Goal: Task Accomplishment & Management: Manage account settings

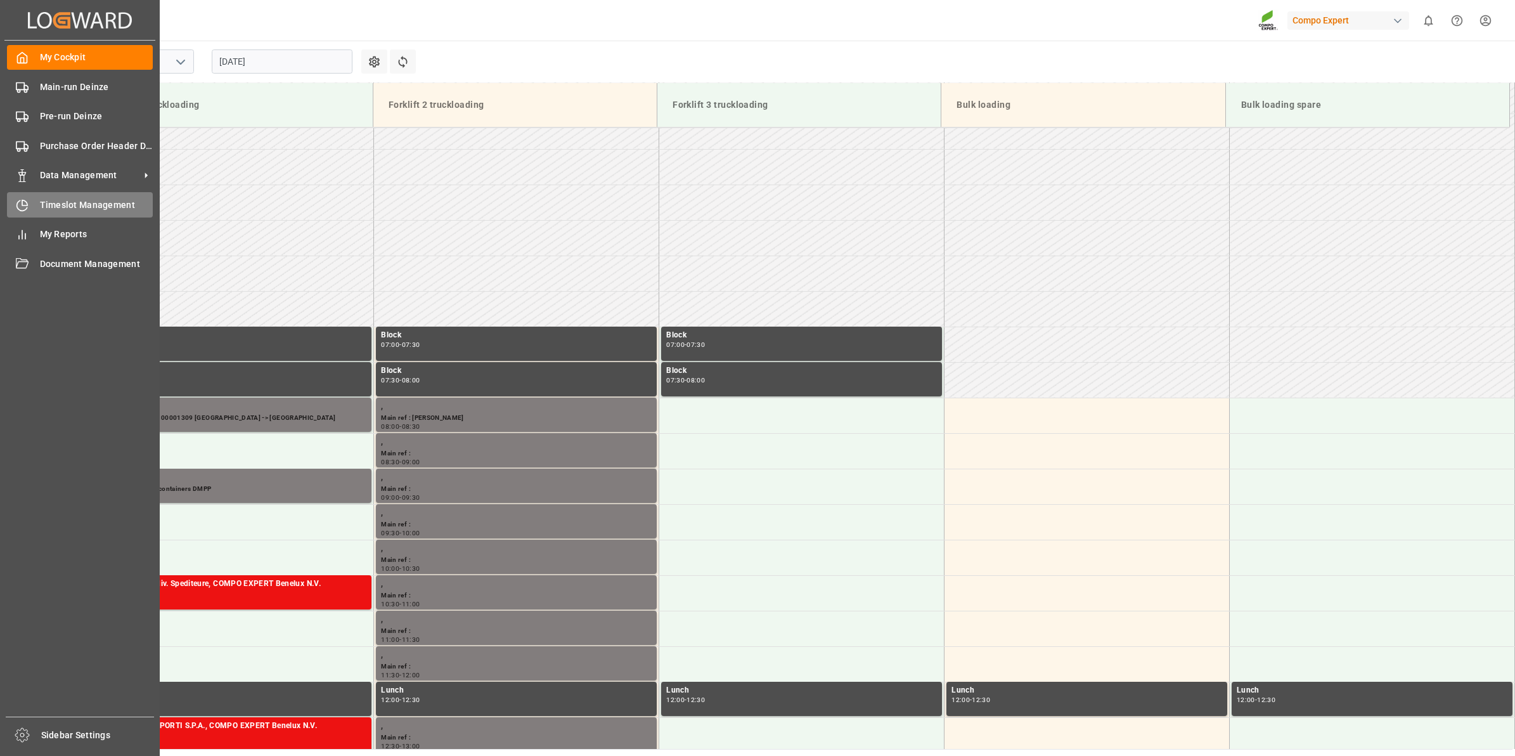
scroll to position [465, 0]
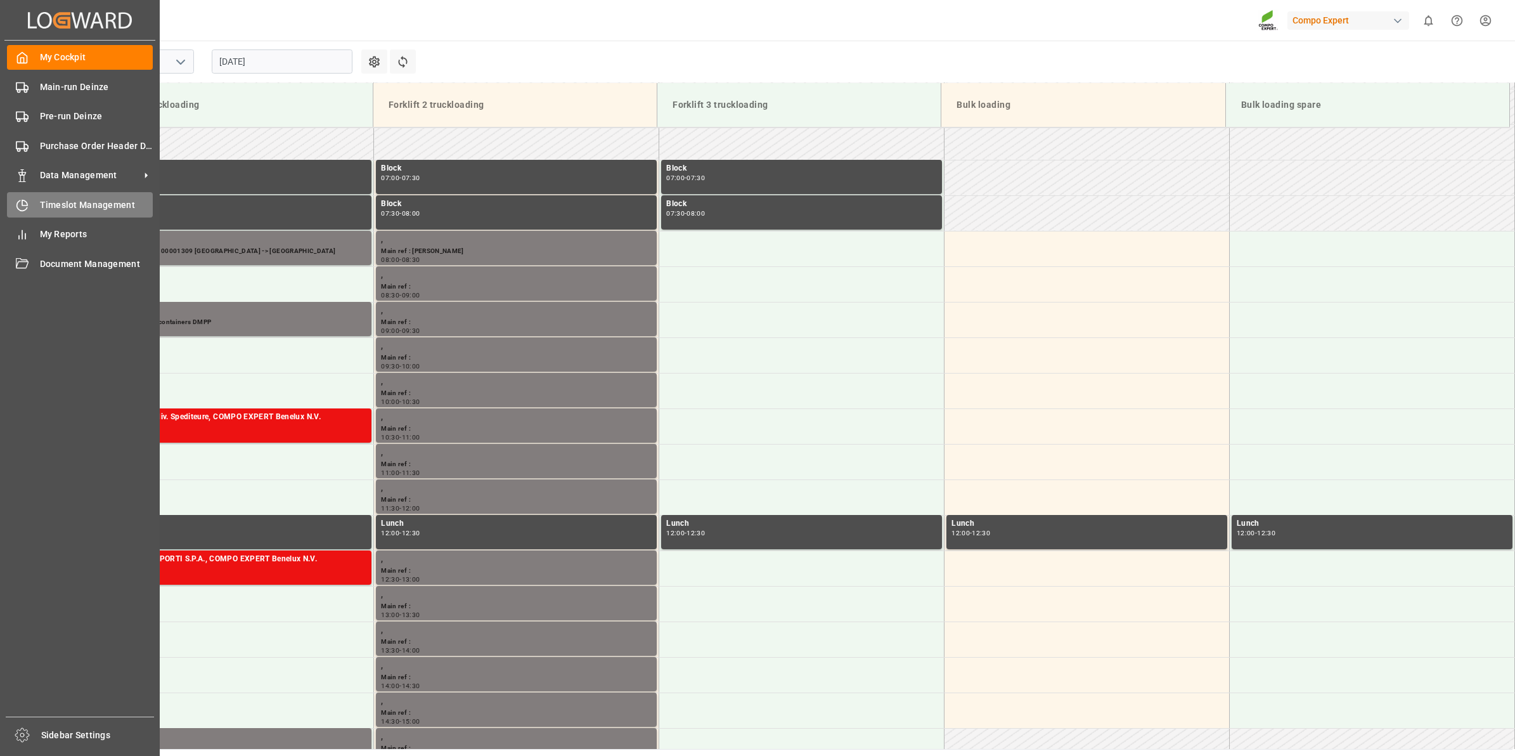
click at [29, 210] on div "Timeslot Management Timeslot Management" at bounding box center [80, 204] width 146 height 25
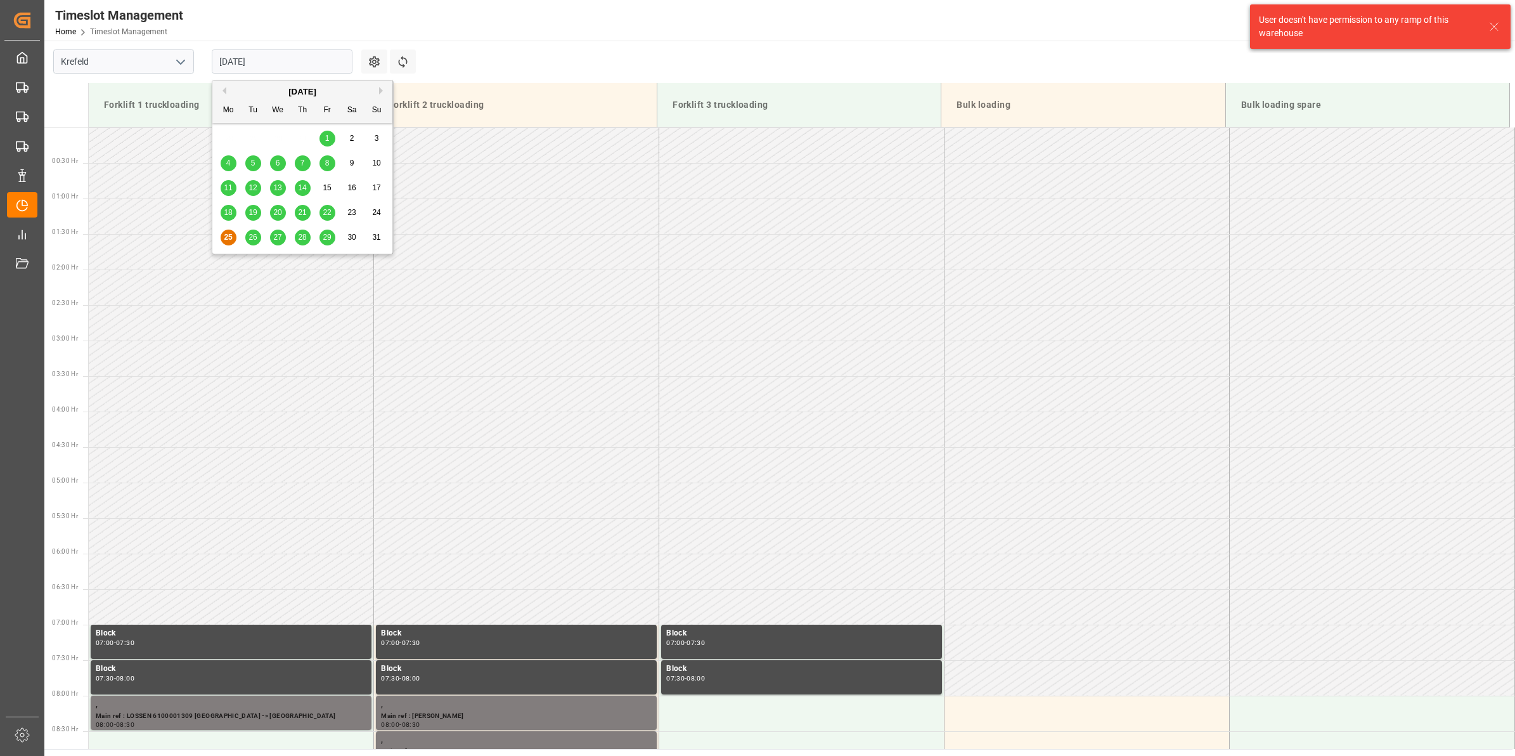
click at [304, 55] on input "[DATE]" at bounding box center [282, 61] width 141 height 24
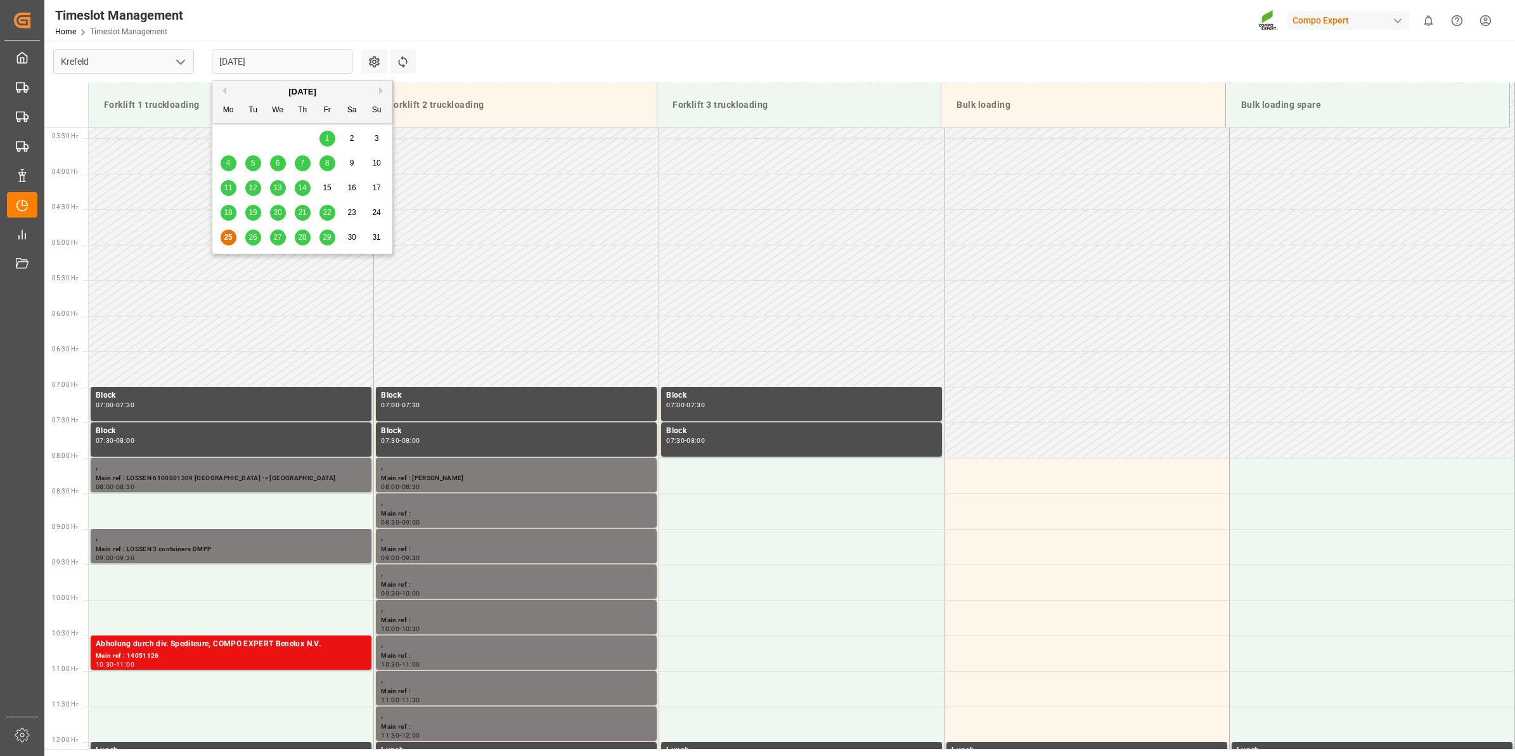
click at [301, 235] on span "28" at bounding box center [302, 237] width 8 height 9
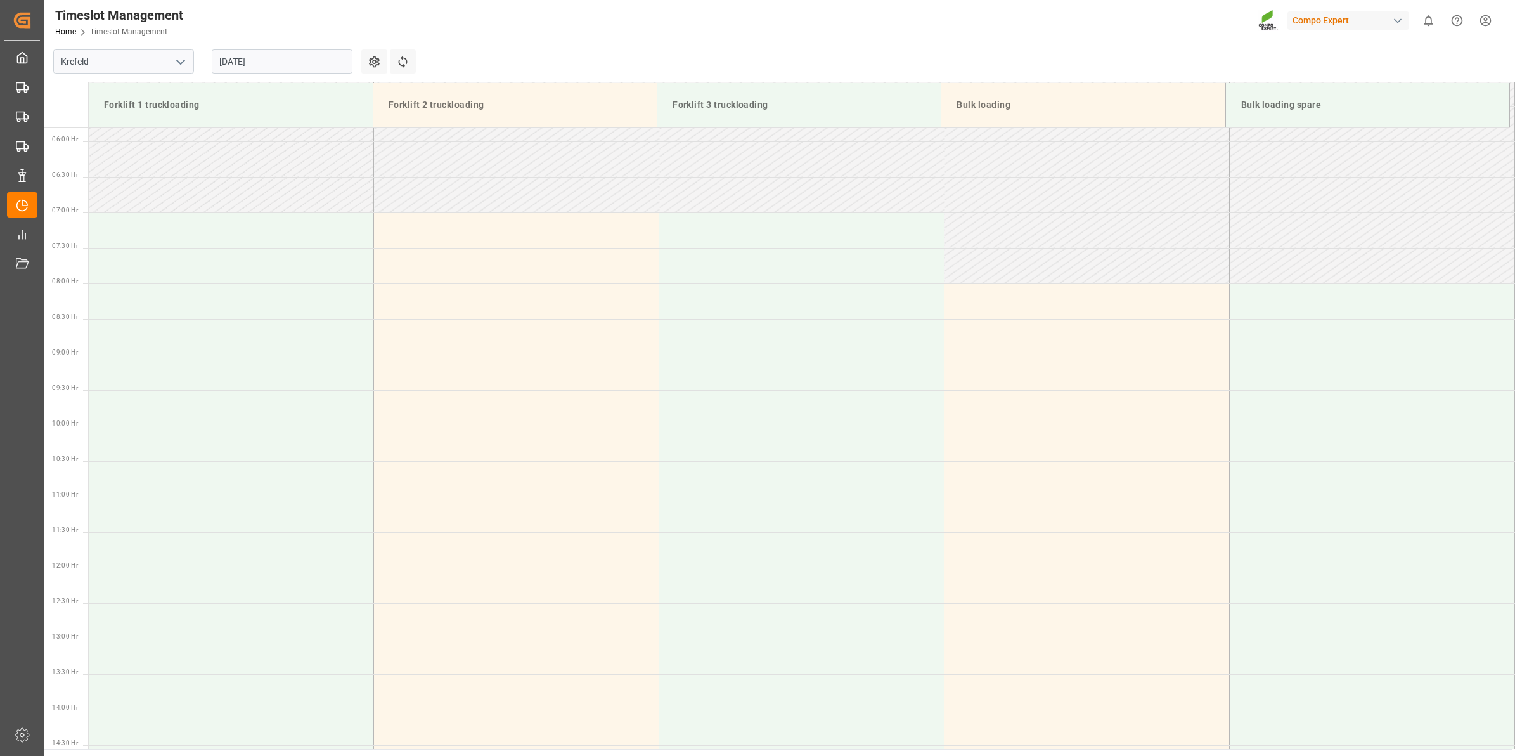
scroll to position [489, 0]
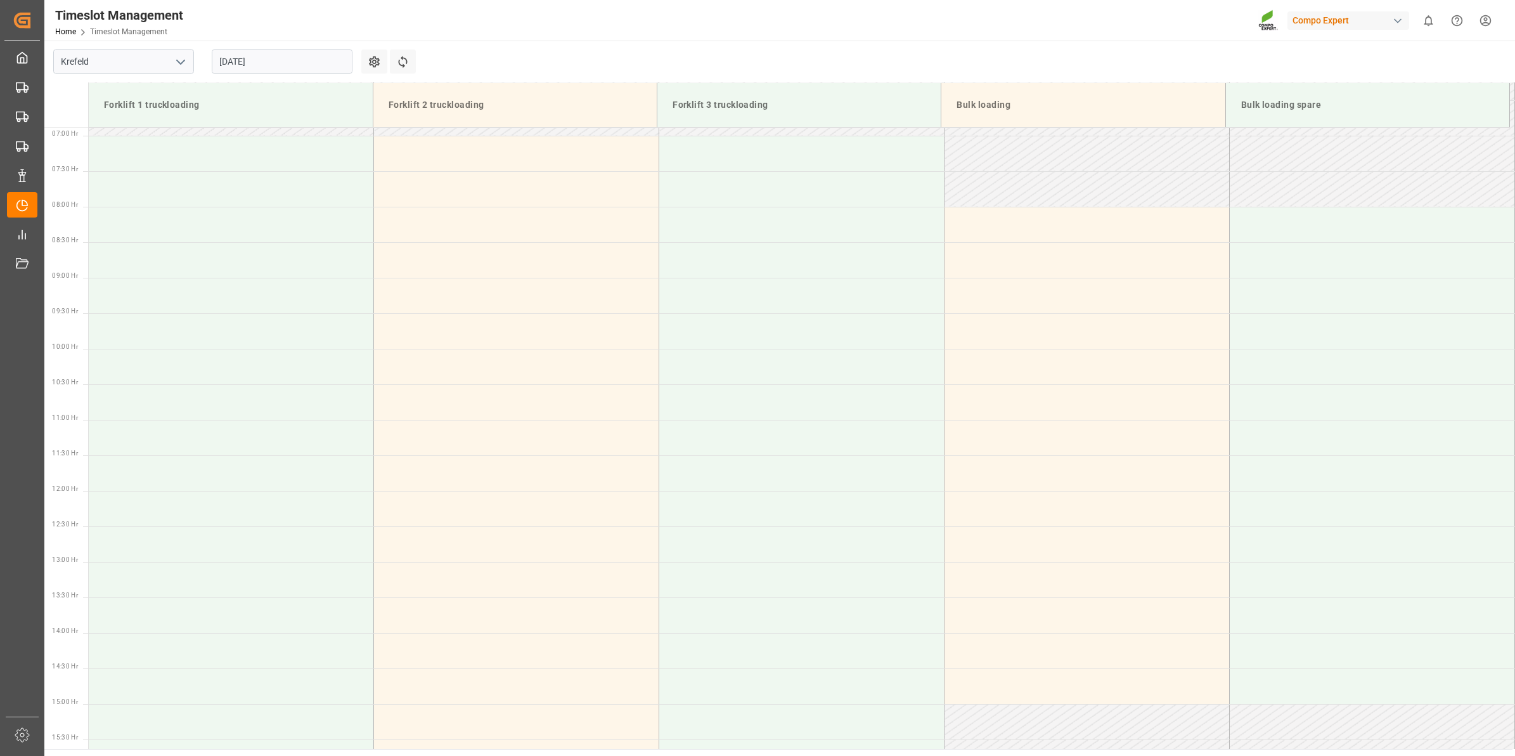
click at [176, 62] on icon "open menu" at bounding box center [180, 62] width 15 height 15
click at [93, 95] on div "Deinze" at bounding box center [123, 89] width 139 height 29
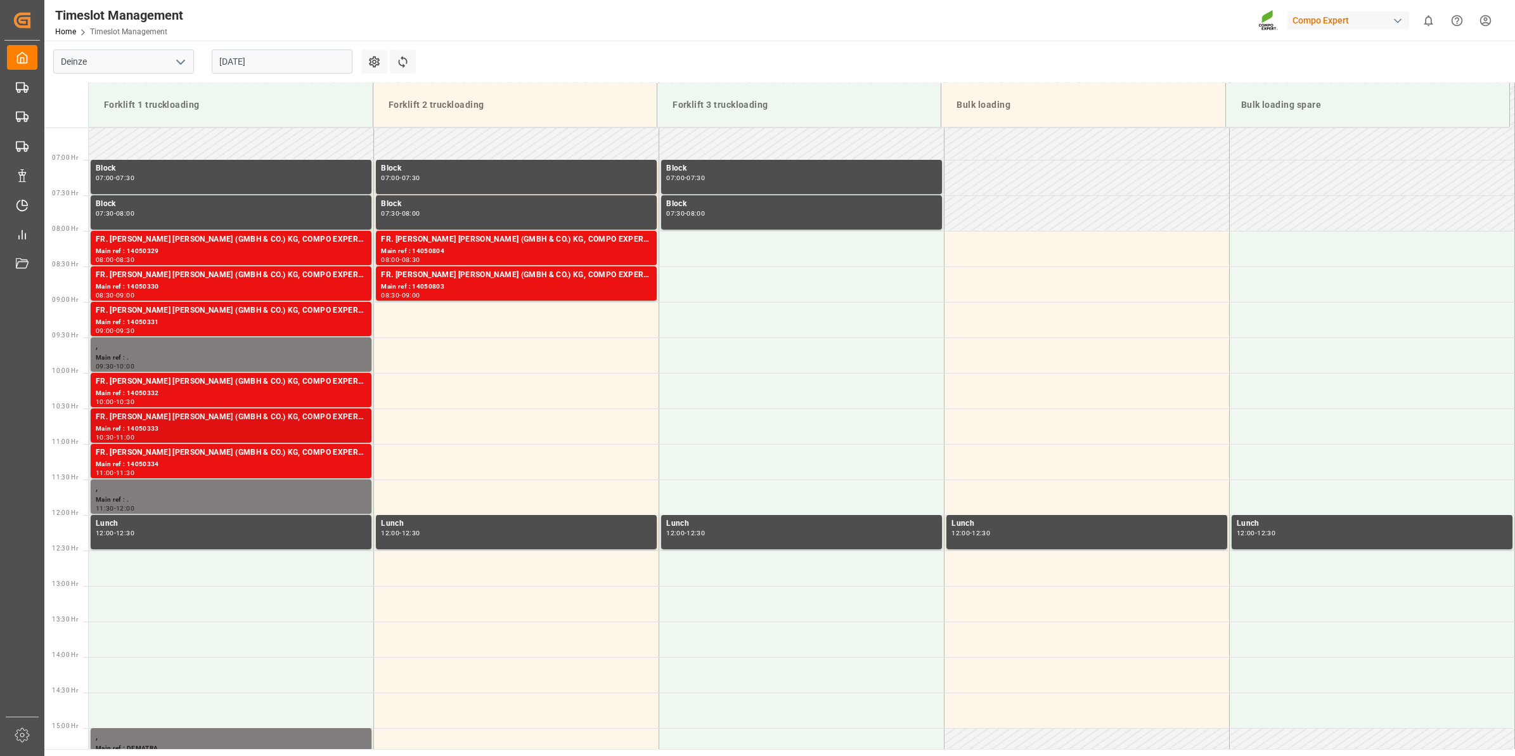
scroll to position [489, 0]
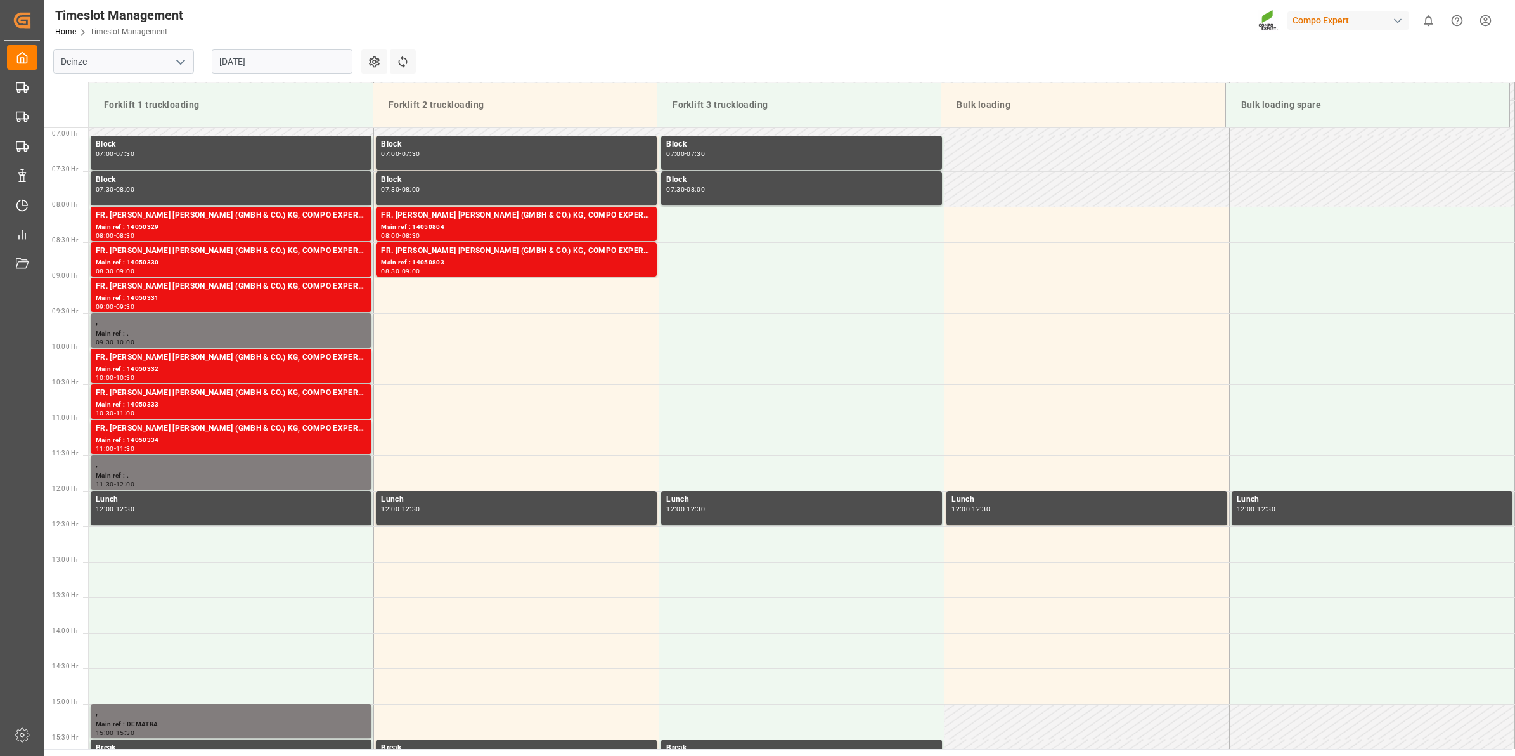
click at [267, 59] on input "28.08.2025" at bounding box center [282, 61] width 141 height 24
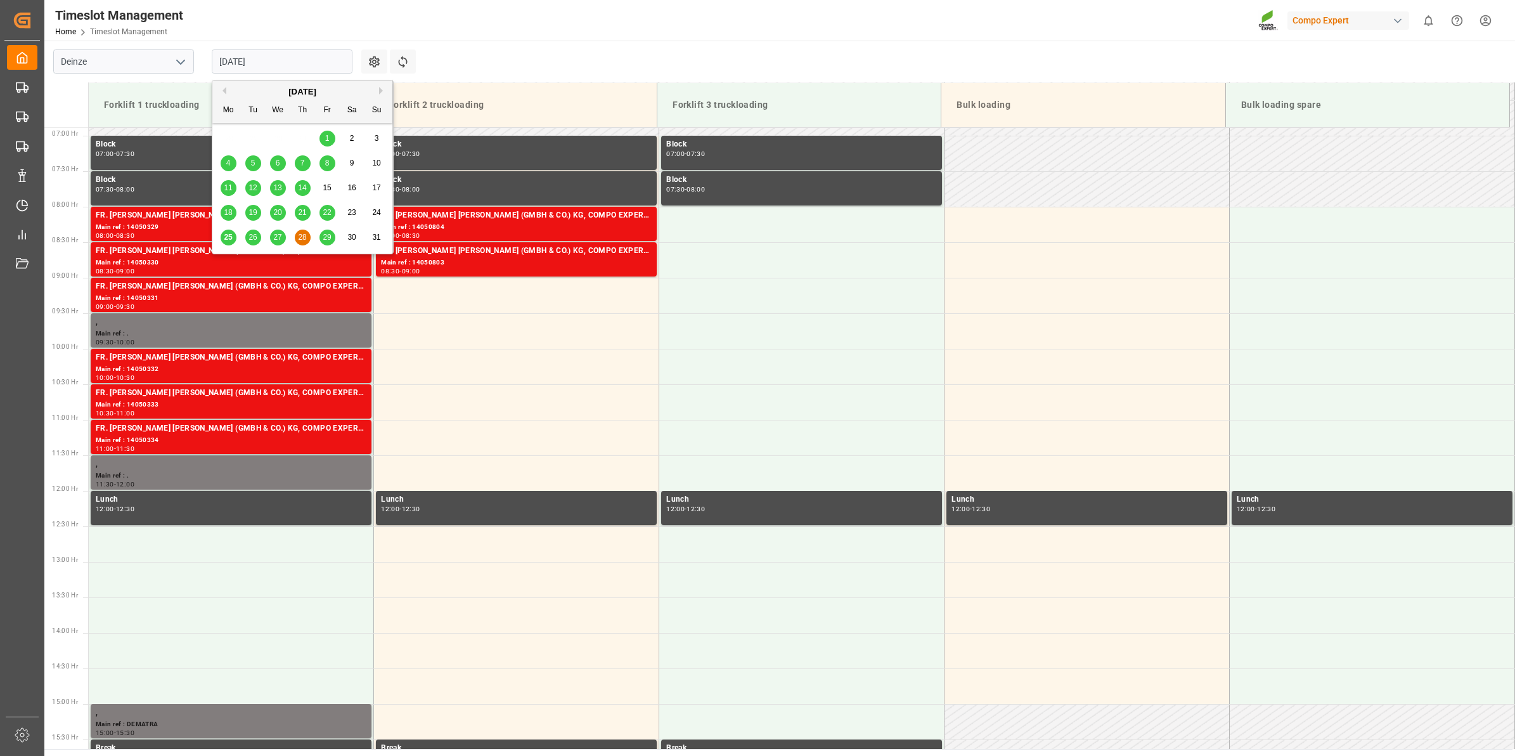
click at [325, 241] on span "29" at bounding box center [327, 237] width 8 height 9
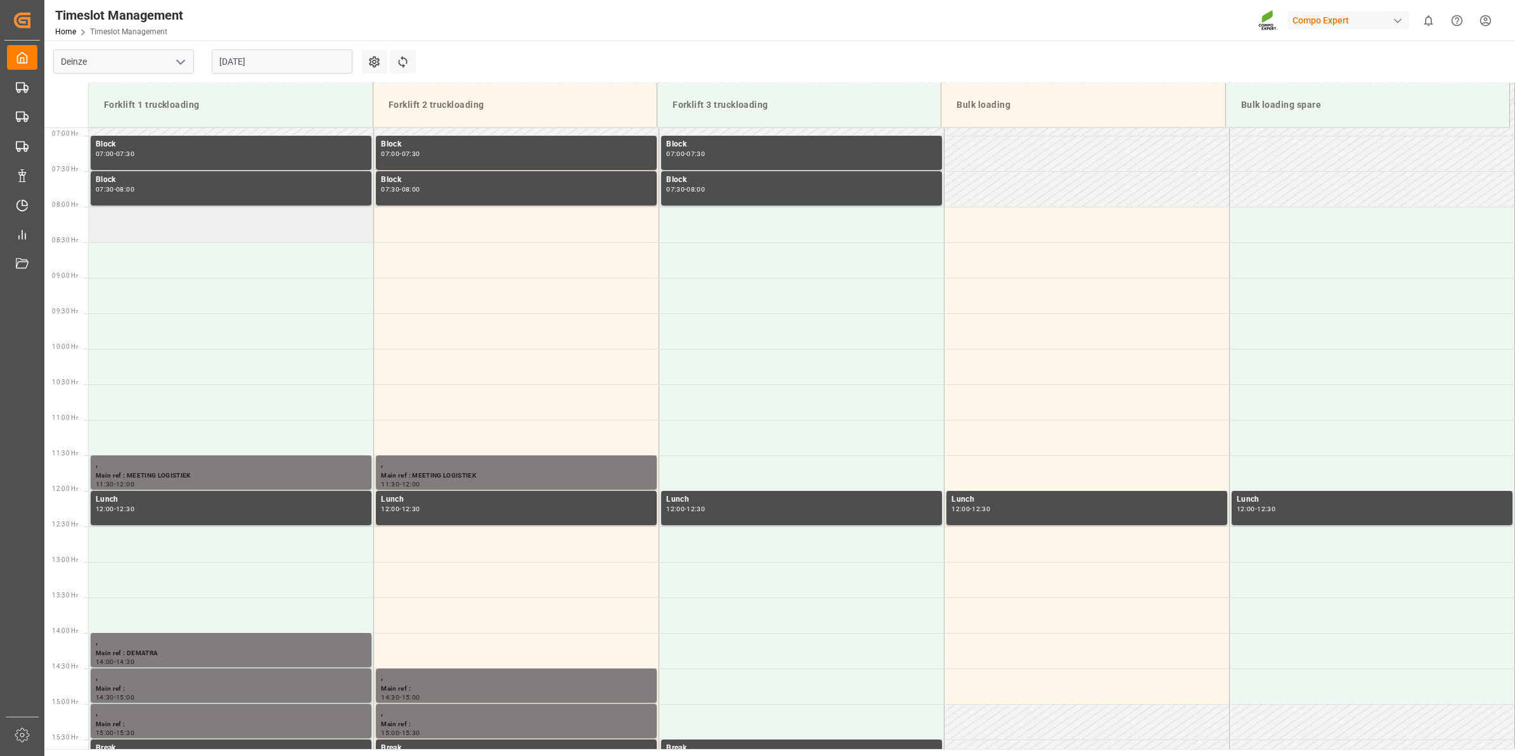
click at [208, 226] on td at bounding box center [231, 224] width 285 height 35
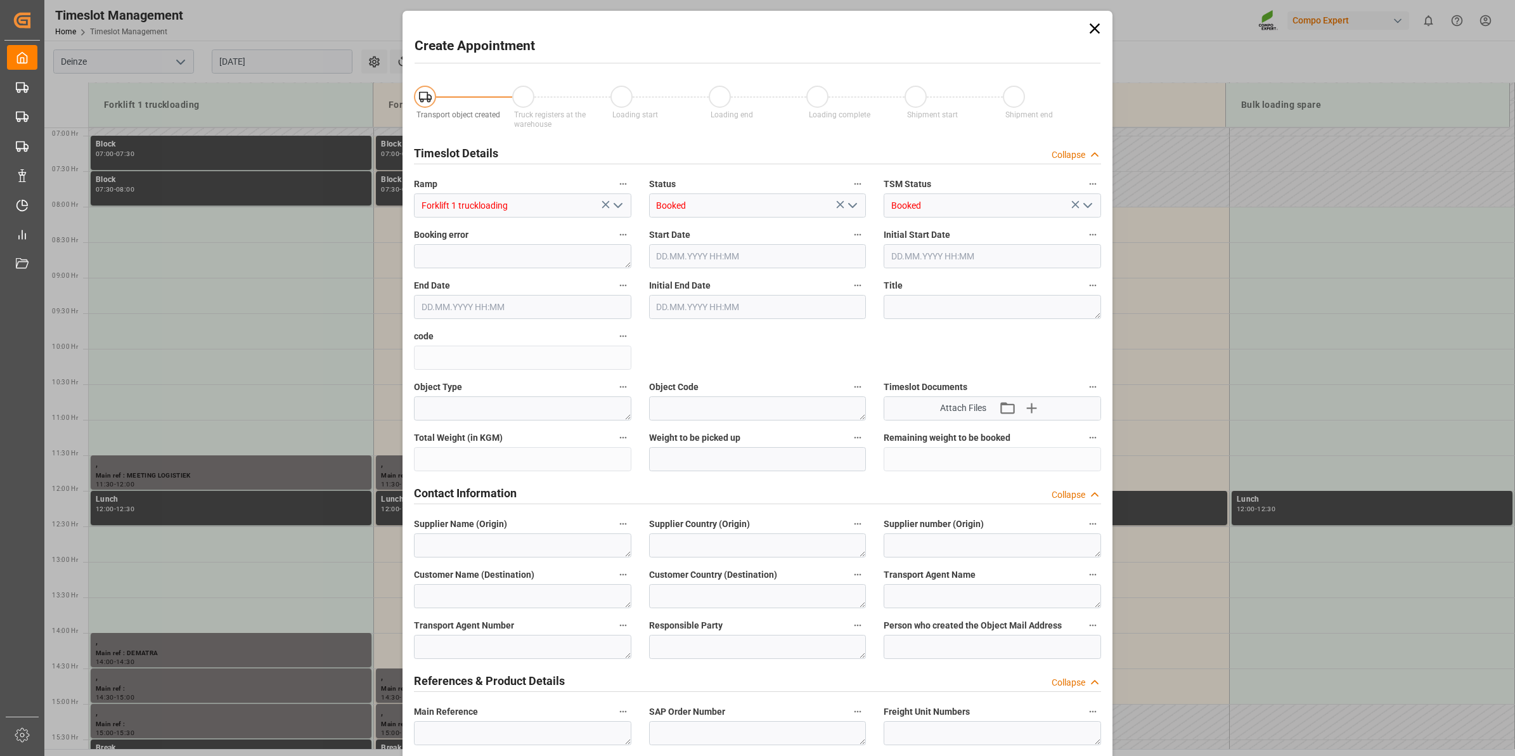
type input "29.08.2025 08:00"
type input "29.08.2025 08:30"
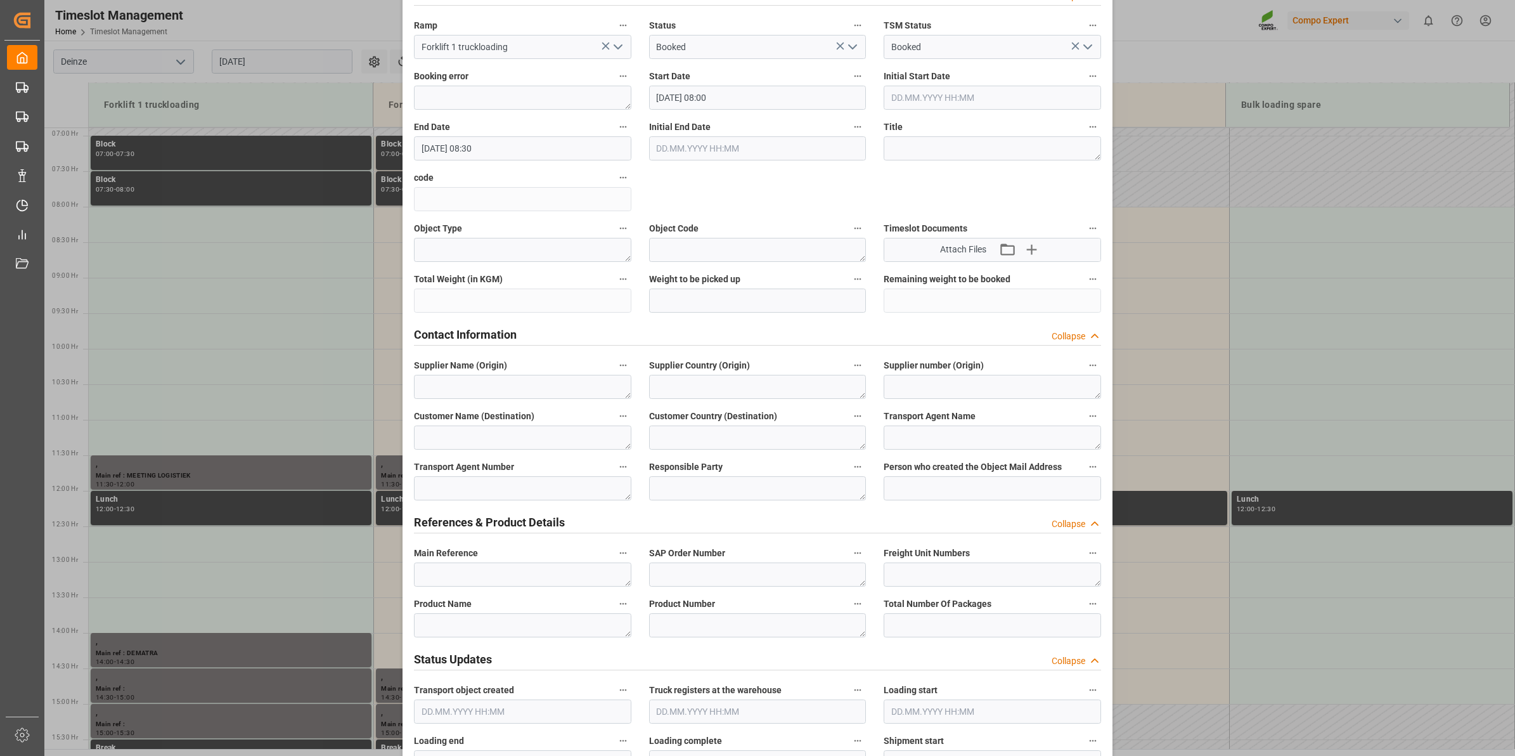
scroll to position [238, 0]
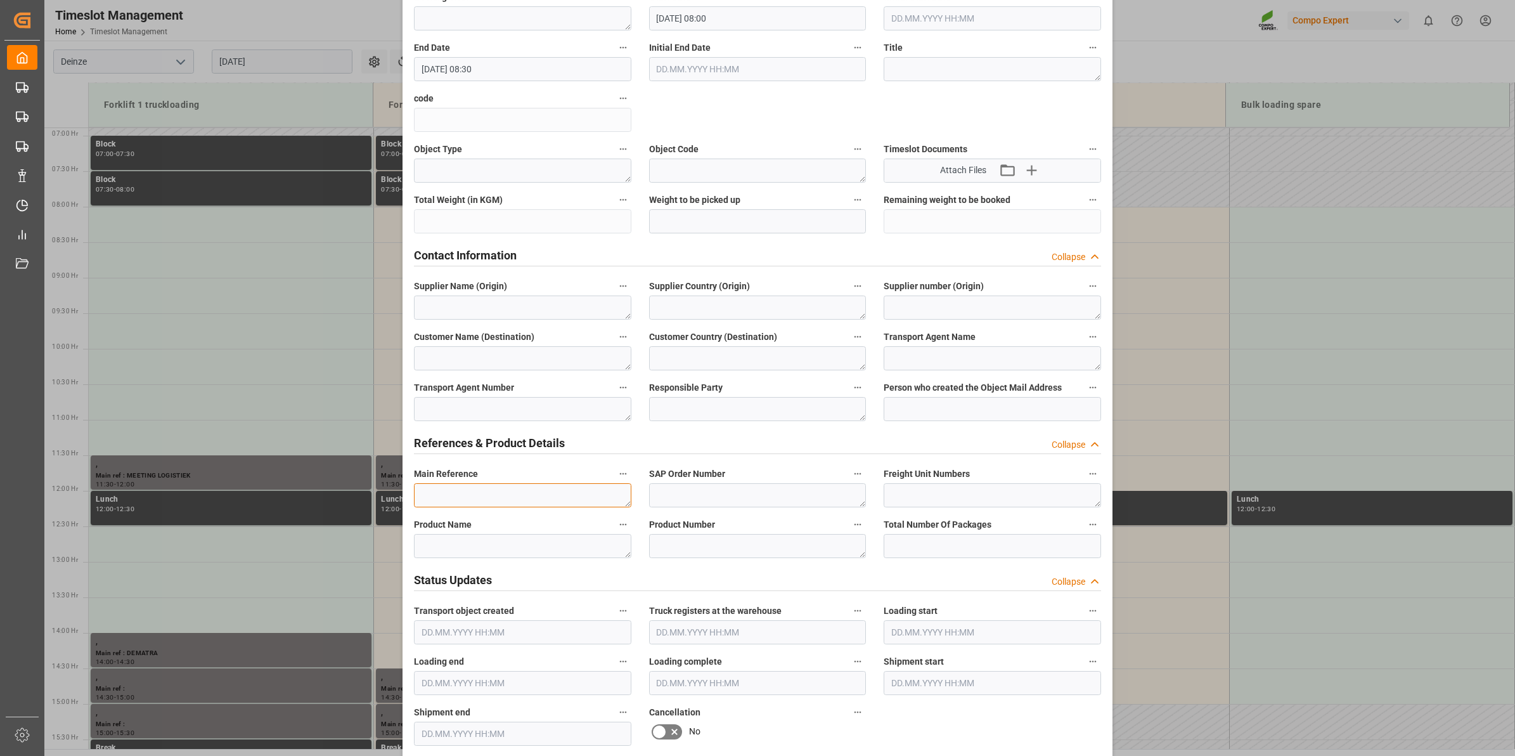
click at [515, 489] on textarea at bounding box center [522, 495] width 217 height 24
paste textarea "0005745453/2700/C19/00020"
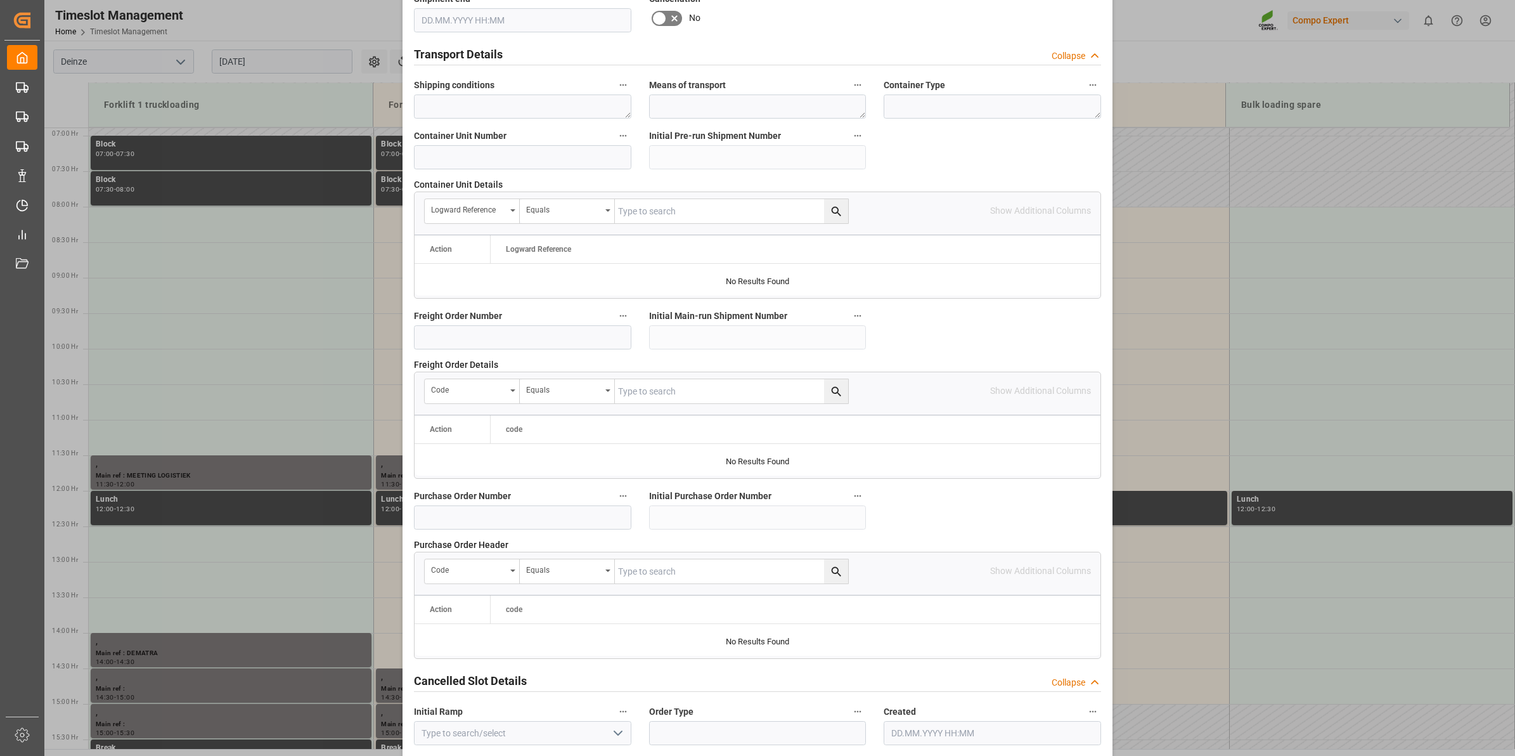
scroll to position [1005, 0]
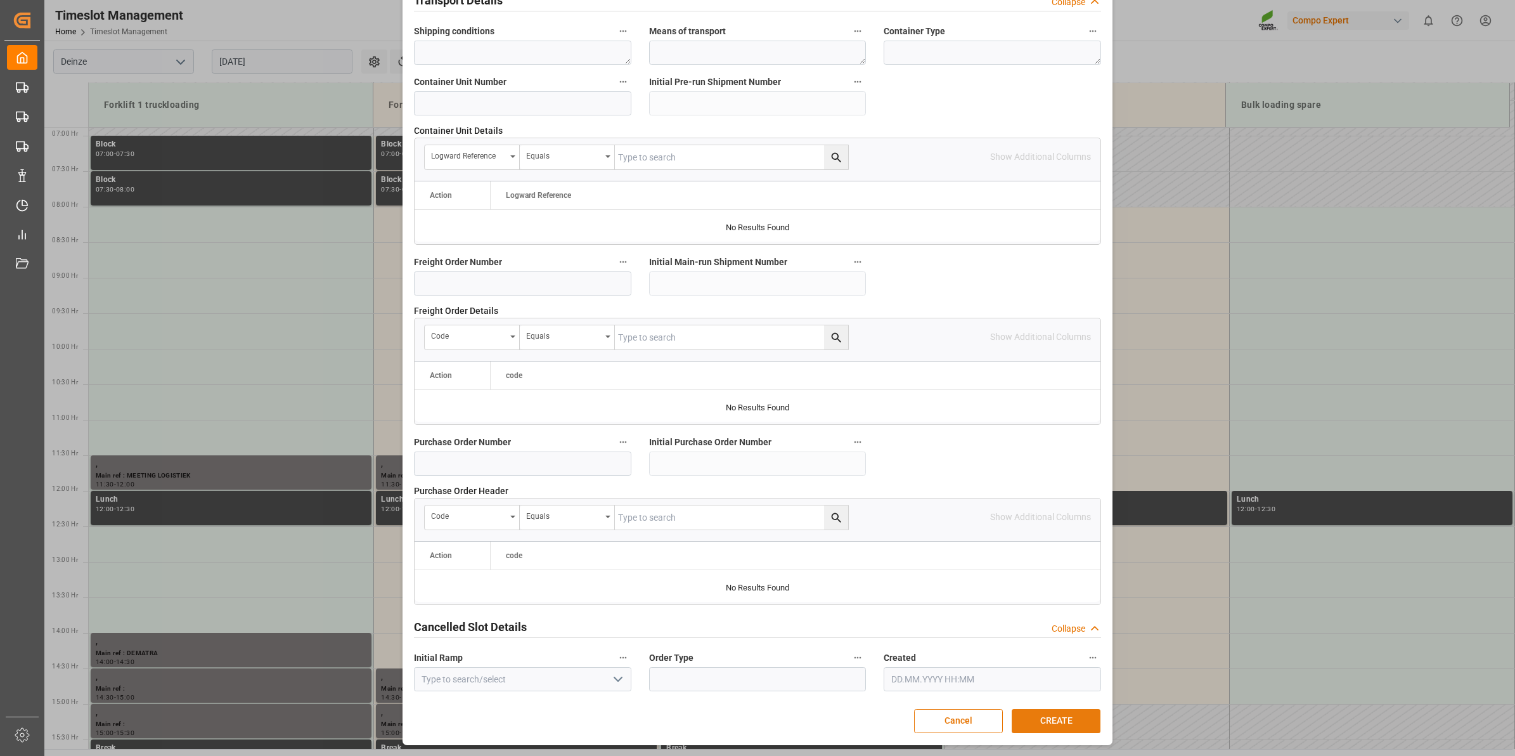
type textarea "LOSSEN PGS Group 0005745453/2700/C19/00020"
click at [1062, 724] on button "CREATE" at bounding box center [1056, 721] width 89 height 24
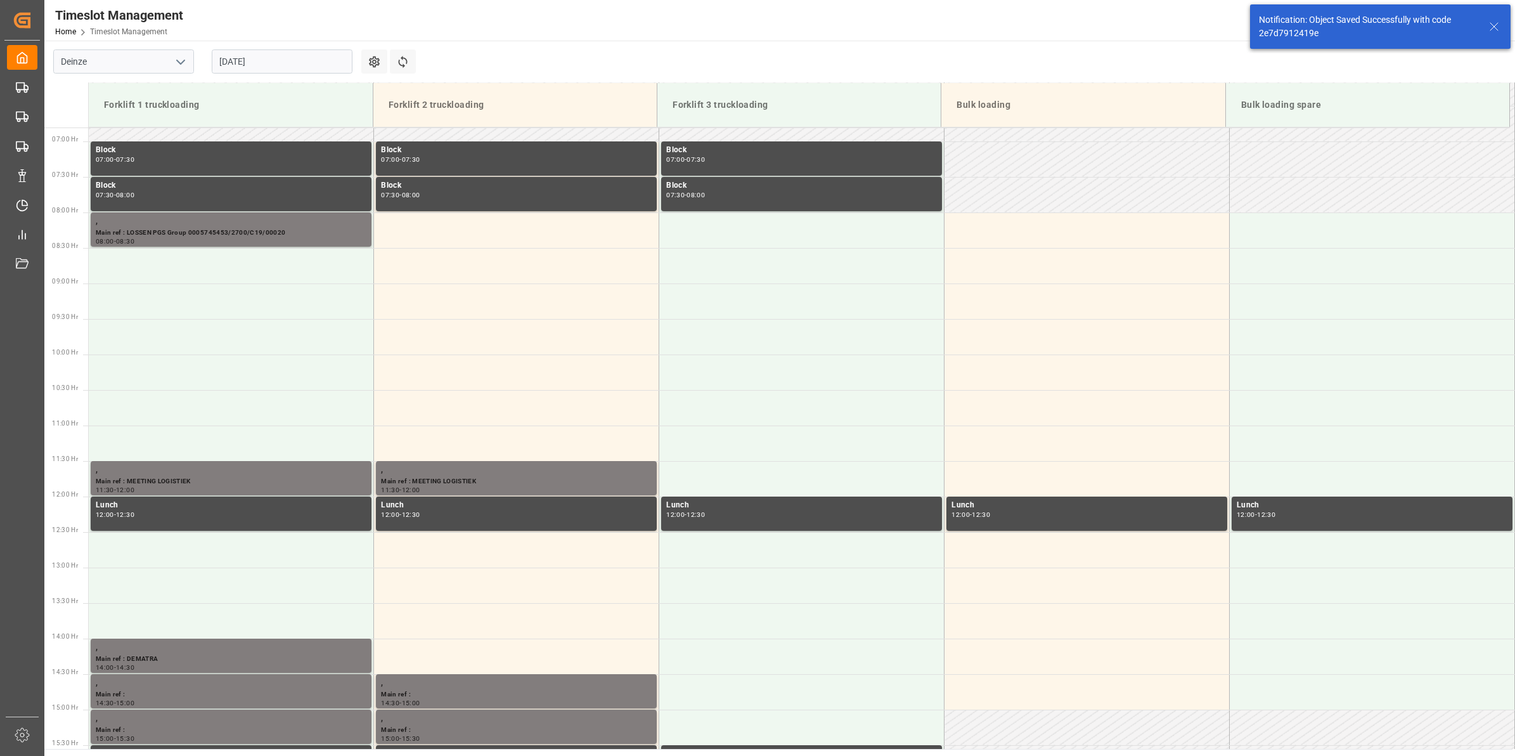
scroll to position [489, 0]
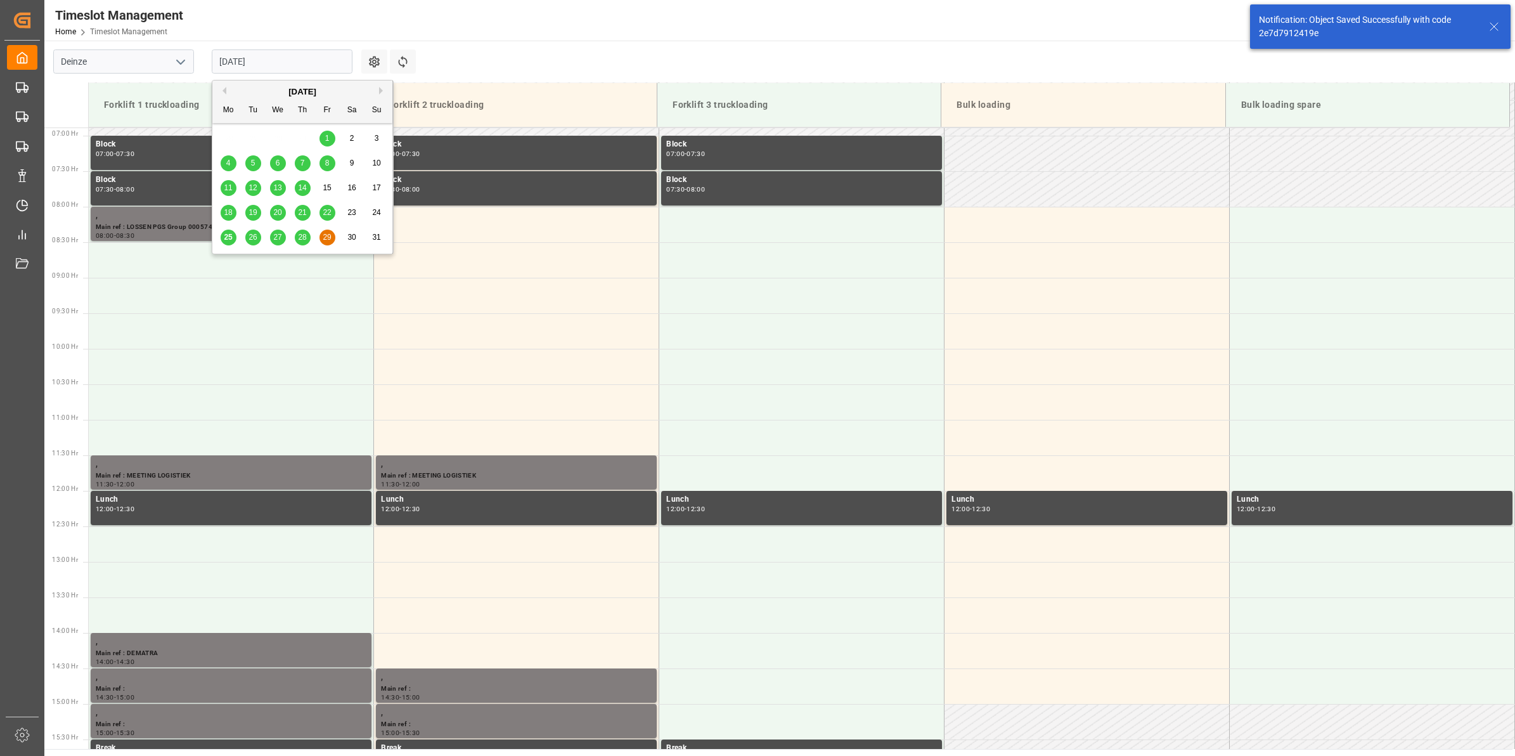
click at [267, 65] on input "29.08.2025" at bounding box center [282, 61] width 141 height 24
click at [304, 242] on div "28" at bounding box center [303, 237] width 16 height 15
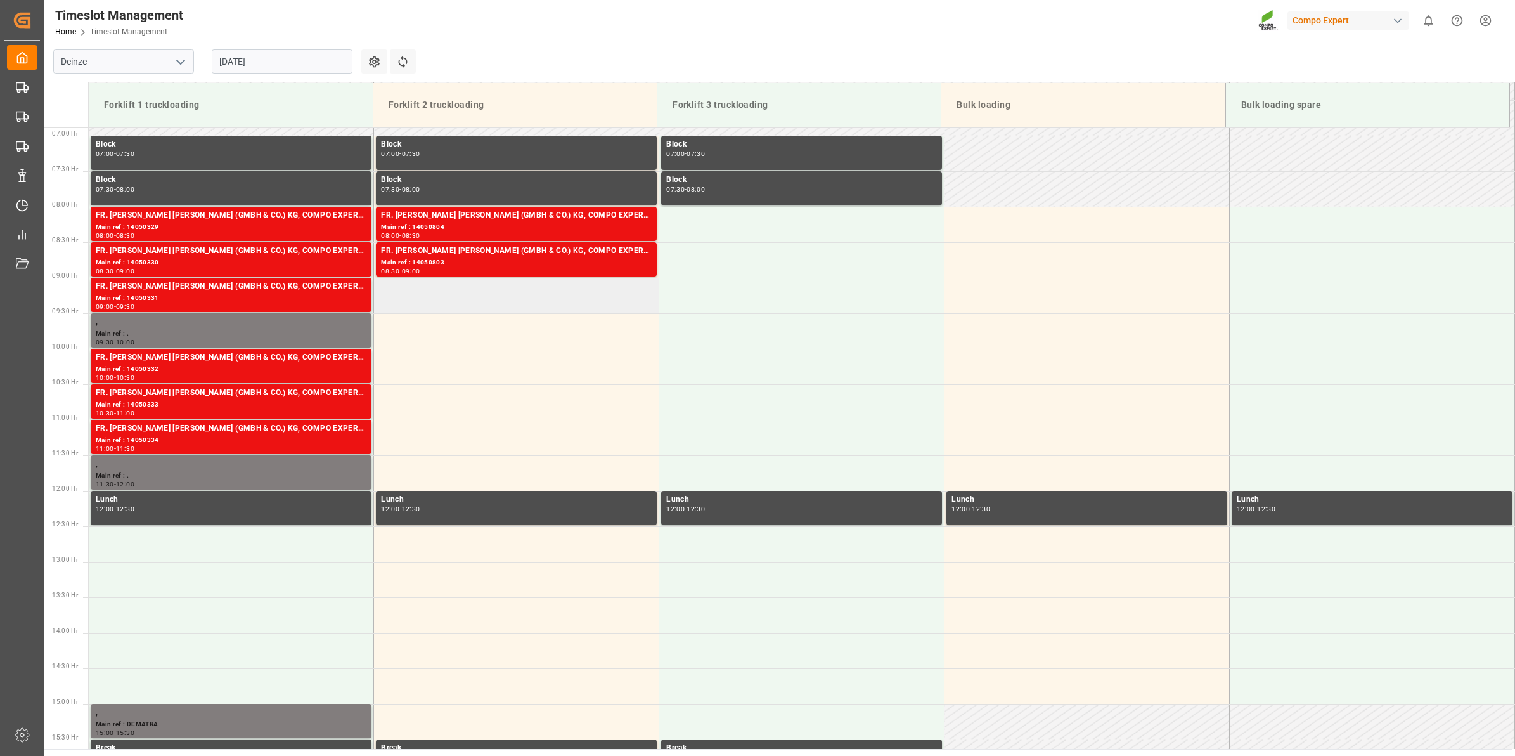
click at [444, 288] on td at bounding box center [516, 295] width 285 height 35
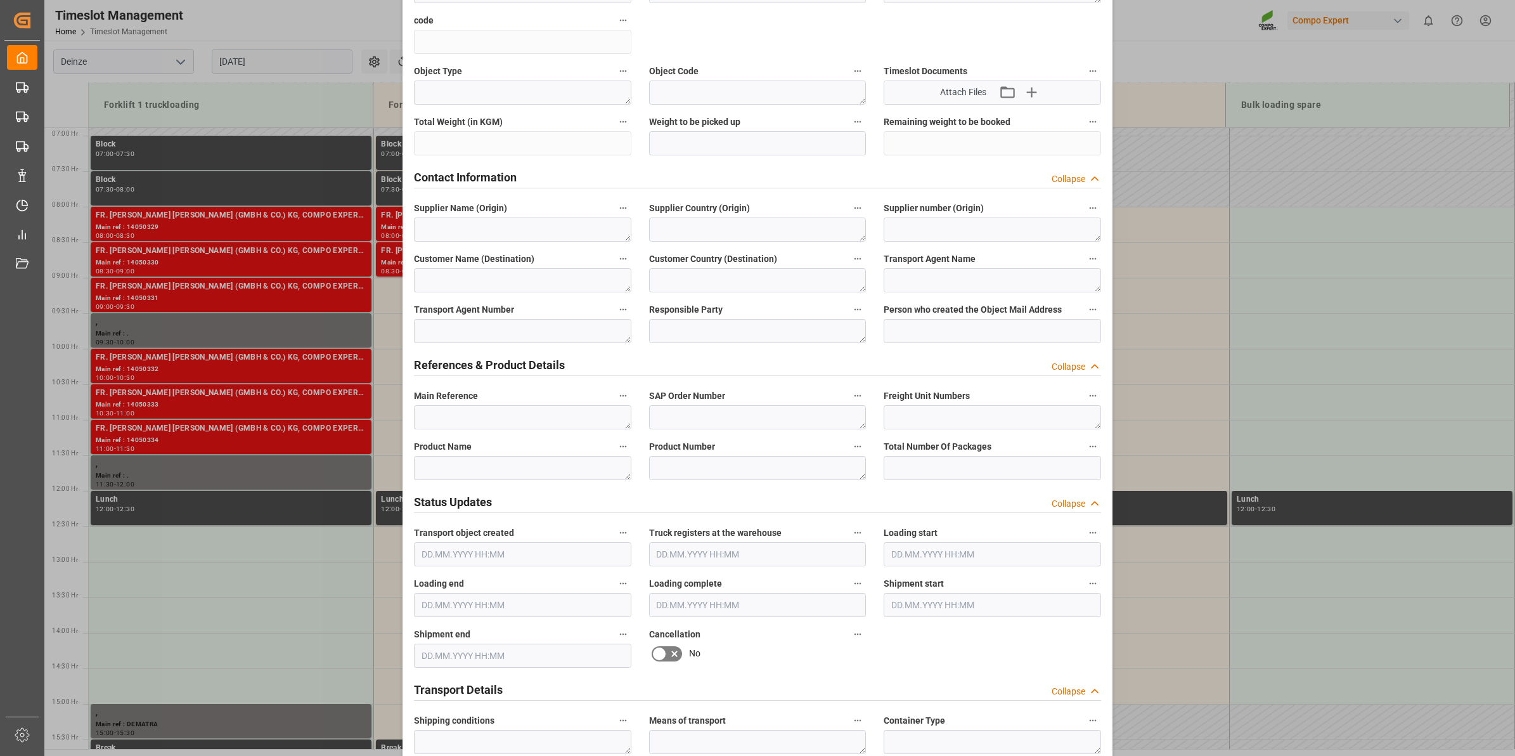
scroll to position [317, 0]
click at [528, 414] on textarea at bounding box center [522, 416] width 217 height 24
paste textarea "0005745453/2700/C19-00010"
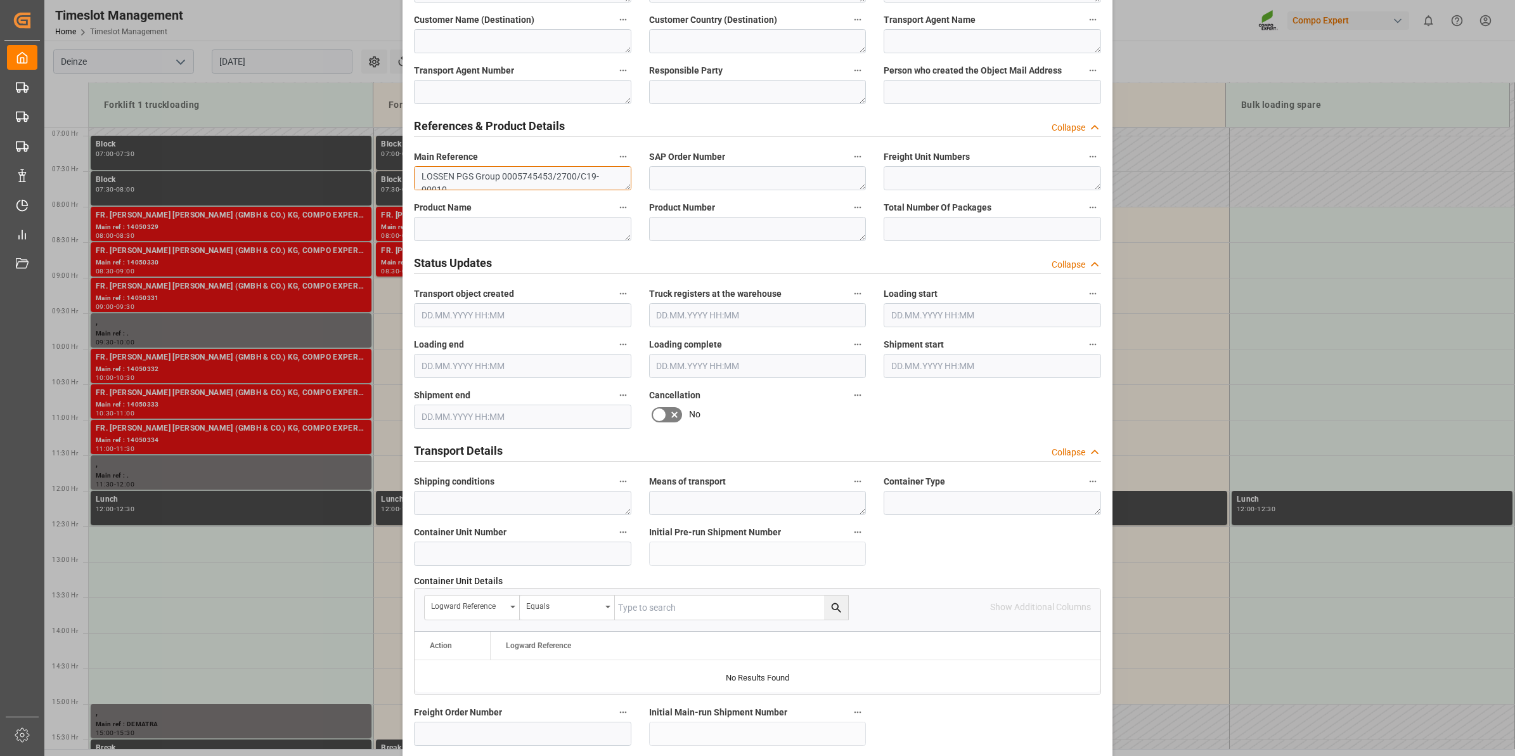
type textarea "LOSSEN PGS Group 0005745453/2700/C19-00010"
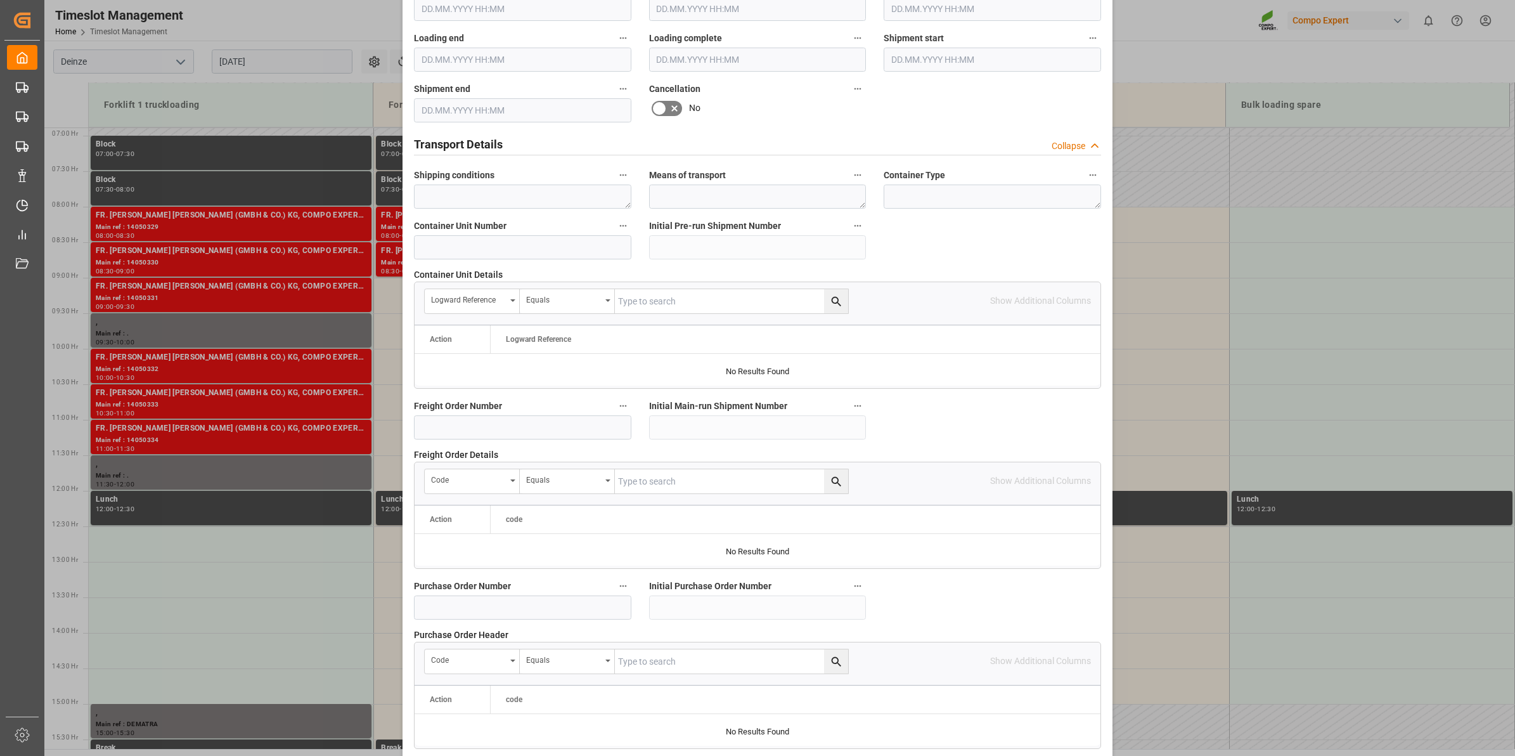
scroll to position [1005, 0]
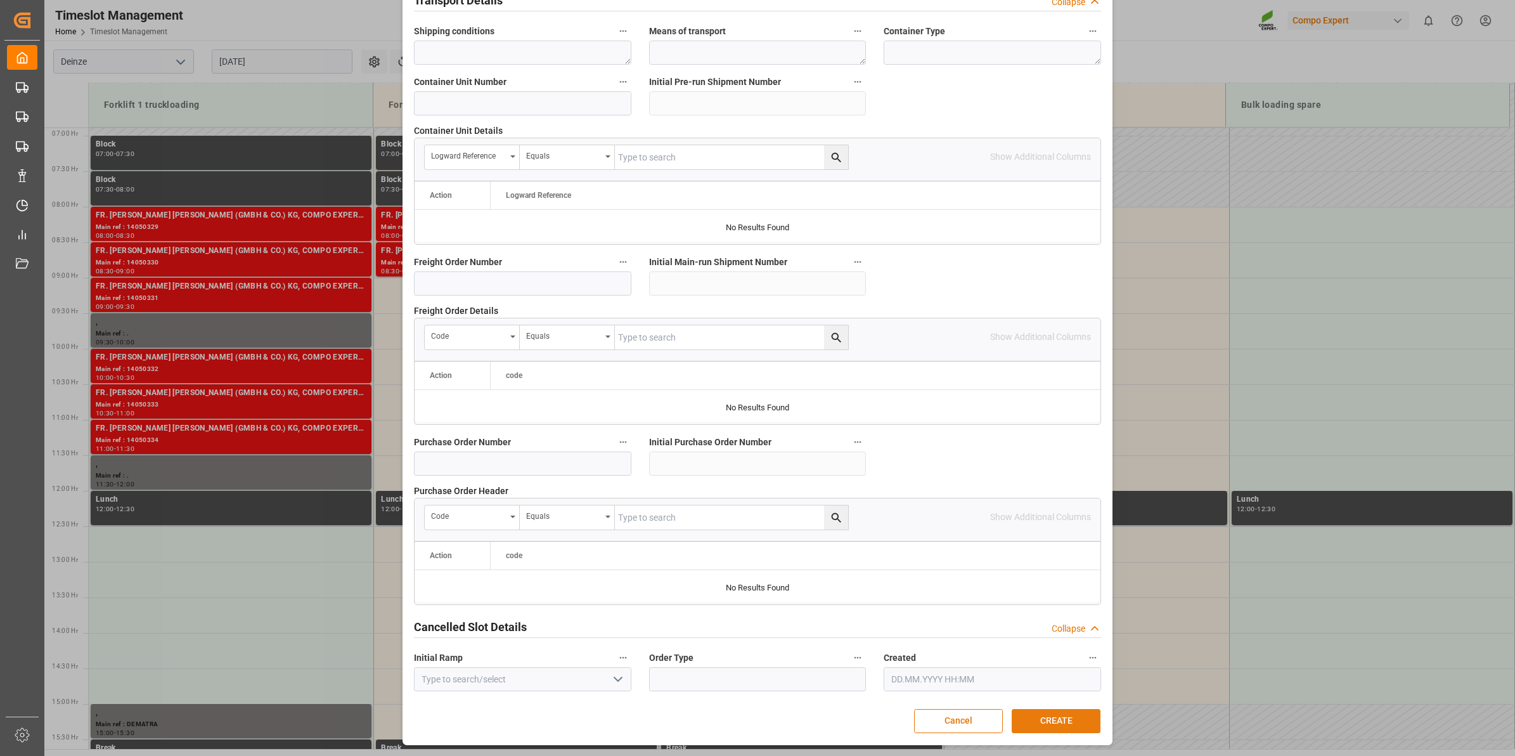
click at [1060, 714] on button "CREATE" at bounding box center [1056, 721] width 89 height 24
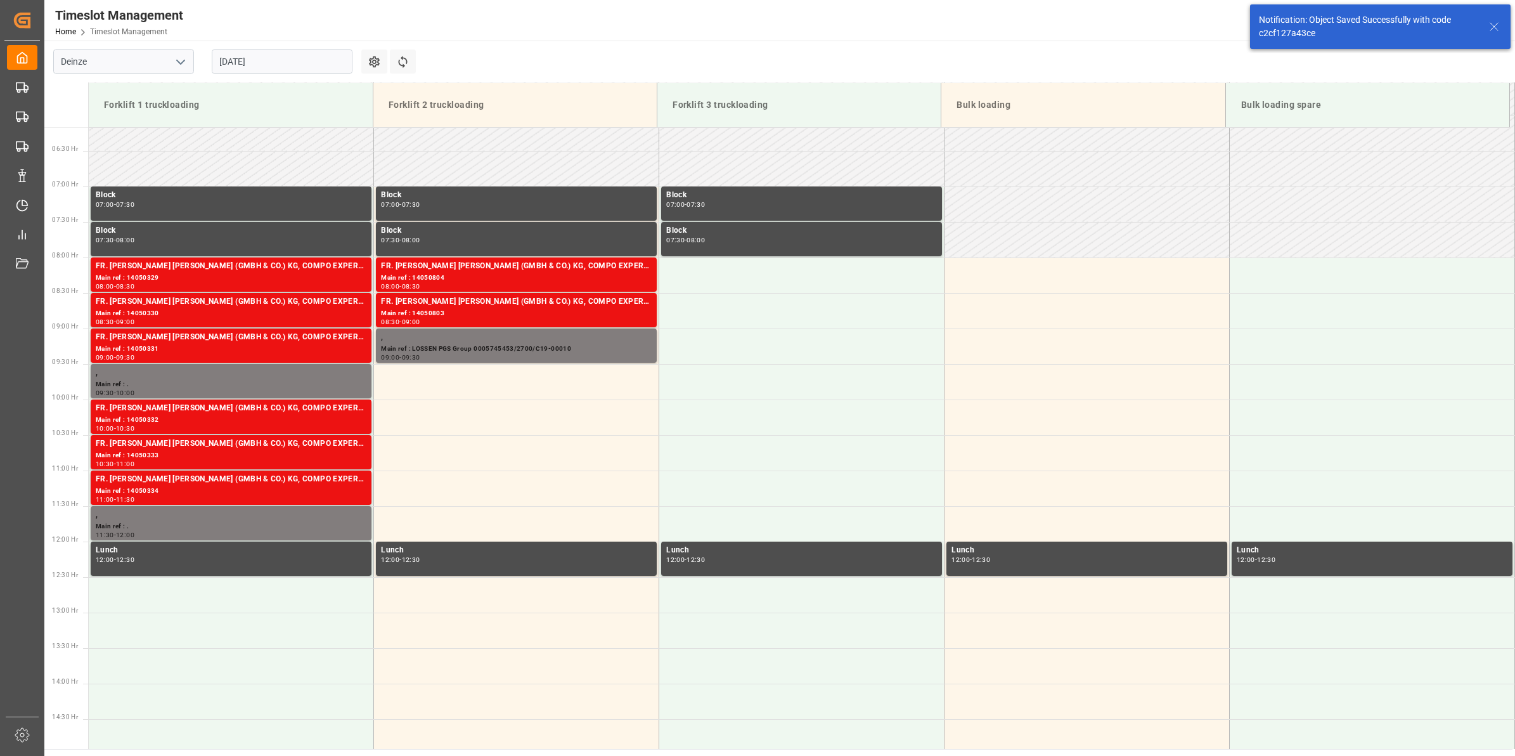
scroll to position [560, 0]
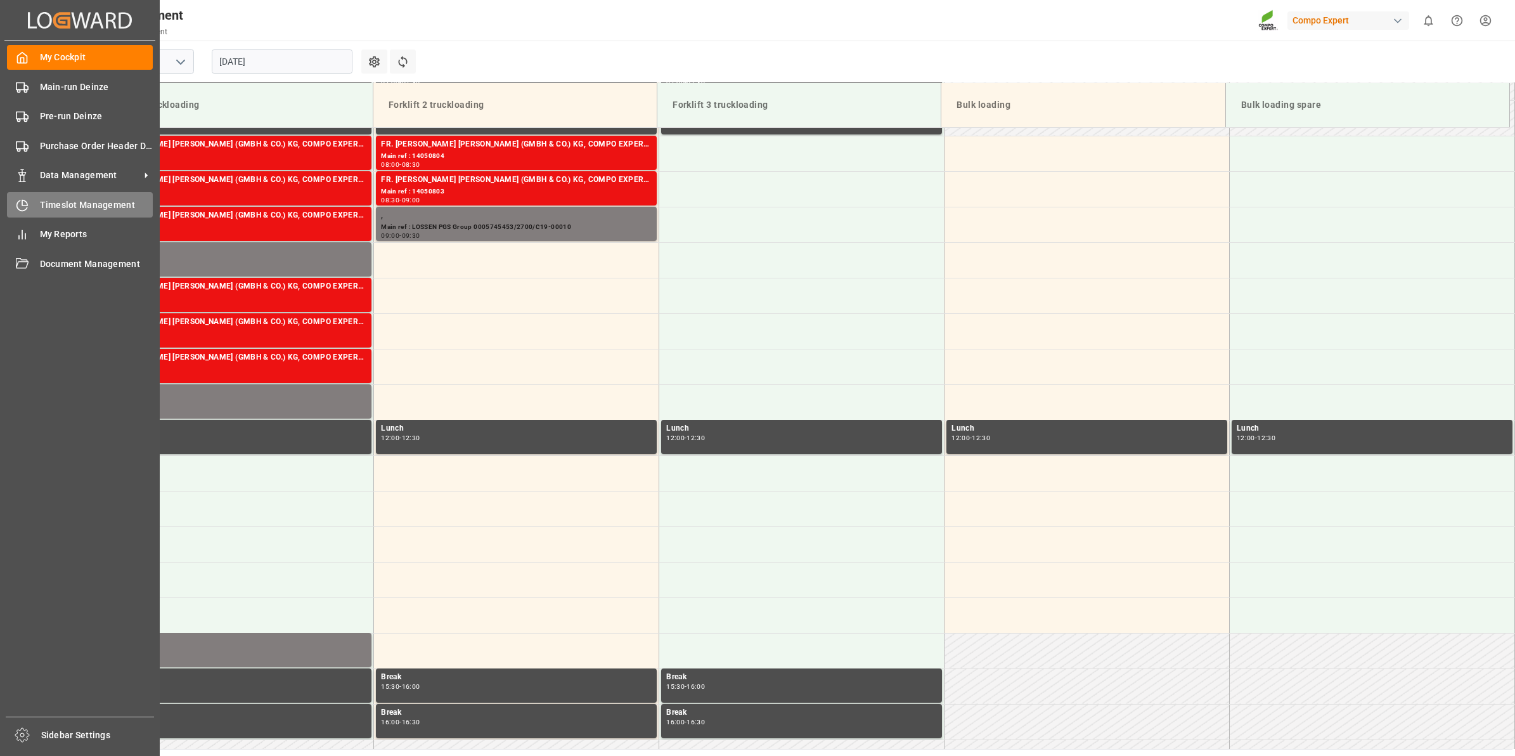
click at [81, 209] on span "Timeslot Management" at bounding box center [96, 204] width 113 height 13
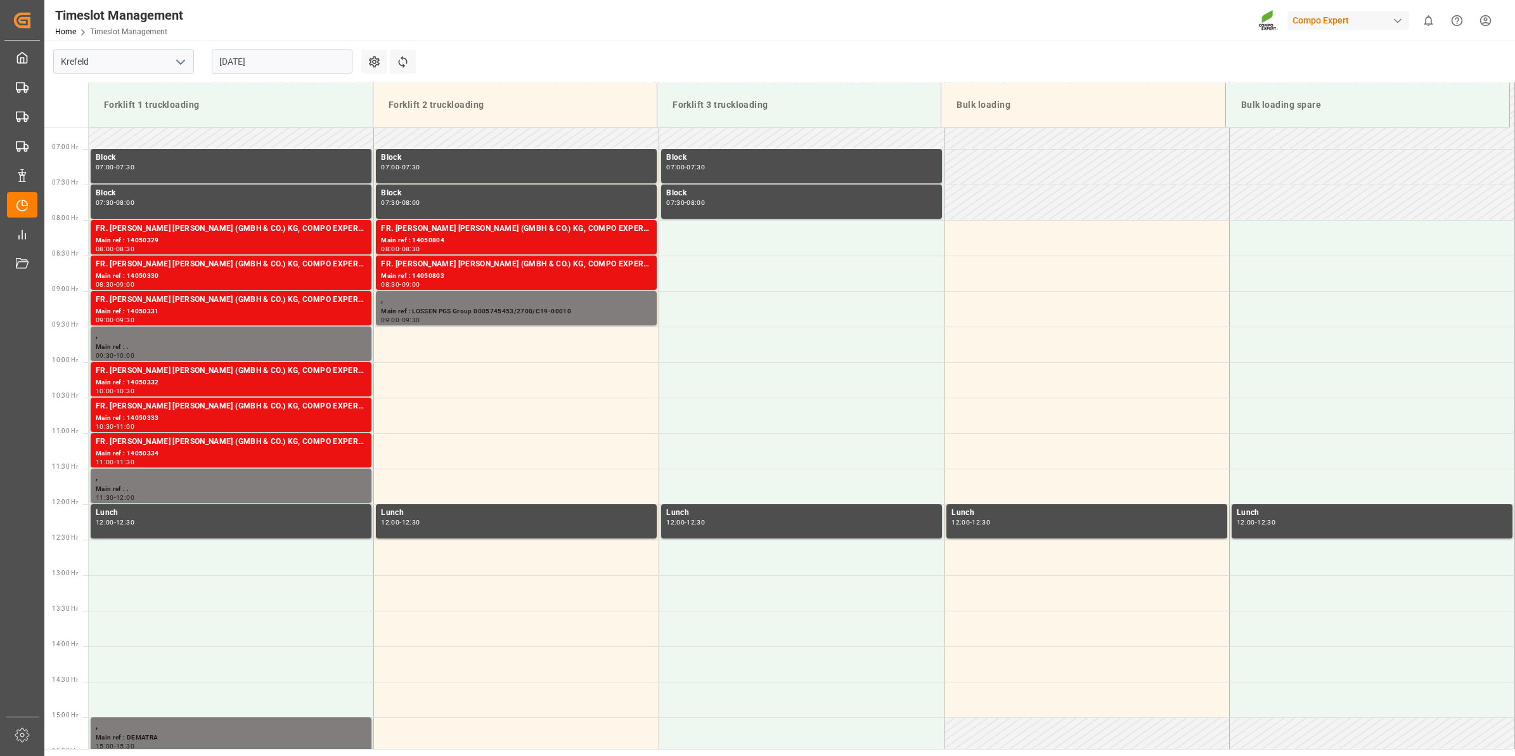
scroll to position [555, 0]
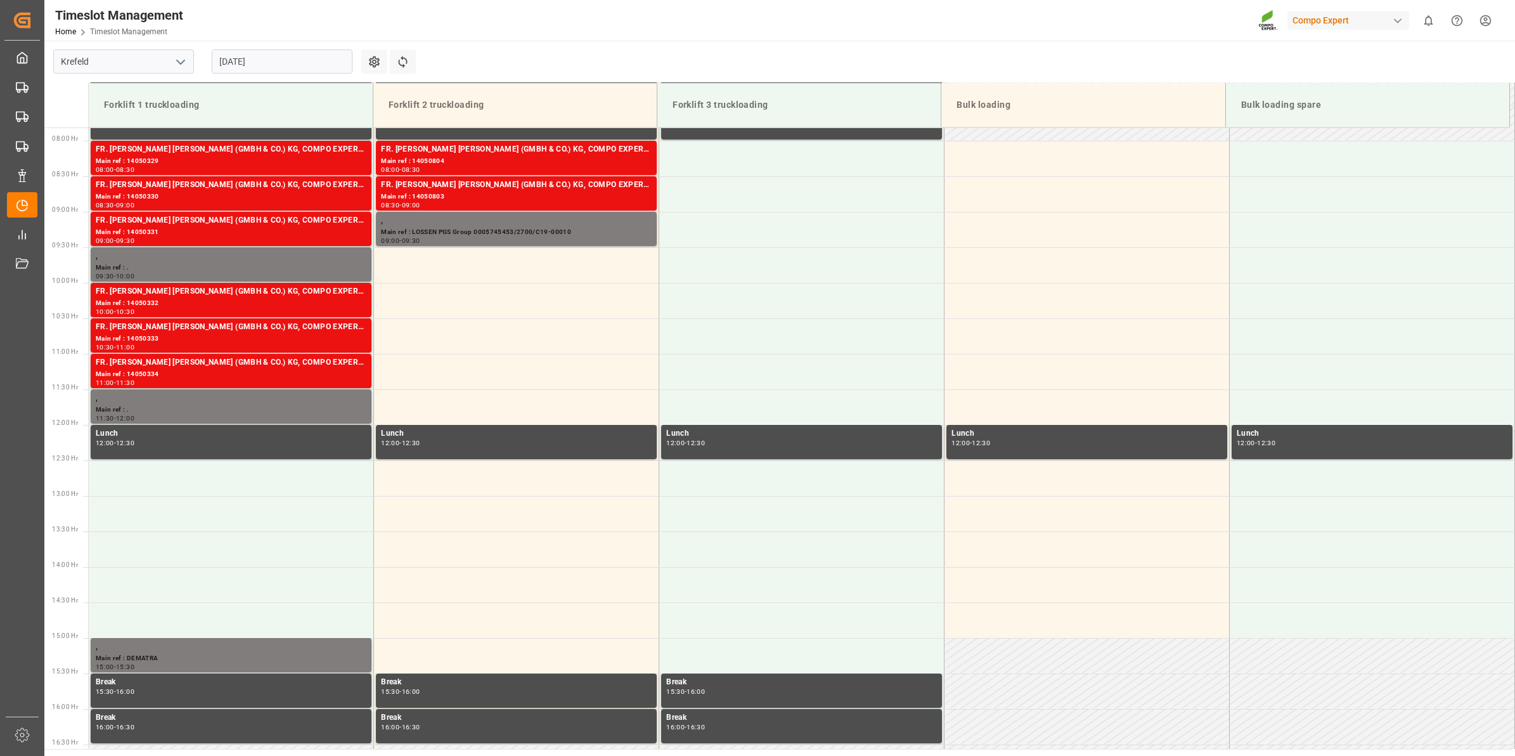
click at [181, 65] on icon "open menu" at bounding box center [180, 62] width 15 height 15
click at [150, 92] on div "Deinze" at bounding box center [123, 89] width 139 height 29
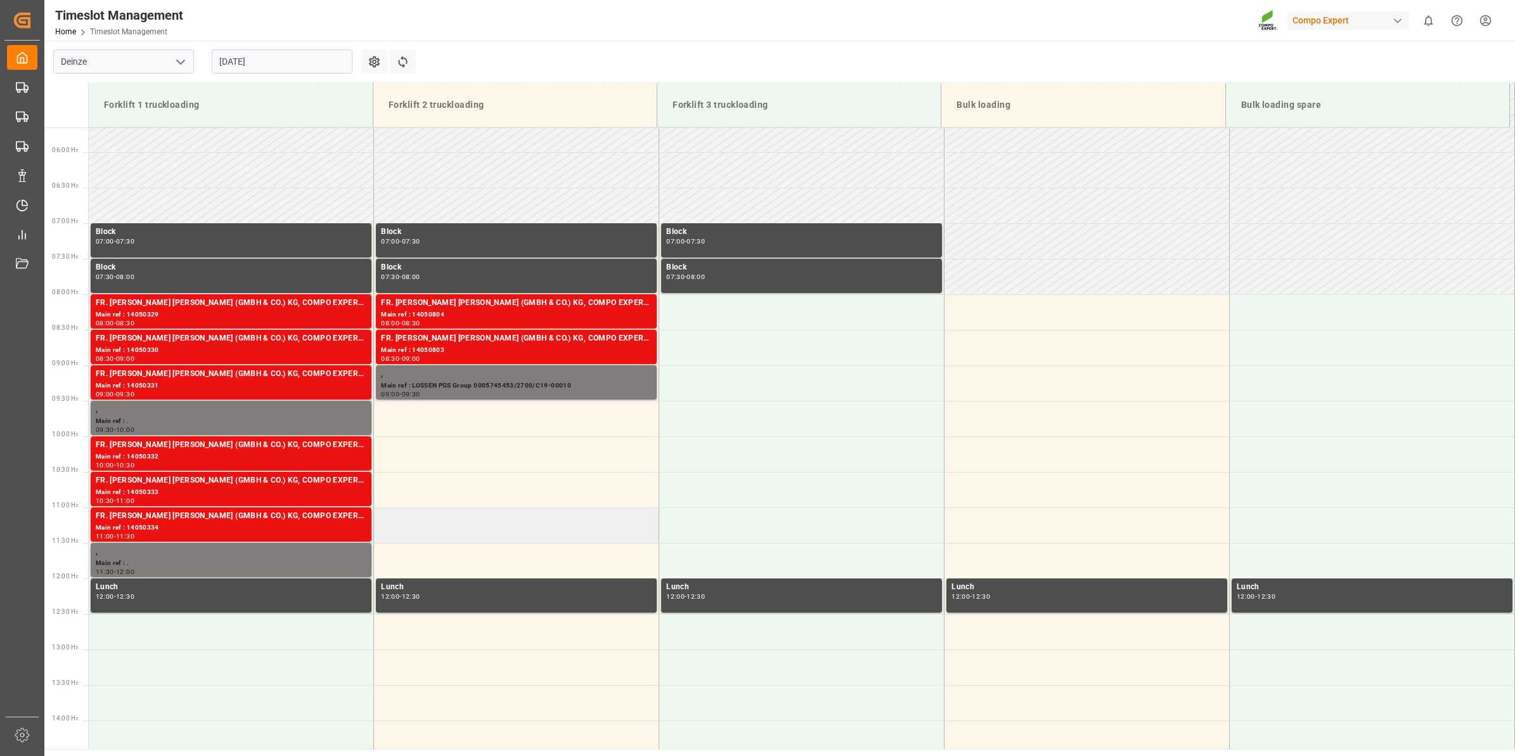
scroll to position [560, 0]
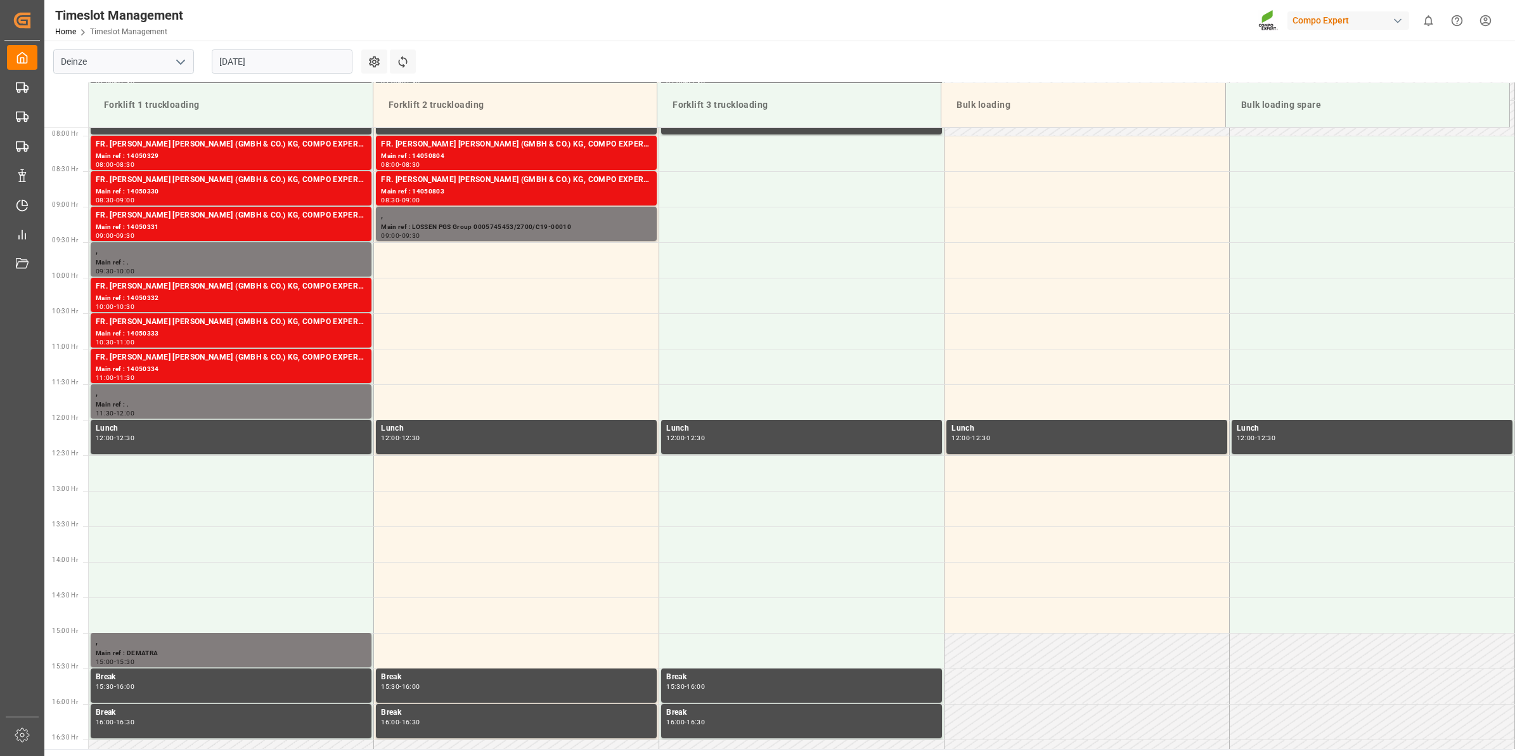
click at [248, 63] on input "28.08.2025" at bounding box center [282, 61] width 141 height 24
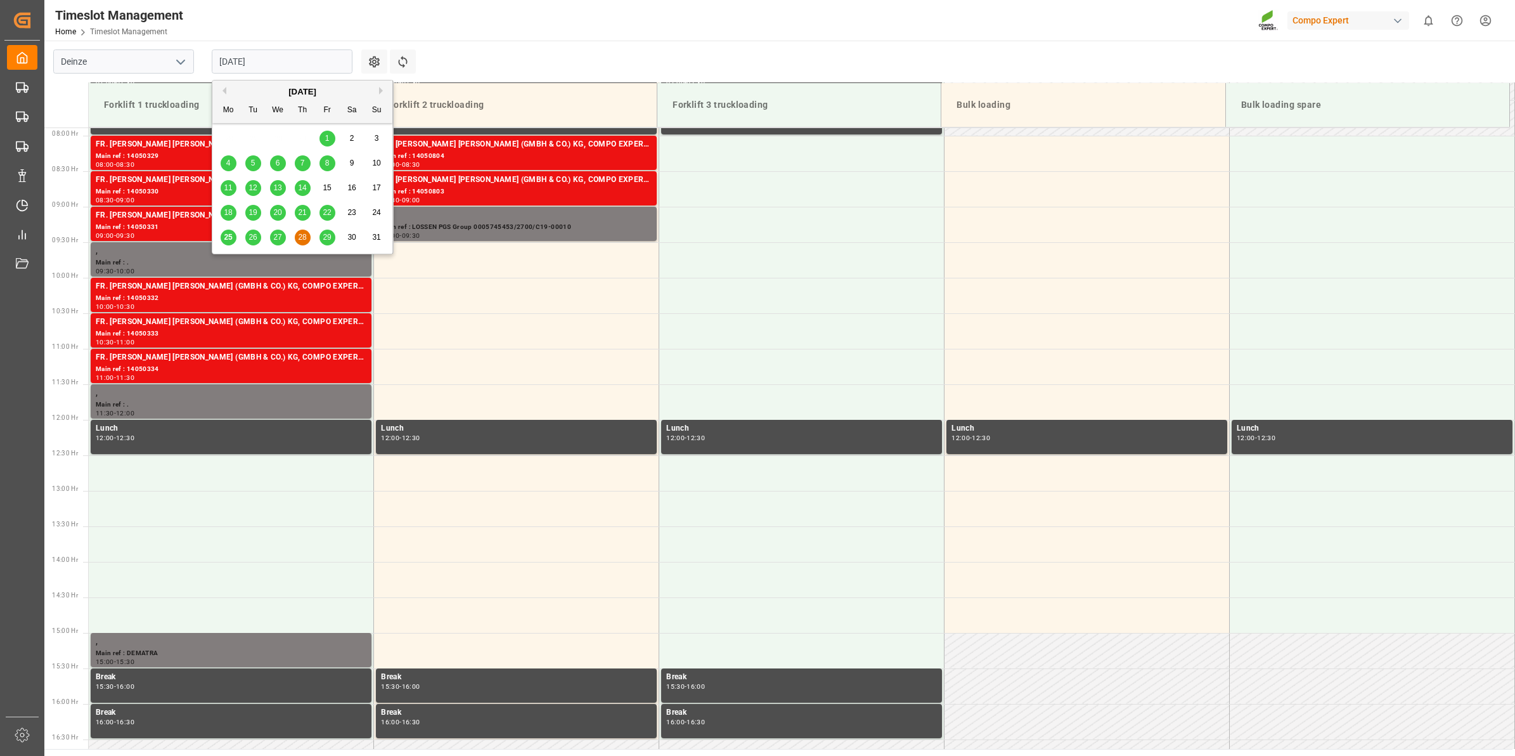
click at [230, 235] on span "25" at bounding box center [228, 237] width 8 height 9
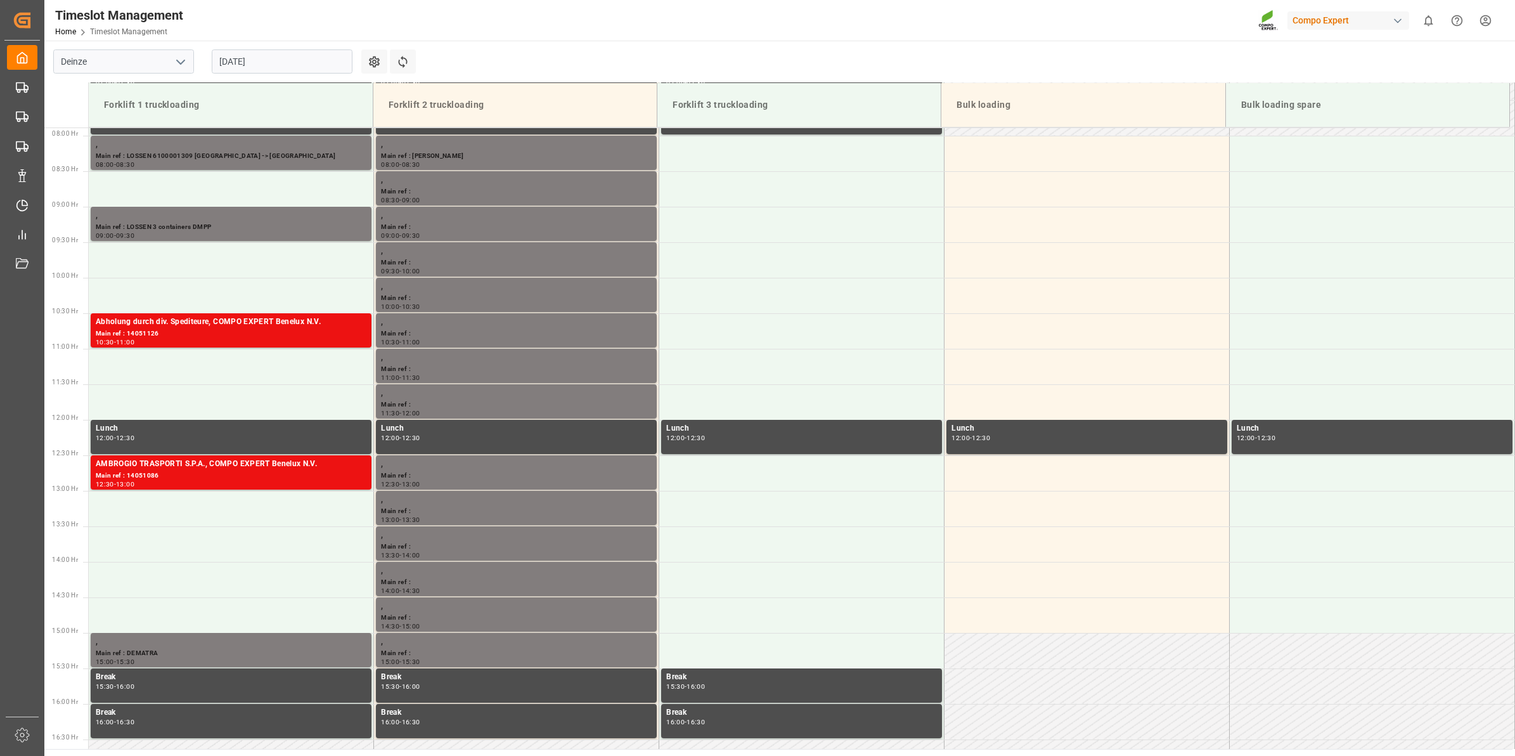
click at [267, 51] on input "[DATE]" at bounding box center [282, 61] width 141 height 24
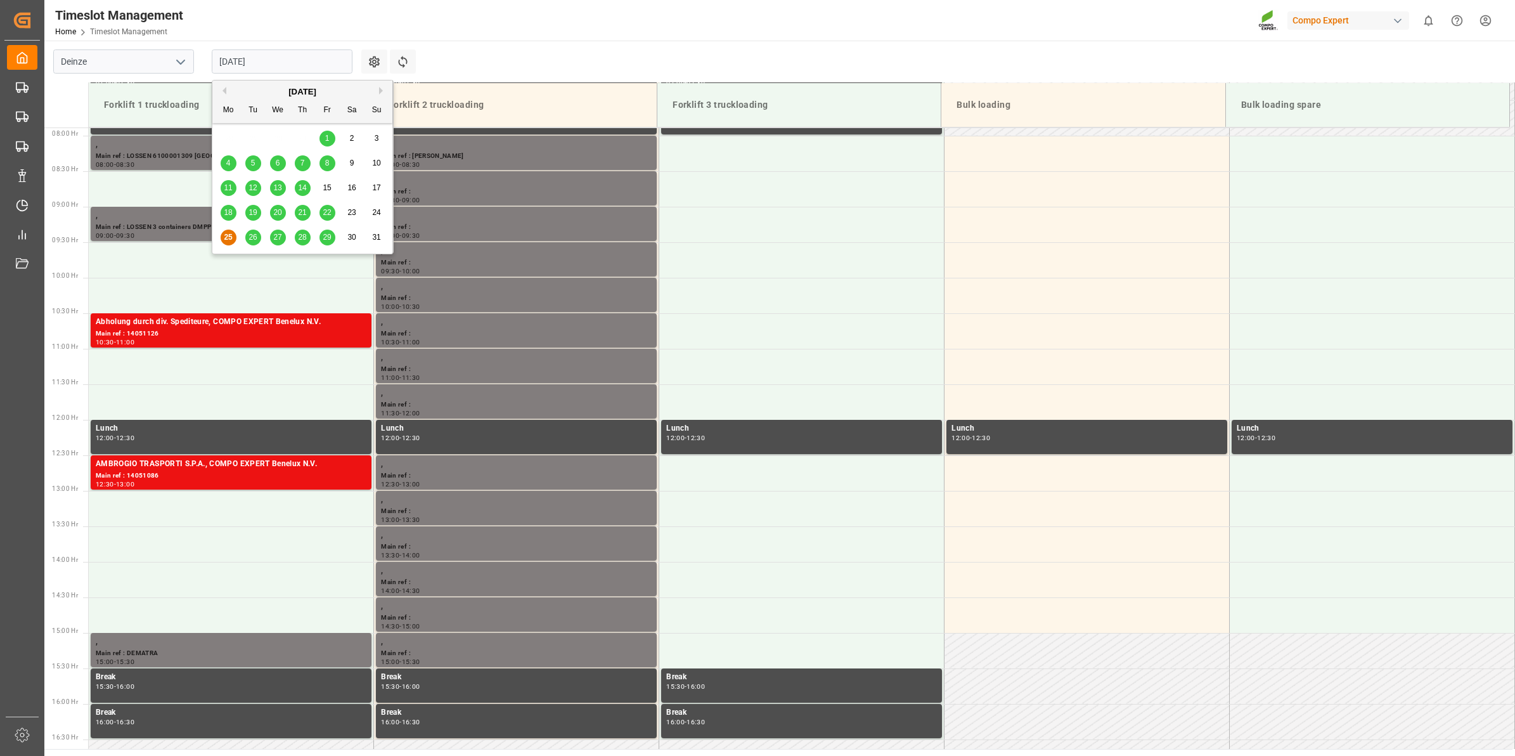
click at [246, 238] on div "26" at bounding box center [253, 237] width 16 height 15
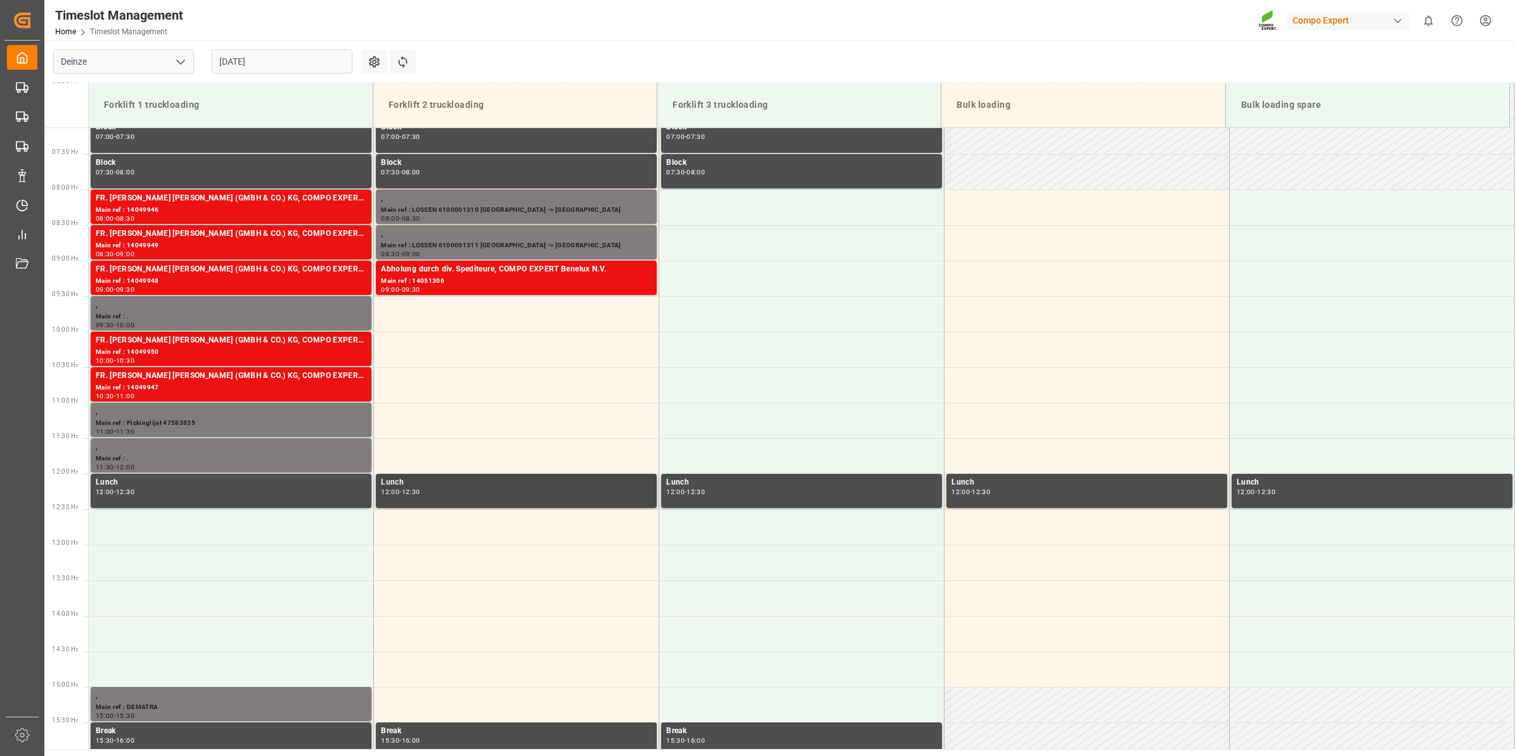
scroll to position [480, 0]
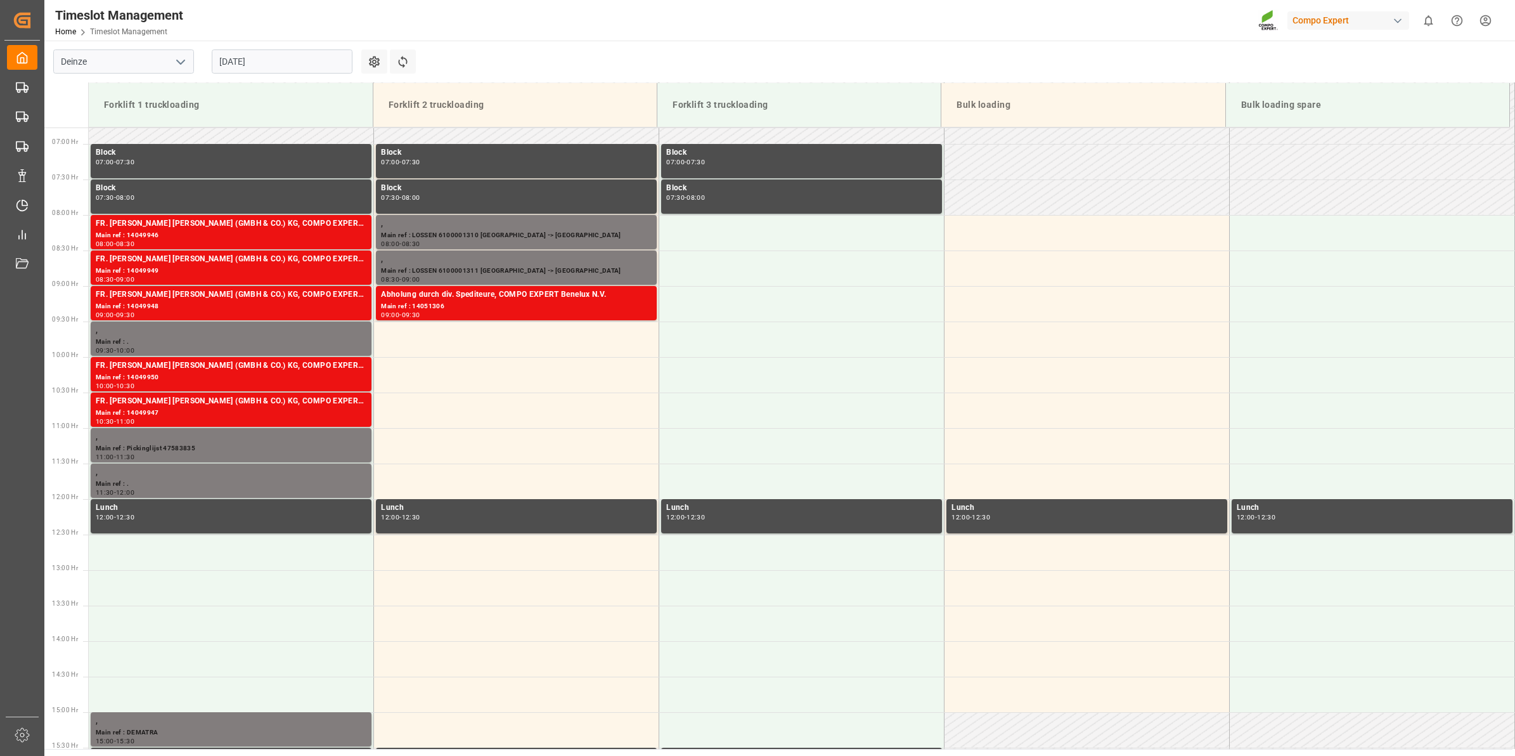
click at [268, 68] on input "26.08.2025" at bounding box center [282, 61] width 141 height 24
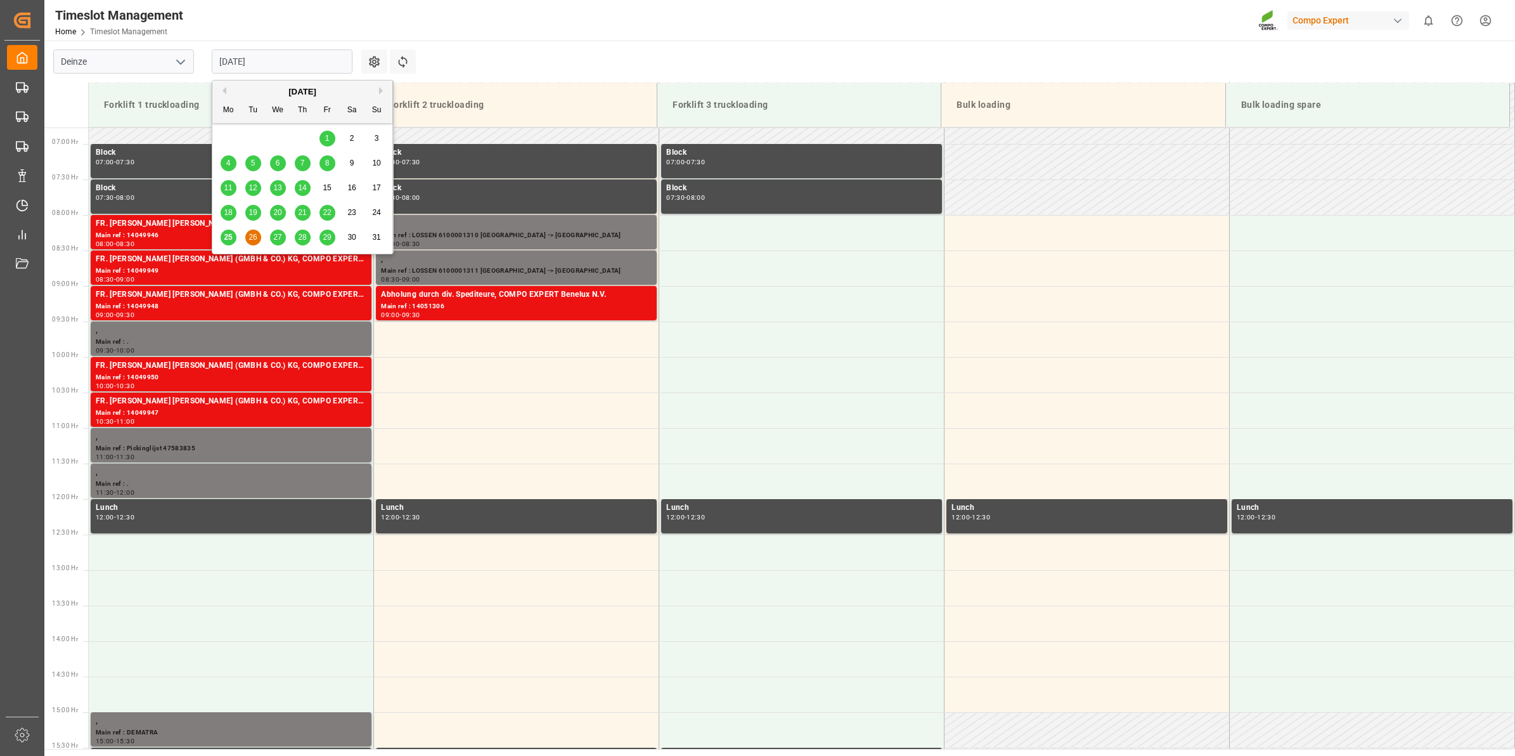
click at [228, 232] on div "25" at bounding box center [229, 237] width 16 height 15
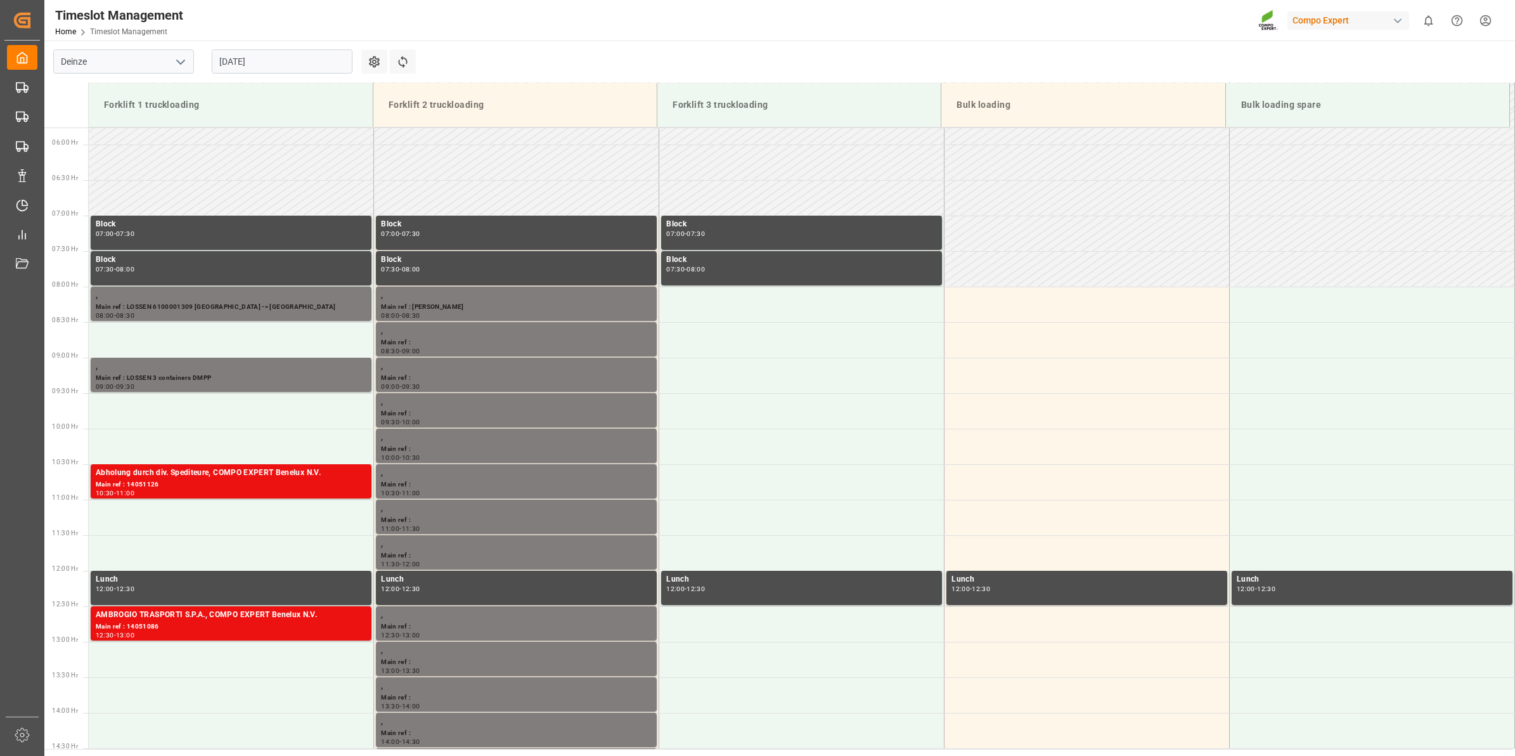
scroll to position [560, 0]
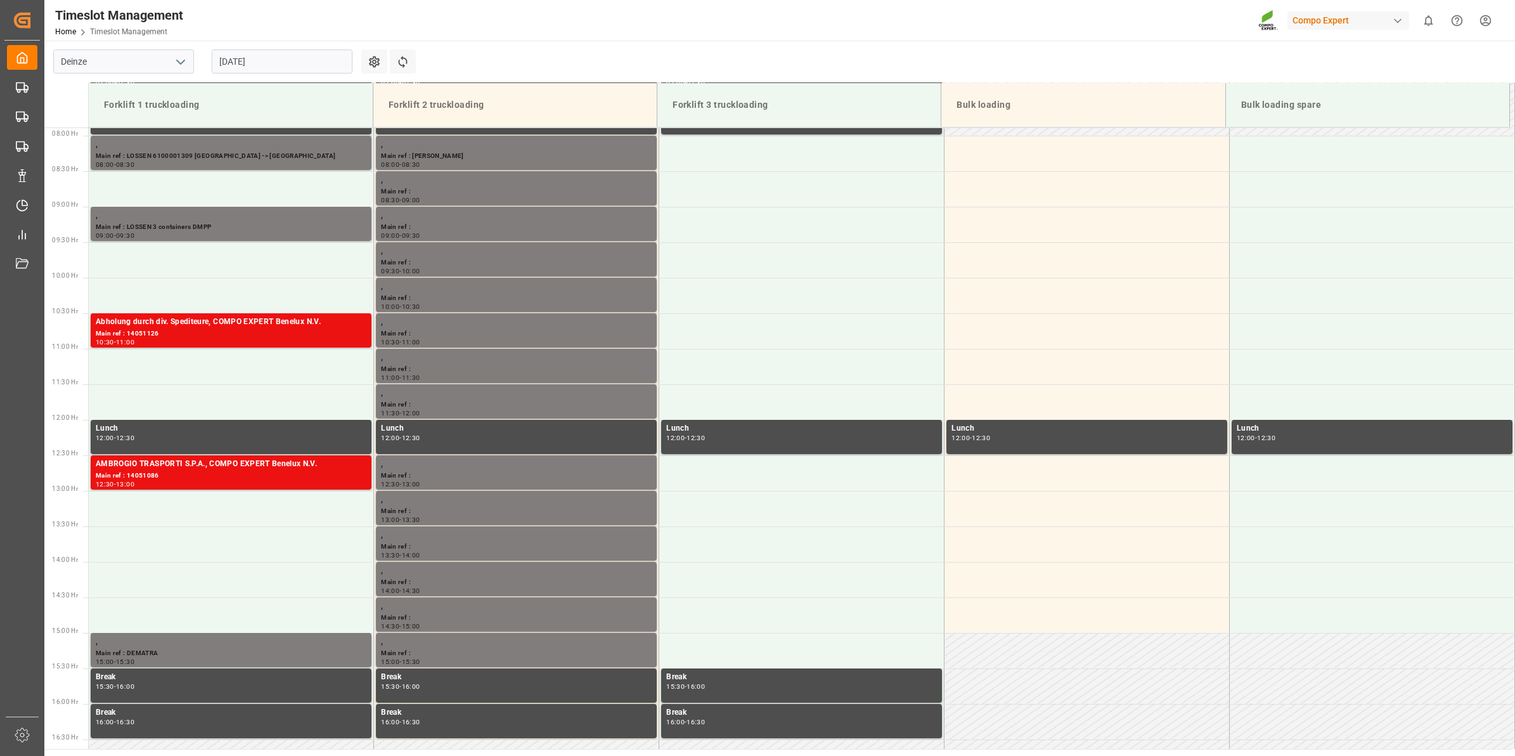
click at [270, 62] on input "[DATE]" at bounding box center [282, 61] width 141 height 24
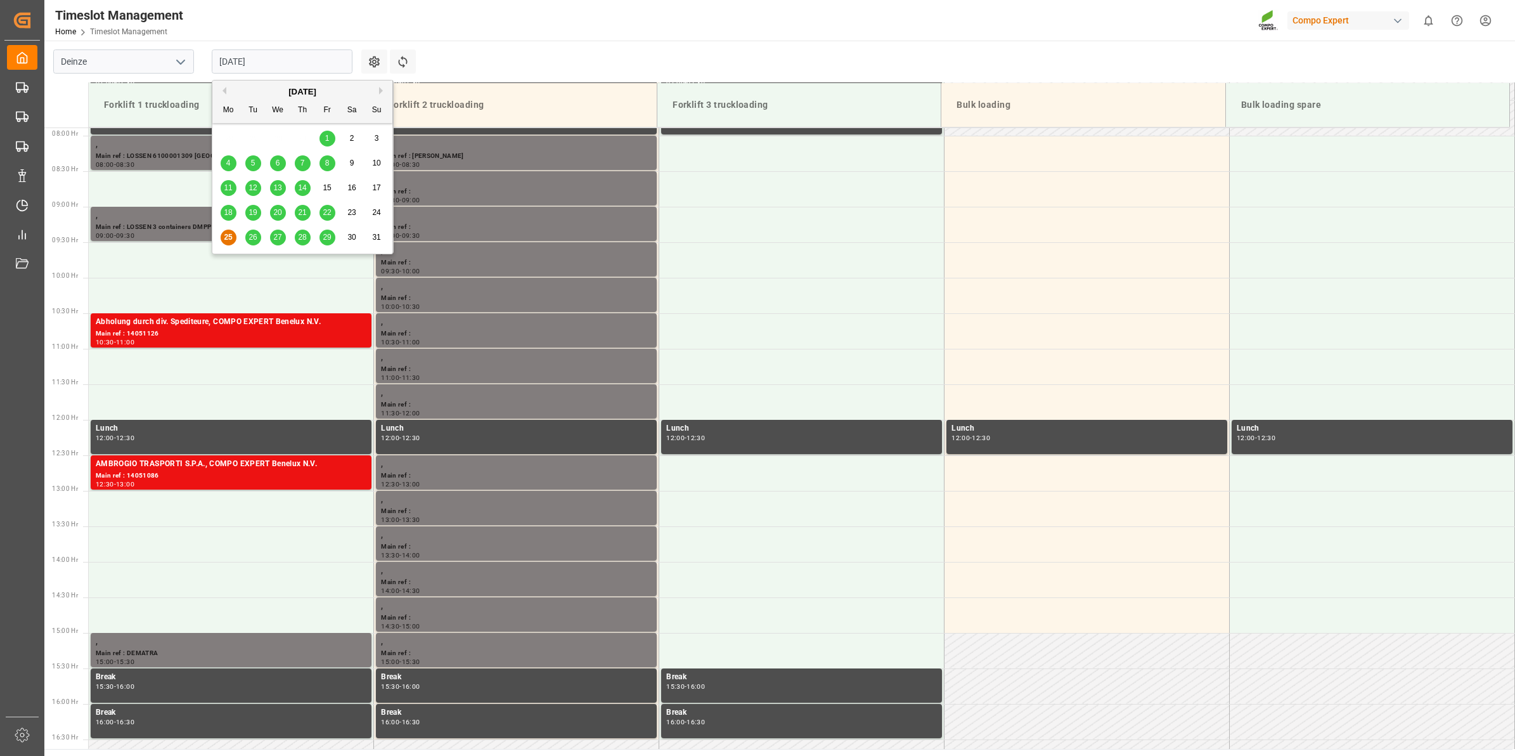
click at [254, 236] on span "26" at bounding box center [252, 237] width 8 height 9
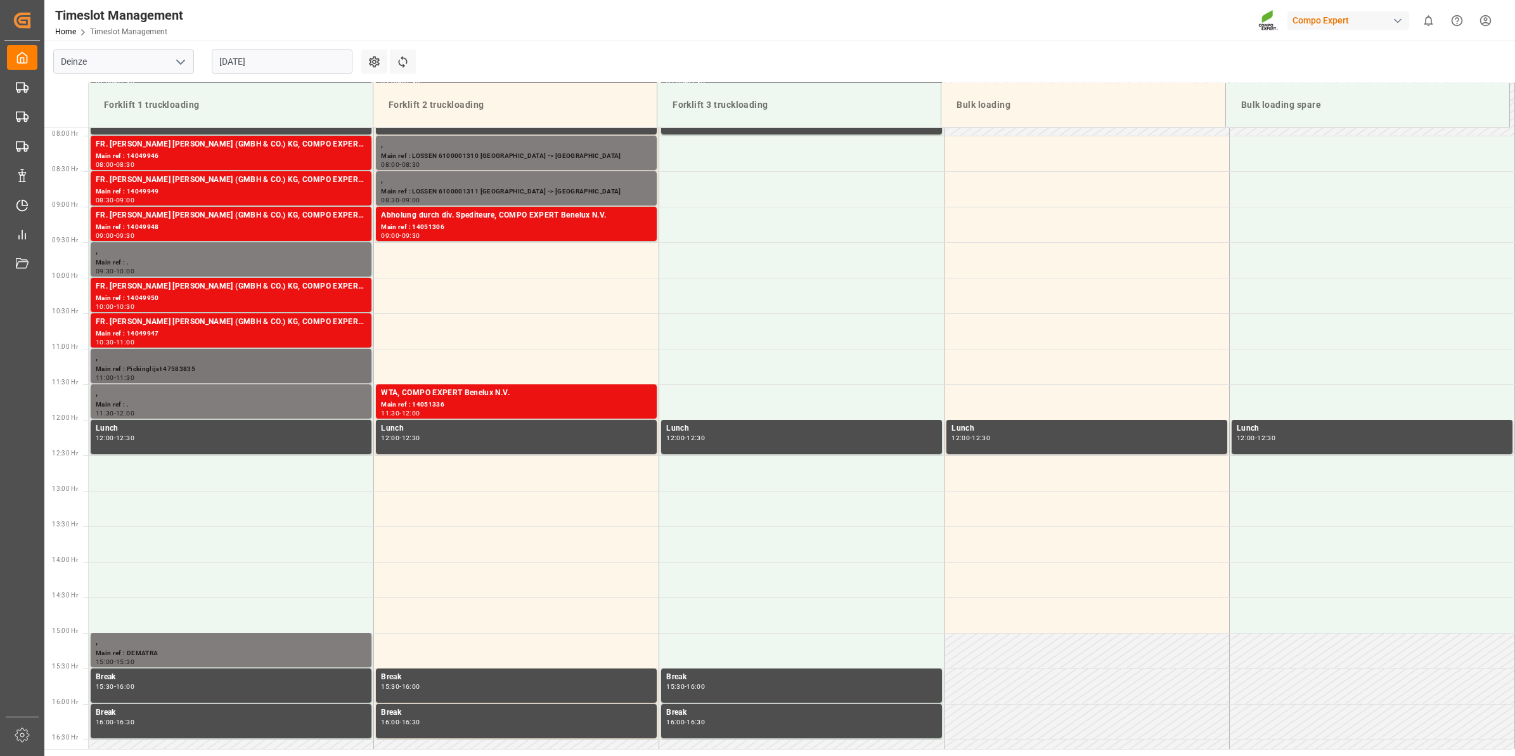
click at [243, 368] on div "Main ref : Pickinglijst 47583835" at bounding box center [231, 369] width 271 height 11
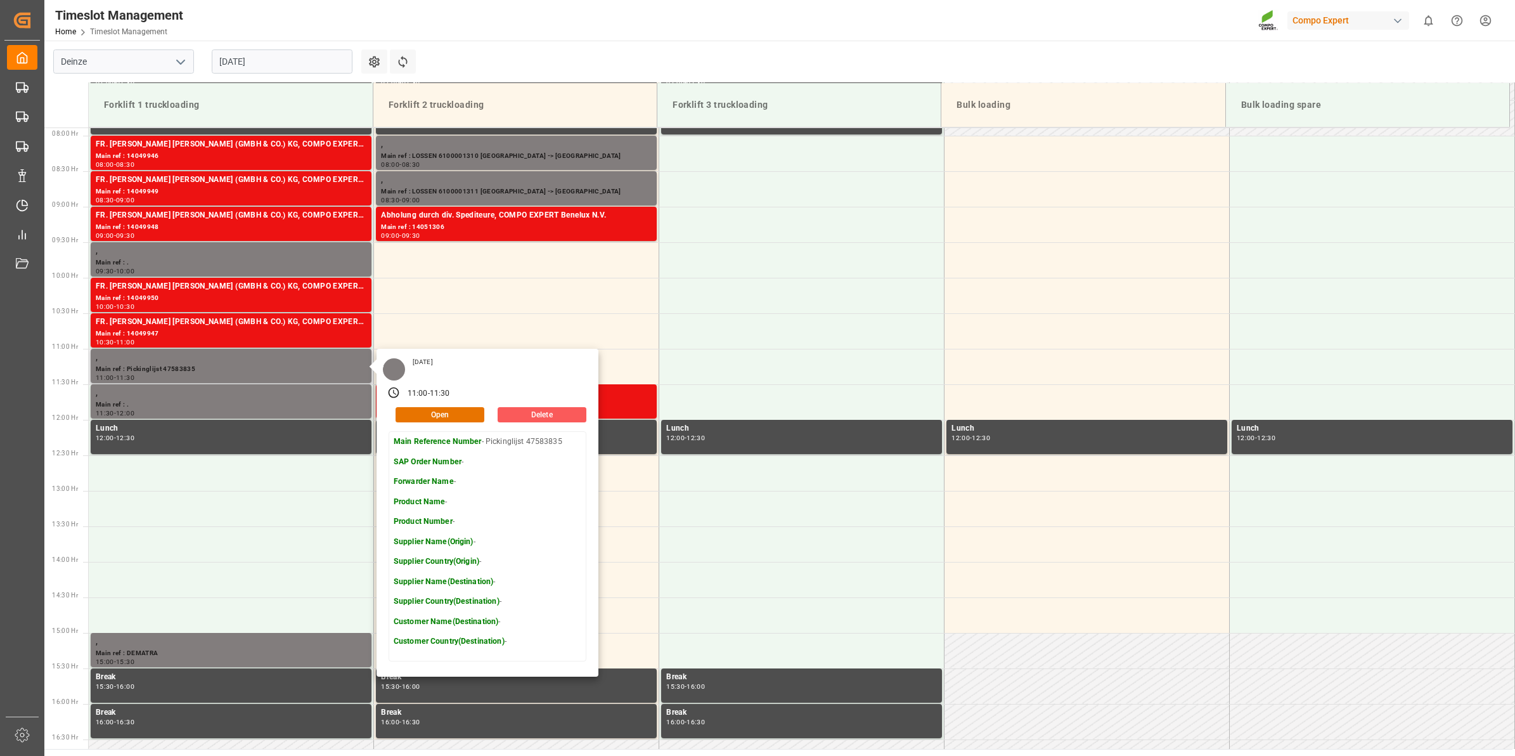
click at [521, 412] on button "Delete" at bounding box center [542, 414] width 89 height 15
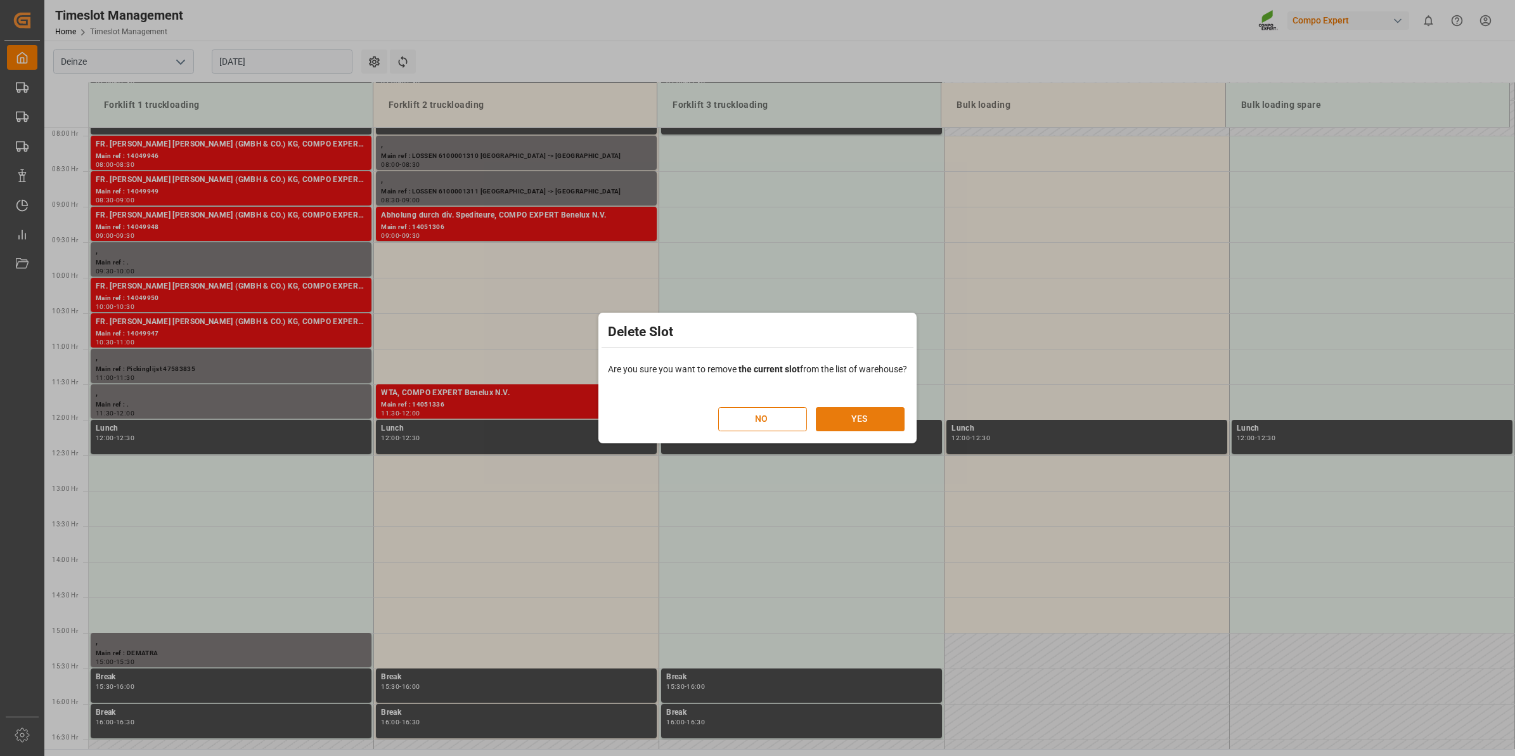
click at [880, 419] on button "YES" at bounding box center [860, 419] width 89 height 24
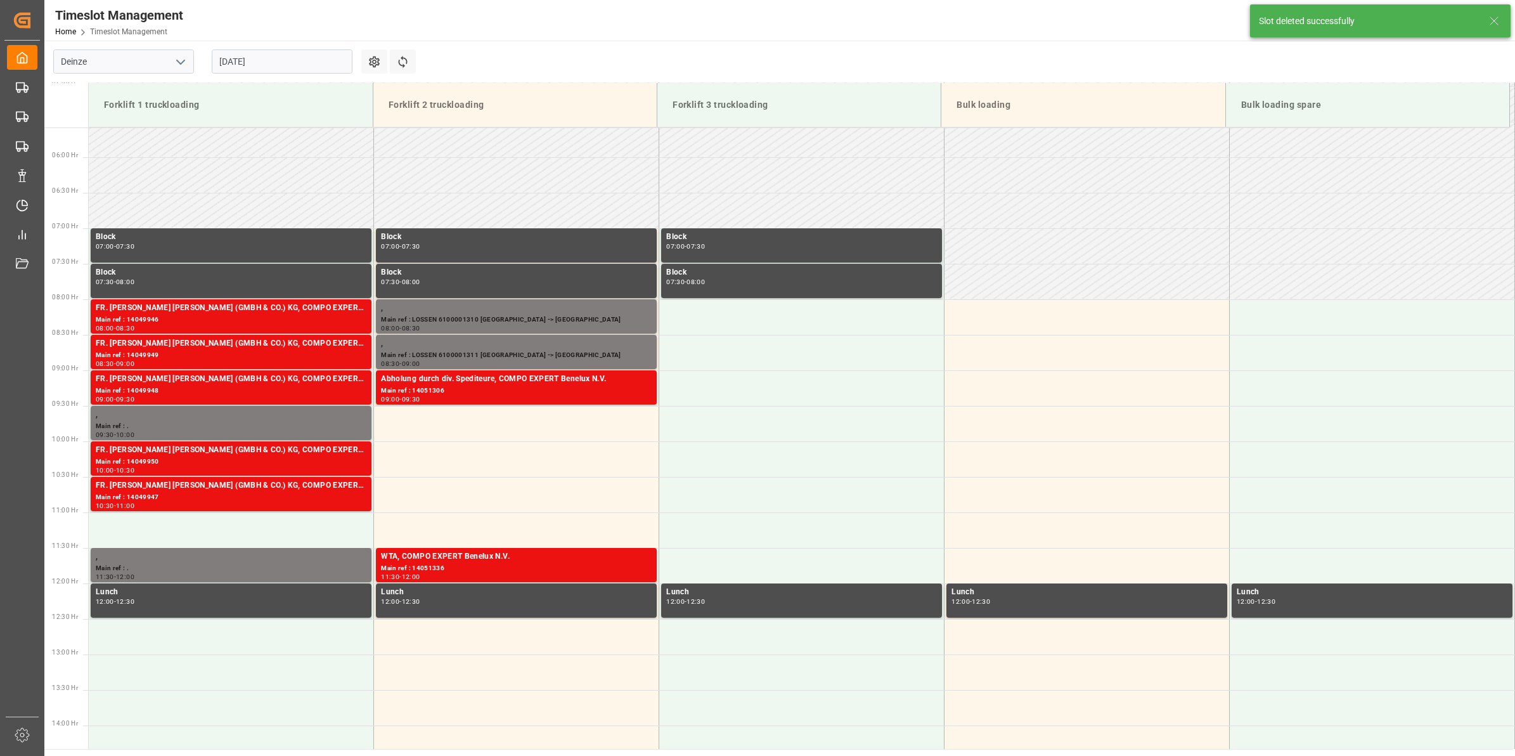
scroll to position [702, 0]
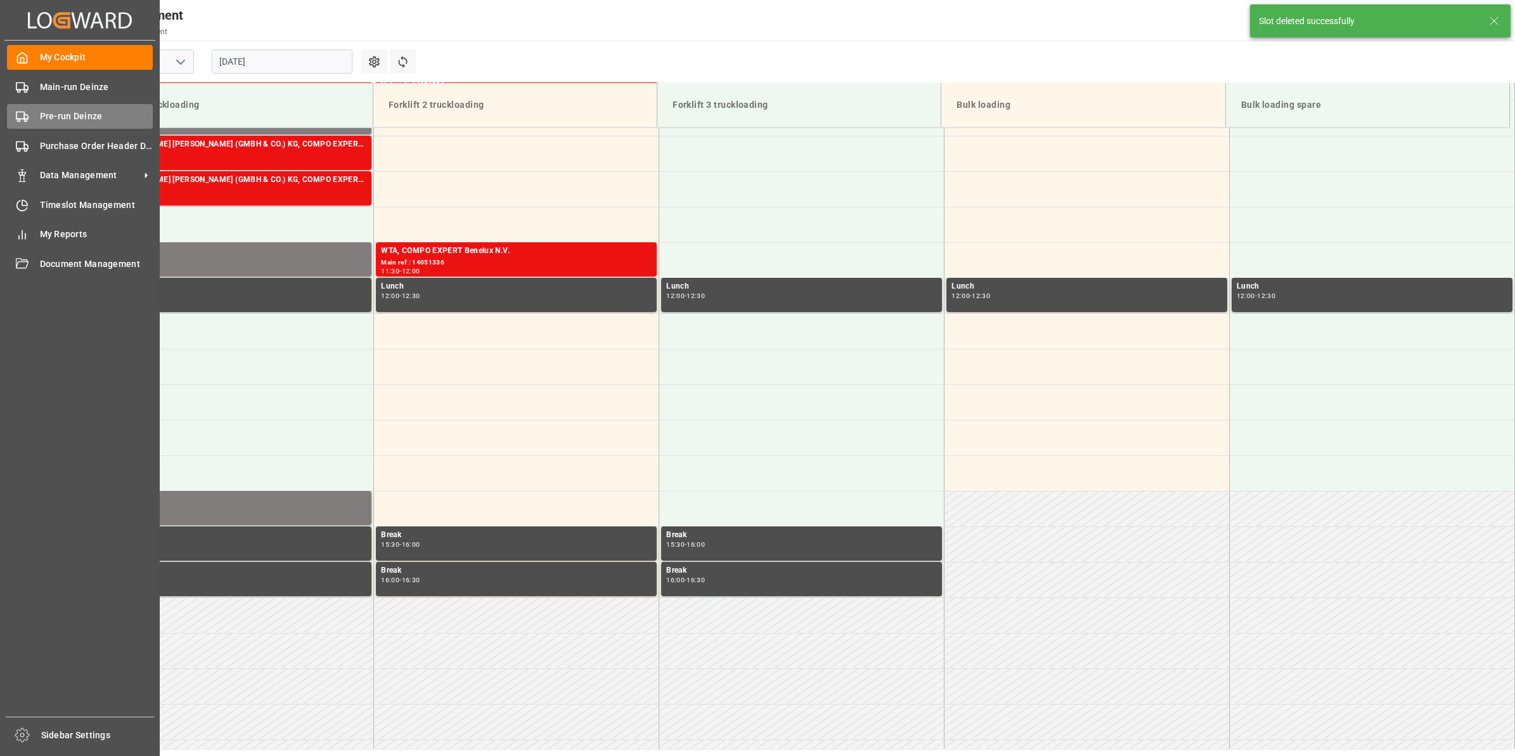
click at [41, 118] on span "Pre-run Deinze" at bounding box center [96, 116] width 113 height 13
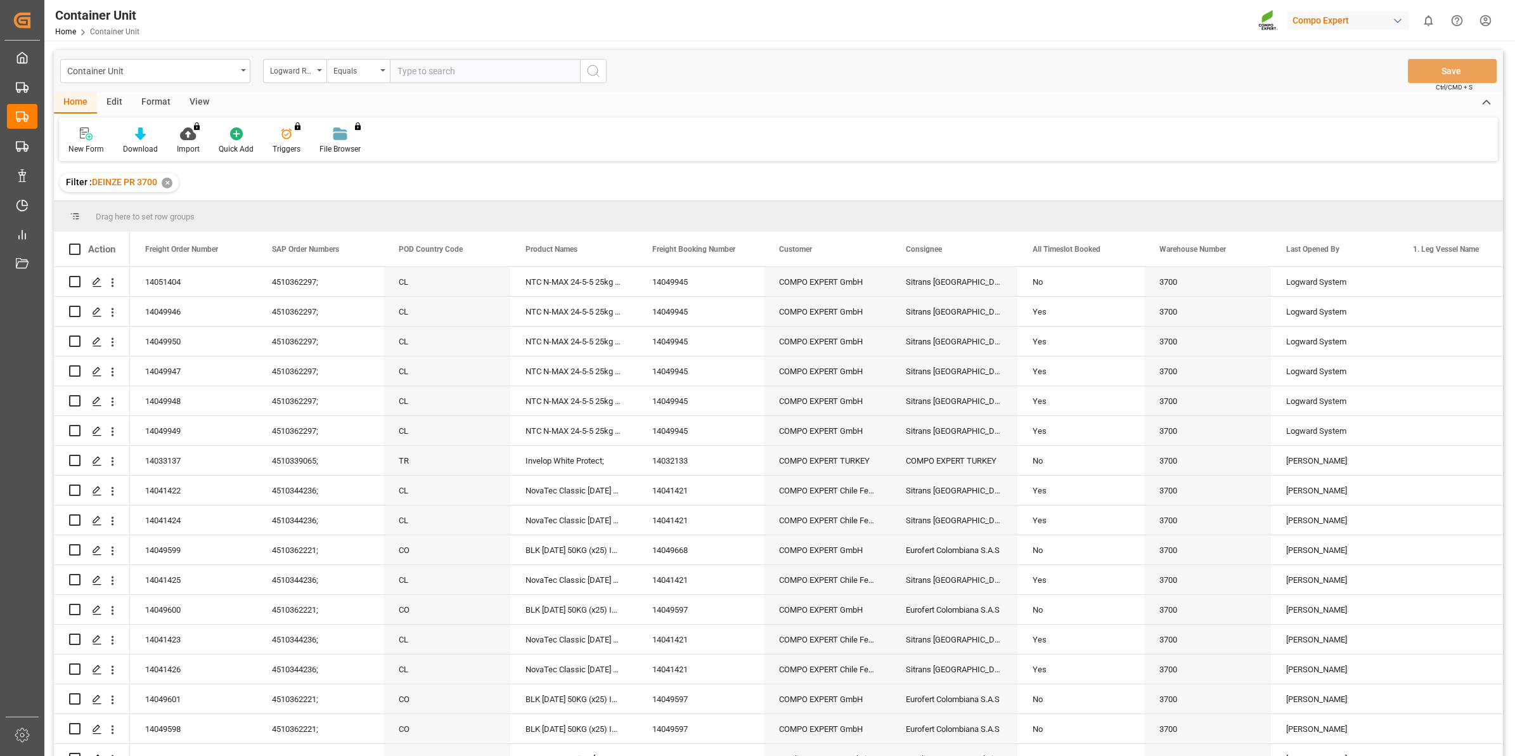
click at [307, 74] on div "Logward Reference" at bounding box center [291, 69] width 43 height 15
click at [341, 314] on div "Freight Order Number" at bounding box center [358, 316] width 189 height 27
click at [431, 74] on input "text" at bounding box center [485, 71] width 190 height 24
type input "1409945"
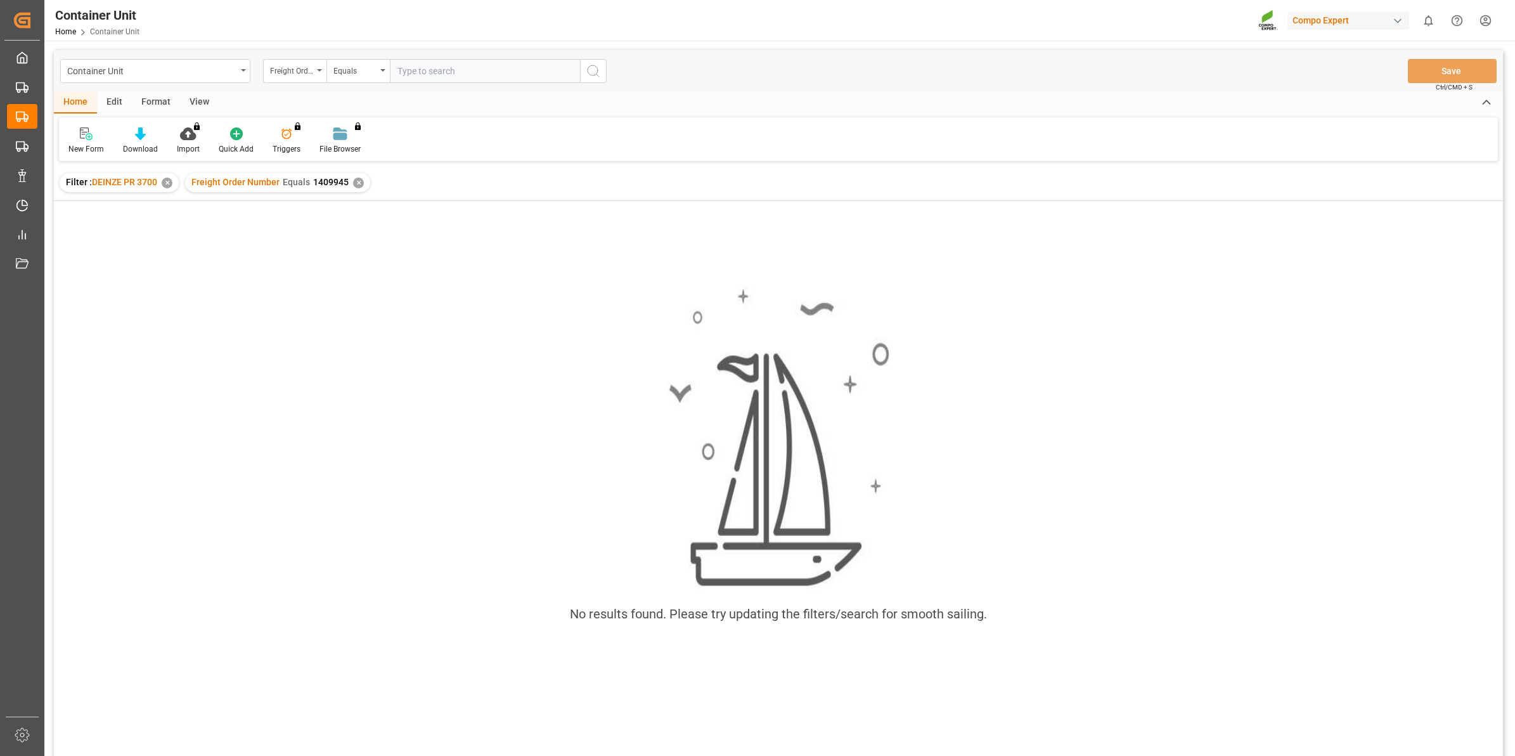
click at [357, 181] on div "✕" at bounding box center [358, 182] width 11 height 11
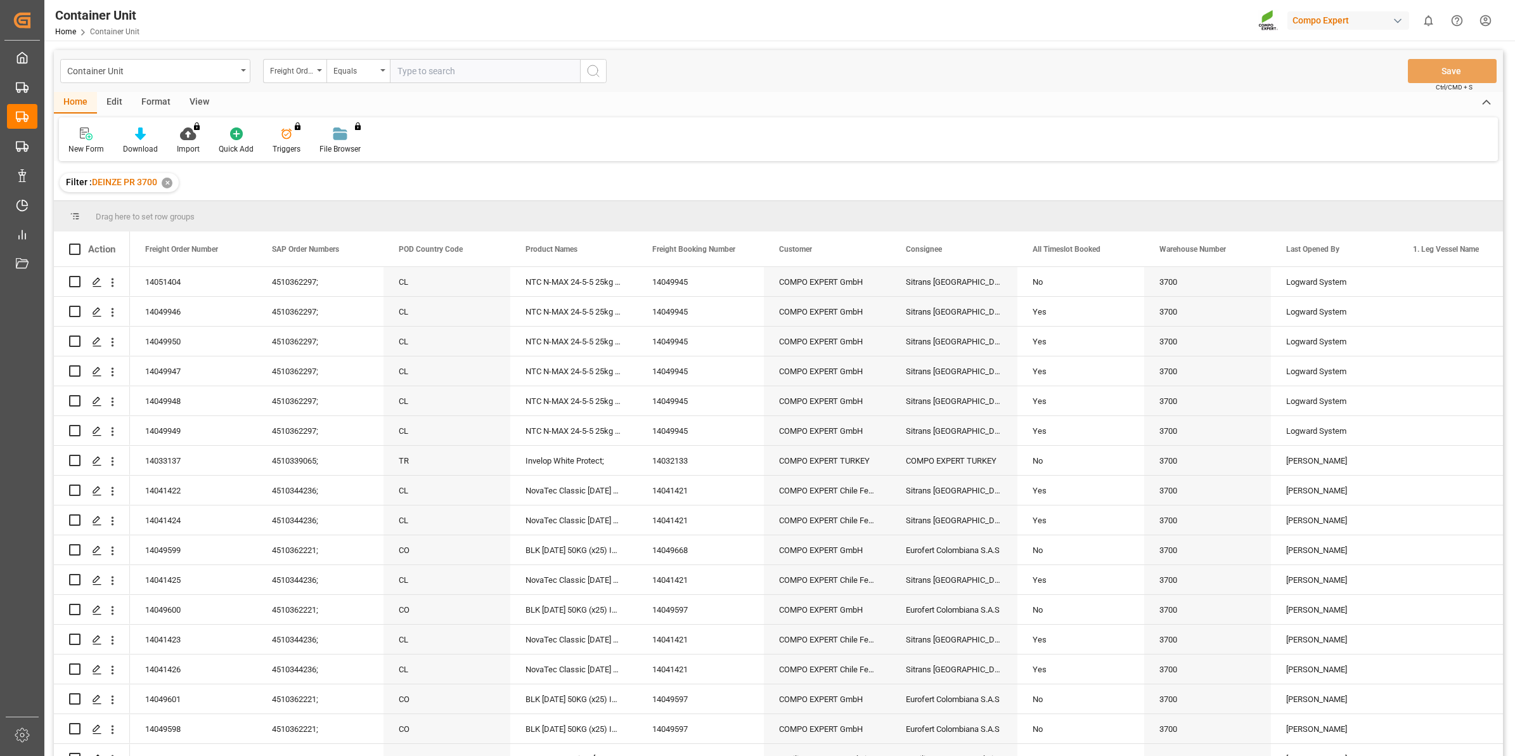
click at [441, 81] on input "text" at bounding box center [485, 71] width 190 height 24
type input "14049945"
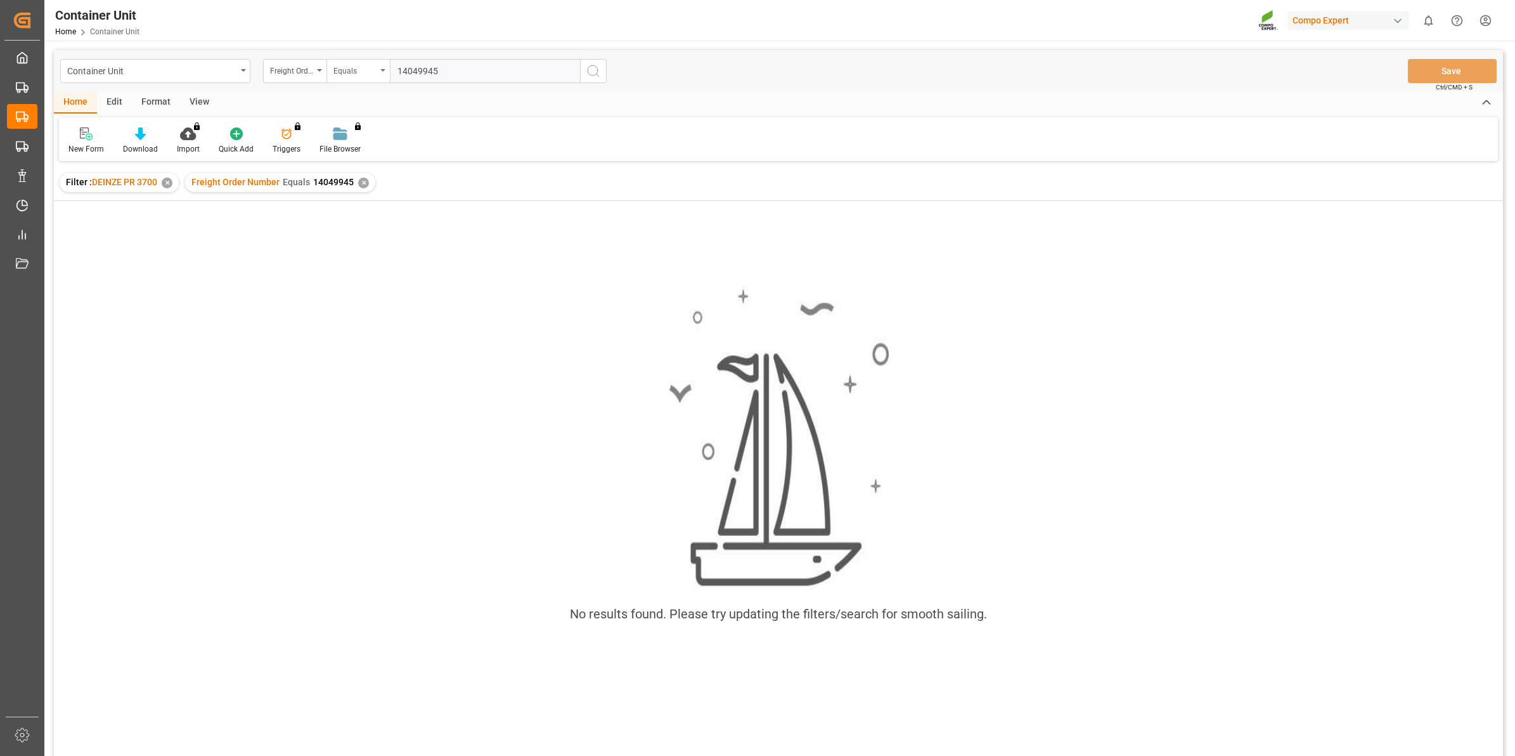
drag, startPoint x: 501, startPoint y: 76, endPoint x: 372, endPoint y: 60, distance: 130.3
click at [372, 60] on div "Freight Order Number Equals 14049945" at bounding box center [435, 71] width 344 height 24
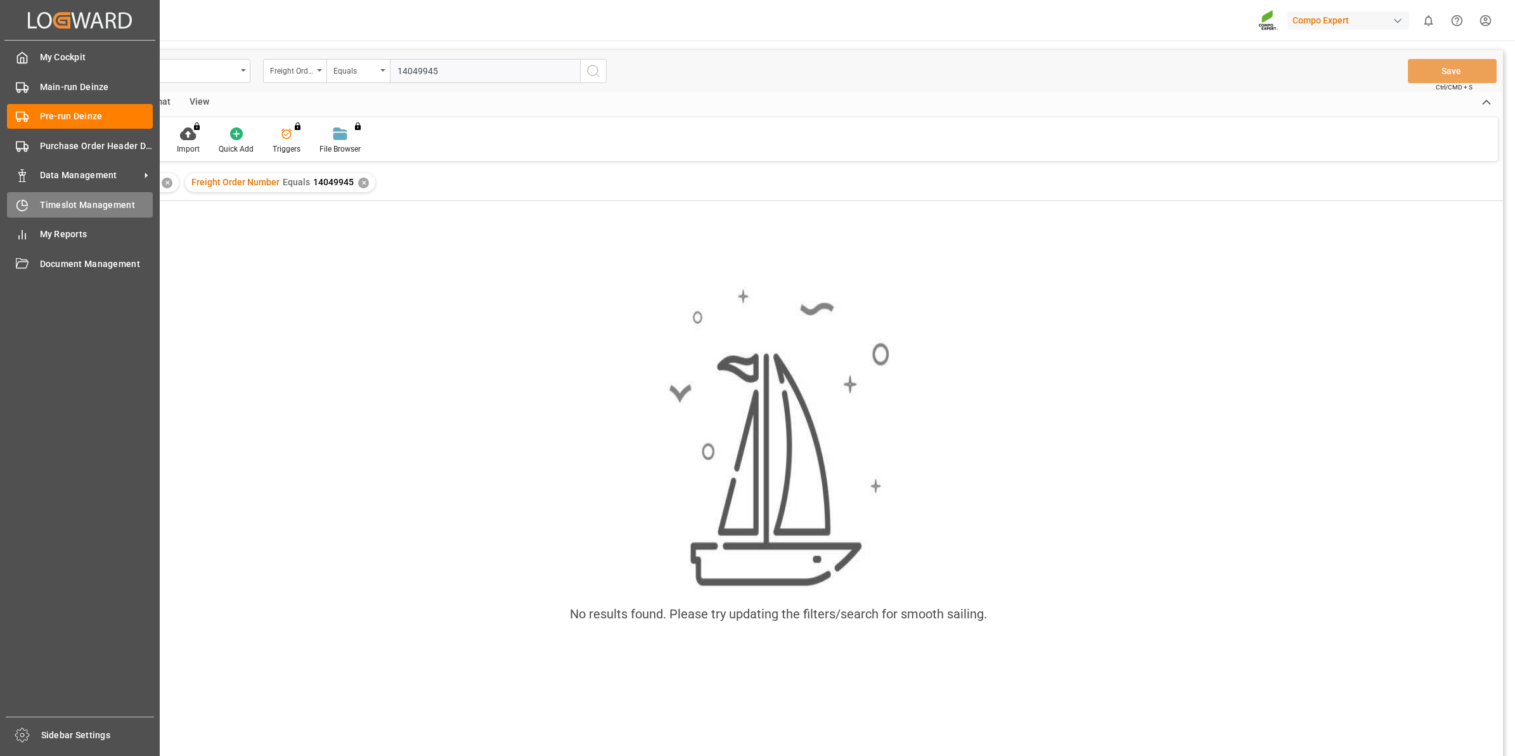
type input "14049945"
click at [60, 201] on span "Timeslot Management" at bounding box center [96, 204] width 113 height 13
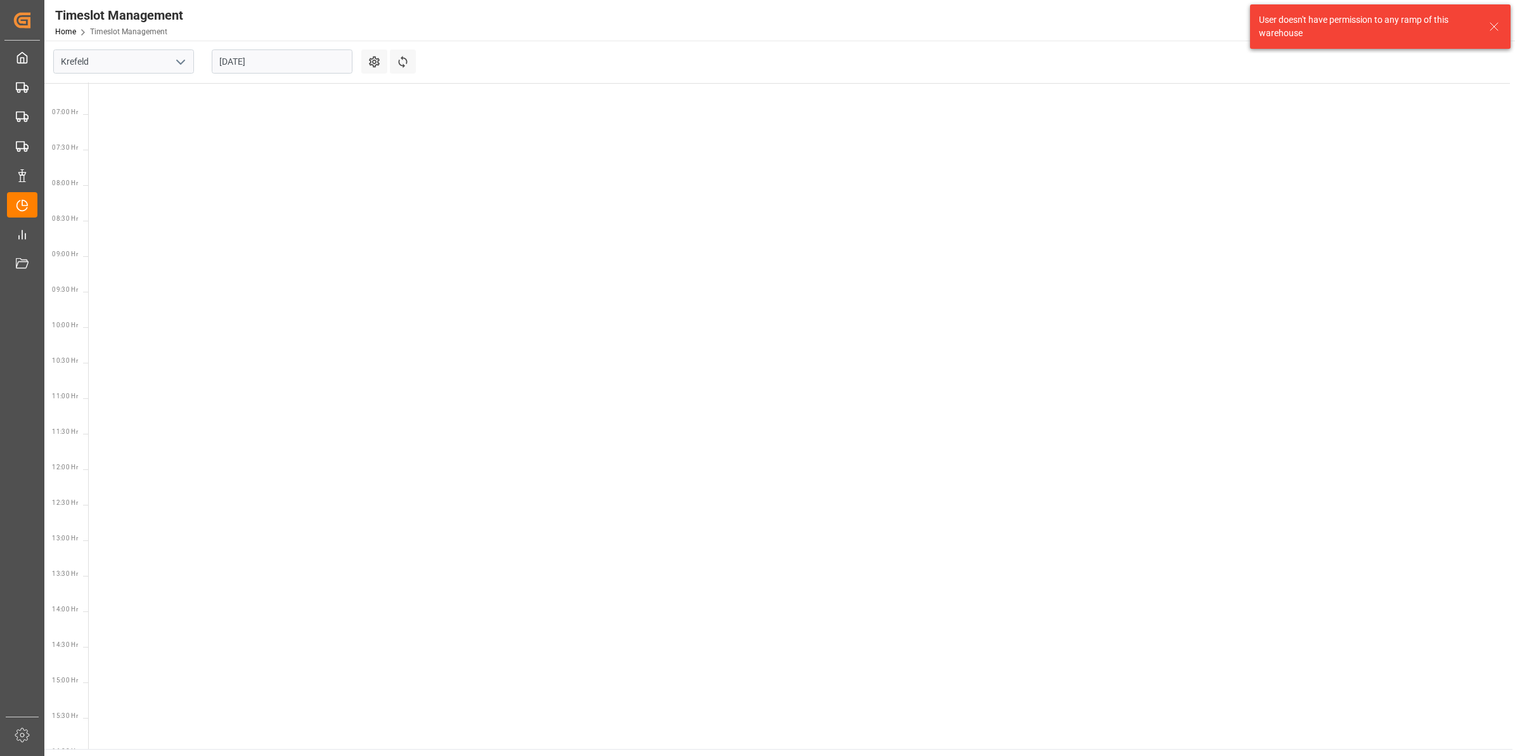
scroll to position [515, 0]
click at [173, 67] on icon "open menu" at bounding box center [180, 62] width 15 height 15
click at [100, 81] on div "Deinze" at bounding box center [123, 89] width 139 height 29
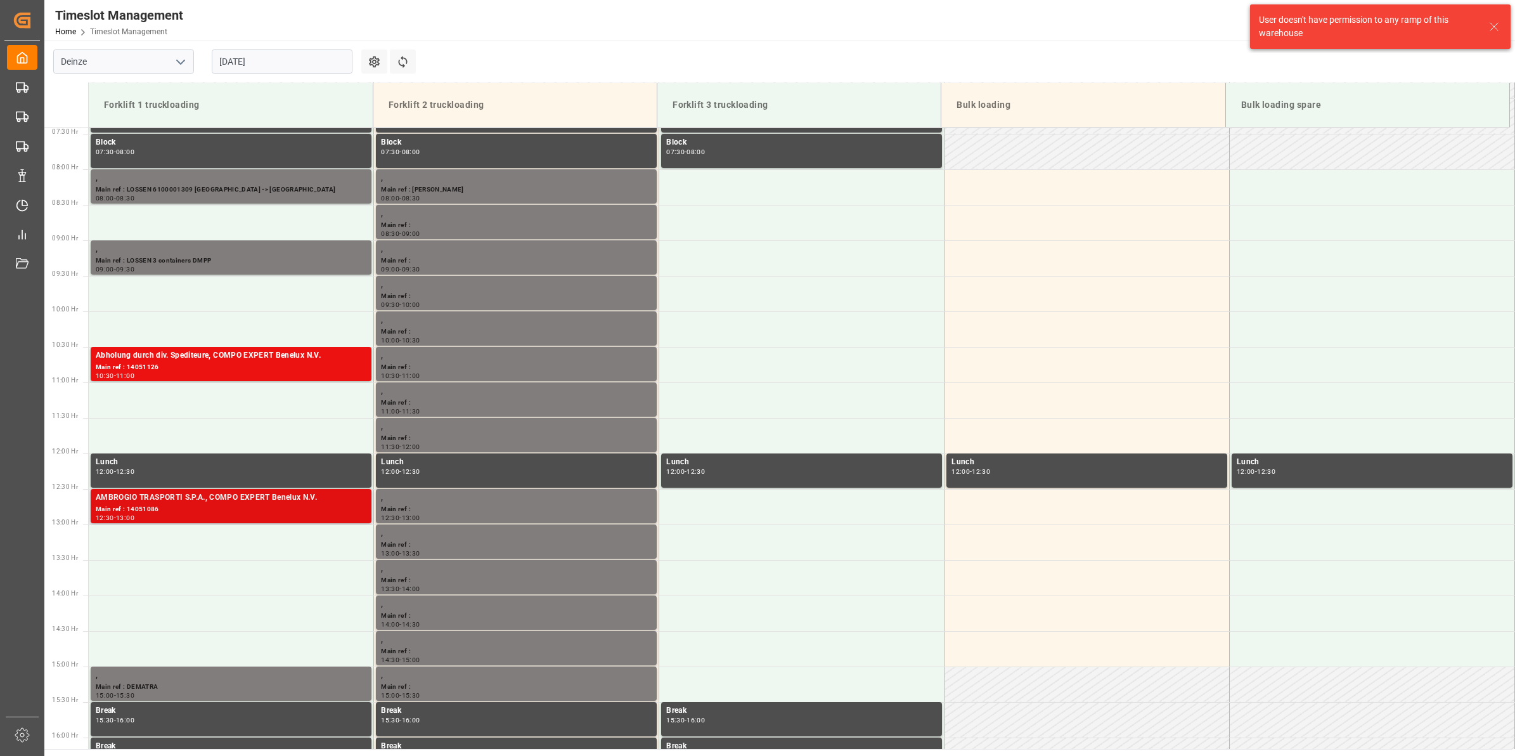
scroll to position [560, 0]
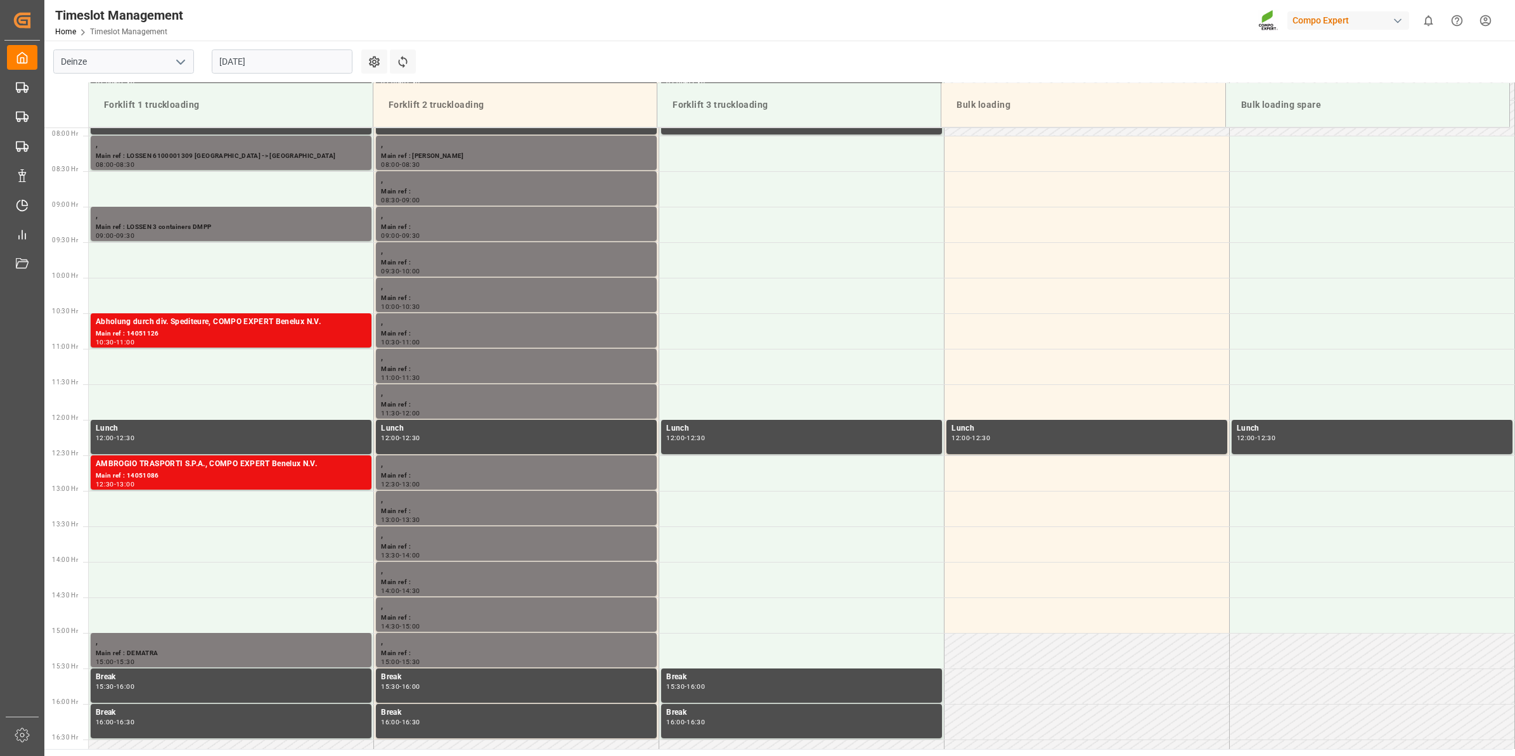
click at [261, 70] on input "[DATE]" at bounding box center [282, 61] width 141 height 24
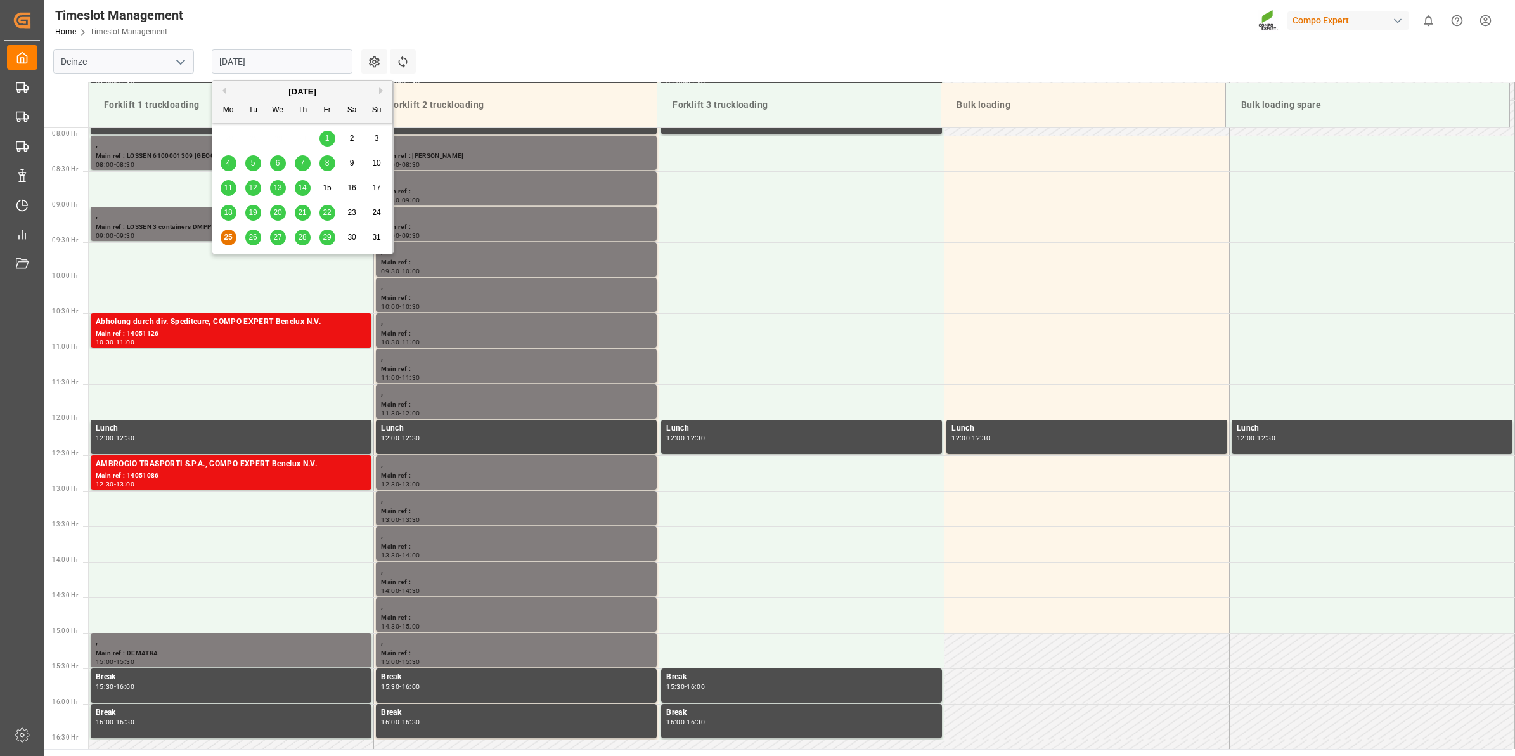
click at [252, 235] on span "26" at bounding box center [252, 237] width 8 height 9
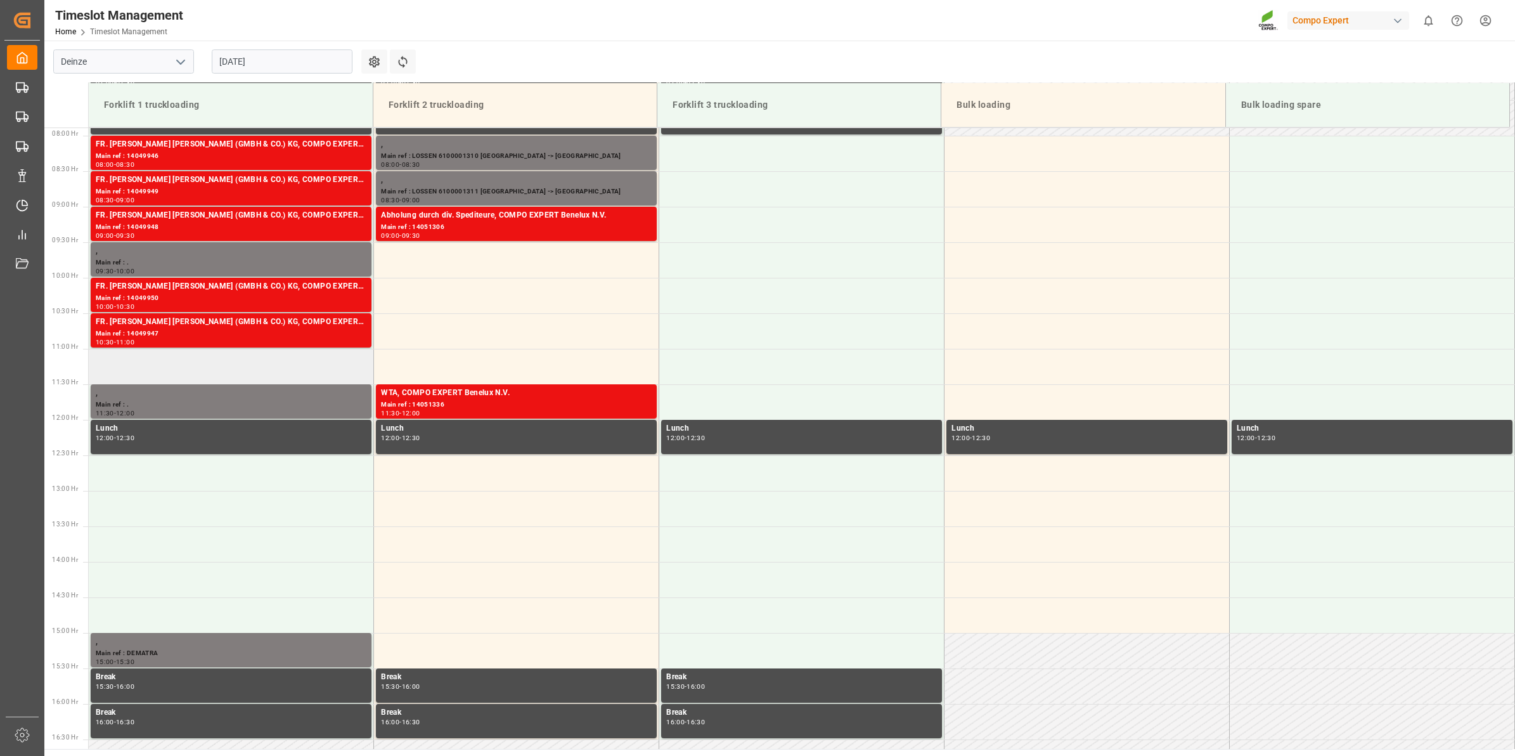
click at [166, 352] on td at bounding box center [231, 366] width 285 height 35
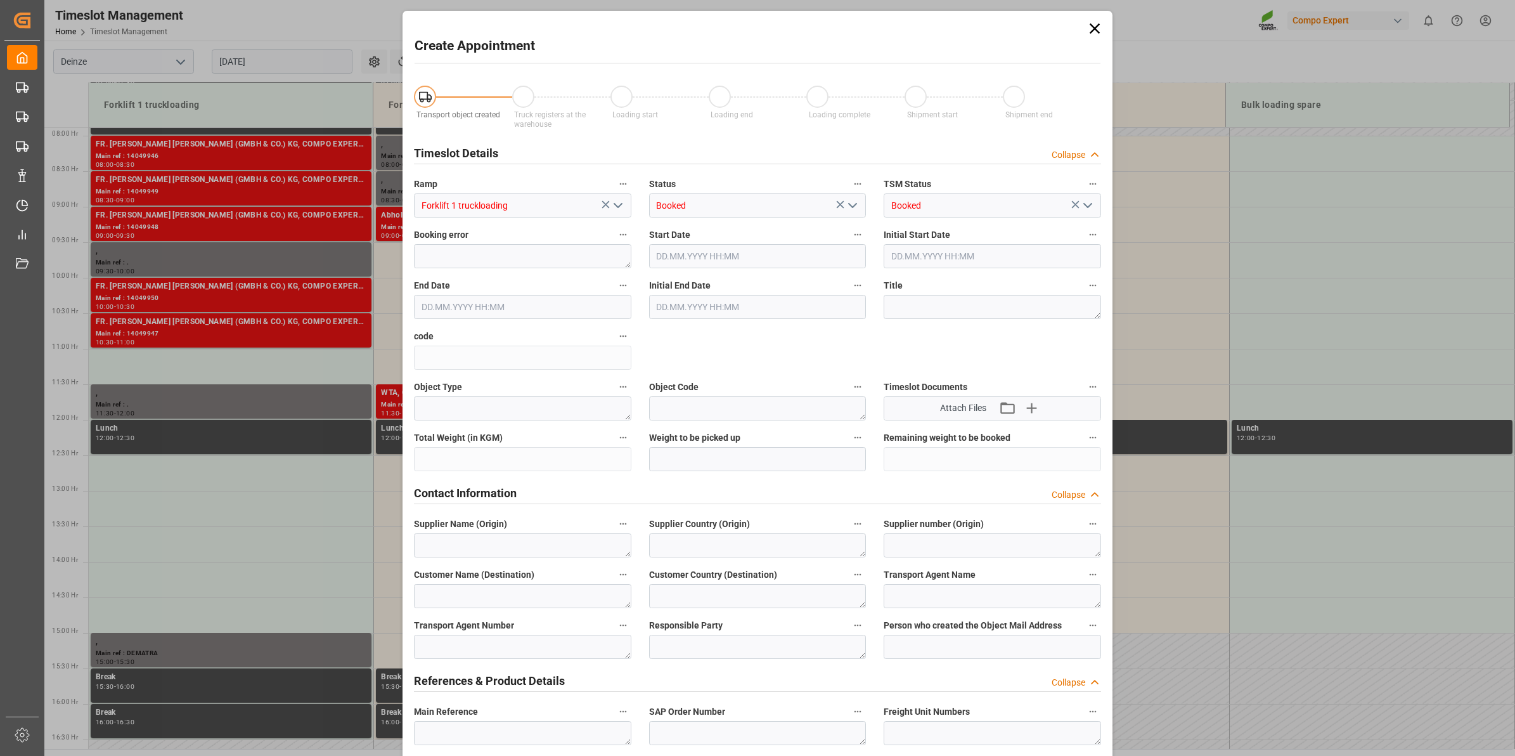
type input "26.08.2025 11:00"
type input "26.08.2025 11:30"
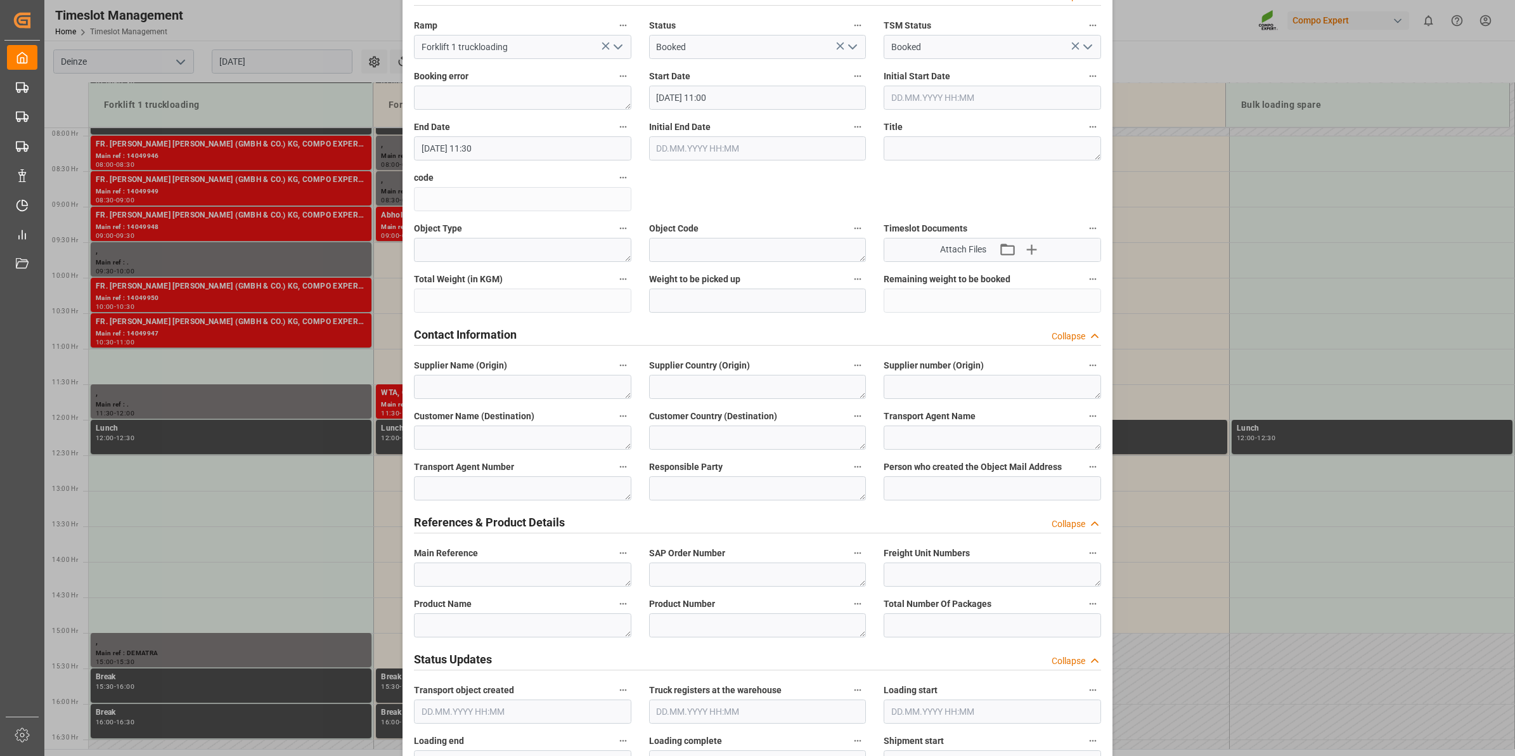
scroll to position [317, 0]
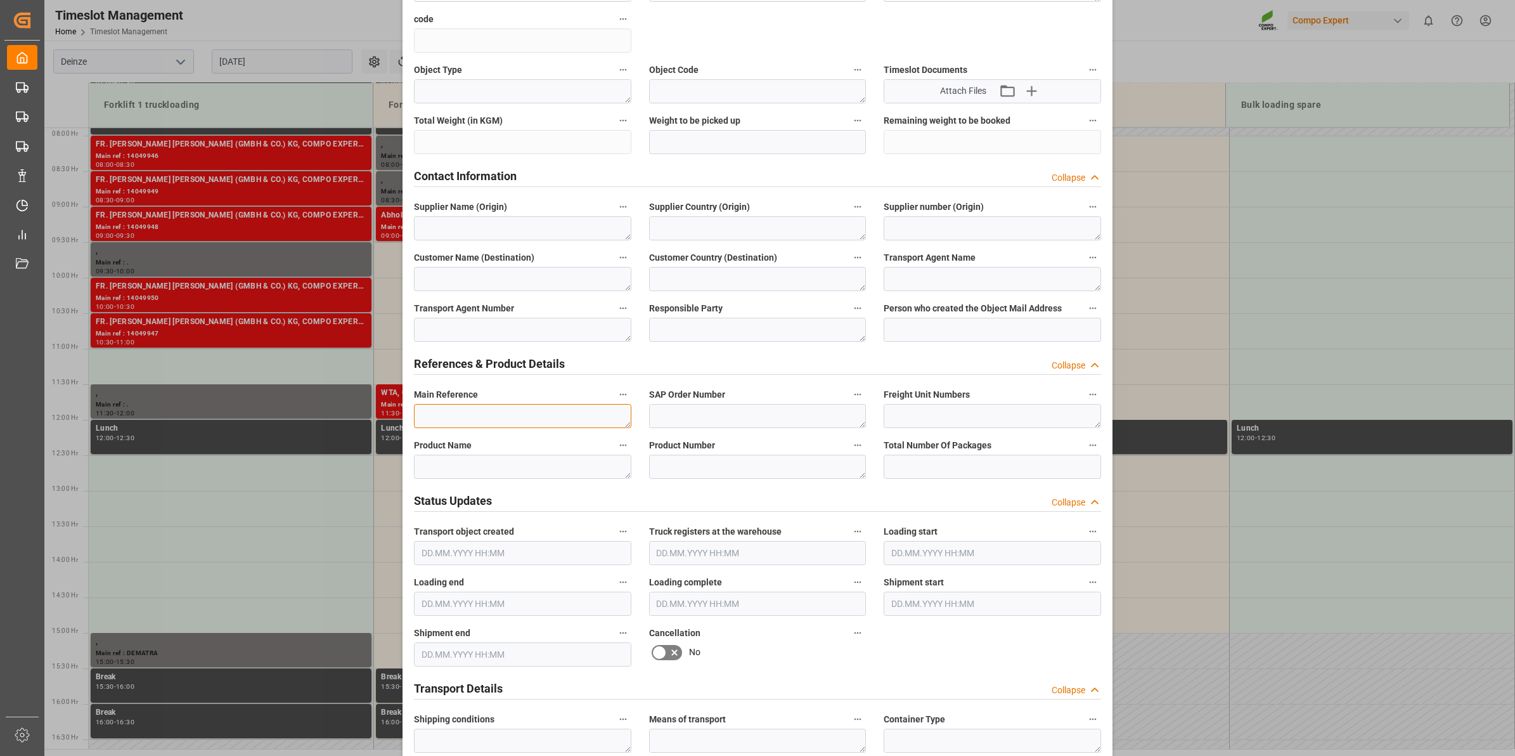
click at [479, 409] on textarea at bounding box center [522, 416] width 217 height 24
paste textarea "14049945"
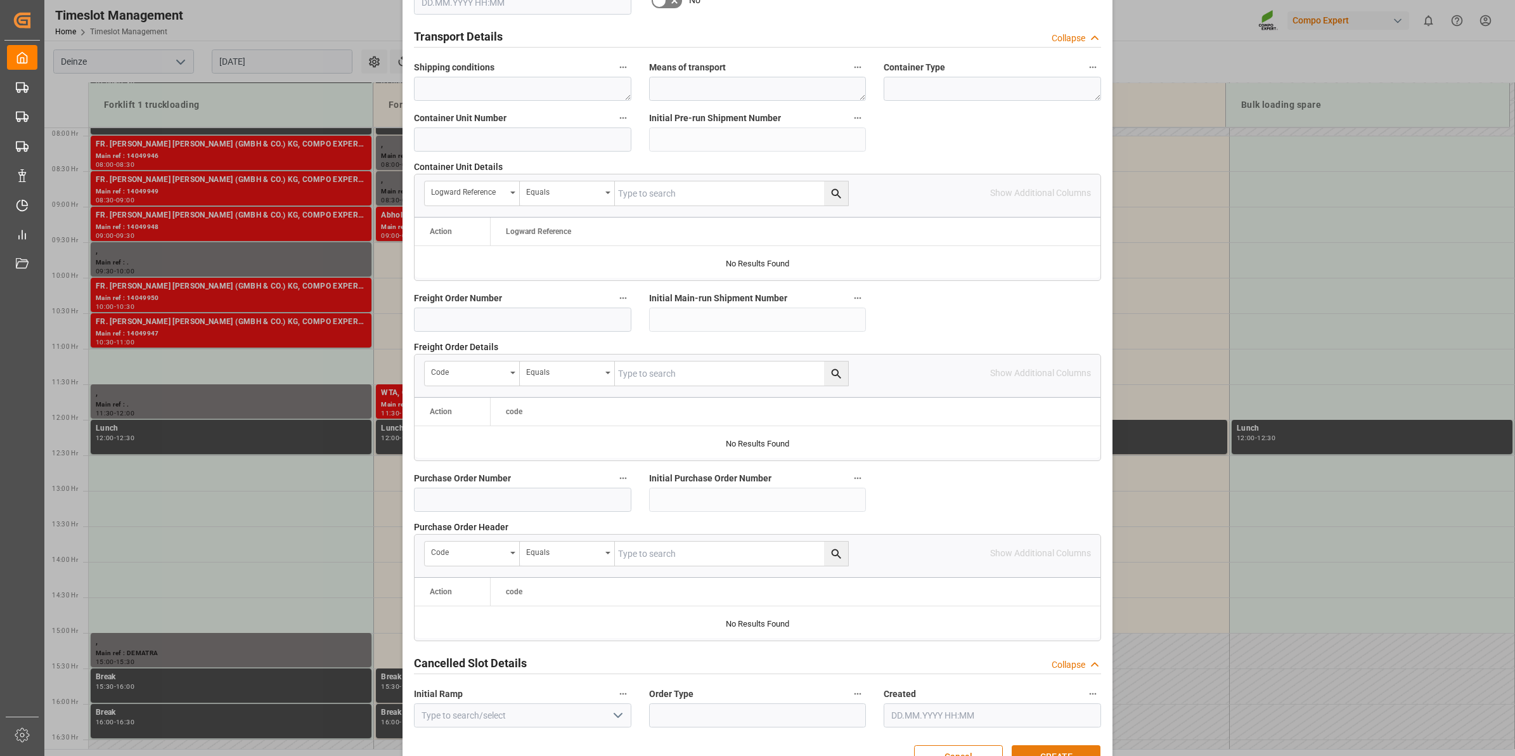
scroll to position [1005, 0]
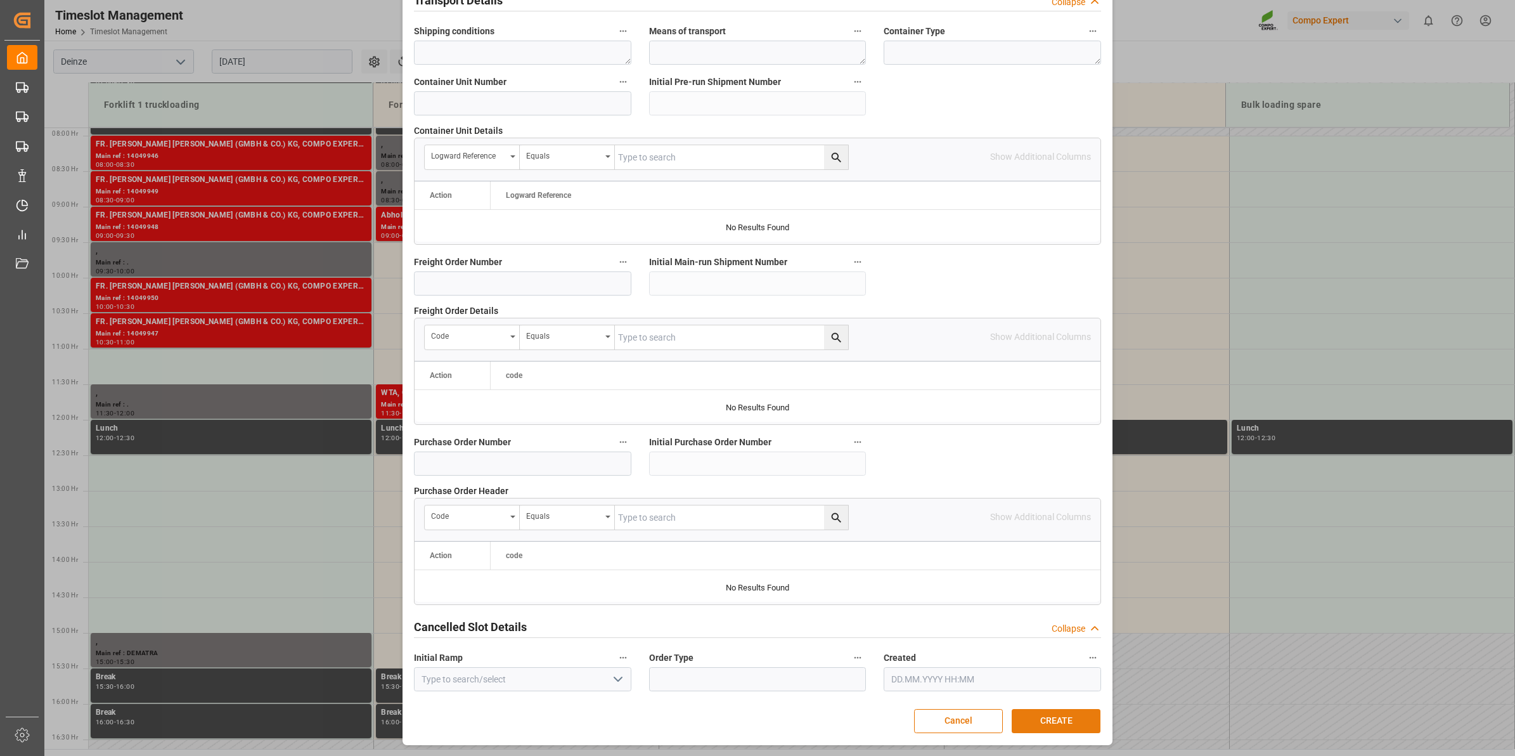
type textarea "14049945"
click at [1081, 723] on button "CREATE" at bounding box center [1056, 721] width 89 height 24
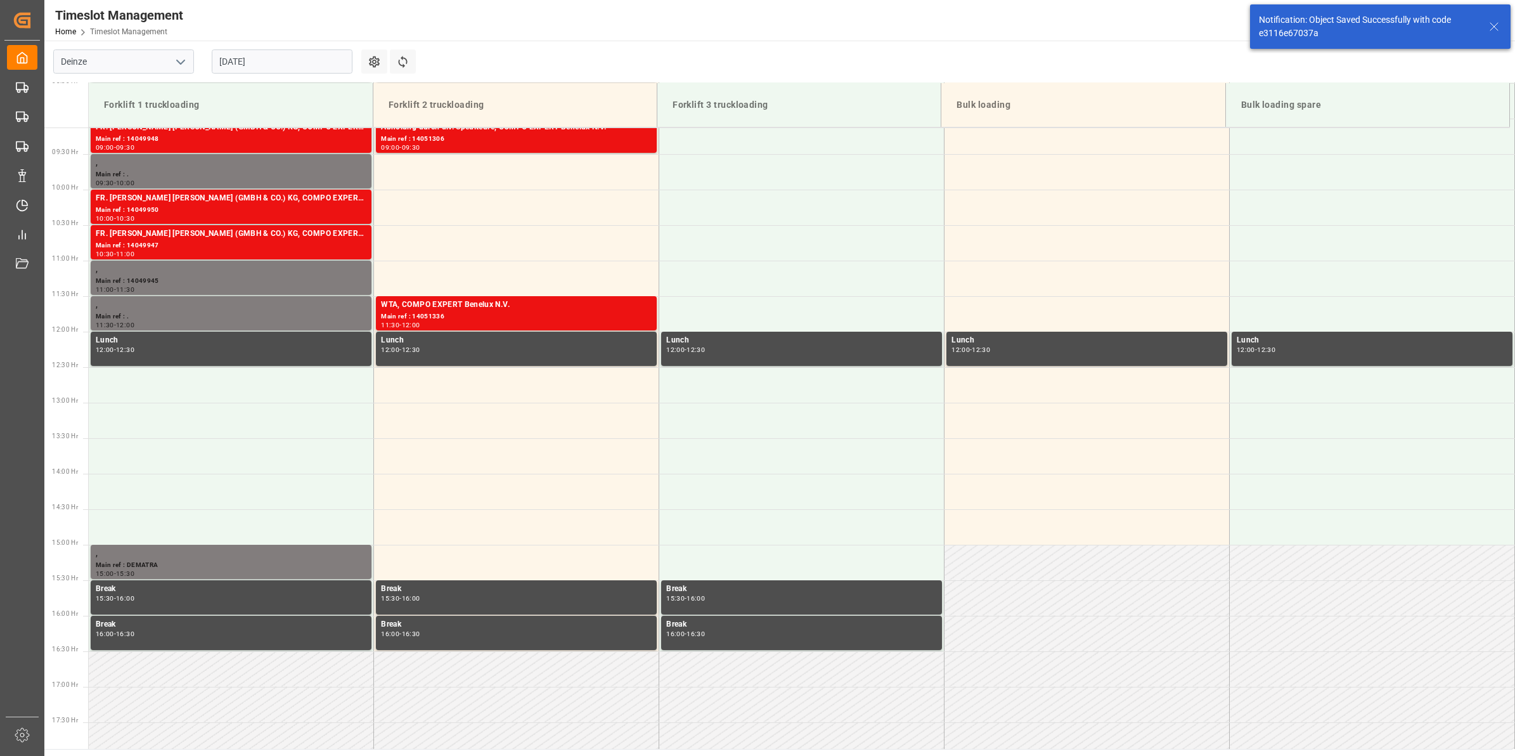
scroll to position [702, 0]
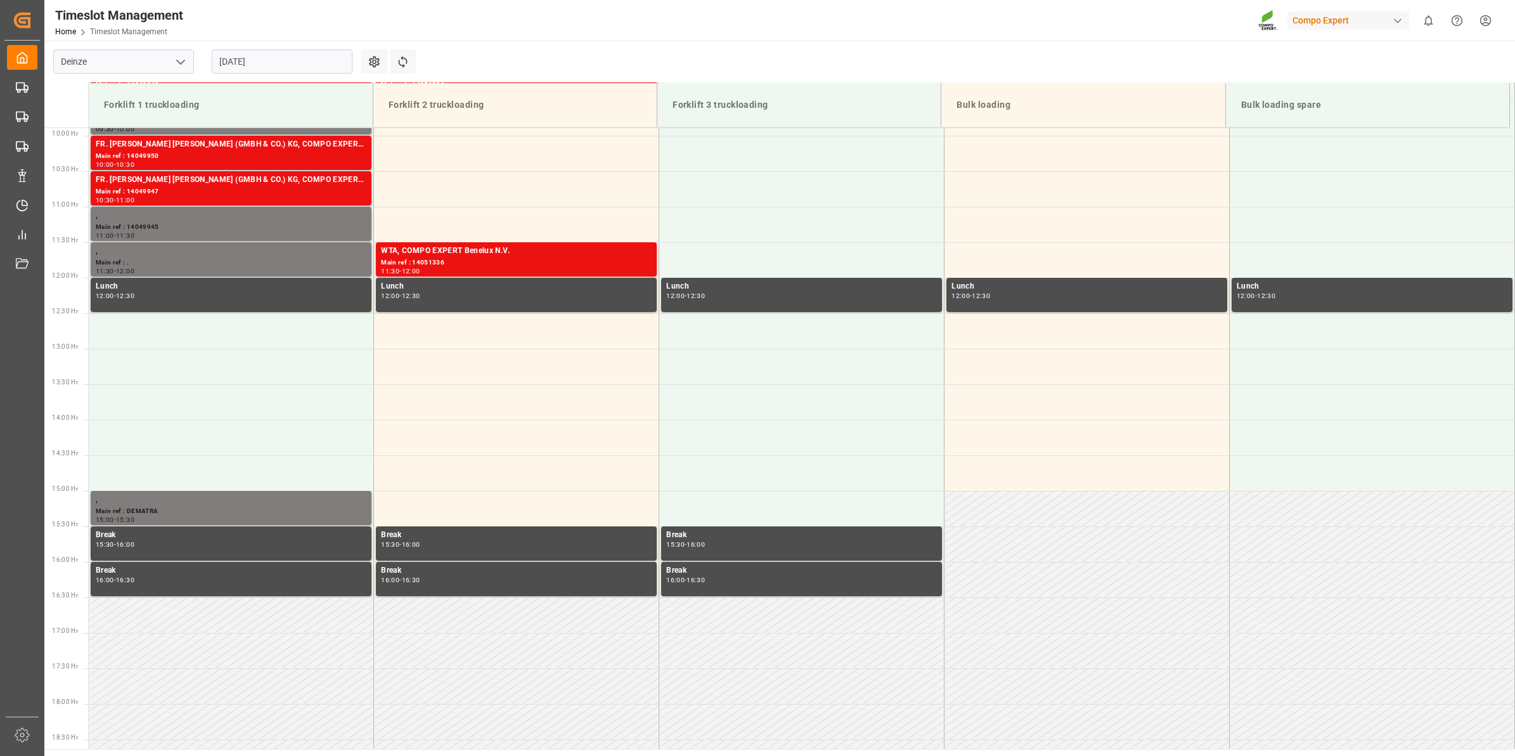
click at [236, 59] on input "26.08.2025" at bounding box center [282, 61] width 141 height 24
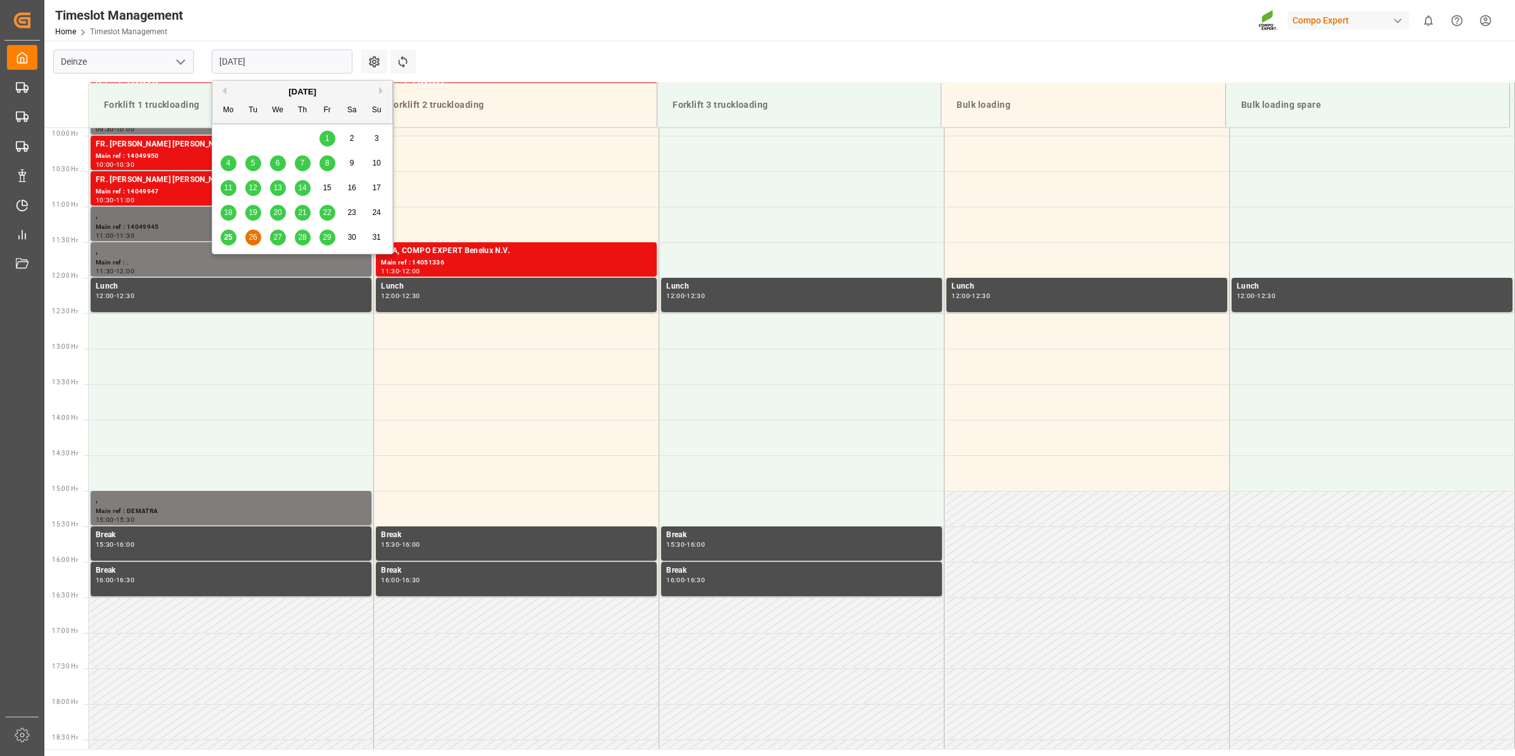
click at [164, 222] on div "Main ref : 14049945" at bounding box center [231, 227] width 271 height 11
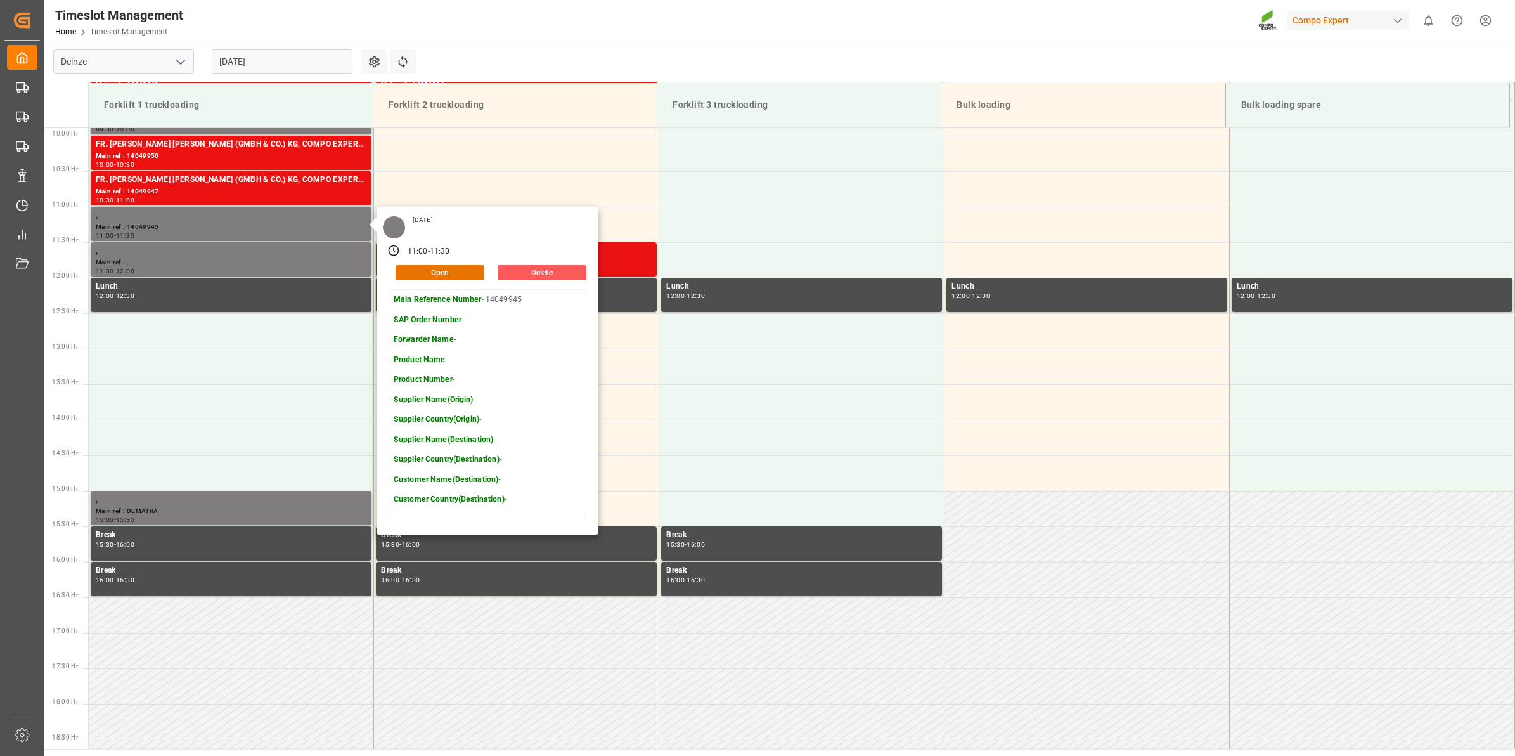
click at [527, 277] on button "Delete" at bounding box center [542, 272] width 89 height 15
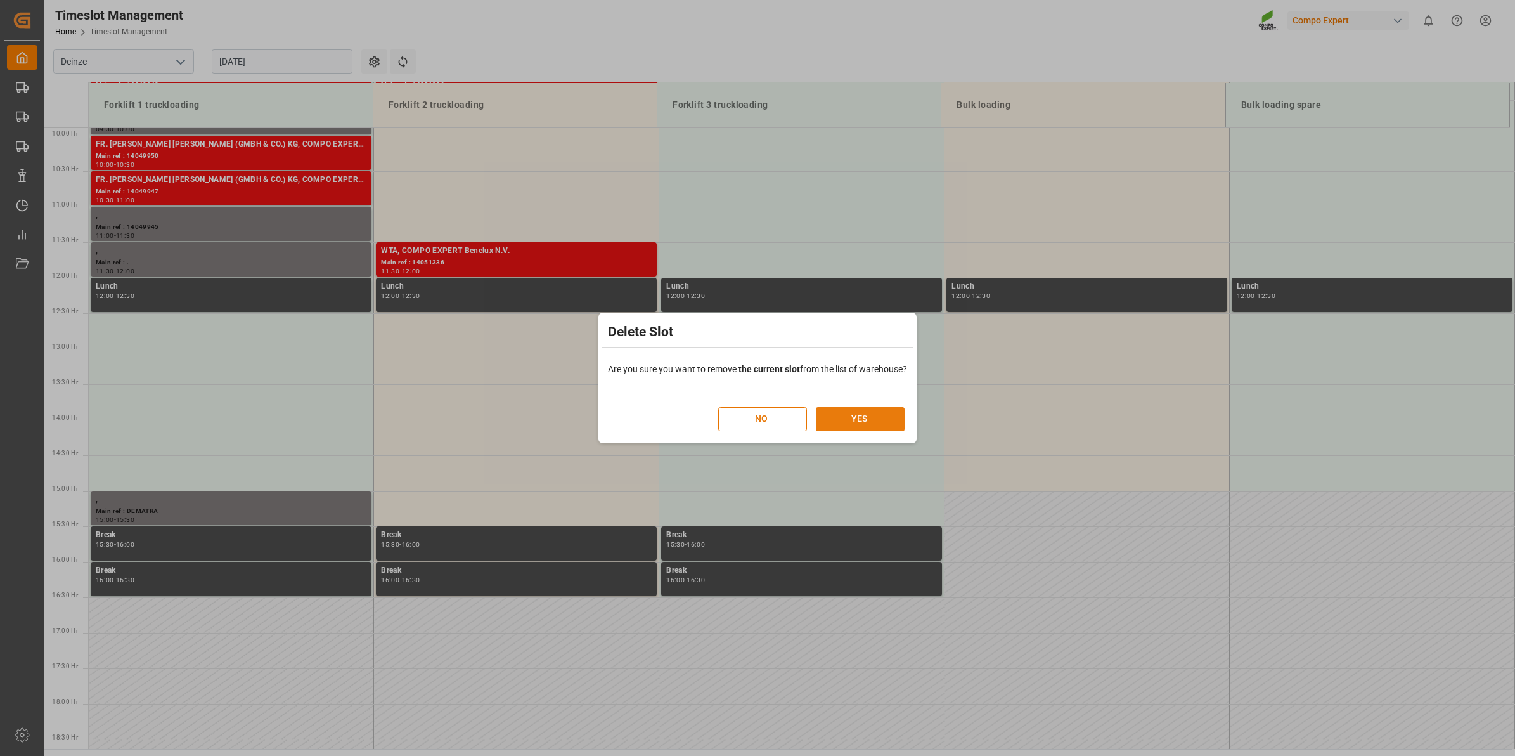
click at [872, 410] on button "YES" at bounding box center [860, 419] width 89 height 24
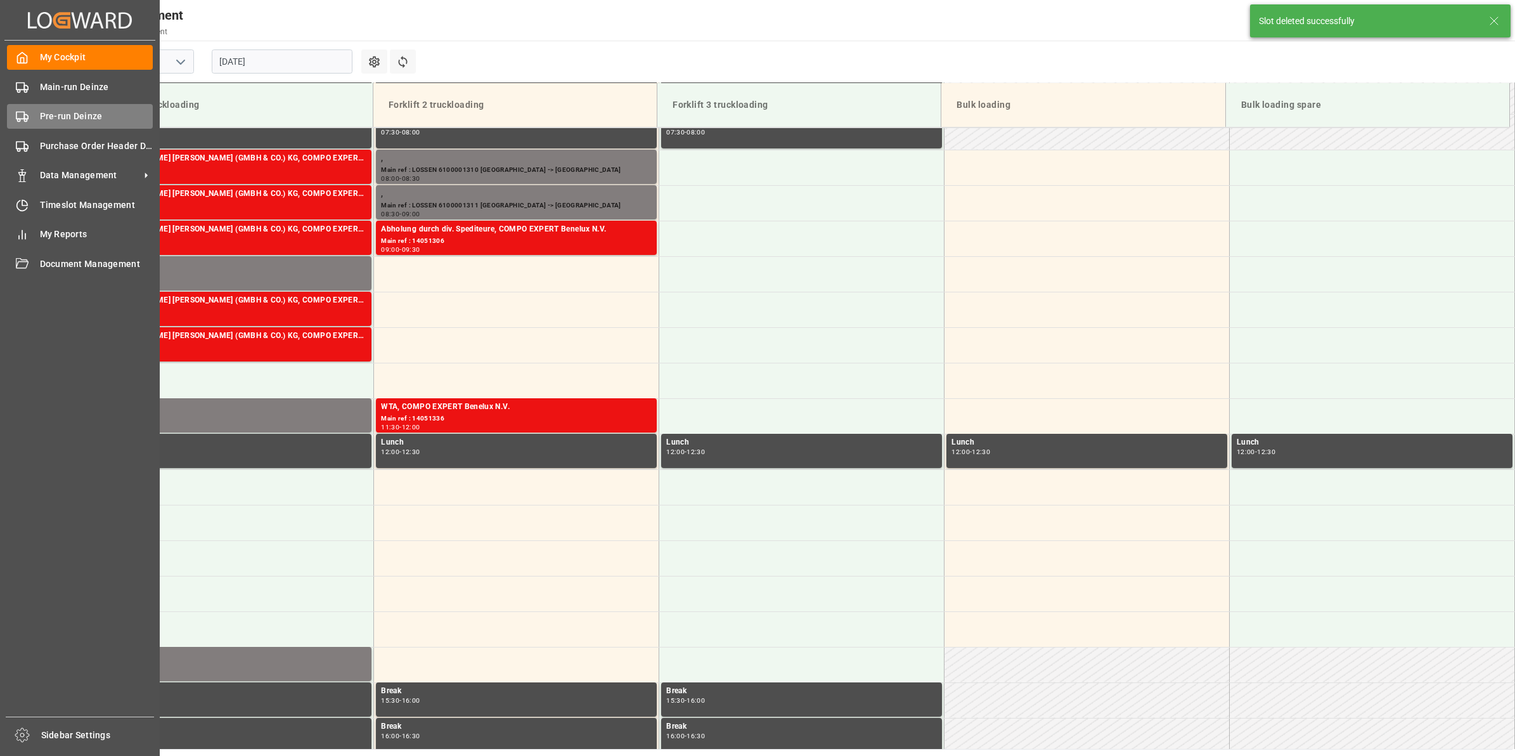
scroll to position [631, 0]
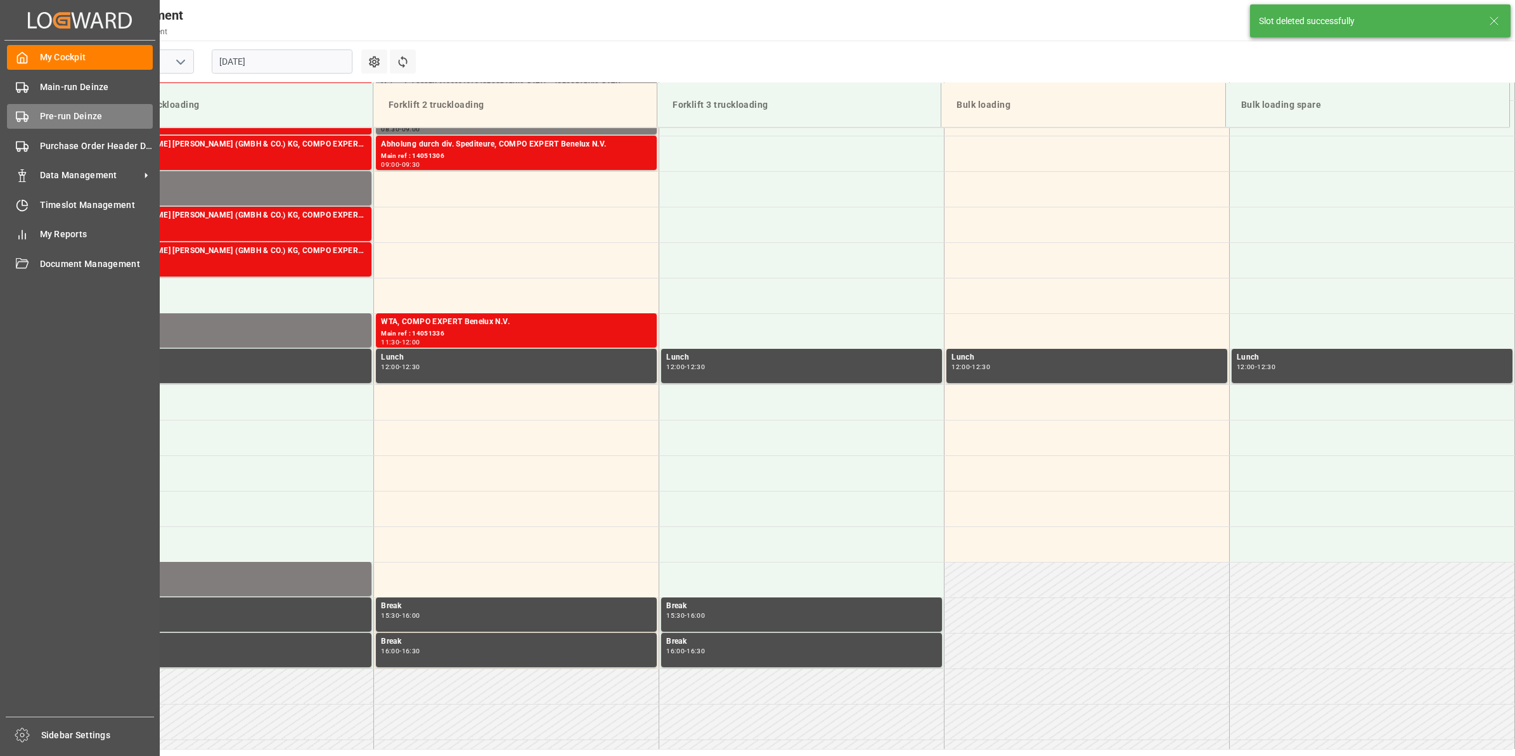
click at [30, 116] on div "Pre-run Deinze Pre-run Deinze" at bounding box center [80, 116] width 146 height 25
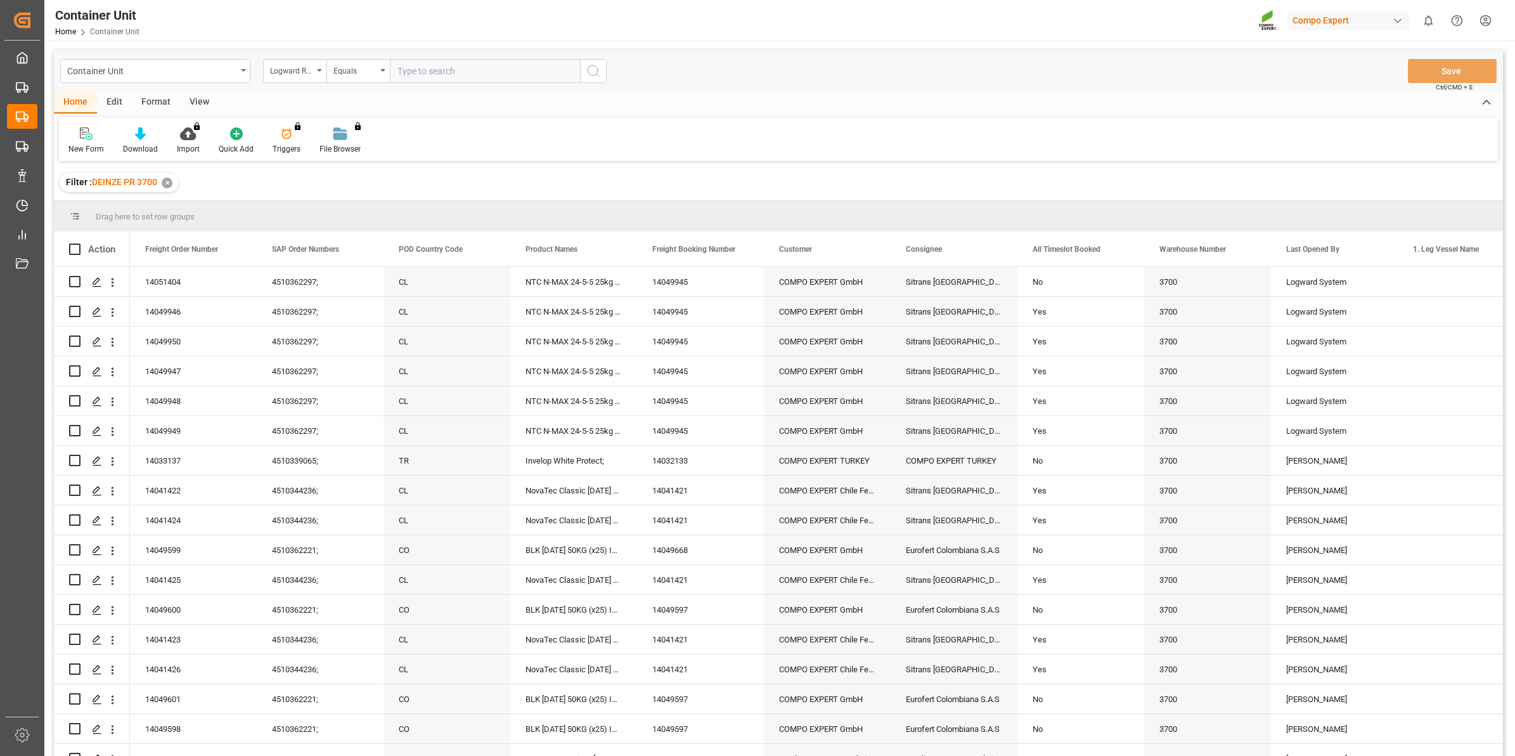
click at [289, 77] on div "Logward Reference" at bounding box center [294, 71] width 63 height 24
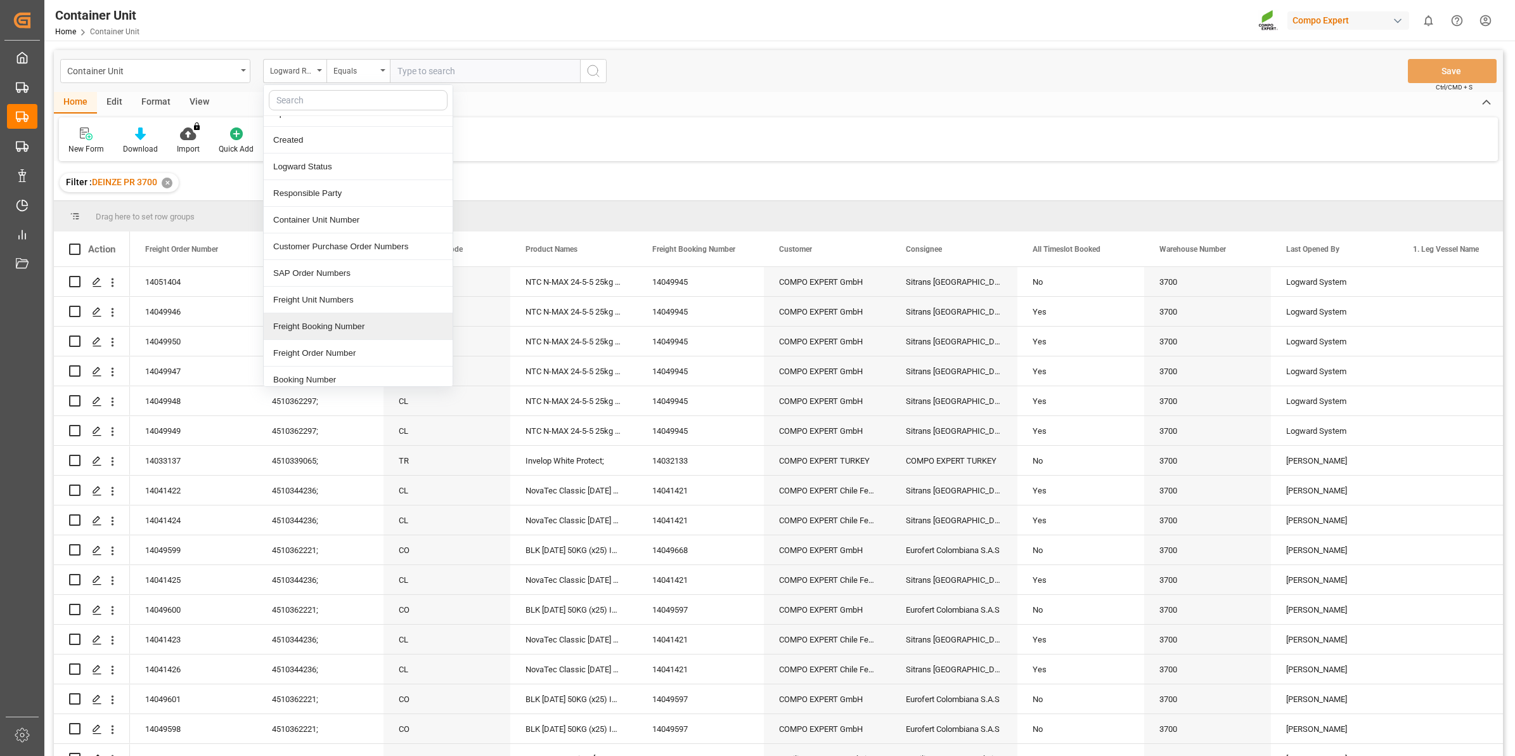
scroll to position [79, 0]
click at [340, 309] on div "Freight Order Number" at bounding box center [358, 316] width 189 height 27
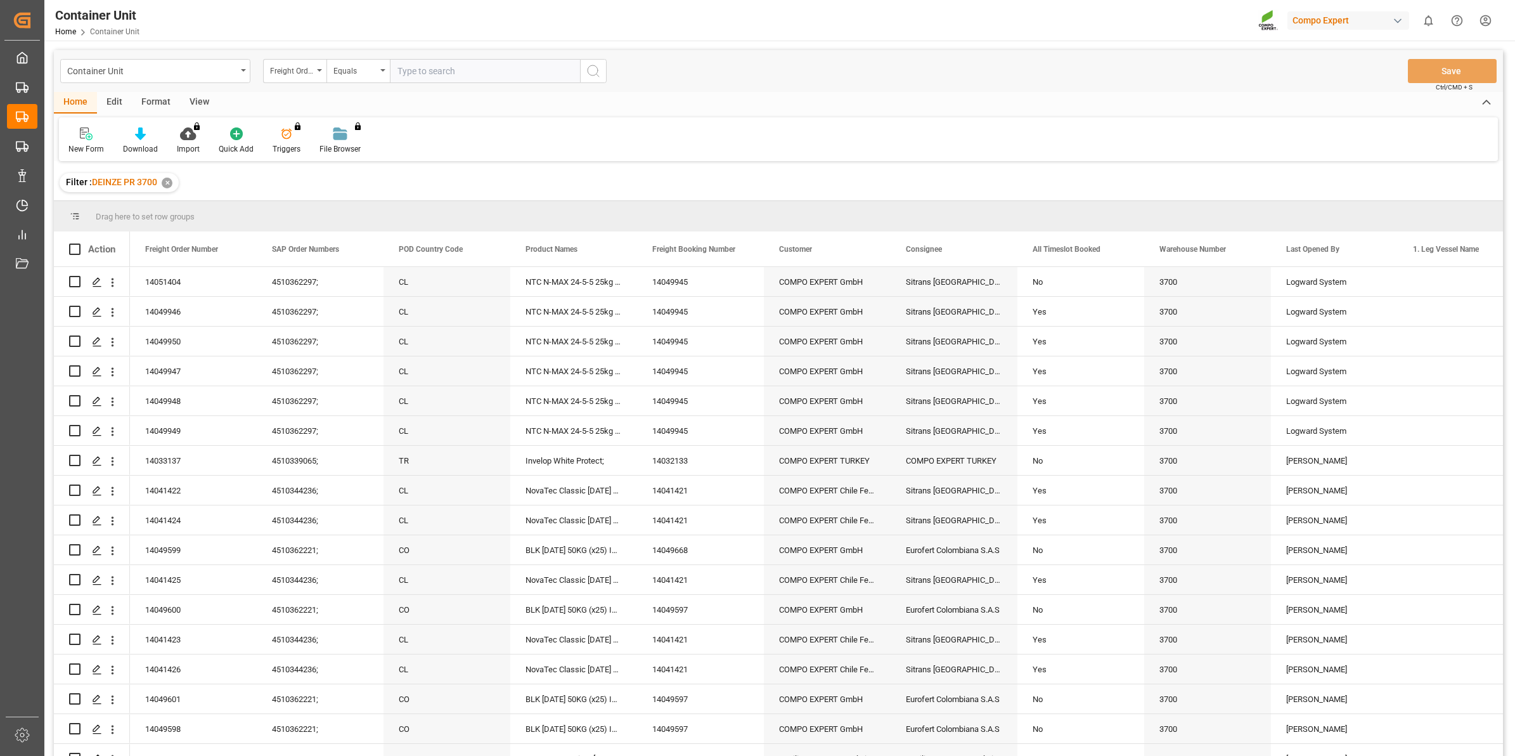
click at [430, 77] on input "text" at bounding box center [485, 71] width 190 height 24
type input "14051404"
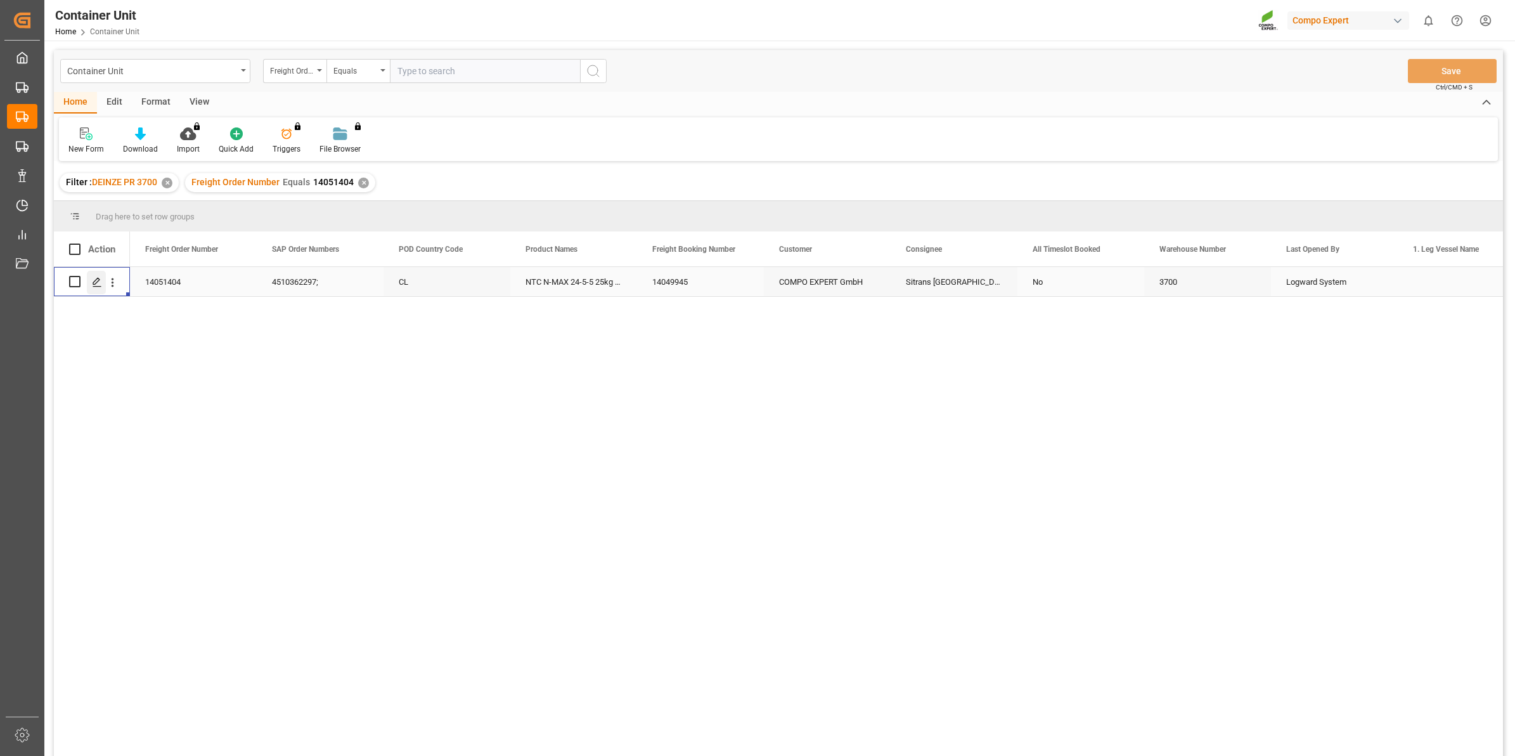
click at [99, 284] on icon "Press SPACE to select this row." at bounding box center [97, 282] width 10 height 10
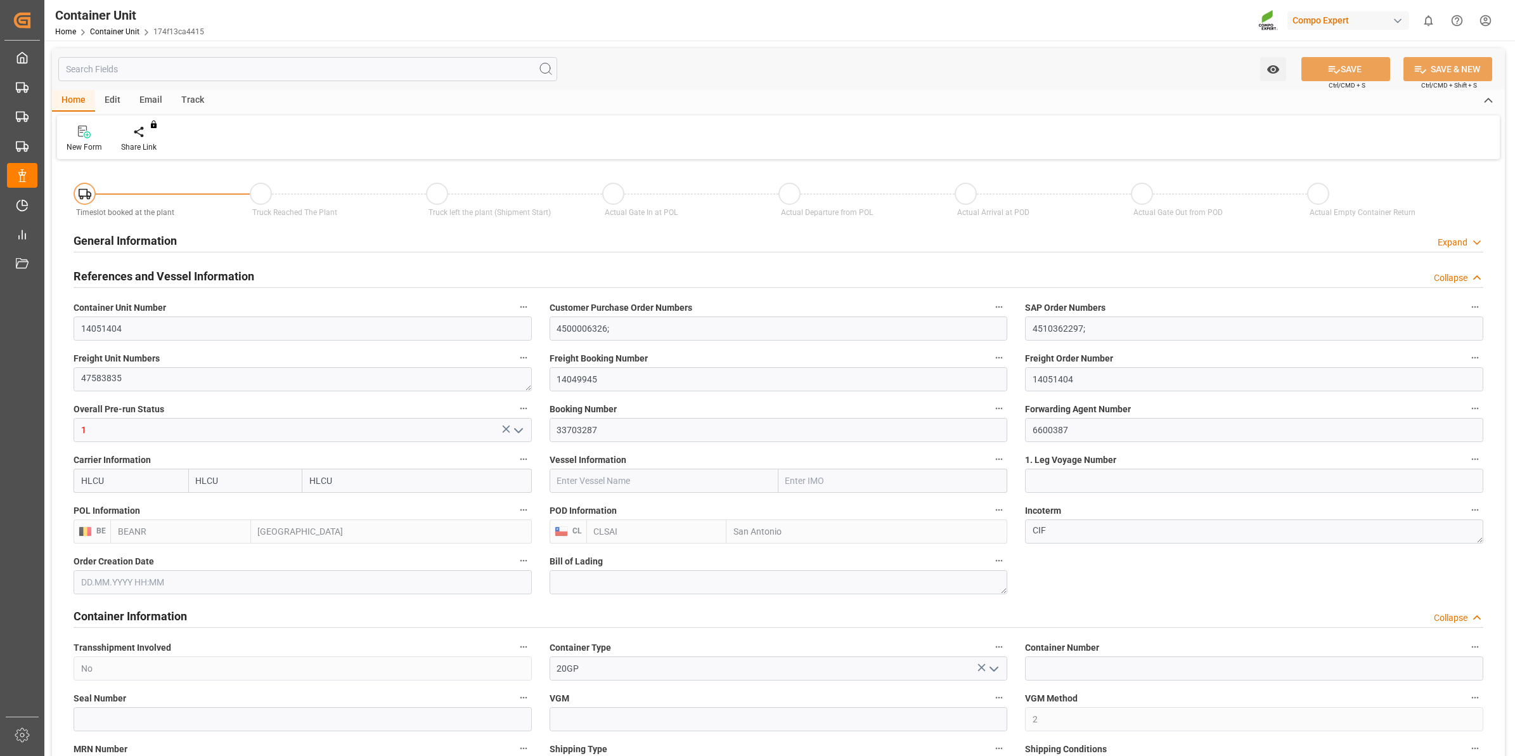
type input "HLCU"
type input "BEANR"
type input "CLSAI"
type input "0"
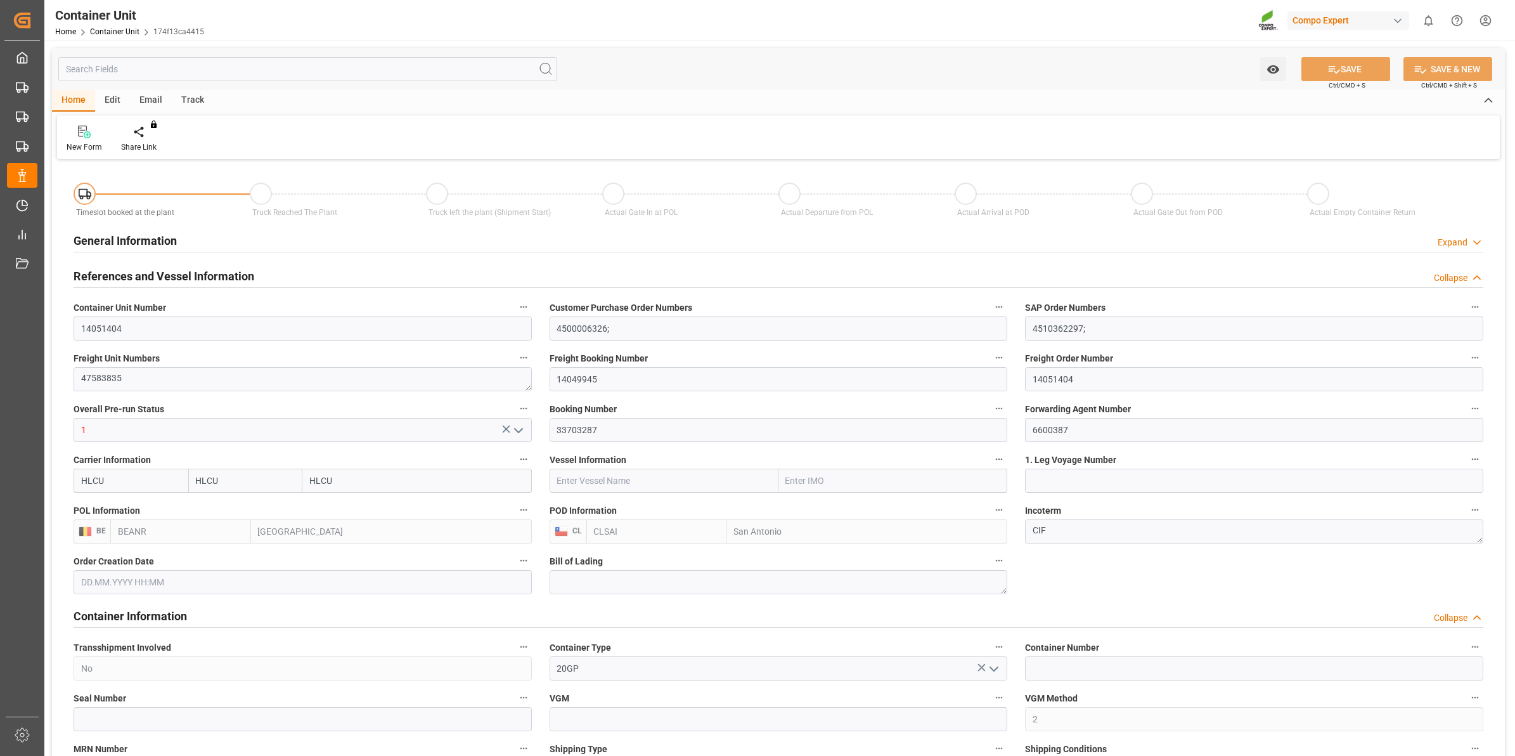
type input "0"
type input "120"
type input "21252"
type input "25.08.2025 09:19"
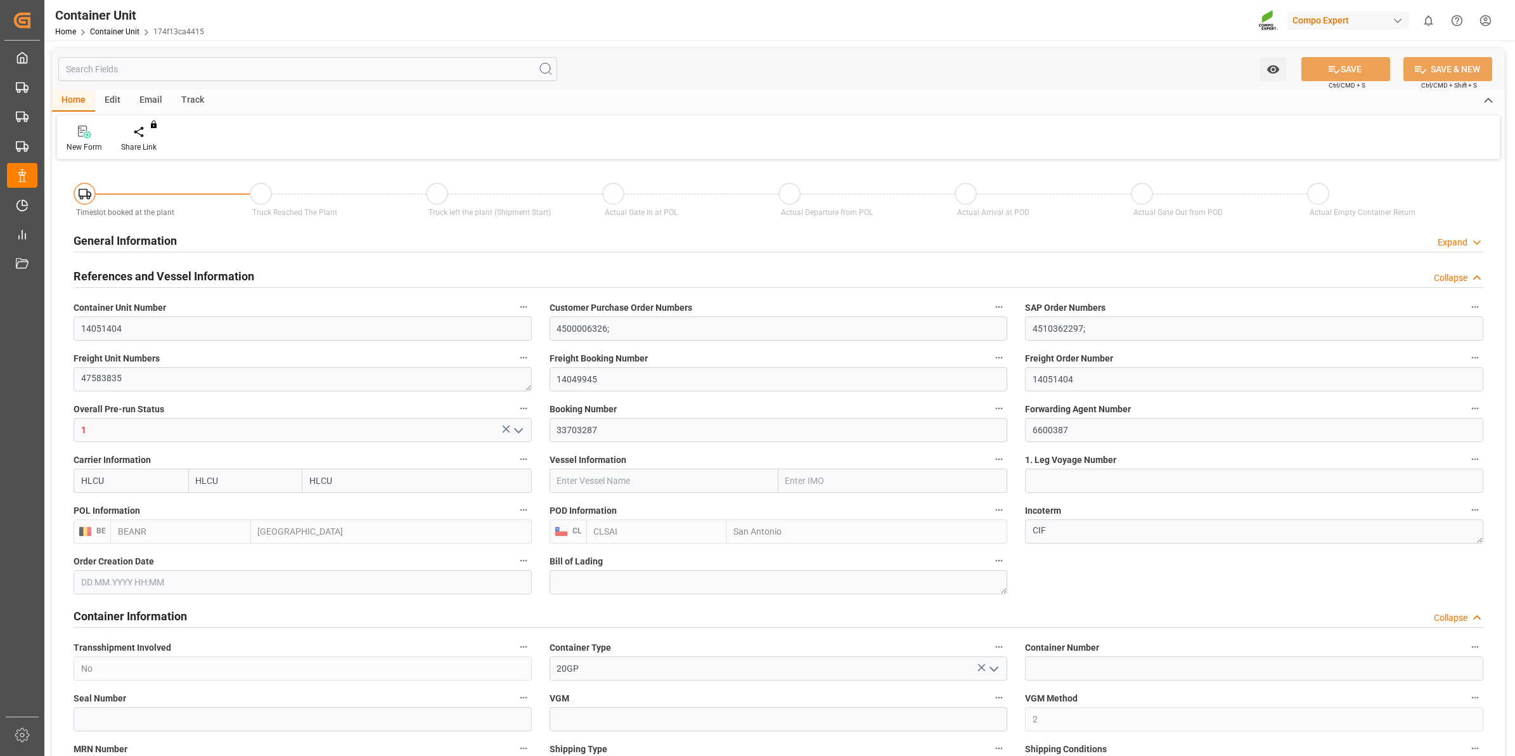
type input "20.08.2025"
click at [152, 141] on div "Create Timeslot" at bounding box center [148, 146] width 54 height 11
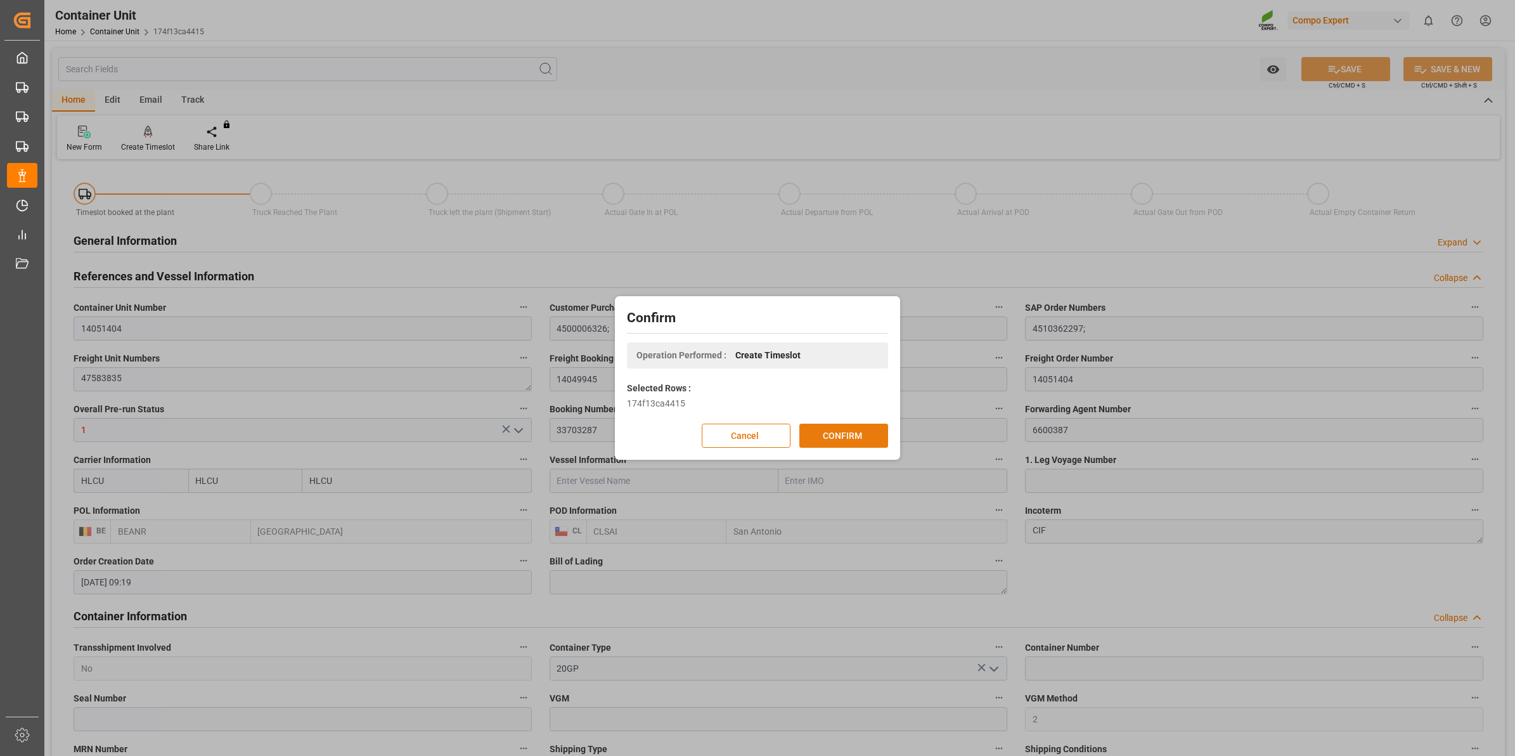
click at [830, 434] on button "CONFIRM" at bounding box center [843, 435] width 89 height 24
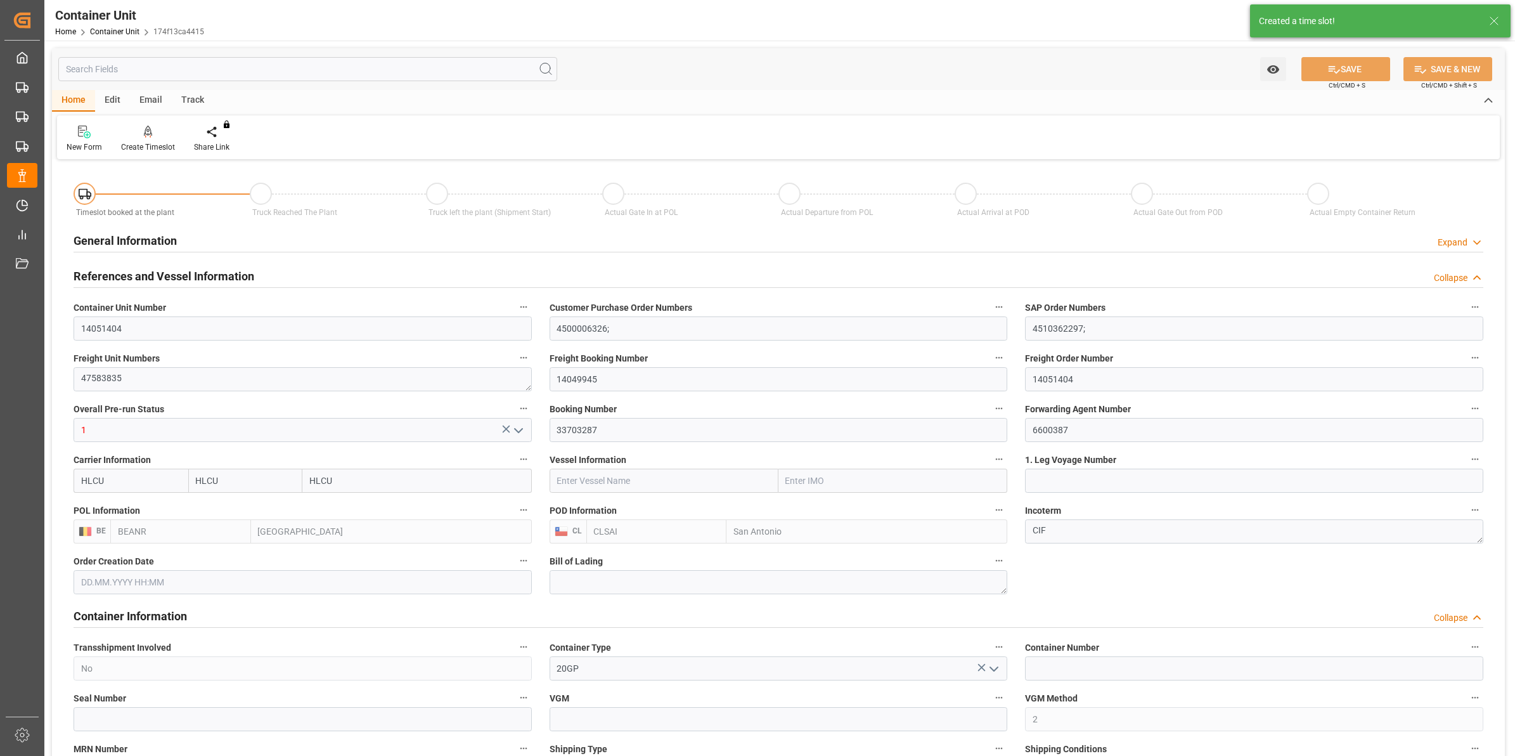
type input "25.08.2025 09:19"
type input "20.08.2025"
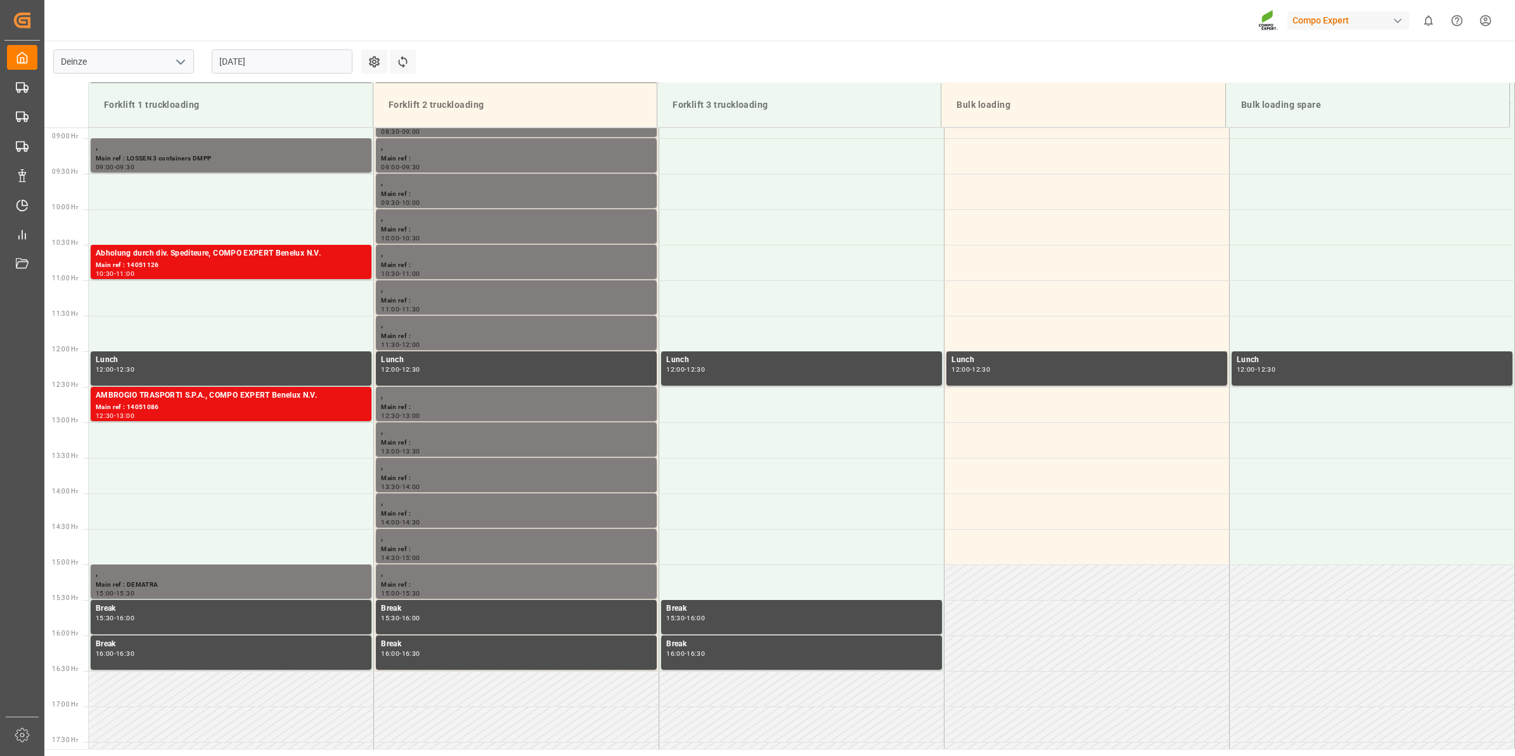
scroll to position [631, 0]
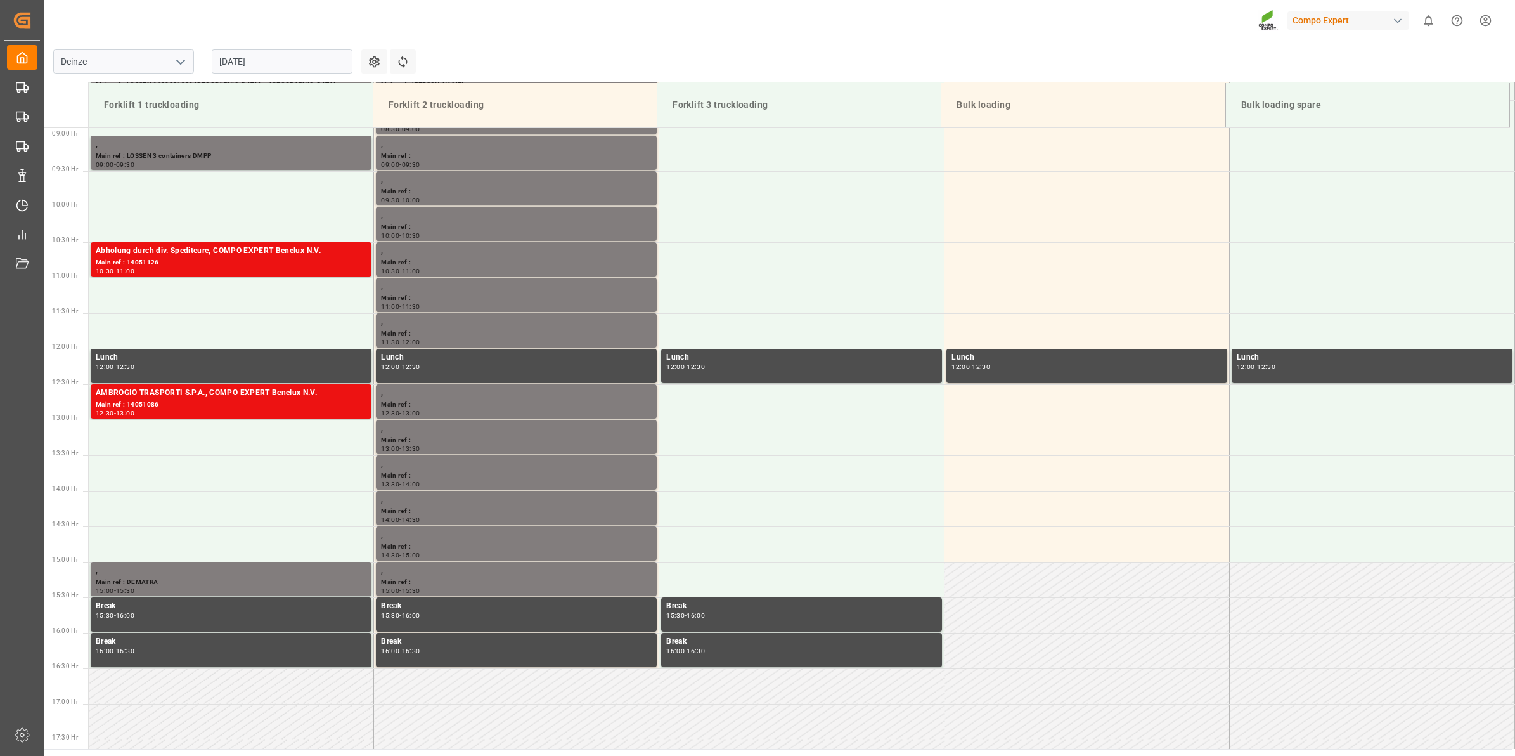
click at [233, 55] on input "[DATE]" at bounding box center [282, 61] width 141 height 24
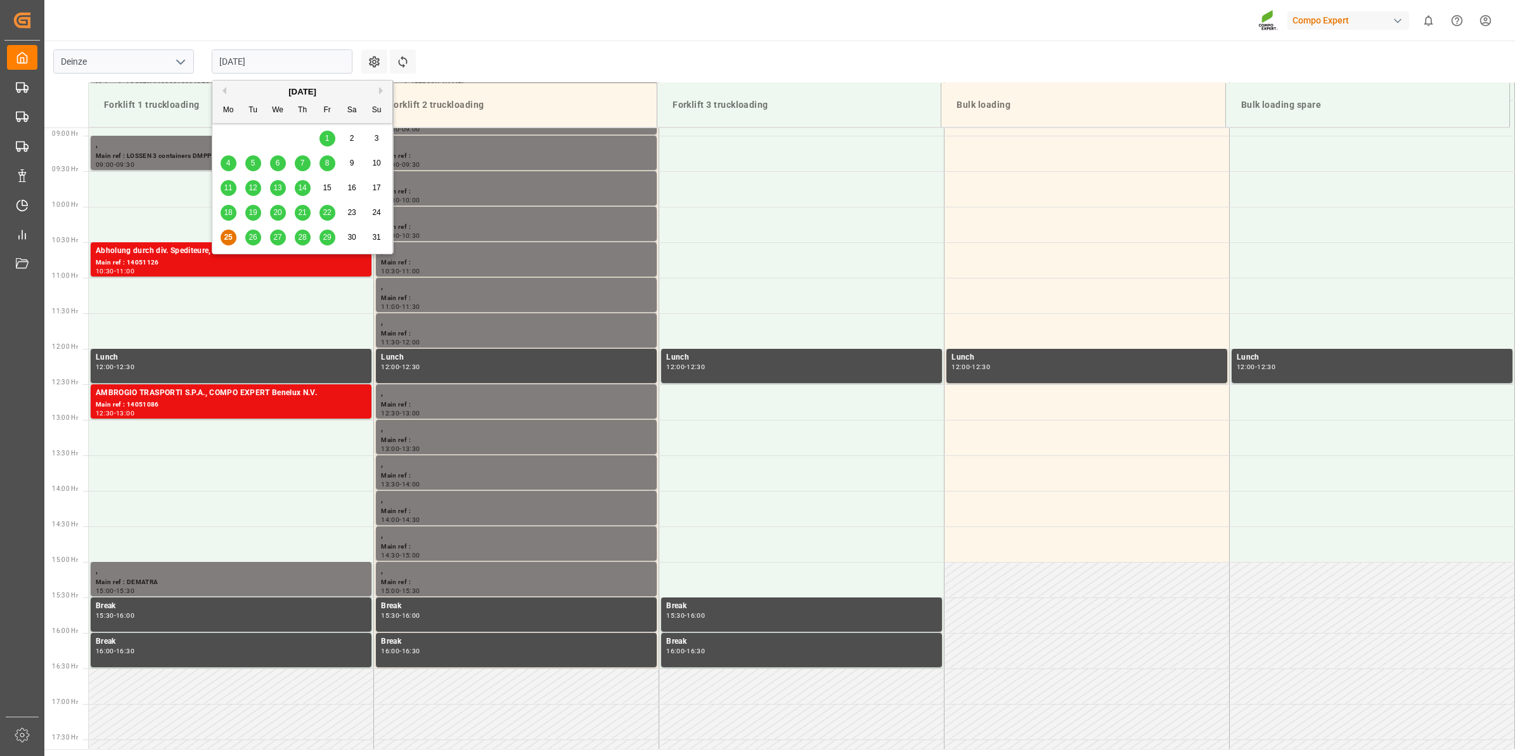
click at [248, 242] on span "26" at bounding box center [252, 237] width 8 height 9
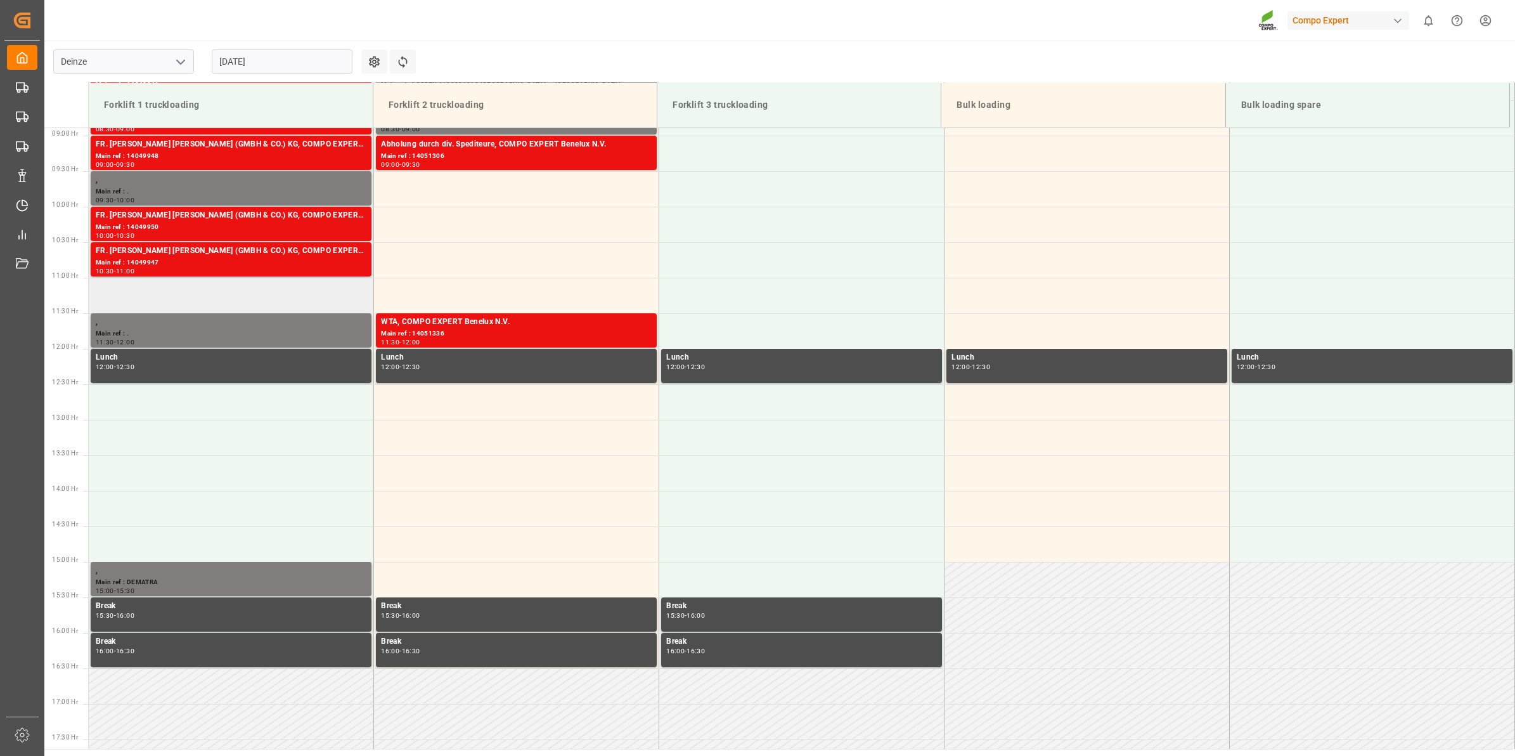
click at [257, 296] on td at bounding box center [231, 295] width 285 height 35
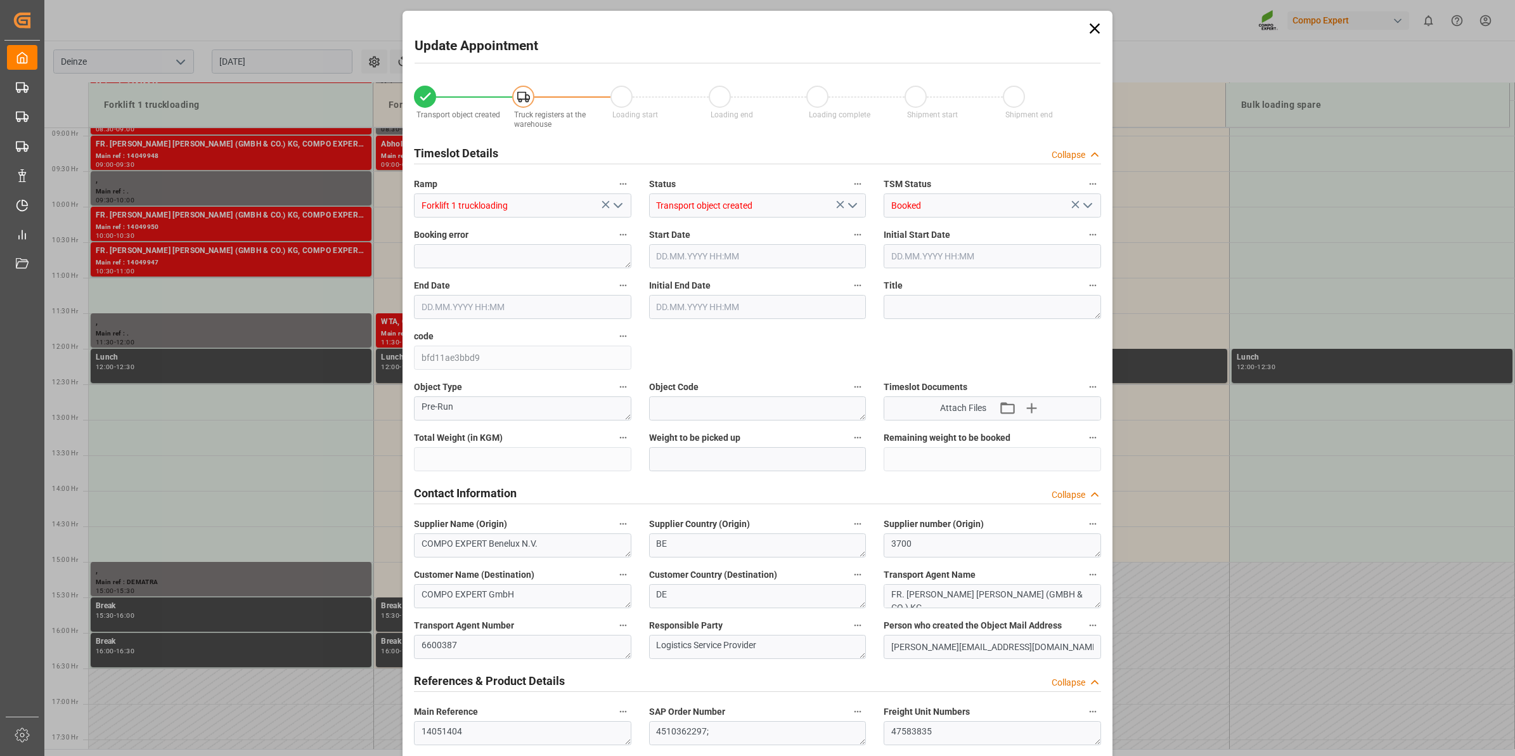
type input "21252"
type input "120"
type input "26.08.2025 11:00"
type input "26.08.2025 11:30"
type input "[DATE] 09:19"
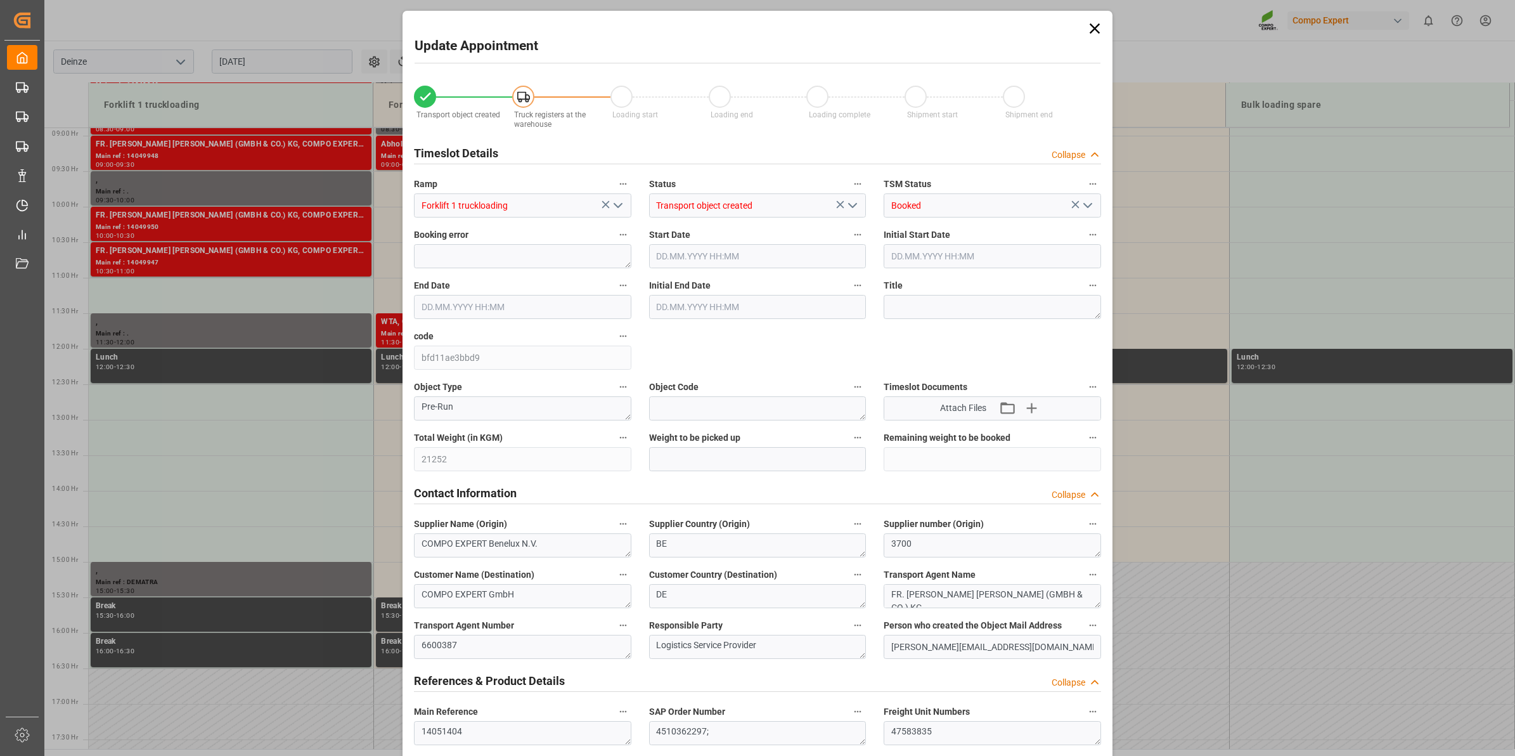
type input "25.08.2025 07:47"
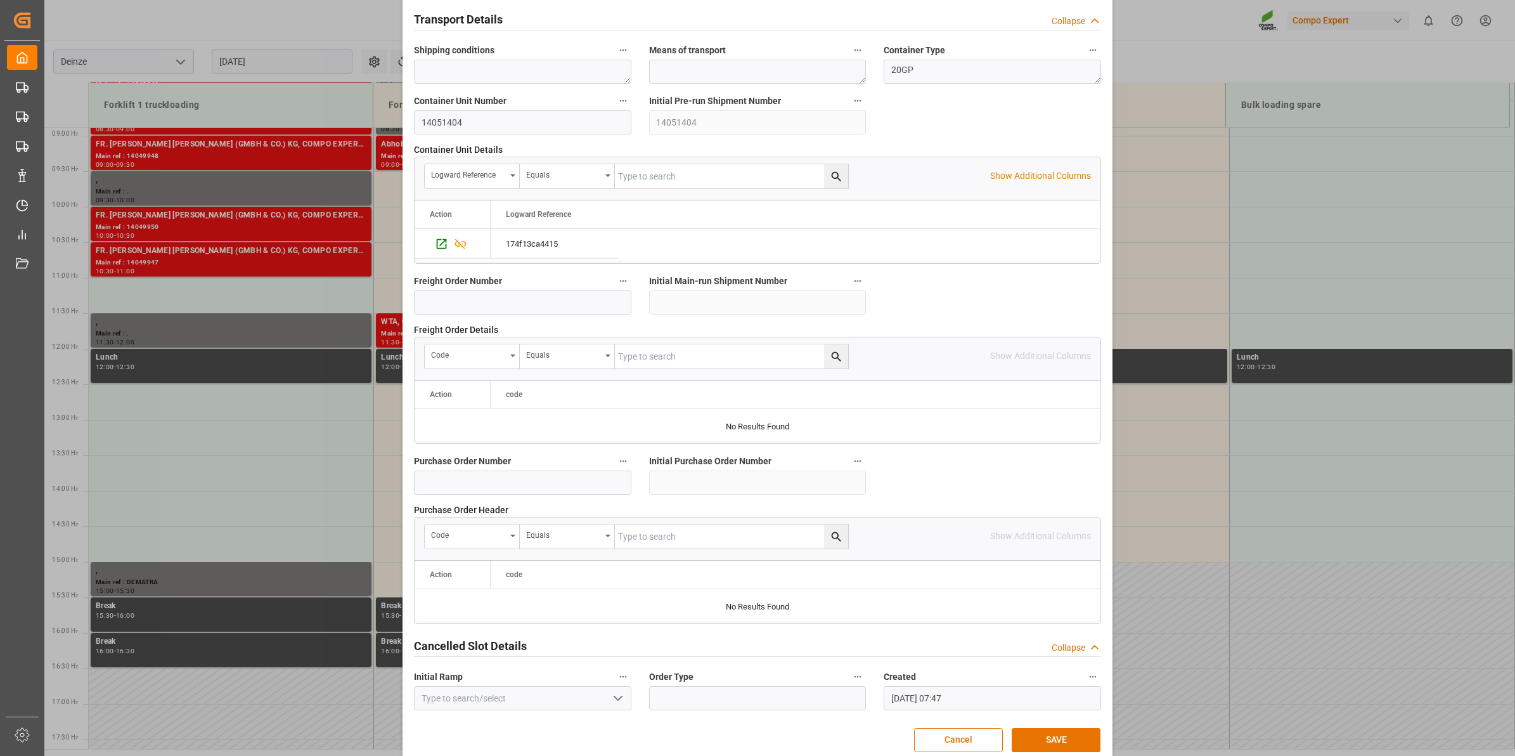
scroll to position [1005, 0]
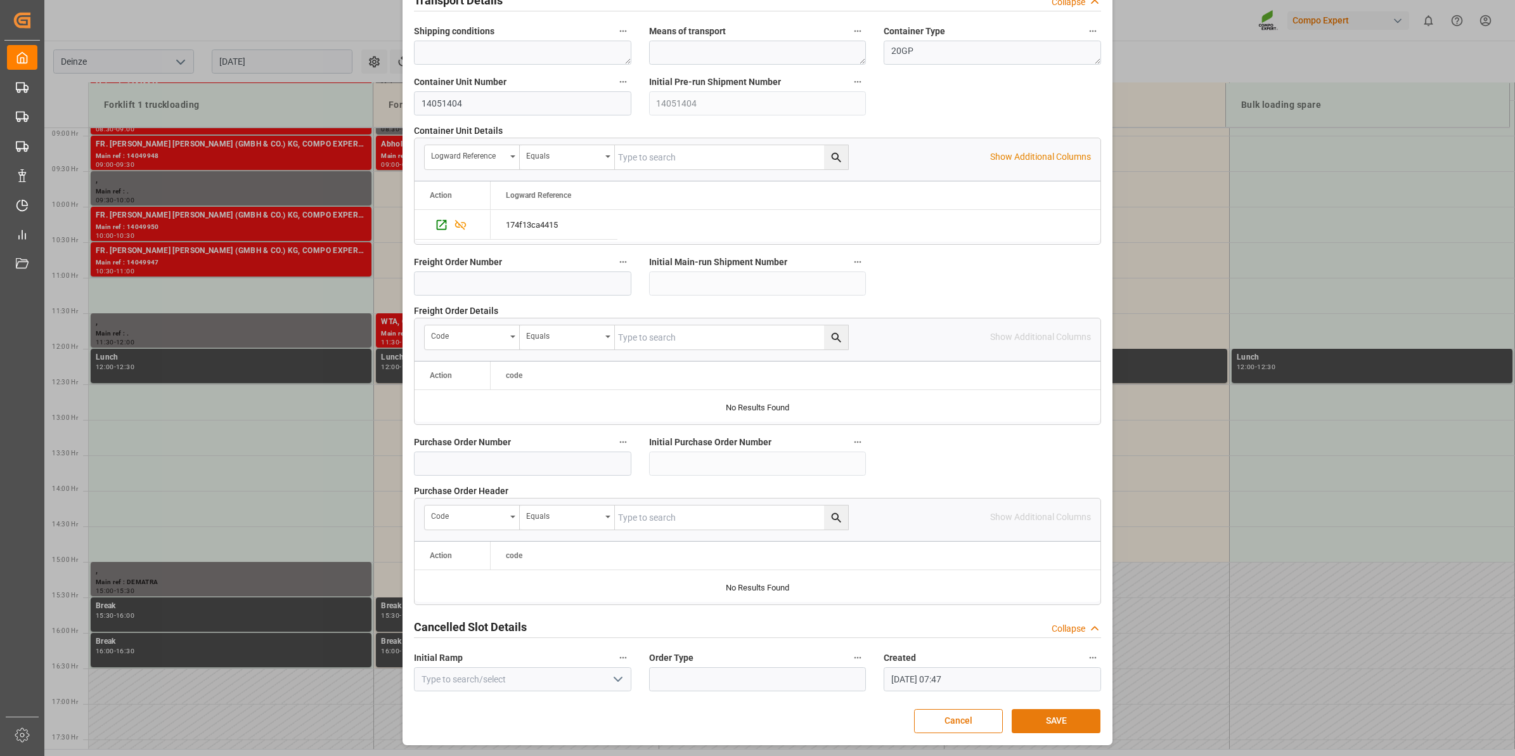
click at [1060, 725] on button "SAVE" at bounding box center [1056, 721] width 89 height 24
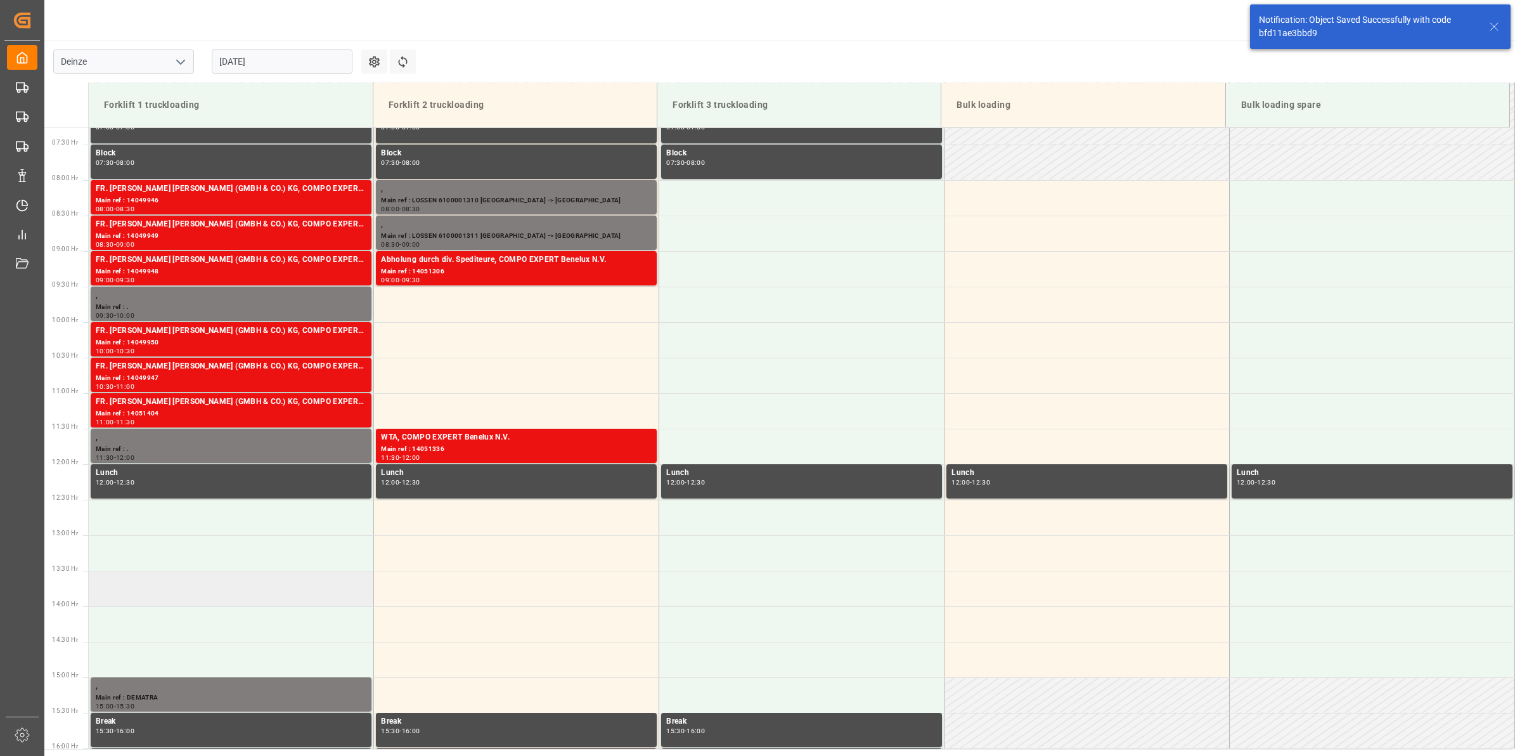
scroll to position [543, 0]
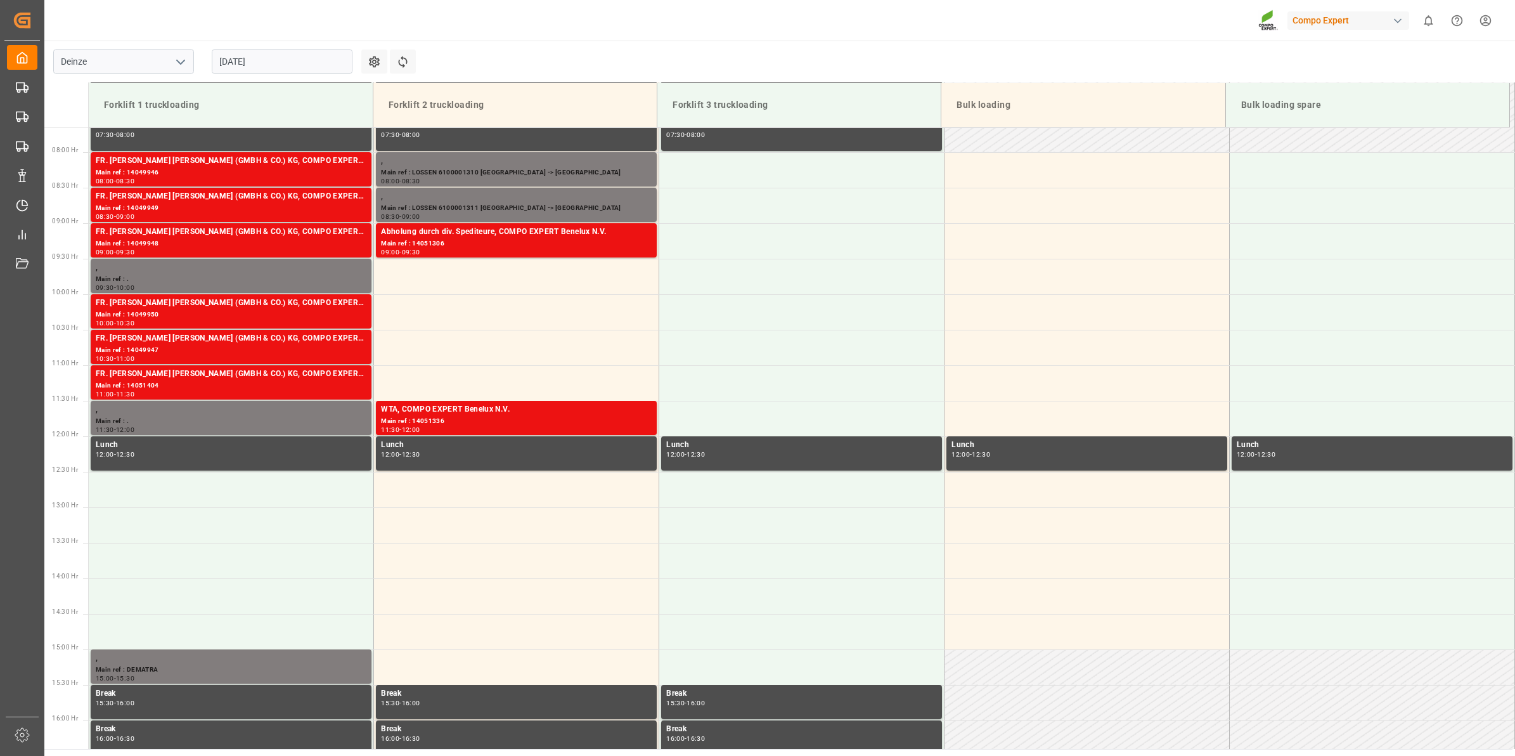
click at [283, 56] on input "[DATE]" at bounding box center [282, 61] width 141 height 24
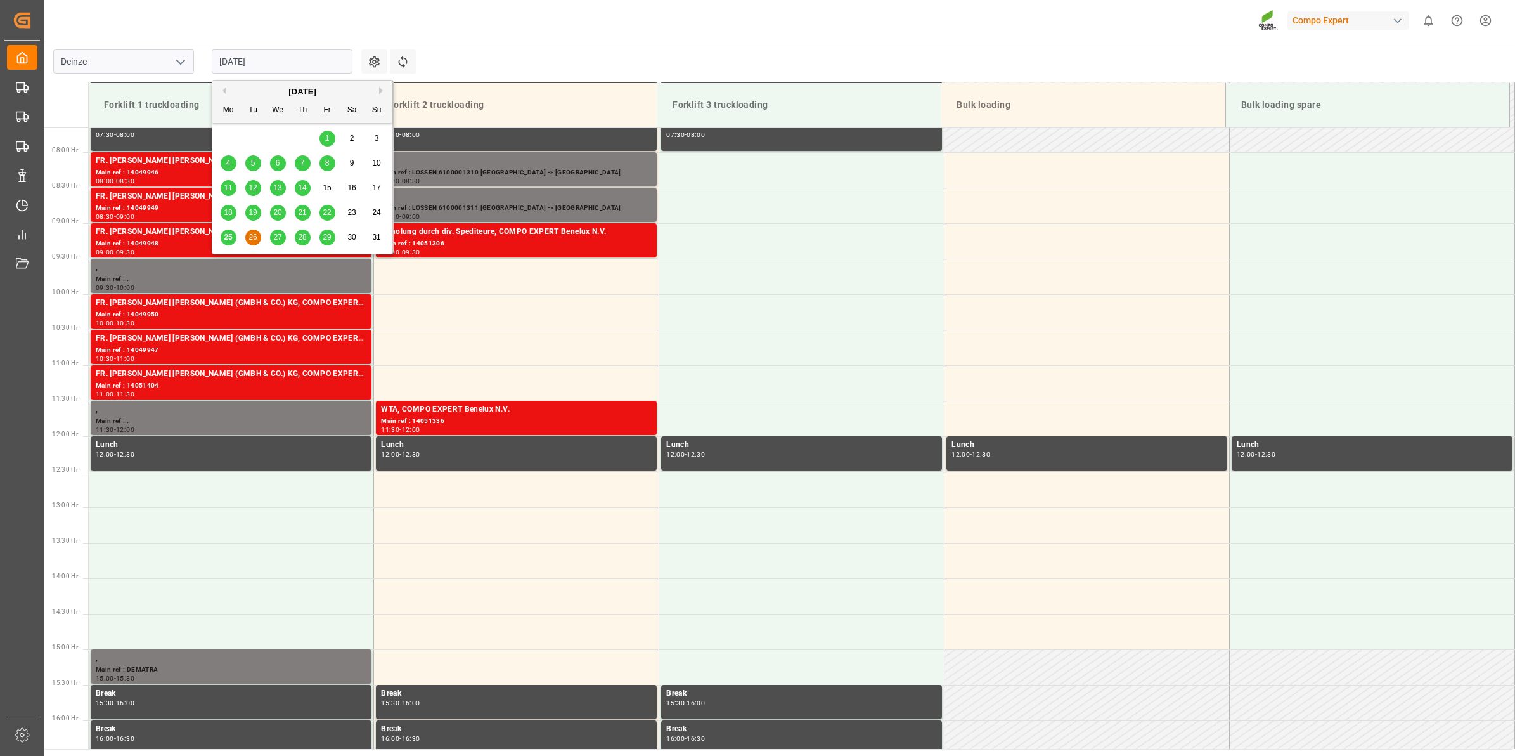
click at [278, 241] on span "27" at bounding box center [277, 237] width 8 height 9
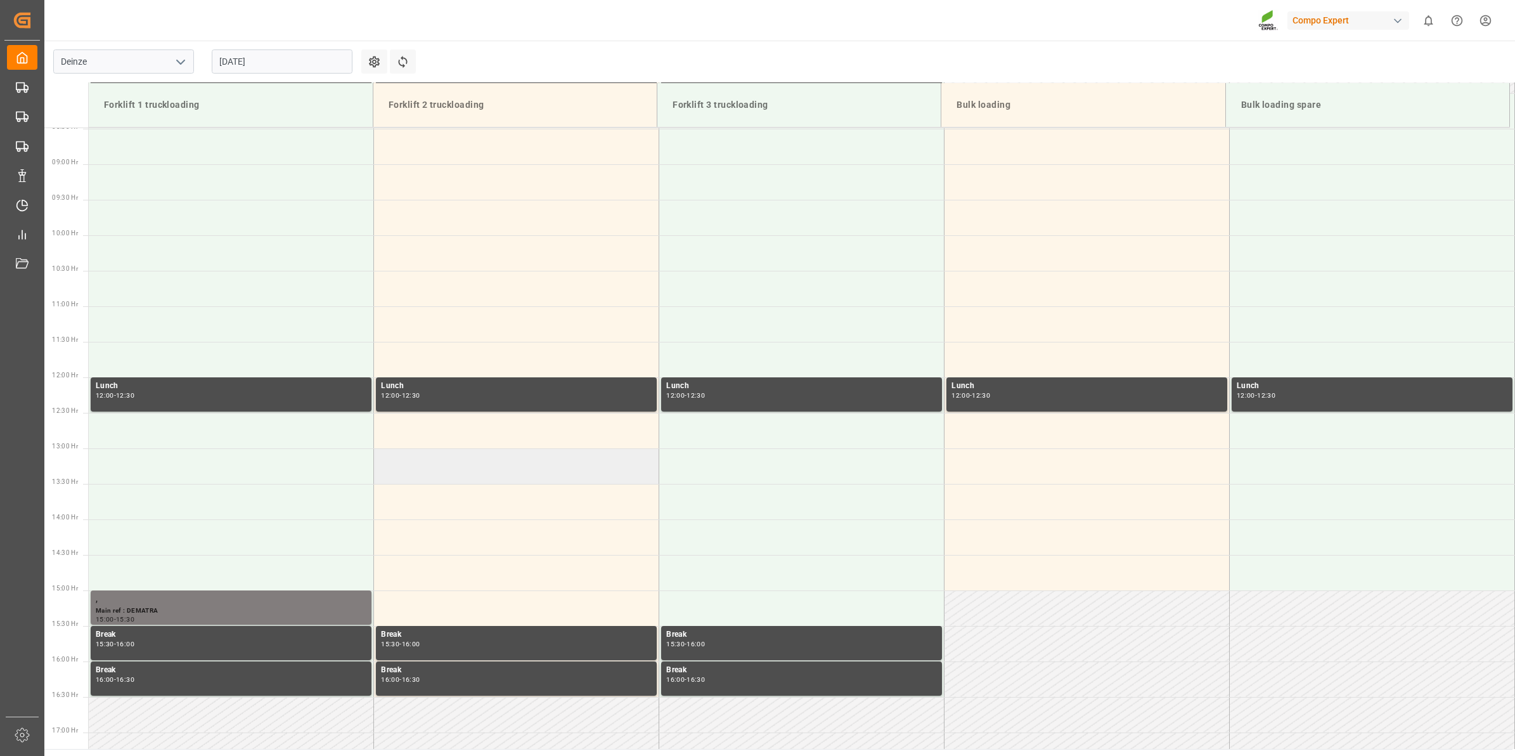
scroll to position [631, 0]
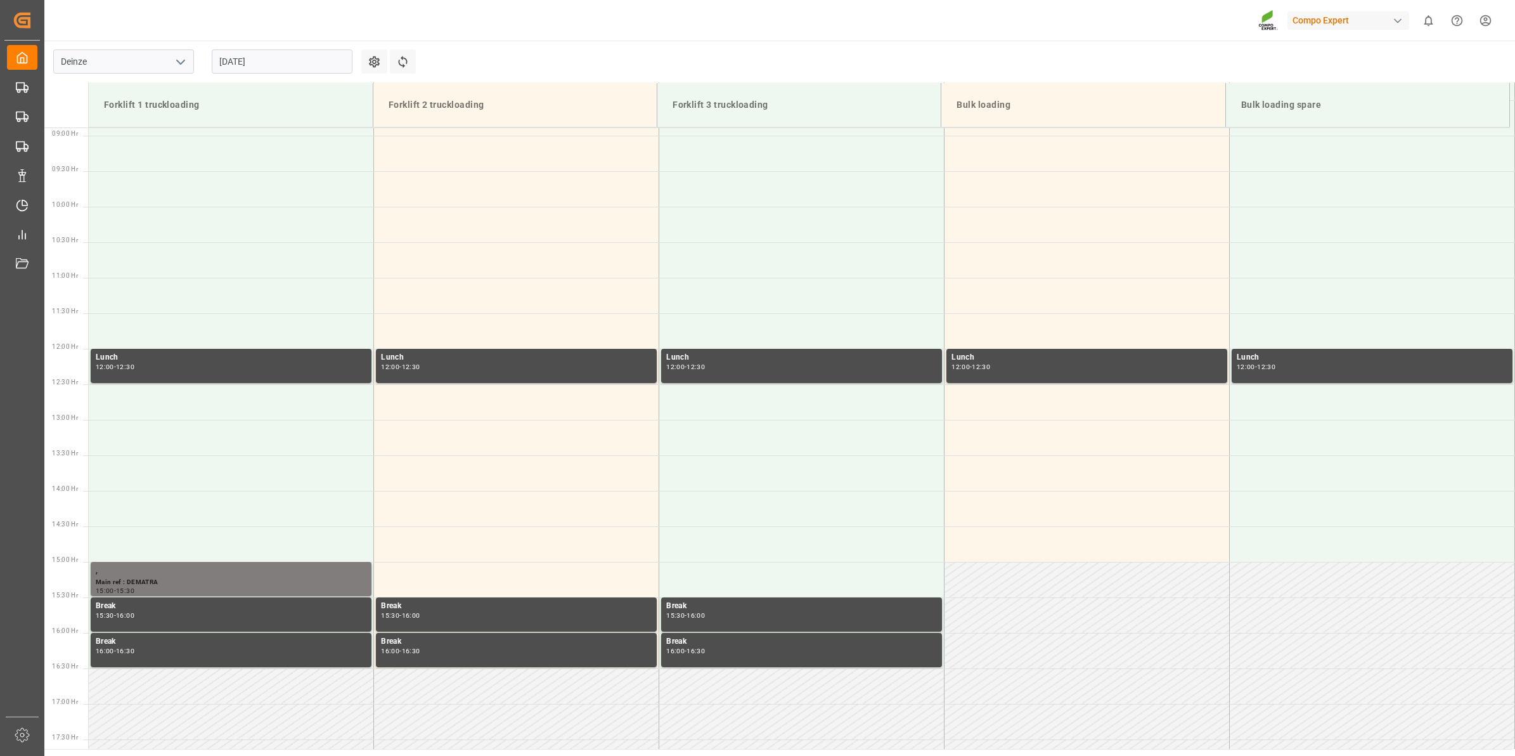
click at [277, 67] on input "27.08.2025" at bounding box center [282, 61] width 141 height 24
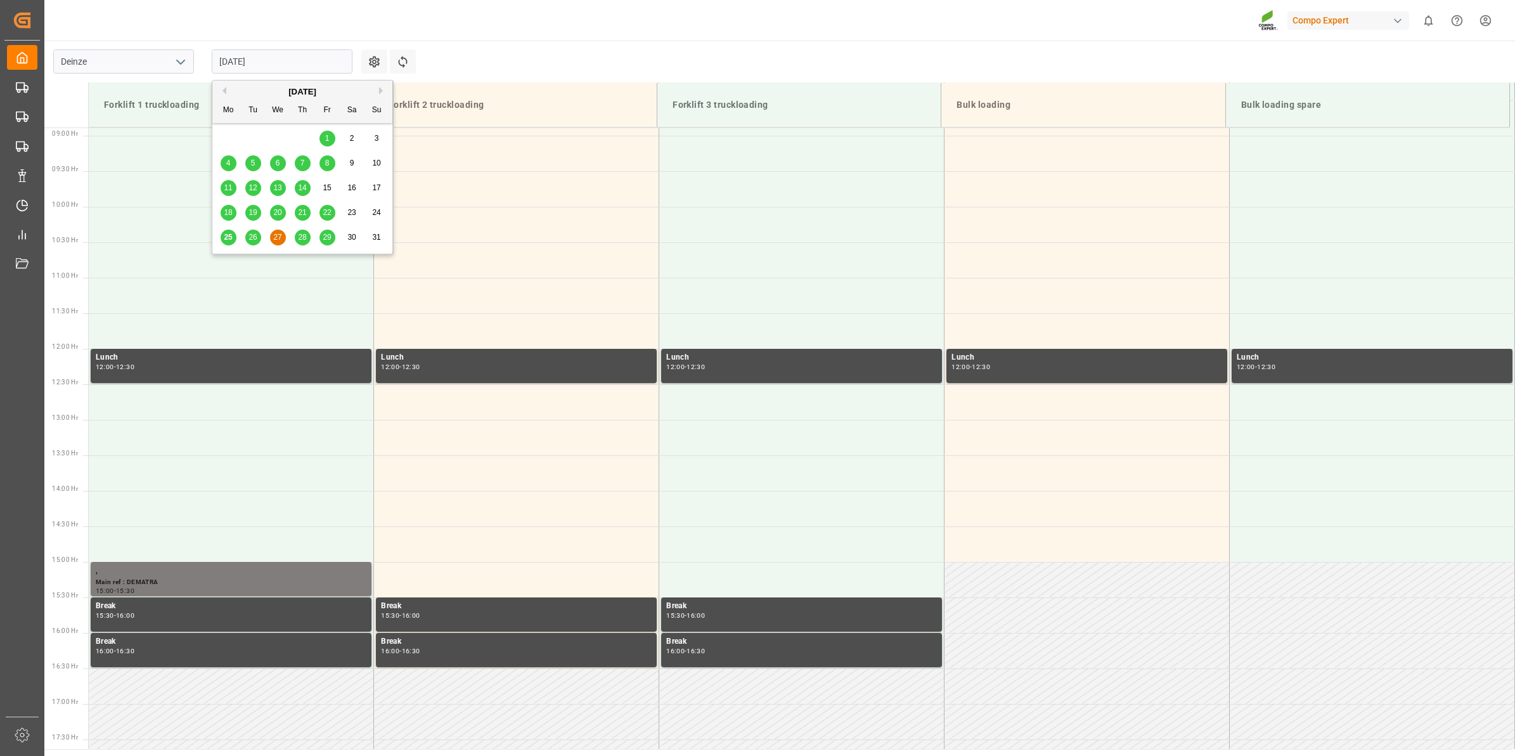
click at [613, 53] on main "Deinze 27.08.2025 Settings Refresh Time Slots Forklift 1 truckloading Forklift …" at bounding box center [778, 395] width 1468 height 708
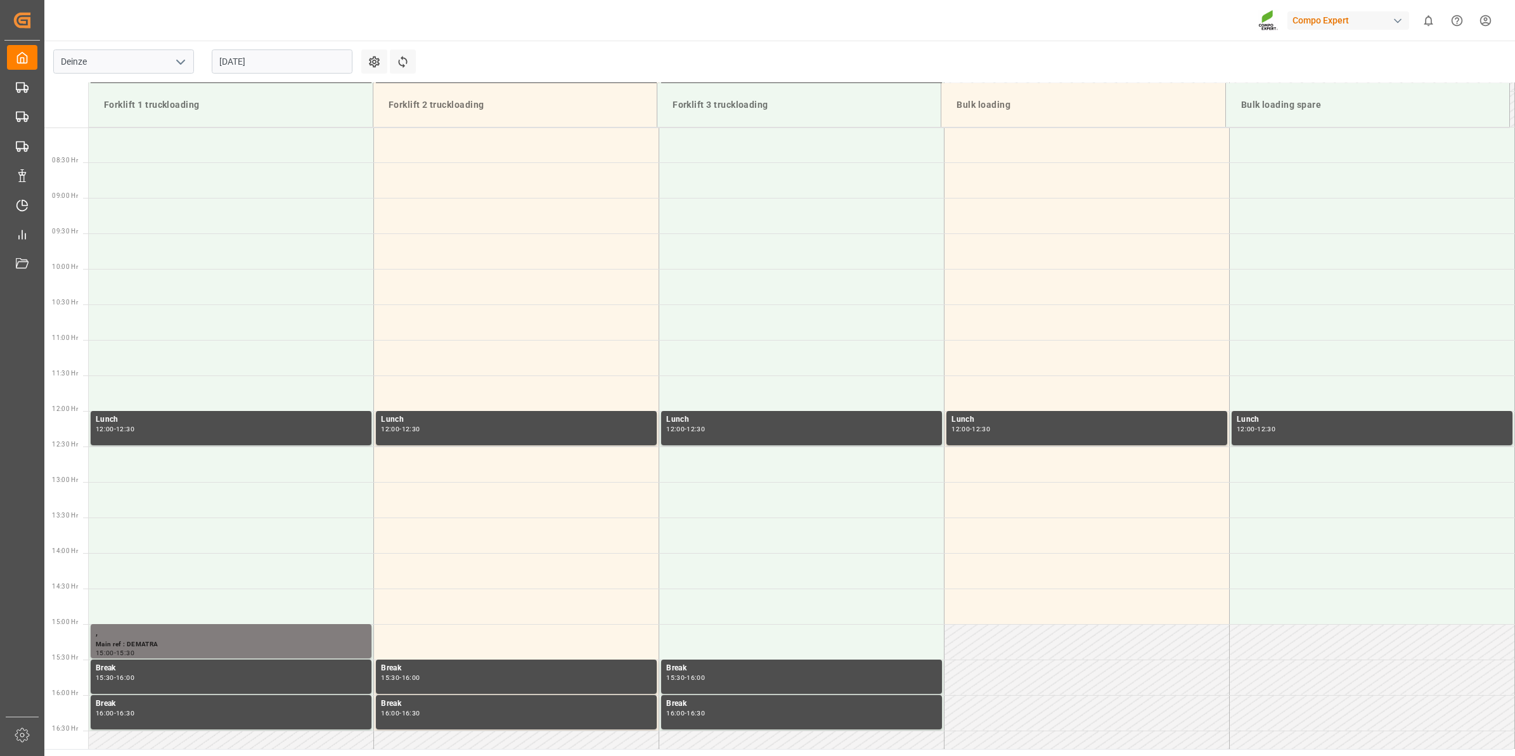
scroll to position [472, 0]
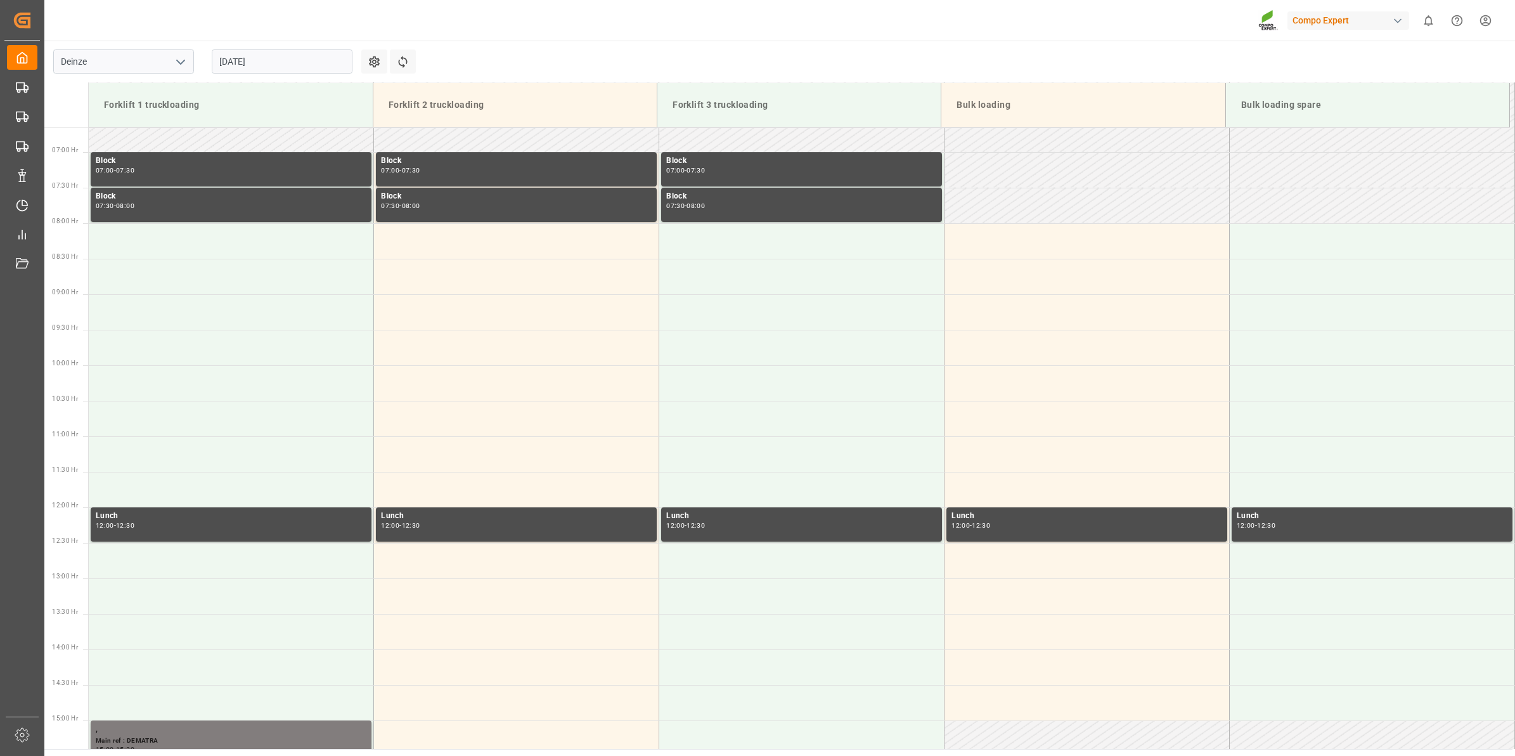
click at [279, 67] on input "27.08.2025" at bounding box center [282, 61] width 141 height 24
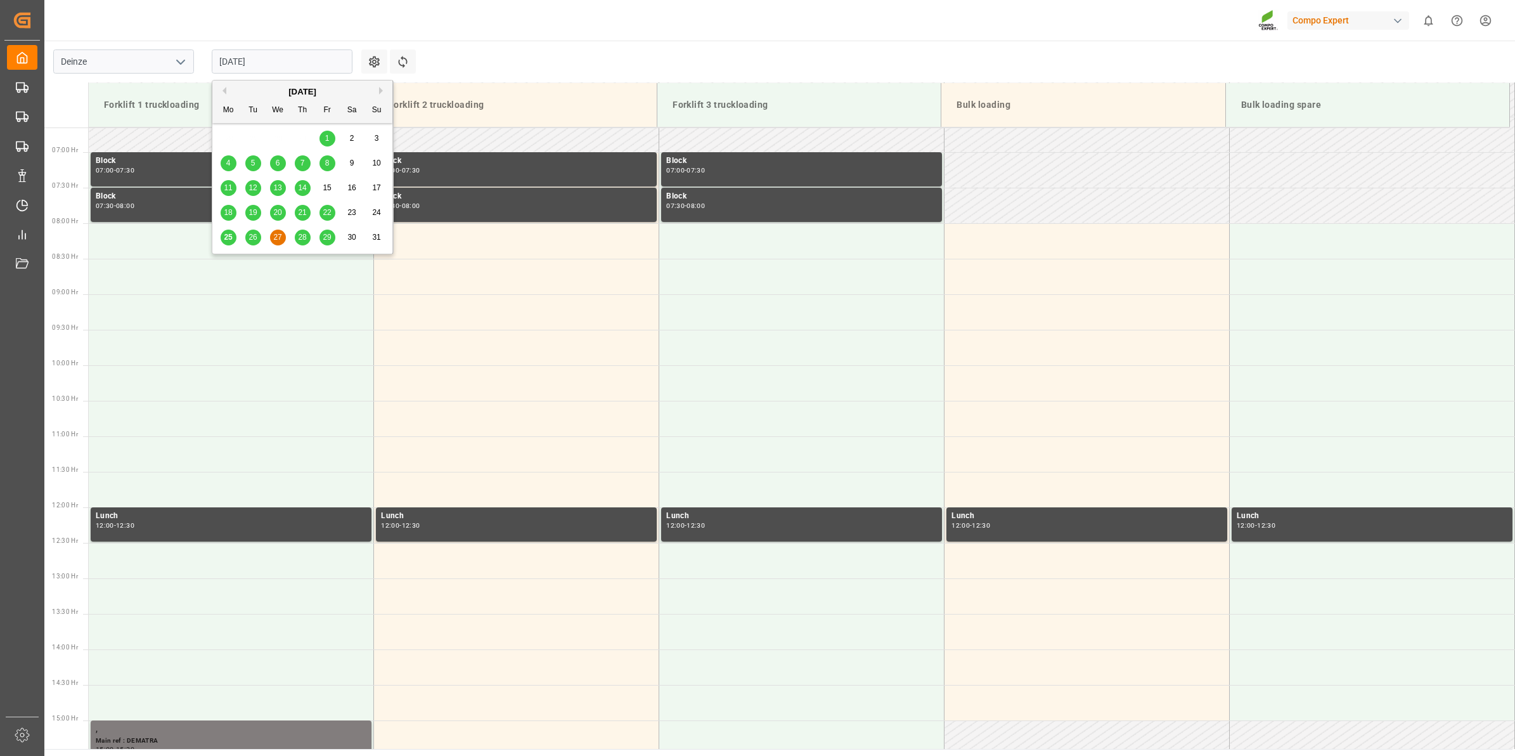
click at [298, 241] on span "28" at bounding box center [302, 237] width 8 height 9
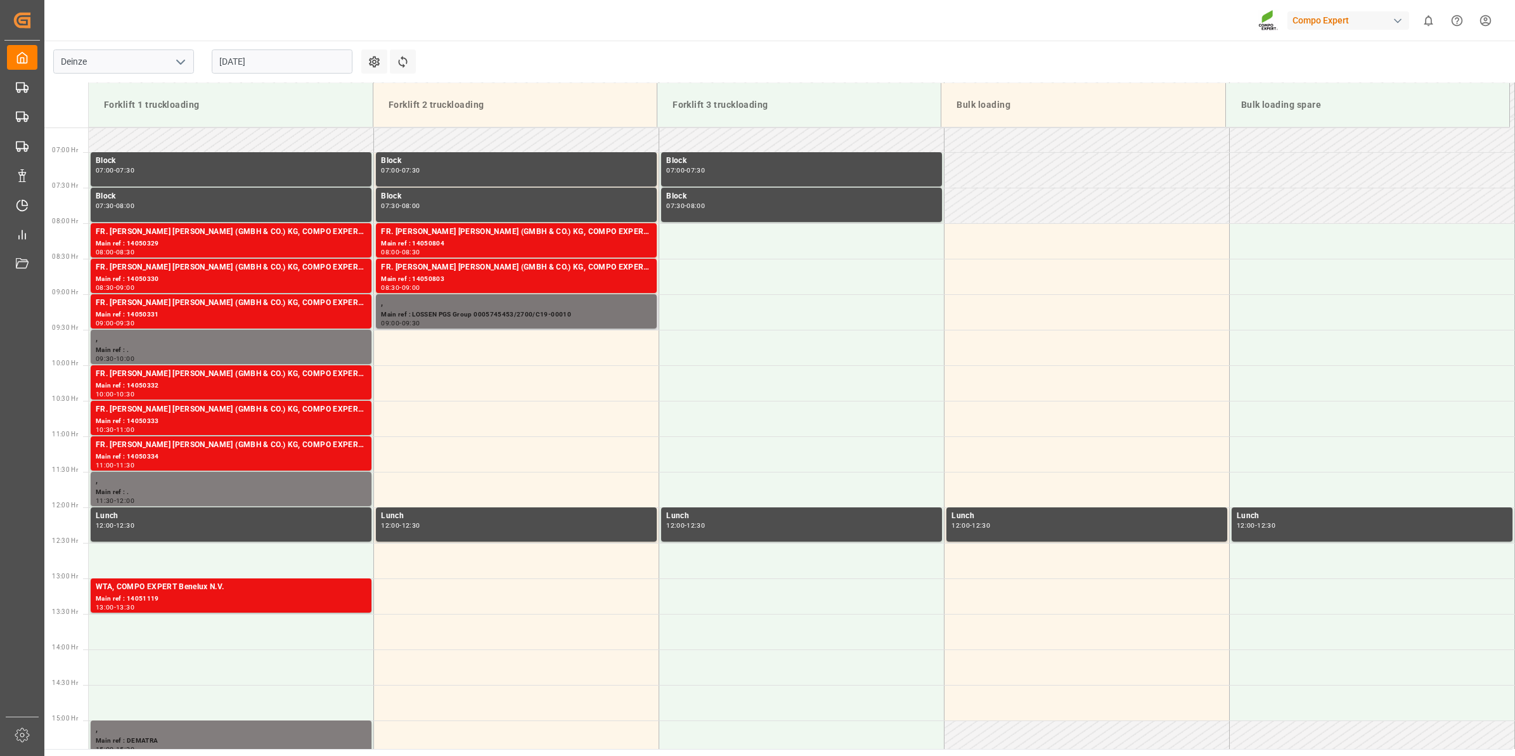
click at [505, 318] on div "Main ref : LOSSEN PGS Group 0005745453/2700/C19-00010" at bounding box center [516, 314] width 271 height 11
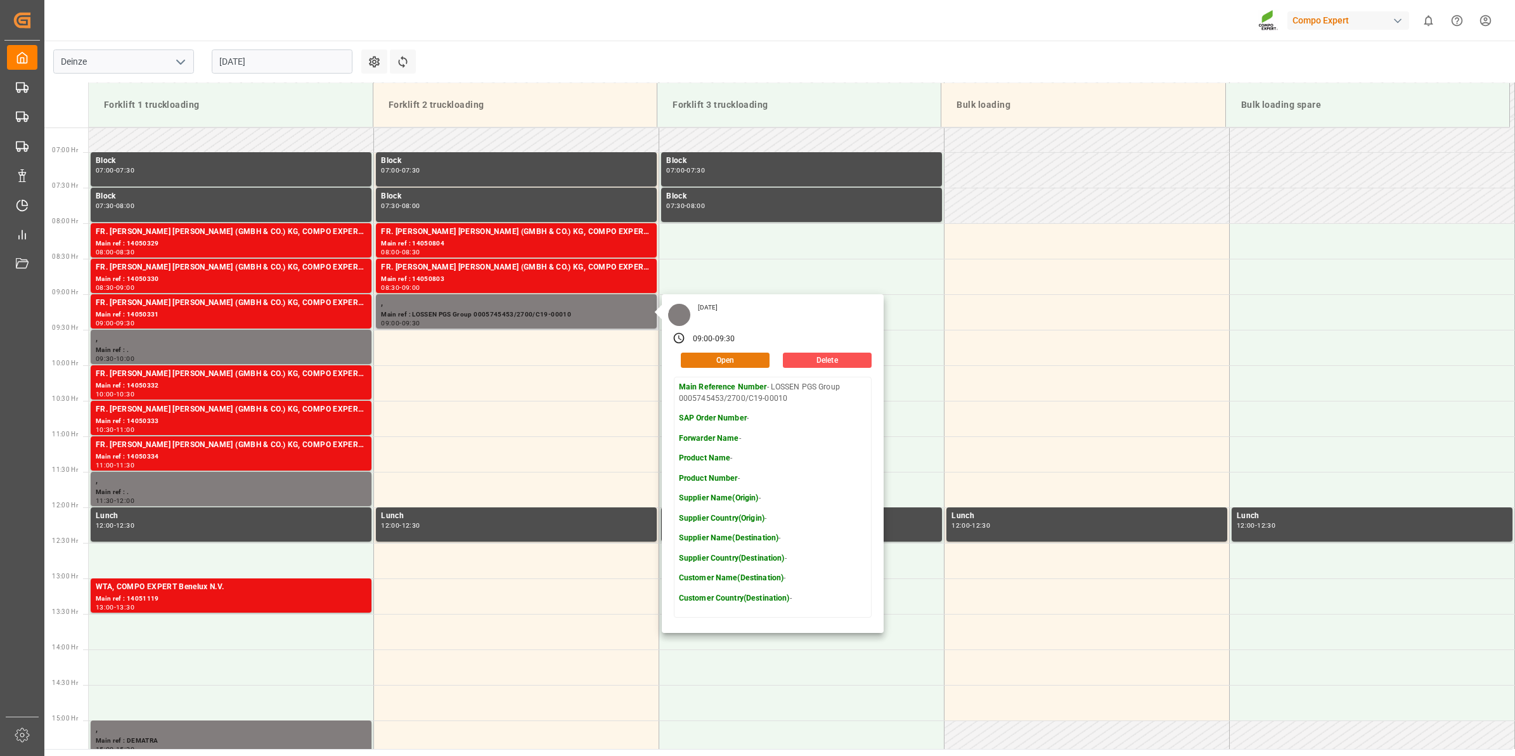
click at [740, 359] on button "Open" at bounding box center [725, 359] width 89 height 15
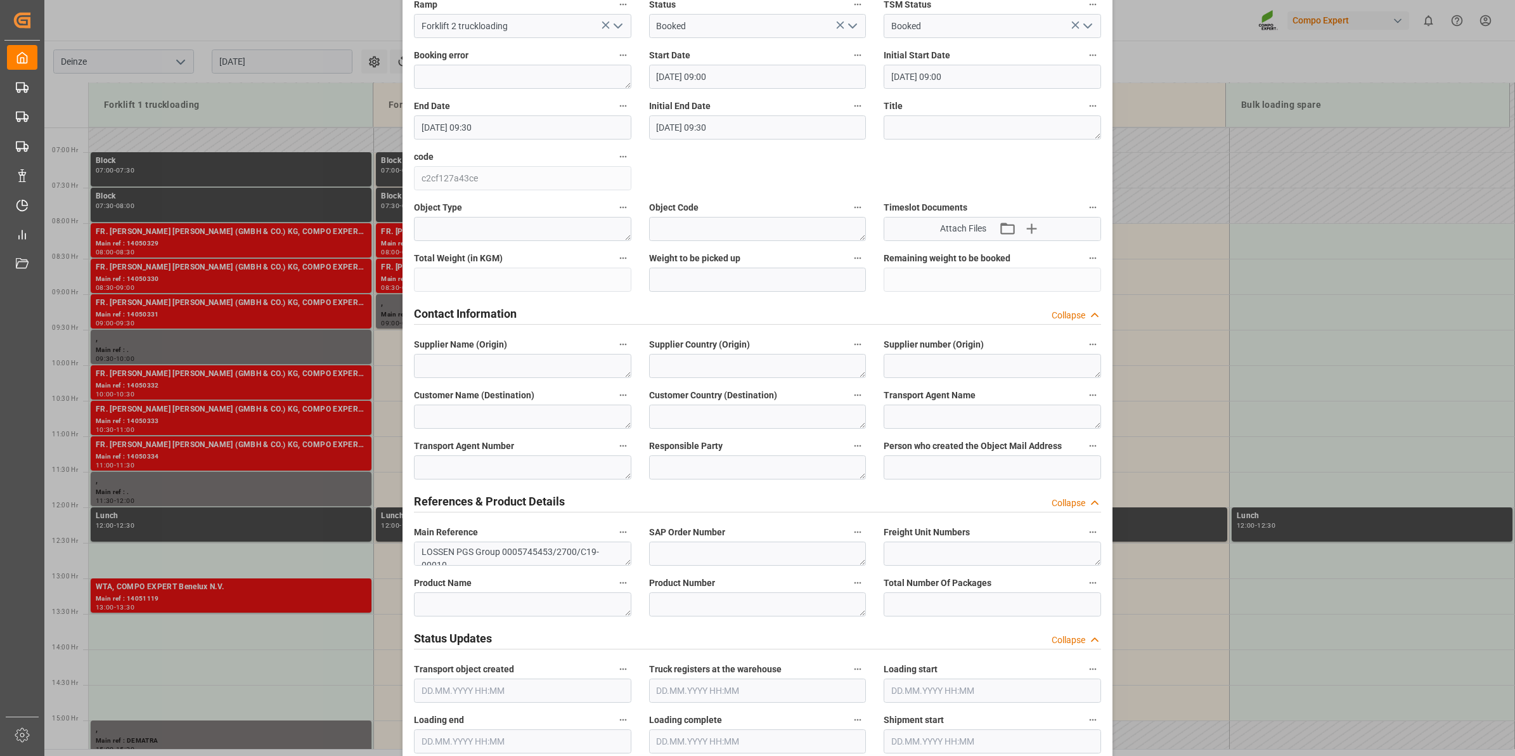
scroll to position [238, 0]
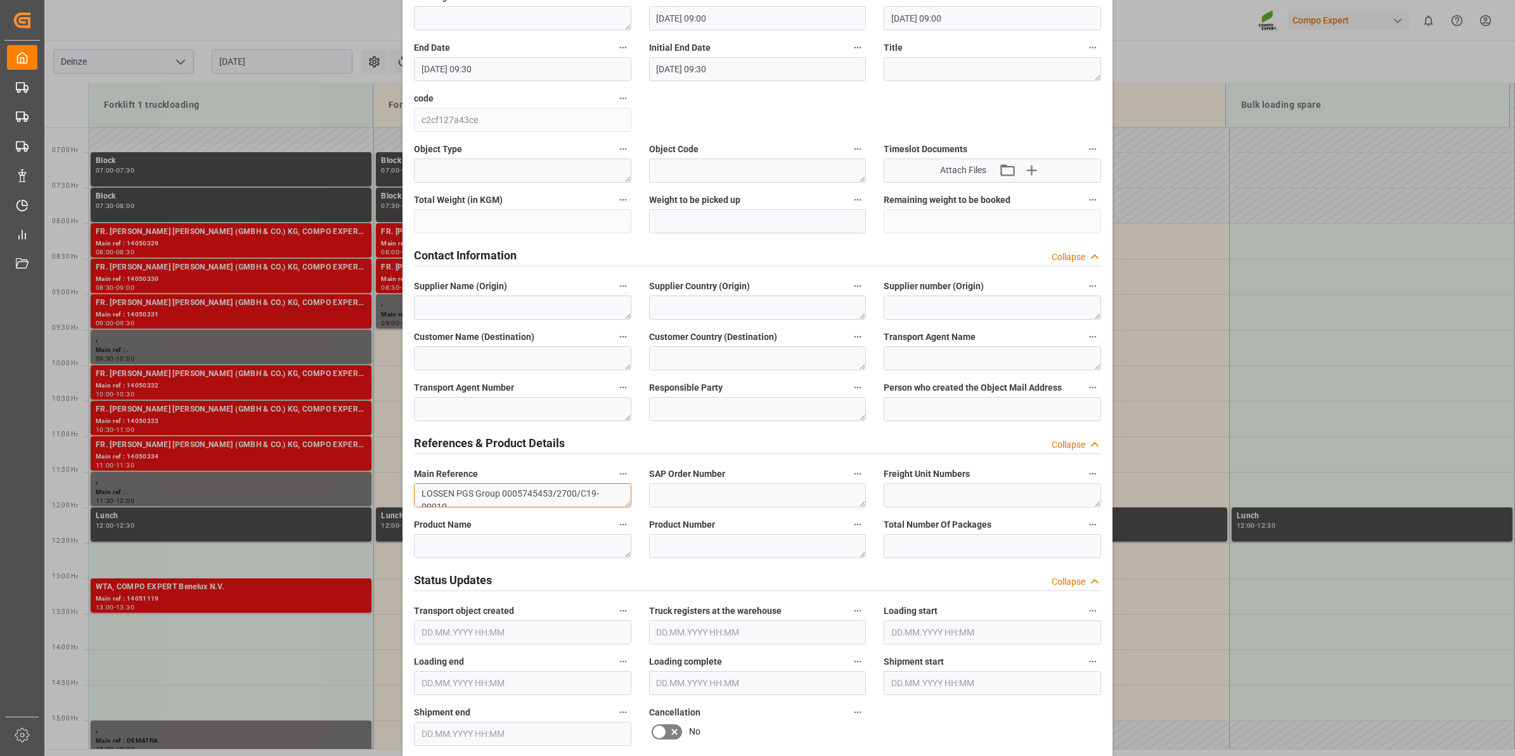
drag, startPoint x: 418, startPoint y: 492, endPoint x: 656, endPoint y: 491, distance: 237.7
click at [656, 491] on div "Transport object created Truck registers at the warehouse Loading start Loading…" at bounding box center [757, 649] width 705 height 1628
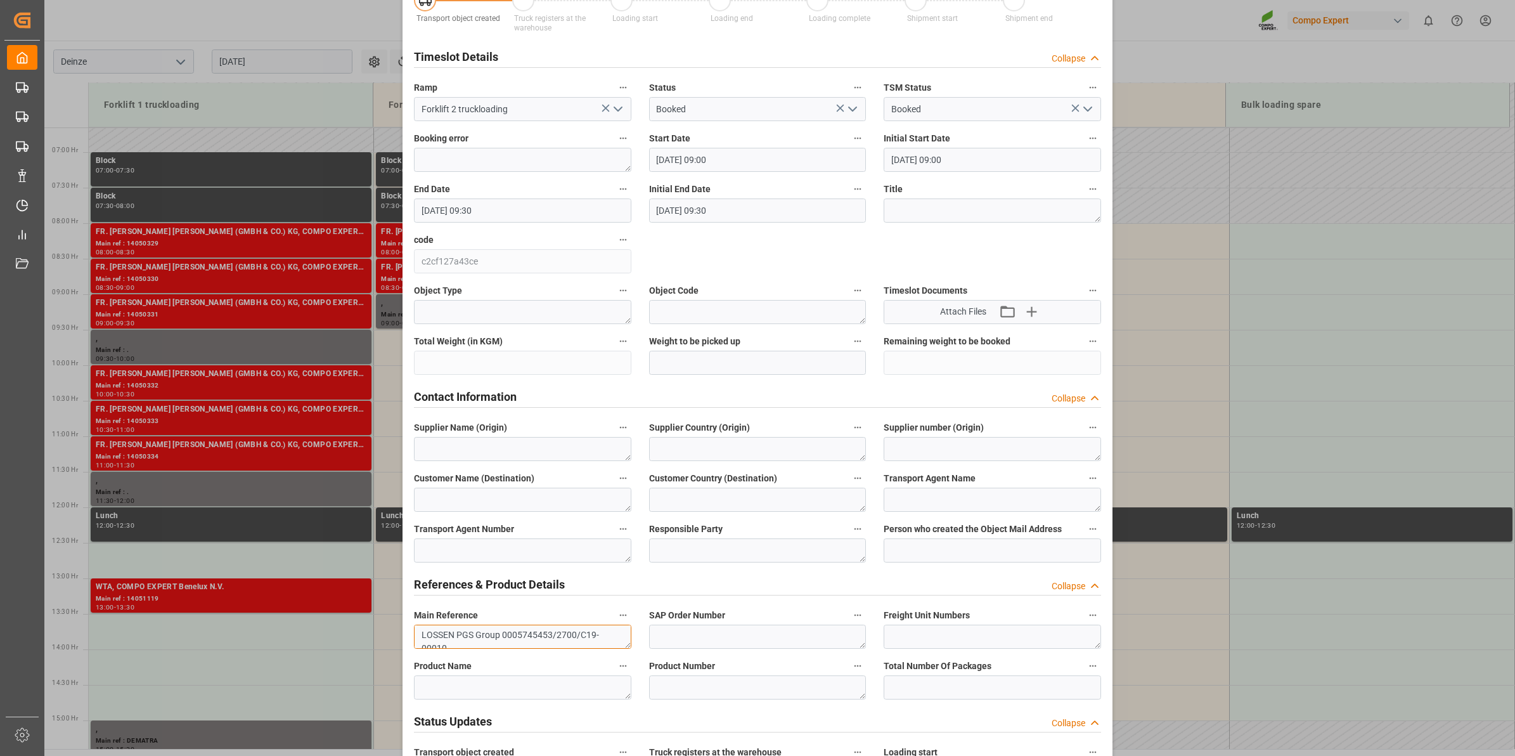
scroll to position [0, 0]
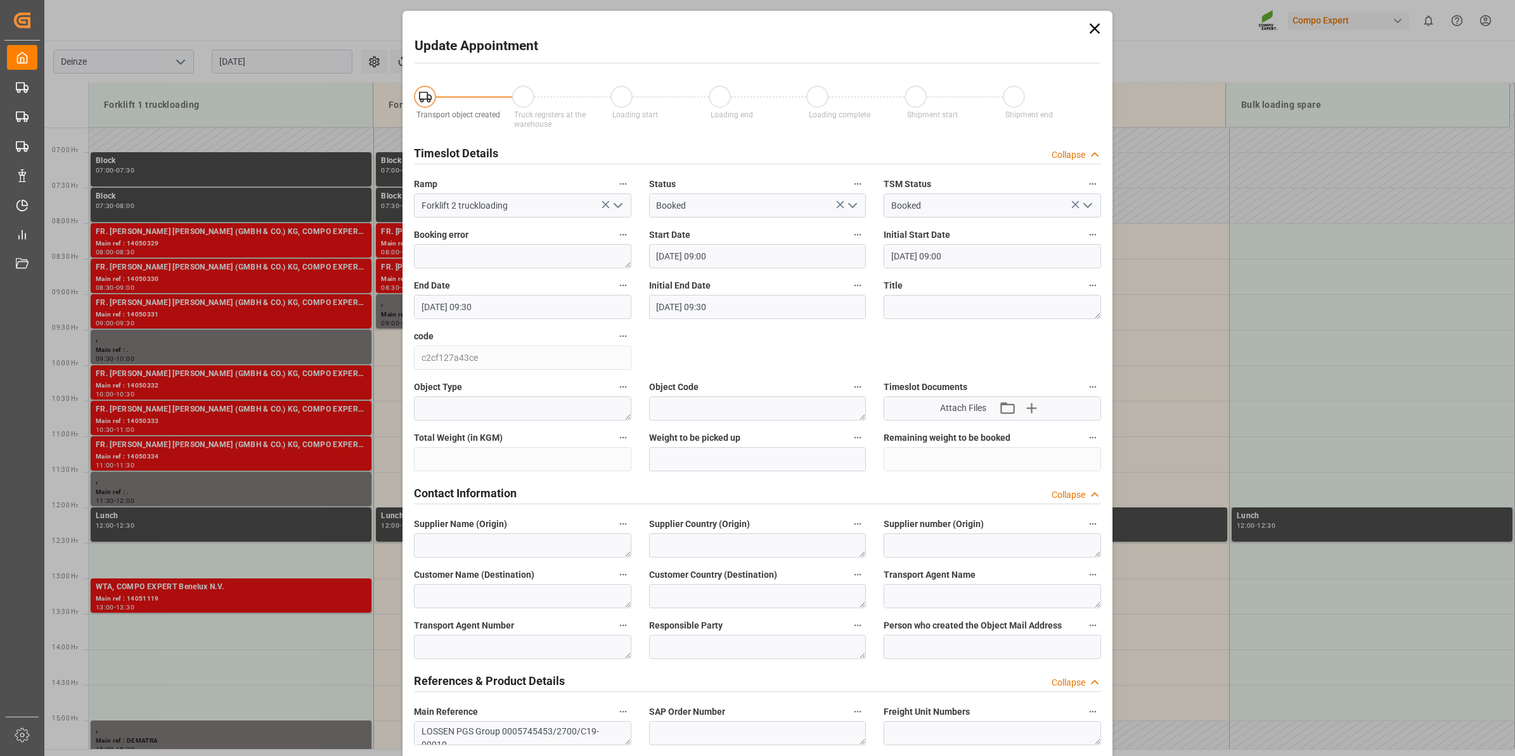
click at [1091, 23] on icon at bounding box center [1095, 29] width 18 height 18
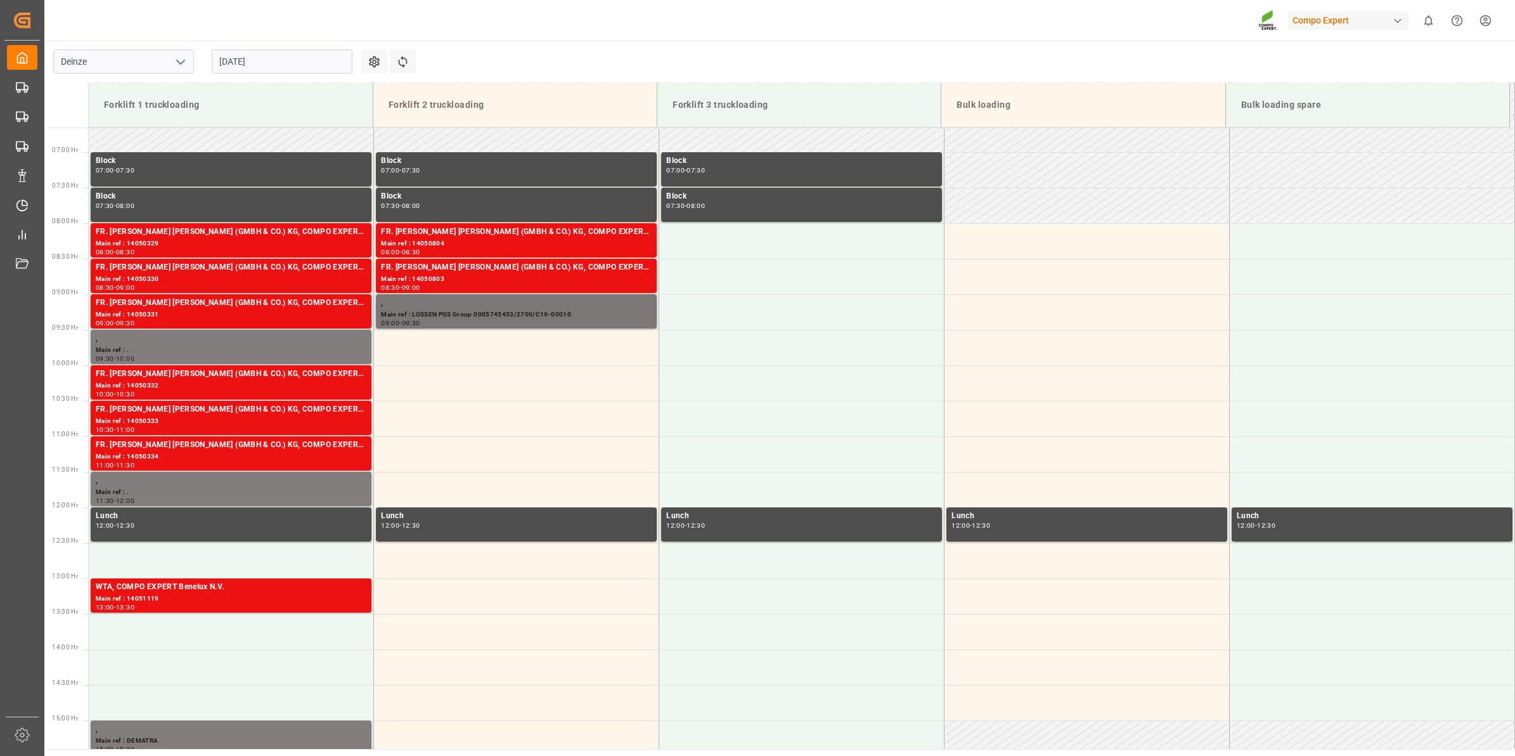
click at [576, 308] on div "," at bounding box center [516, 303] width 271 height 13
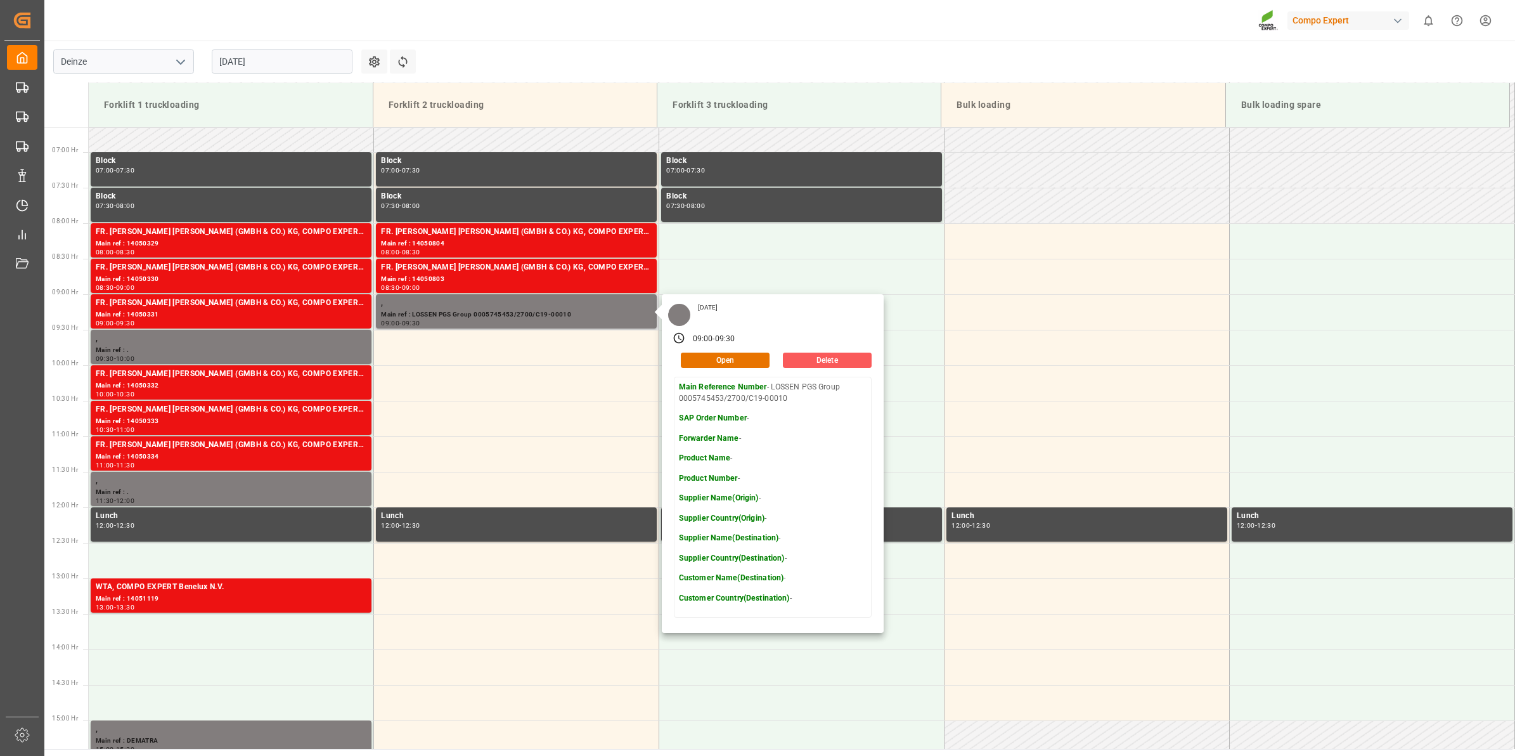
click at [813, 358] on button "Delete" at bounding box center [827, 359] width 89 height 15
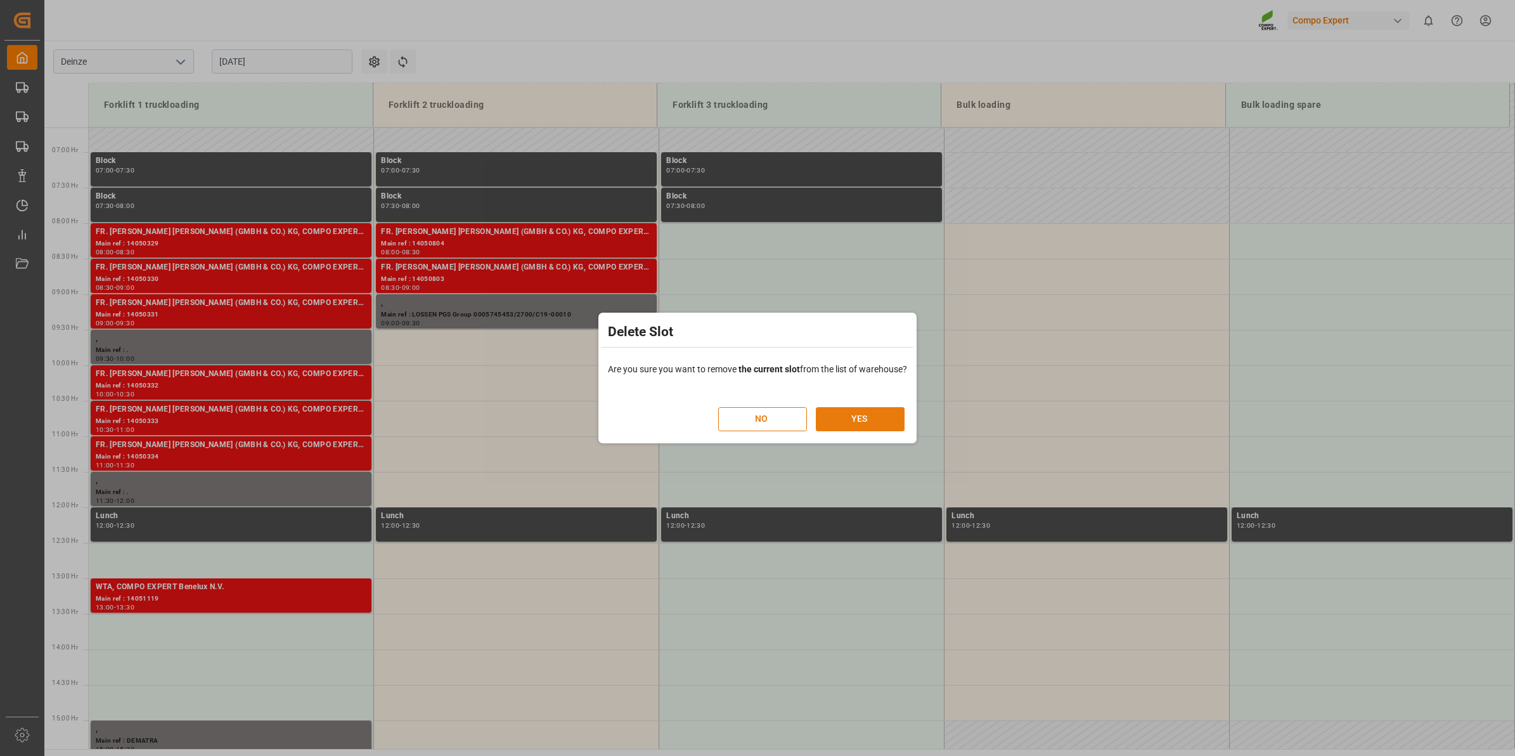
click at [873, 411] on button "YES" at bounding box center [860, 419] width 89 height 24
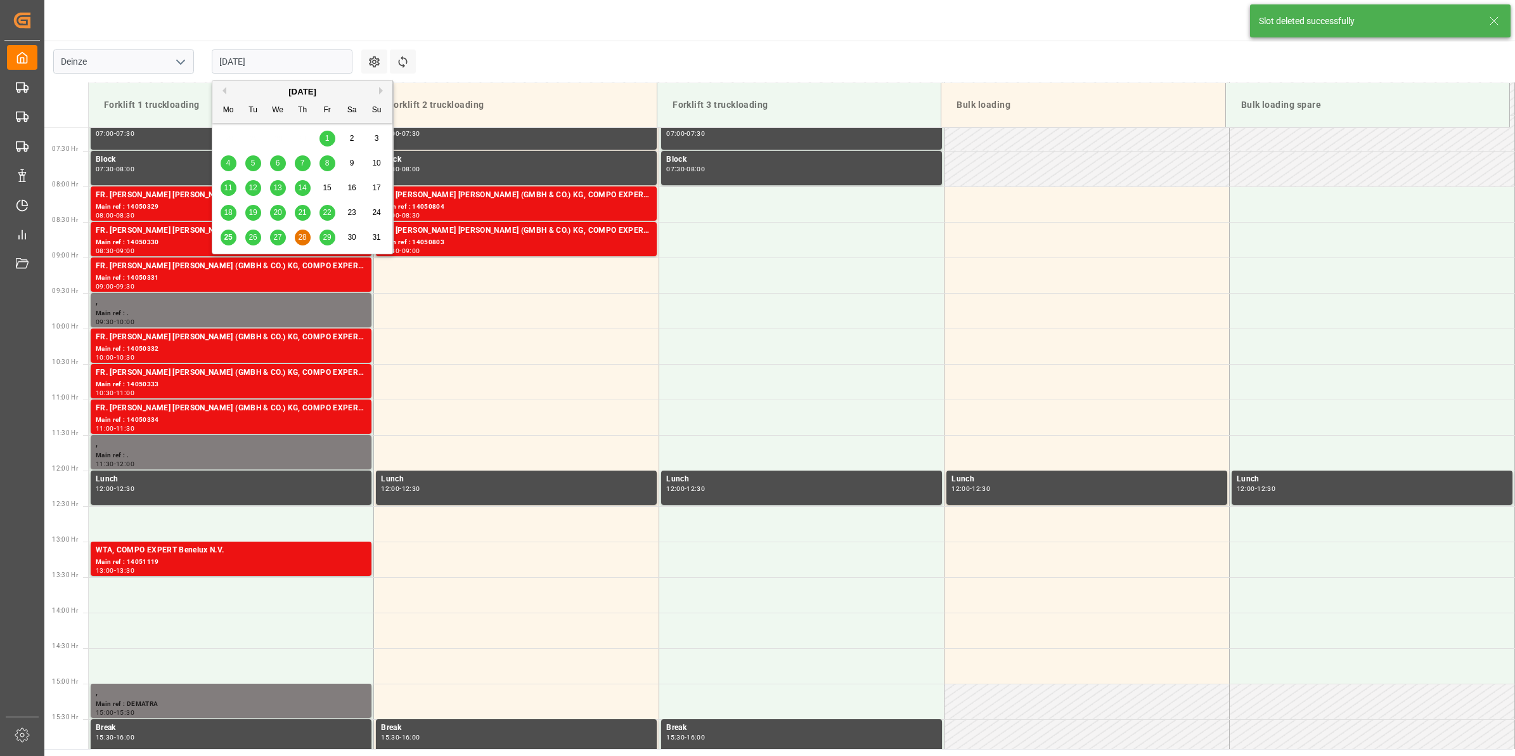
click at [268, 68] on input "28.08.2025" at bounding box center [282, 61] width 141 height 24
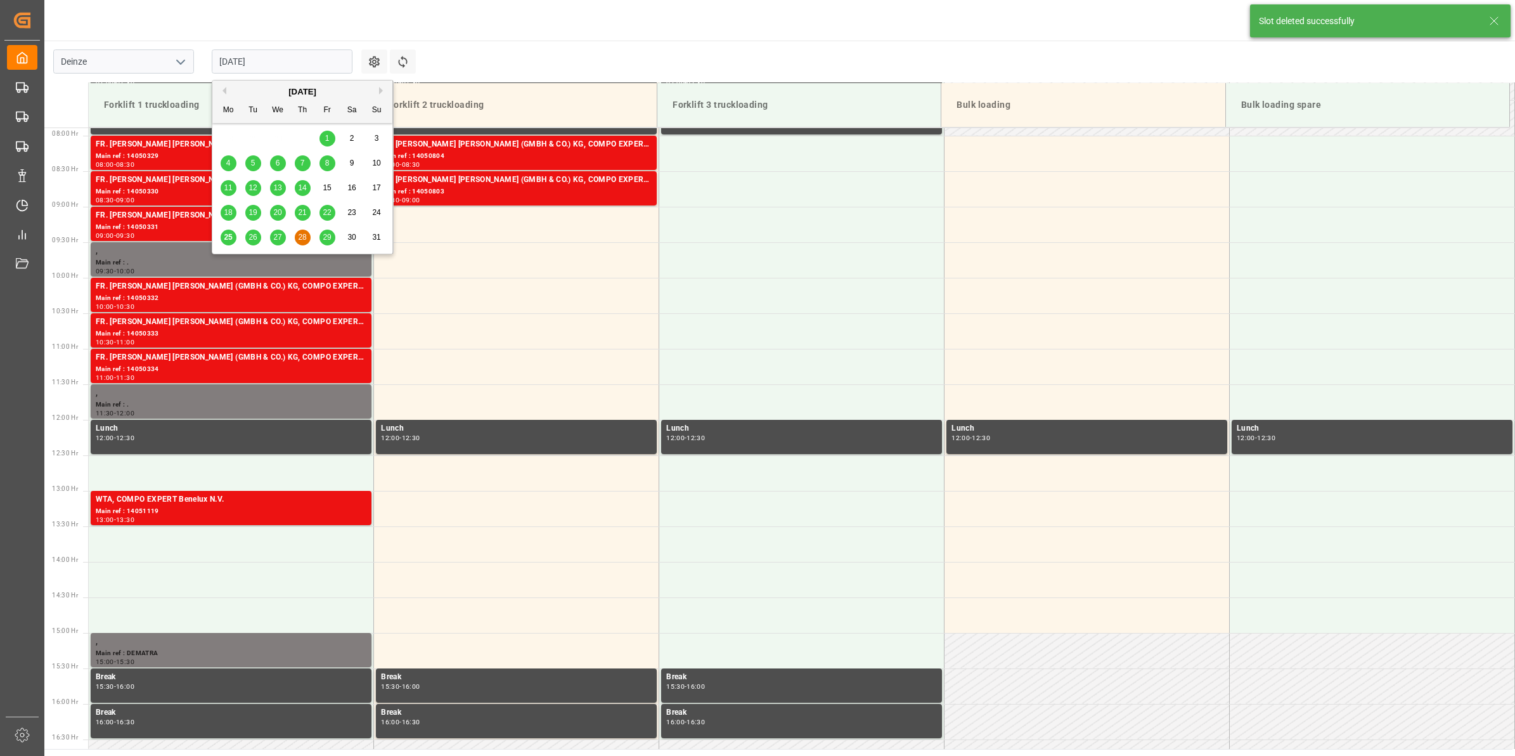
click at [274, 242] on span "27" at bounding box center [277, 237] width 8 height 9
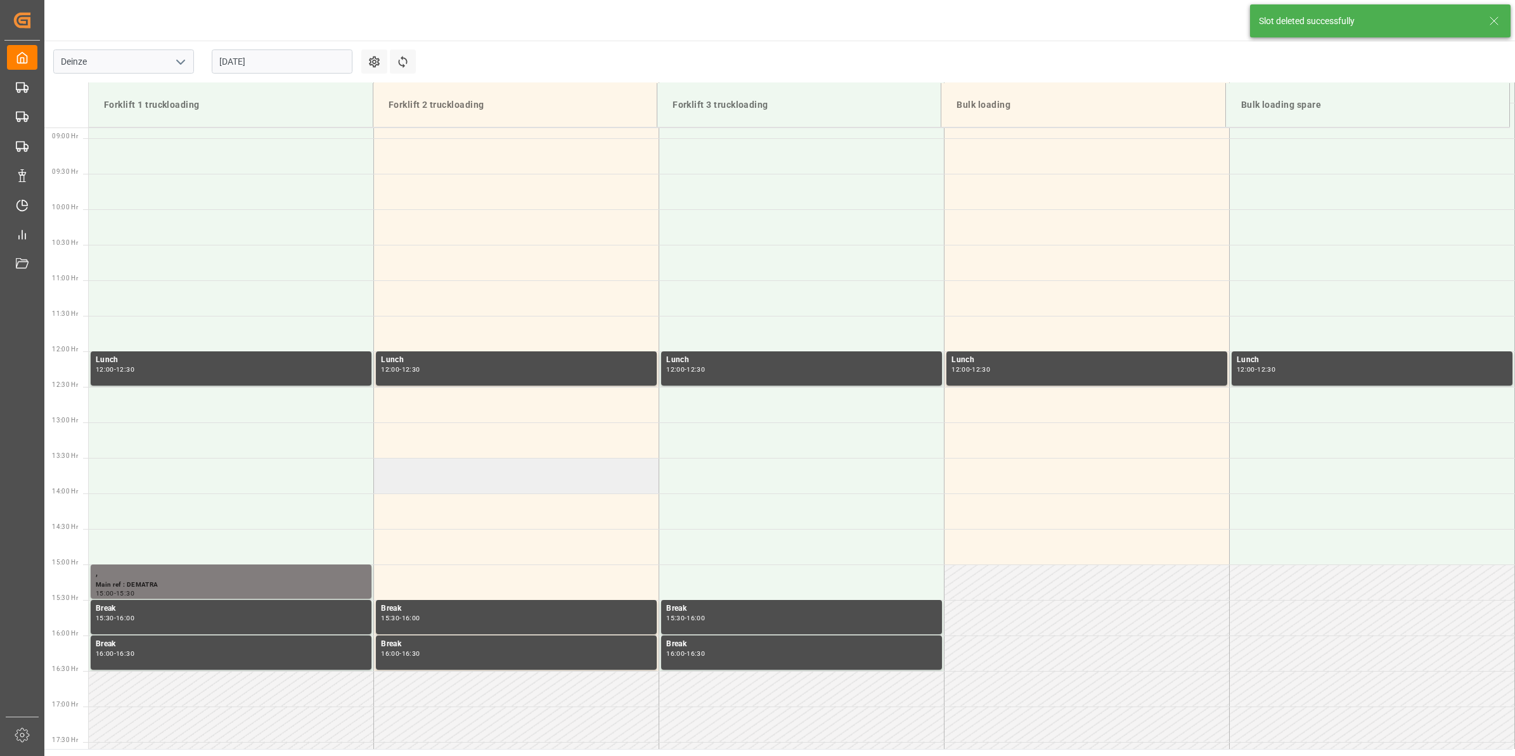
scroll to position [631, 0]
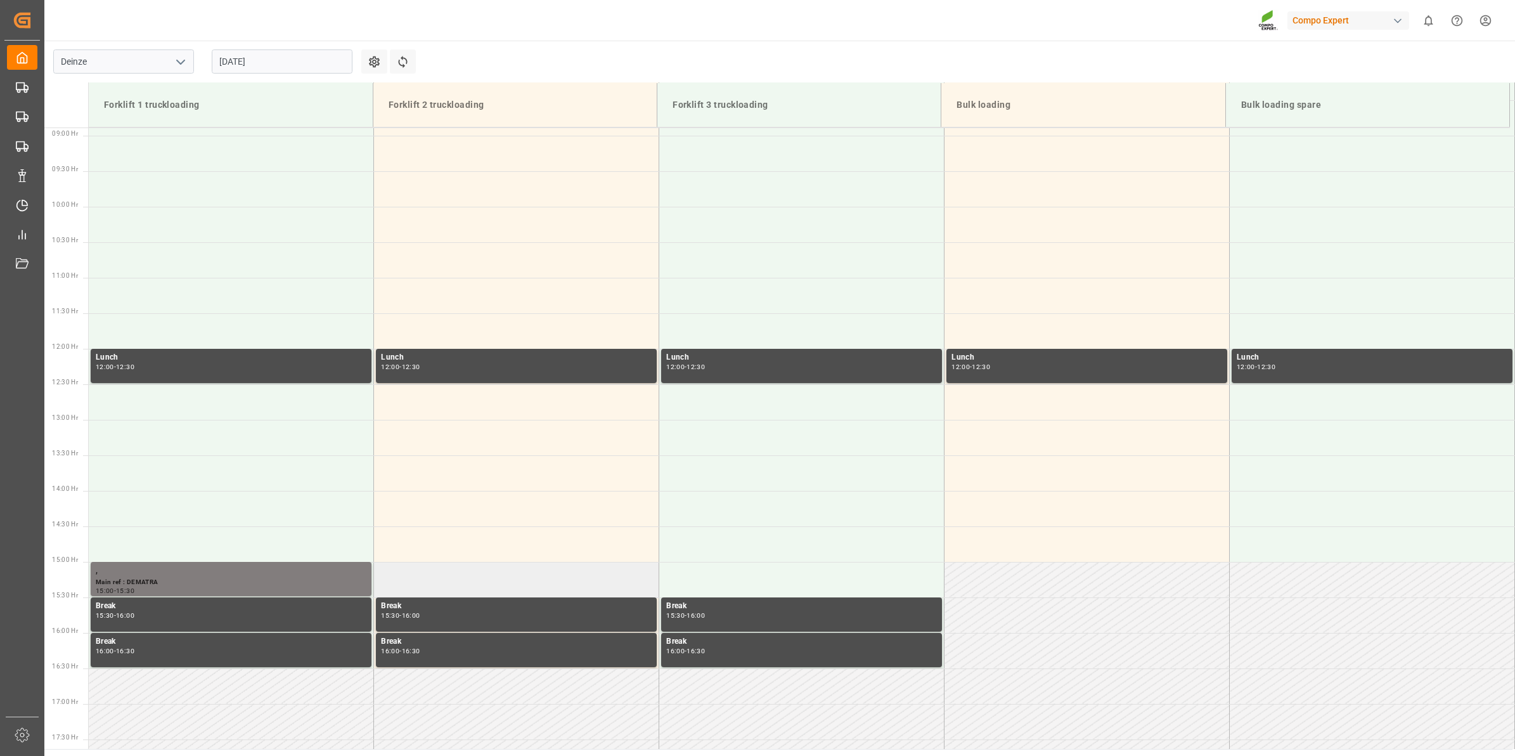
click at [470, 584] on td at bounding box center [516, 579] width 285 height 35
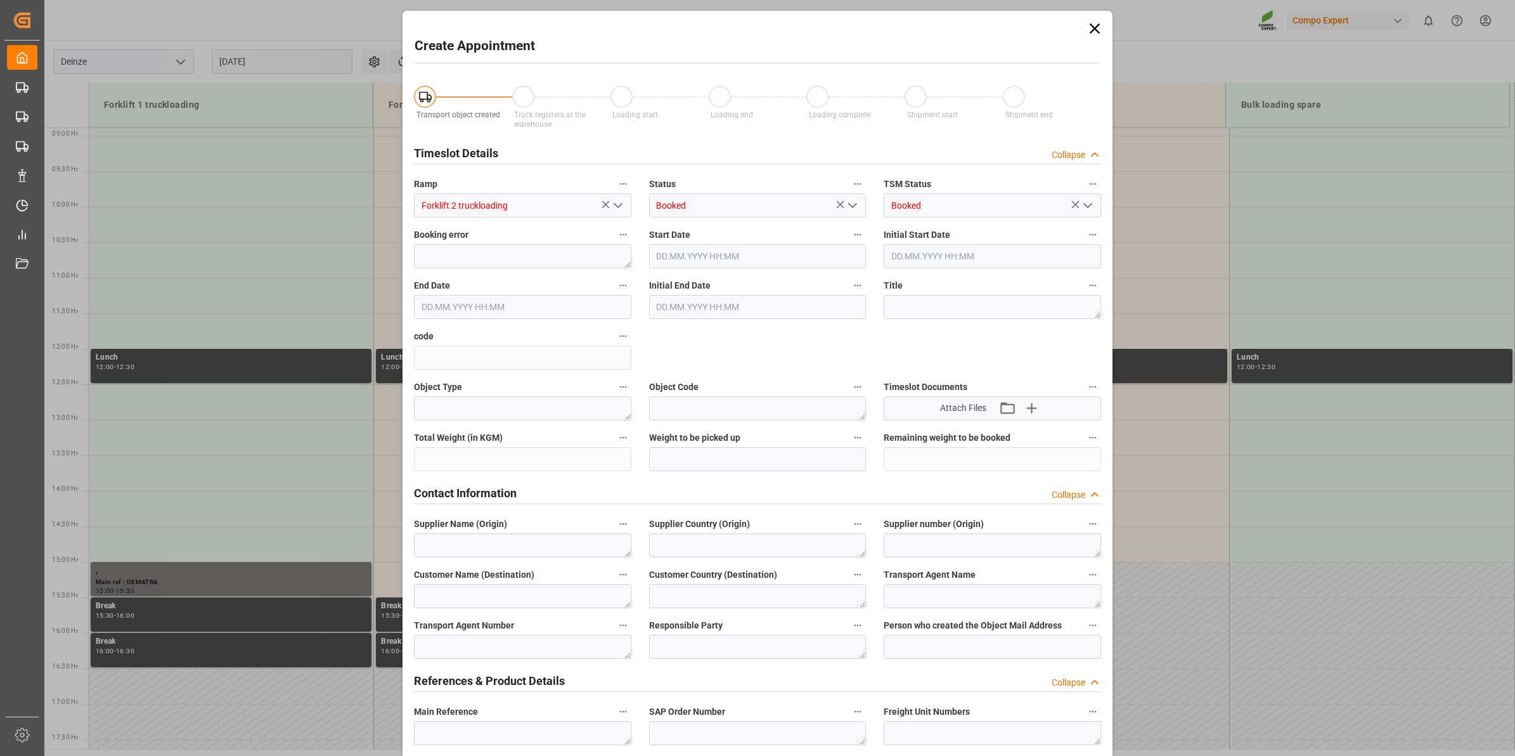
type input "27.08.2025 15:00"
type input "27.08.2025 15:30"
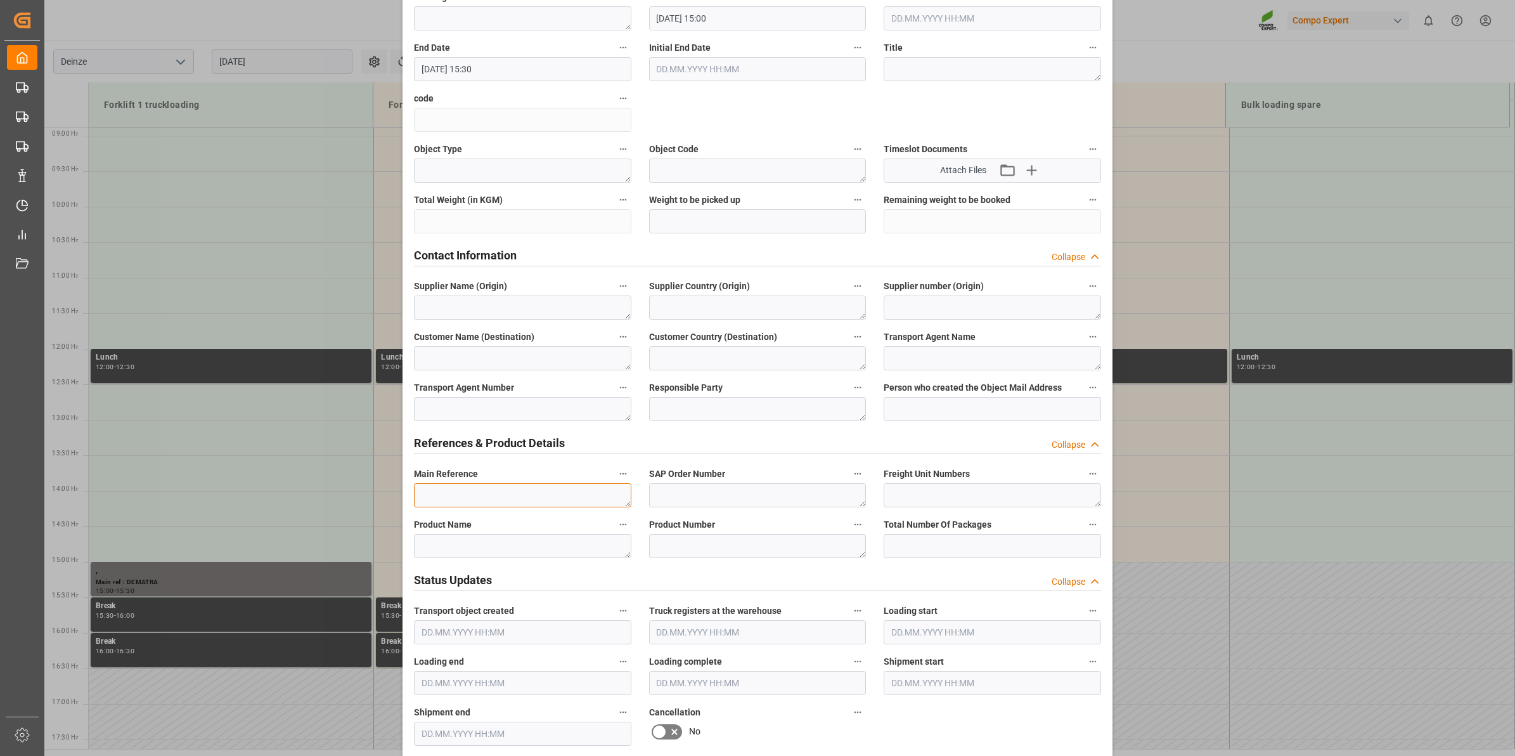
click at [489, 496] on textarea at bounding box center [522, 495] width 217 height 24
paste textarea "LOSSEN PGS Group 0005745453/2700/C19-00010"
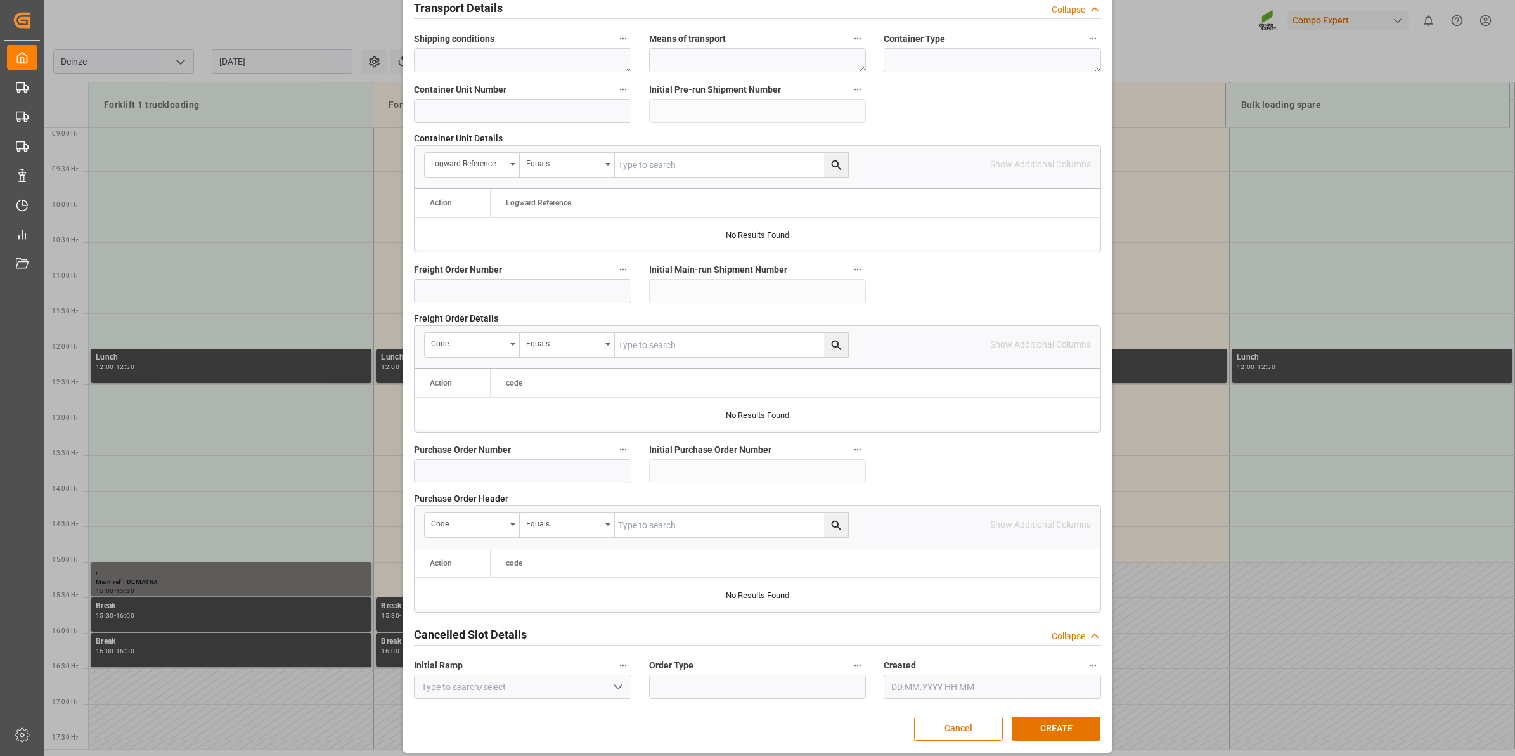
scroll to position [1005, 0]
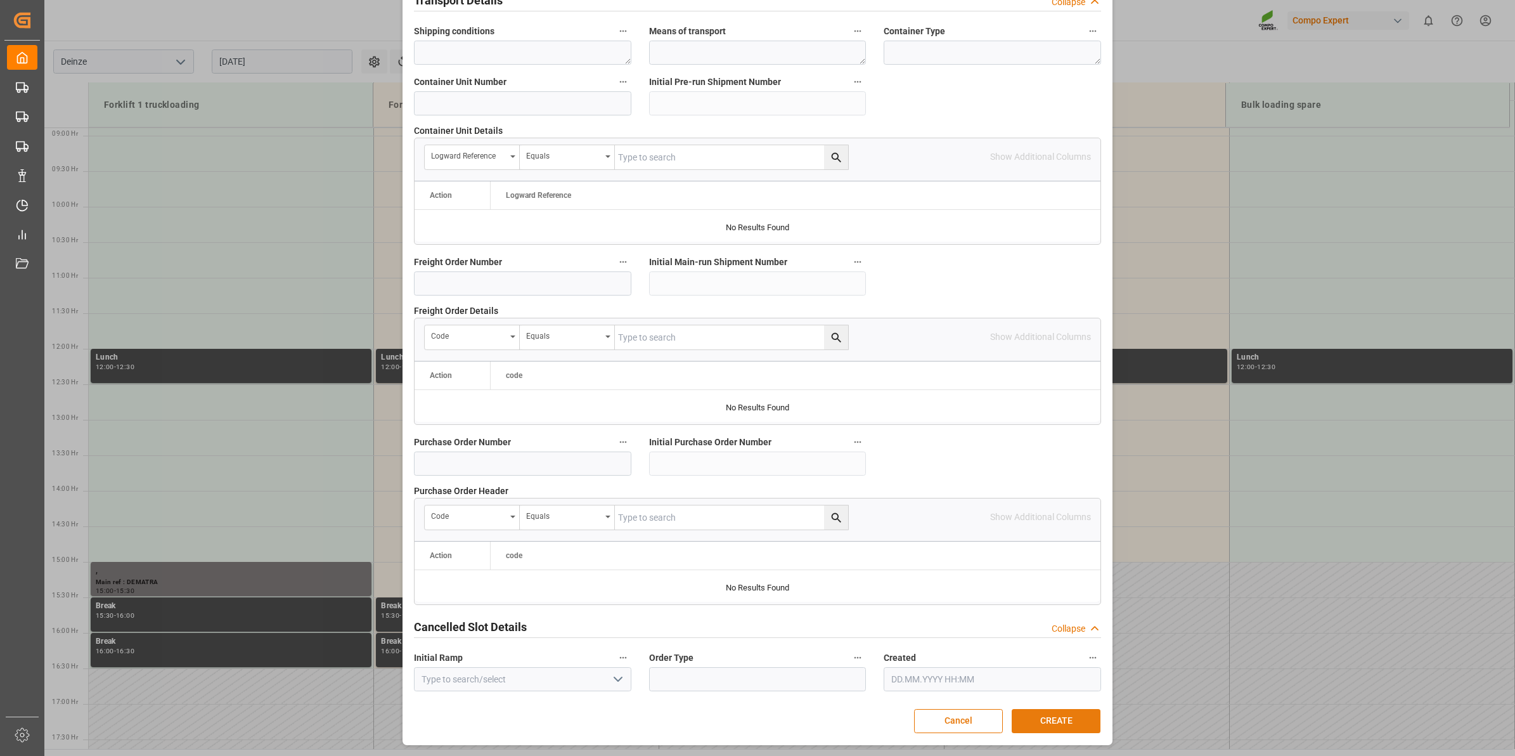
type textarea "LOSSEN PGS Group 0005745453/2700/C19-00010"
click at [1053, 719] on button "CREATE" at bounding box center [1056, 721] width 89 height 24
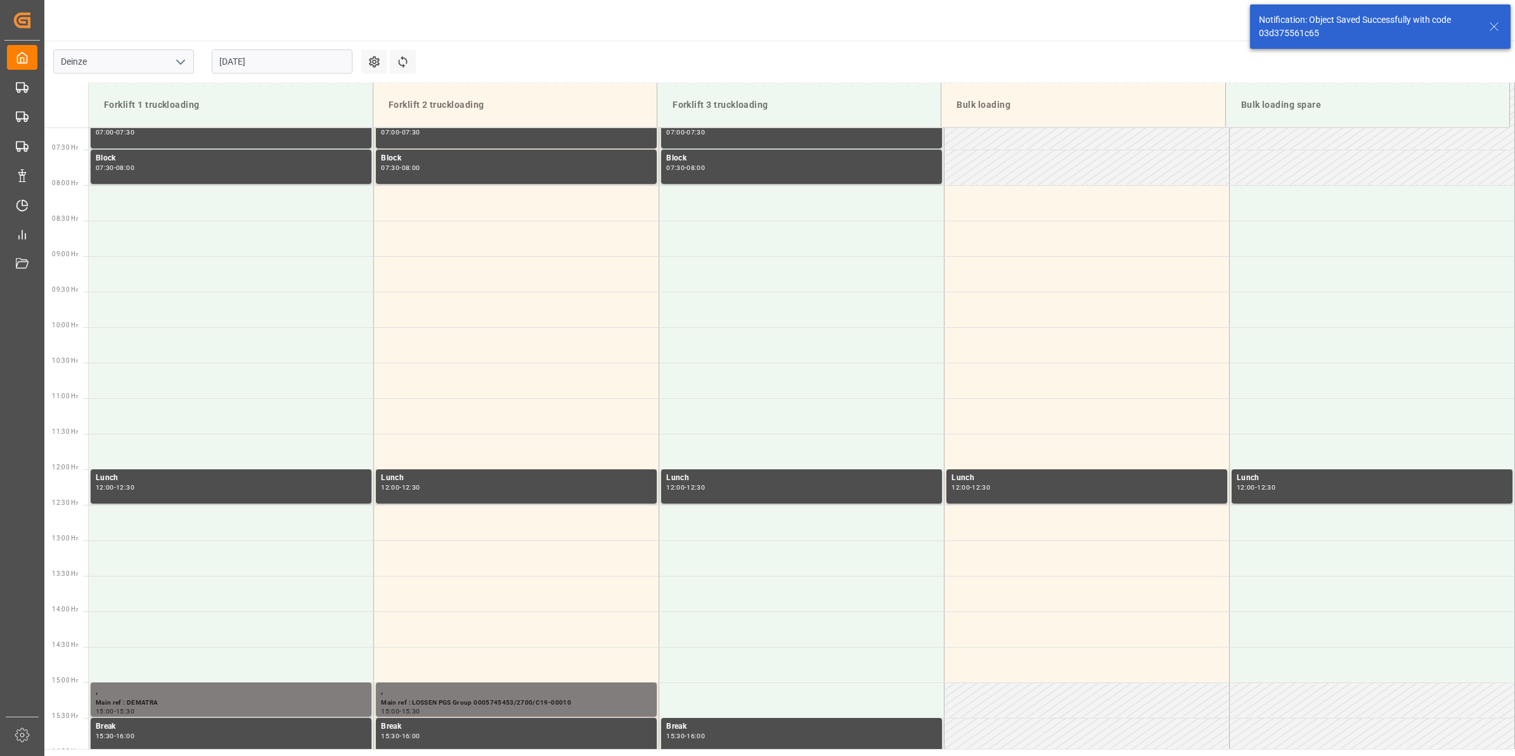
scroll to position [669, 0]
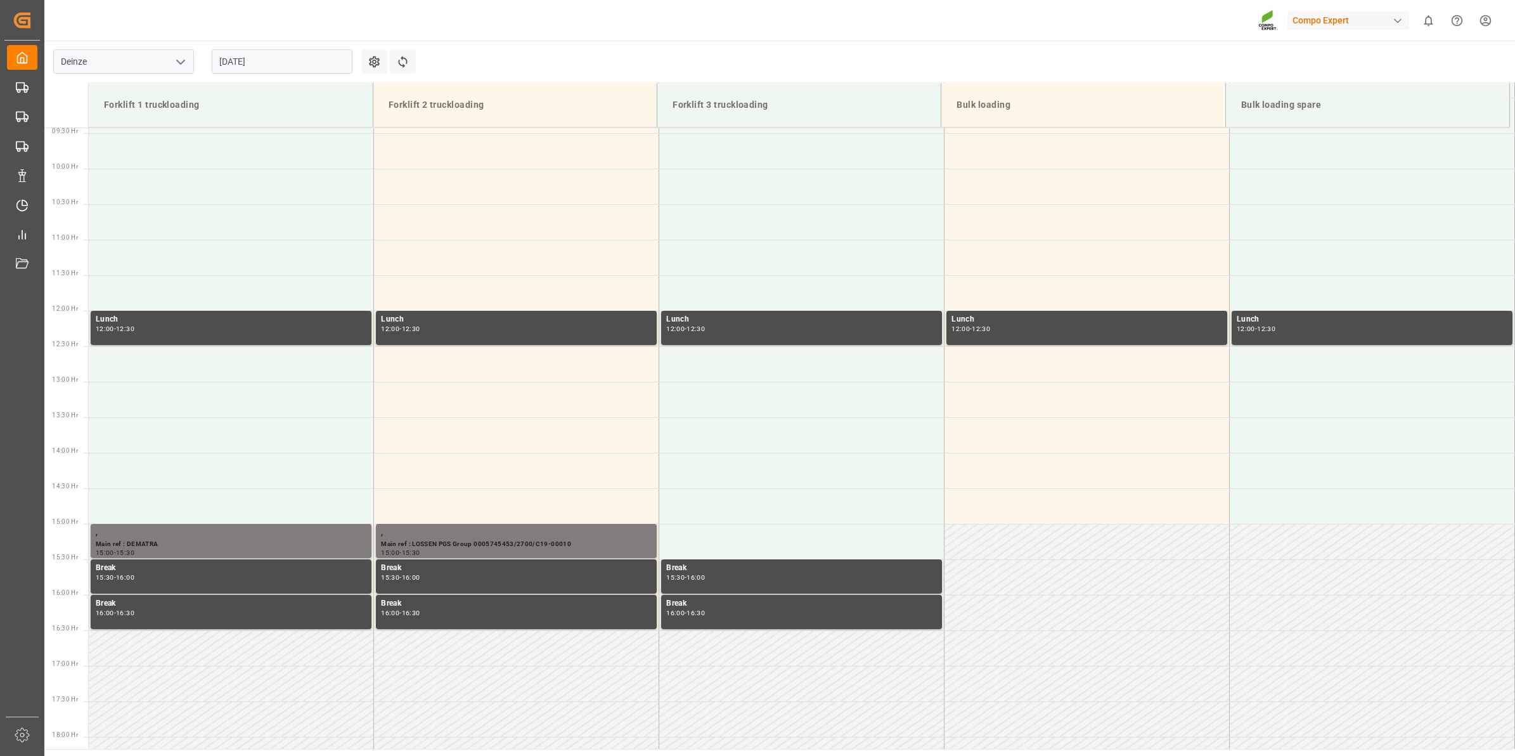
click at [281, 68] on input "[DATE]" at bounding box center [282, 61] width 141 height 24
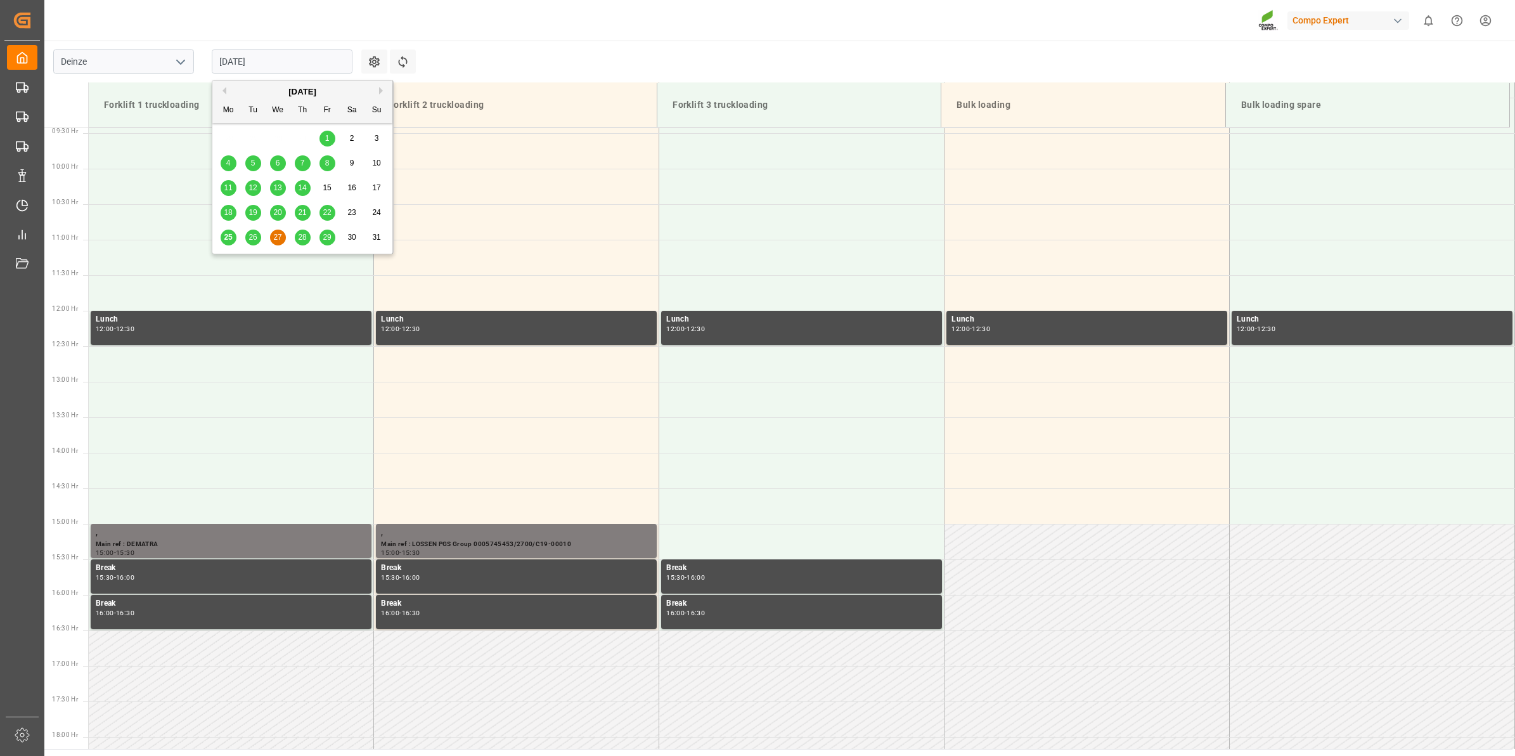
click at [255, 236] on span "26" at bounding box center [252, 237] width 8 height 9
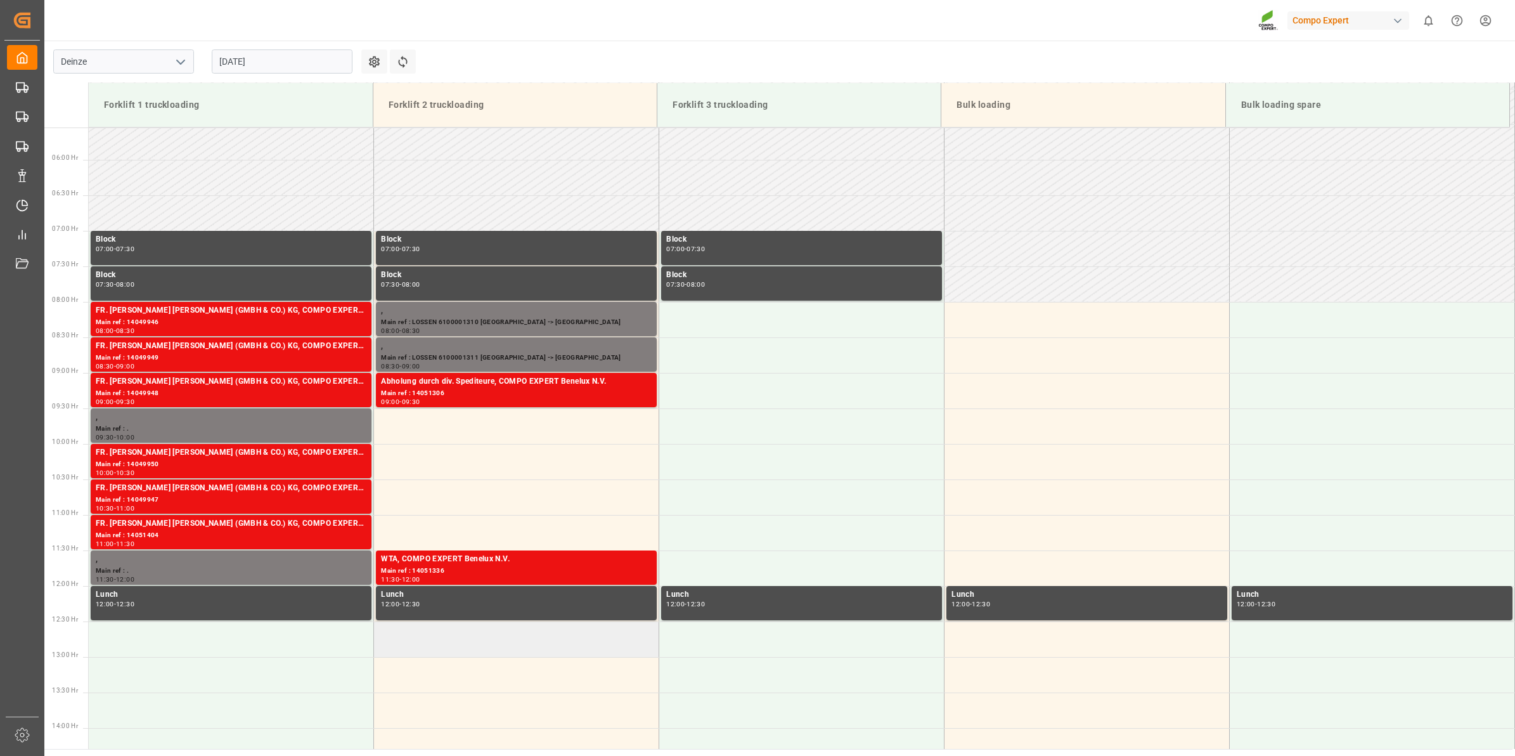
scroll to position [393, 0]
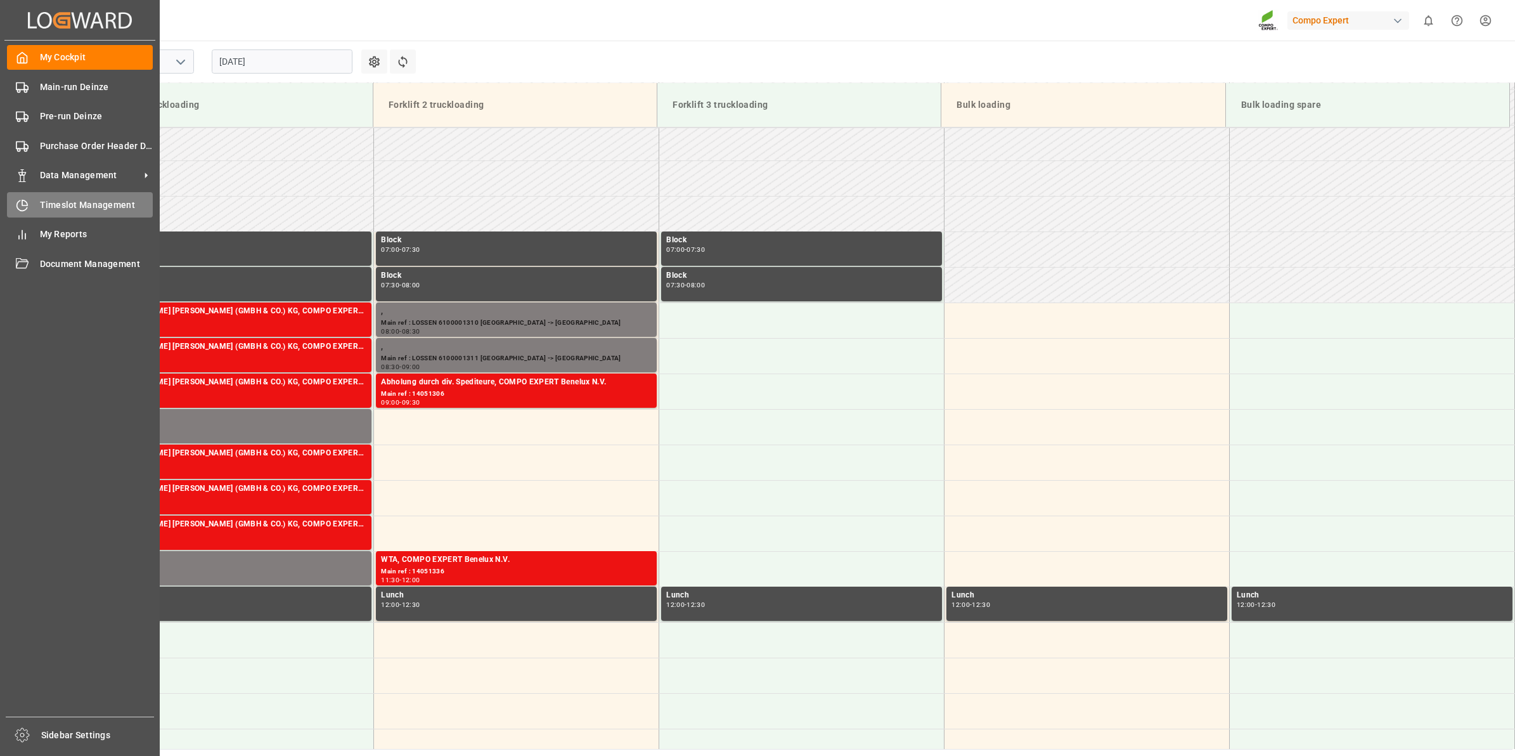
click at [91, 210] on span "Timeslot Management" at bounding box center [96, 204] width 113 height 13
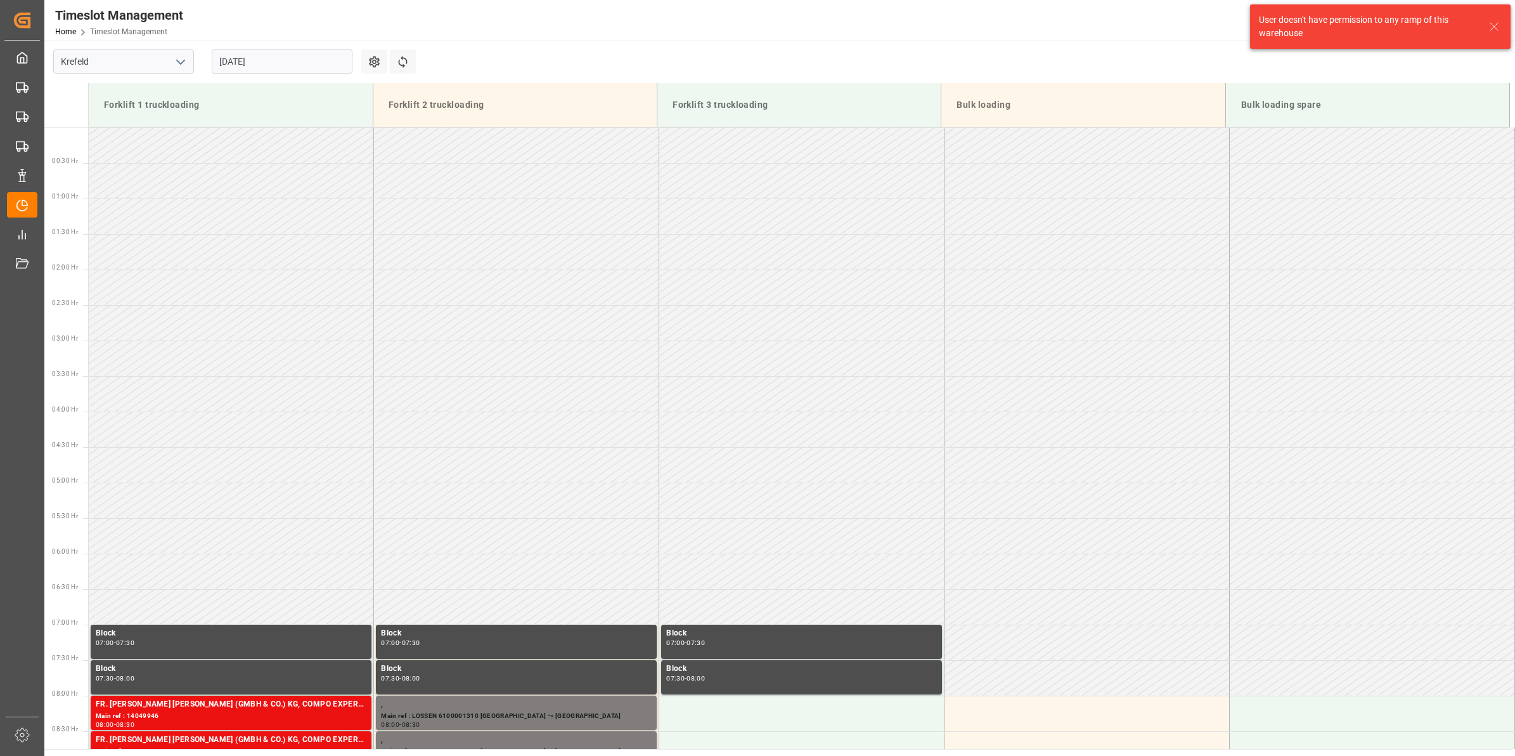
click at [177, 62] on icon "open menu" at bounding box center [180, 62] width 15 height 15
click at [150, 93] on div "Deinze" at bounding box center [123, 89] width 139 height 29
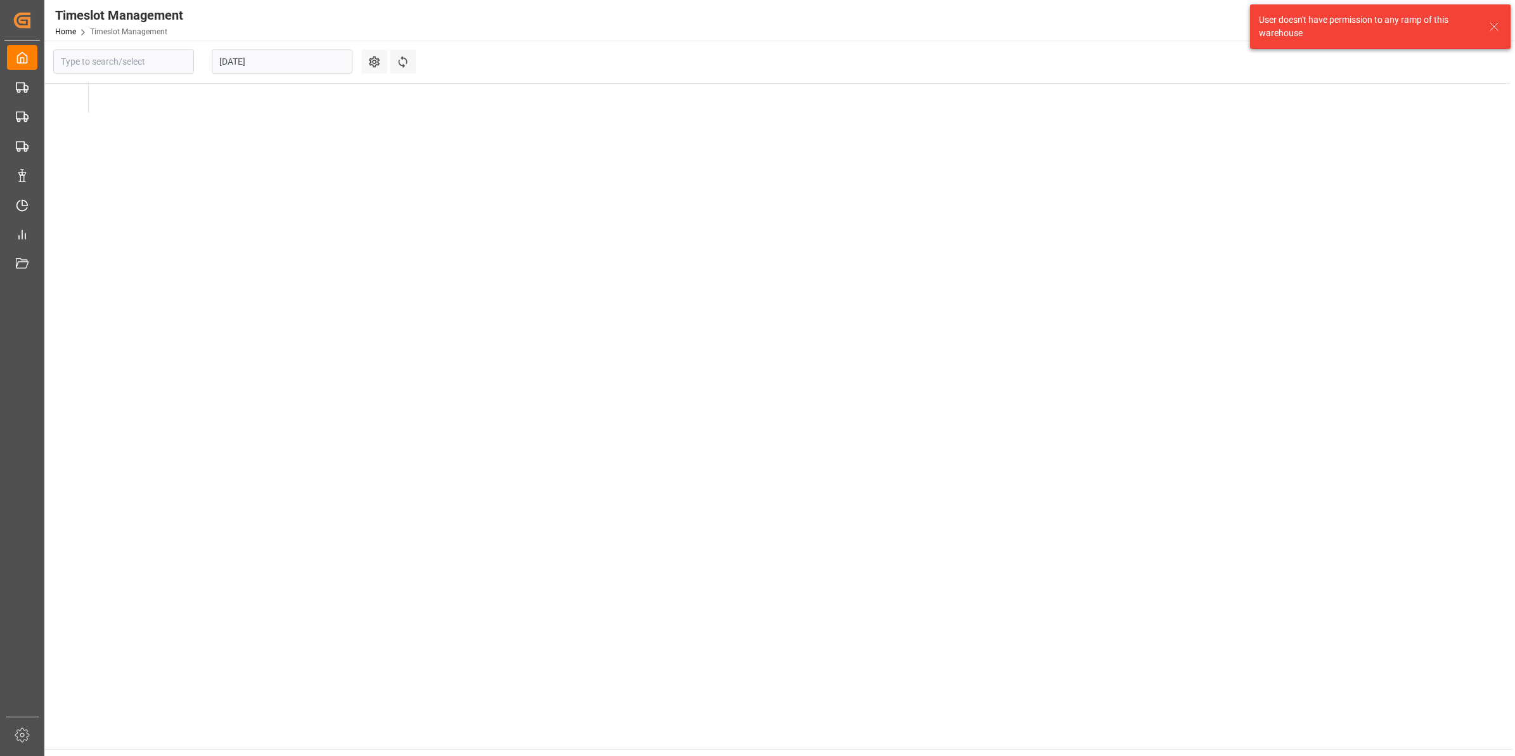
type input "Deinze"
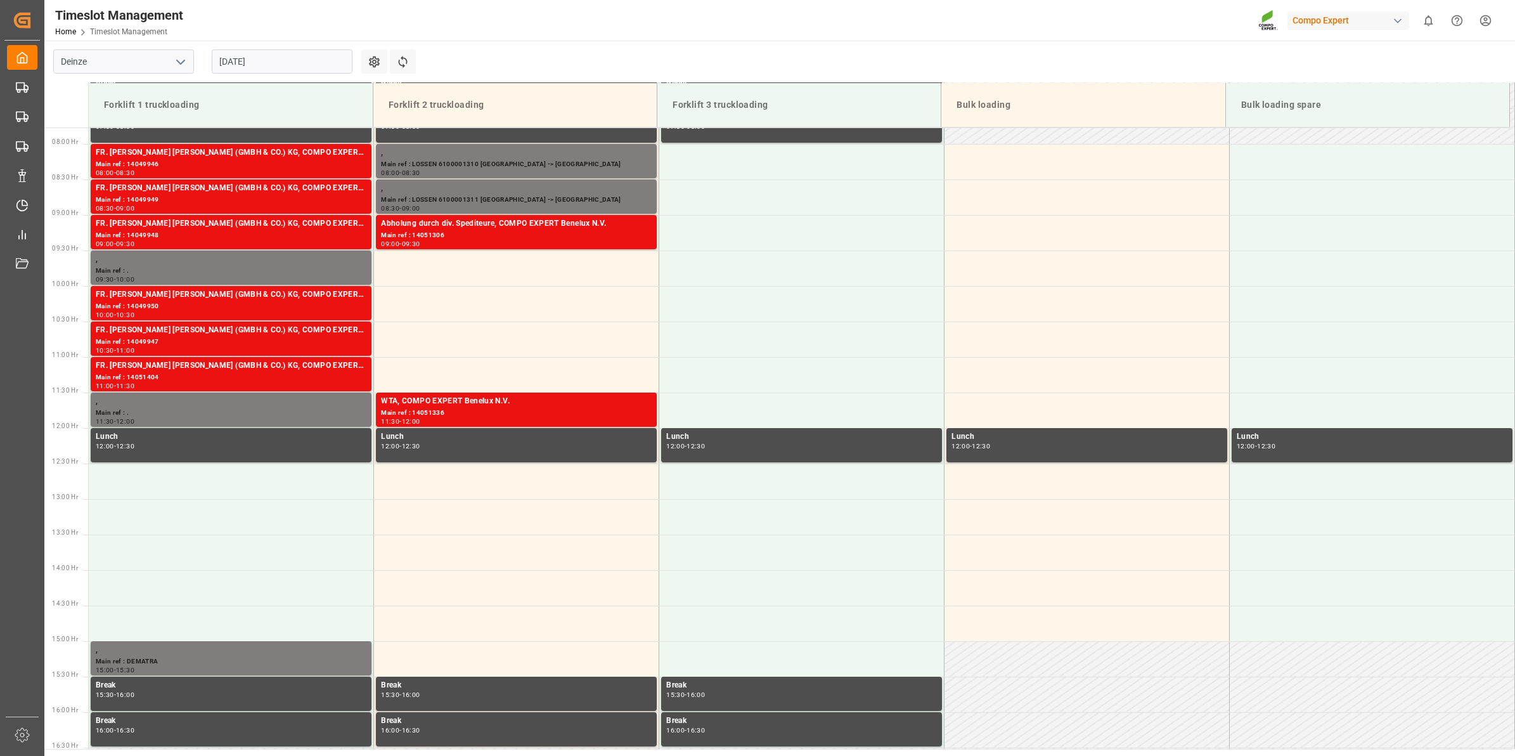
scroll to position [540, 0]
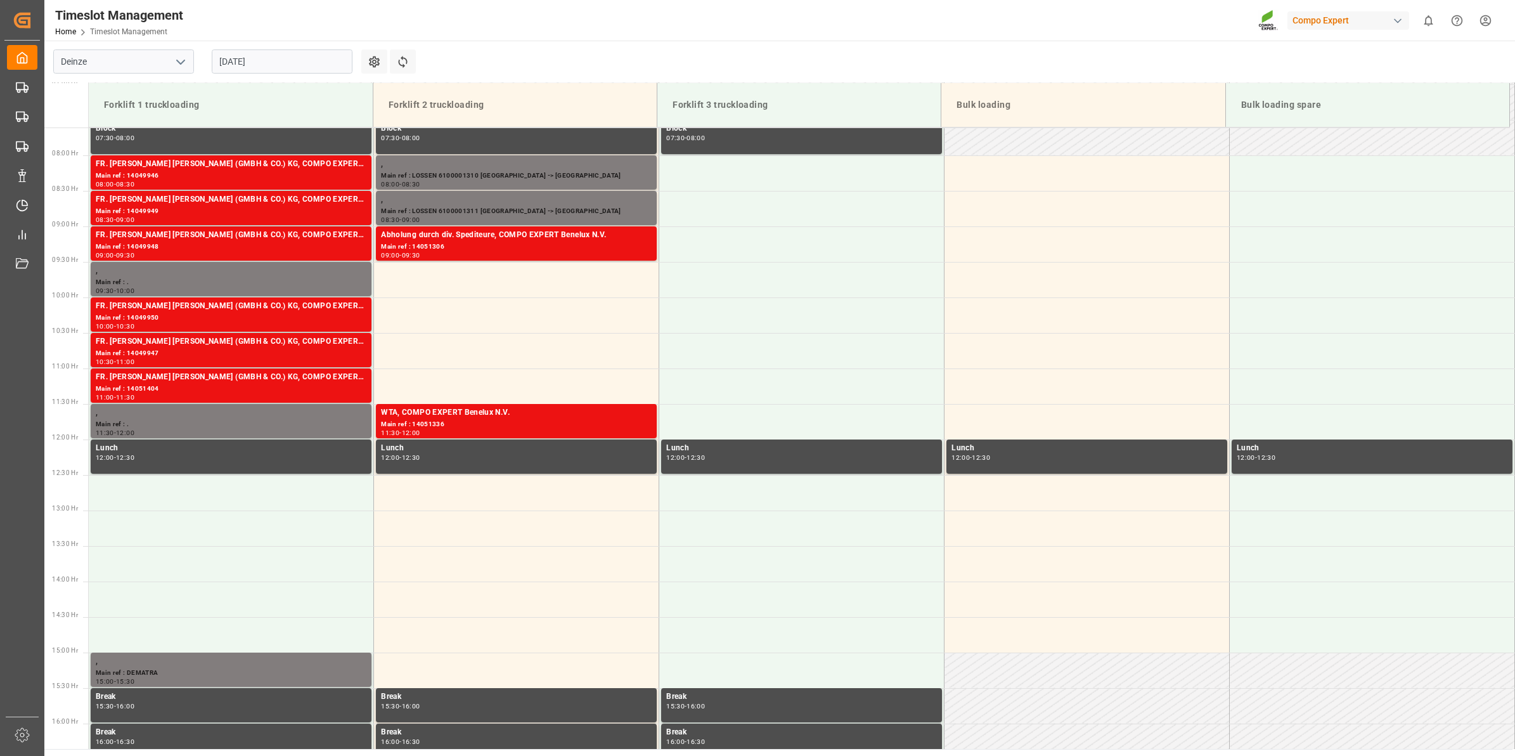
click at [273, 58] on input "[DATE]" at bounding box center [282, 61] width 141 height 24
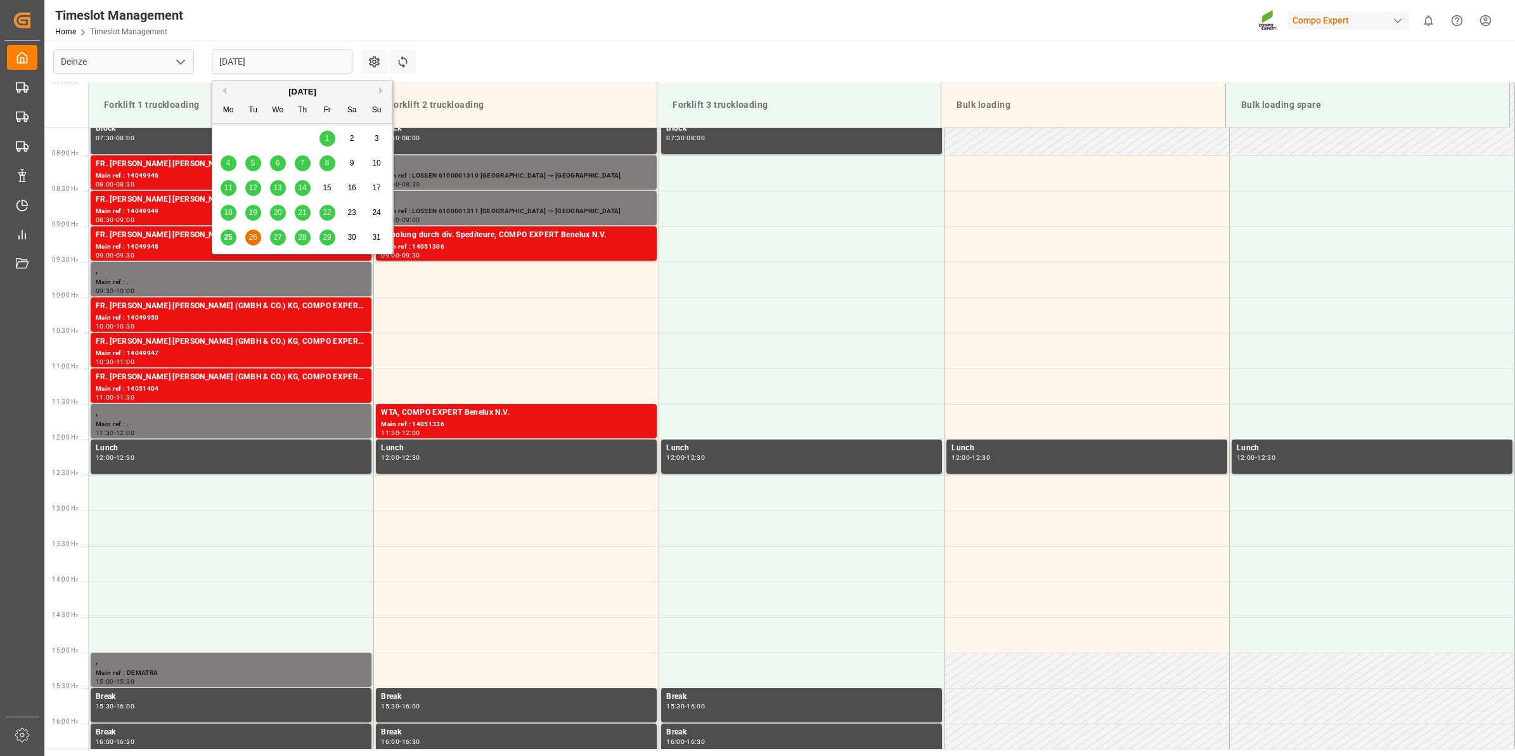
click at [270, 238] on div "27" at bounding box center [278, 237] width 16 height 15
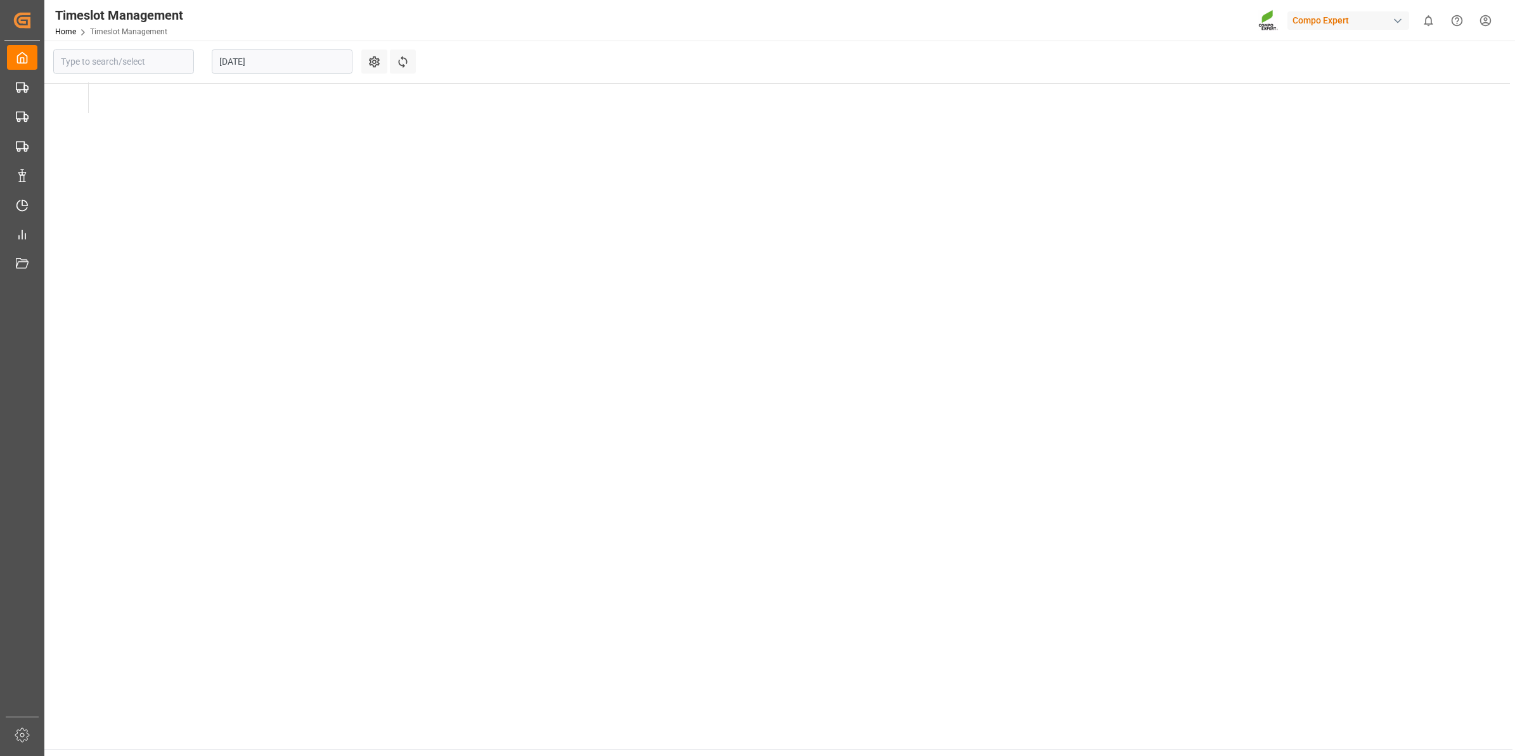
type input "Deinze"
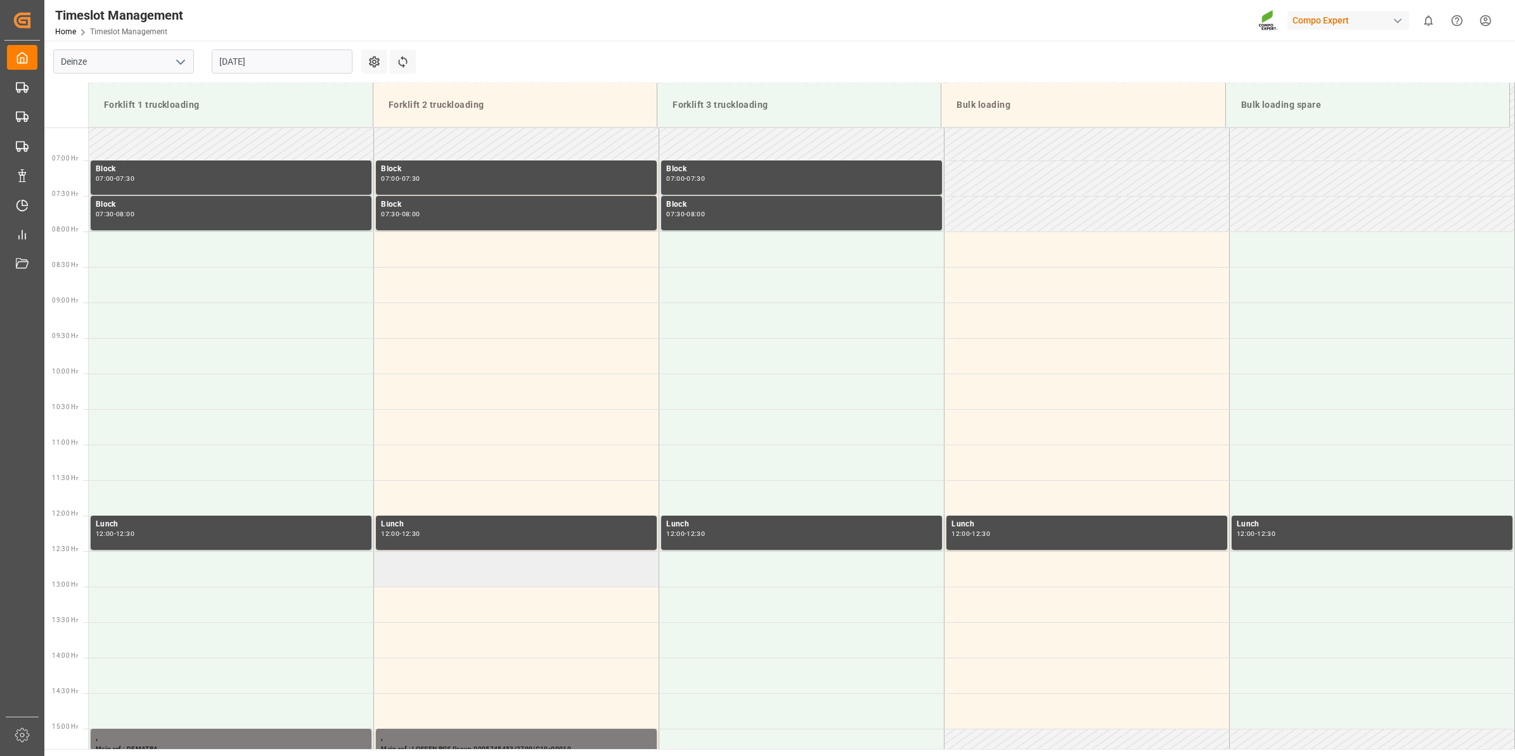
scroll to position [543, 0]
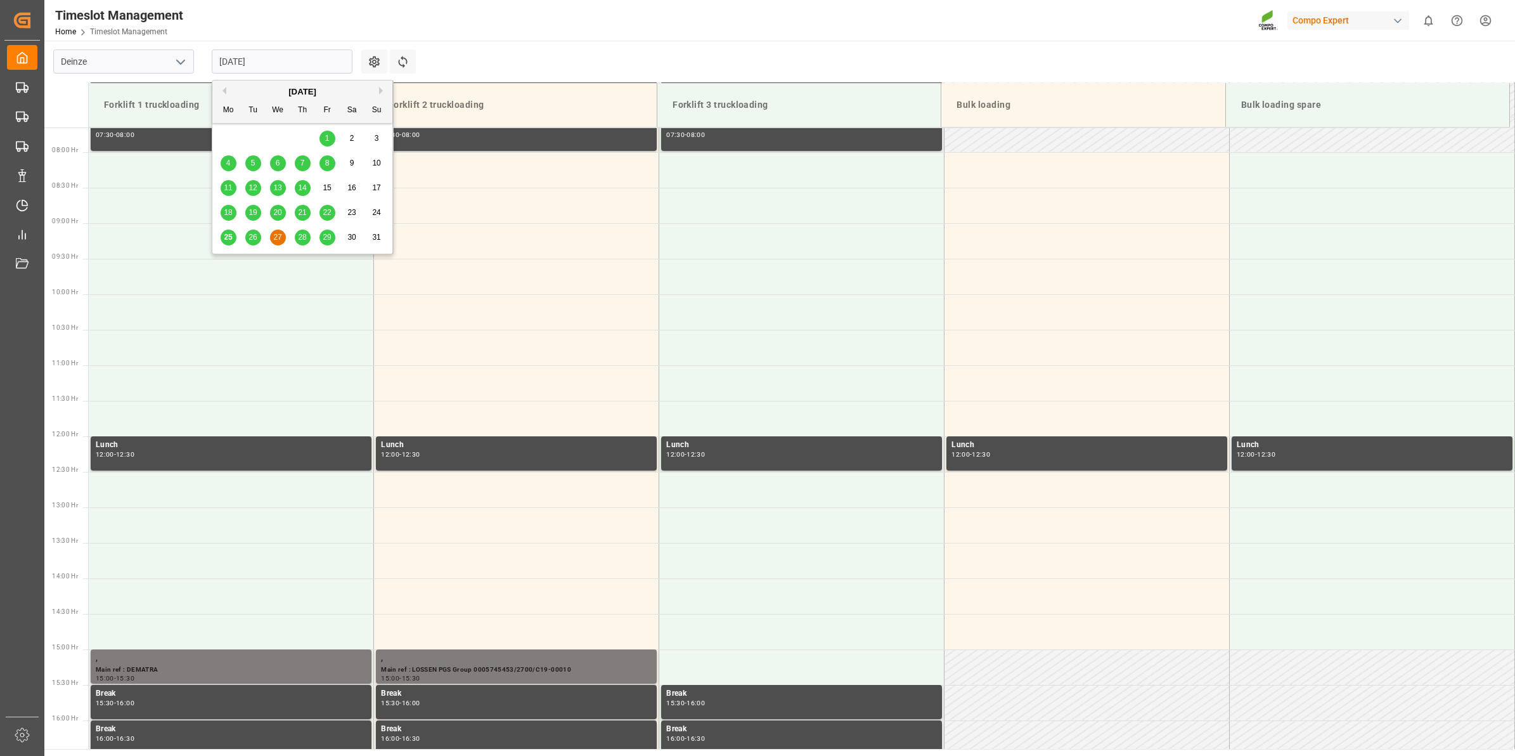
click at [283, 65] on input "[DATE]" at bounding box center [282, 61] width 141 height 24
click at [302, 246] on div "25 26 27 28 29 30 31" at bounding box center [302, 237] width 173 height 25
click at [303, 242] on div "28" at bounding box center [303, 237] width 16 height 15
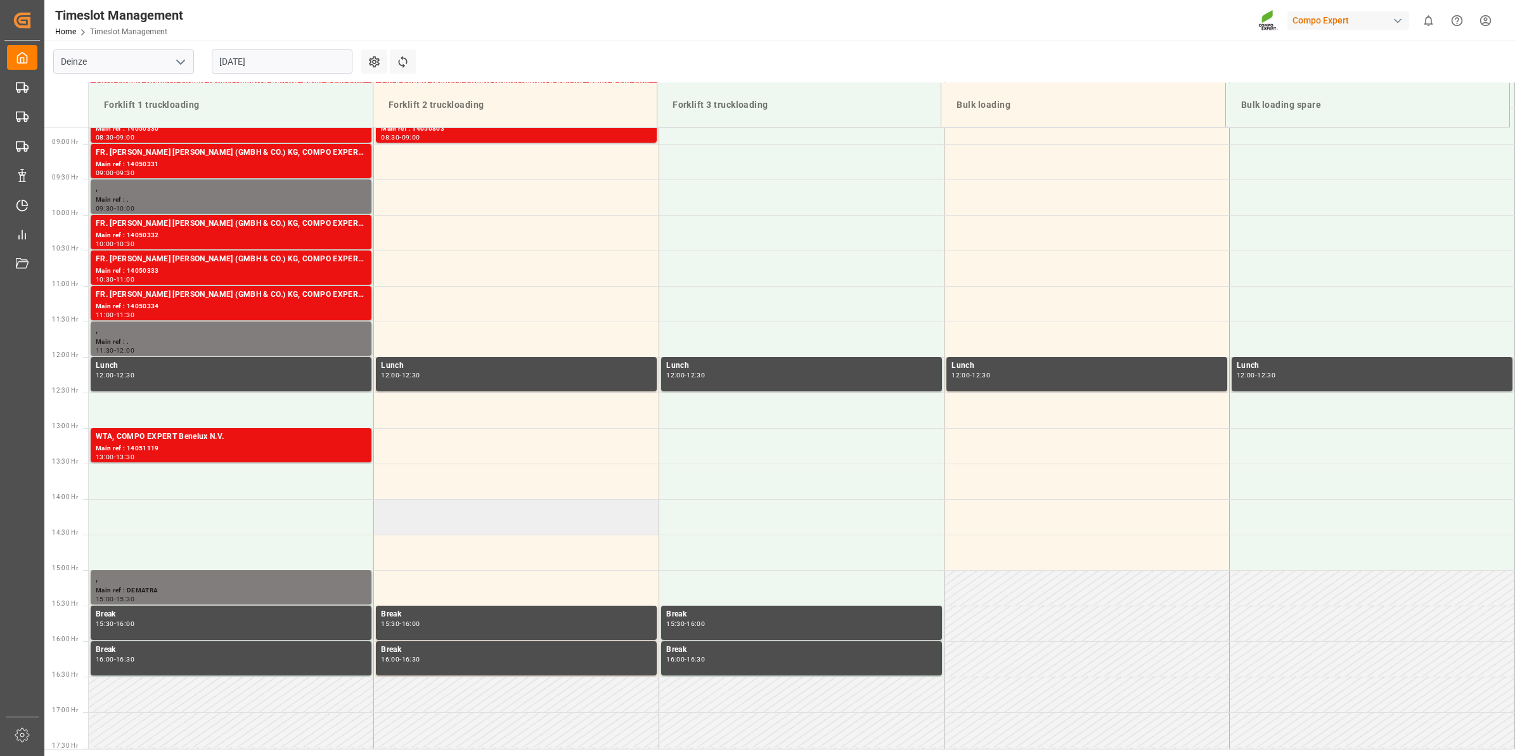
scroll to position [464, 0]
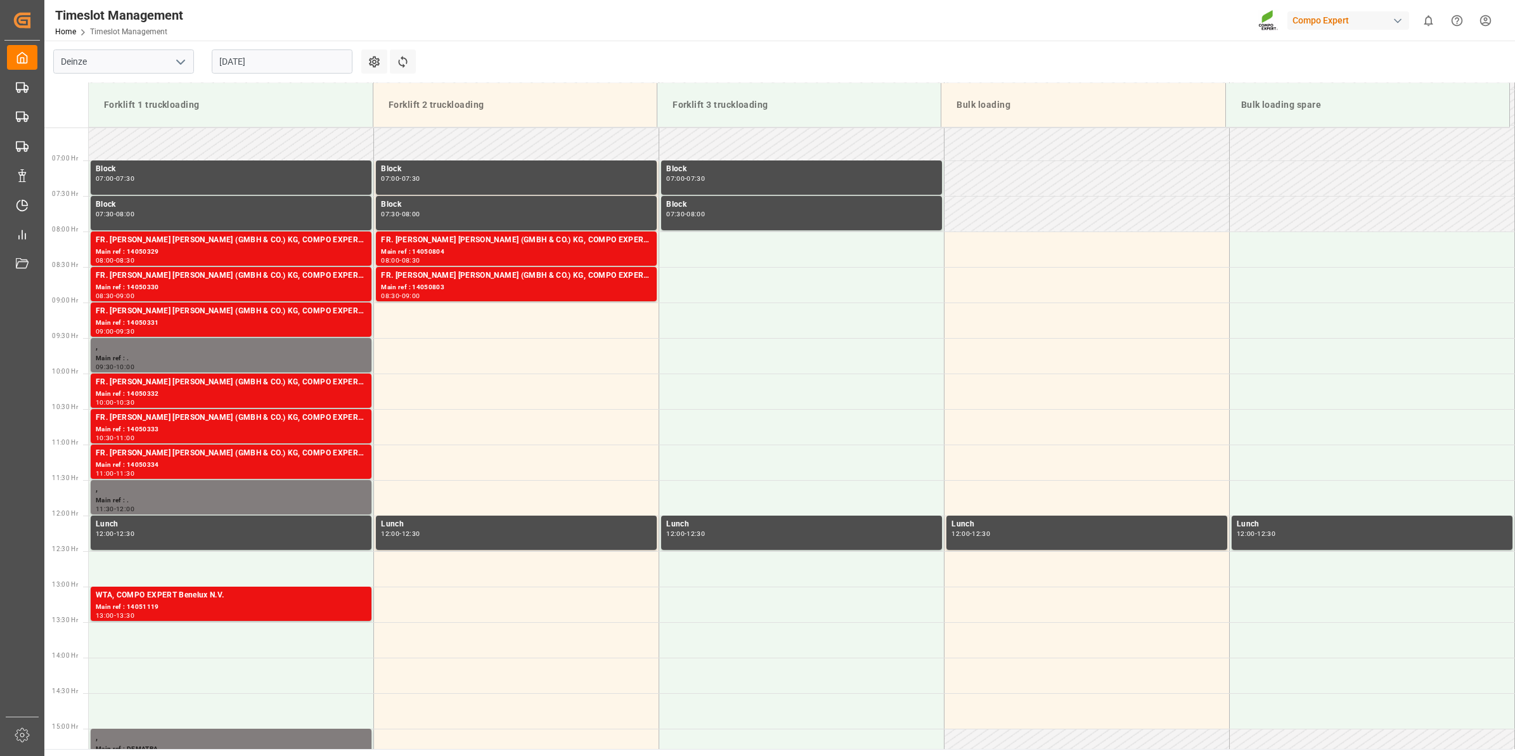
click at [248, 61] on input "28.08.2025" at bounding box center [282, 61] width 141 height 24
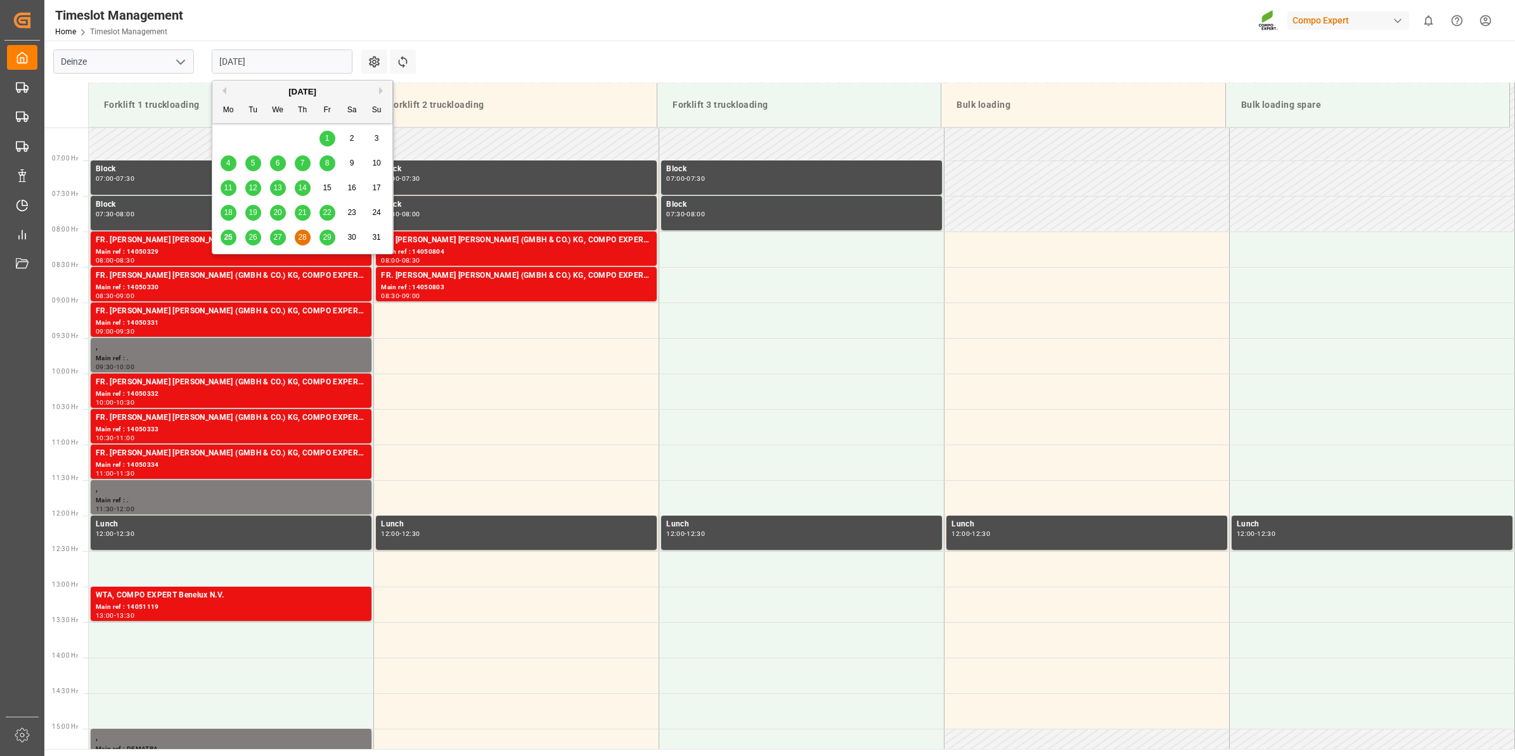
click at [332, 242] on div "29" at bounding box center [327, 237] width 16 height 15
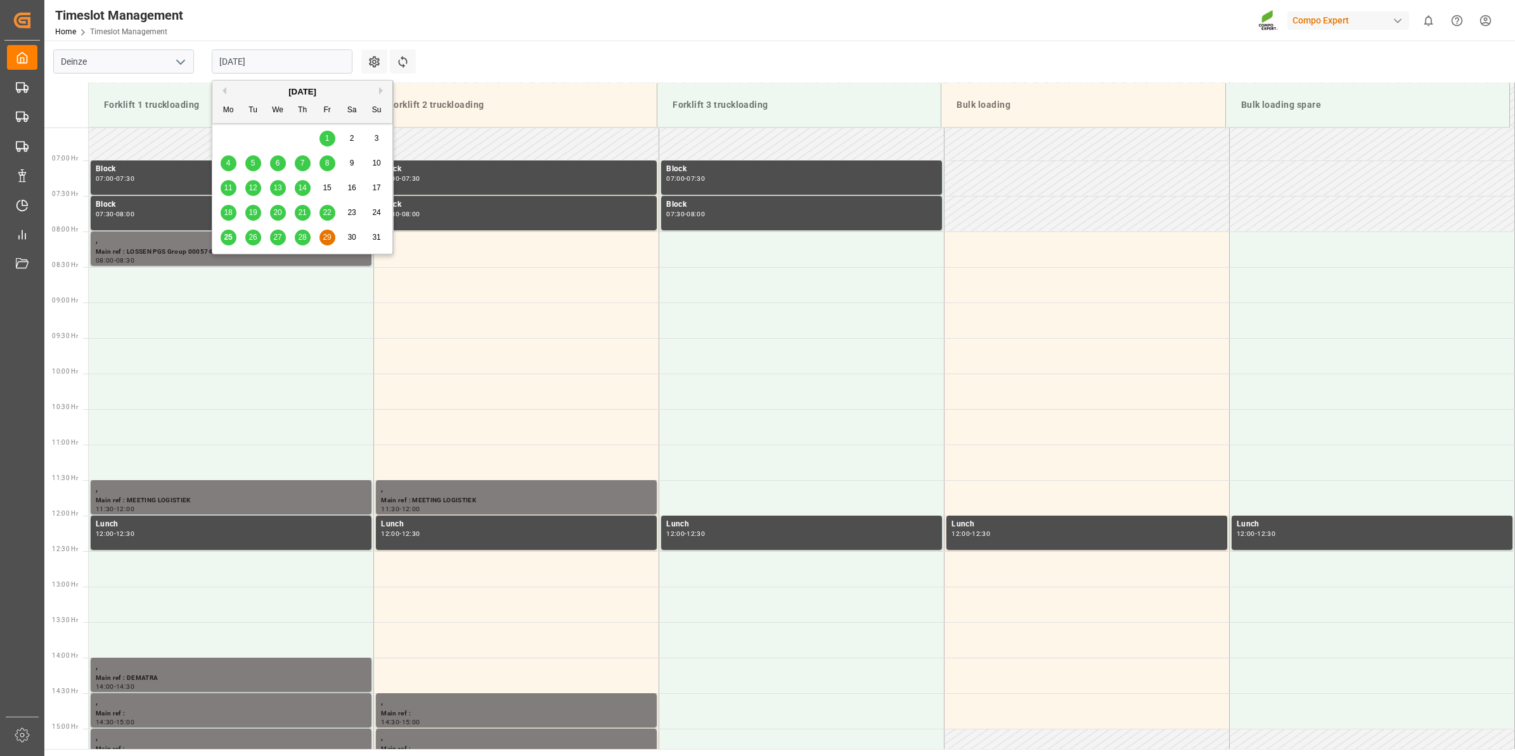
click at [271, 61] on input "29.08.2025" at bounding box center [282, 61] width 141 height 24
click at [298, 239] on span "28" at bounding box center [302, 237] width 8 height 9
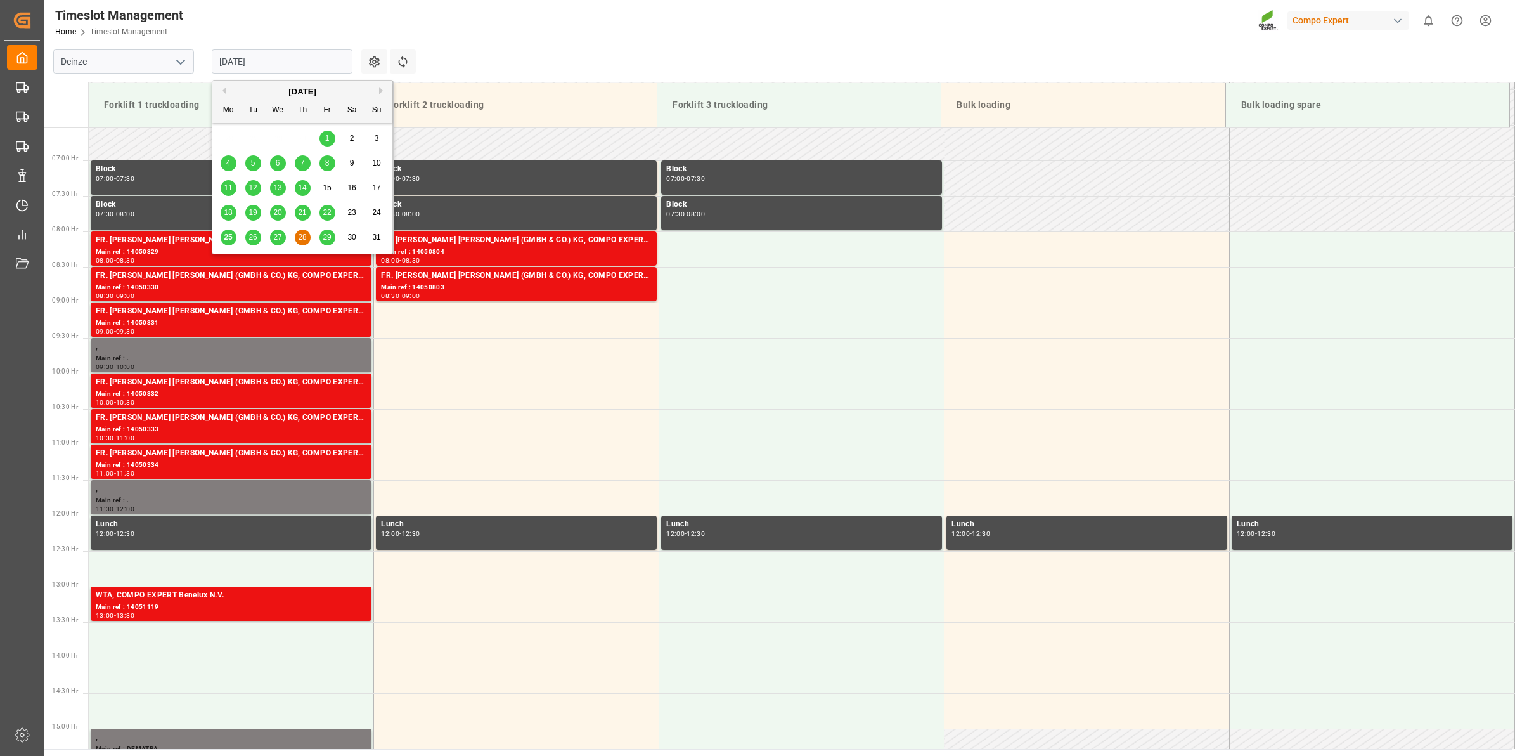
click at [267, 61] on input "28.08.2025" at bounding box center [282, 61] width 141 height 24
click at [324, 233] on span "29" at bounding box center [327, 237] width 8 height 9
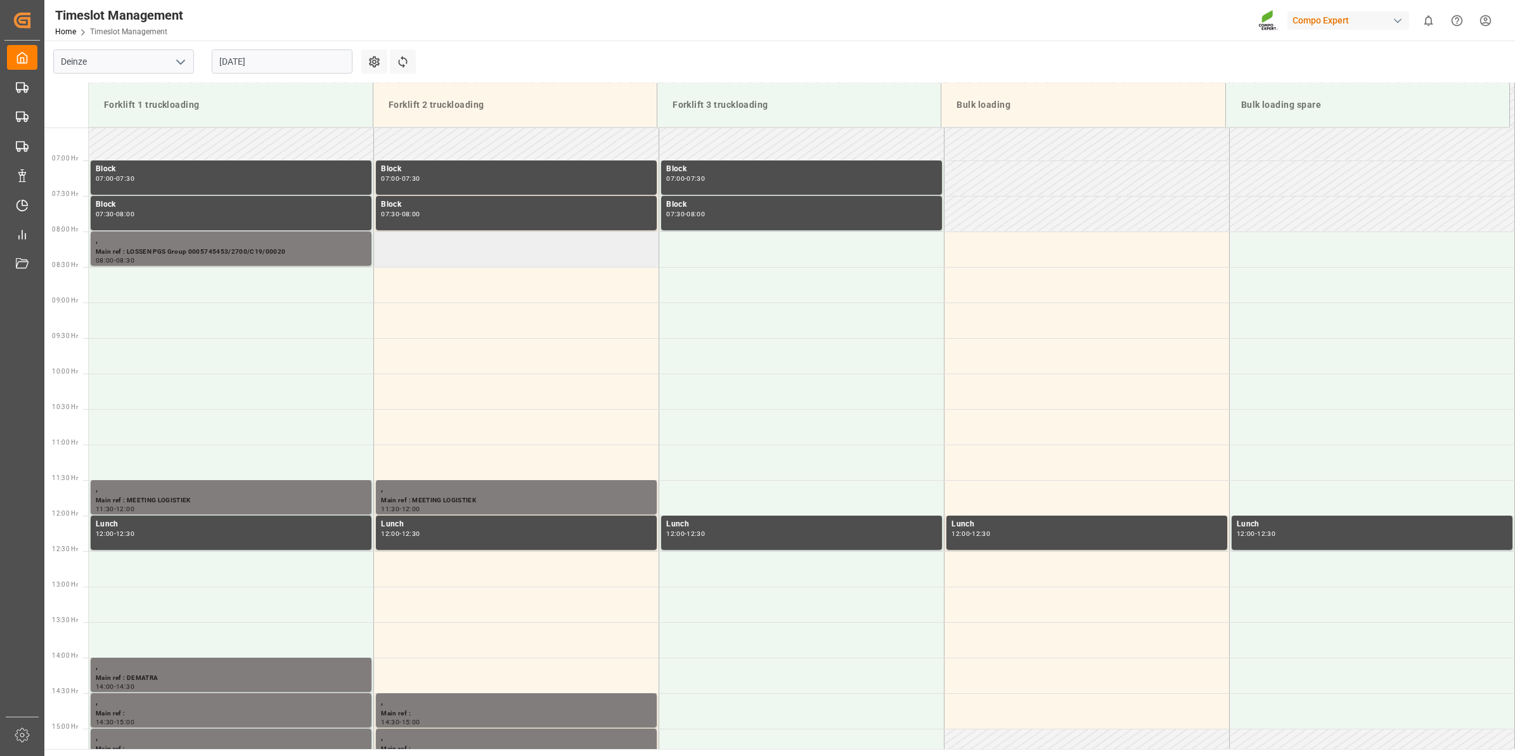
click at [467, 255] on td at bounding box center [516, 248] width 285 height 35
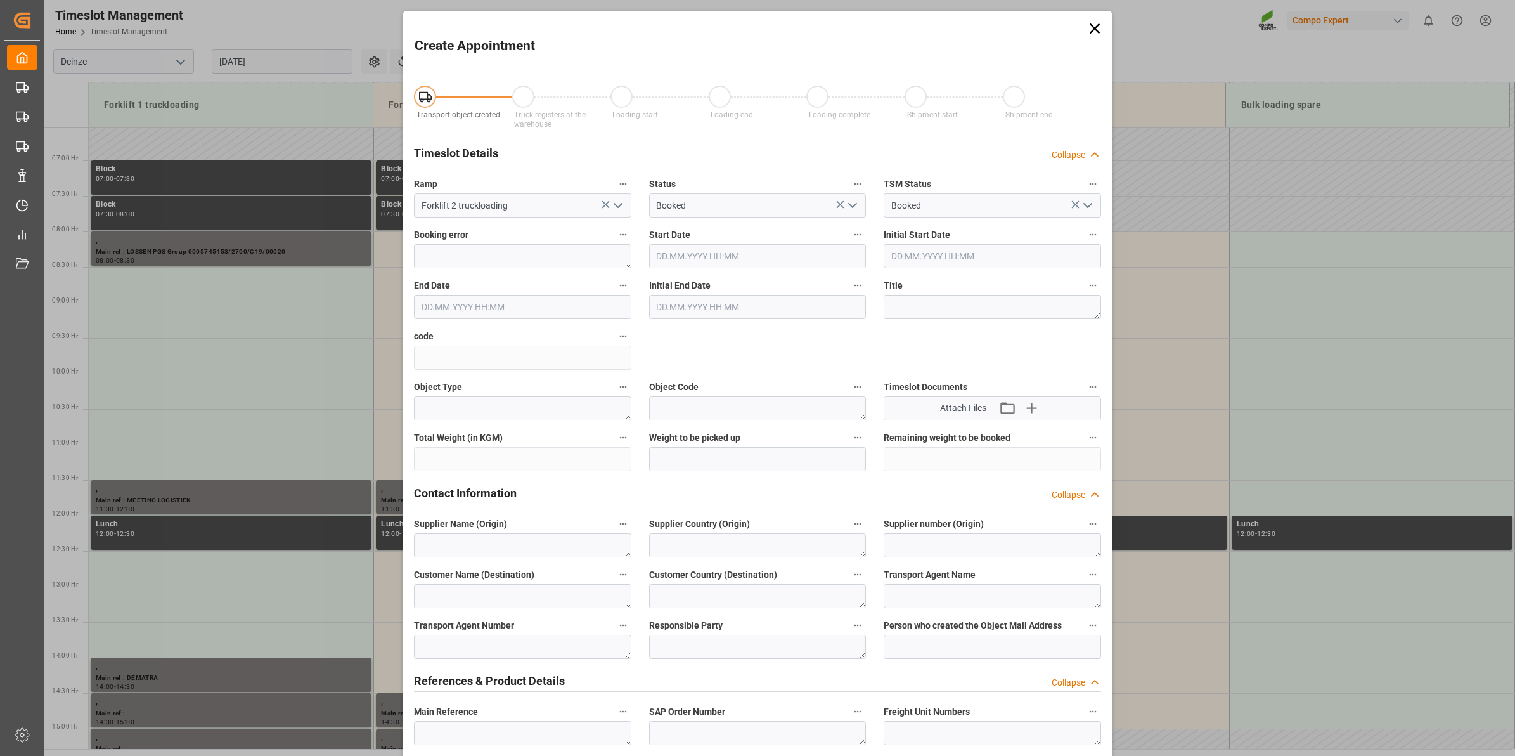
type input "29.08.2025 08:00"
type input "29.08.2025 08:30"
click at [1095, 30] on icon at bounding box center [1095, 28] width 10 height 10
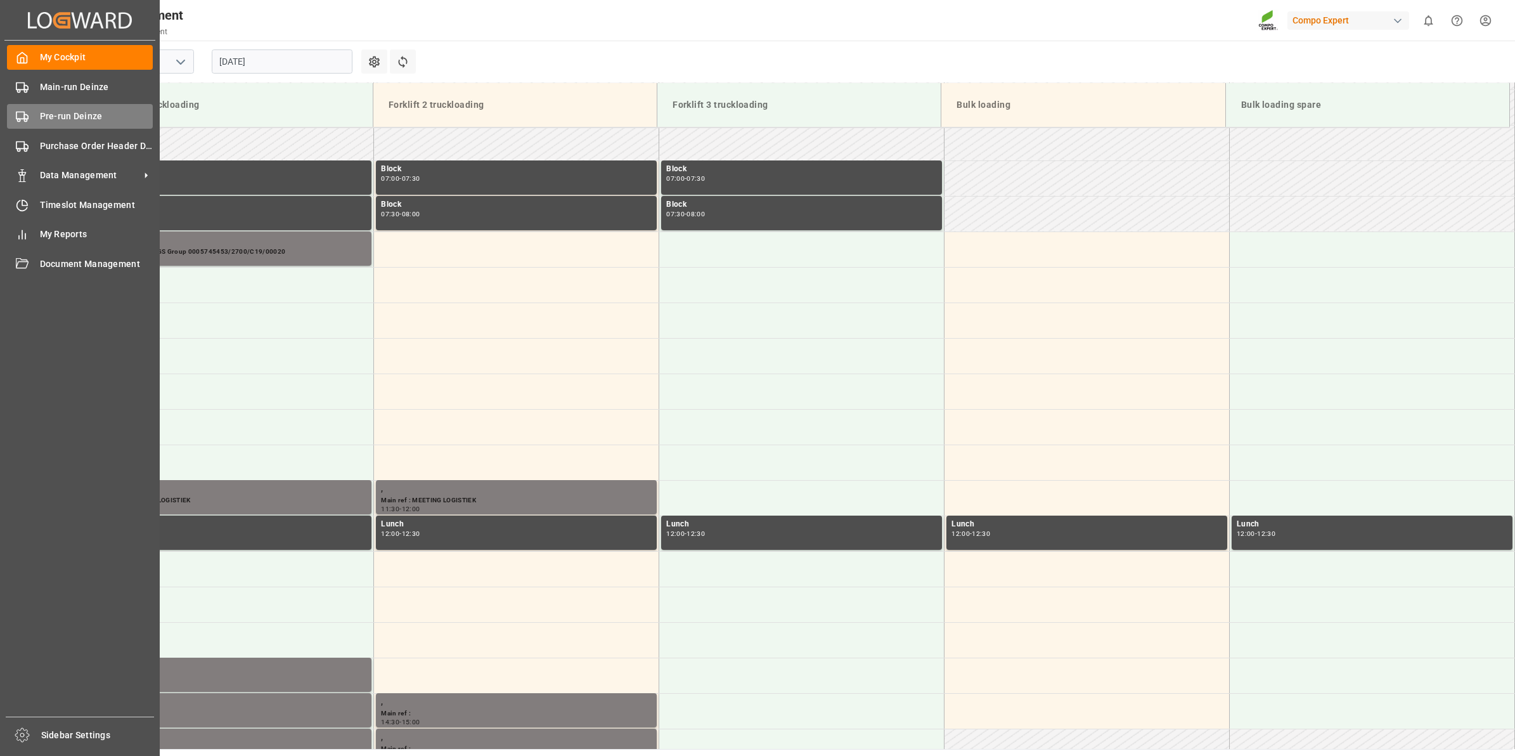
click at [35, 127] on div "Pre-run Deinze Pre-run Deinze" at bounding box center [80, 116] width 146 height 25
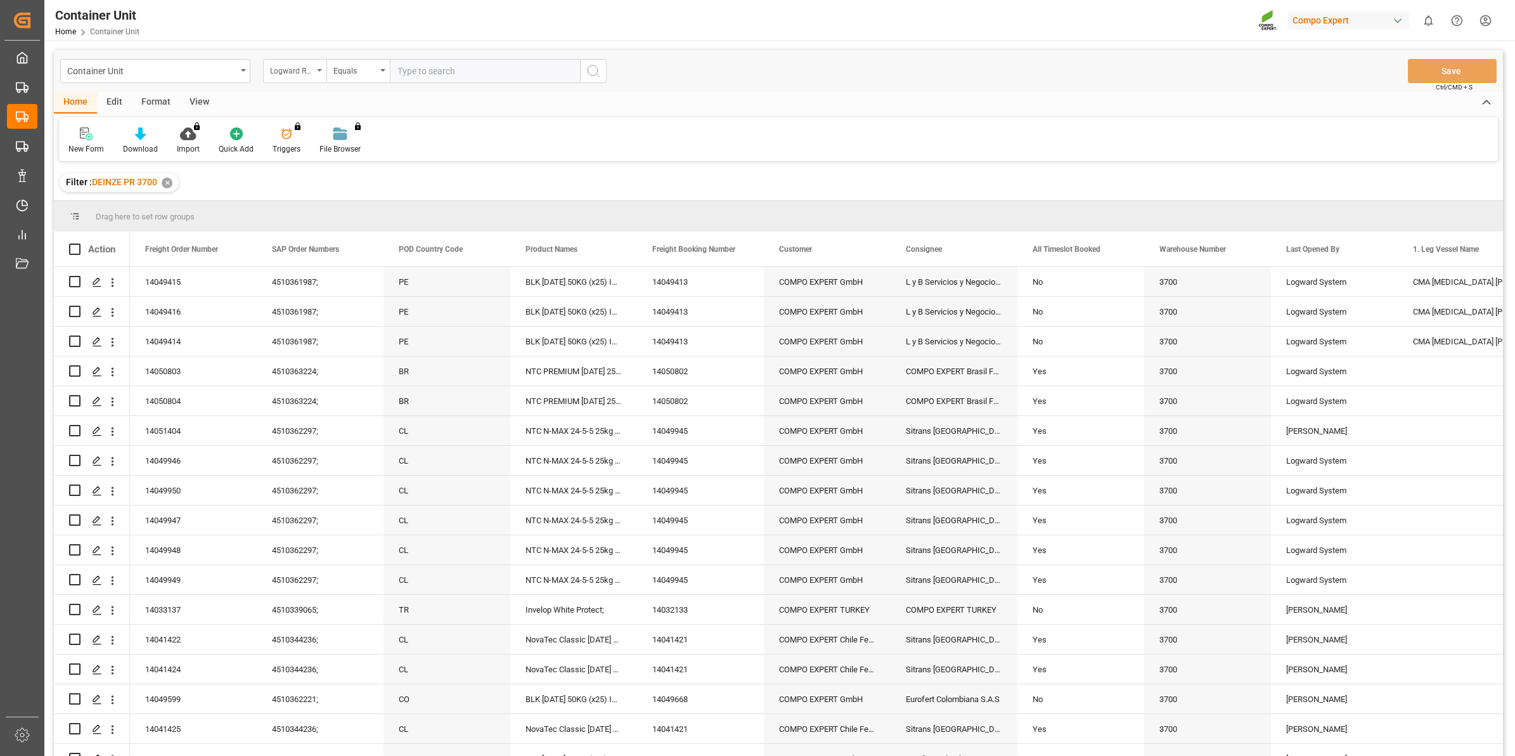
click at [321, 70] on div "Logward Reference" at bounding box center [294, 71] width 63 height 24
click at [353, 242] on div "Freight Order Number" at bounding box center [358, 237] width 189 height 27
click at [458, 68] on input "text" at bounding box center [485, 71] width 190 height 24
type input "14050654"
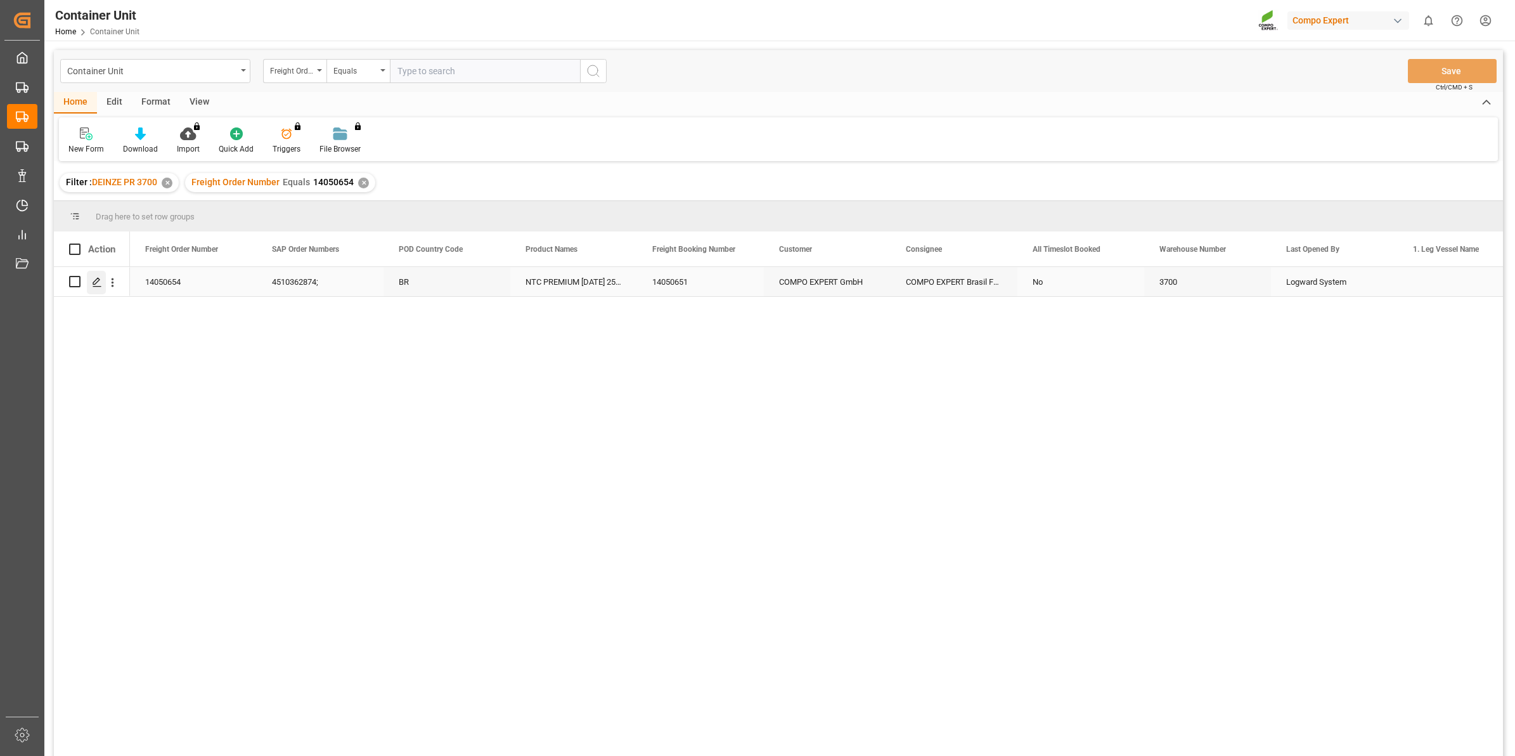
click at [99, 281] on icon "Press SPACE to select this row." at bounding box center [97, 282] width 10 height 10
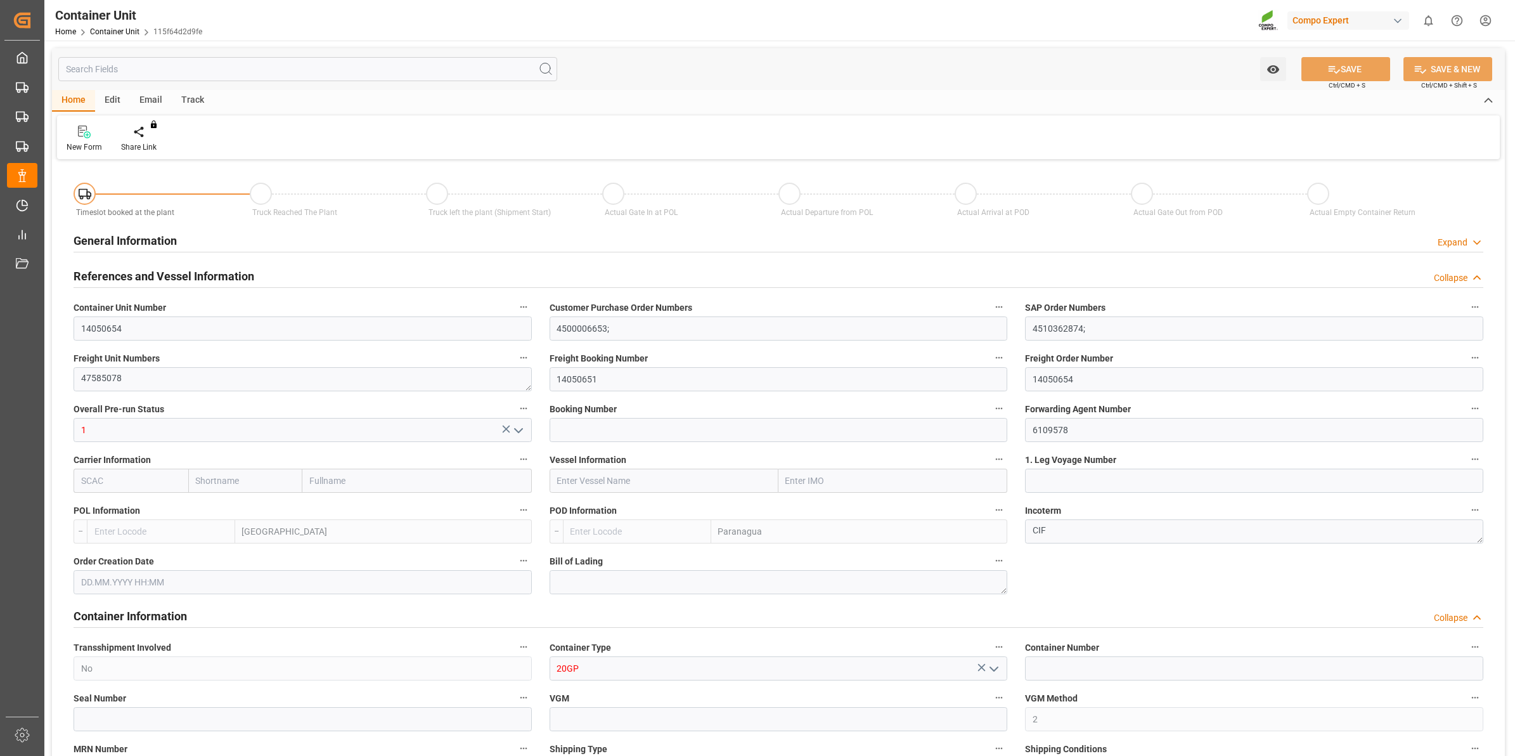
type input "BEANR"
type input "BRPNG"
type input "0"
type input "100"
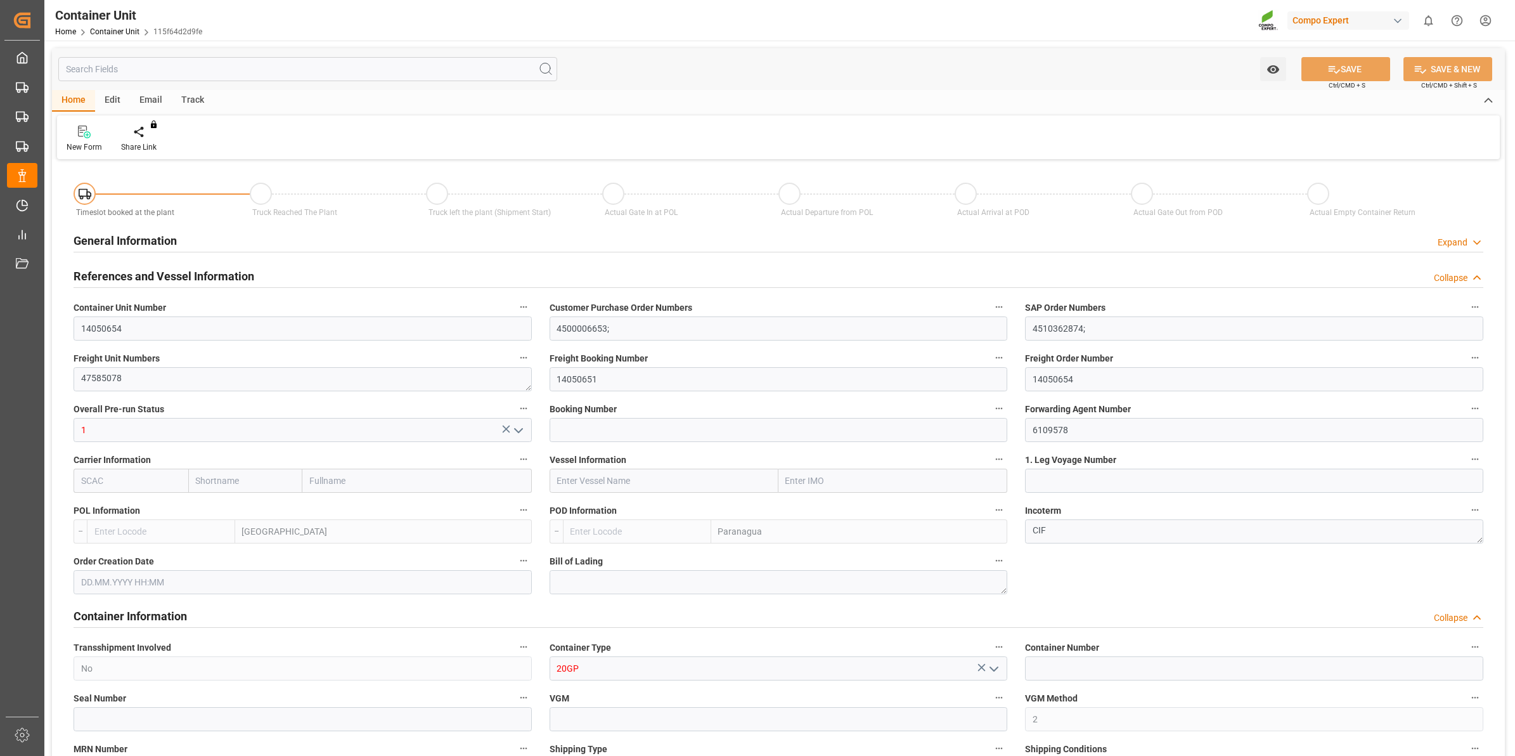
type input "21500"
type input "13.08.2025 11:35"
type input "15.10.2025"
click at [160, 147] on div "Create Timeslot" at bounding box center [148, 146] width 54 height 11
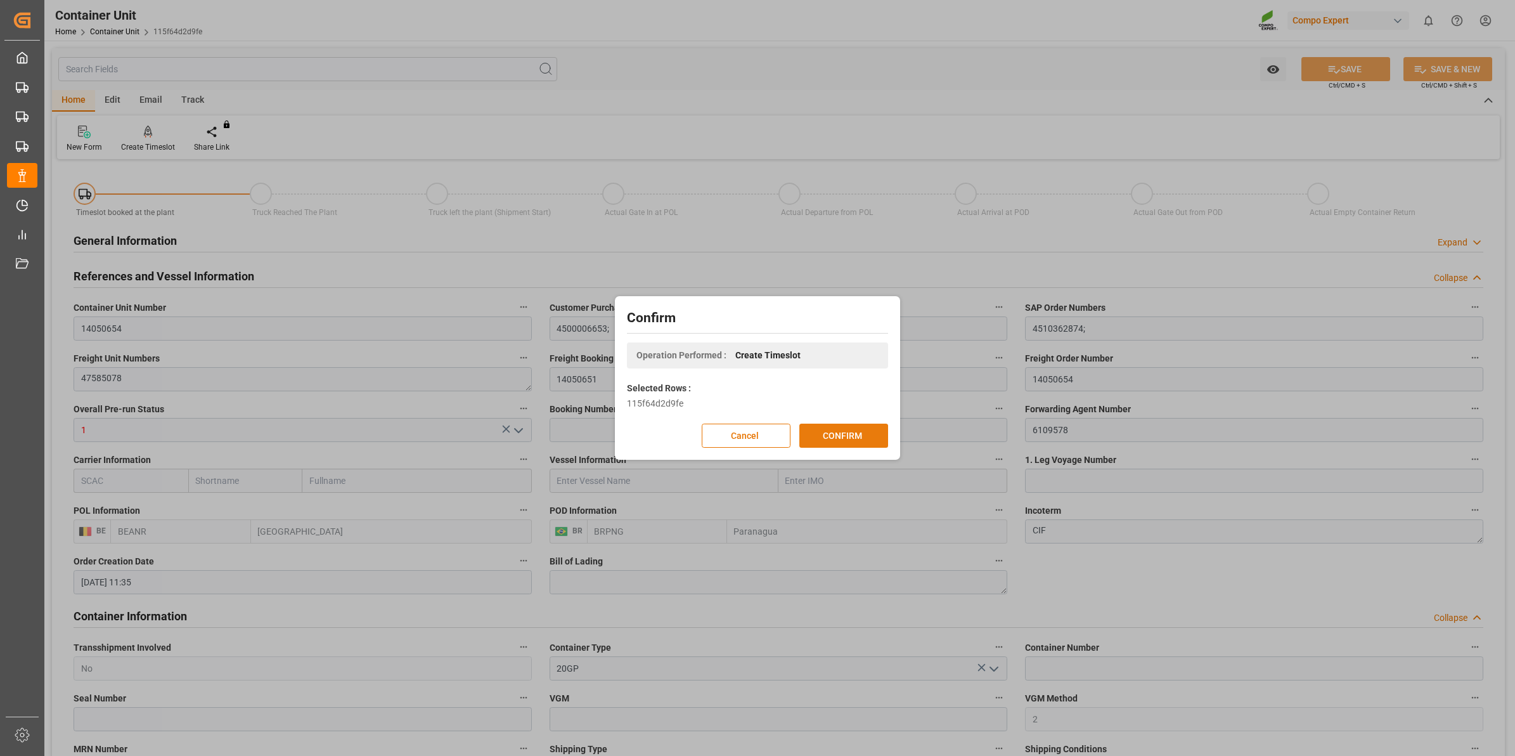
click at [844, 435] on button "CONFIRM" at bounding box center [843, 435] width 89 height 24
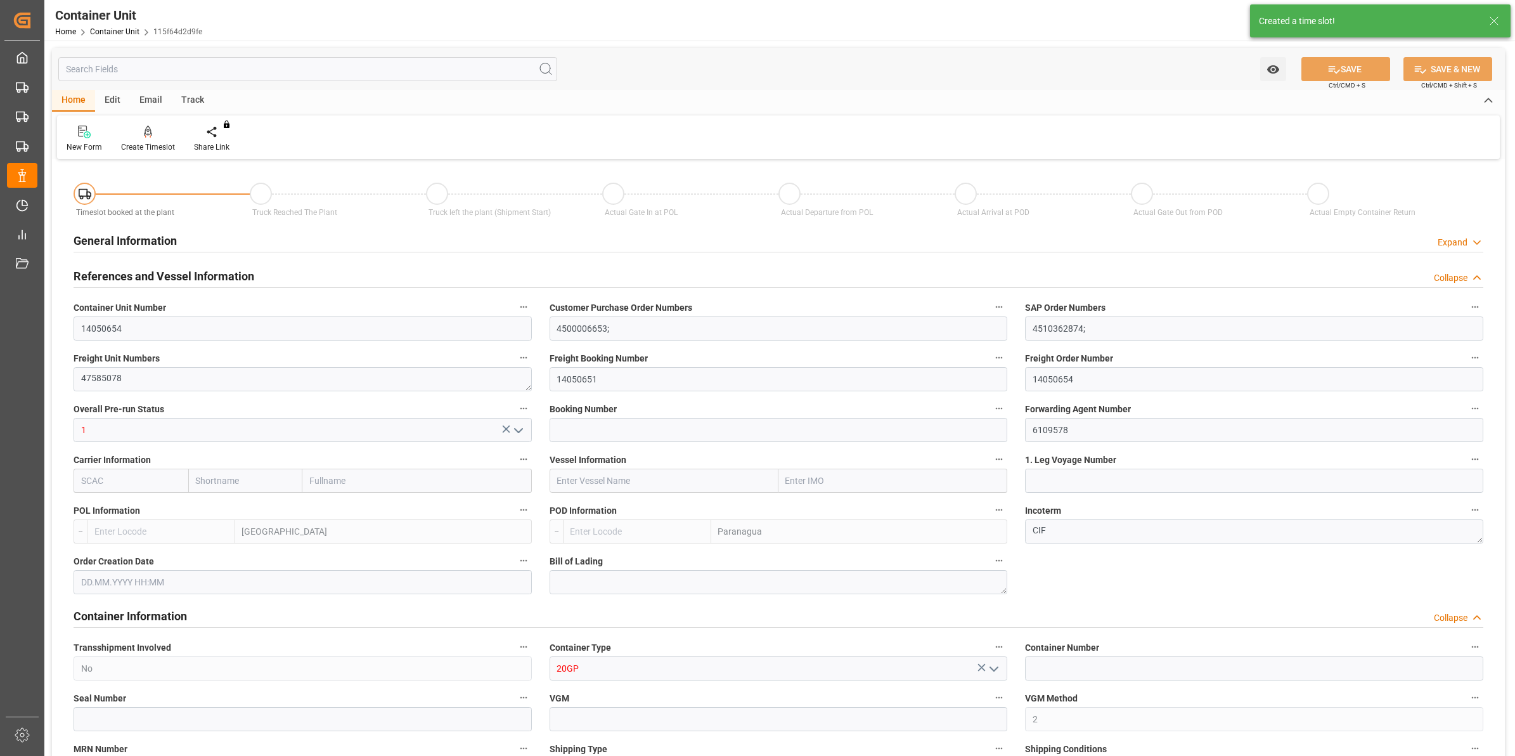
type input "BEANR"
type input "BRPNG"
type input "0"
type input "100"
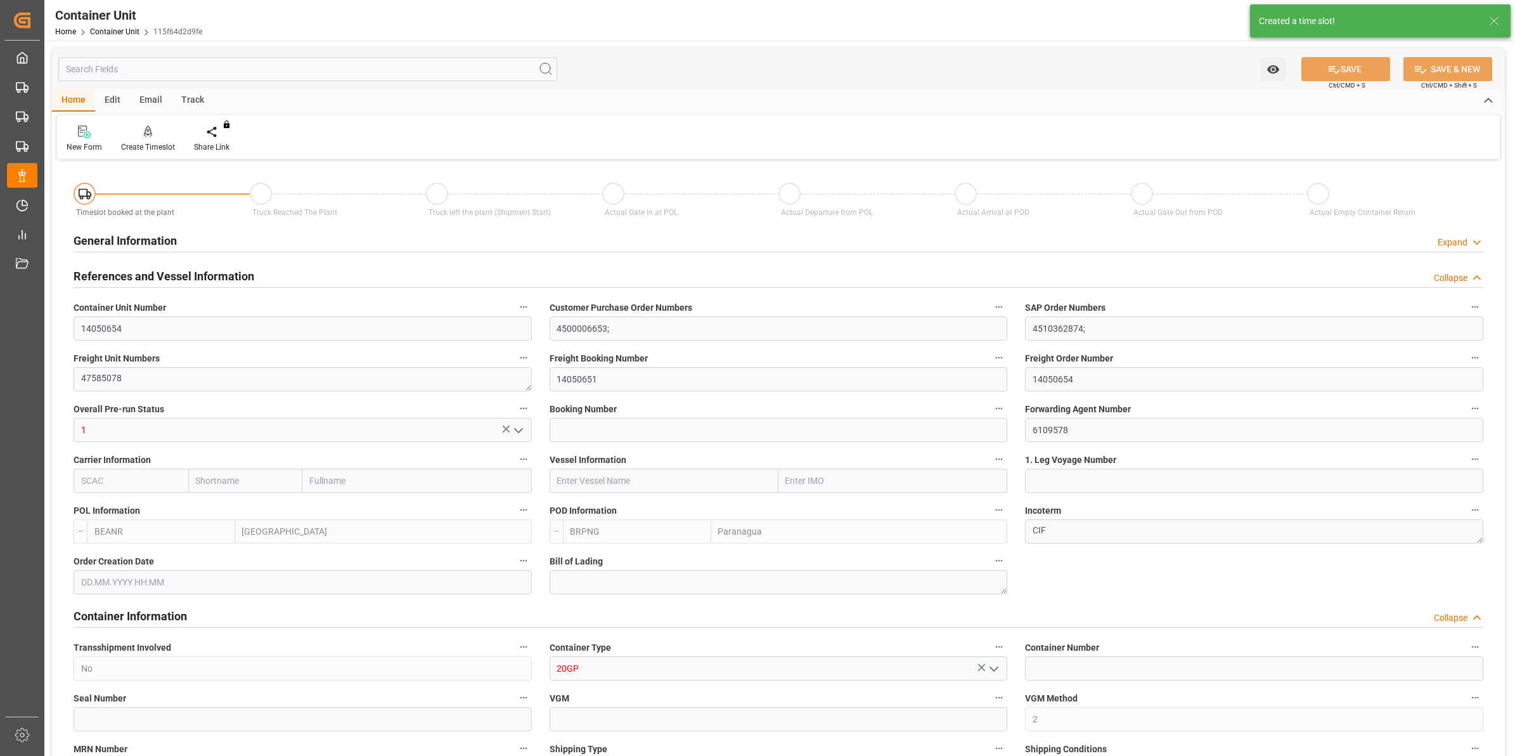
type input "21500"
type input "13.08.2025 11:35"
type input "15.10.2025"
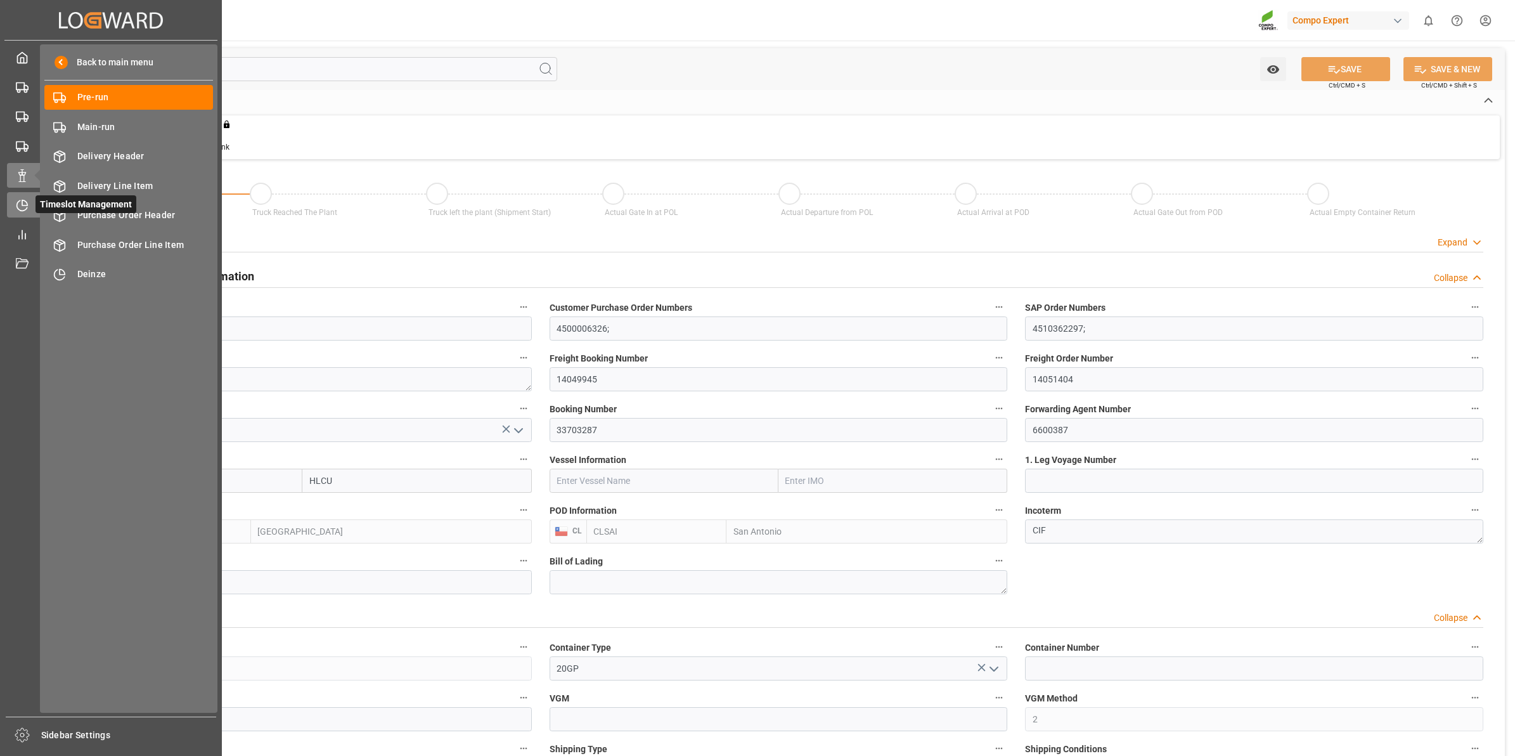
click at [19, 207] on icon at bounding box center [22, 205] width 13 height 13
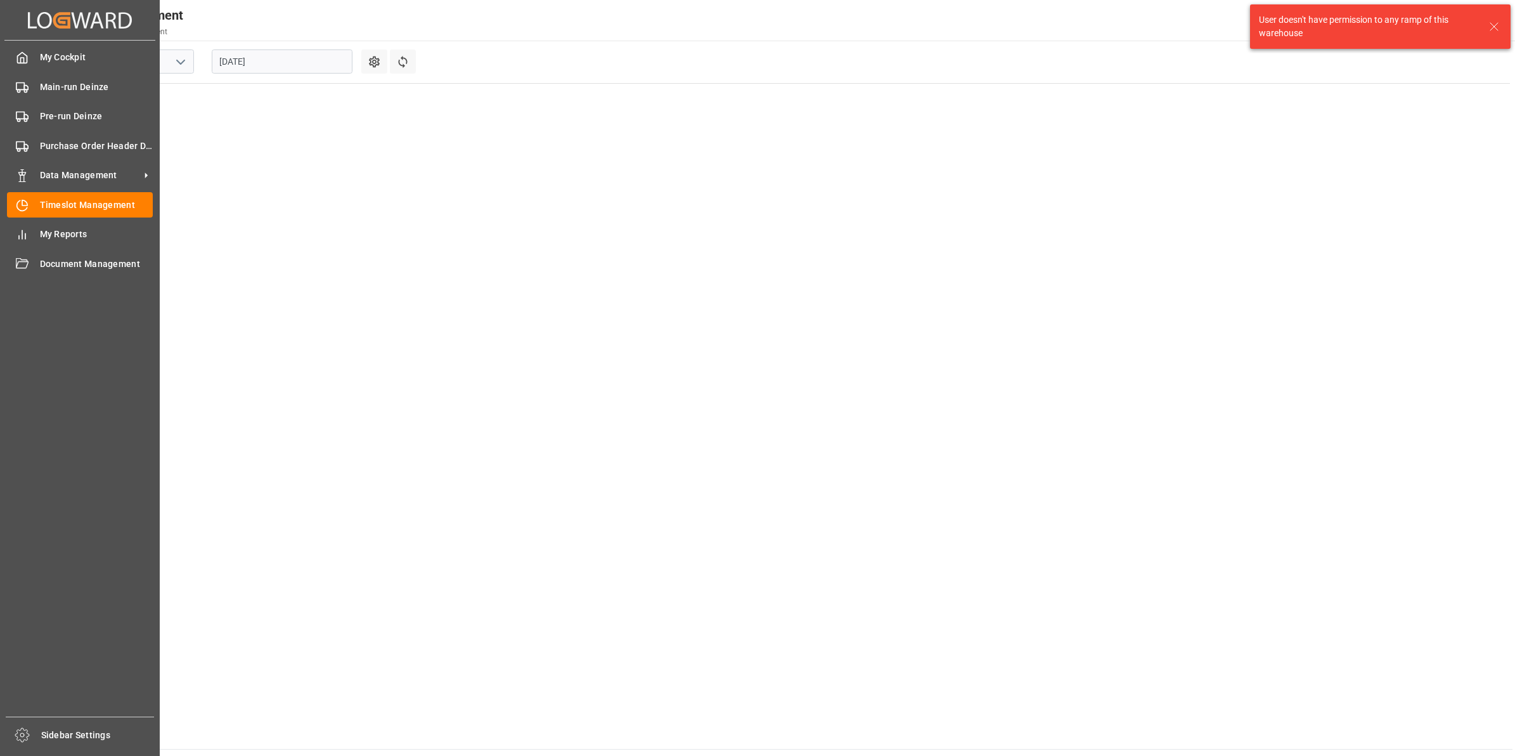
scroll to position [657, 0]
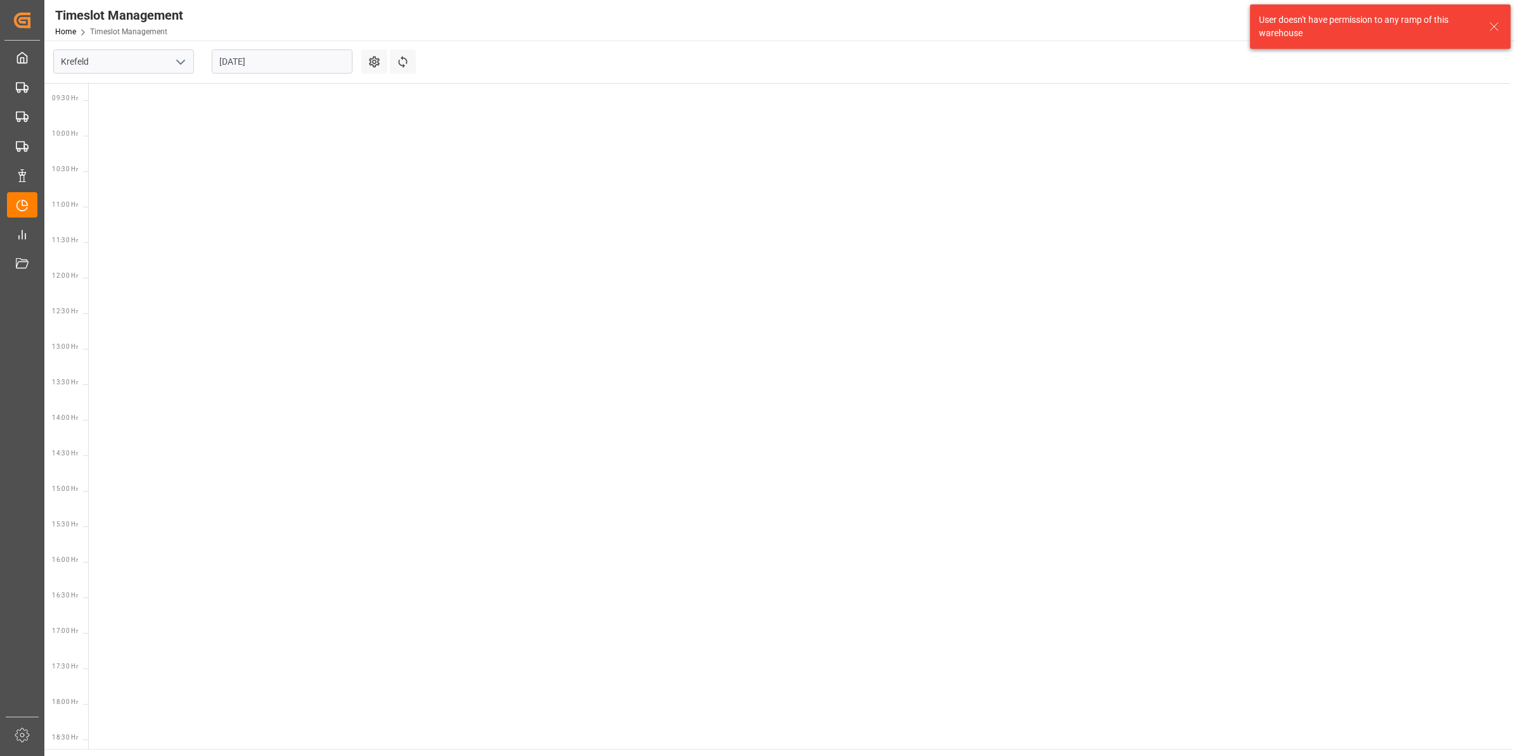
click at [181, 52] on button "open menu" at bounding box center [180, 62] width 19 height 20
click at [138, 98] on div "Deinze" at bounding box center [123, 89] width 139 height 29
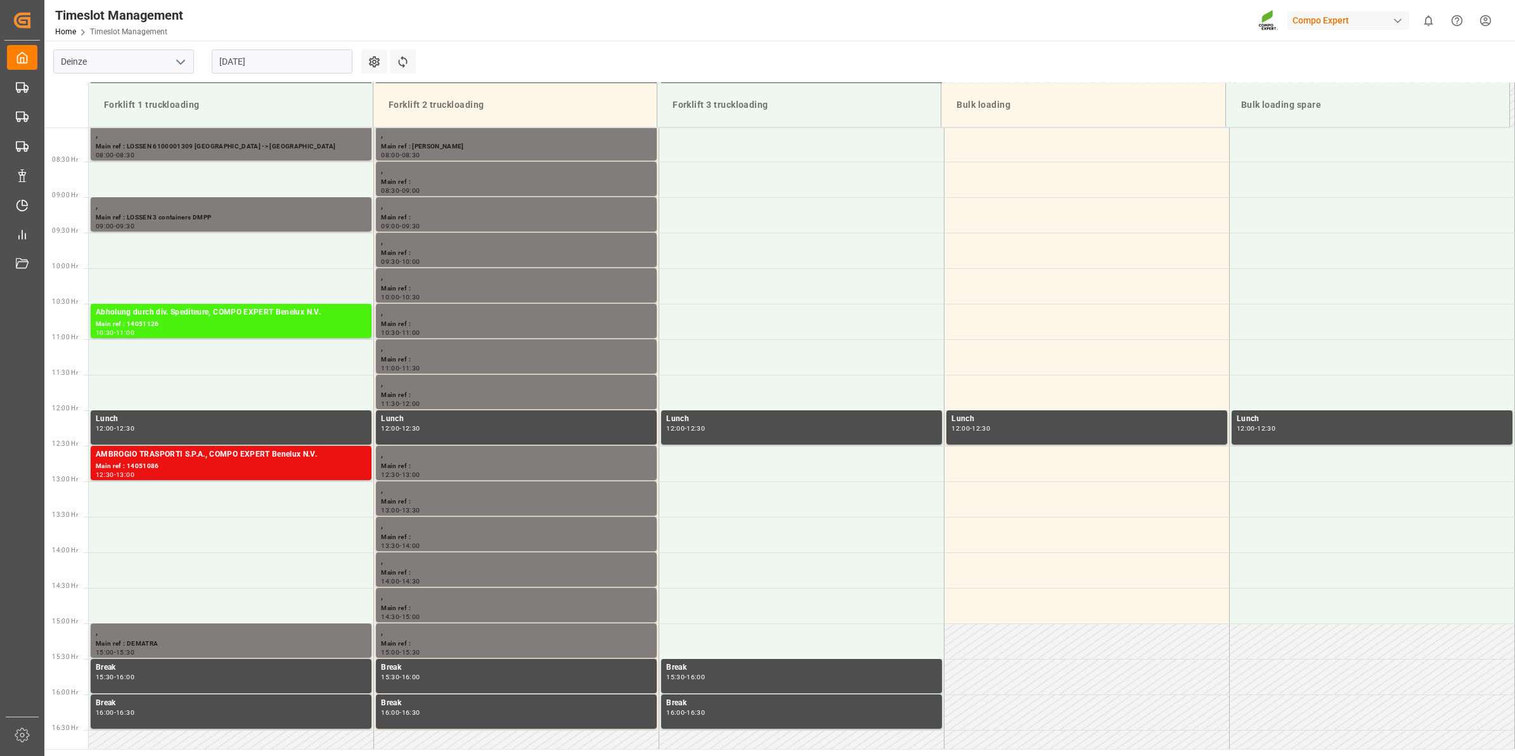
scroll to position [543, 0]
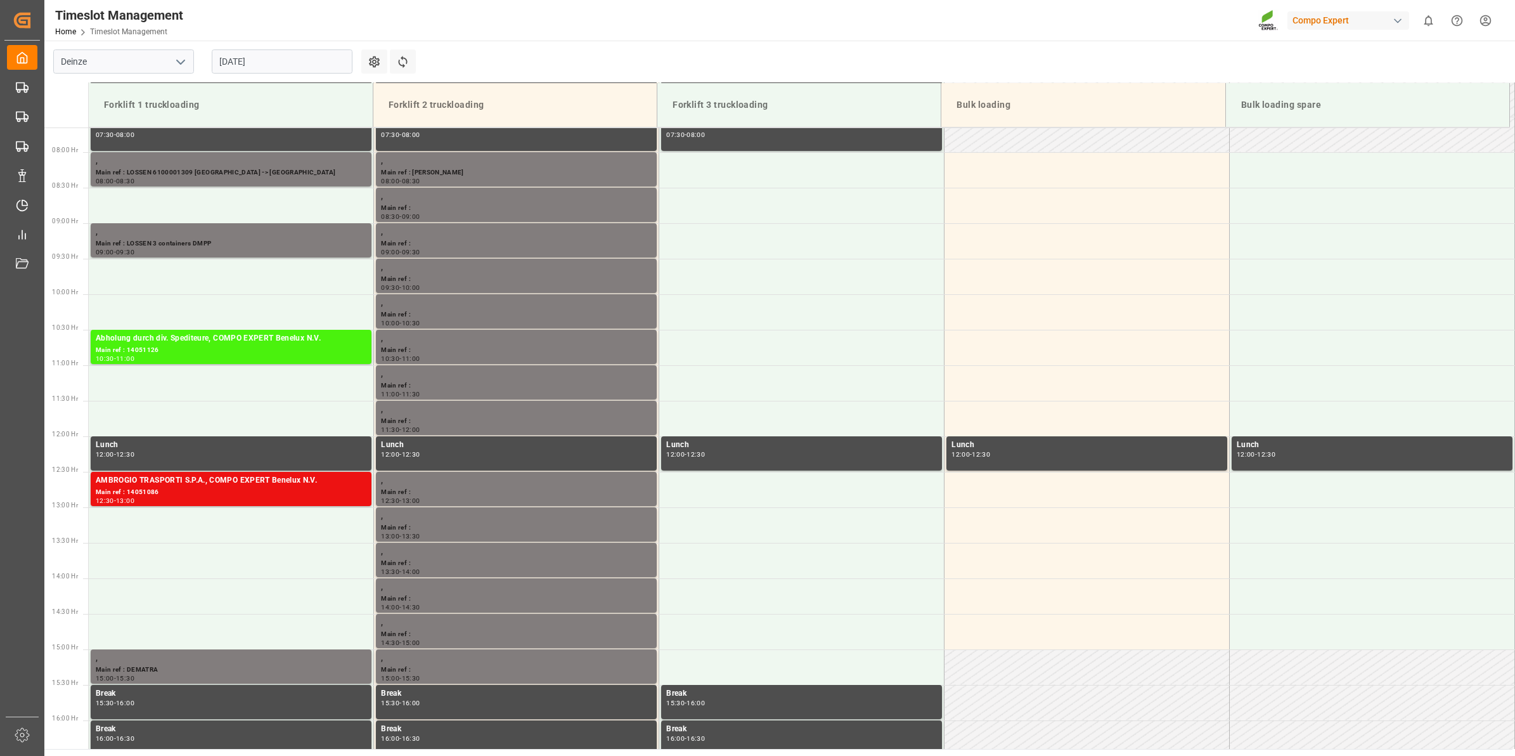
click at [255, 60] on input "[DATE]" at bounding box center [282, 61] width 141 height 24
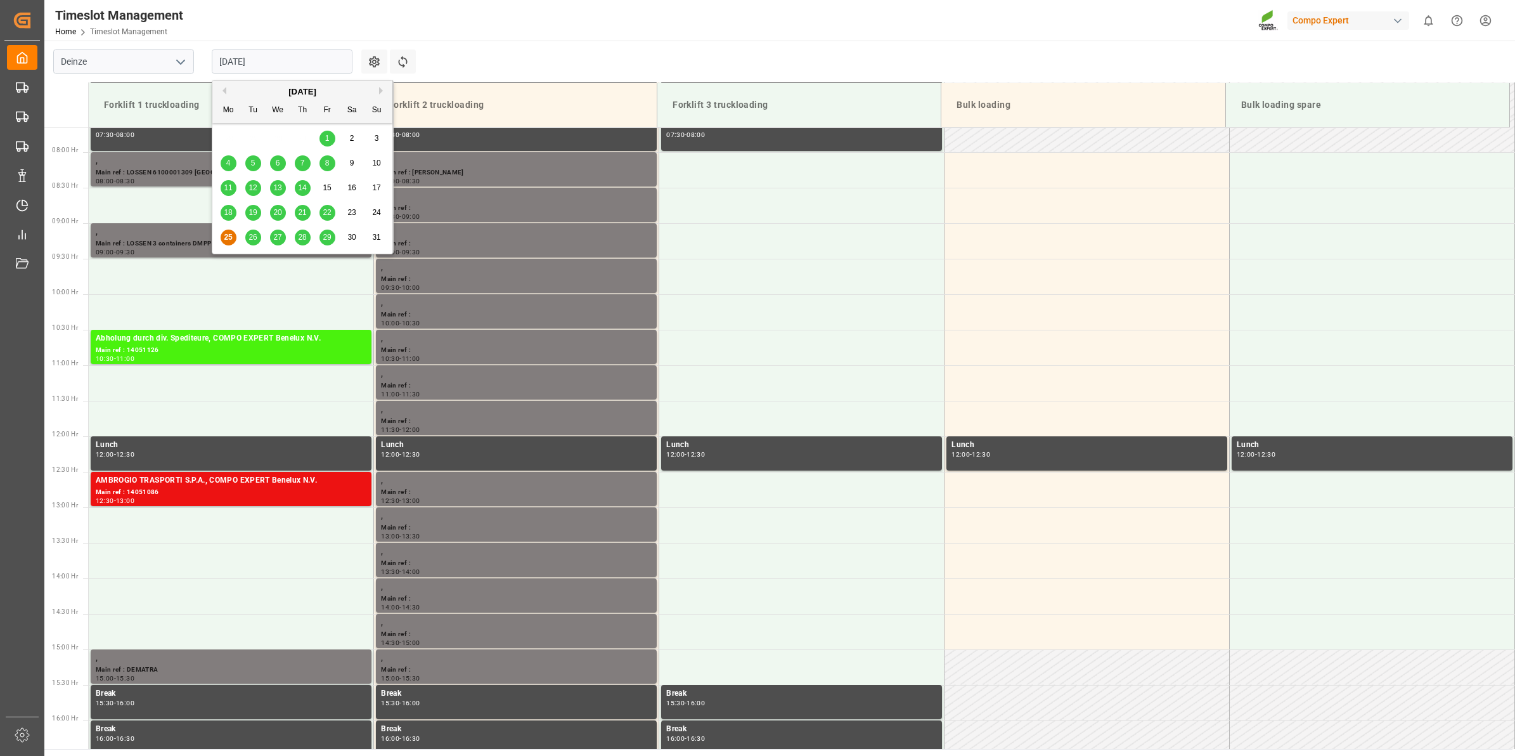
click at [254, 239] on span "26" at bounding box center [252, 237] width 8 height 9
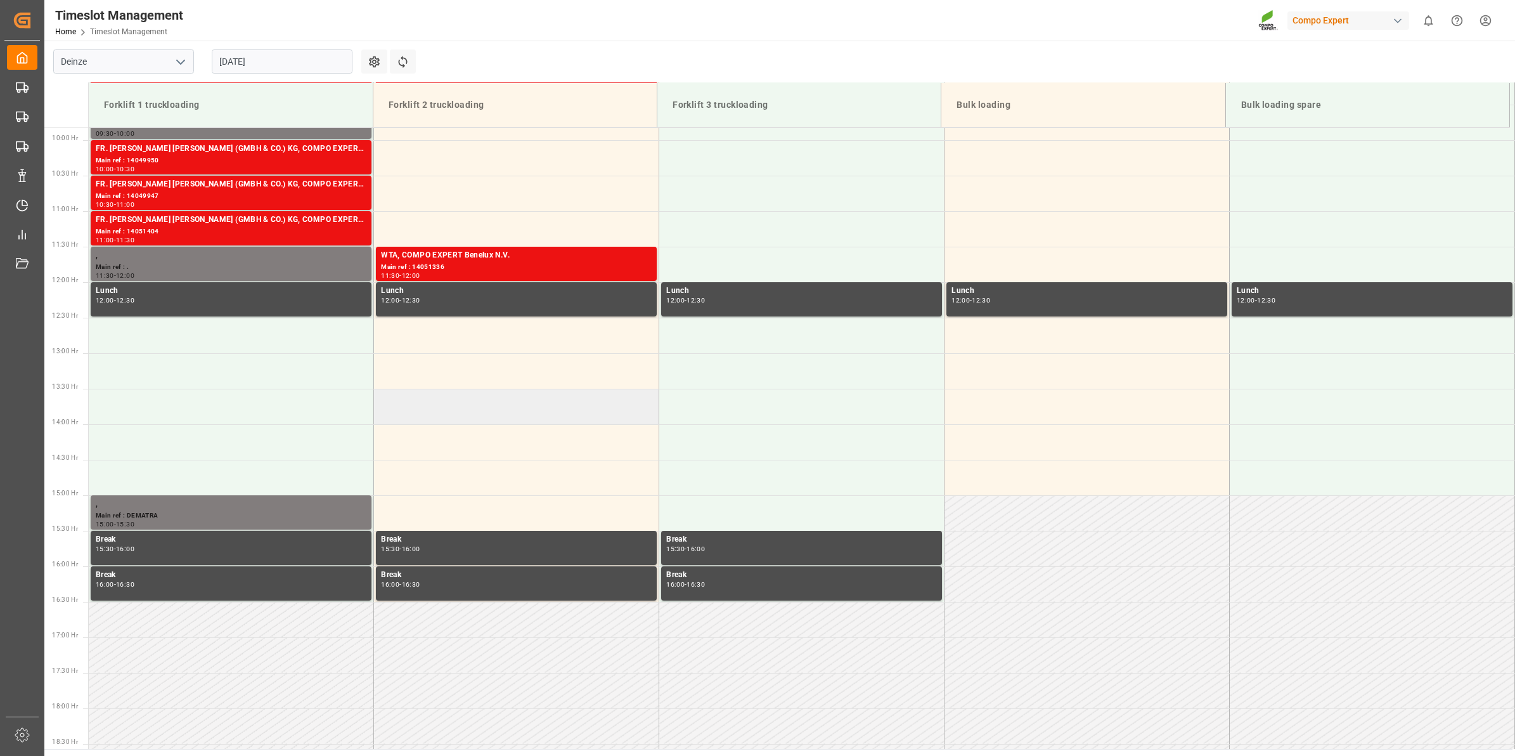
scroll to position [702, 0]
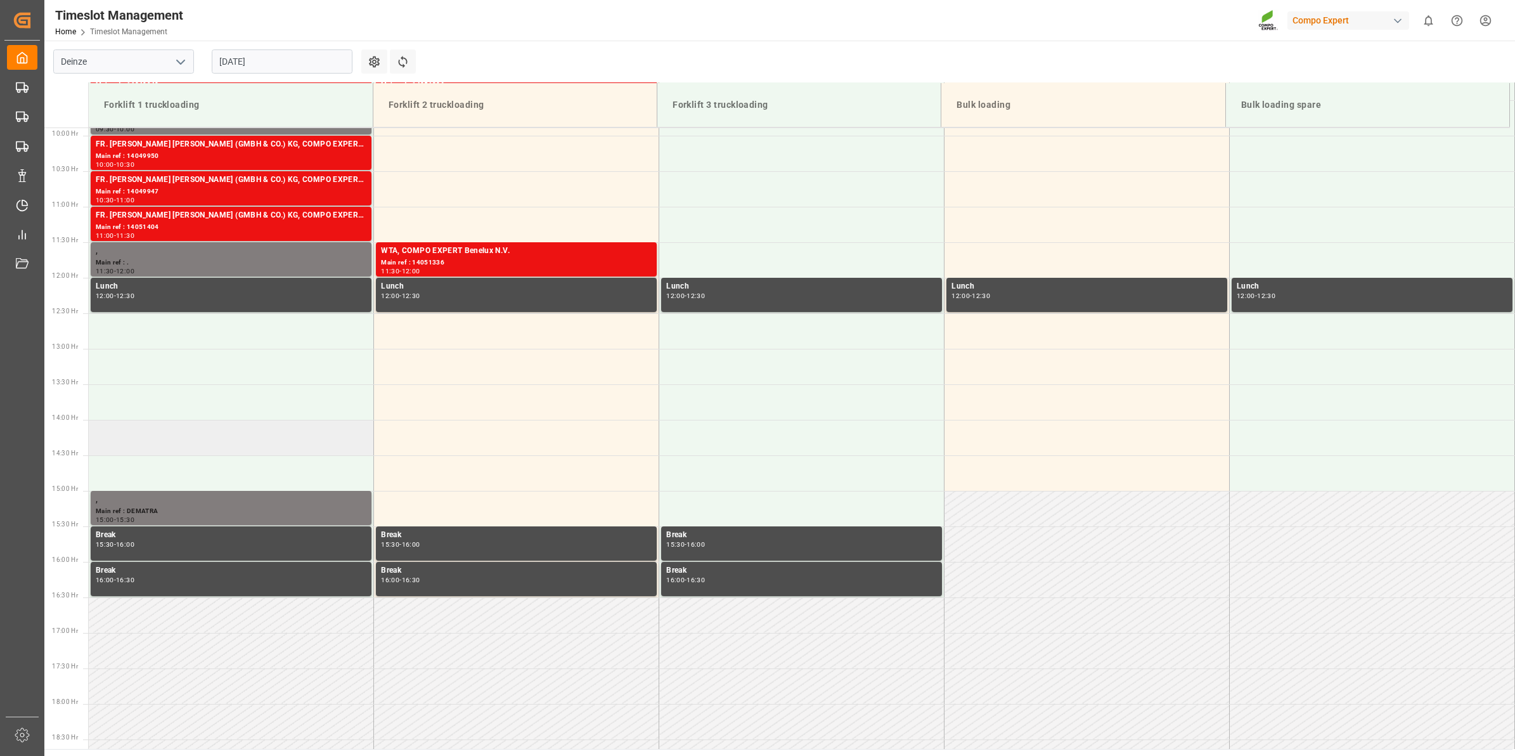
click at [213, 428] on td at bounding box center [231, 437] width 285 height 35
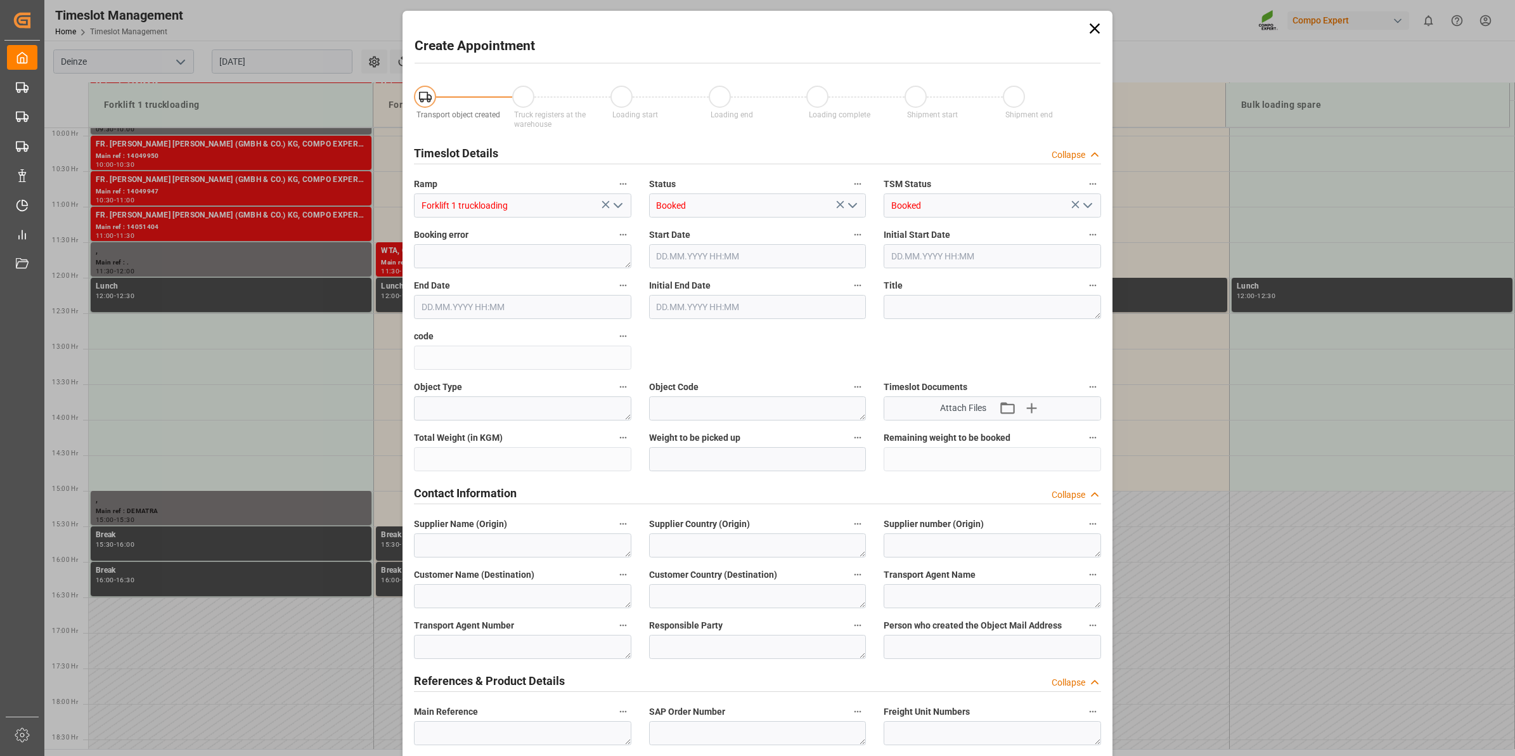
type input "[DATE] 14:00"
type input "[DATE] 14:30"
click at [1089, 29] on icon at bounding box center [1095, 29] width 18 height 18
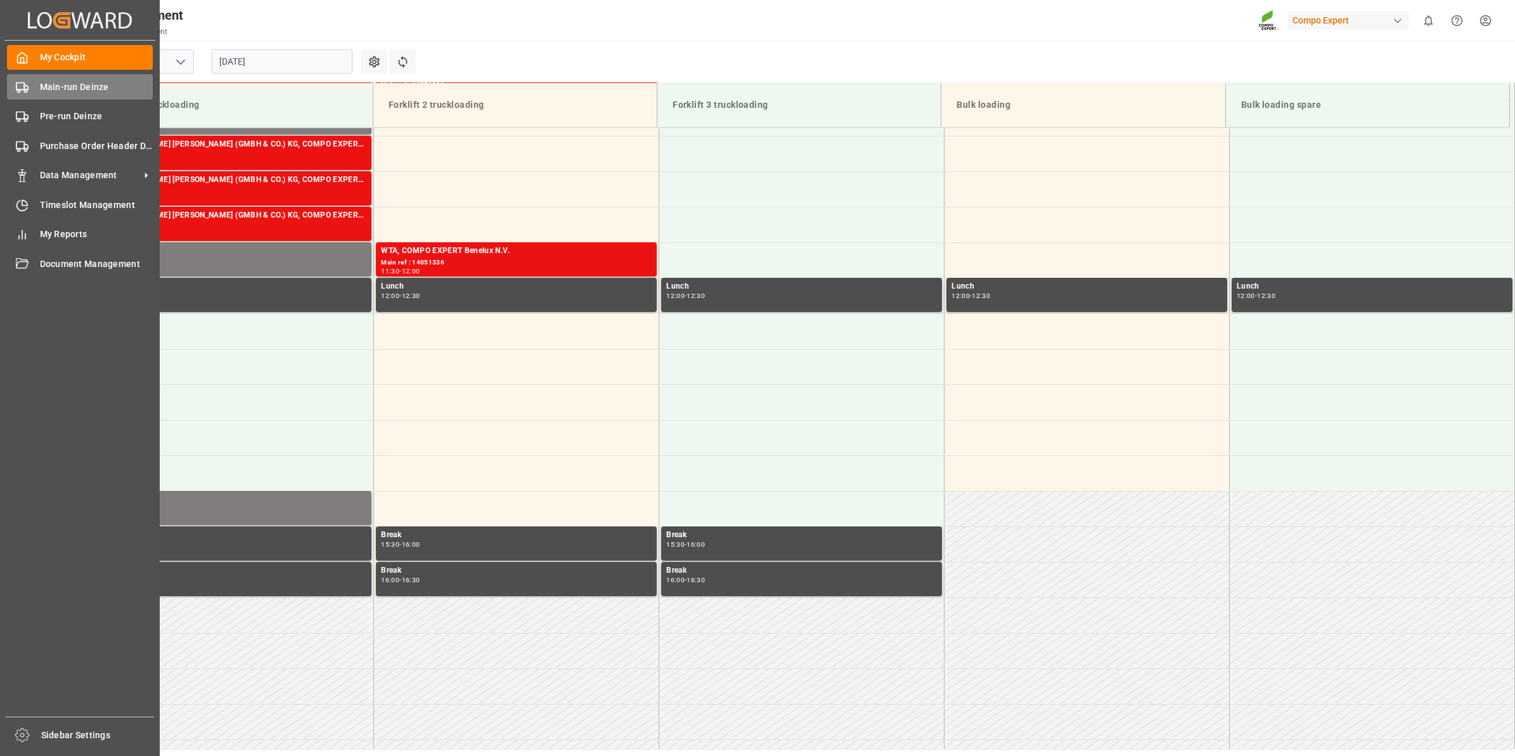
click at [58, 95] on div "Main-run Deinze Main-run Deinze" at bounding box center [80, 86] width 146 height 25
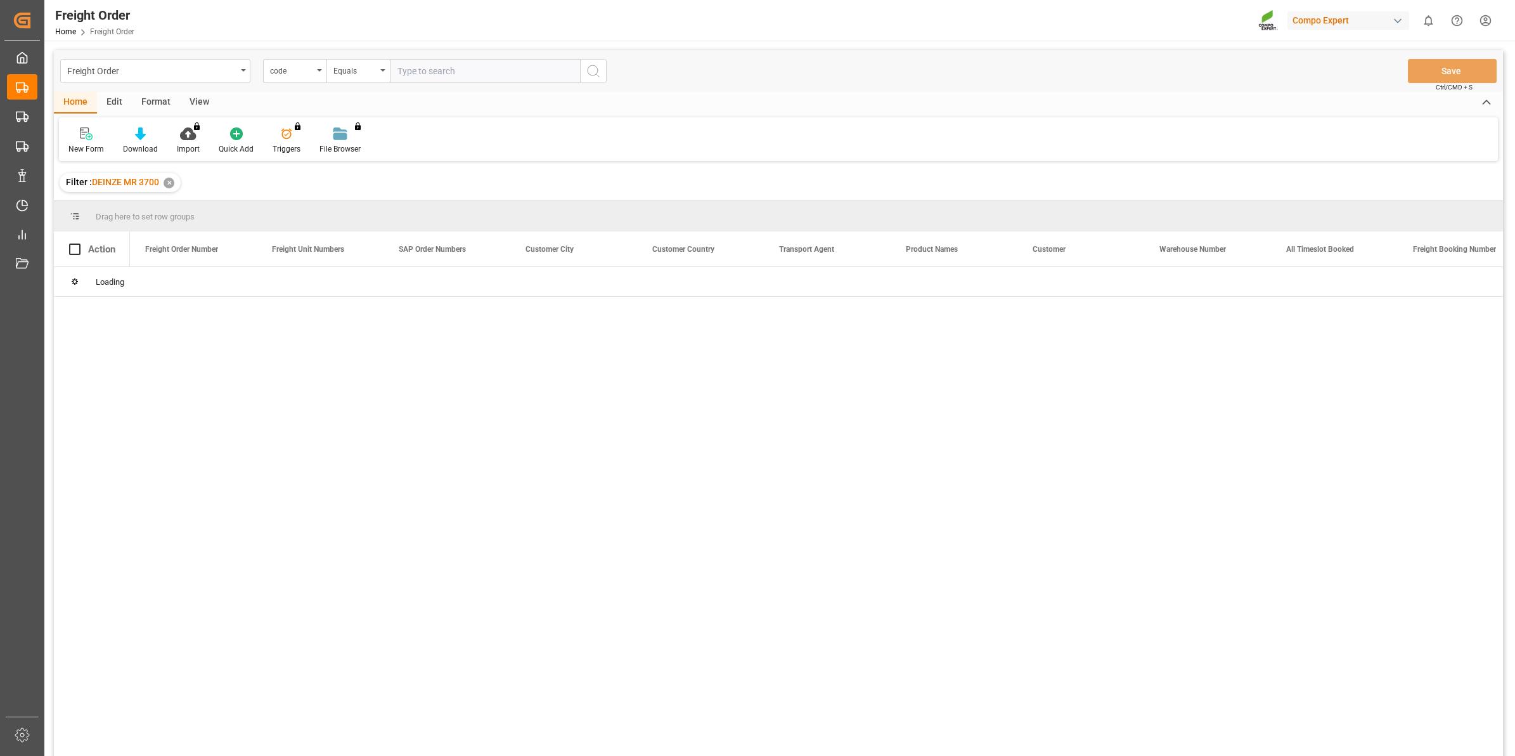
click at [306, 77] on div "code" at bounding box center [294, 71] width 63 height 24
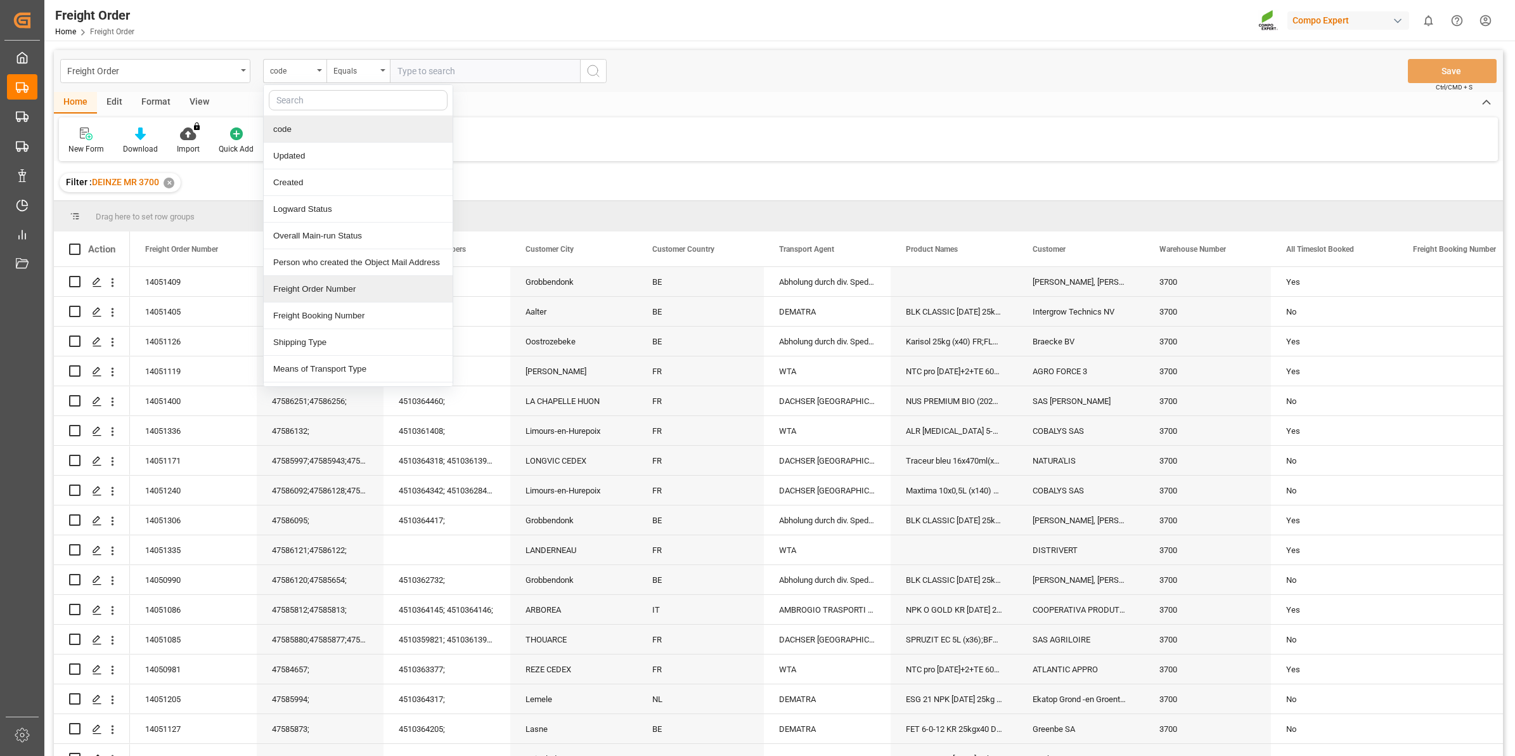
scroll to position [158, 0]
click at [331, 136] on div "Freight Order Number" at bounding box center [358, 130] width 189 height 27
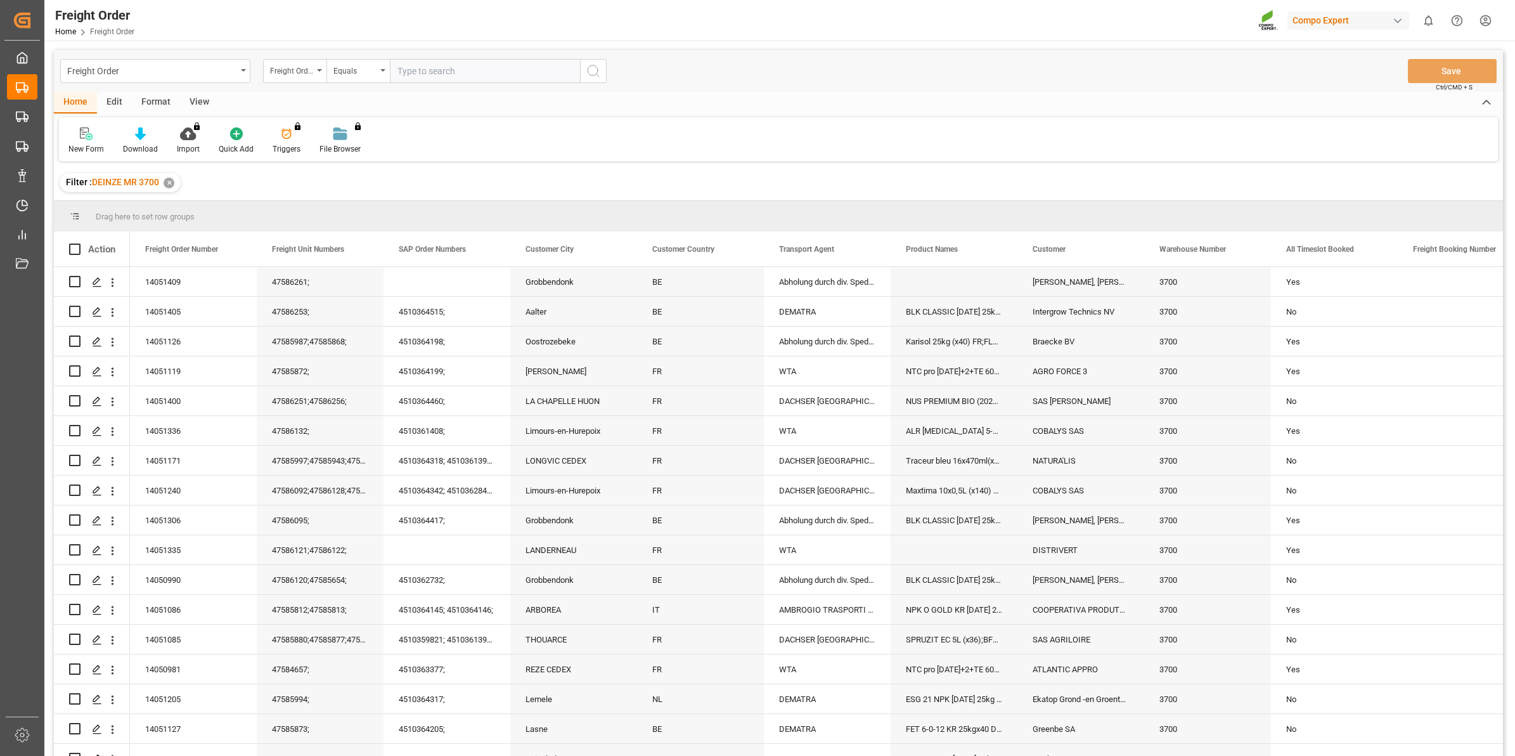
click at [422, 74] on input "text" at bounding box center [485, 71] width 190 height 24
type input "14051208"
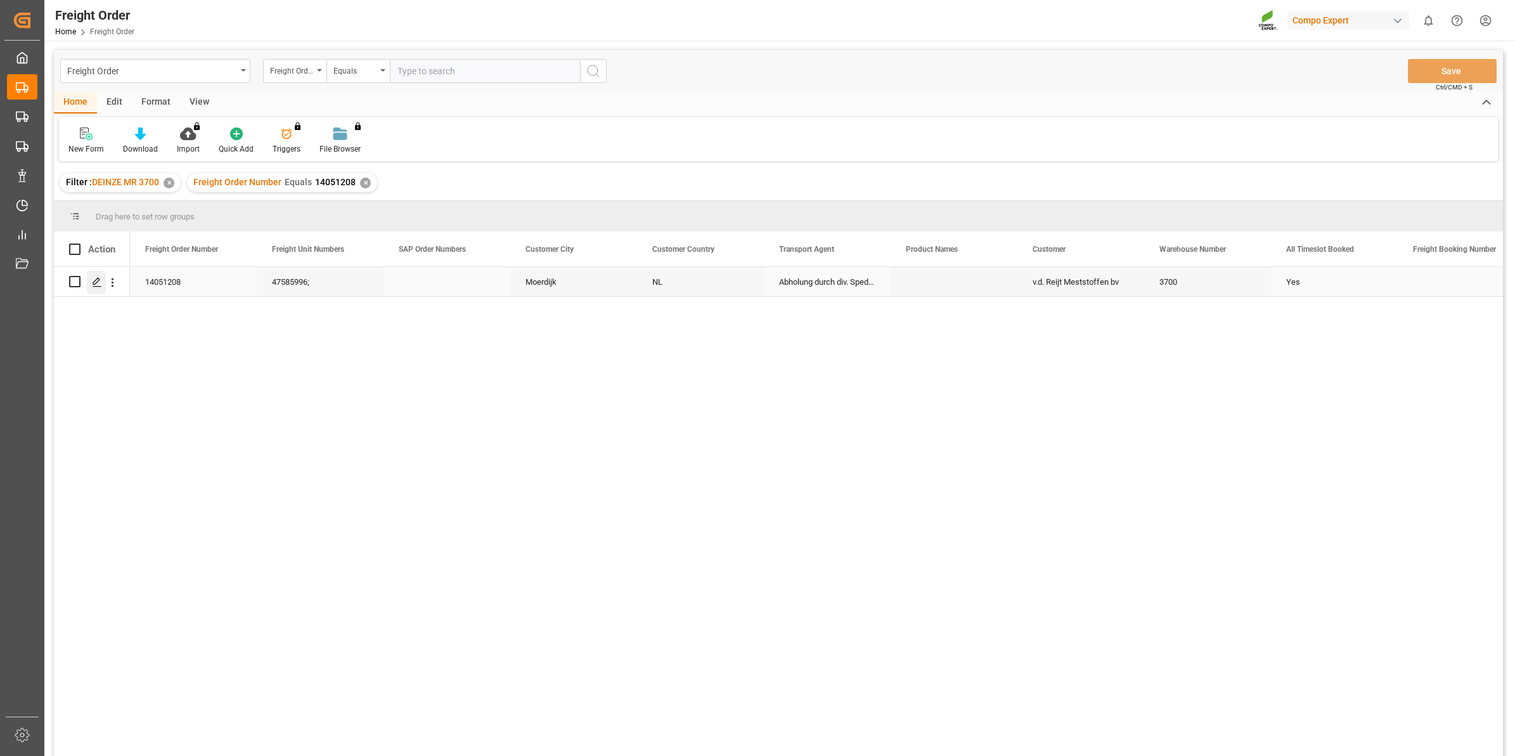
click at [95, 282] on icon "Press SPACE to select this row." at bounding box center [97, 282] width 10 height 10
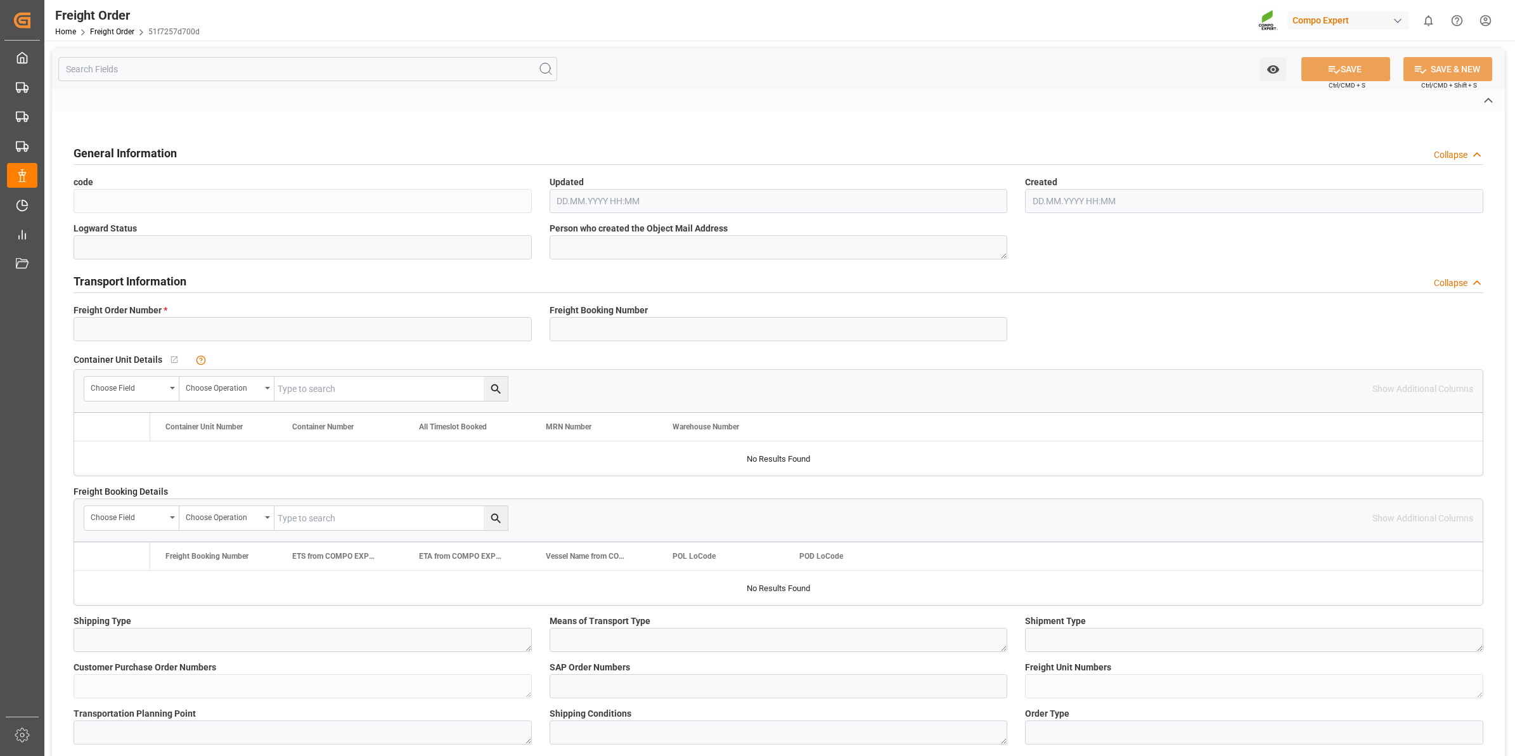
type input "14051208"
type textarea "30"
type textarea "3200"
type textarea "CB30"
type textarea "47585996;"
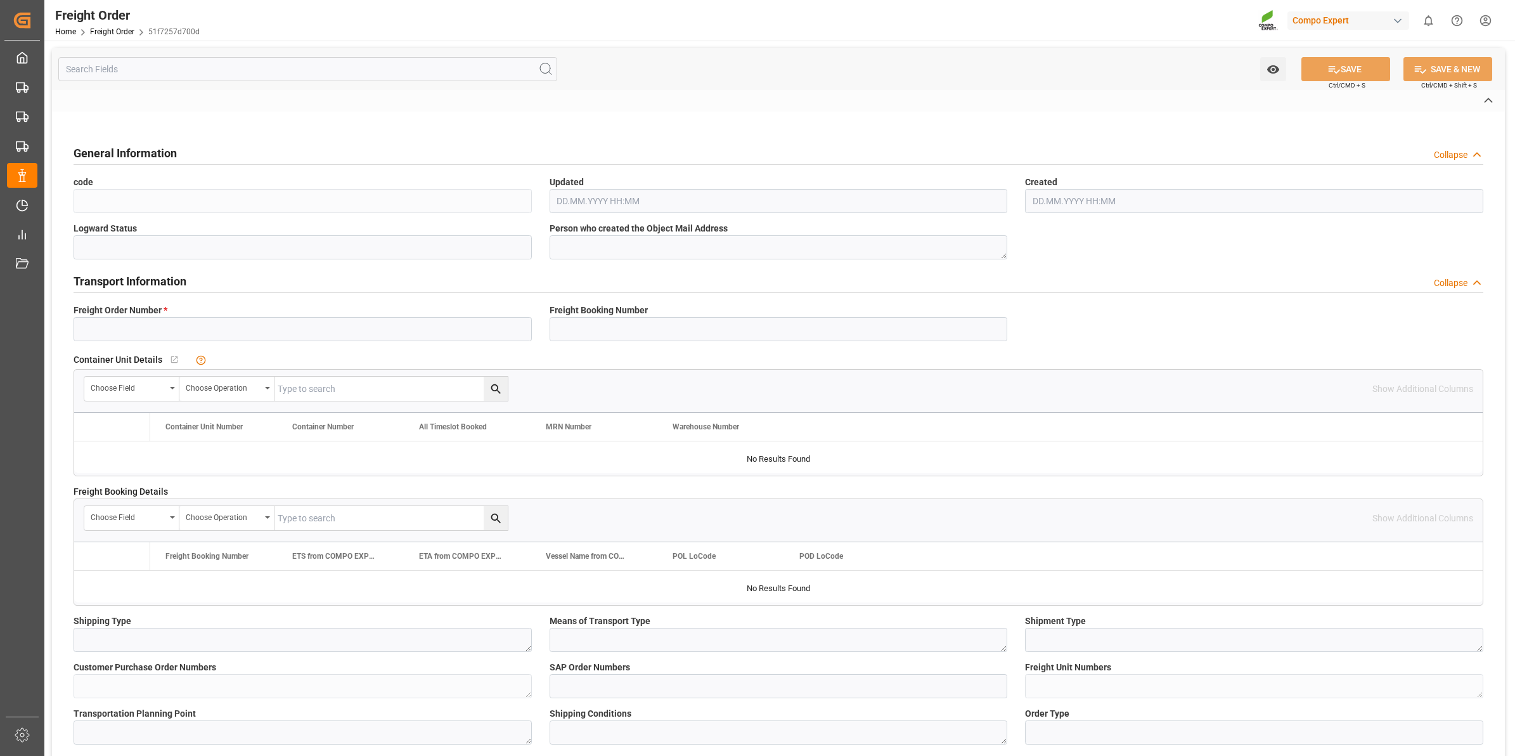
type textarea "CB01"
type textarea "Z3"
type input "4"
type textarea "DE"
type textarea "EXW"
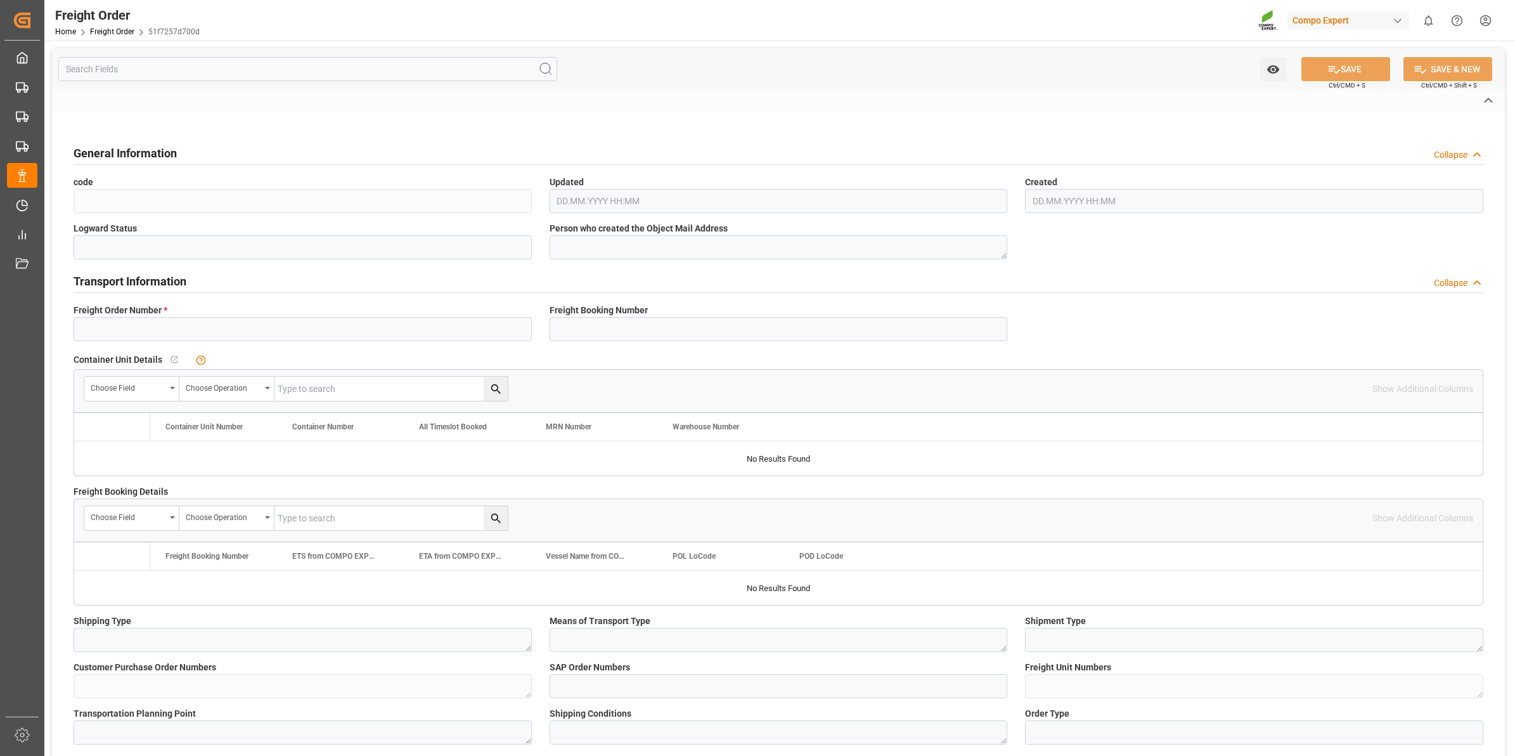
type textarea "COMPO EXPERT Benelux NV"
type input "3700"
type input "Compo Expert"
type input "Yes"
type input "24"
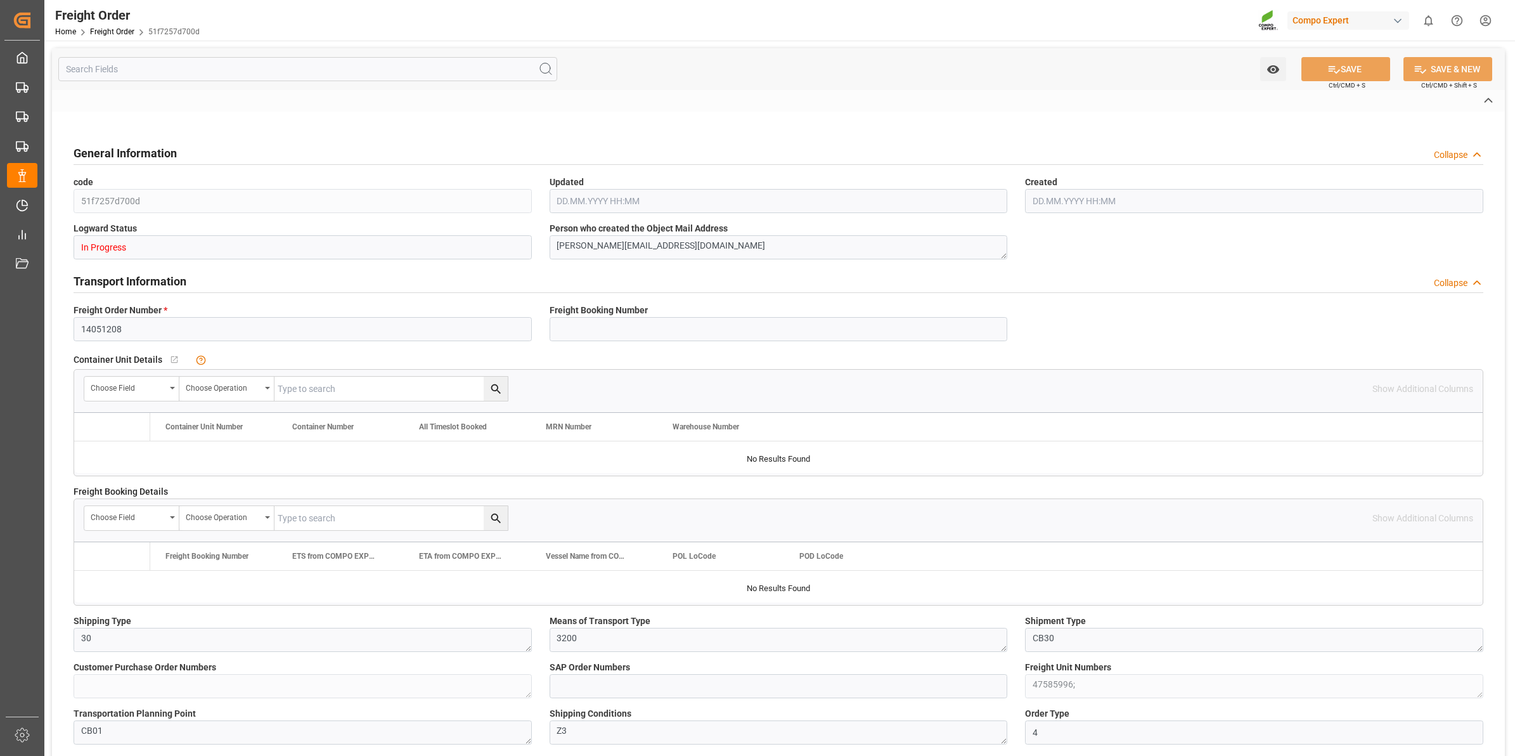
type input "0"
type input "21.08.2025 00:00"
type input "21.08.2025 12:01"
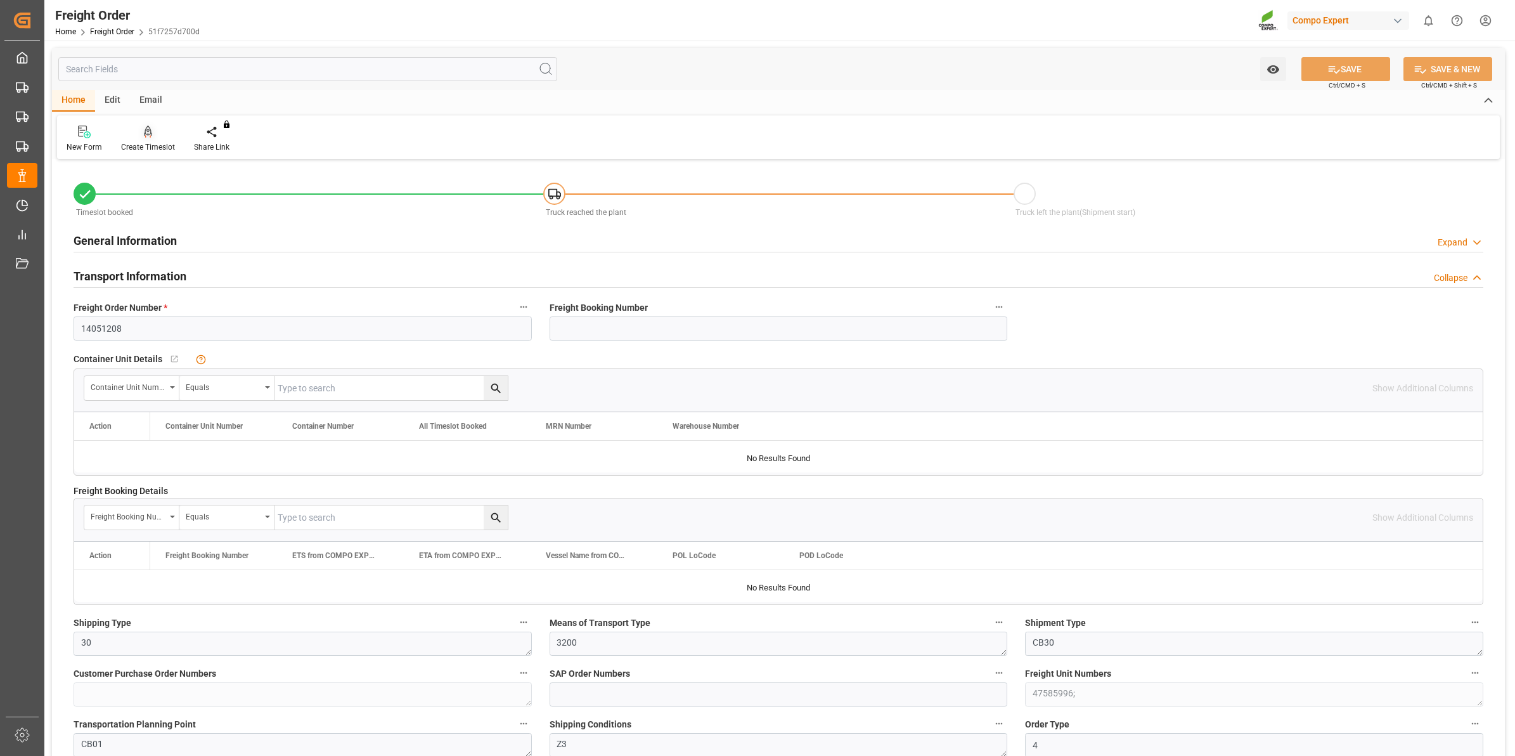
click at [160, 144] on div "Create Timeslot" at bounding box center [148, 146] width 54 height 11
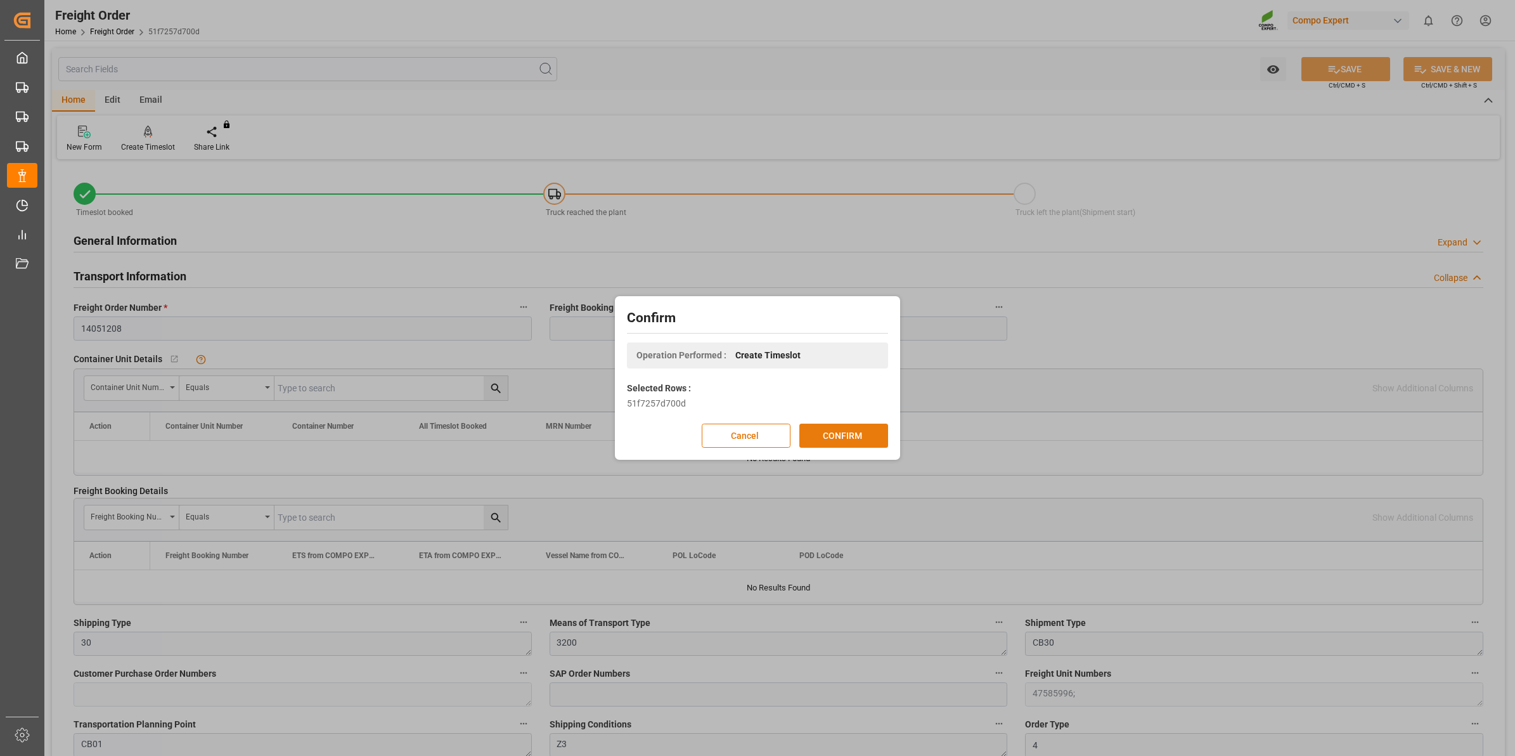
click at [835, 441] on button "CONFIRM" at bounding box center [843, 435] width 89 height 24
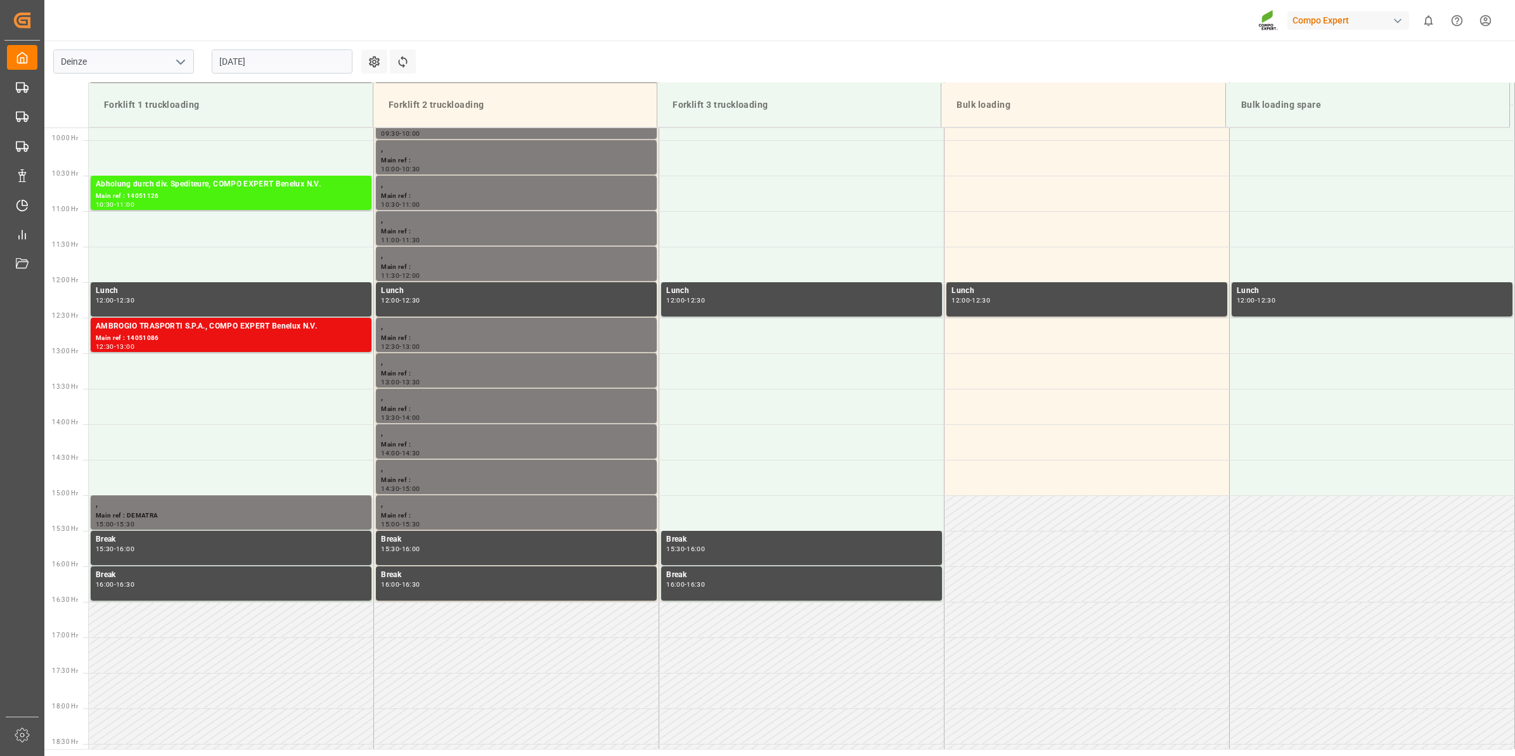
scroll to position [702, 0]
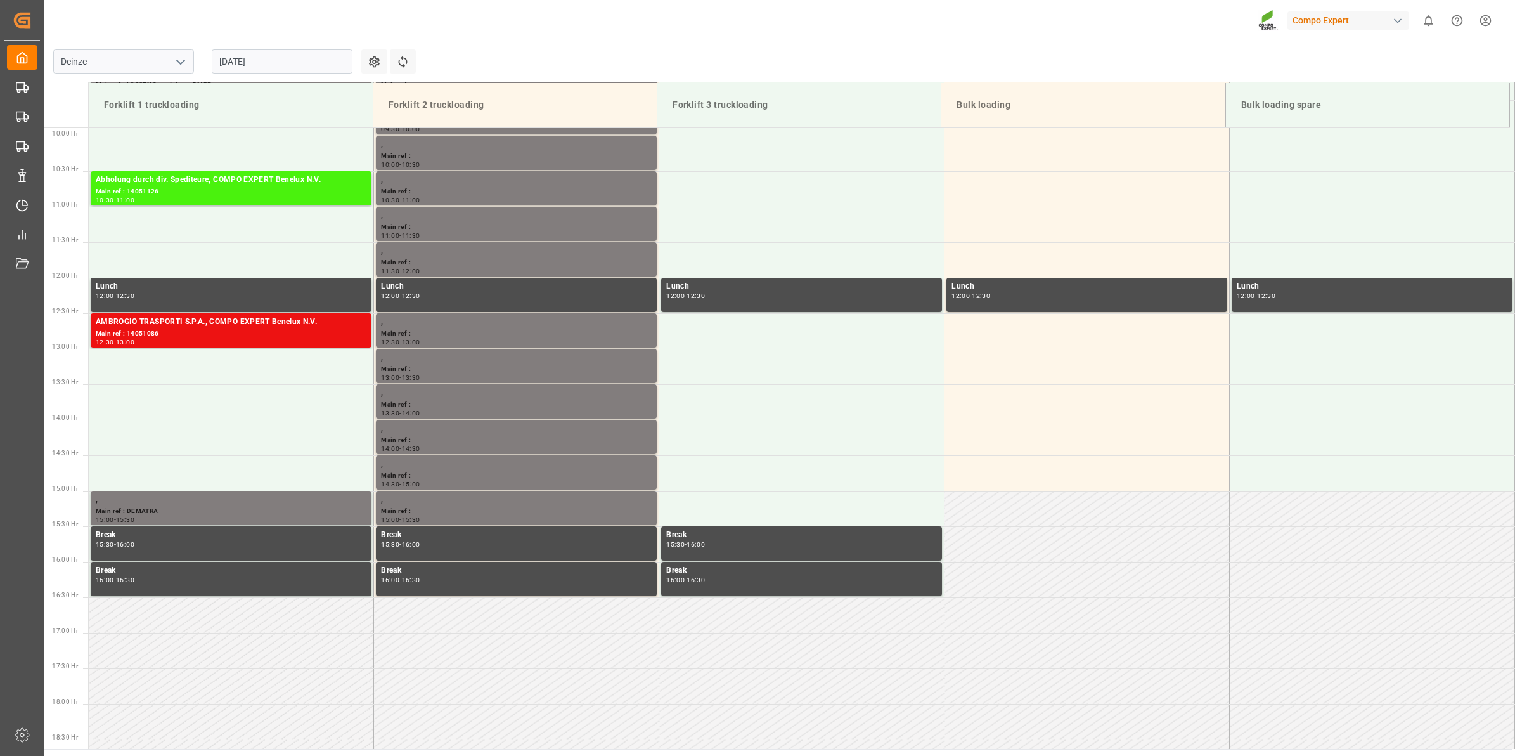
click at [257, 60] on input "[DATE]" at bounding box center [282, 61] width 141 height 24
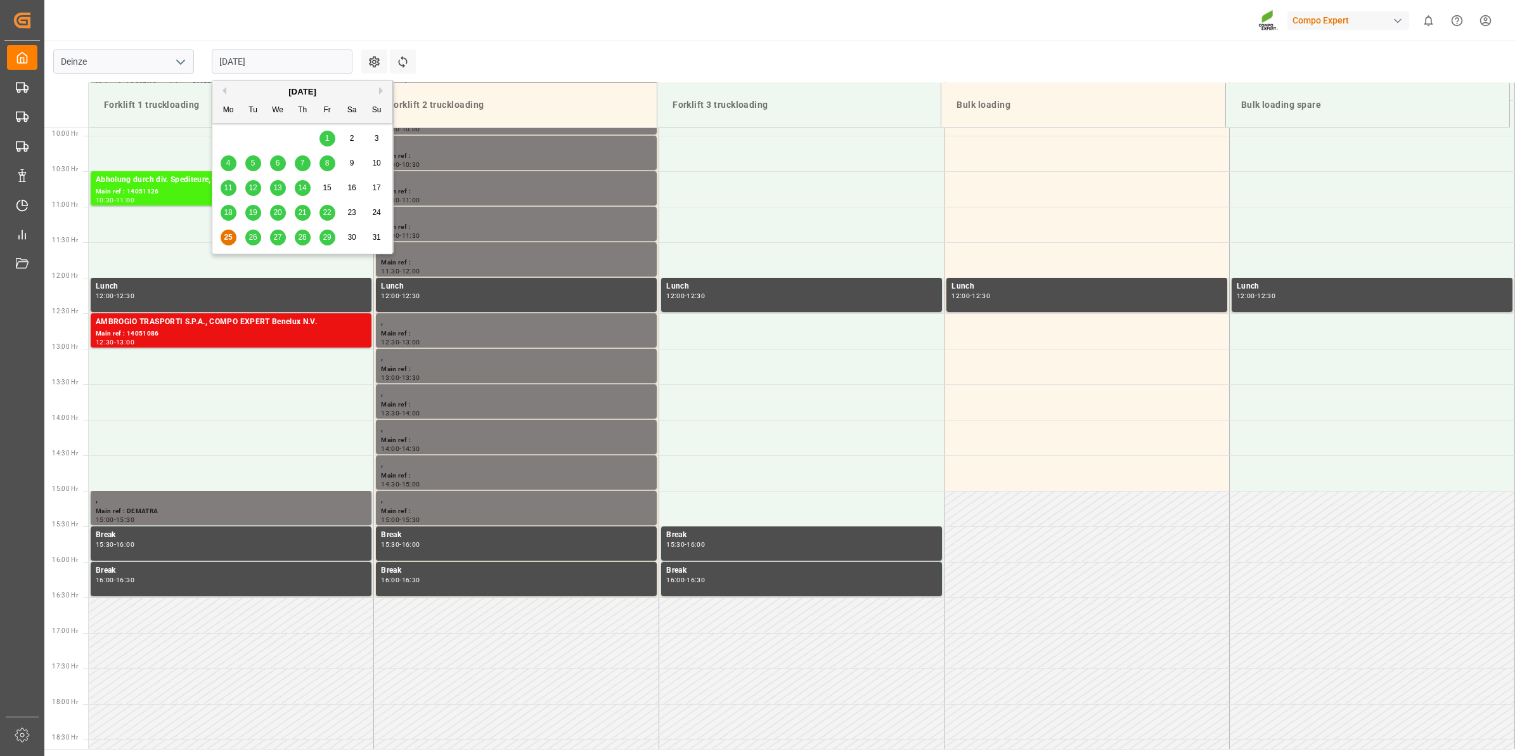
click at [257, 241] on span "26" at bounding box center [252, 237] width 8 height 9
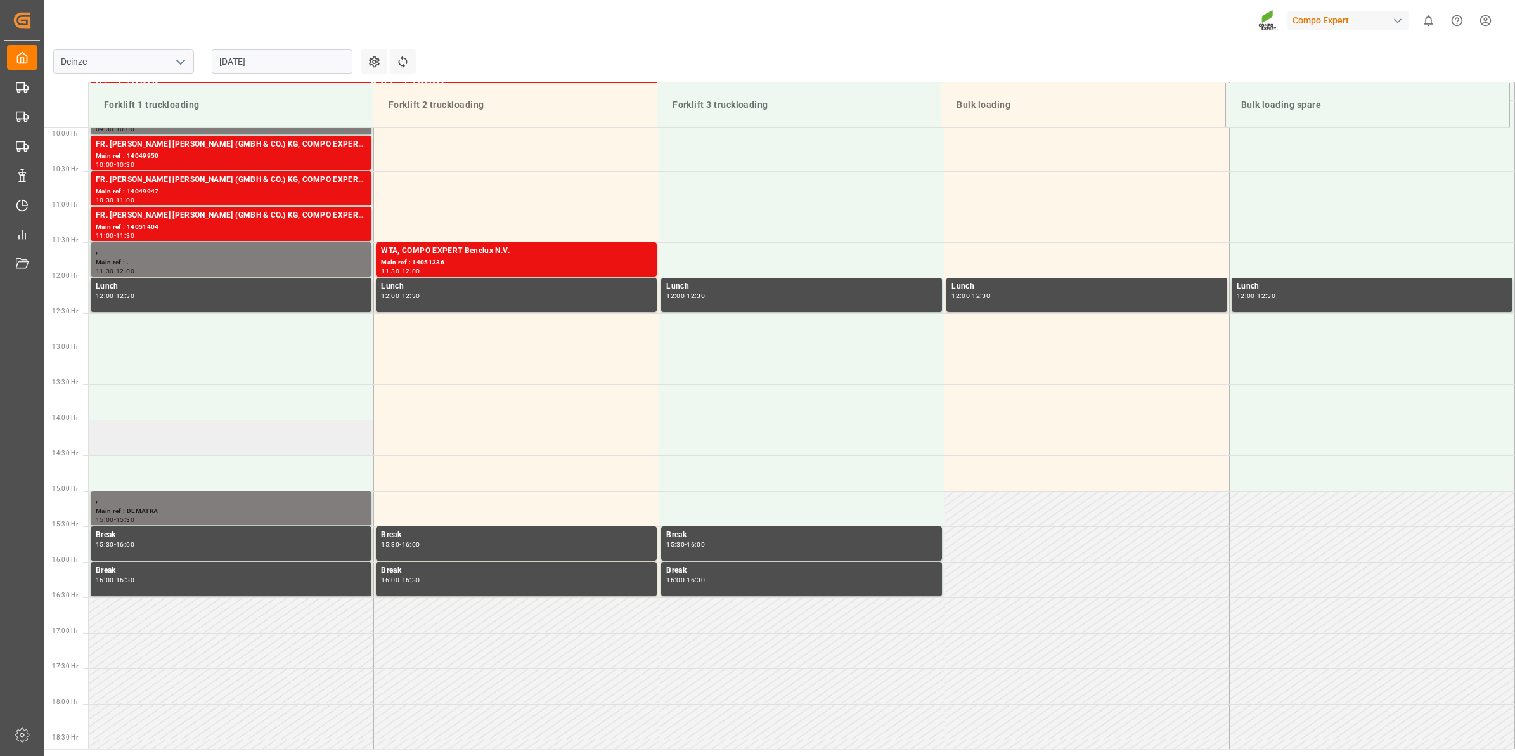
click at [205, 438] on td at bounding box center [231, 437] width 285 height 35
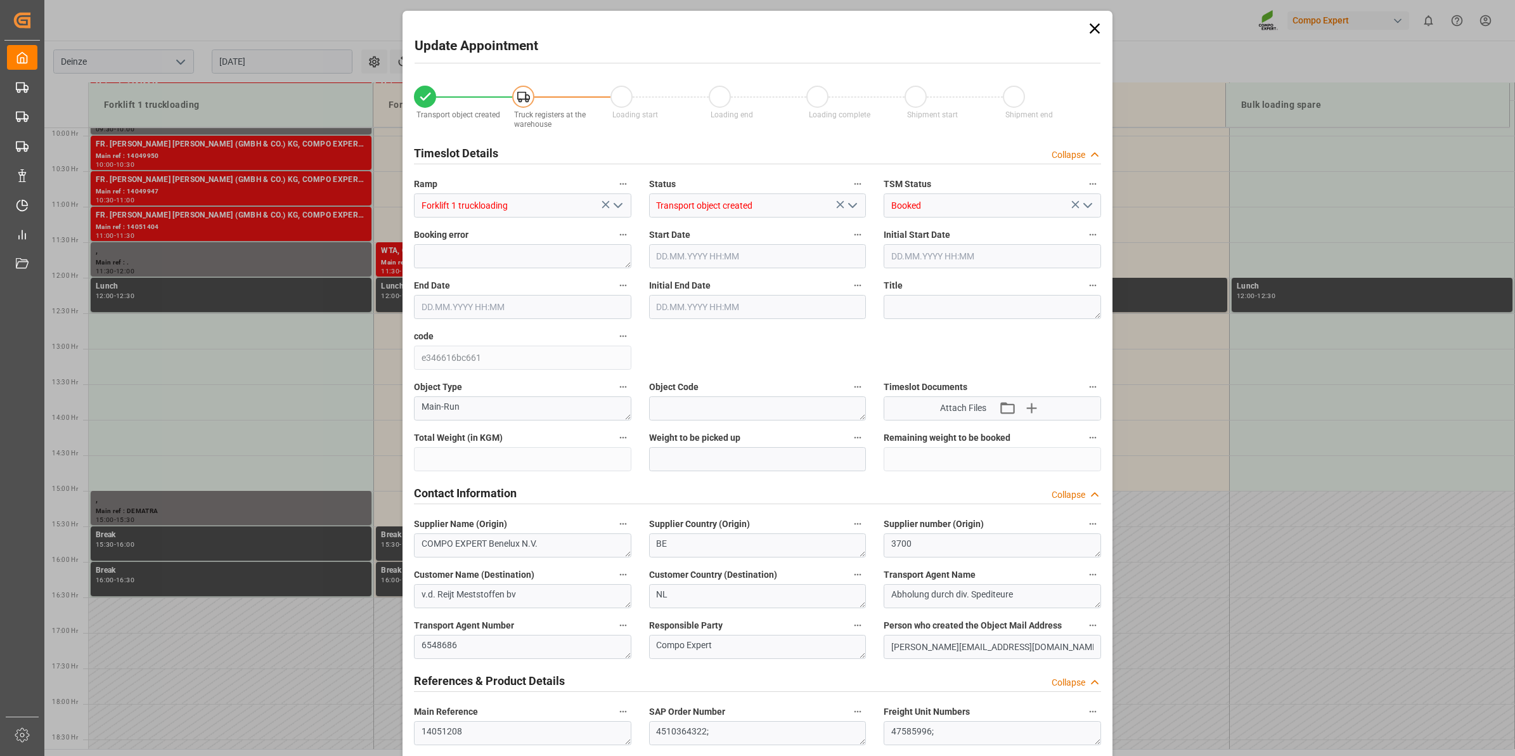
type input "24288"
type input "0"
type input "24"
type input "[DATE] 14:00"
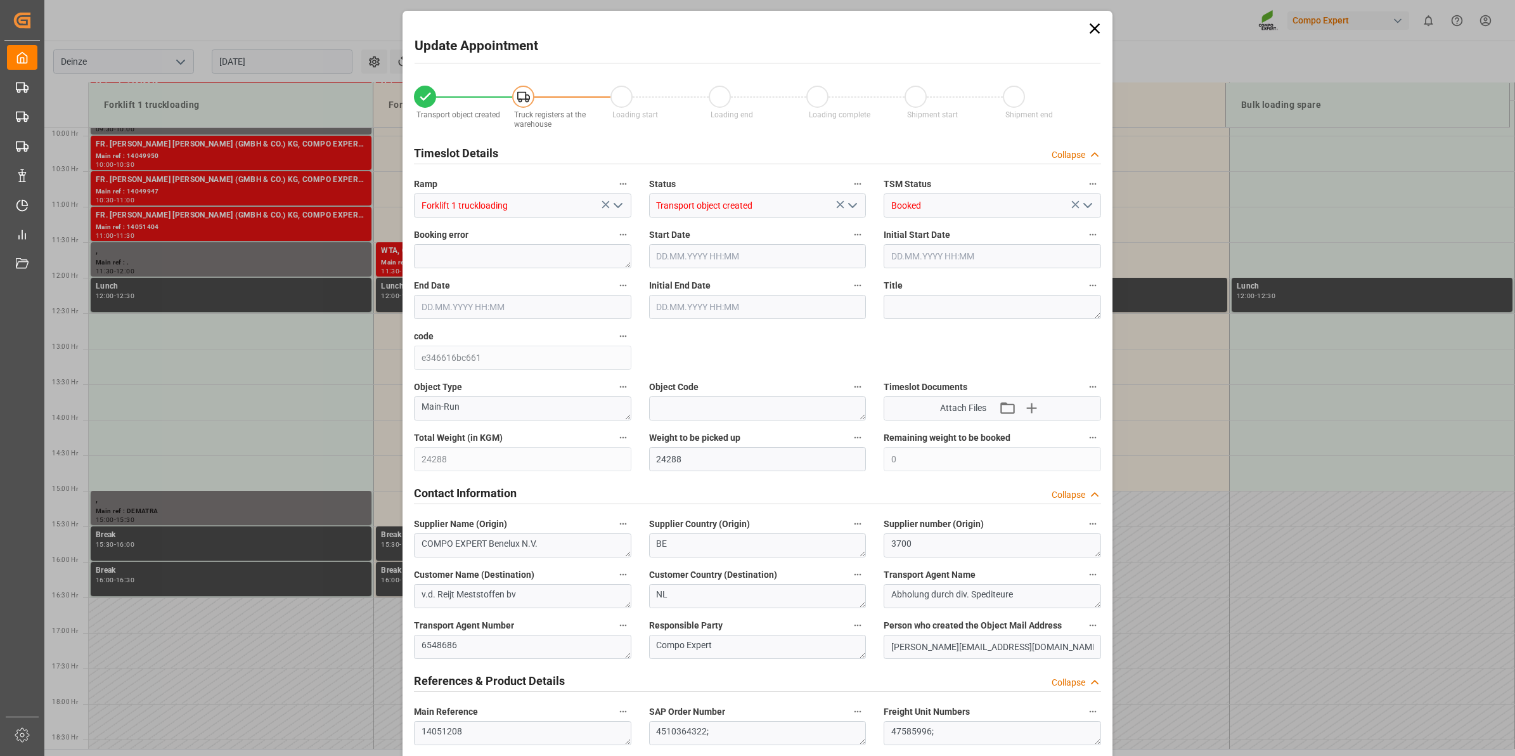
type input "[DATE] 14:30"
type input "[DATE] 12:01"
type input "[DATE] 08:51"
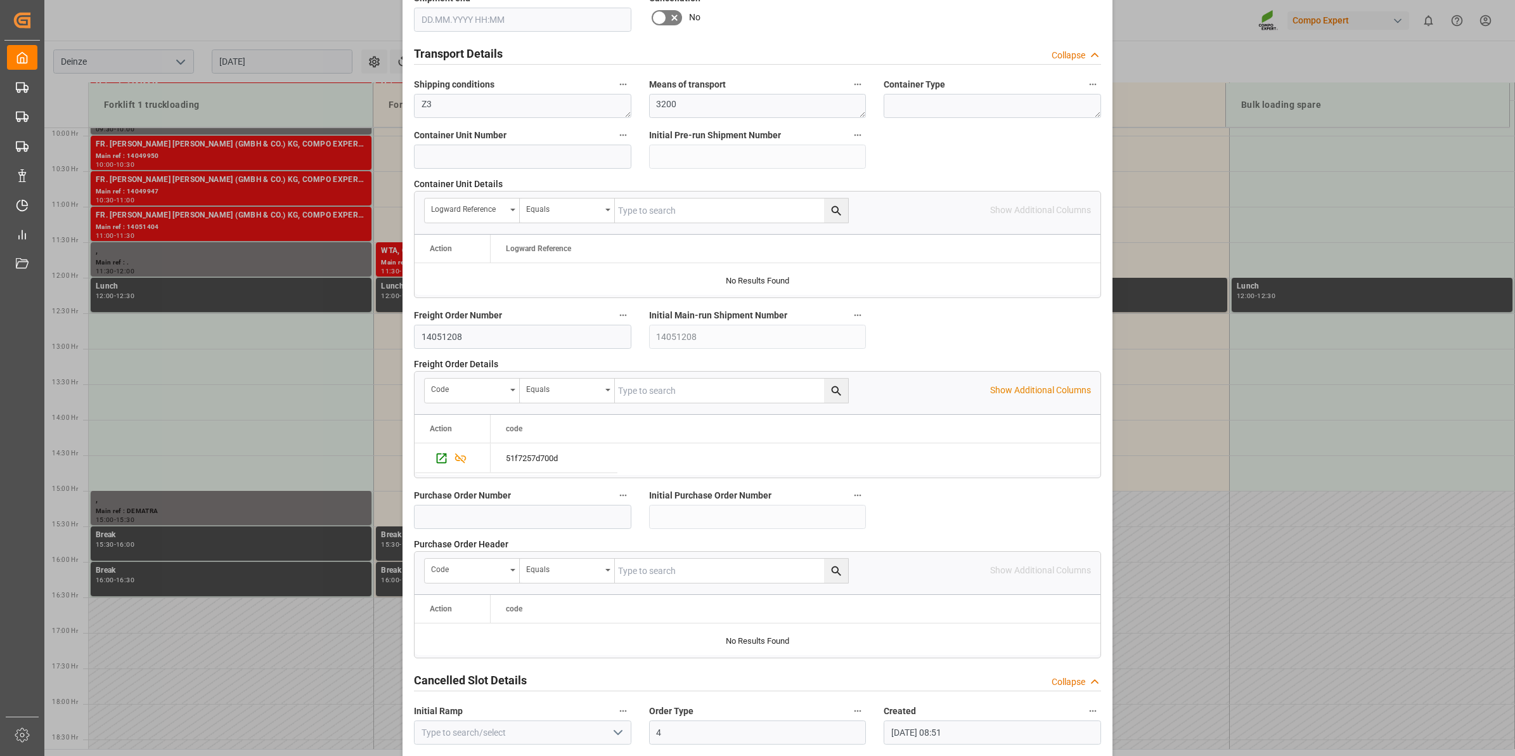
scroll to position [1005, 0]
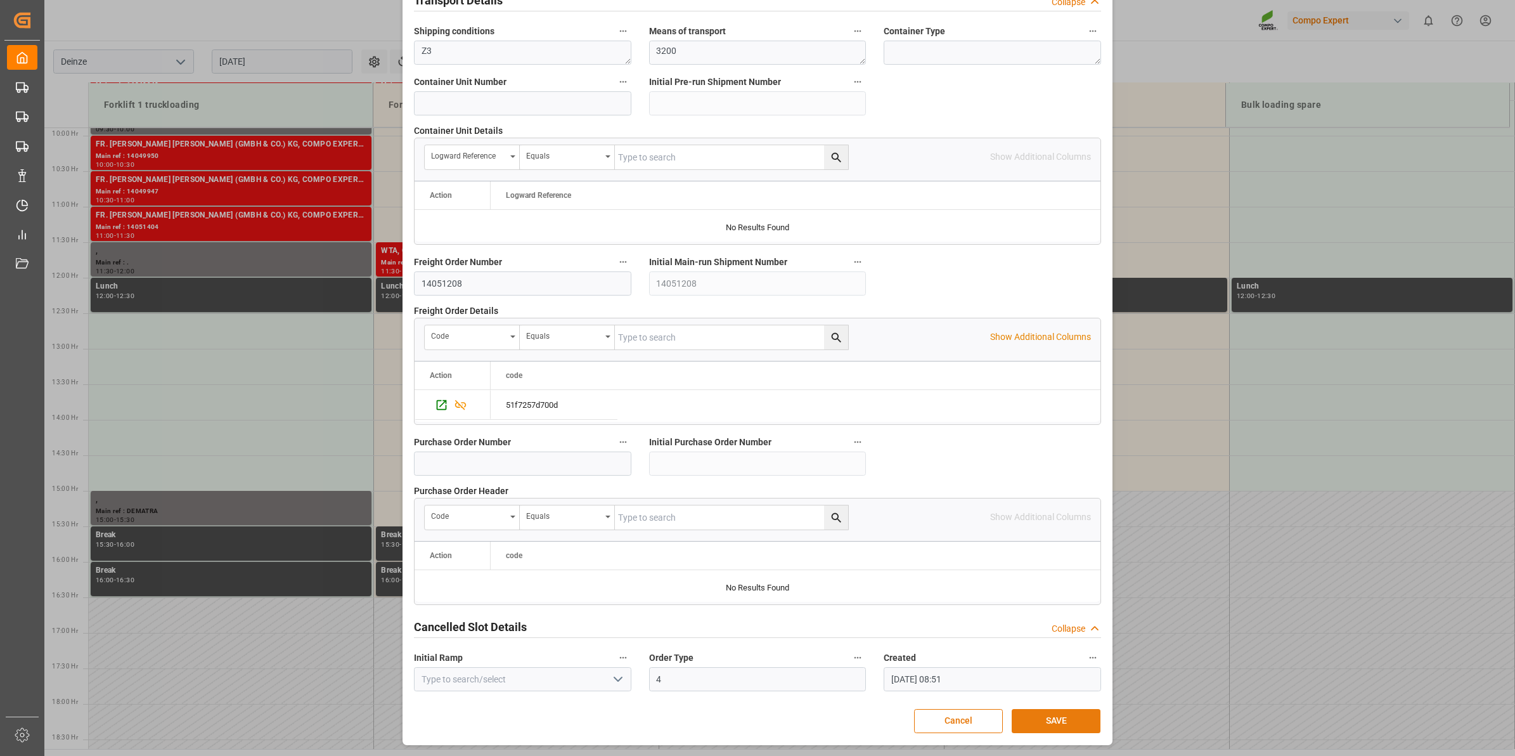
click at [1060, 714] on button "SAVE" at bounding box center [1056, 721] width 89 height 24
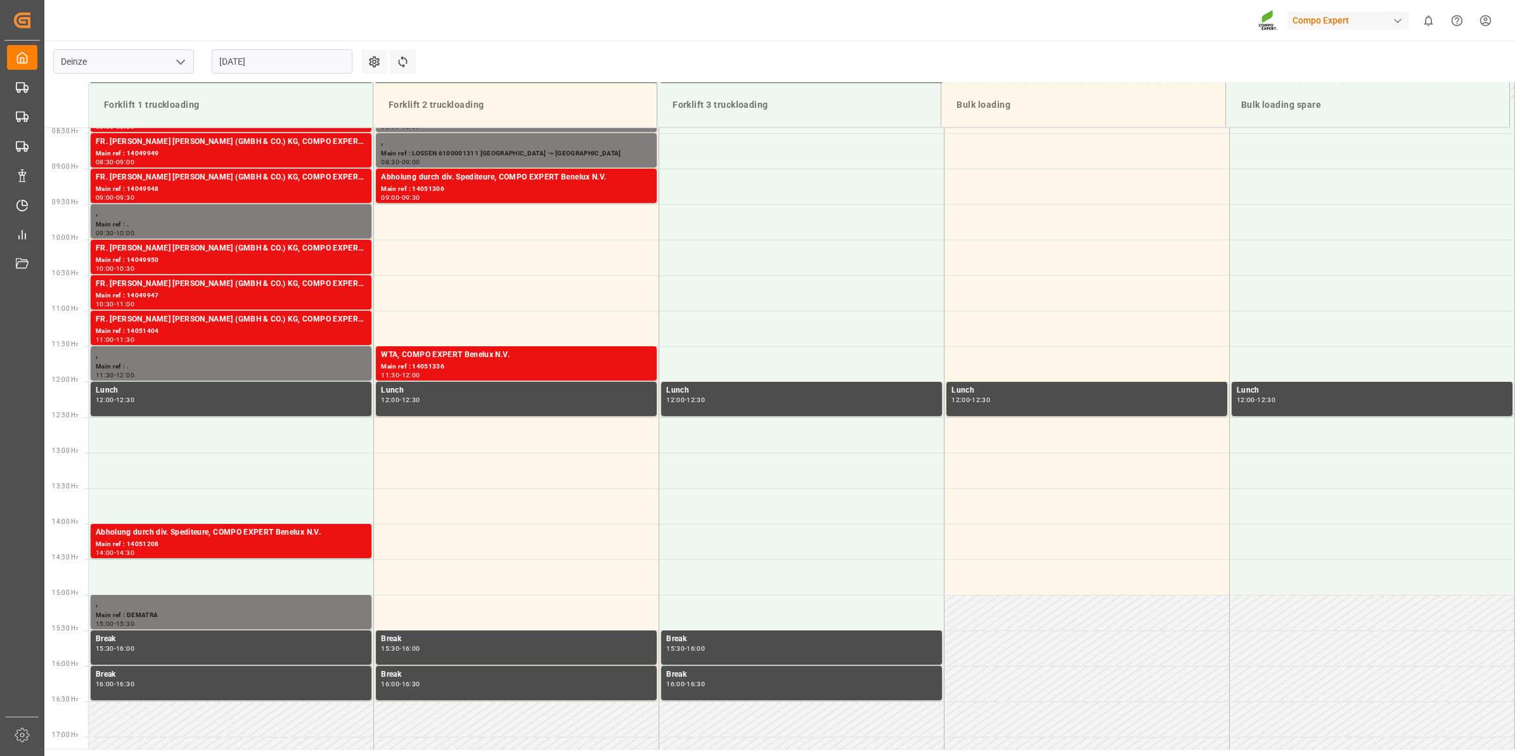
scroll to position [518, 0]
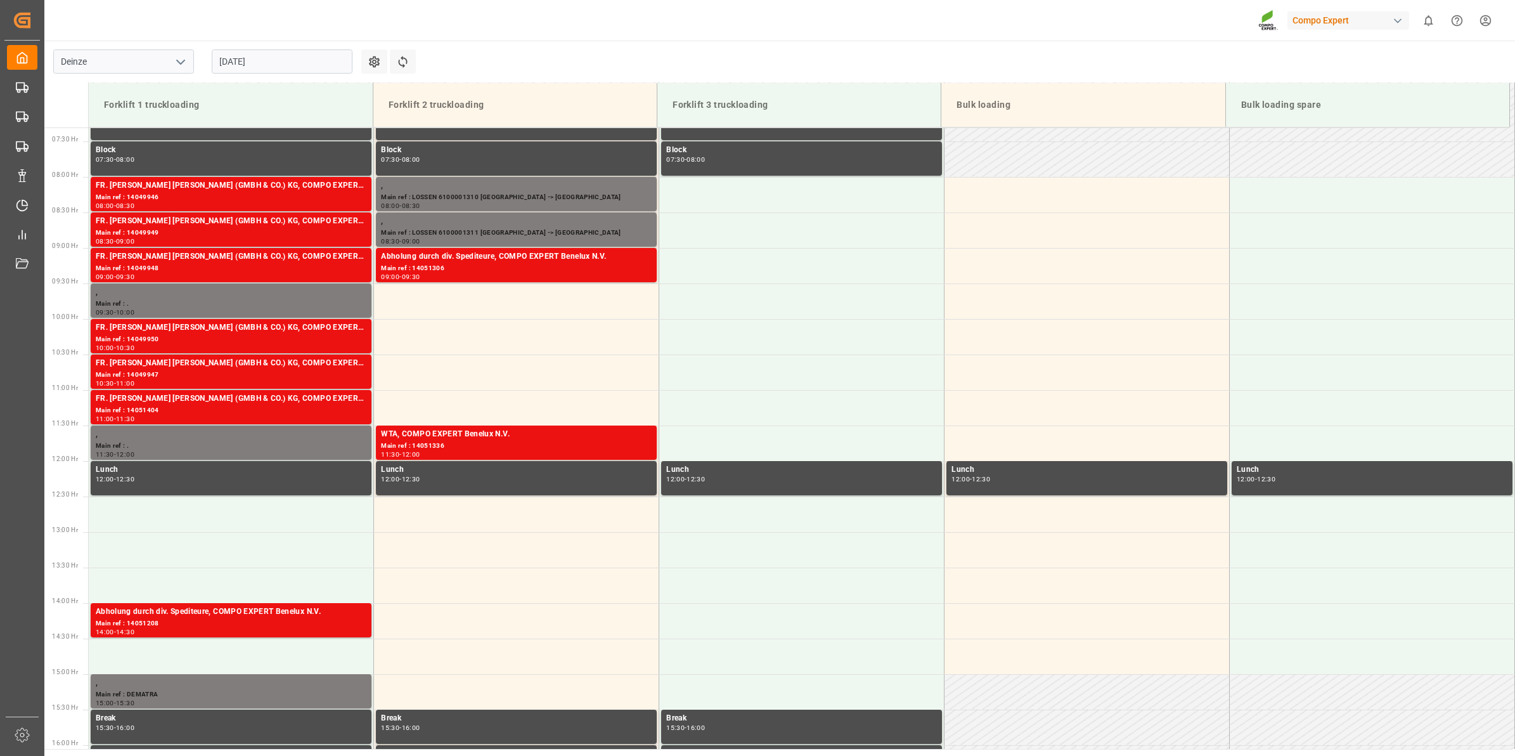
click at [300, 58] on input "[DATE]" at bounding box center [282, 61] width 141 height 24
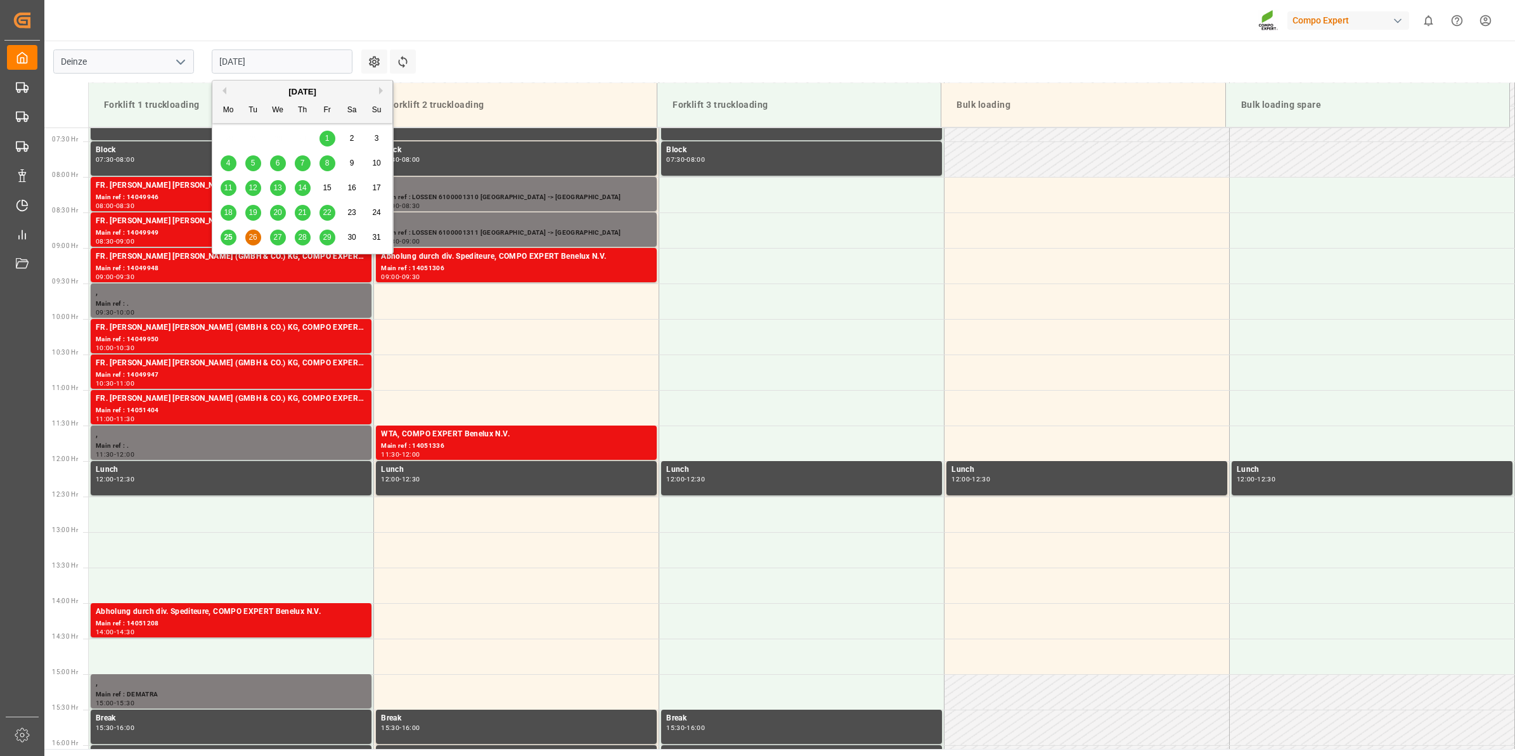
click at [227, 243] on div "25" at bounding box center [229, 237] width 16 height 15
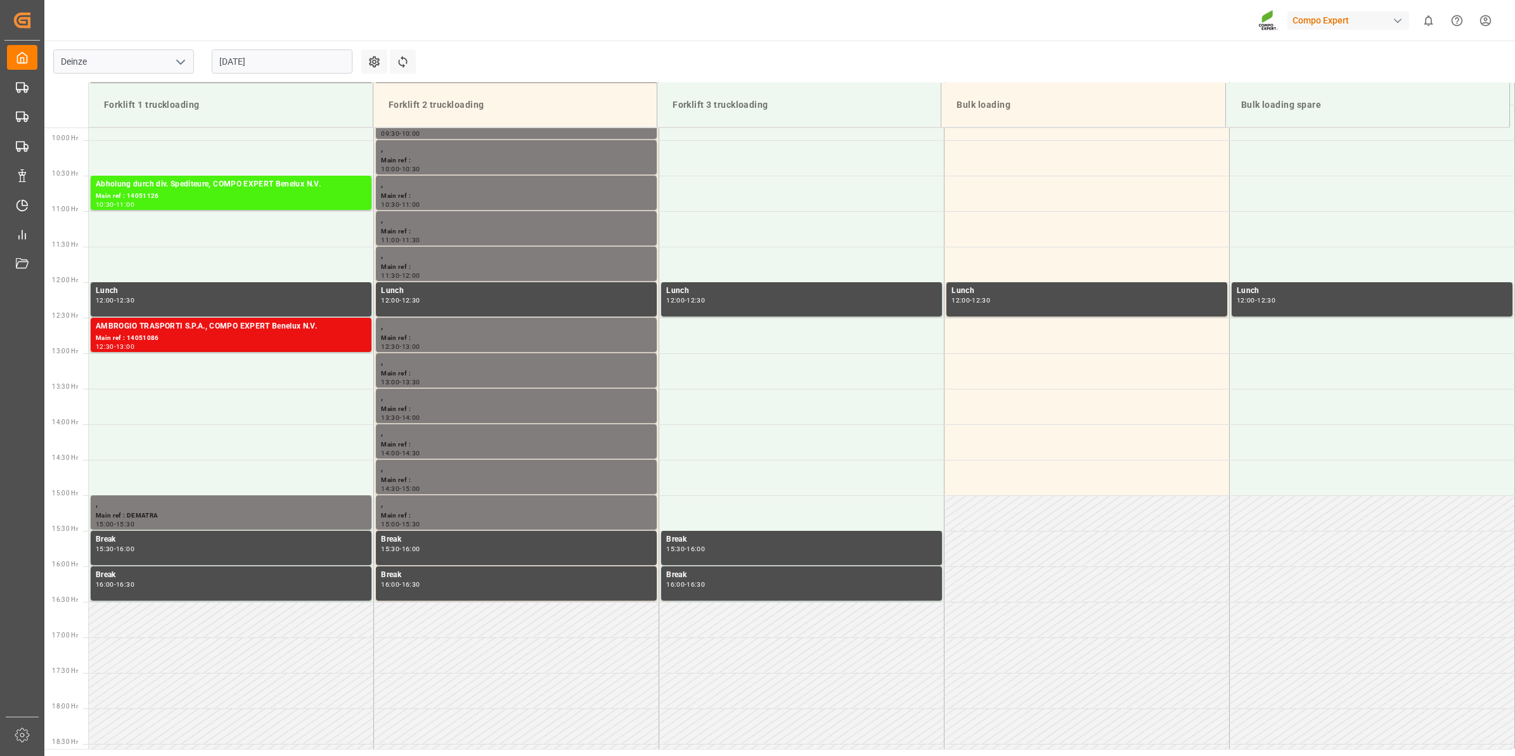
scroll to position [702, 0]
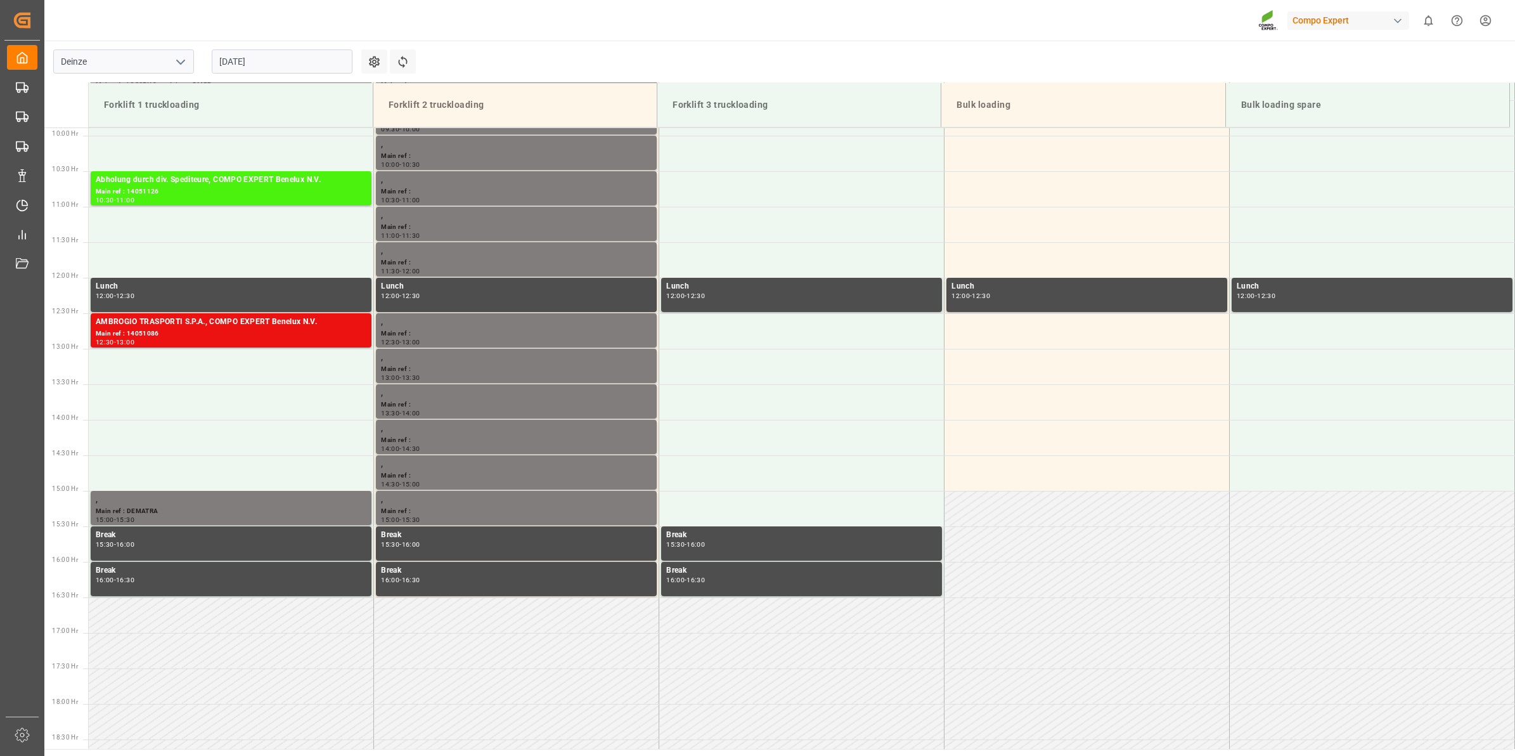
click at [259, 49] on input "[DATE]" at bounding box center [282, 61] width 141 height 24
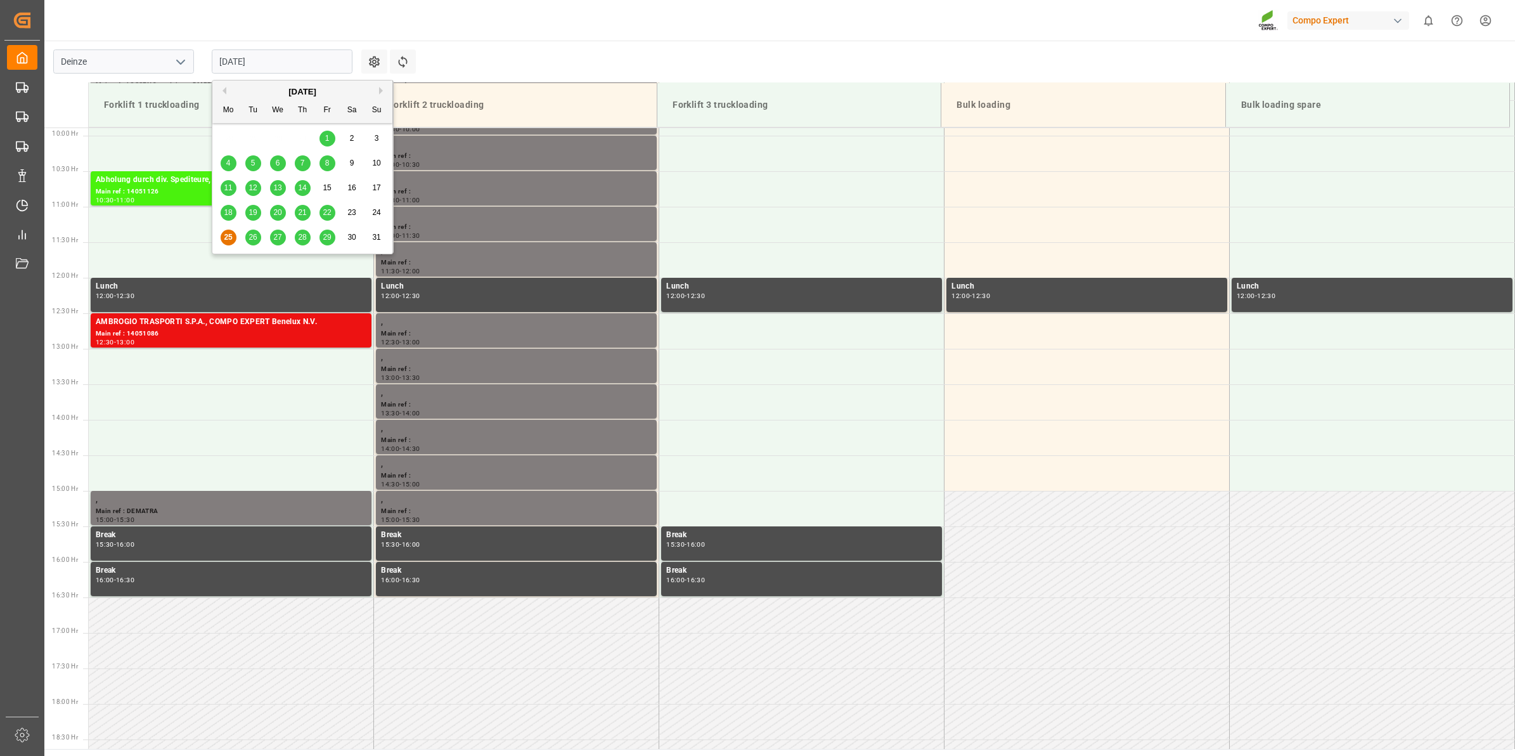
click at [328, 236] on span "29" at bounding box center [327, 237] width 8 height 9
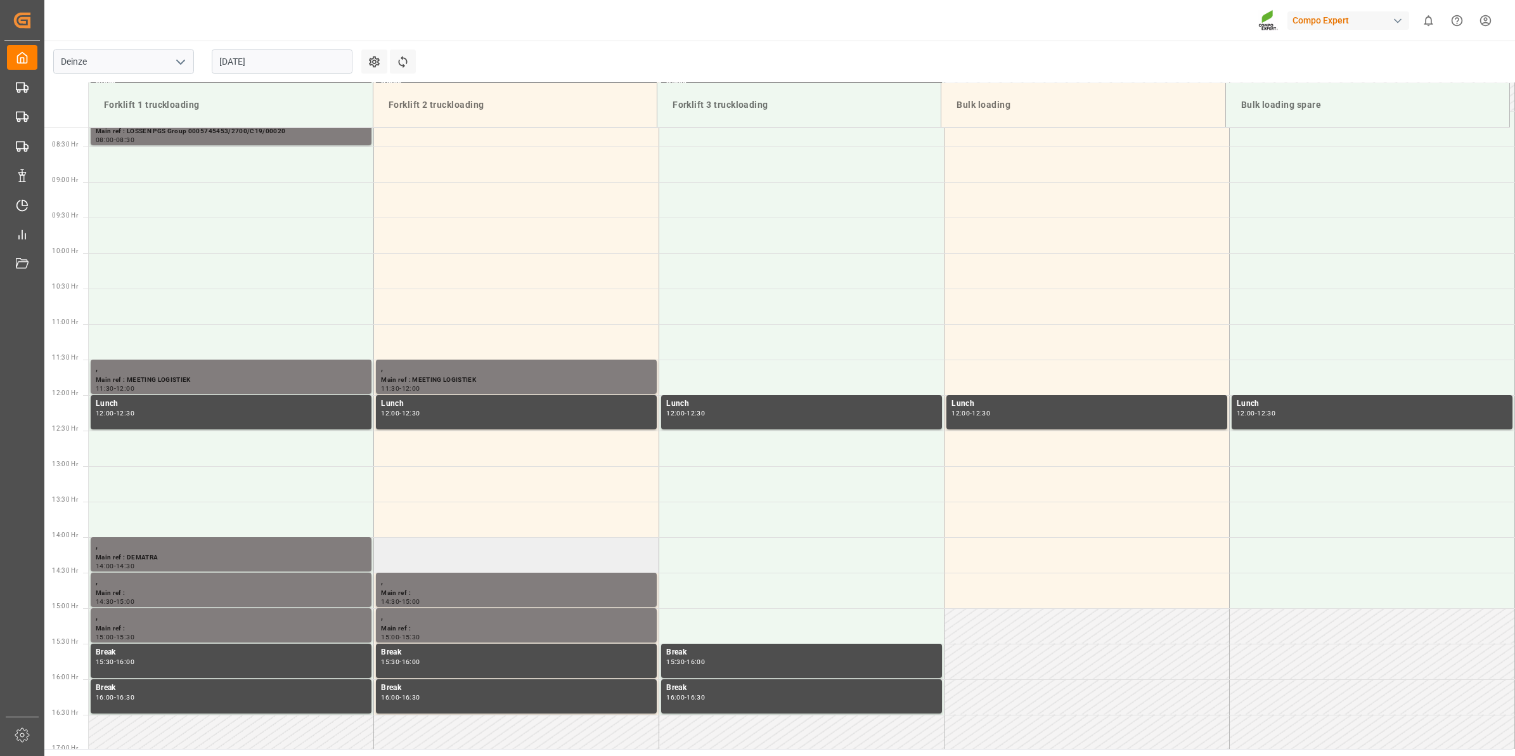
scroll to position [464, 0]
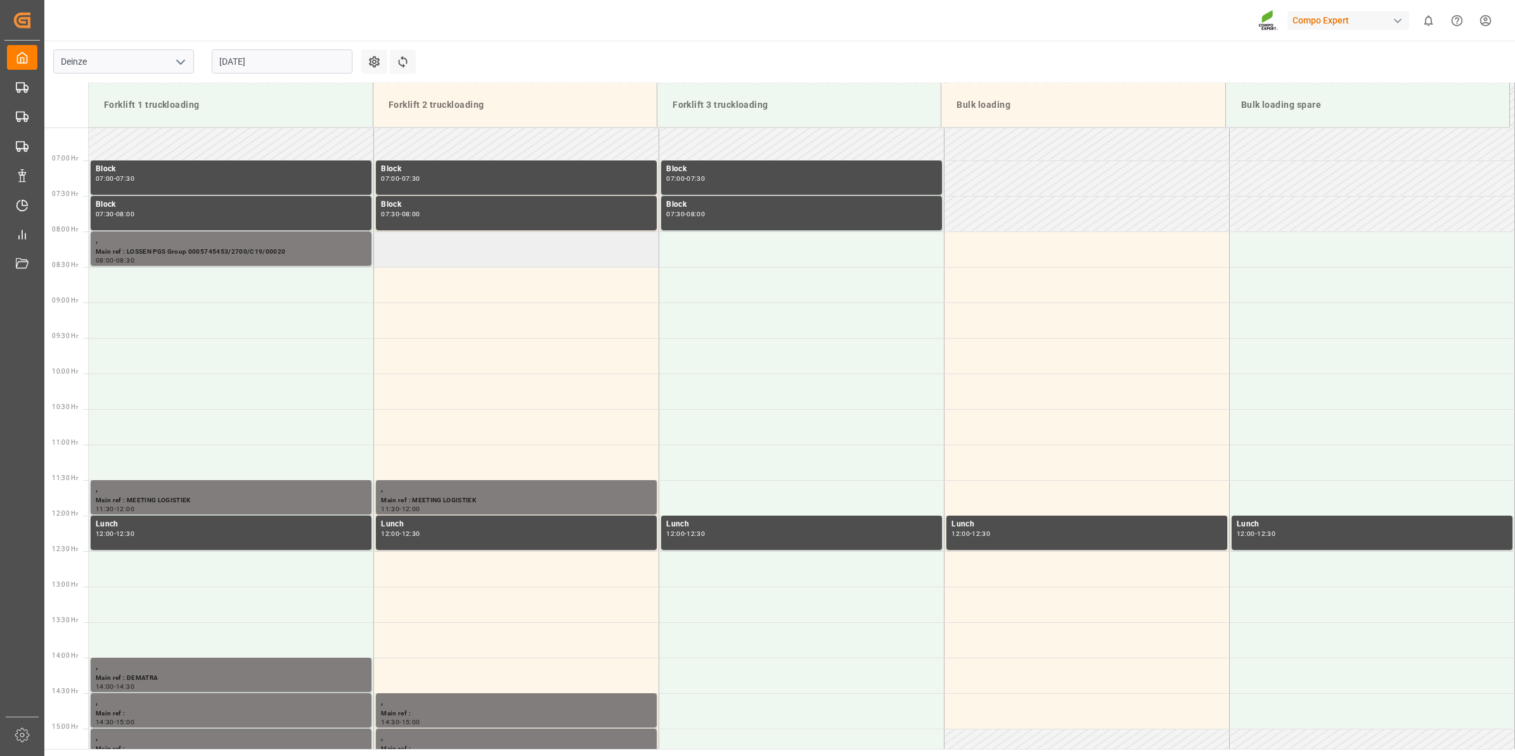
click at [456, 257] on td at bounding box center [516, 248] width 285 height 35
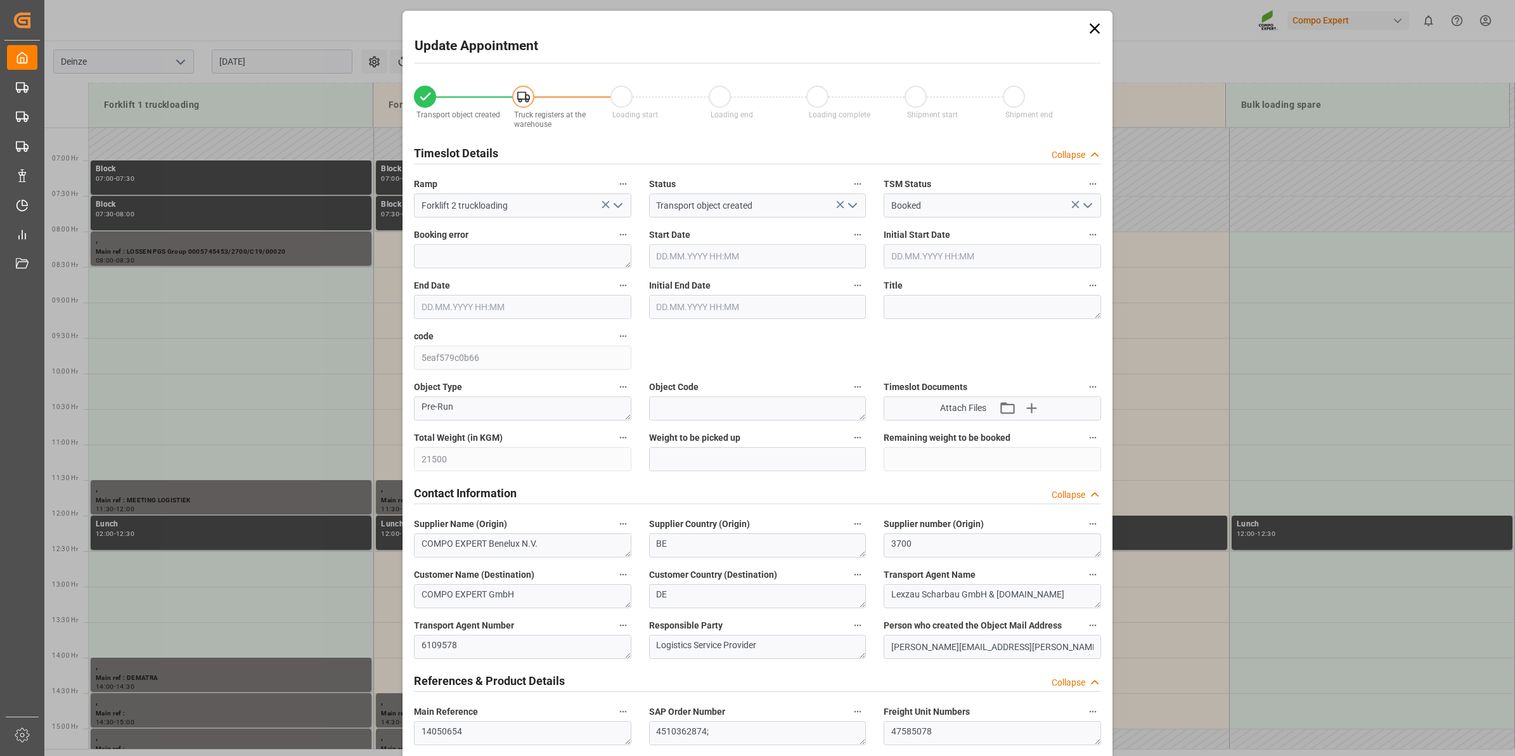
type input "[DATE] 08:00"
type input "[DATE] 08:30"
type input "[DATE] 11:35"
type input "[DATE] 09:07"
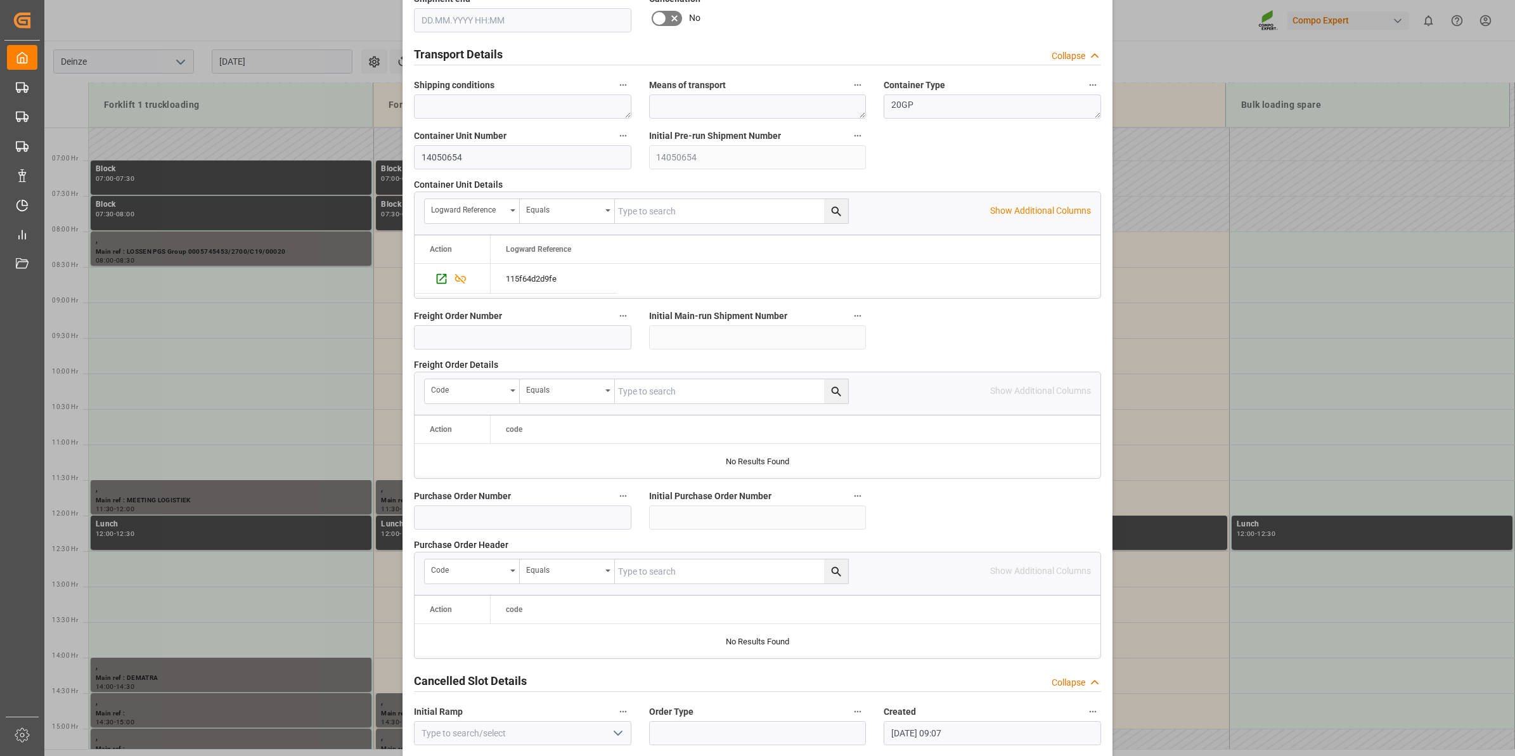
scroll to position [1005, 0]
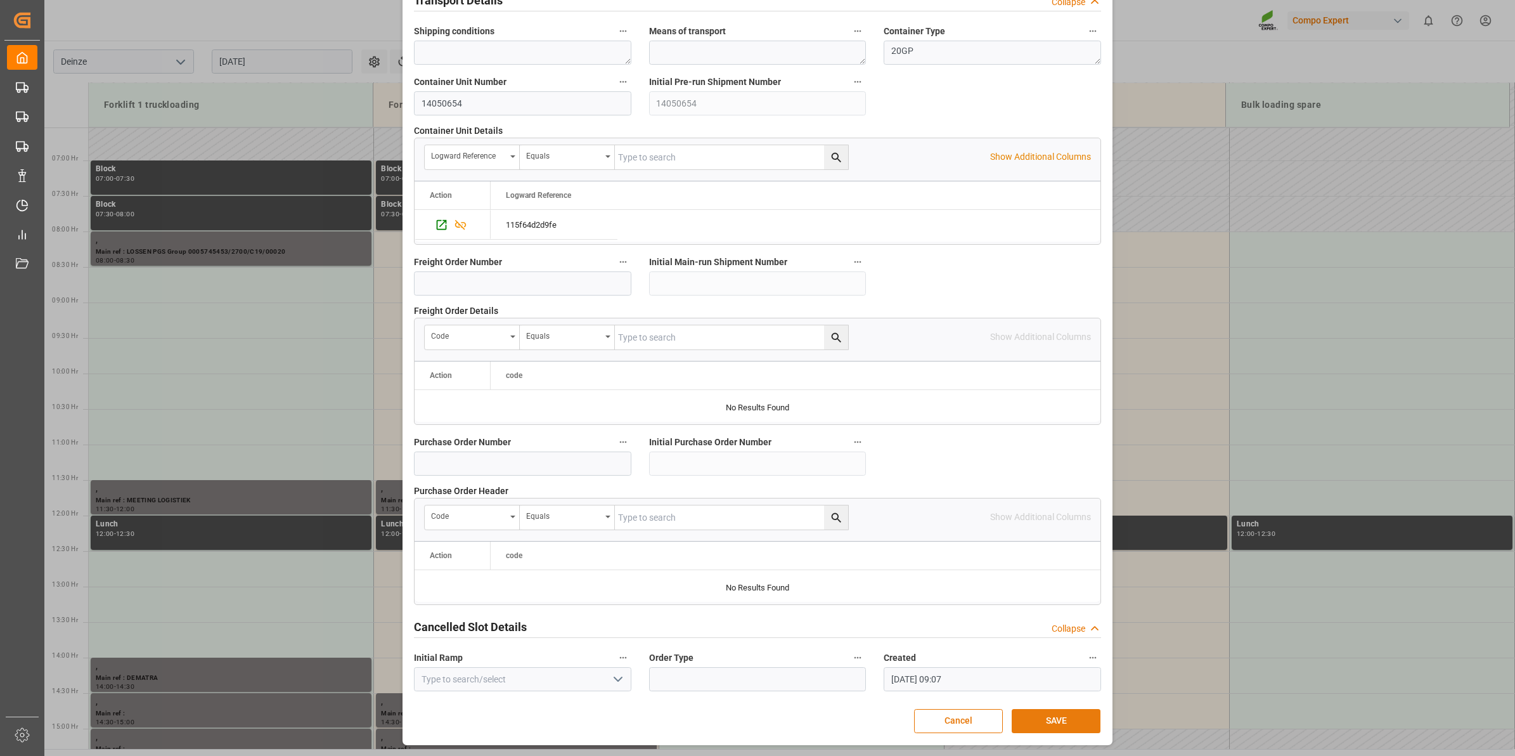
click at [1052, 714] on button "SAVE" at bounding box center [1056, 721] width 89 height 24
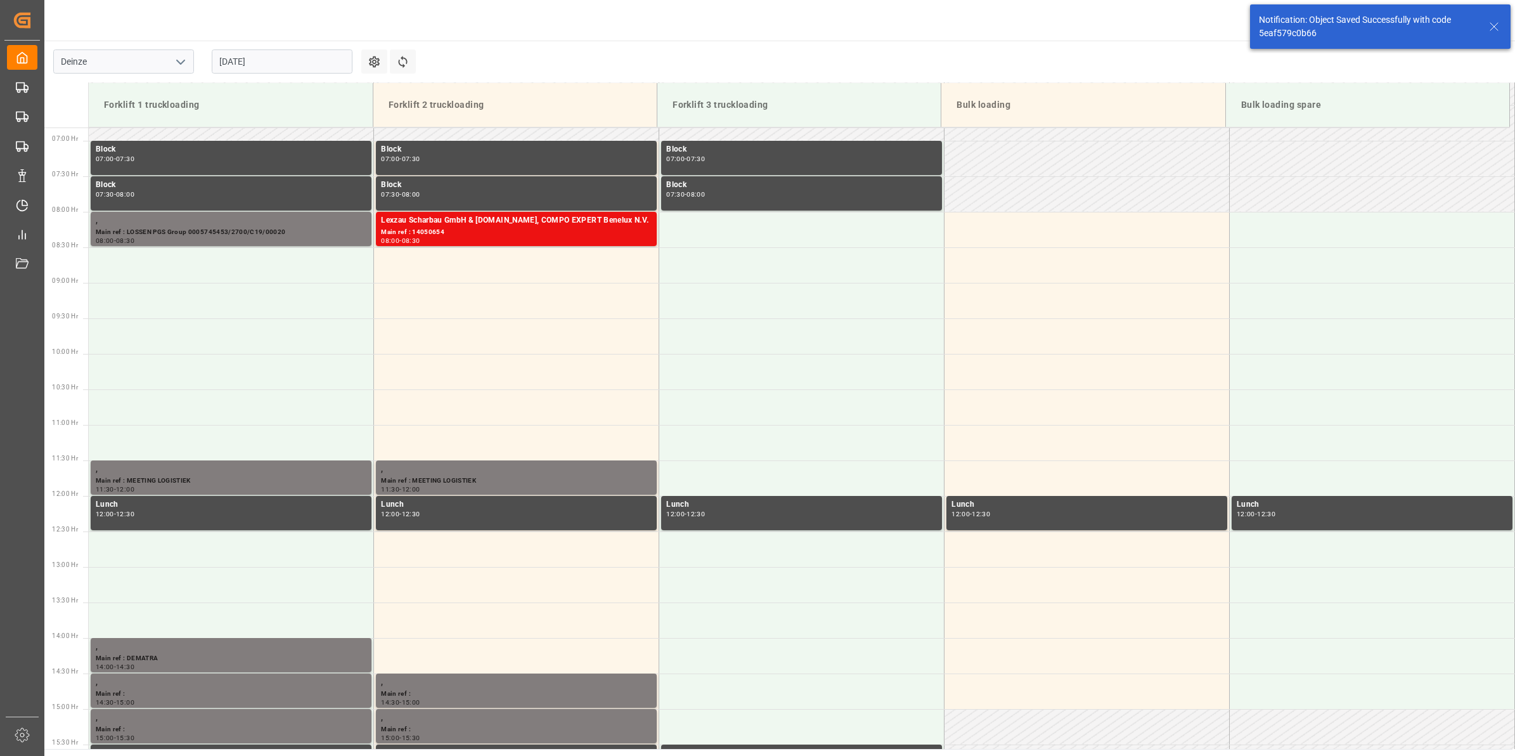
scroll to position [489, 0]
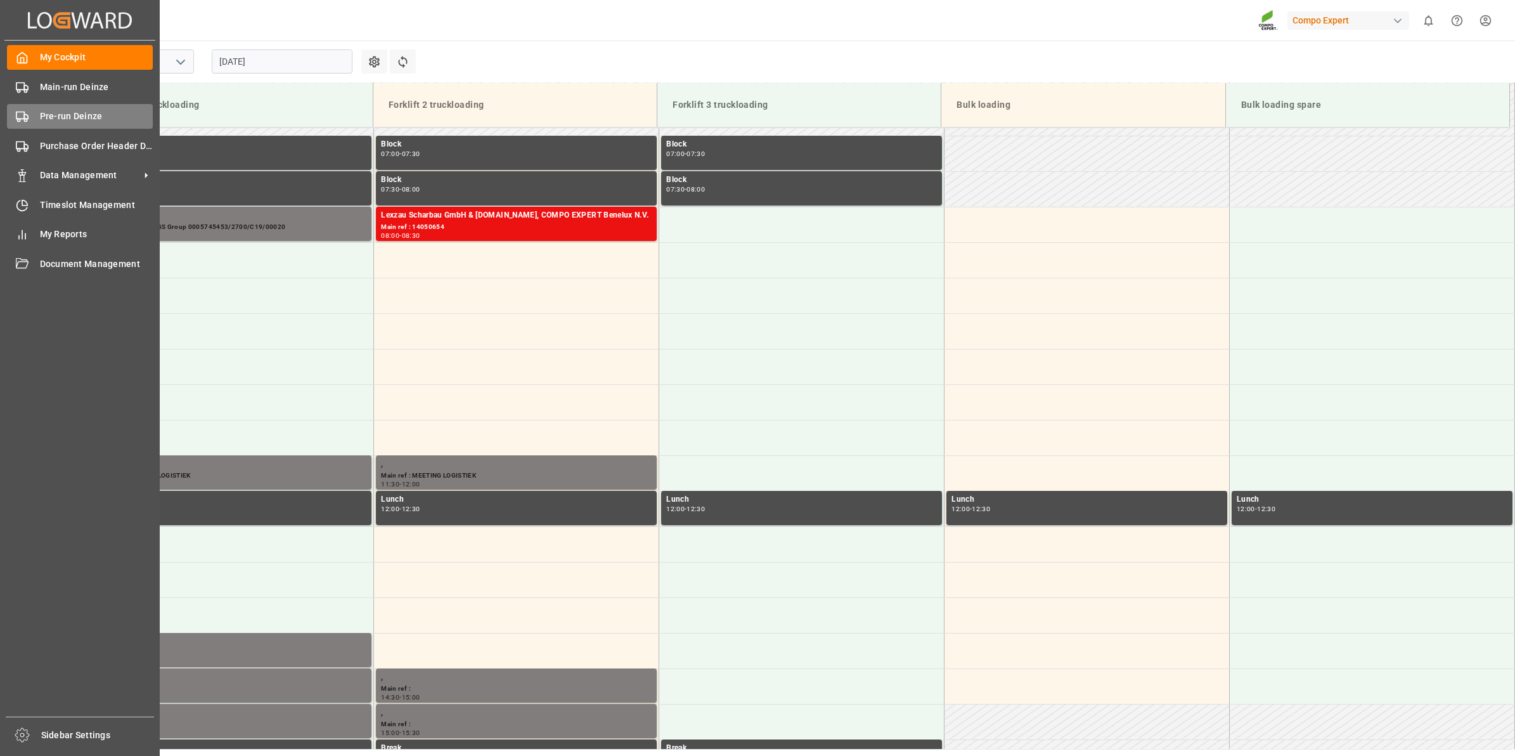
click at [60, 118] on span "Pre-run Deinze" at bounding box center [96, 116] width 113 height 13
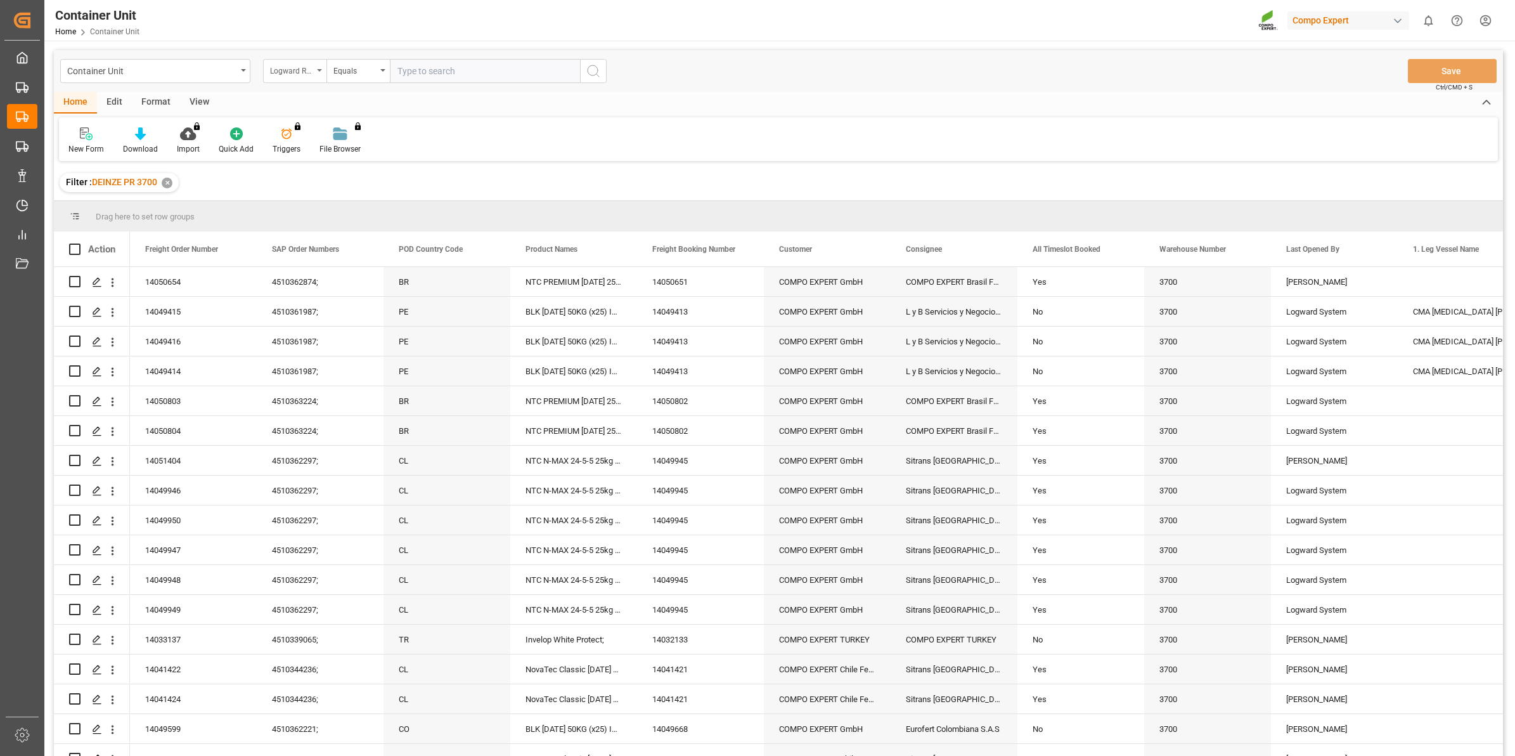
click at [318, 74] on div "Logward Reference" at bounding box center [294, 71] width 63 height 24
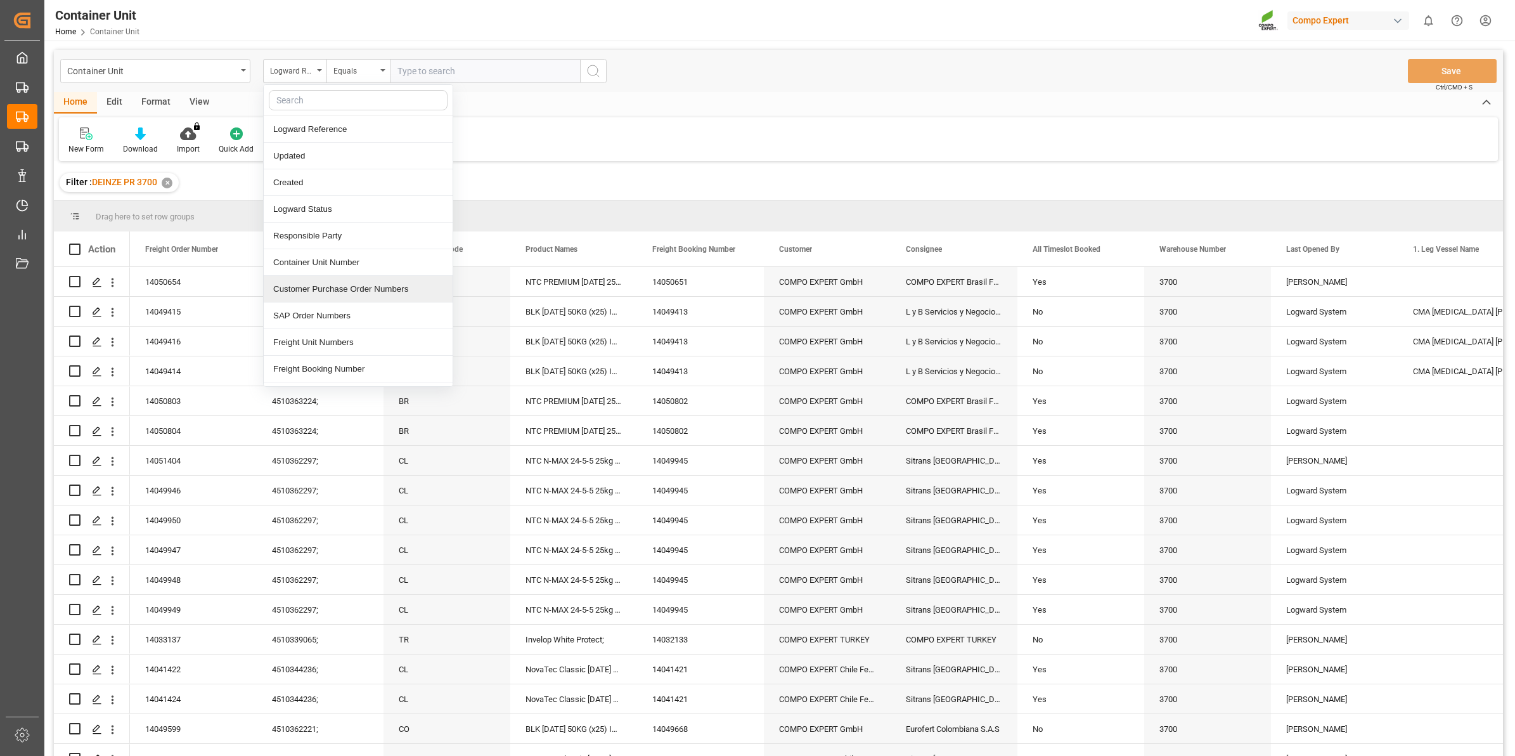
scroll to position [158, 0]
click at [319, 229] on div "Freight Order Number" at bounding box center [358, 237] width 189 height 27
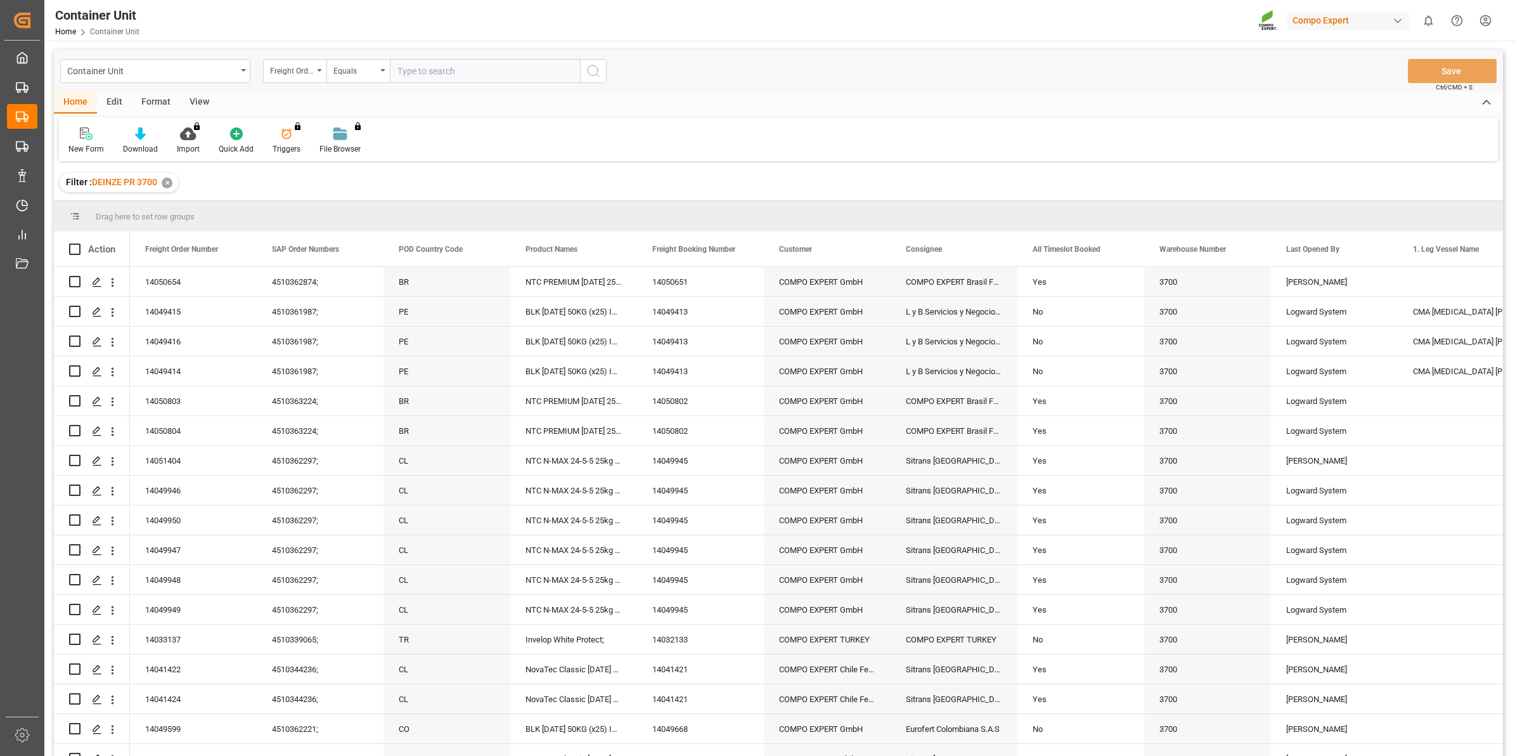
click at [448, 74] on input "text" at bounding box center [485, 71] width 190 height 24
type input "14050655"
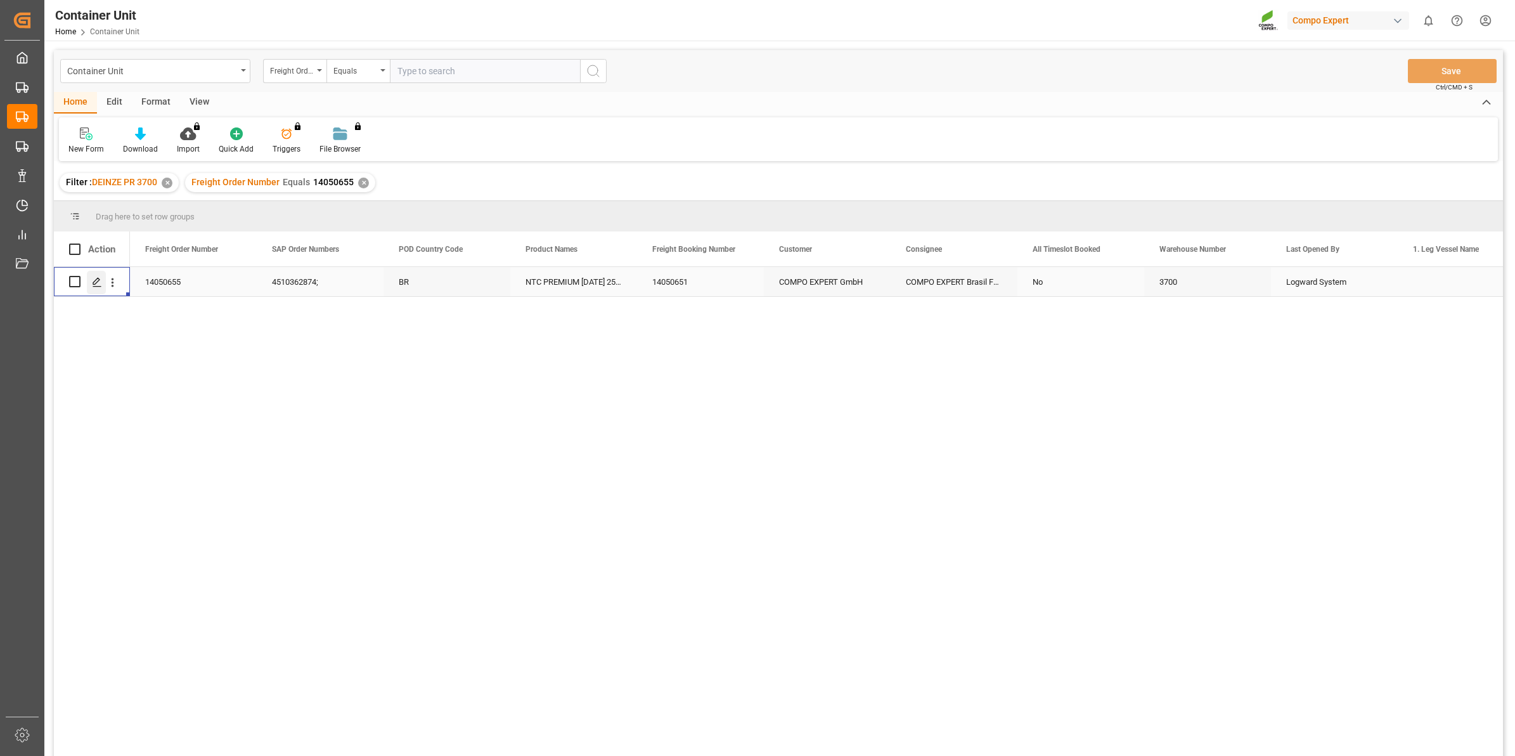
click at [97, 285] on icon "Press SPACE to select this row." at bounding box center [97, 282] width 10 height 10
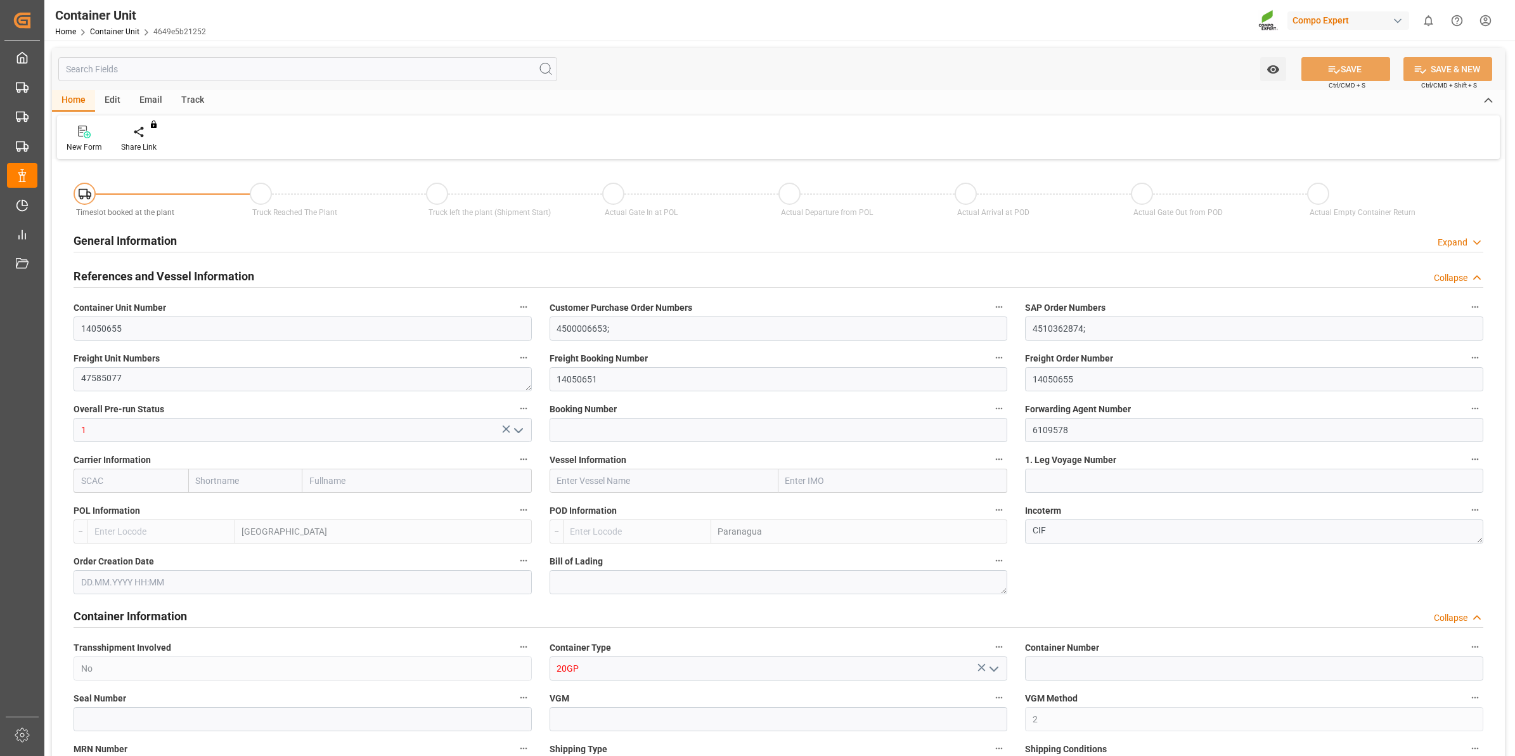
type input "BEANR"
type input "BRPNG"
type input "0"
type input "100"
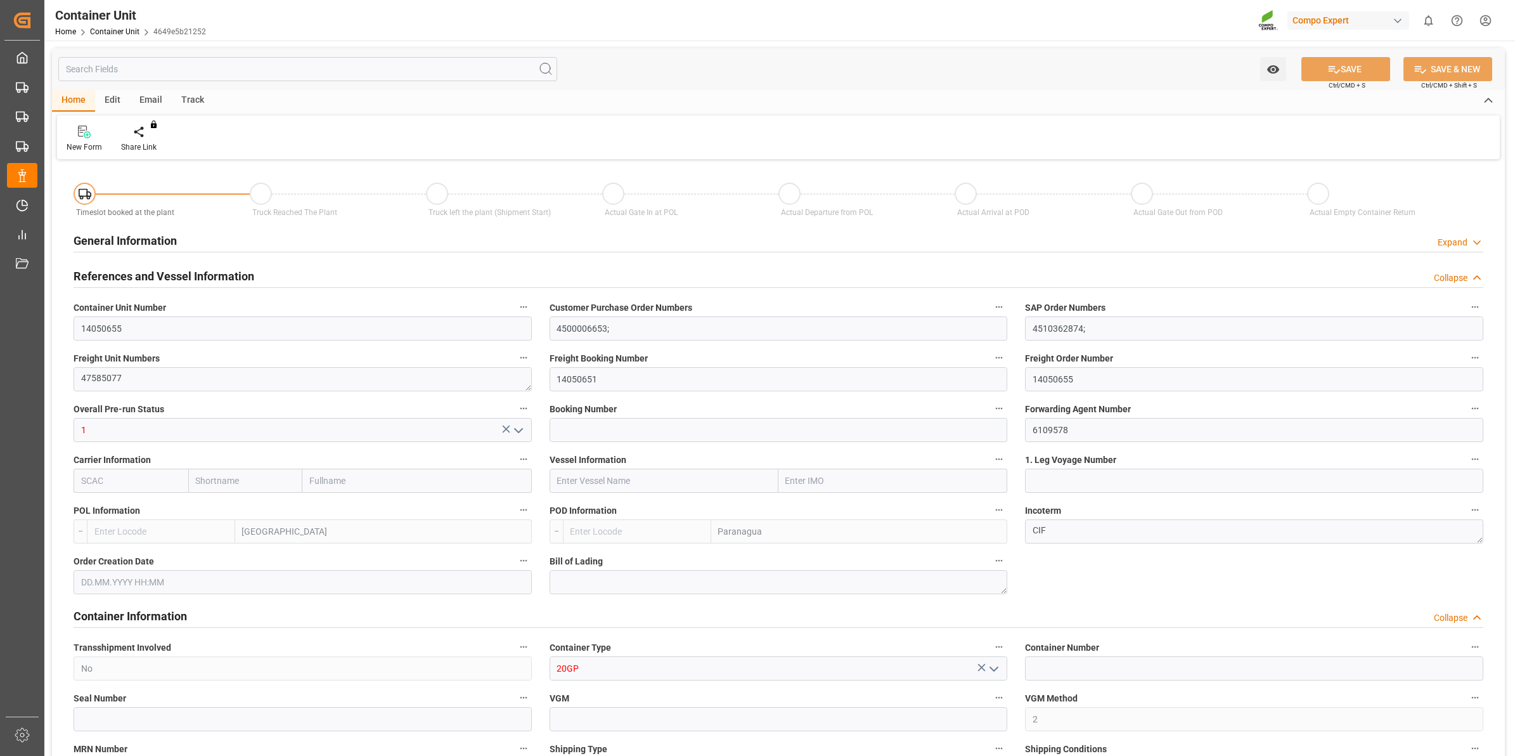
type input "21500"
type input "[DATE] 11:36"
type input "[DATE]"
click at [156, 147] on div "Create Timeslot" at bounding box center [148, 146] width 54 height 11
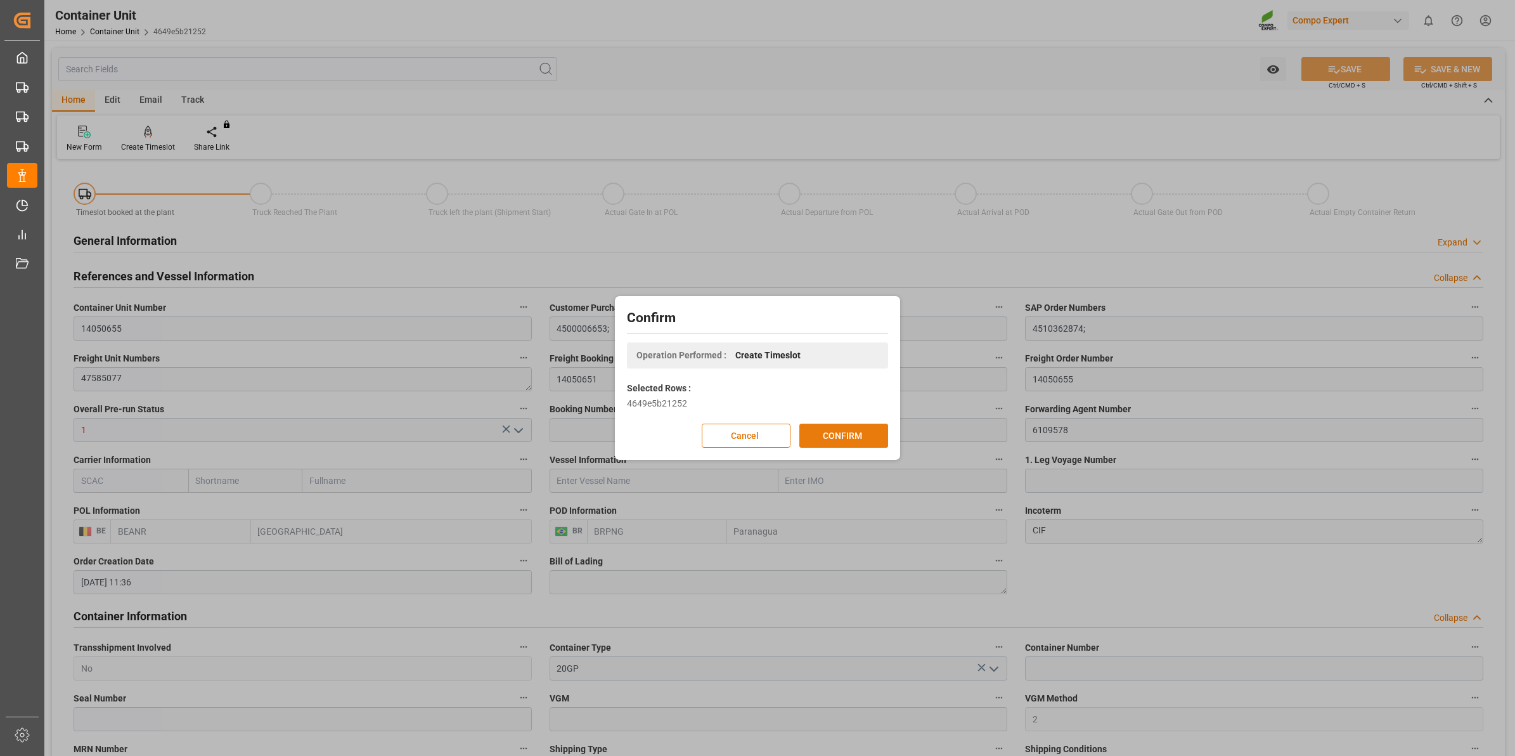
click at [828, 435] on button "CONFIRM" at bounding box center [843, 435] width 89 height 24
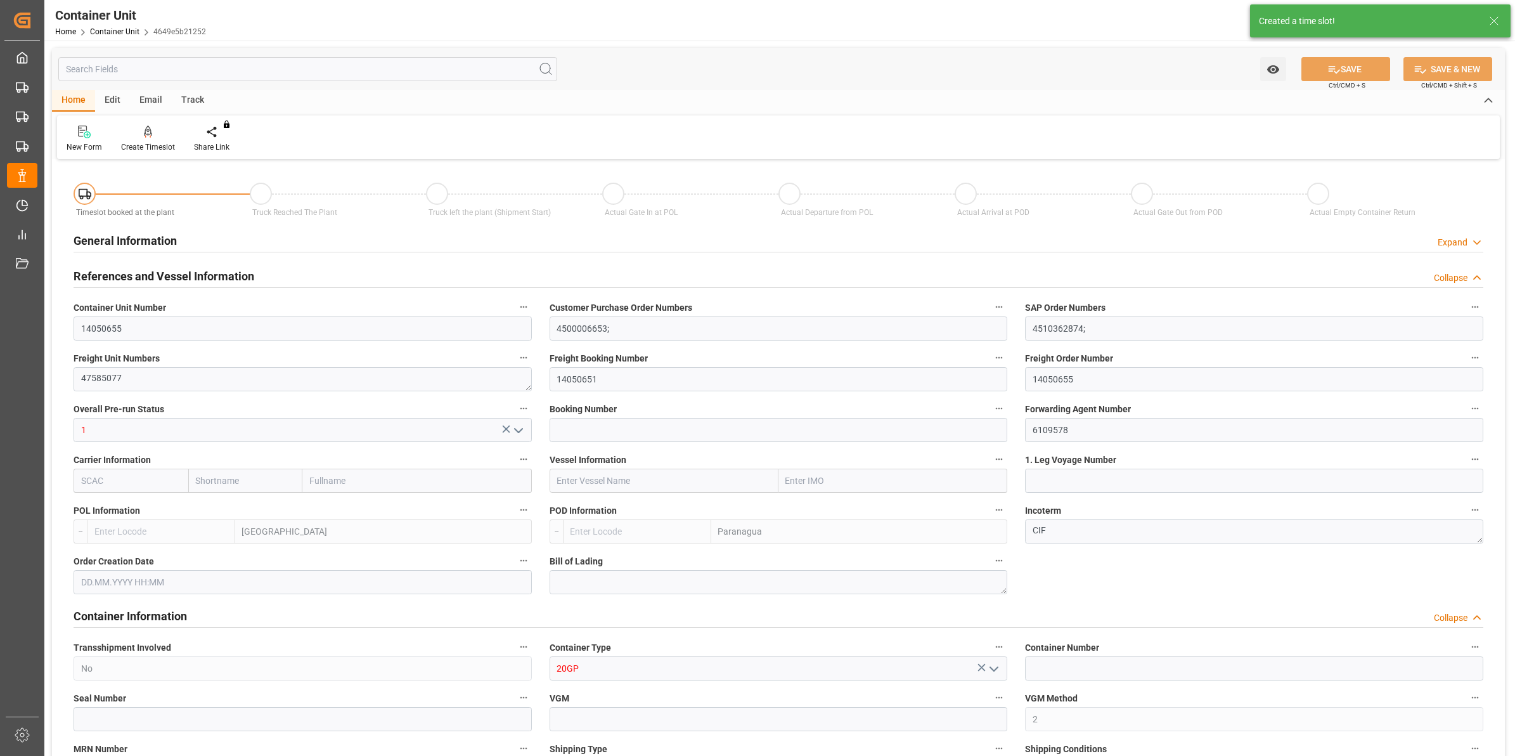
type input "BEANR"
type input "BRPNG"
type input "0"
type input "100"
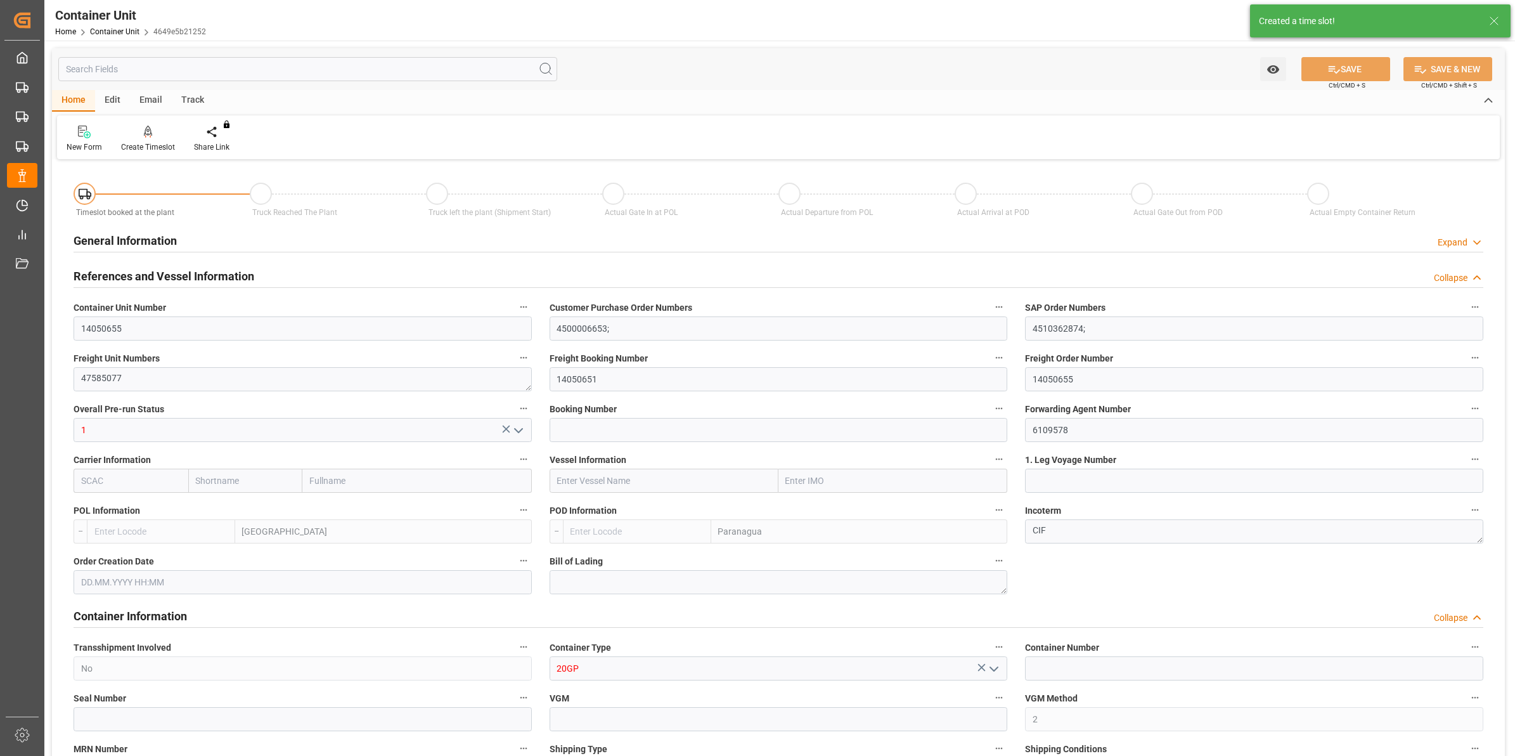
type input "21500"
type input "[DATE] 11:36"
type input "[DATE]"
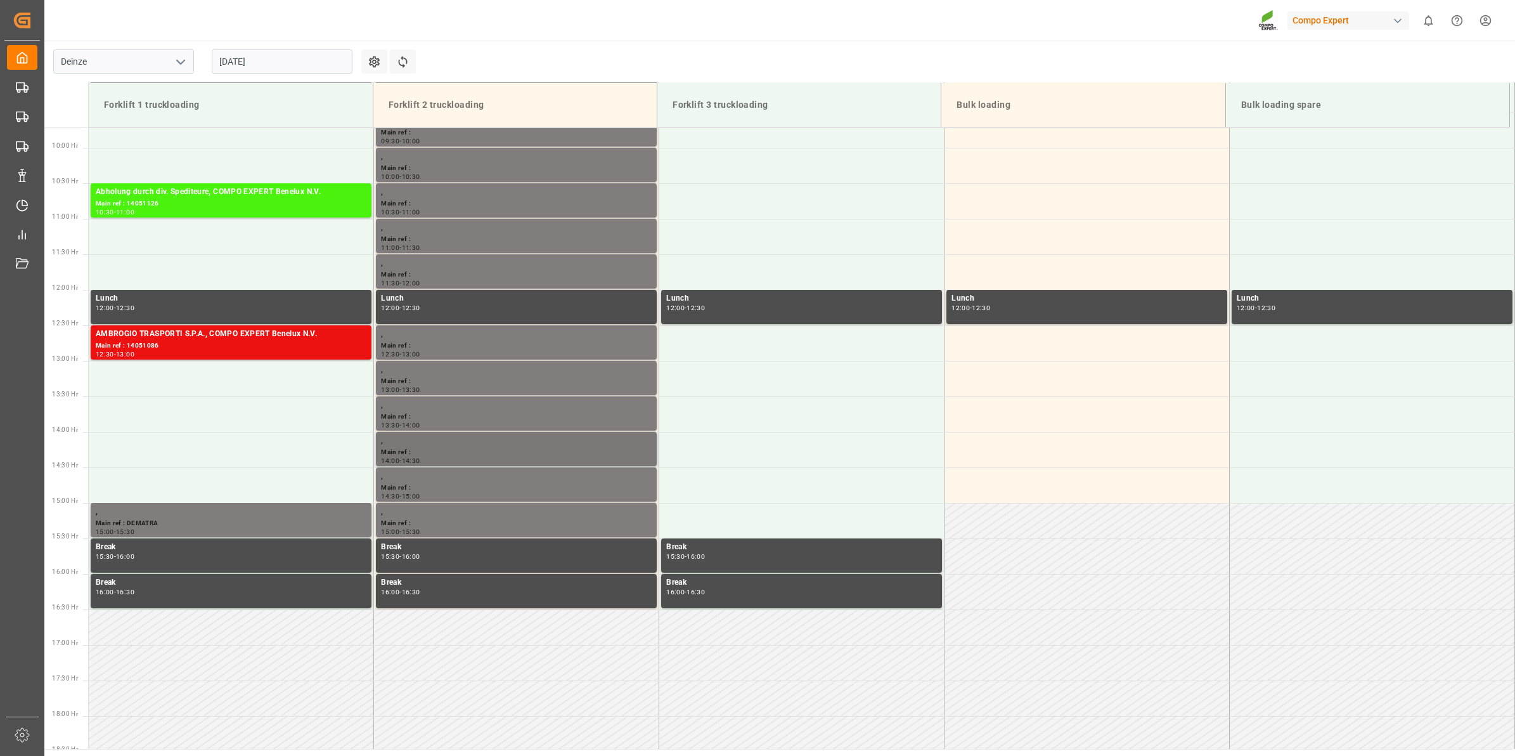
scroll to position [702, 0]
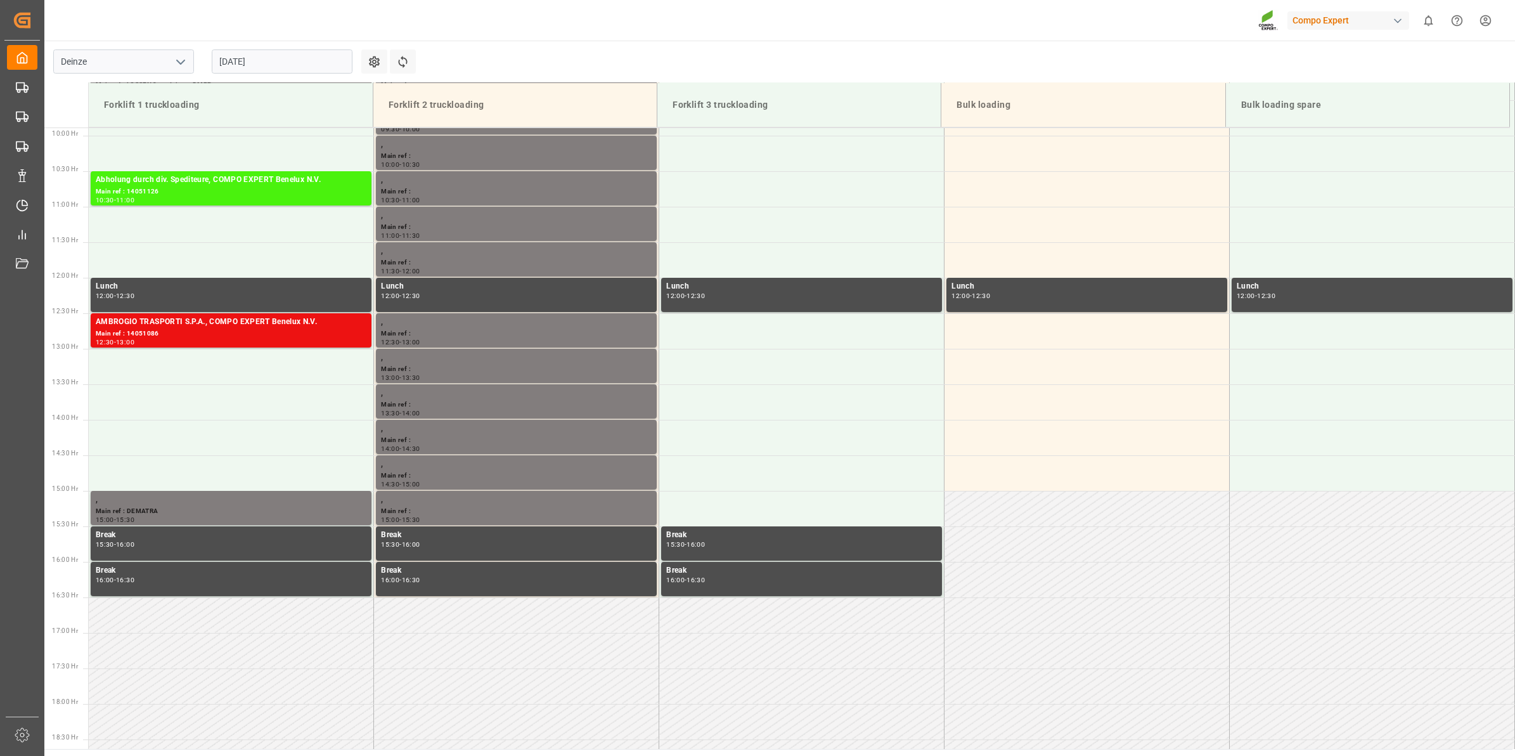
click at [292, 62] on input "[DATE]" at bounding box center [282, 61] width 141 height 24
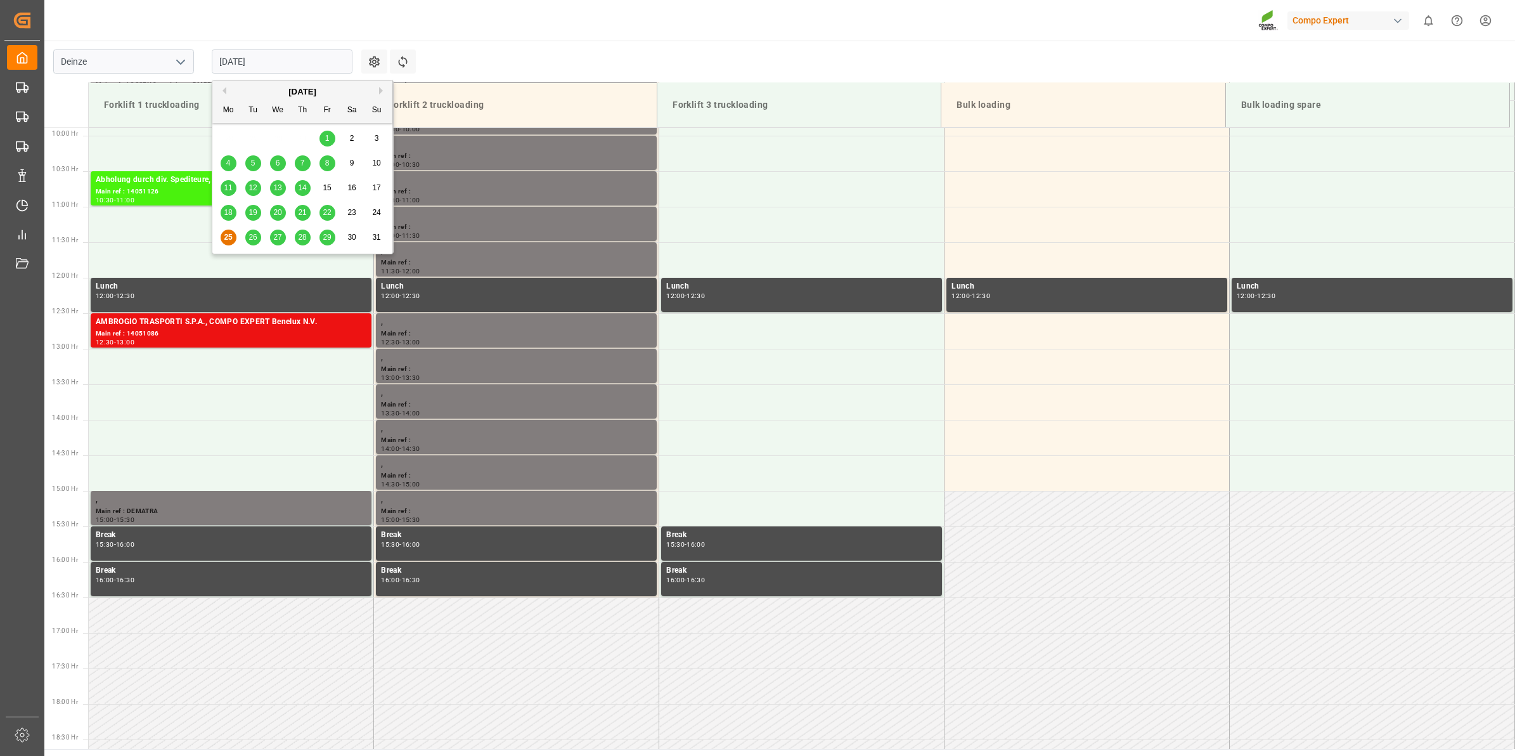
click at [327, 240] on span "29" at bounding box center [327, 237] width 8 height 9
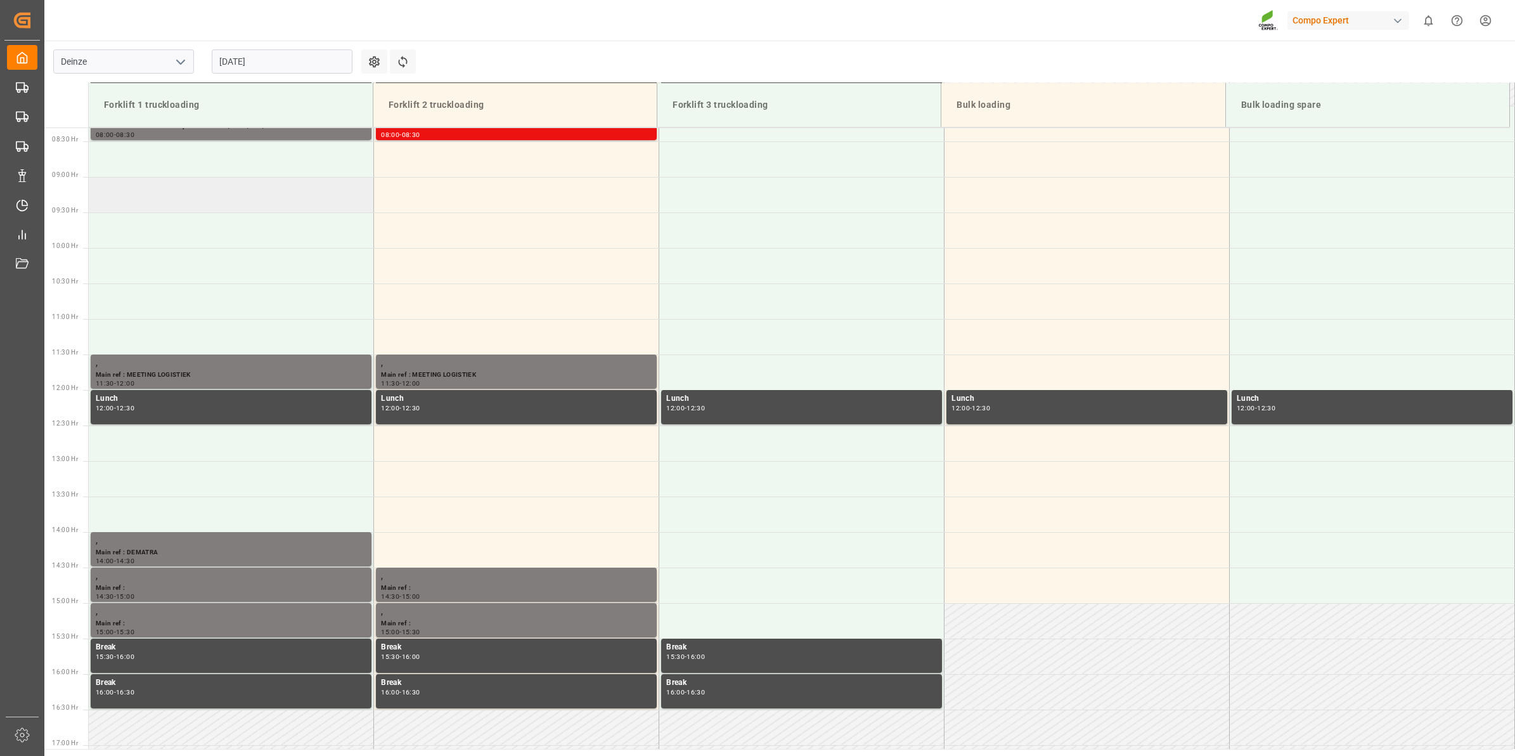
scroll to position [464, 0]
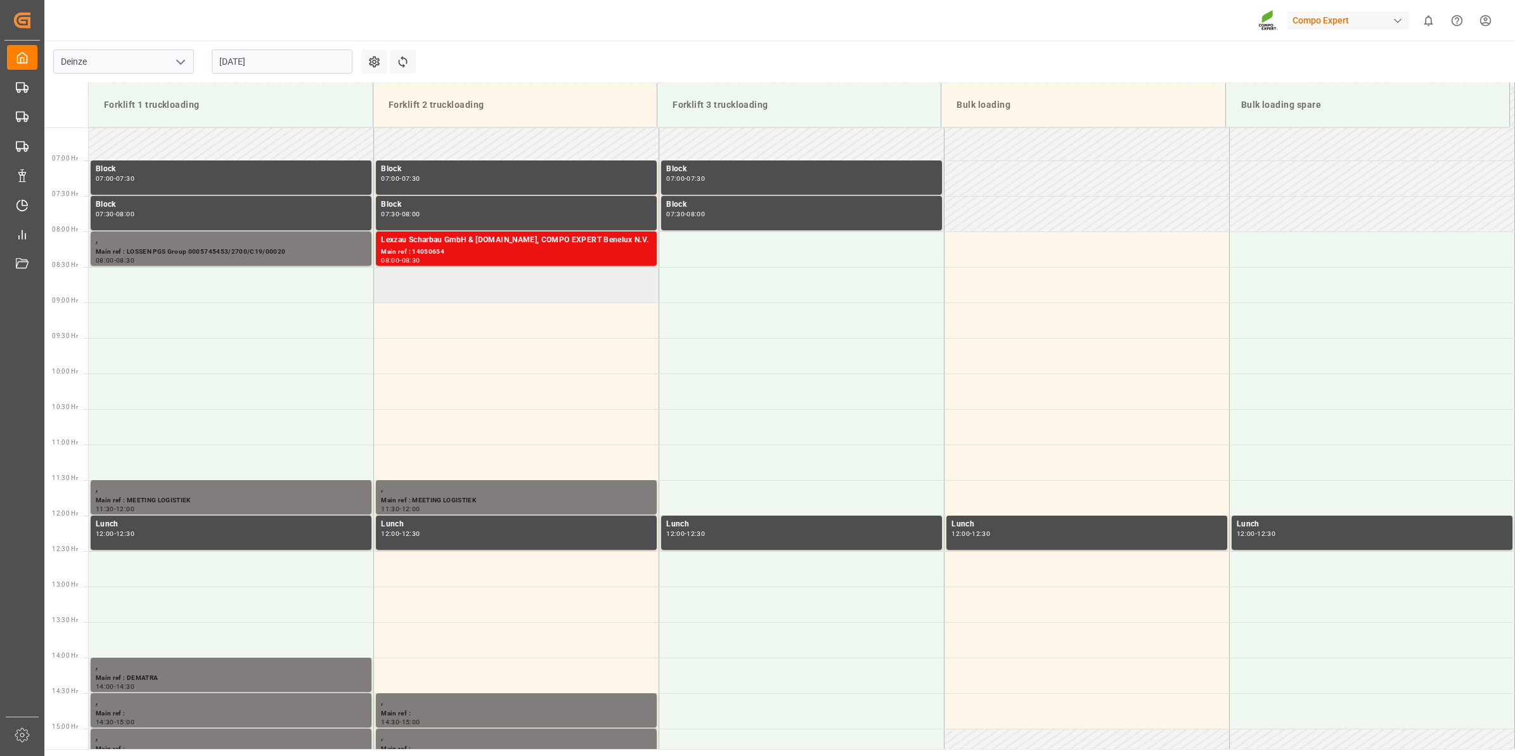
click at [461, 273] on td at bounding box center [516, 284] width 285 height 35
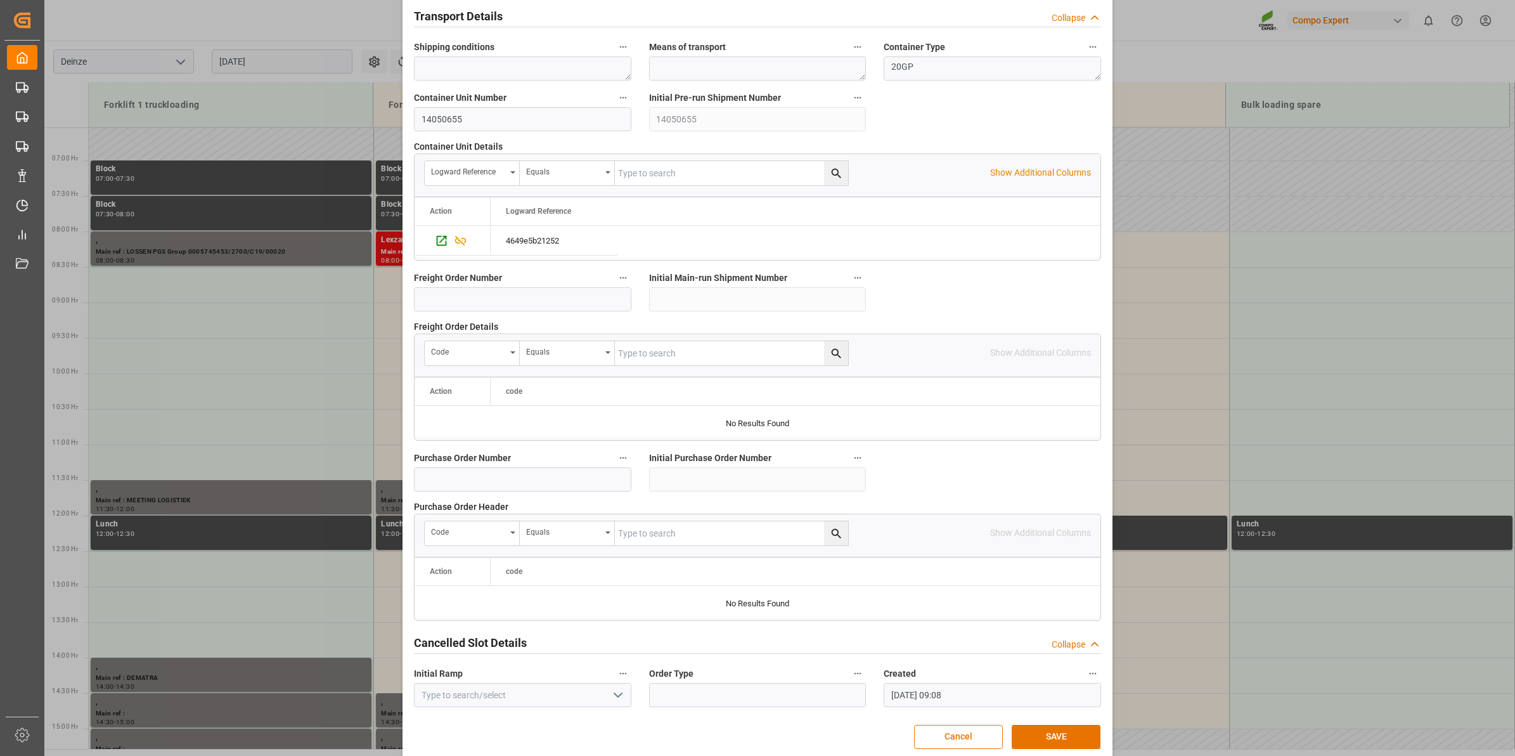
scroll to position [1005, 0]
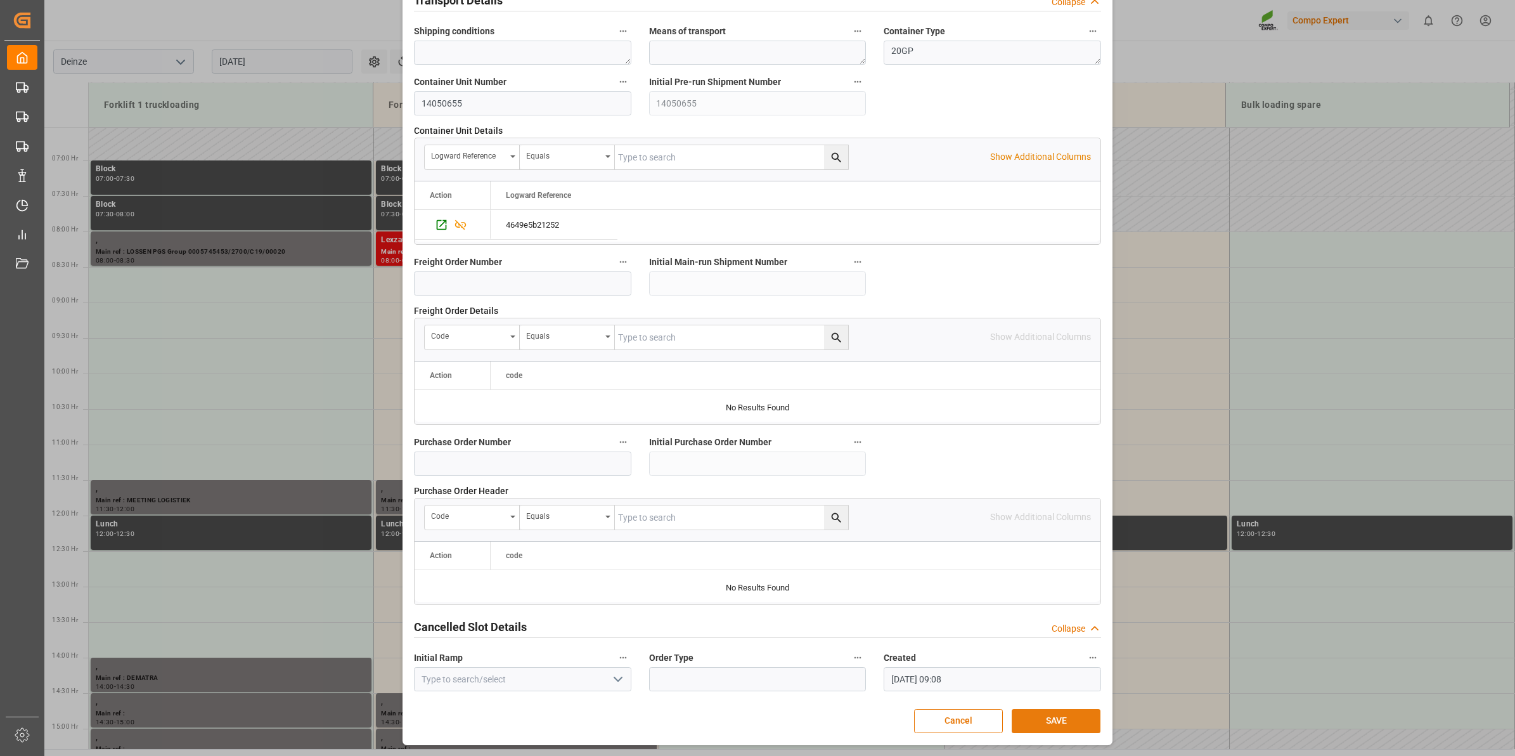
click at [1065, 718] on button "SAVE" at bounding box center [1056, 721] width 89 height 24
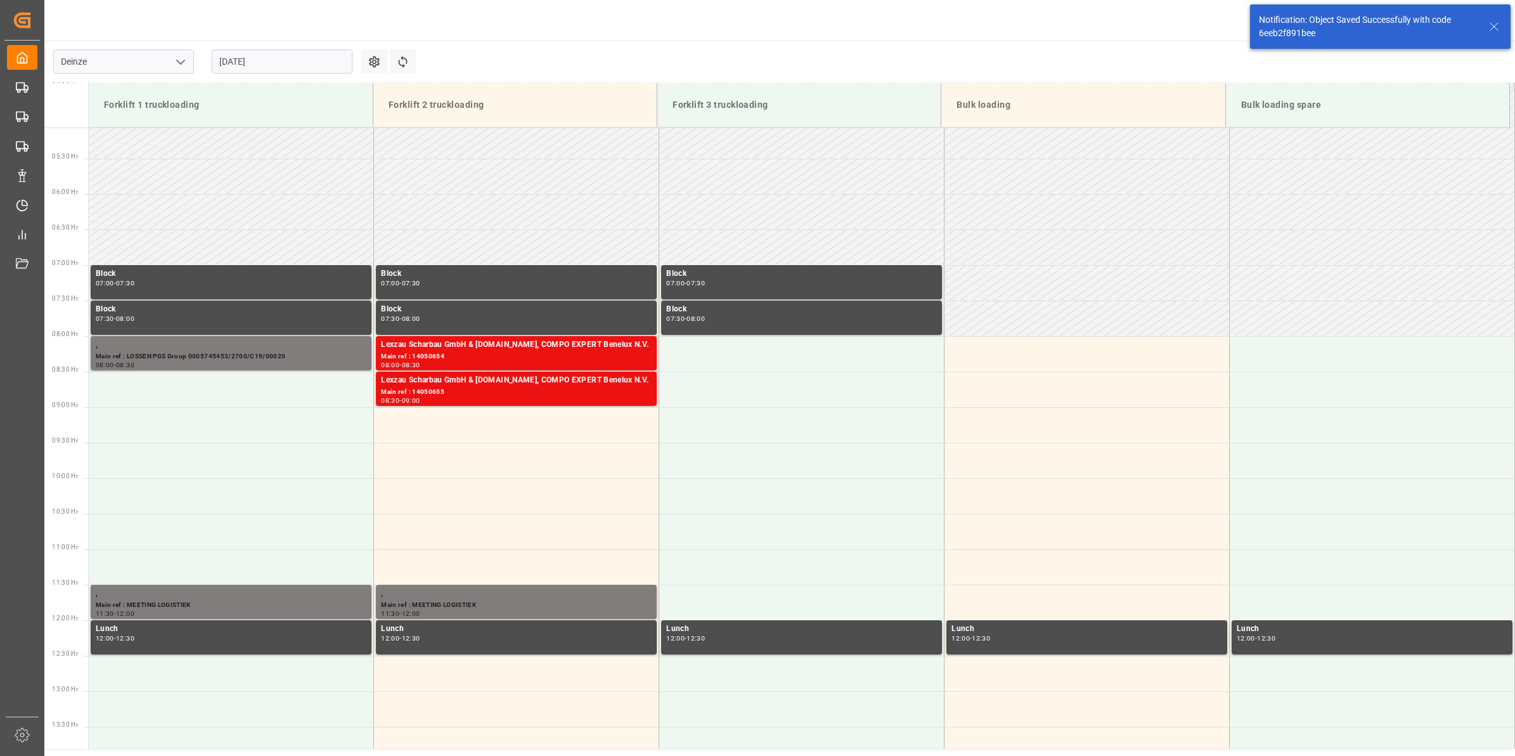
scroll to position [489, 0]
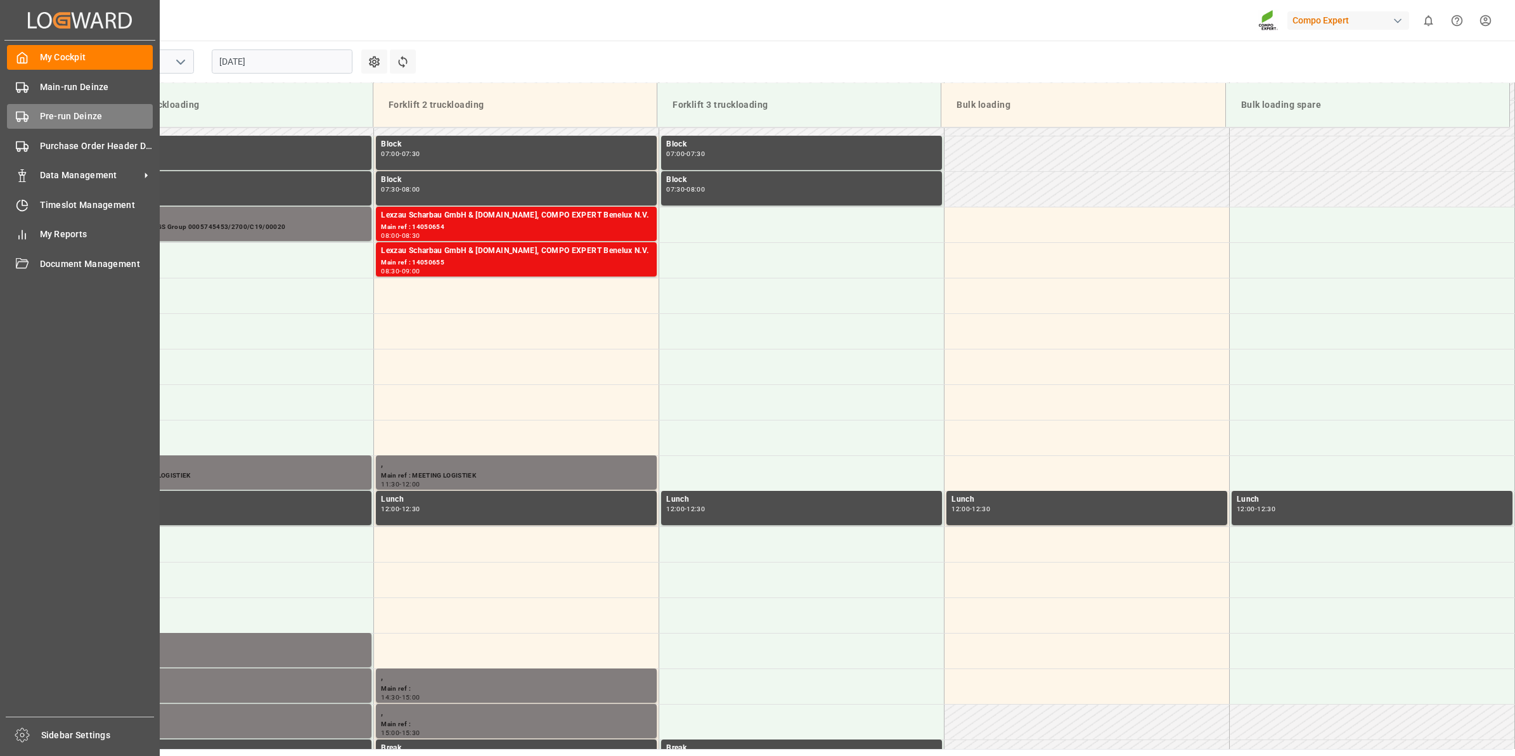
drag, startPoint x: 42, startPoint y: 129, endPoint x: 61, endPoint y: 112, distance: 25.6
click at [42, 129] on div "My Cockpit My Cockpit Main-run Deinze Main-run Deinze Pre-run Deinze Pre-run De…" at bounding box center [79, 379] width 151 height 676
click at [61, 112] on span "Pre-run Deinze" at bounding box center [96, 116] width 113 height 13
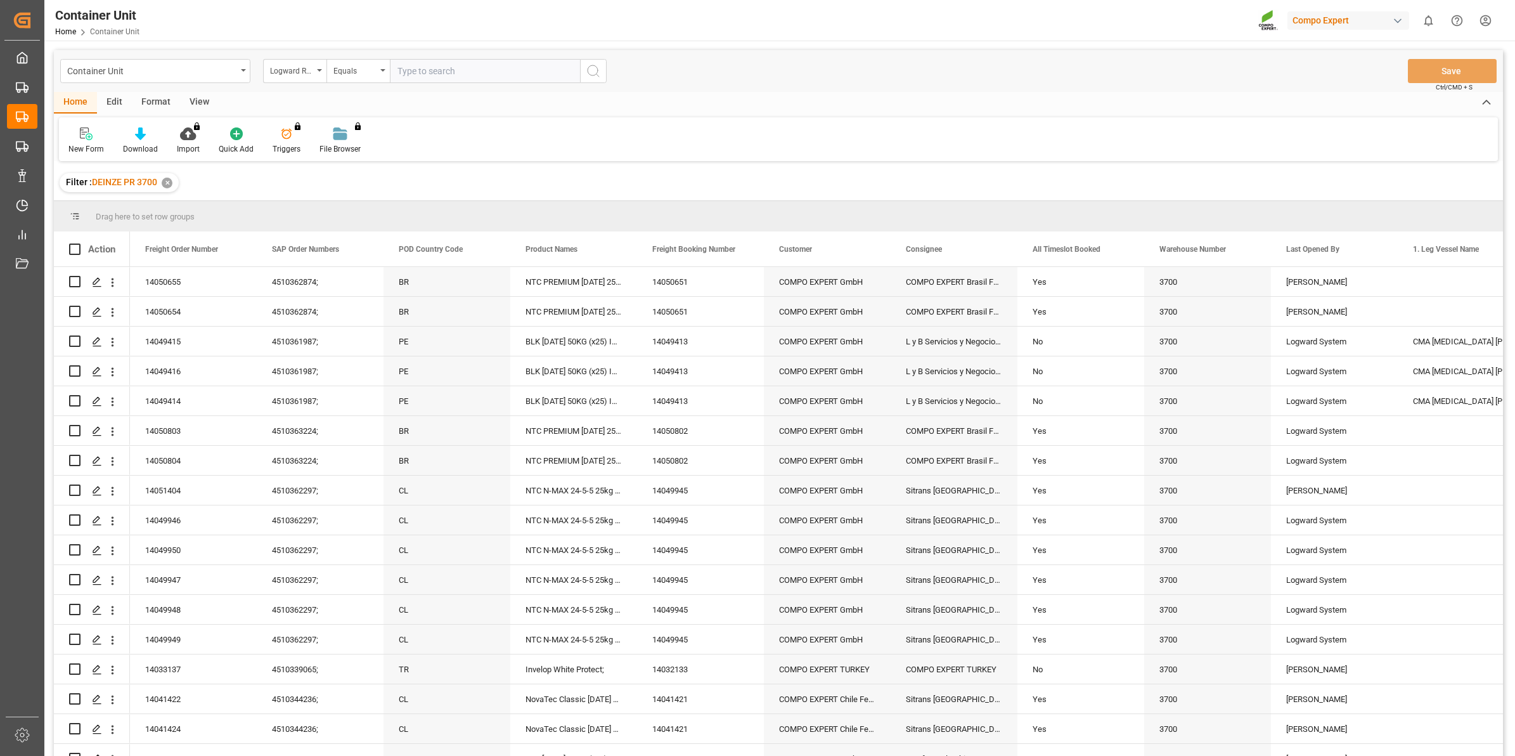
click at [303, 70] on div "Logward Reference" at bounding box center [291, 69] width 43 height 15
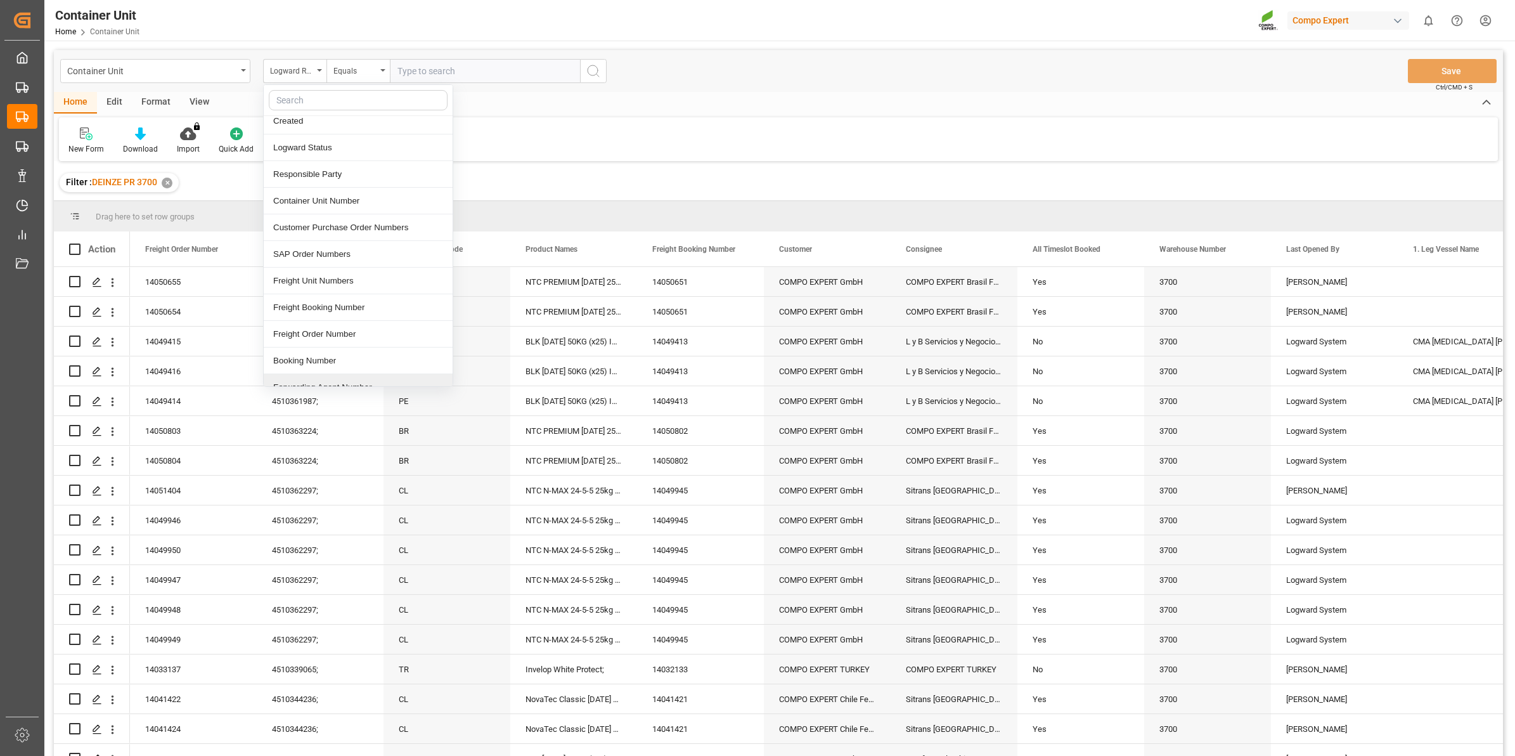
scroll to position [100, 0]
click at [355, 299] on div "Freight Order Number" at bounding box center [358, 296] width 189 height 27
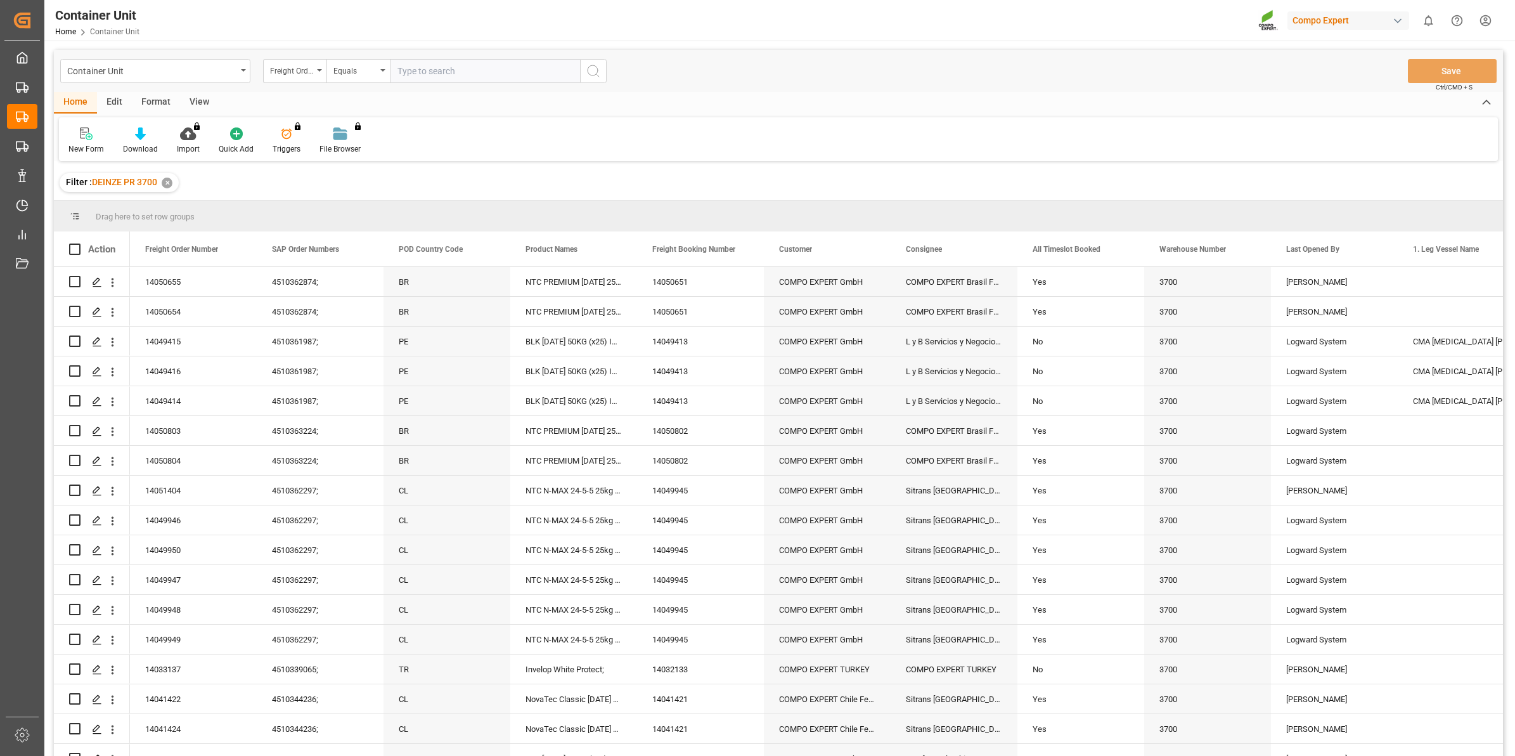
click at [409, 70] on input "text" at bounding box center [485, 71] width 190 height 24
type input "14050656"
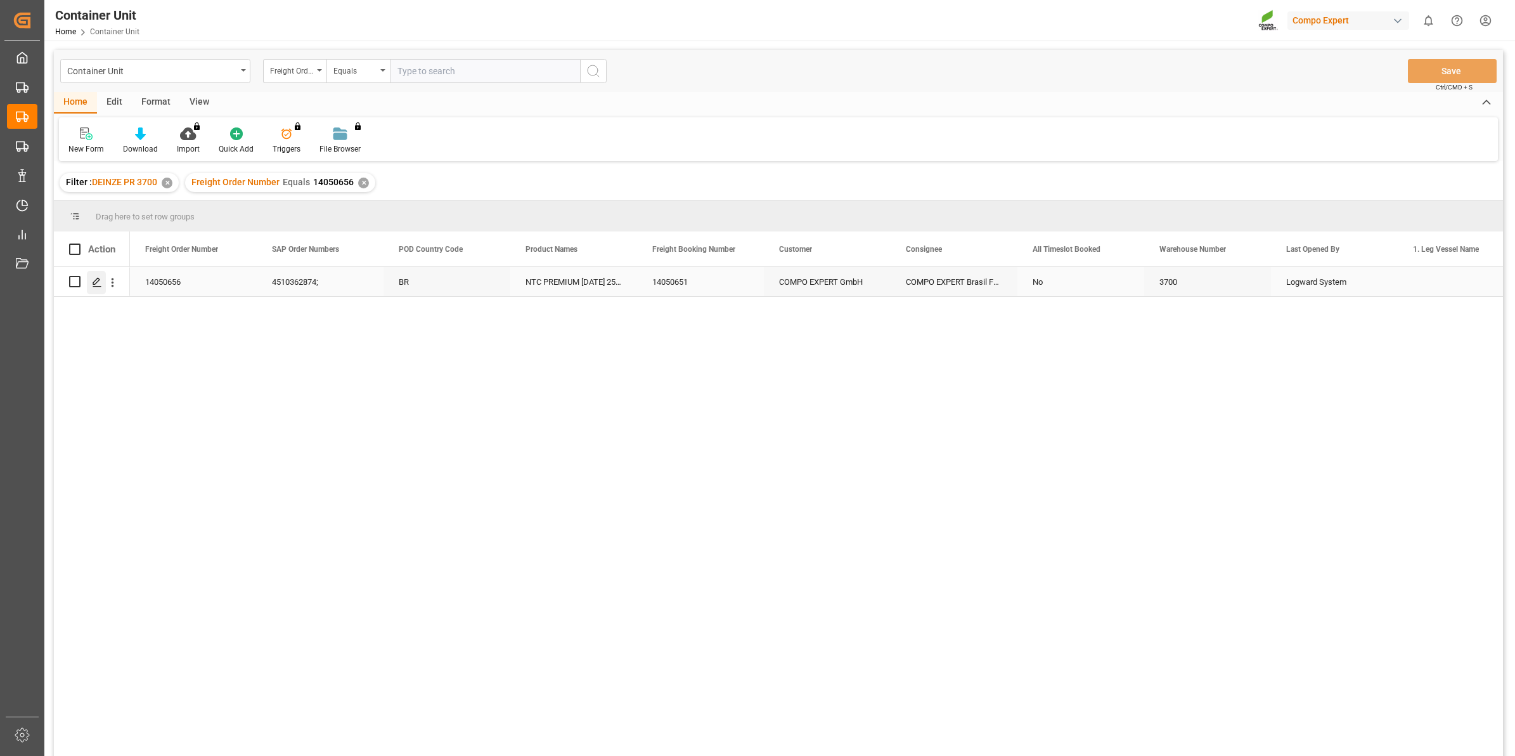
click at [103, 285] on div "Press SPACE to select this row." at bounding box center [96, 282] width 19 height 23
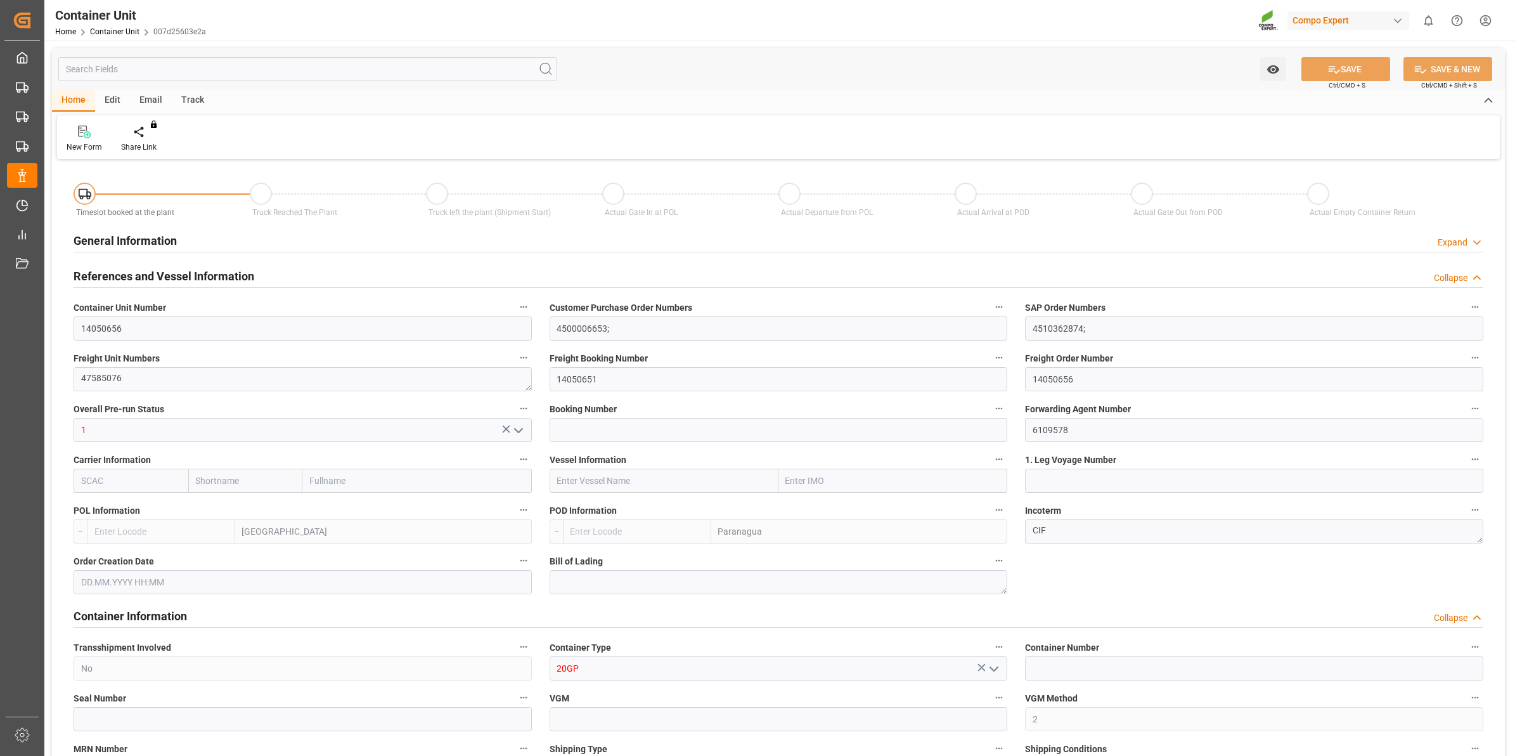
type input "BEANR"
type input "BRPNG"
type input "0"
type input "100"
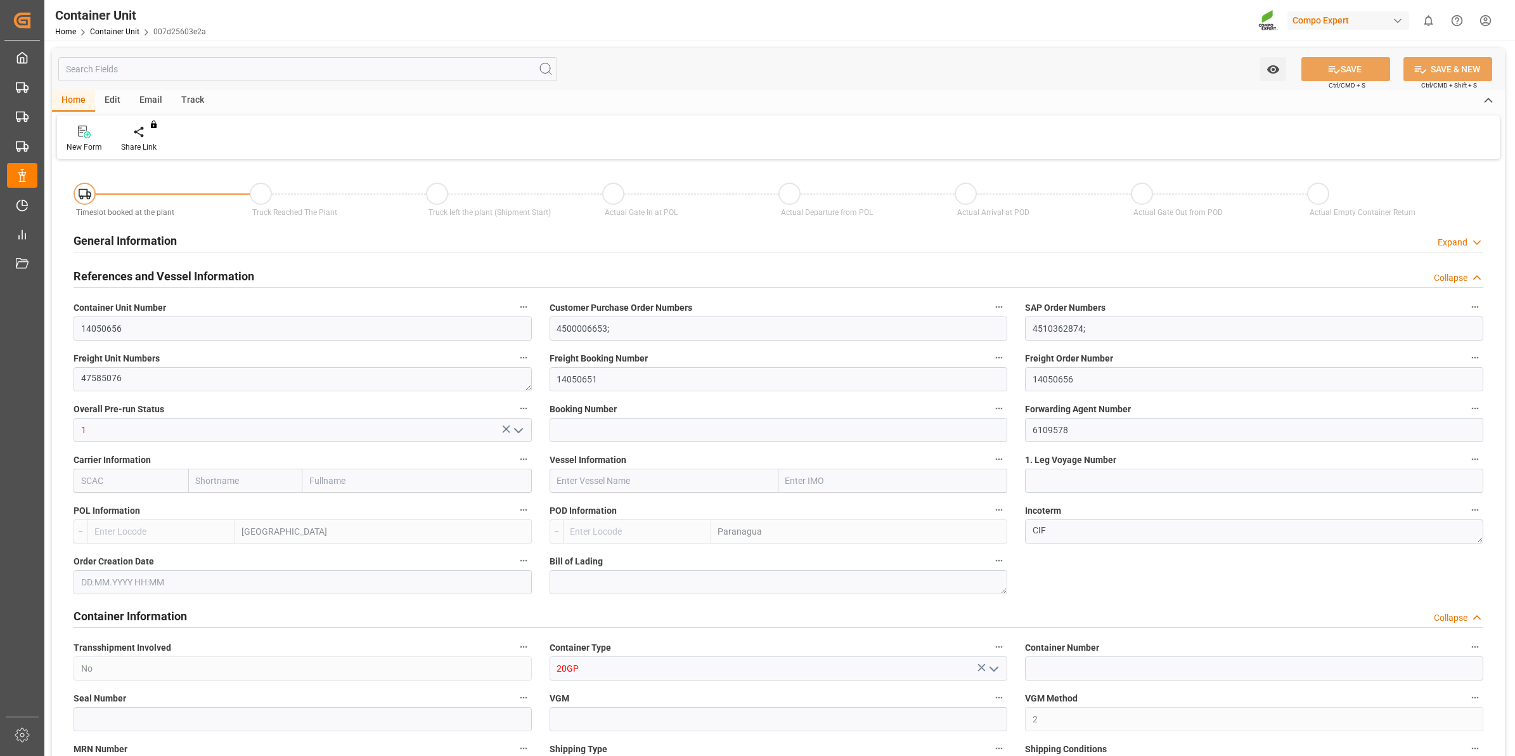
type input "21500"
type input "[DATE] 11:36"
type input "[DATE]"
click at [153, 137] on div at bounding box center [148, 131] width 54 height 13
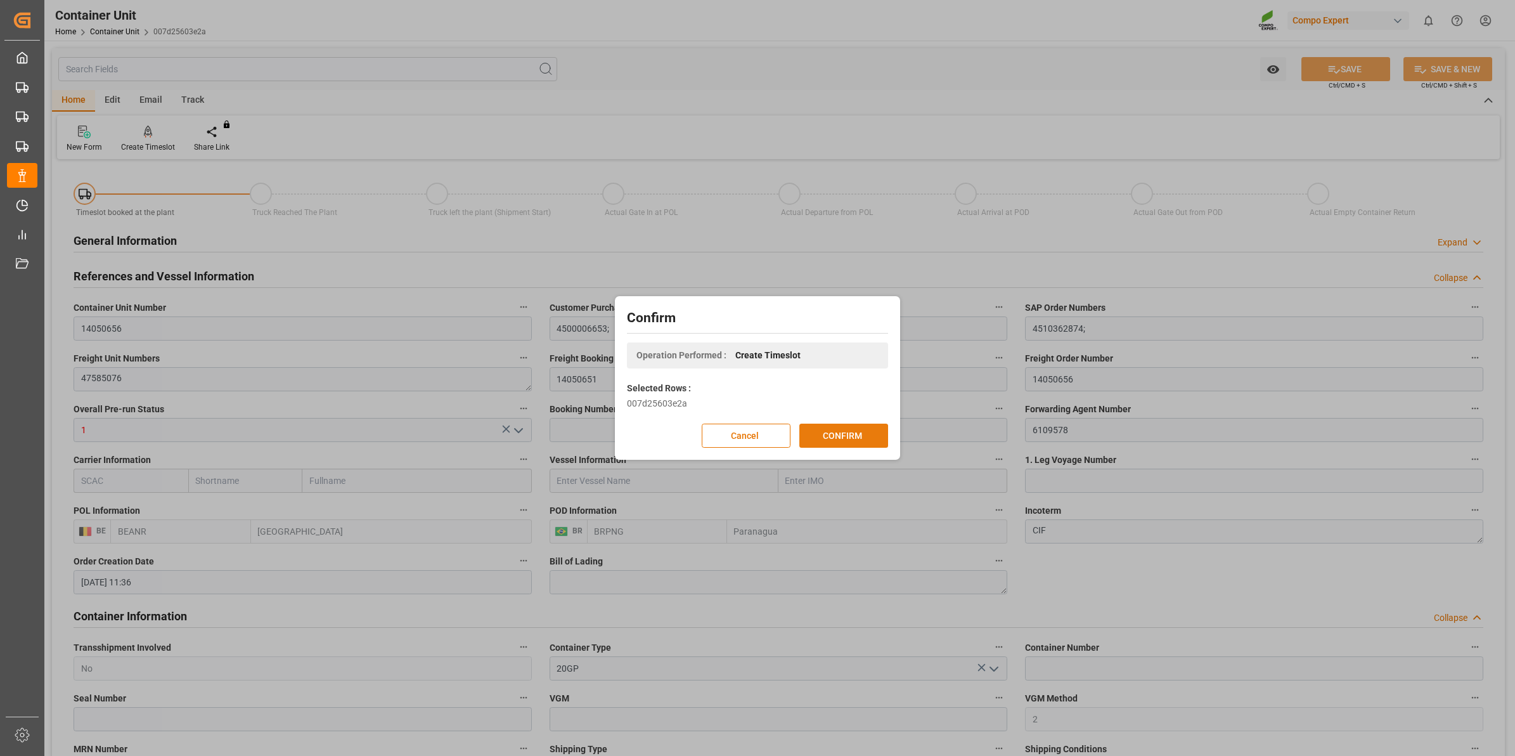
click at [863, 428] on button "CONFIRM" at bounding box center [843, 435] width 89 height 24
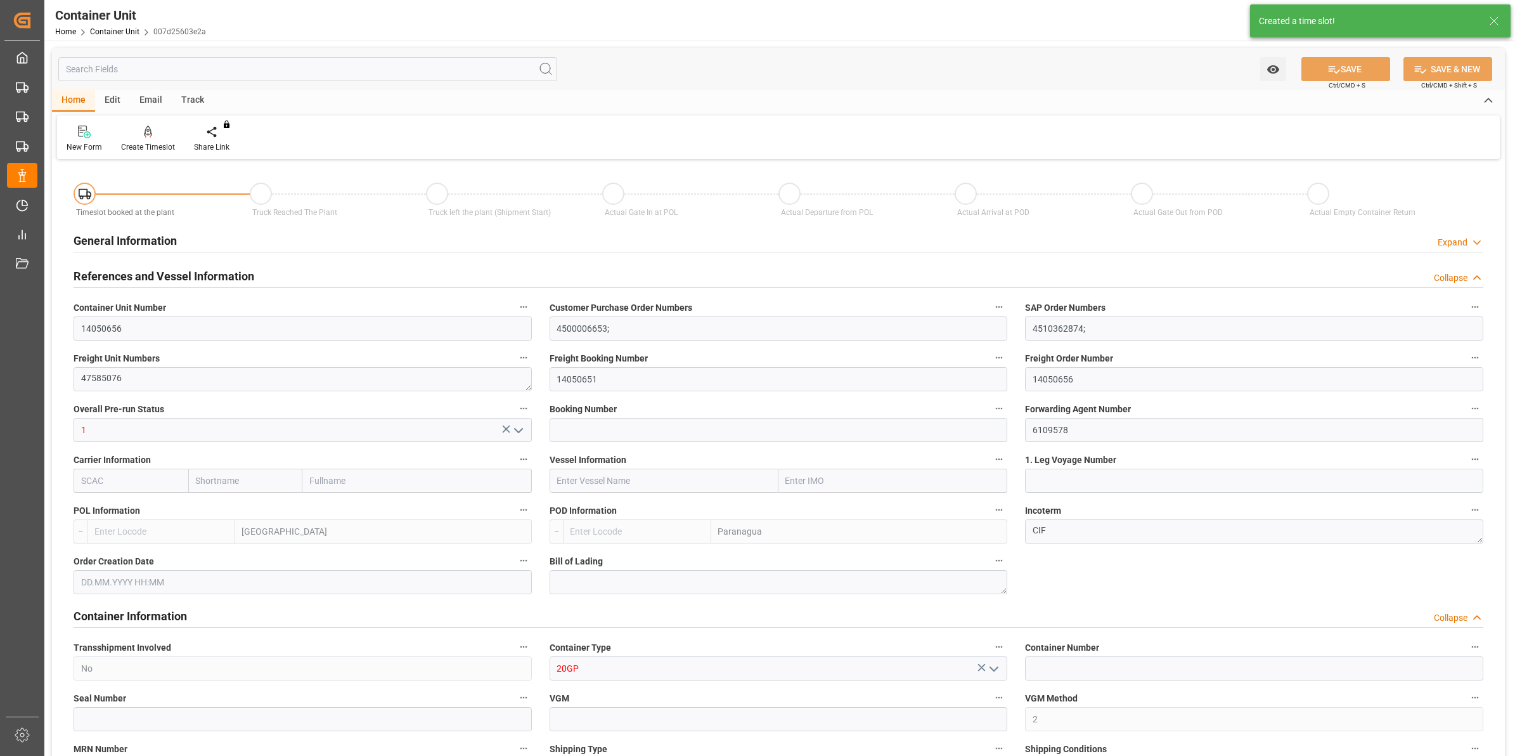
type input "BEANR"
type input "BRPNG"
type input "0"
type input "100"
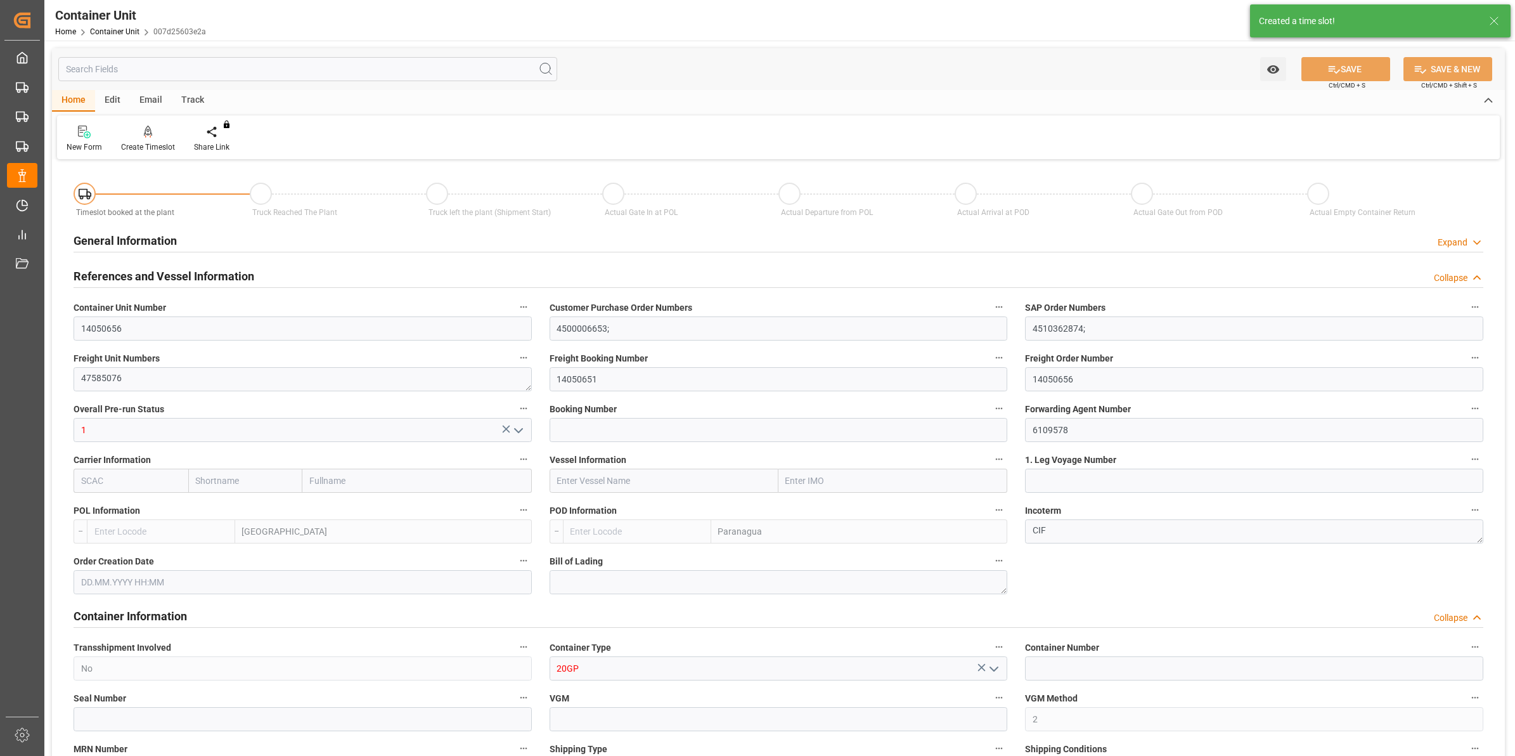
type input "21500"
type input "[DATE] 11:36"
type input "[DATE]"
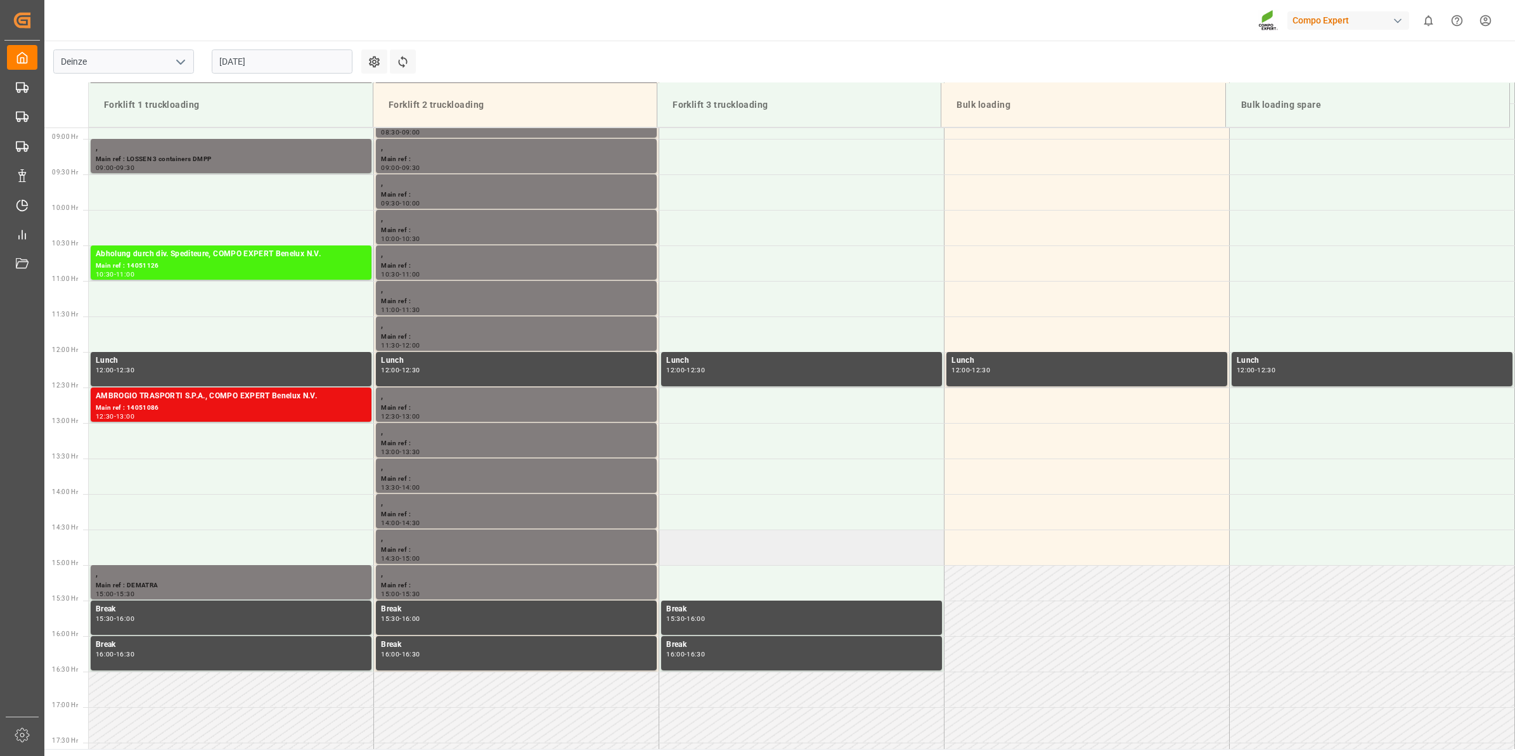
scroll to position [702, 0]
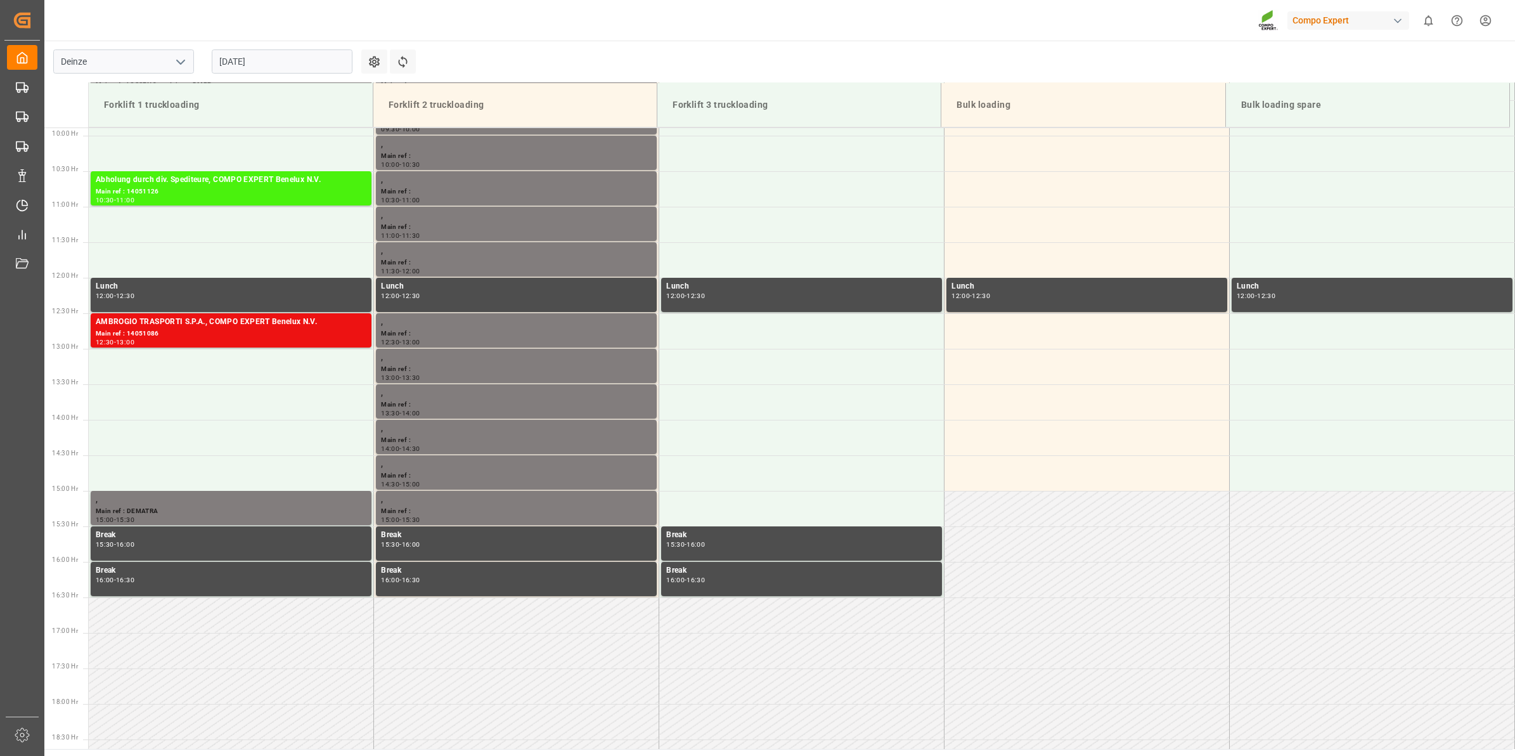
click at [283, 58] on input "[DATE]" at bounding box center [282, 61] width 141 height 24
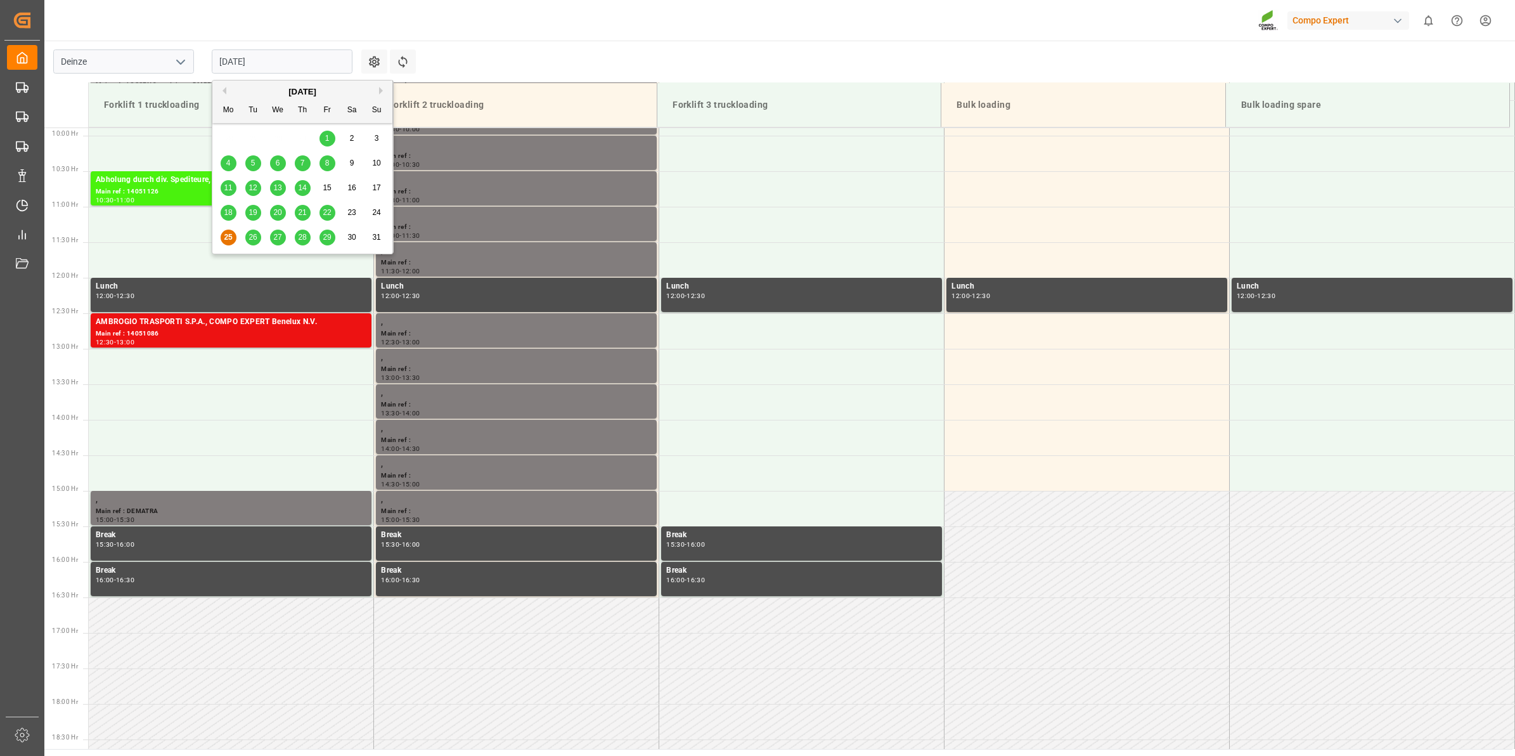
click at [323, 236] on span "29" at bounding box center [327, 237] width 8 height 9
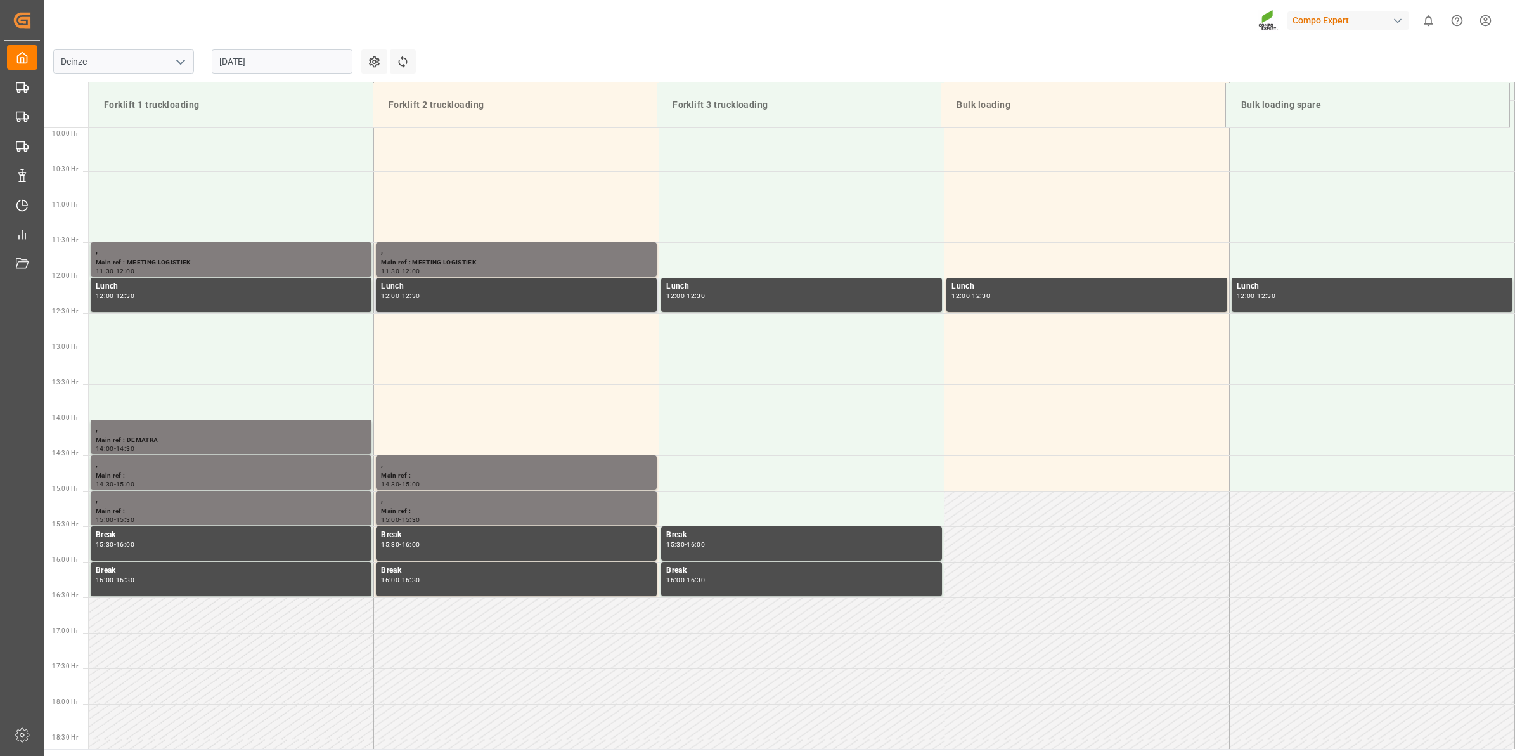
scroll to position [543, 0]
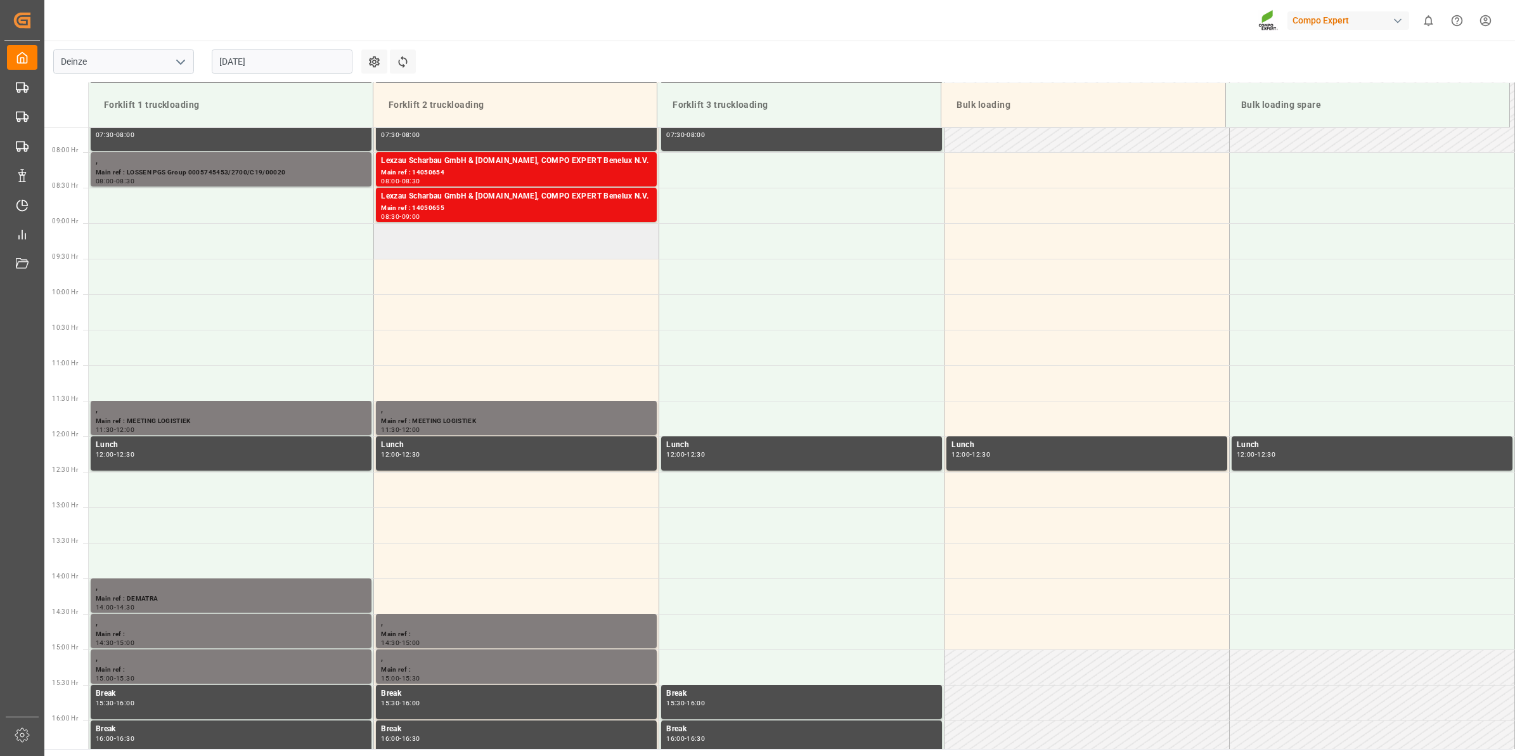
click at [461, 248] on td at bounding box center [516, 240] width 285 height 35
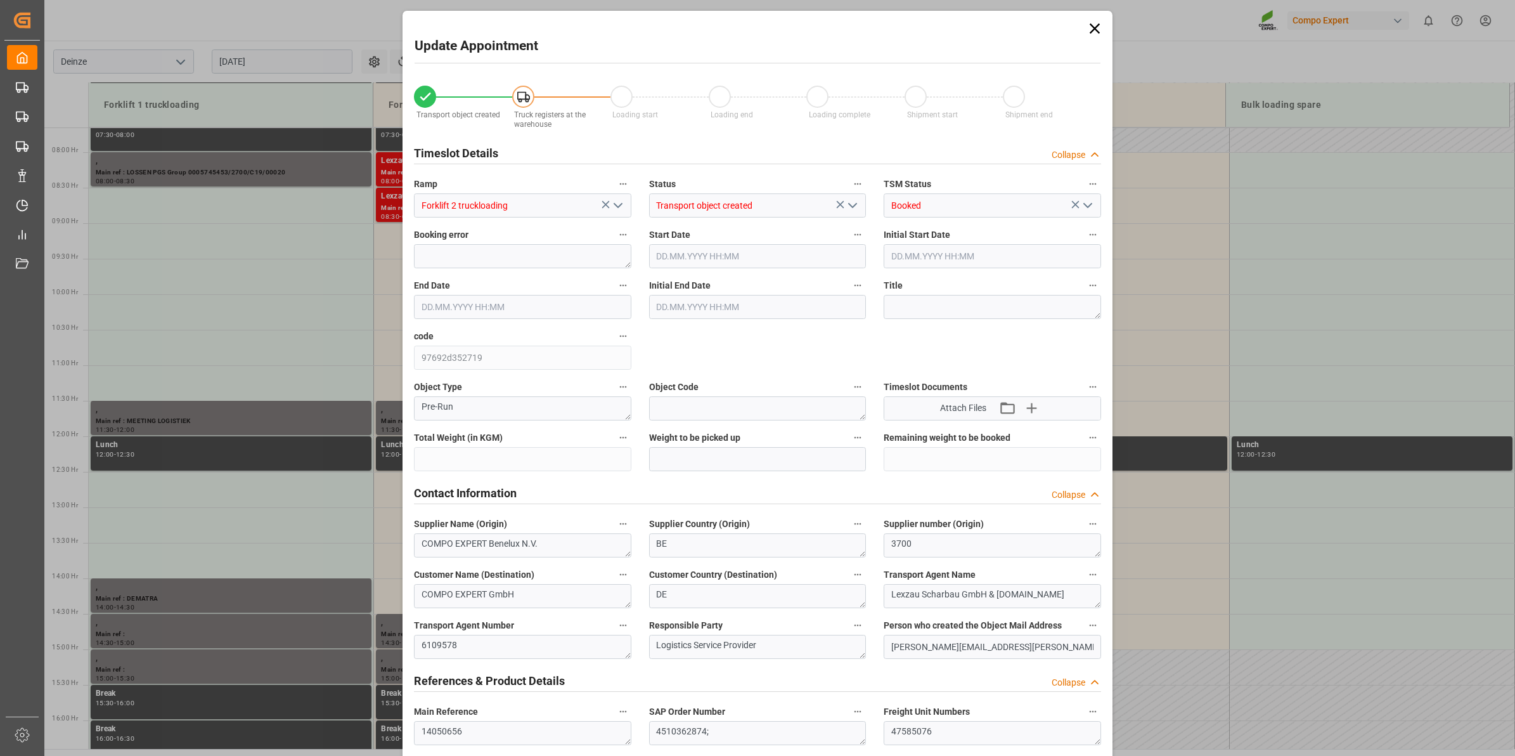
type input "21500"
type input "100"
type input "29.08.2025 09:00"
type input "29.08.2025 09:30"
type input "13.08.2025 11:36"
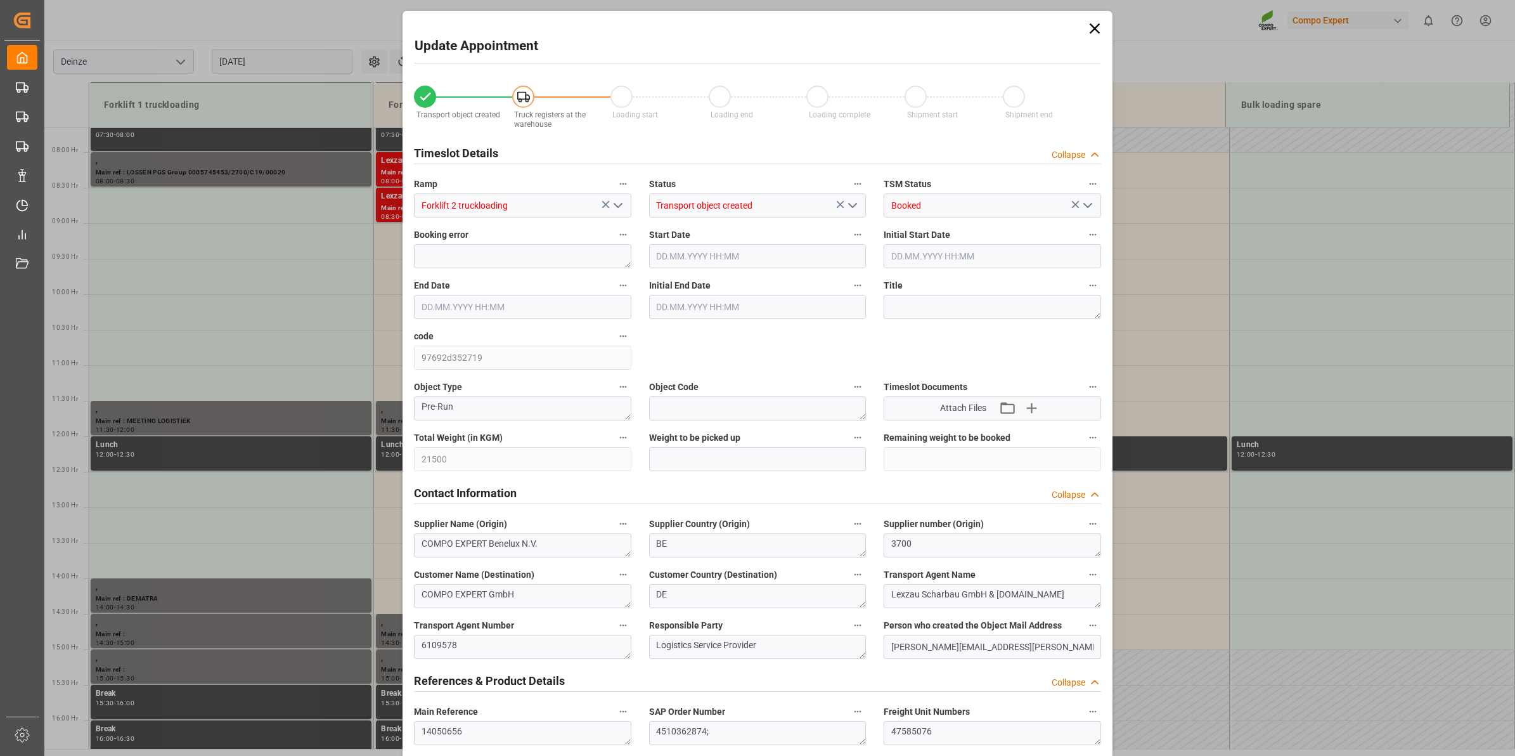
type input "25.08.2025 09:09"
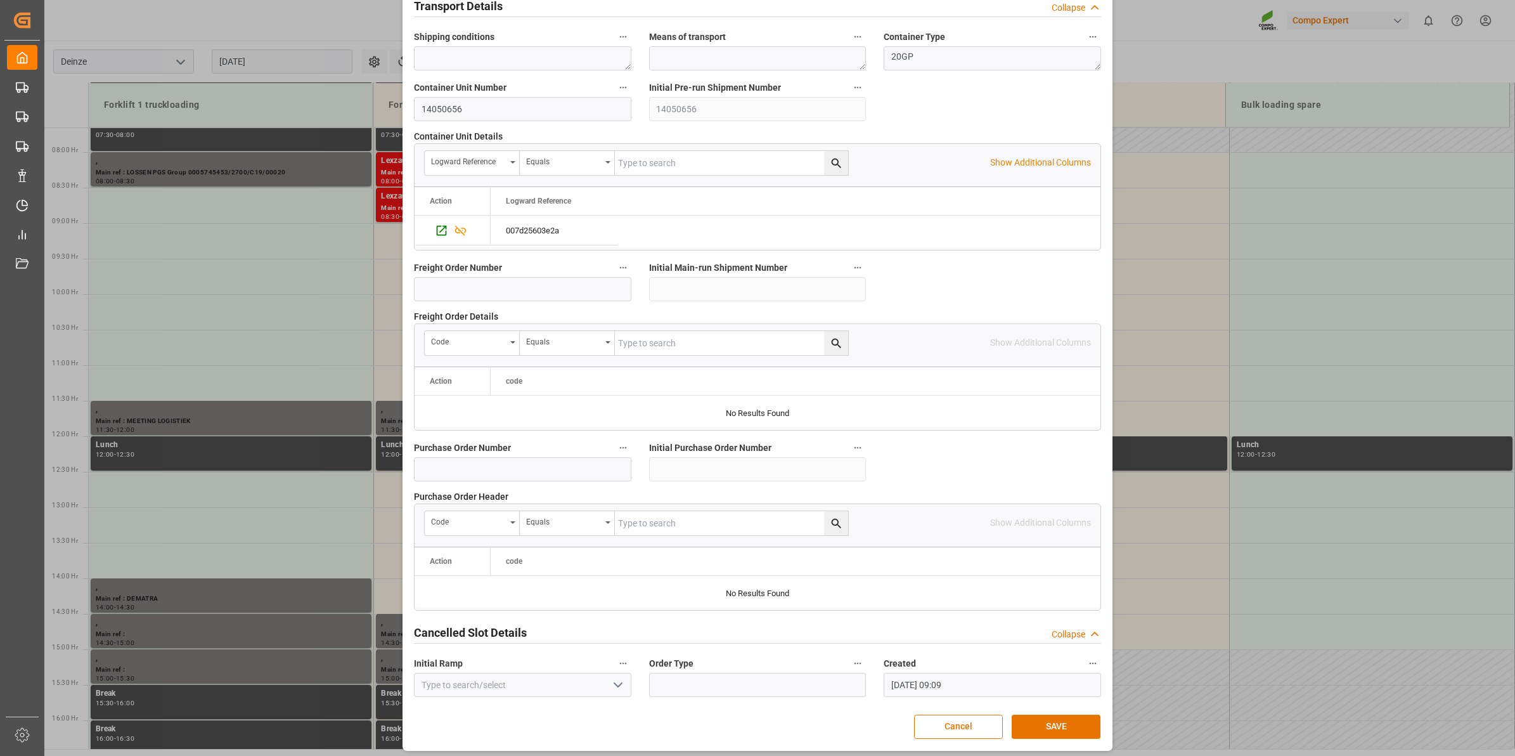
scroll to position [1005, 0]
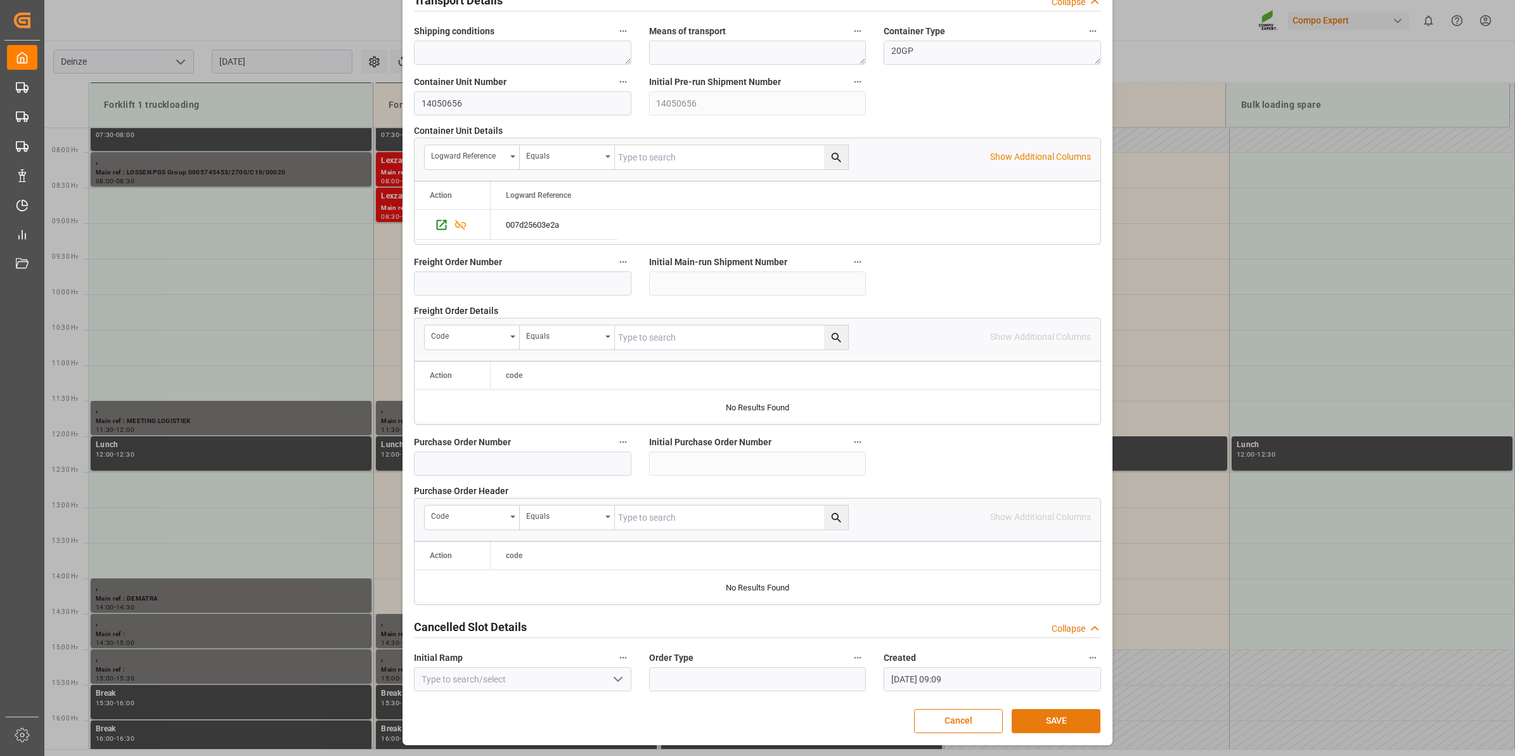
click at [1038, 716] on button "SAVE" at bounding box center [1056, 721] width 89 height 24
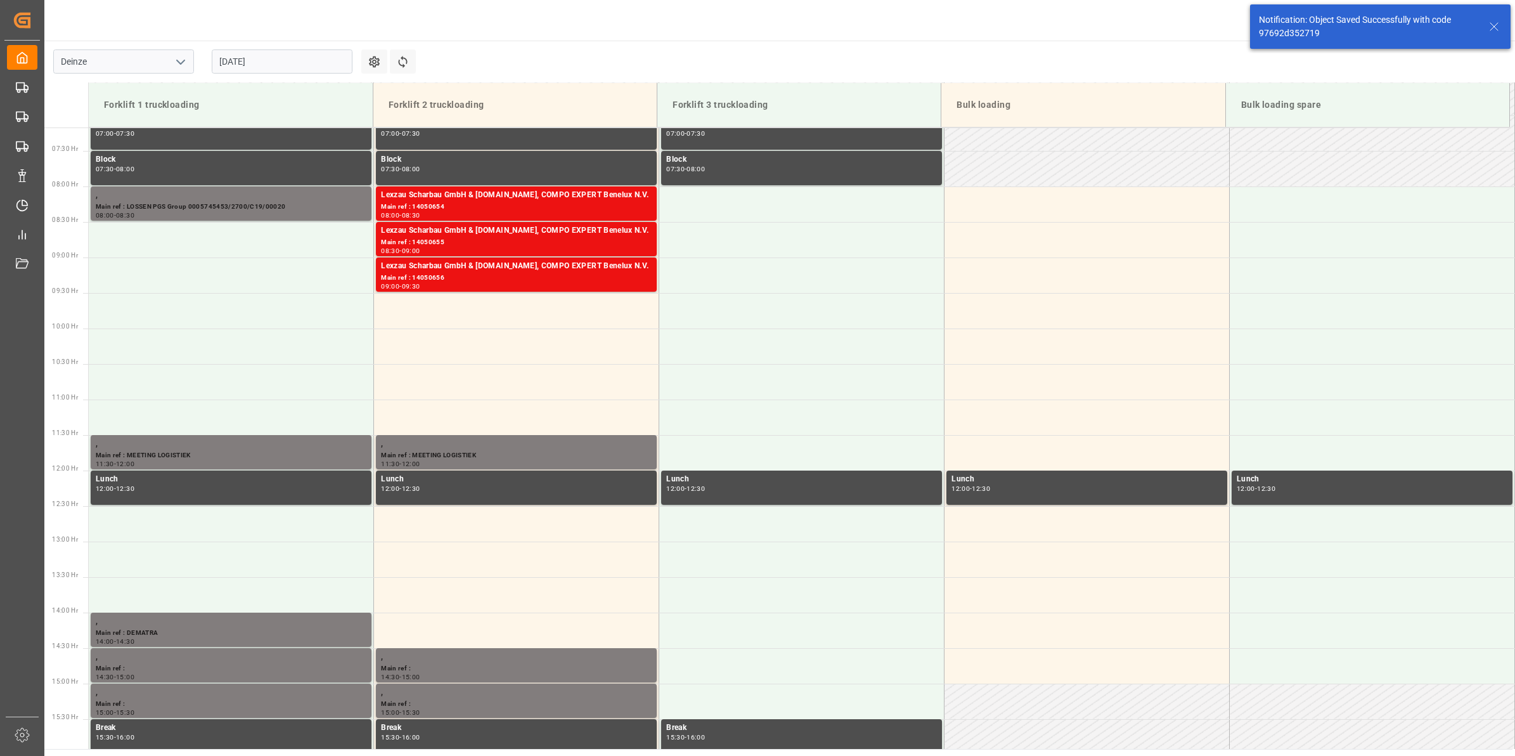
scroll to position [560, 0]
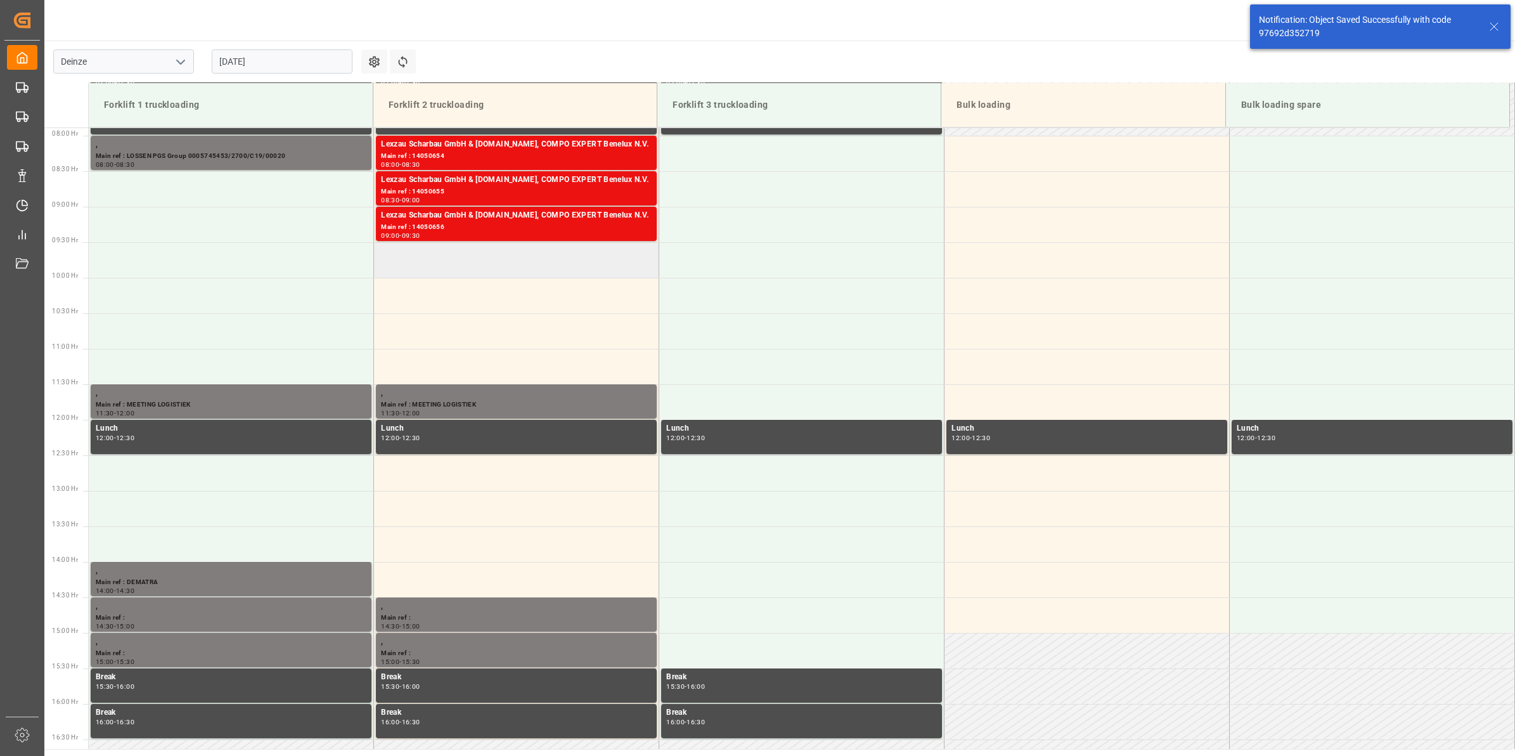
click at [428, 255] on td at bounding box center [516, 259] width 285 height 35
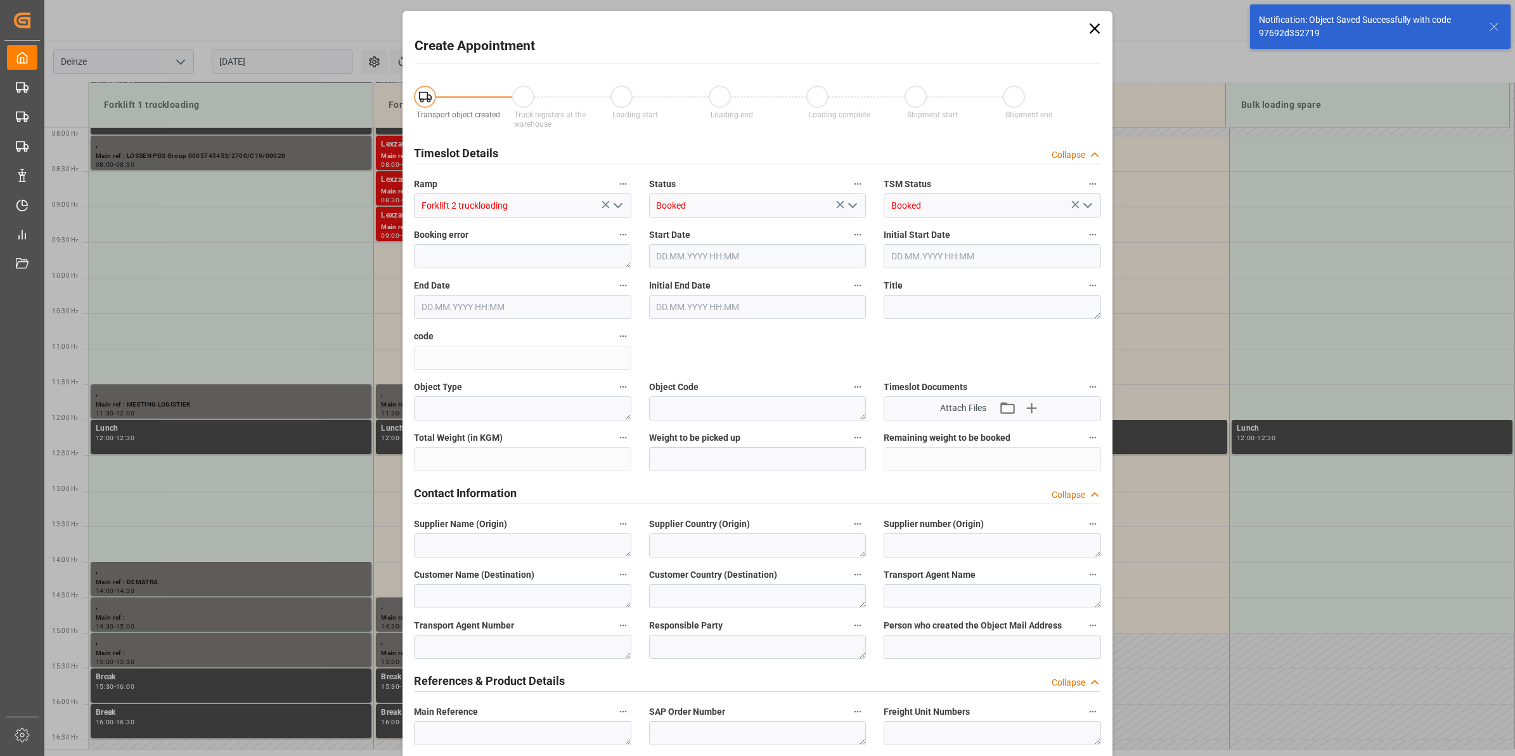
type input "29.08.2025 09:30"
type input "29.08.2025 10:00"
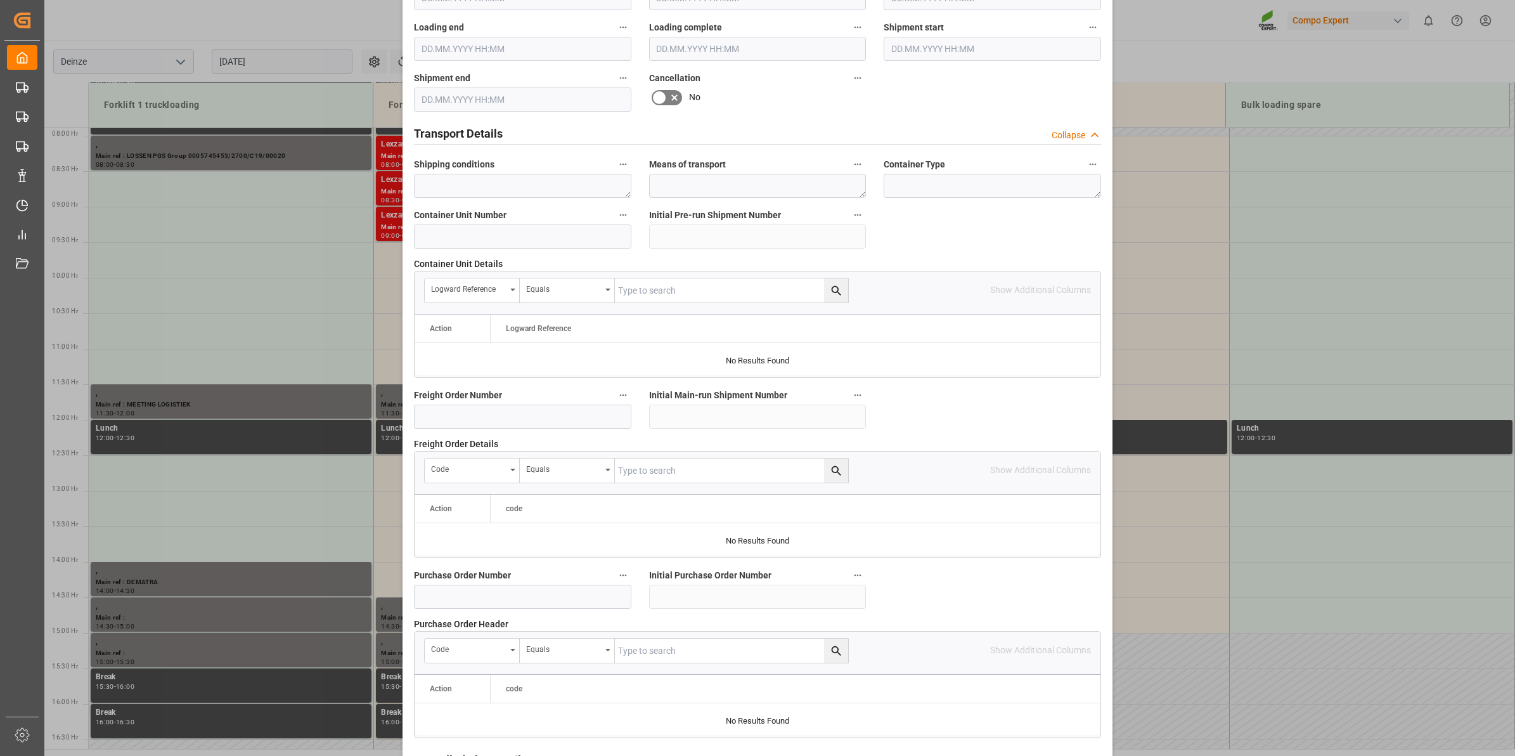
scroll to position [634, 0]
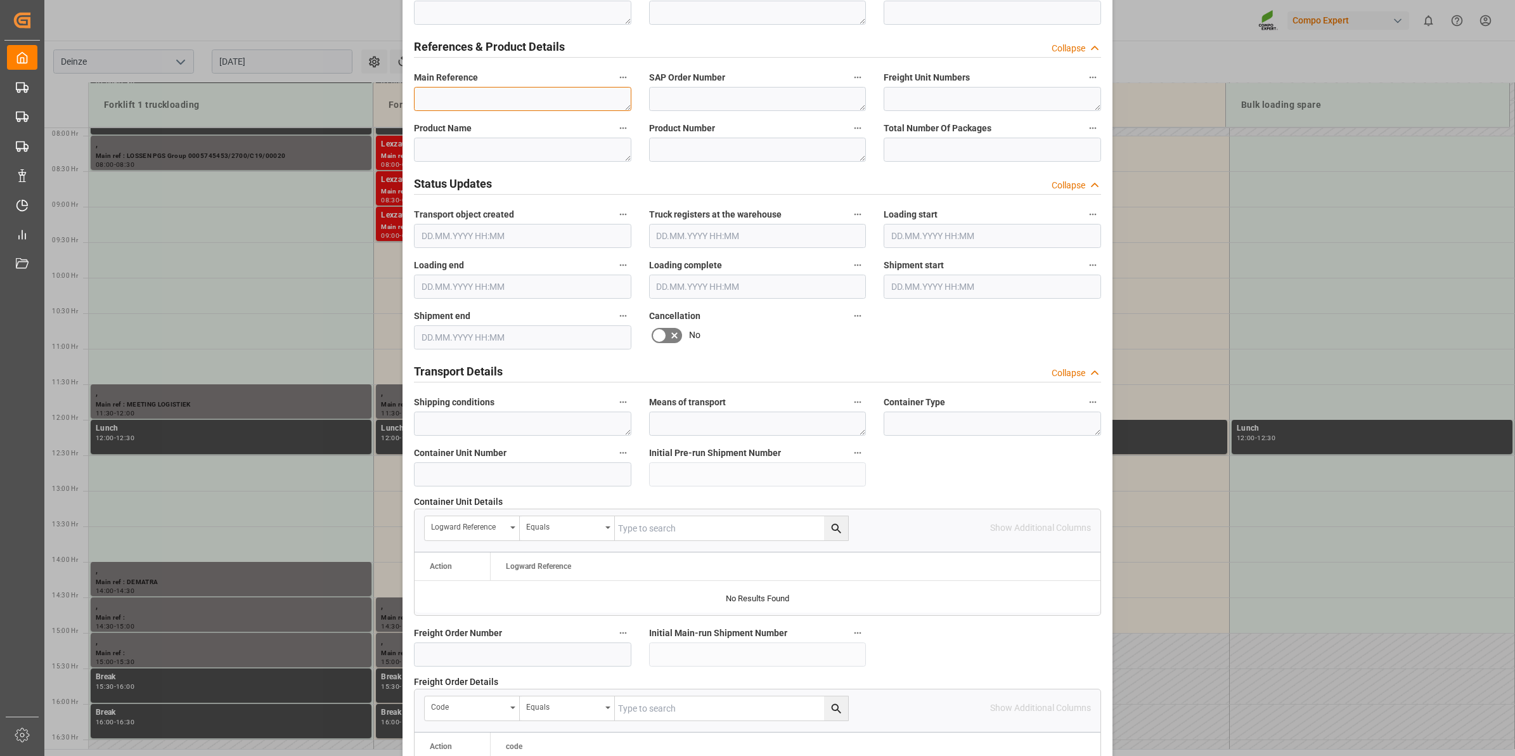
click at [461, 105] on textarea at bounding box center [522, 99] width 217 height 24
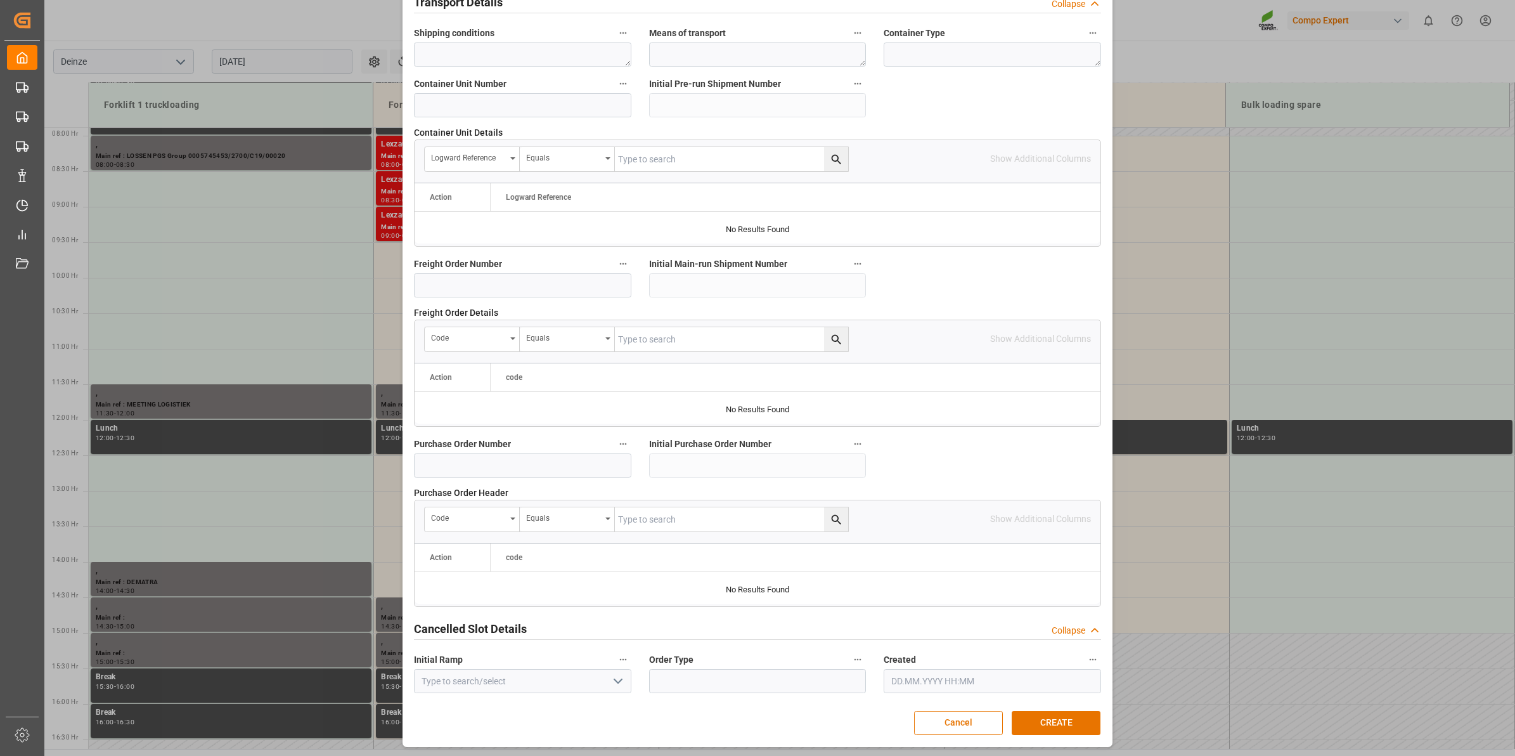
scroll to position [1005, 0]
type textarea "."
drag, startPoint x: 1054, startPoint y: 715, endPoint x: 1067, endPoint y: 714, distance: 12.7
click at [1055, 715] on button "CREATE" at bounding box center [1056, 721] width 89 height 24
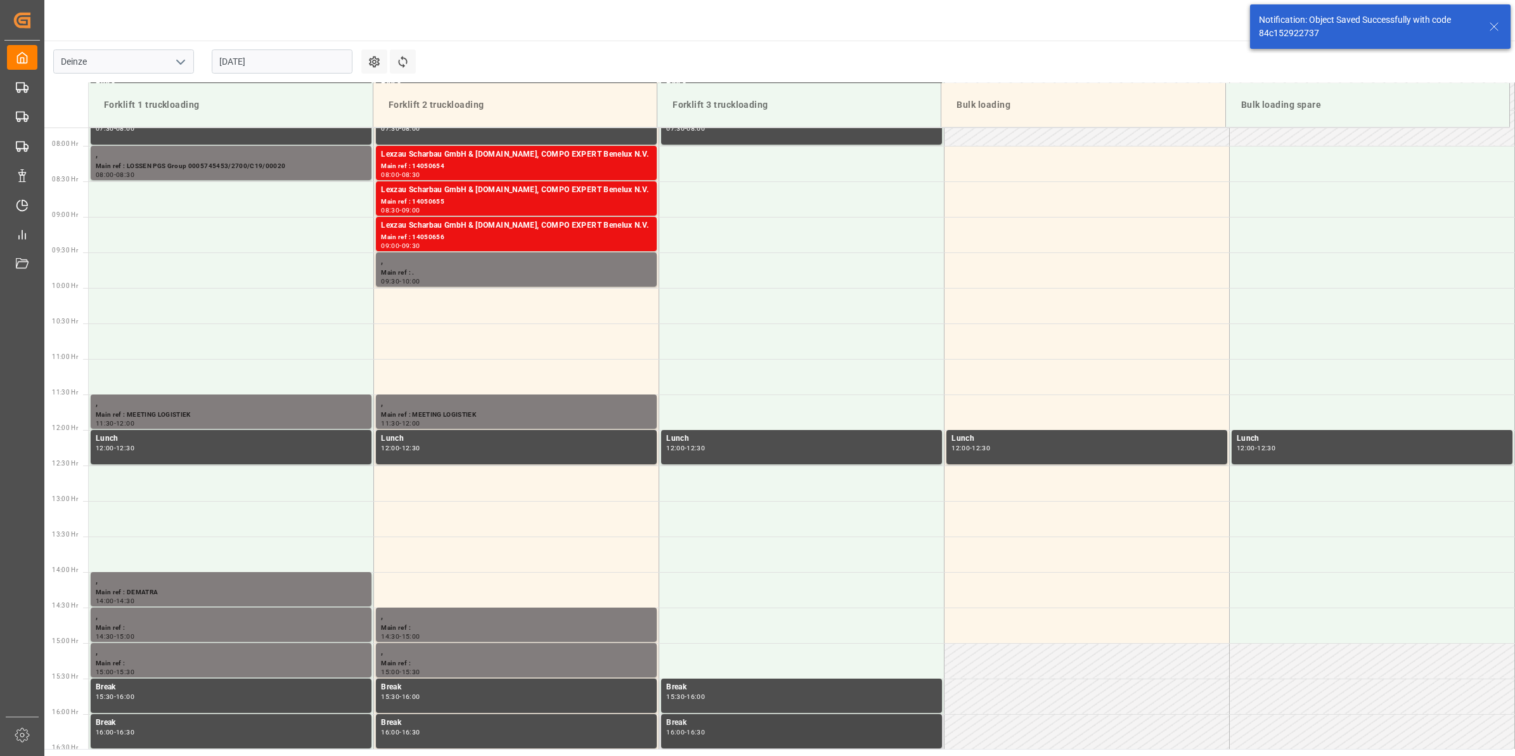
scroll to position [560, 0]
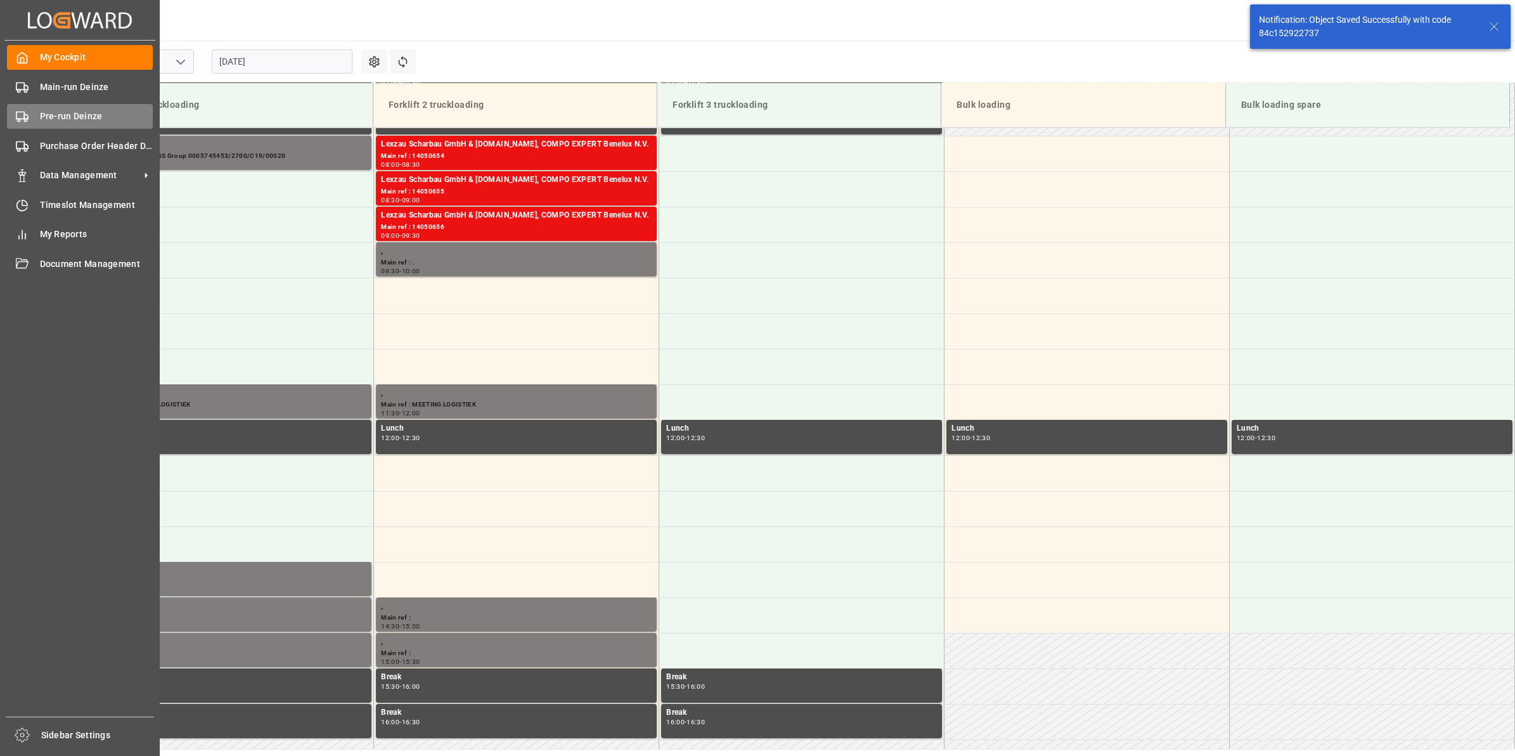
click at [23, 110] on div at bounding box center [18, 116] width 22 height 13
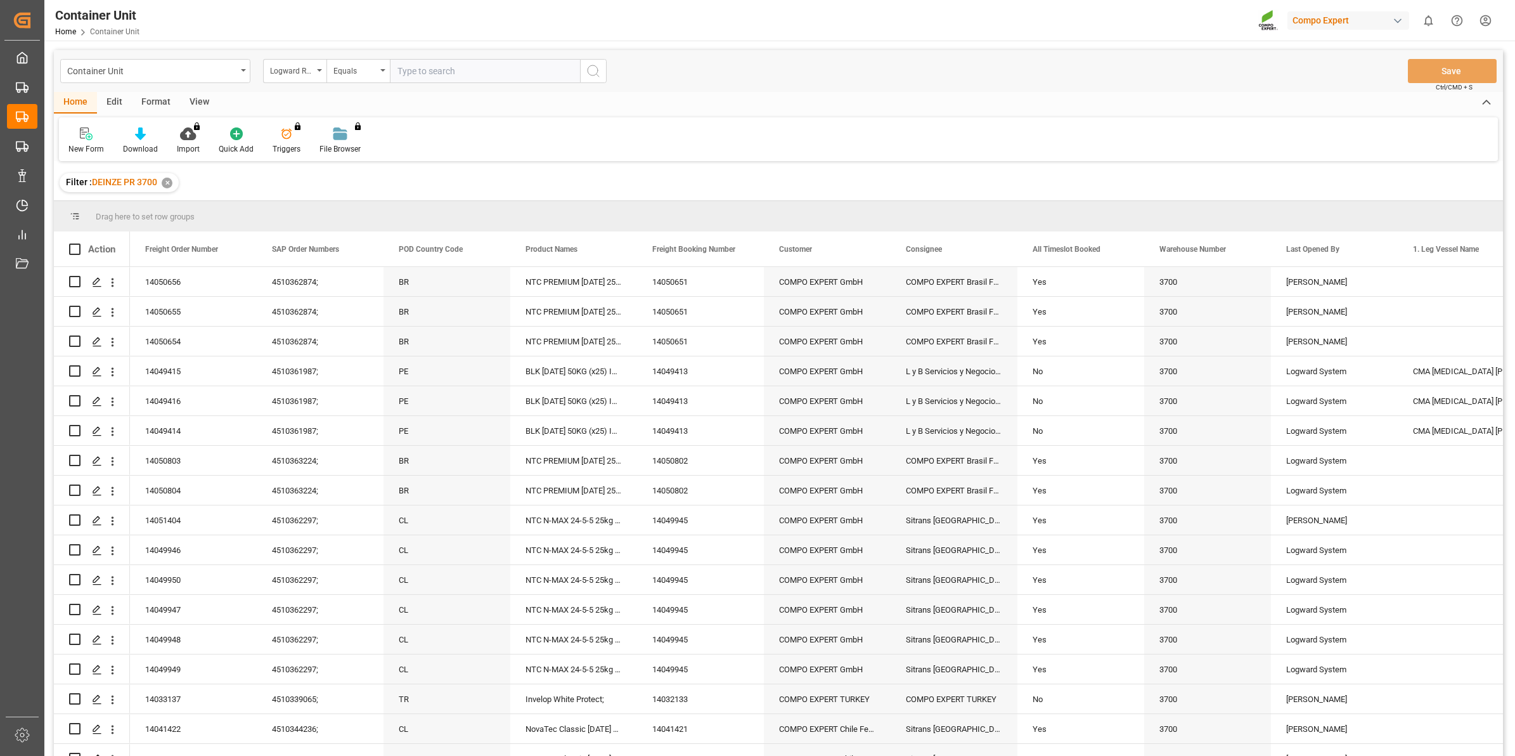
click at [312, 75] on div "Logward Reference" at bounding box center [291, 69] width 43 height 15
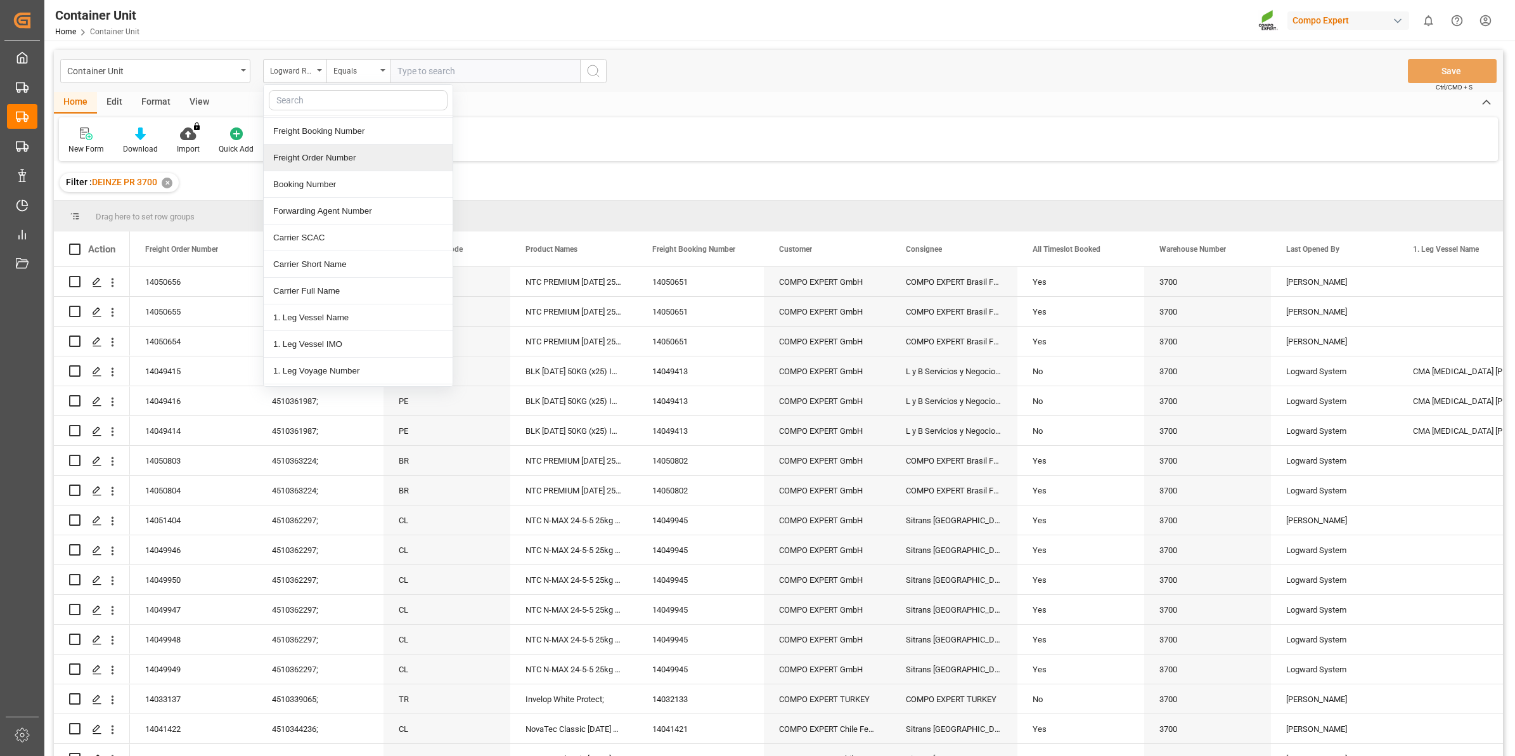
click at [352, 162] on div "Freight Order Number" at bounding box center [358, 158] width 189 height 27
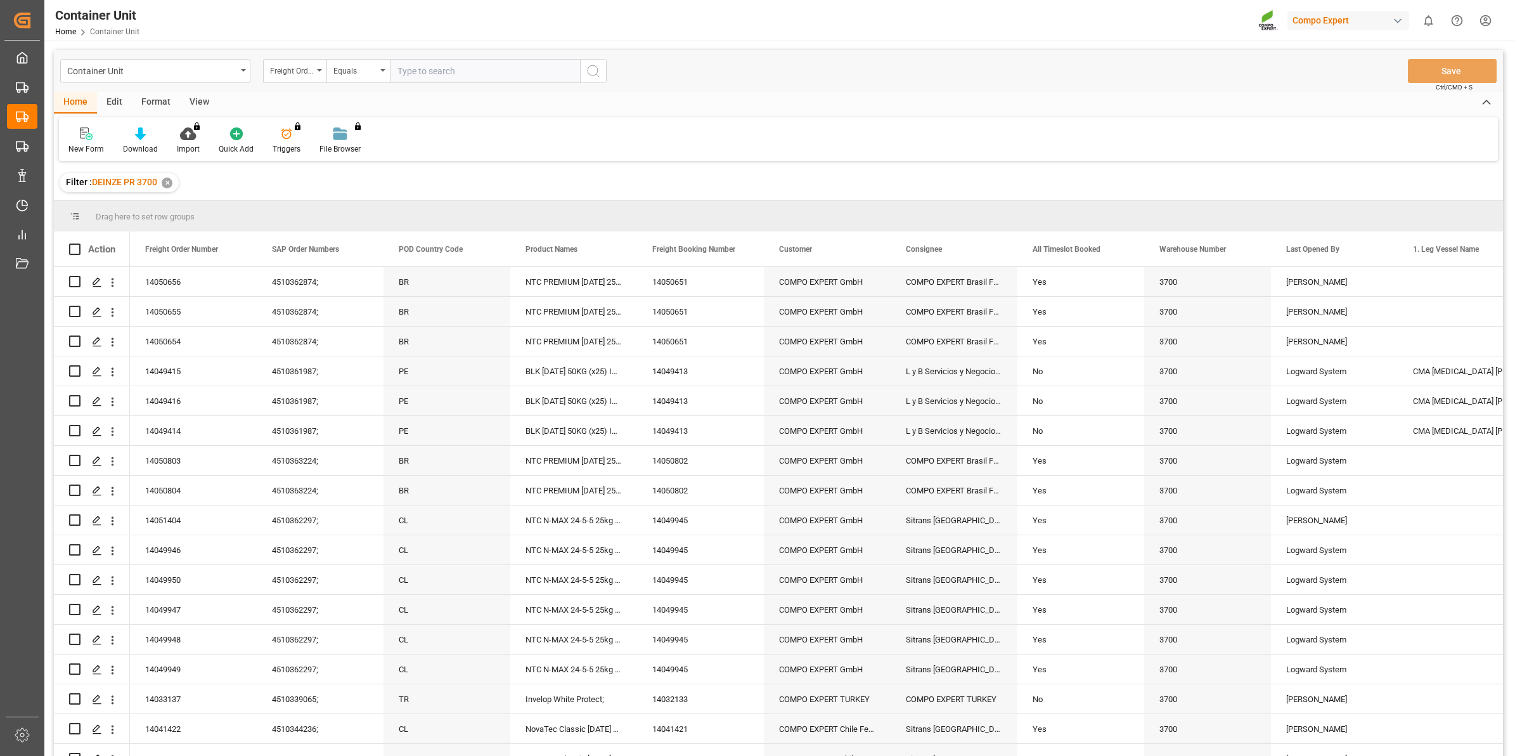
click at [434, 68] on input "text" at bounding box center [485, 71] width 190 height 24
type input "14050657"
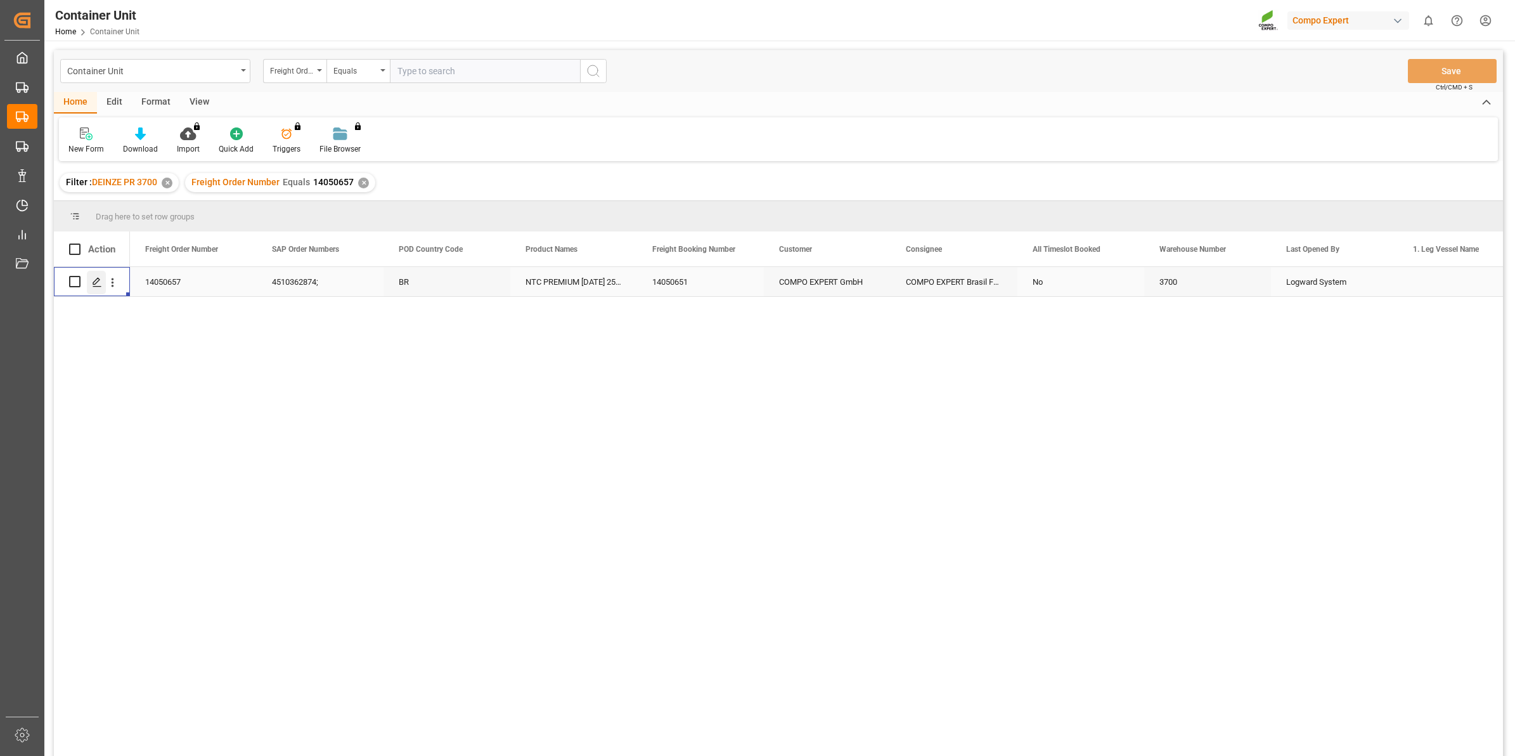
click at [97, 283] on icon "Press SPACE to select this row." at bounding box center [97, 282] width 10 height 10
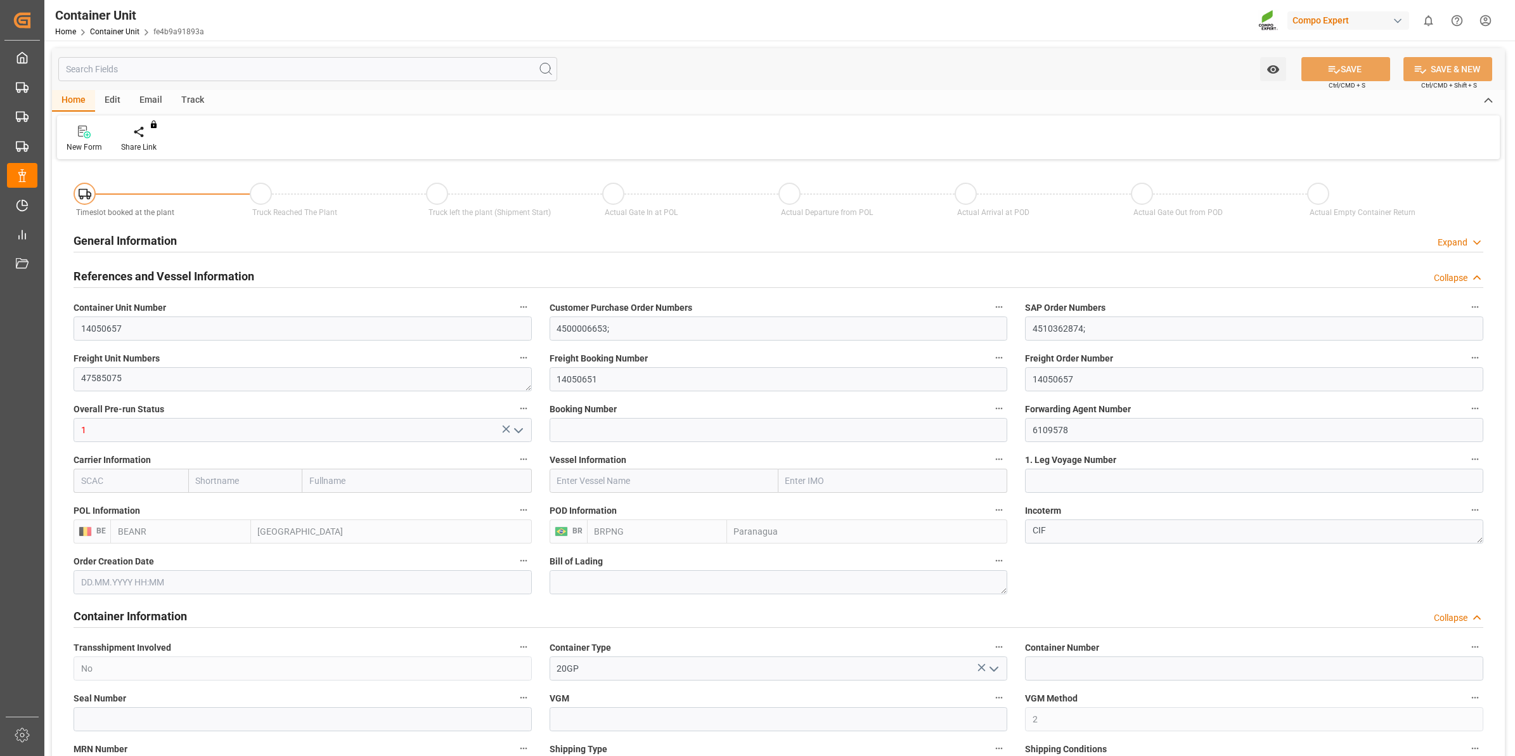
type input "BEANR"
type input "BRPNG"
type input "0"
type input "100"
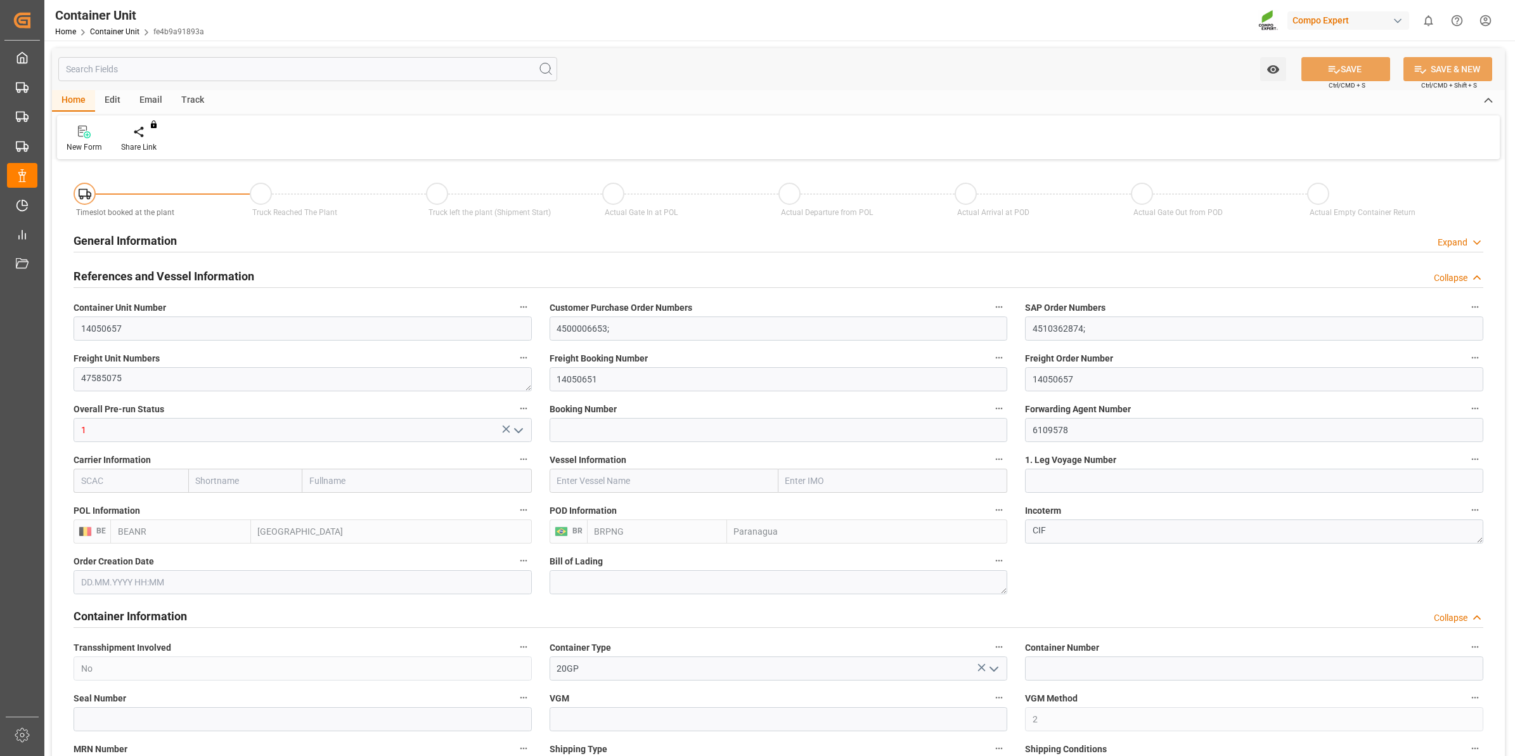
type input "21500"
type input "13.08.2025 11:36"
type input "15.10.2025"
click at [150, 151] on div "Create Timeslot" at bounding box center [148, 146] width 54 height 11
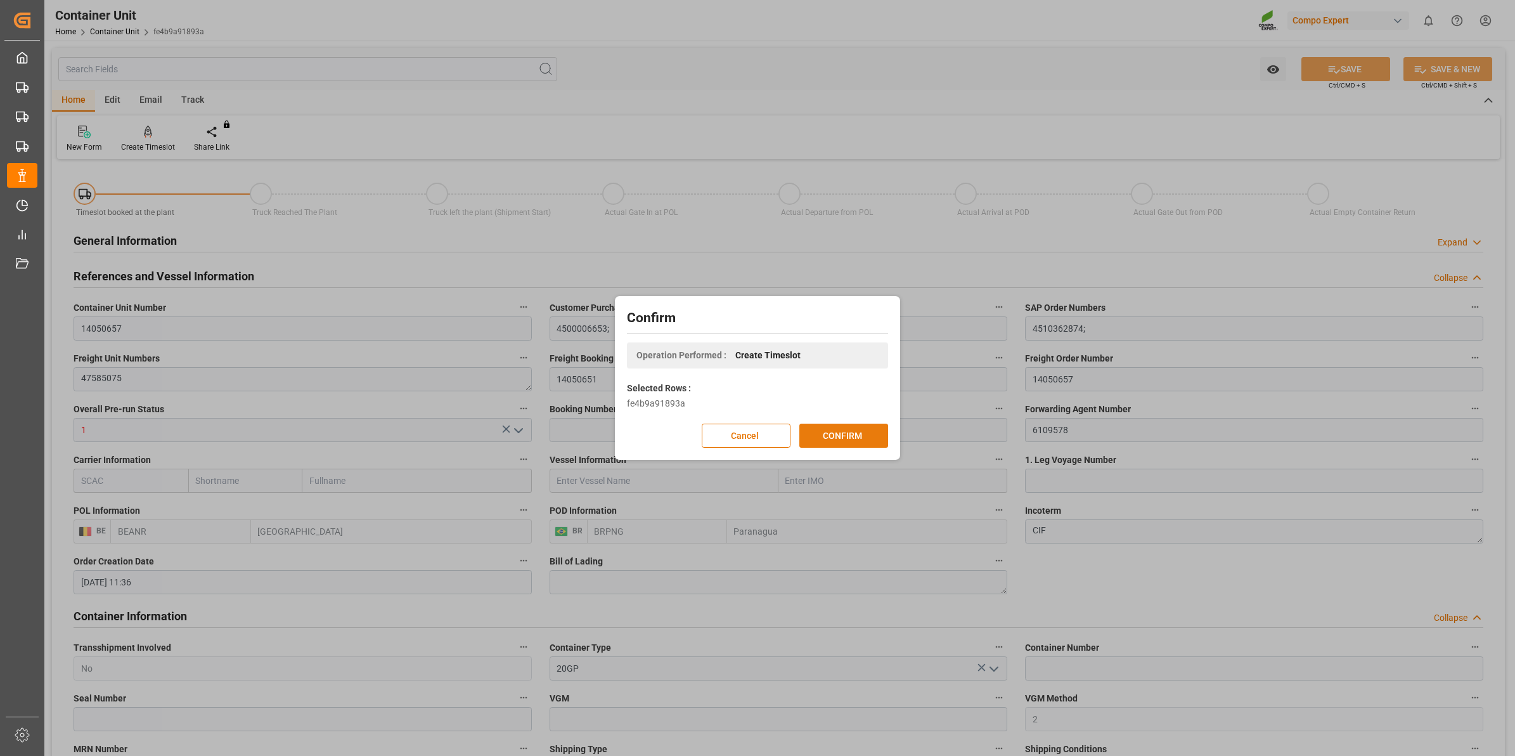
click at [861, 434] on button "CONFIRM" at bounding box center [843, 435] width 89 height 24
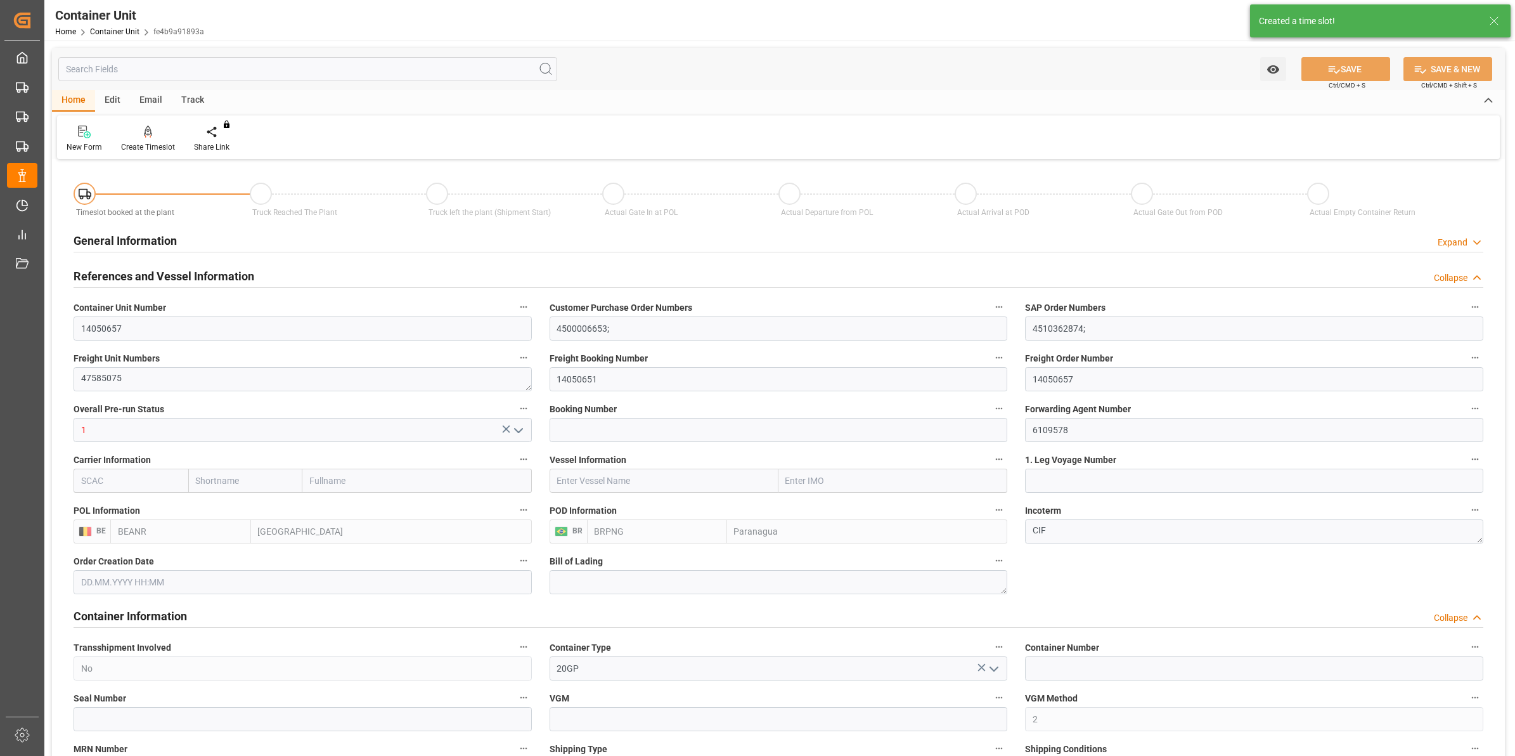
type input "13.08.2025 11:36"
type input "15.10.2025"
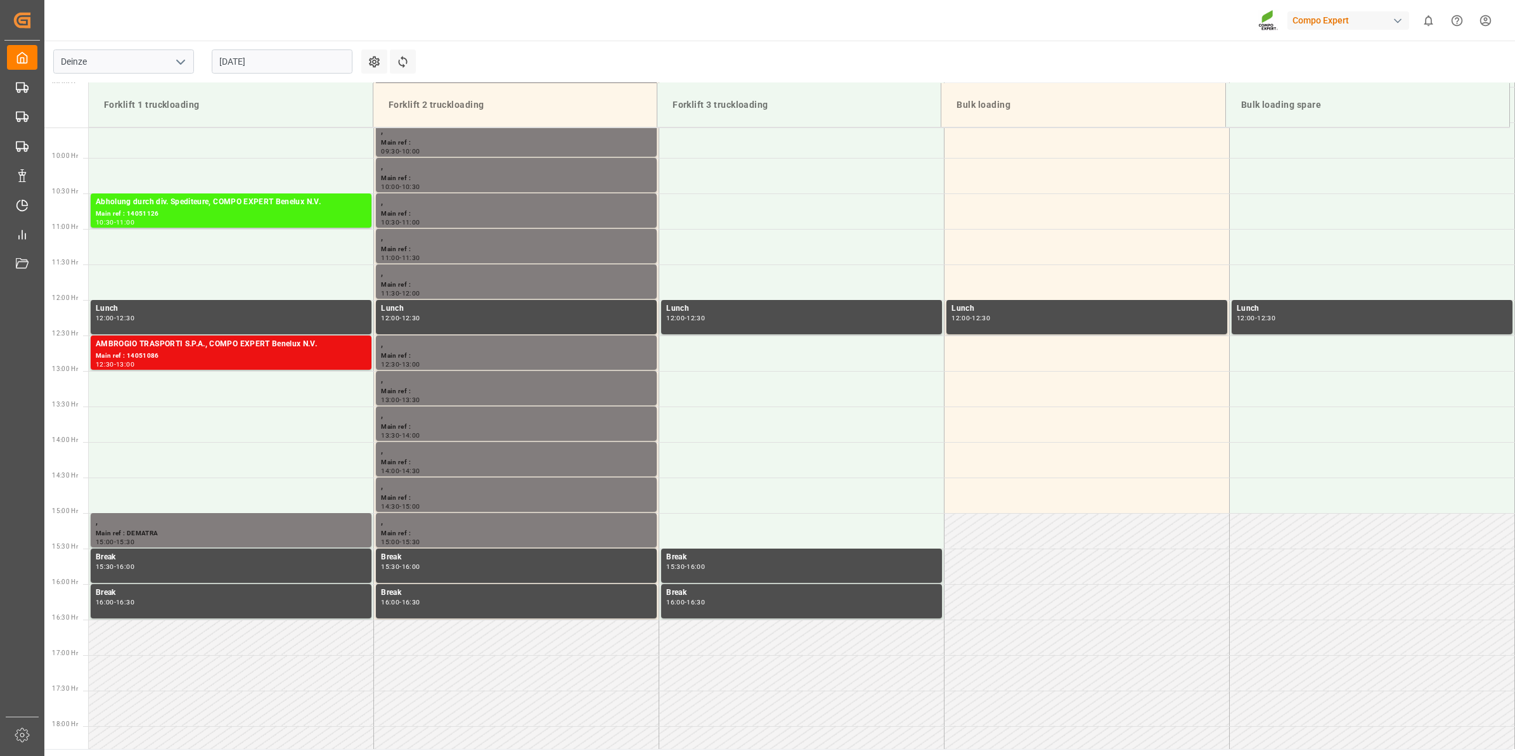
scroll to position [702, 0]
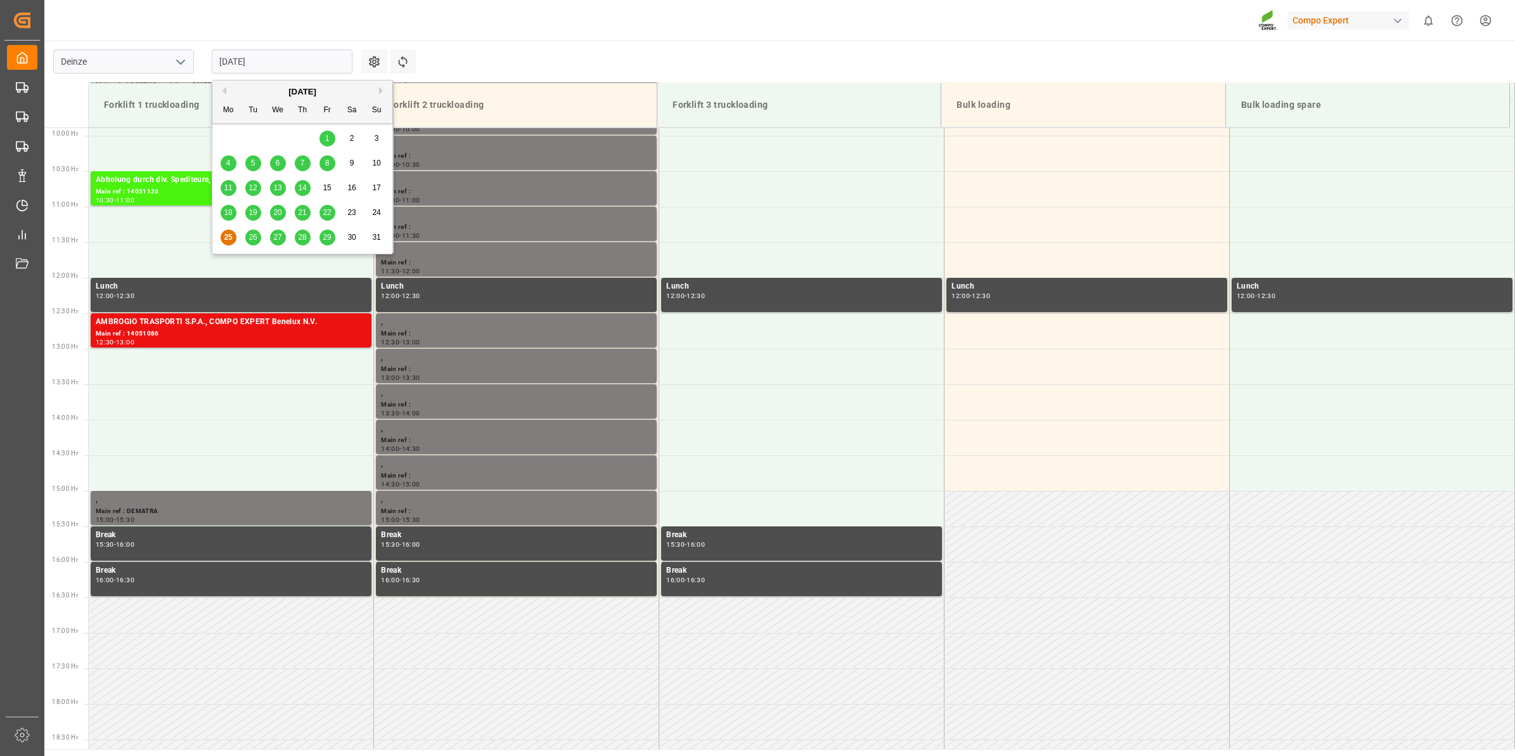
click at [269, 54] on input "[DATE]" at bounding box center [282, 61] width 141 height 24
click at [330, 238] on span "29" at bounding box center [327, 237] width 8 height 9
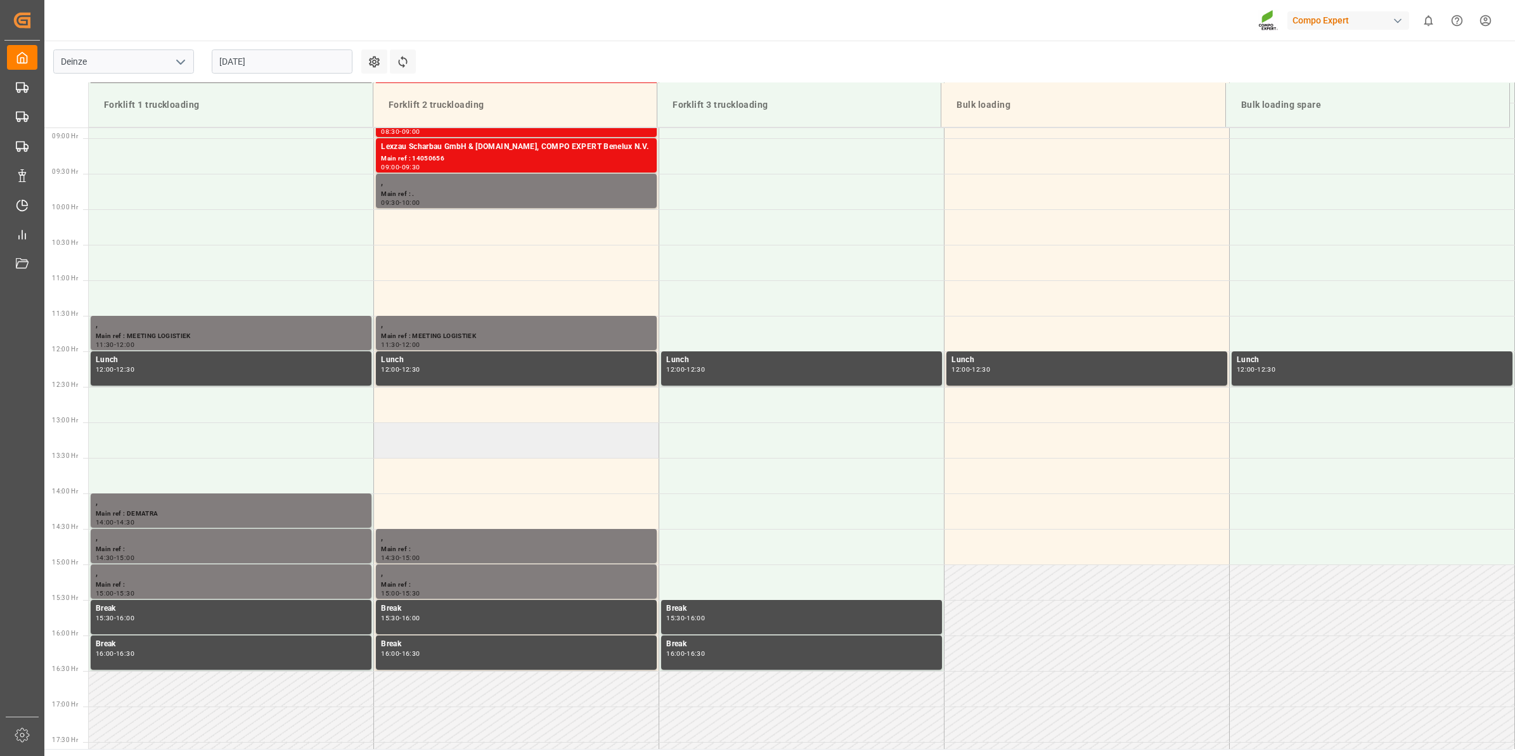
scroll to position [543, 0]
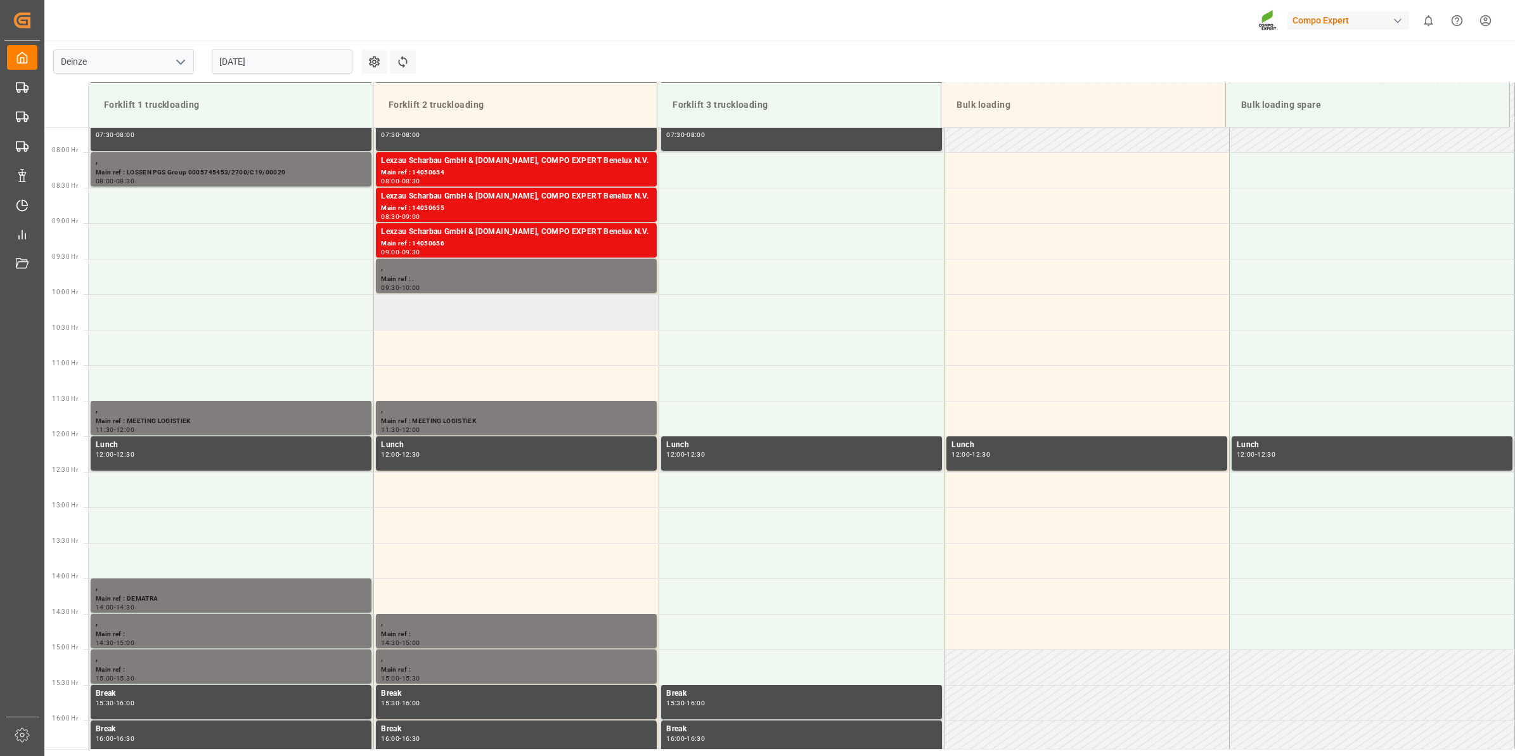
click at [463, 321] on td at bounding box center [516, 311] width 285 height 35
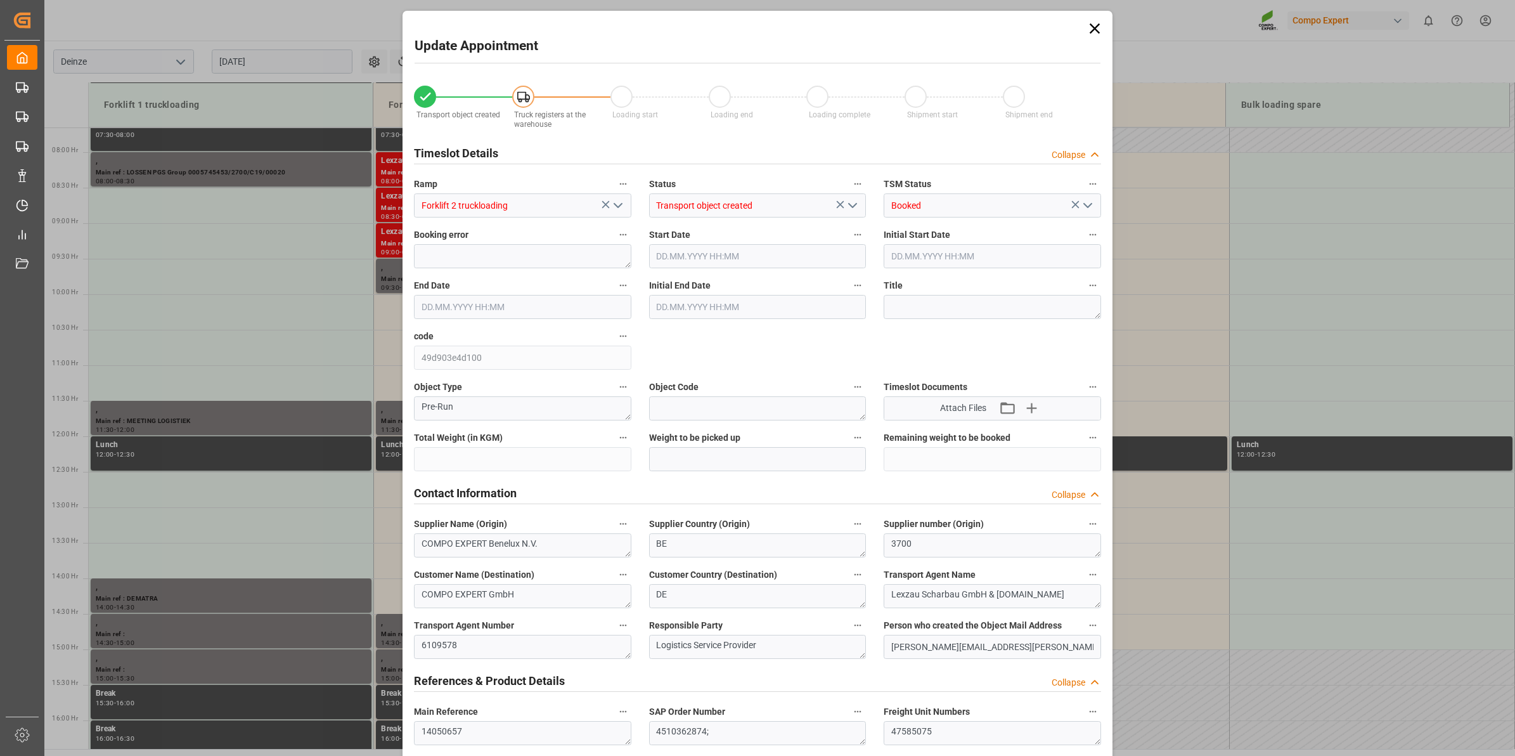
type input "21500"
type input "100"
type input "29.08.2025 10:00"
type input "29.08.2025 10:30"
type input "13.08.2025 11:36"
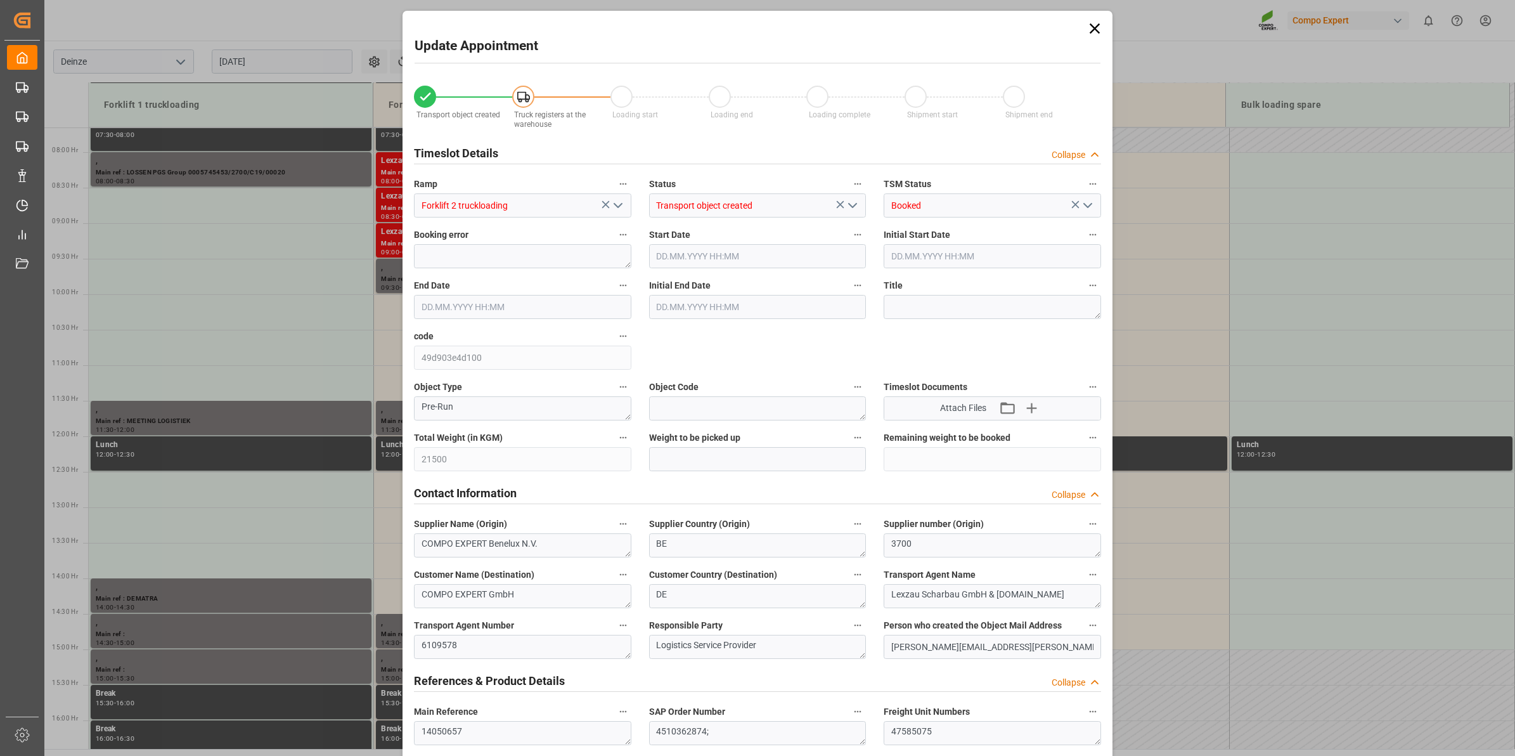
type input "25.08.2025 09:10"
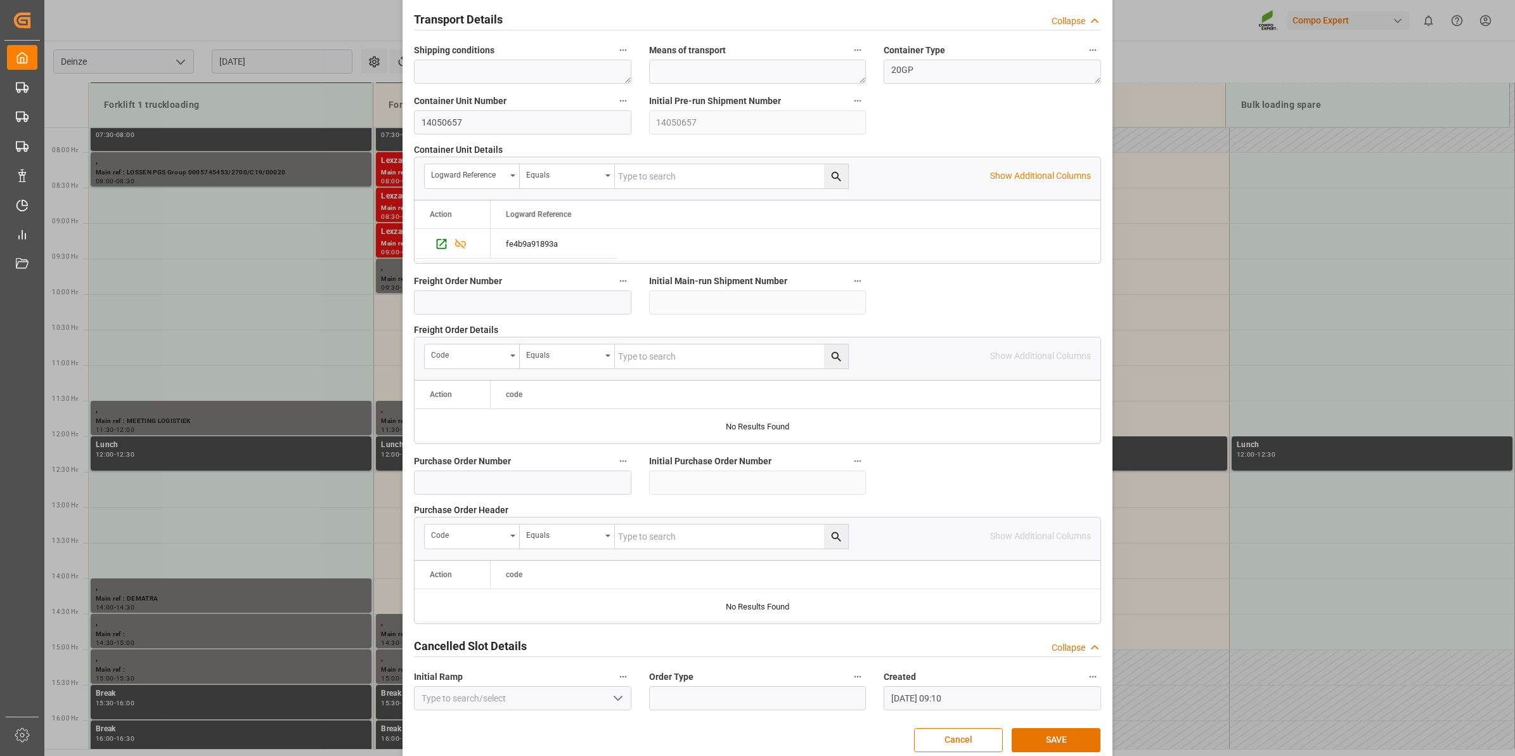
scroll to position [1005, 0]
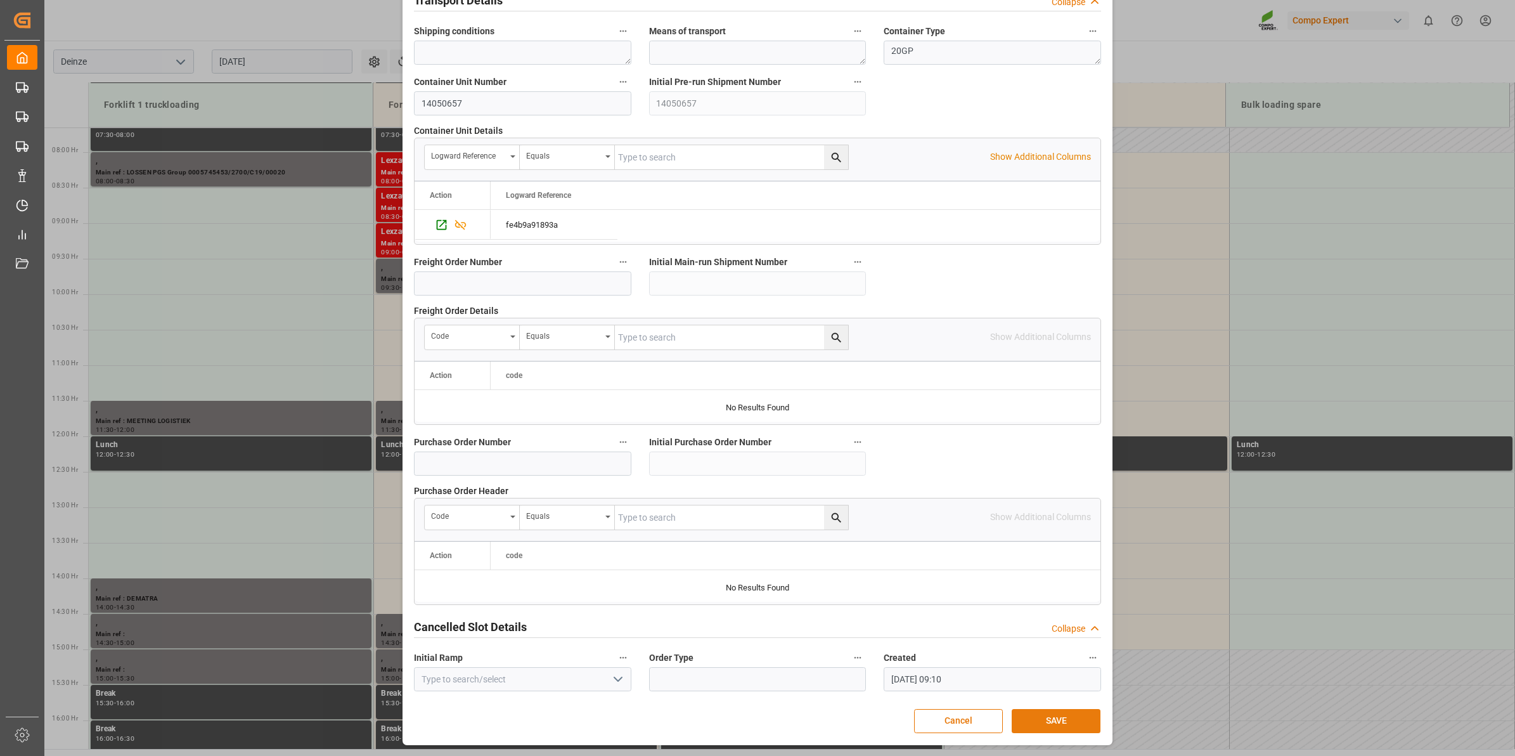
click at [1056, 725] on button "SAVE" at bounding box center [1056, 721] width 89 height 24
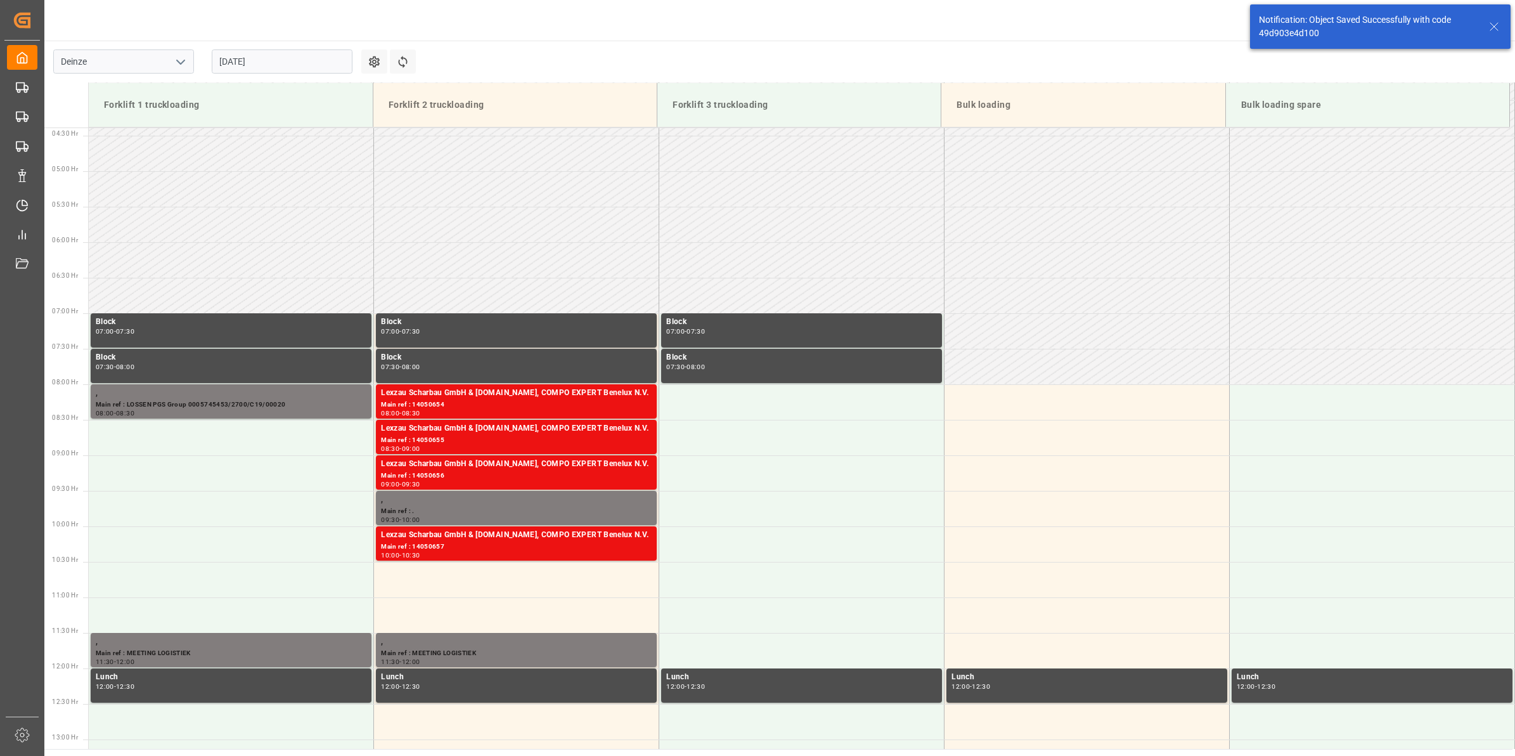
scroll to position [631, 0]
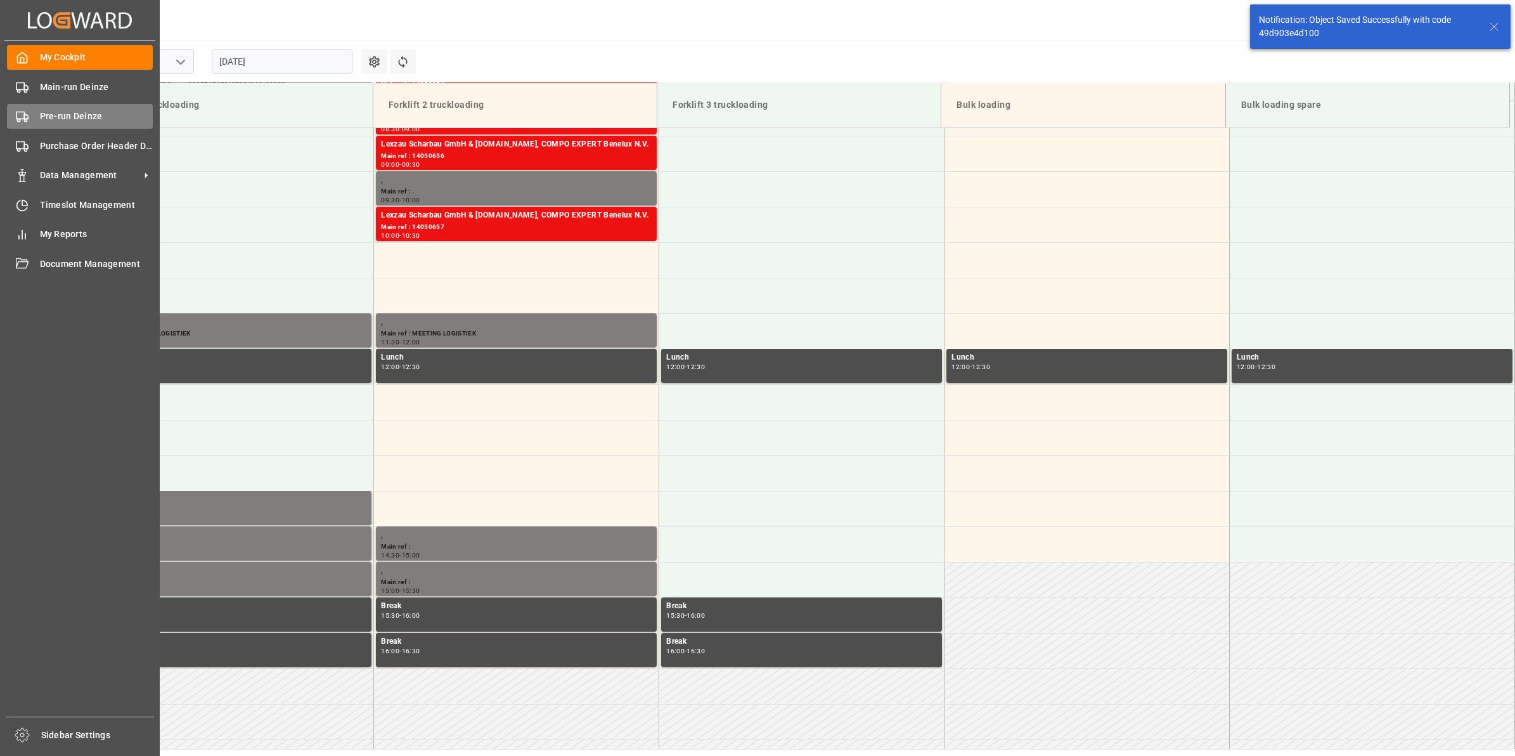
click at [35, 122] on div "Pre-run Deinze Pre-run Deinze" at bounding box center [80, 116] width 146 height 25
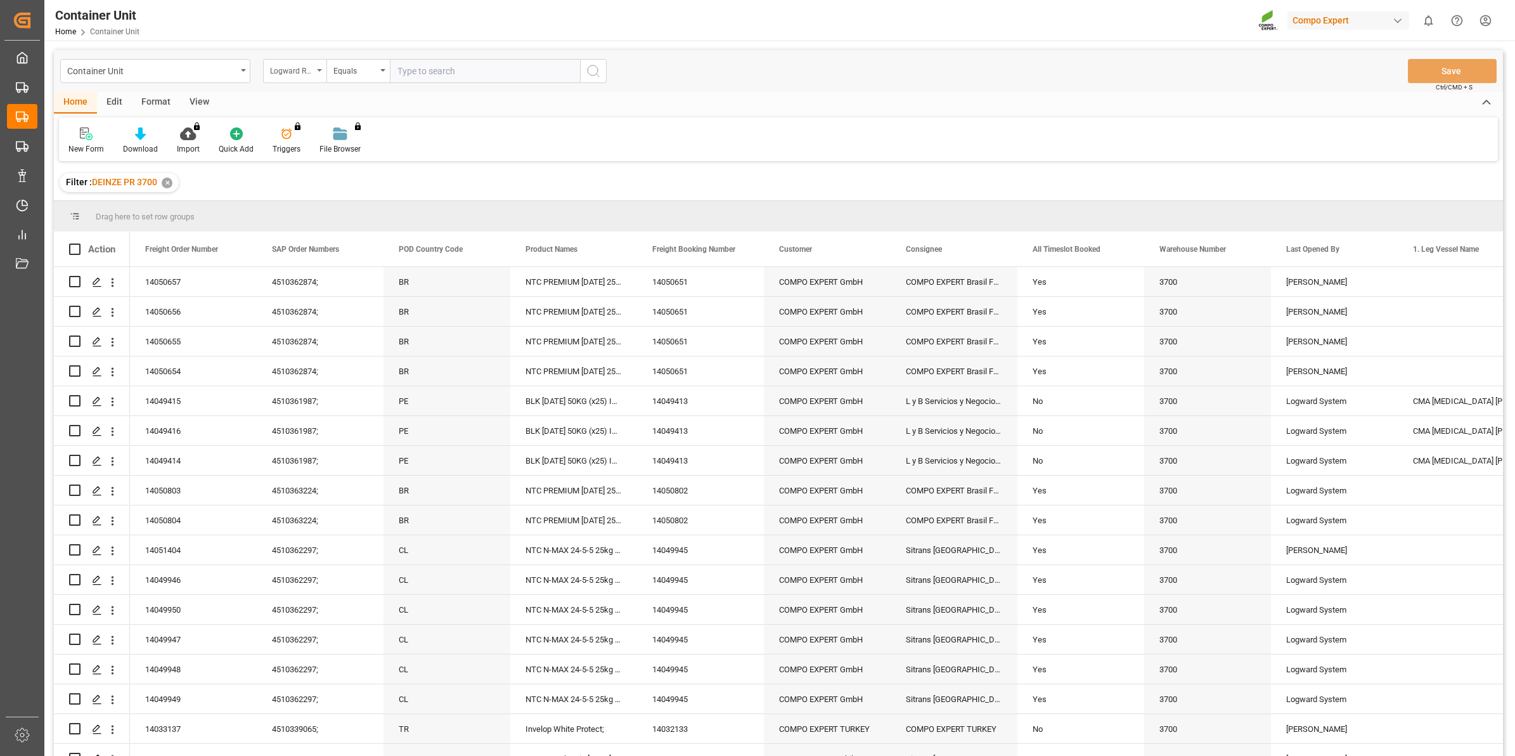
click at [319, 75] on div "Logward Reference" at bounding box center [294, 71] width 63 height 24
click at [349, 242] on div "Freight Order Number" at bounding box center [358, 237] width 189 height 27
click at [422, 70] on input "text" at bounding box center [485, 71] width 190 height 24
type input "14050658"
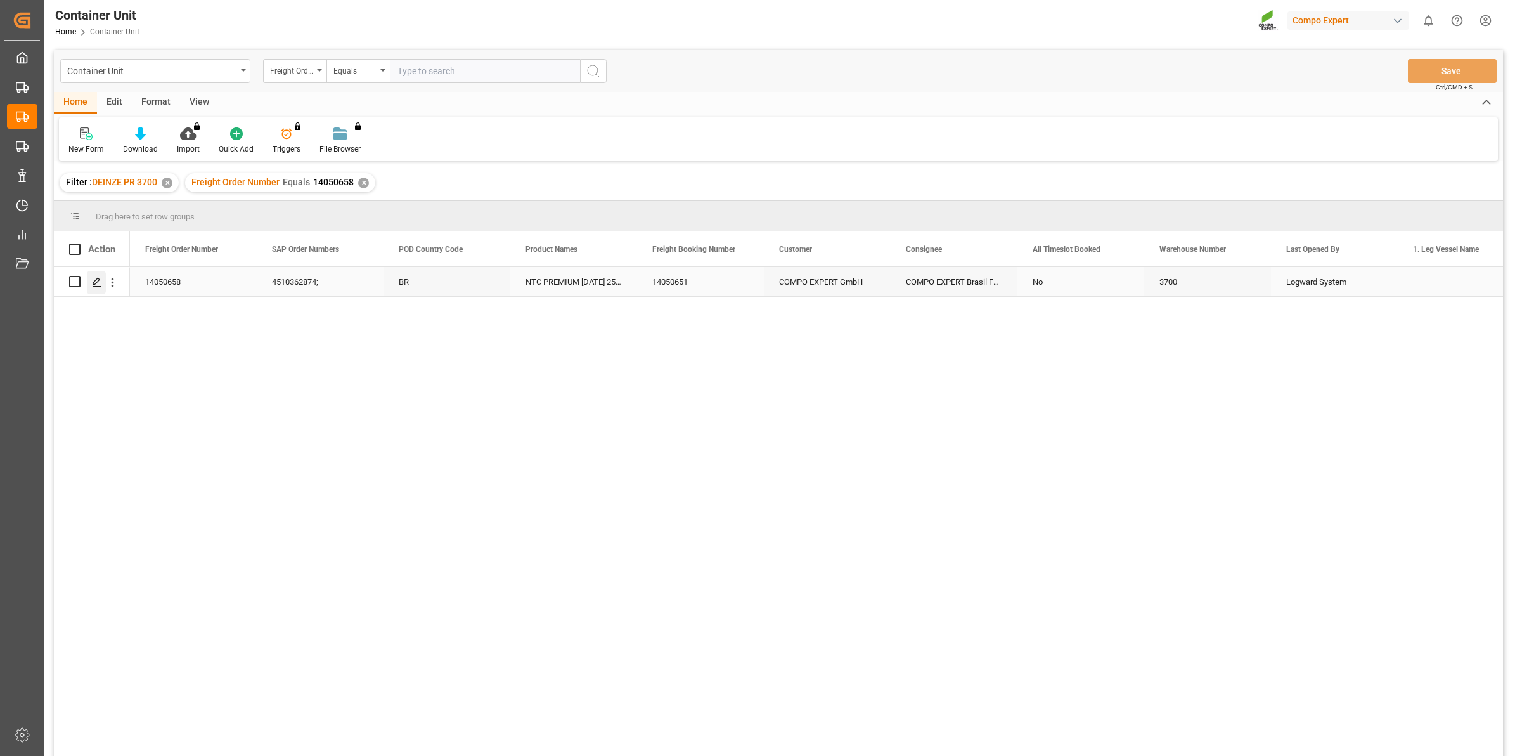
click at [93, 281] on icon "Press SPACE to select this row." at bounding box center [97, 282] width 10 height 10
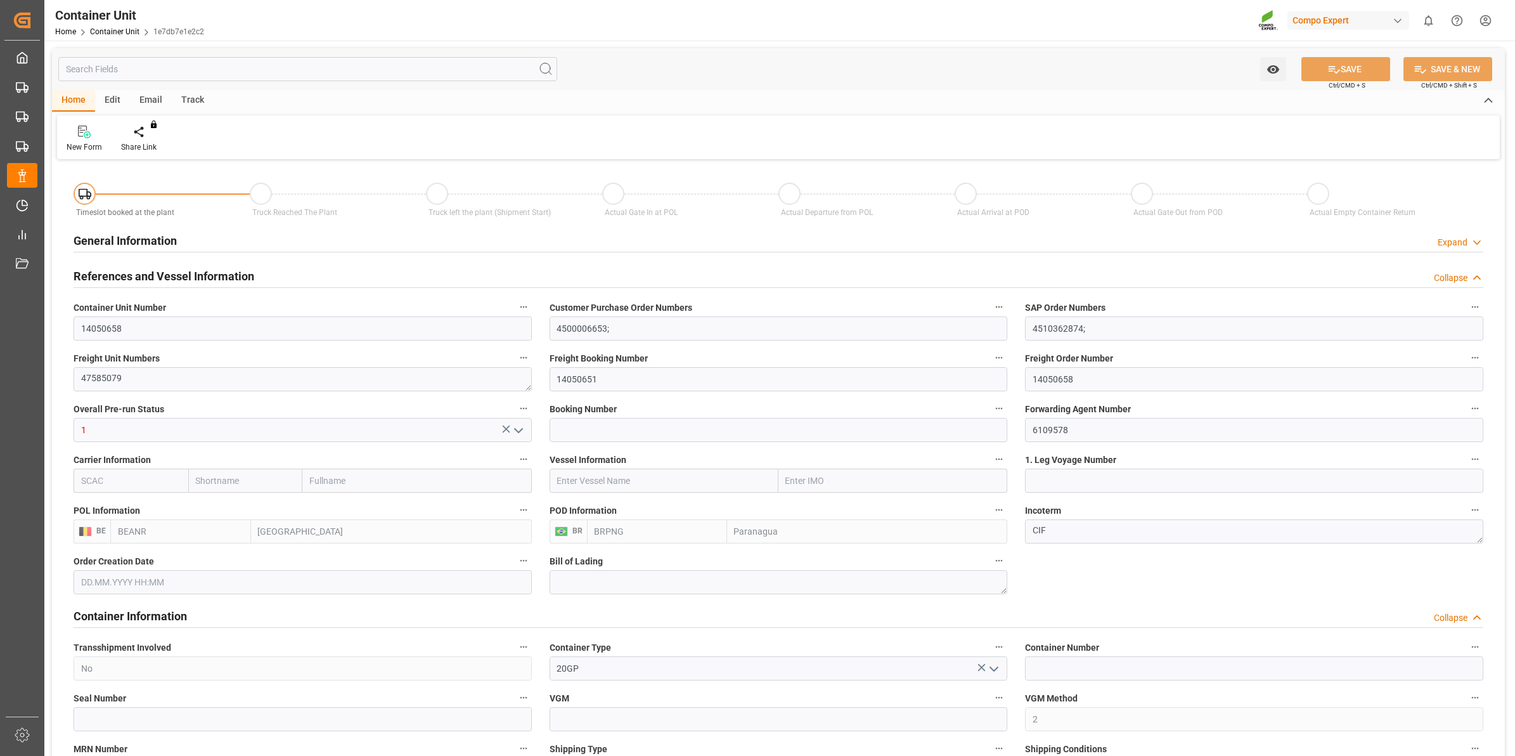
type input "BEANR"
type input "BRPNG"
type input "0"
type input "100"
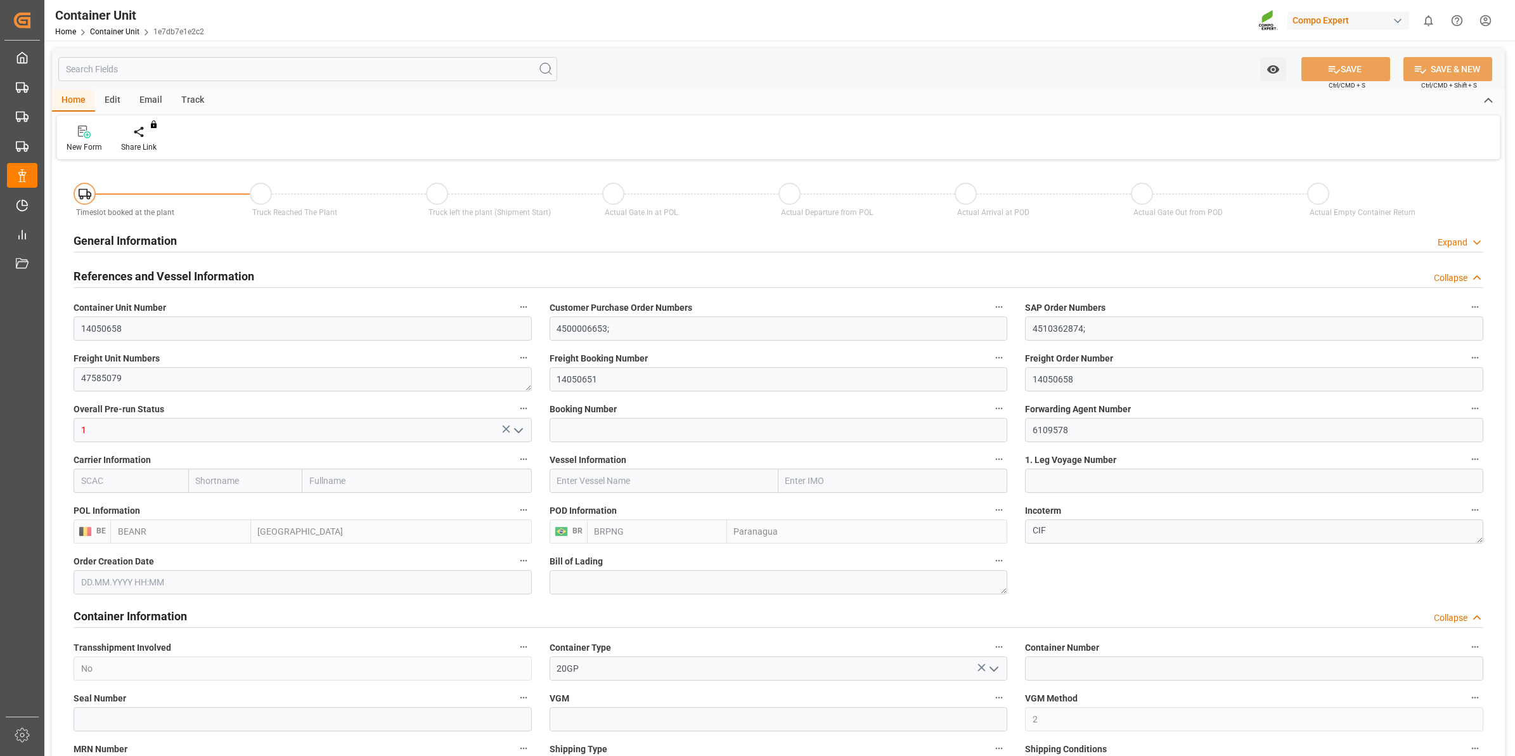
type input "21500"
type input "[DATE] 11:37"
type input "[DATE]"
click at [155, 146] on div "Create Timeslot" at bounding box center [148, 146] width 54 height 11
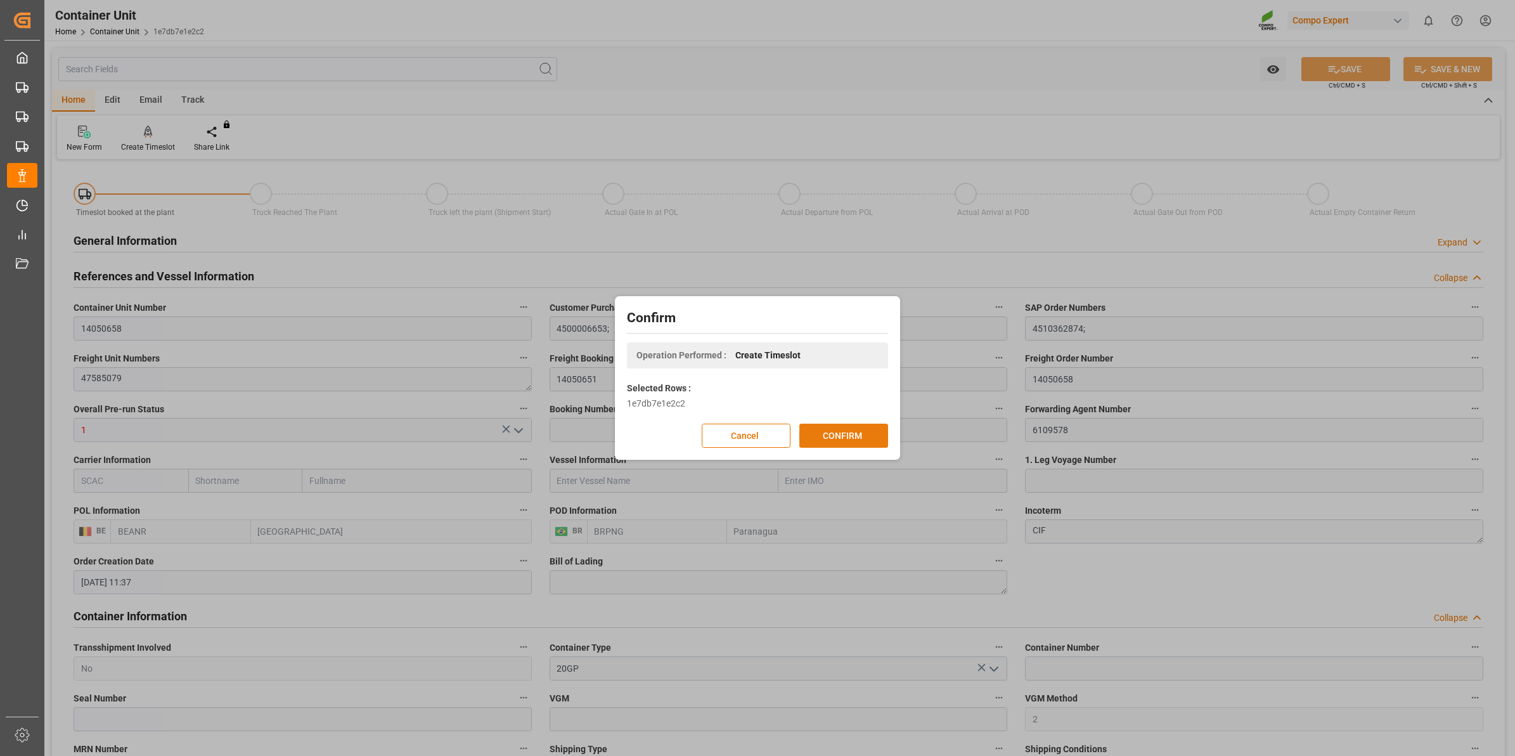
click at [834, 428] on button "CONFIRM" at bounding box center [843, 435] width 89 height 24
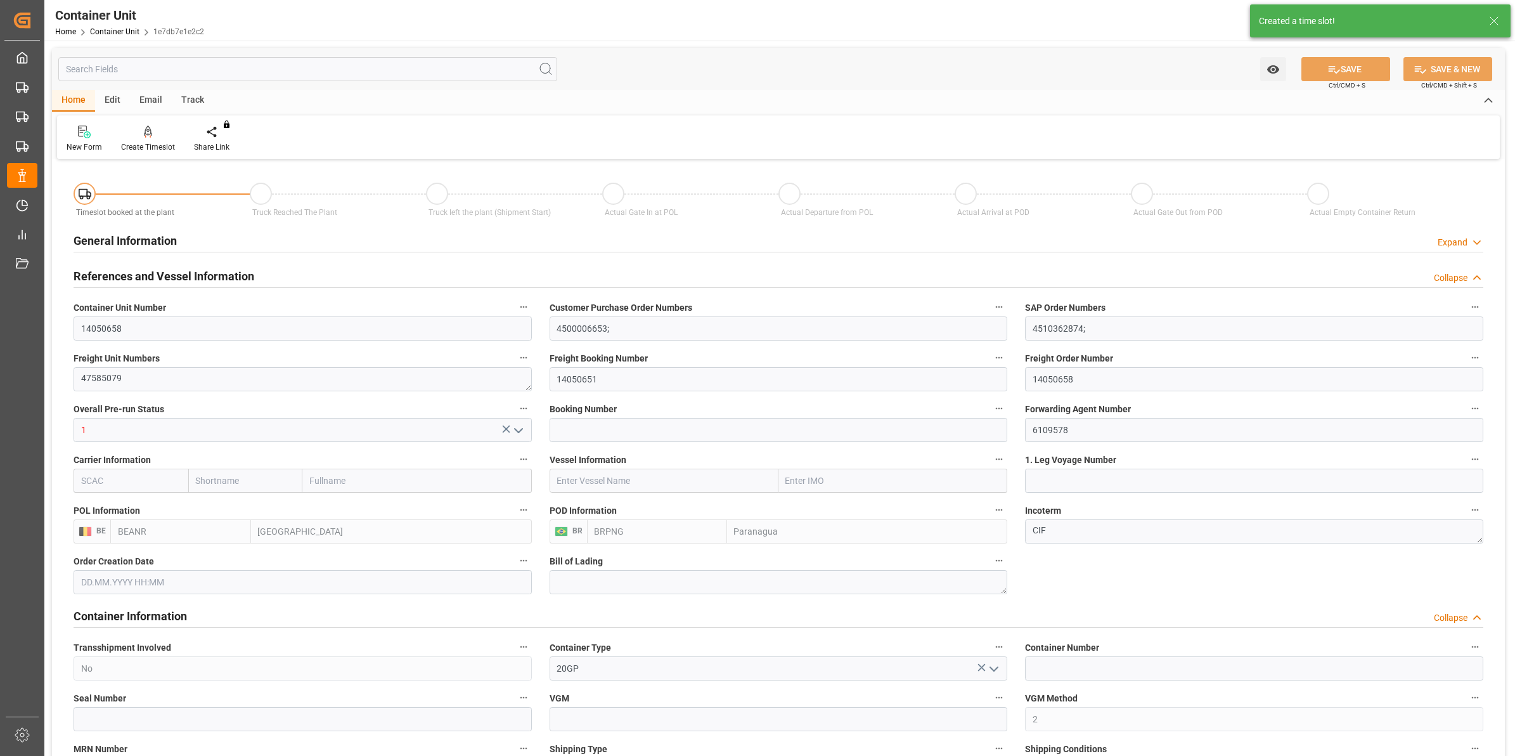
type input "[DATE] 11:37"
type input "[DATE]"
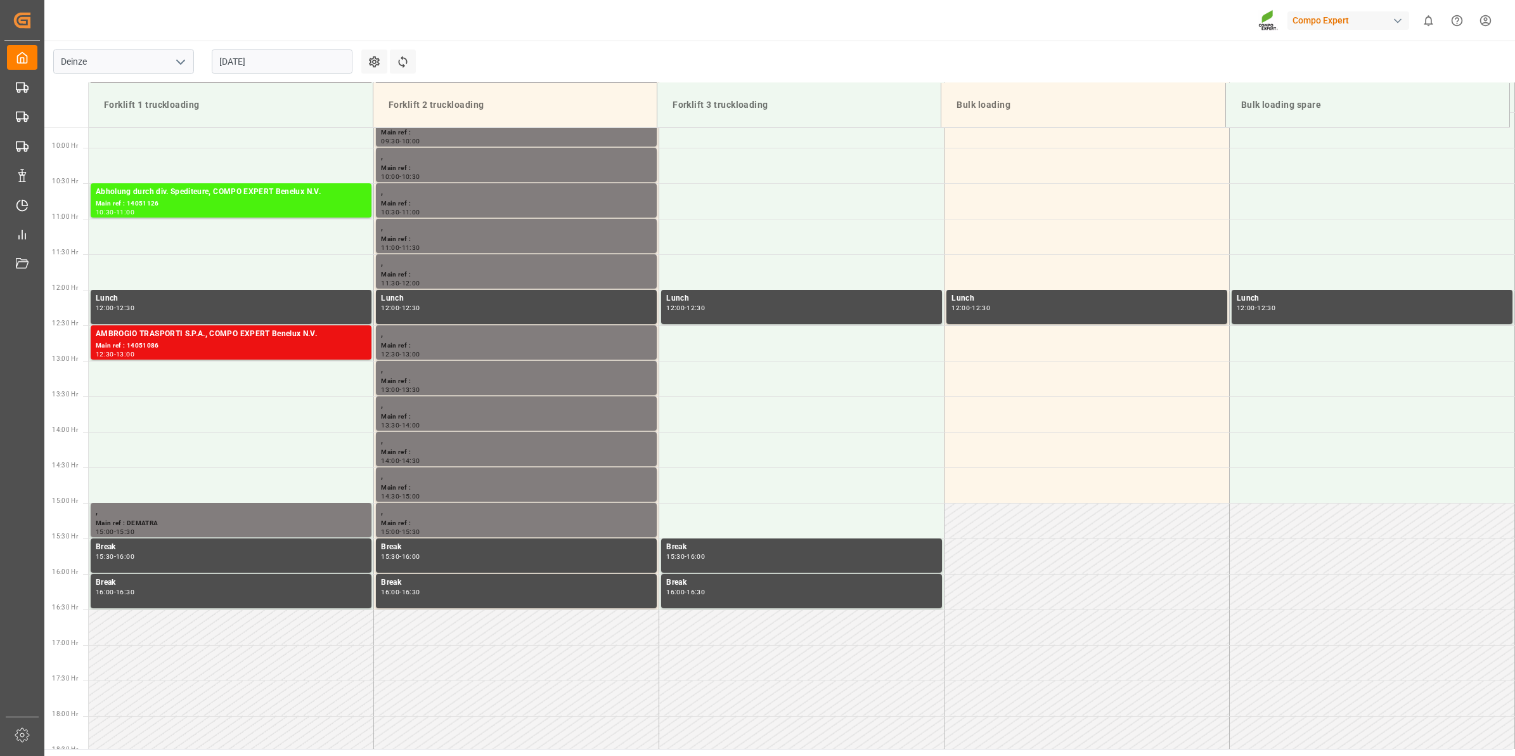
scroll to position [702, 0]
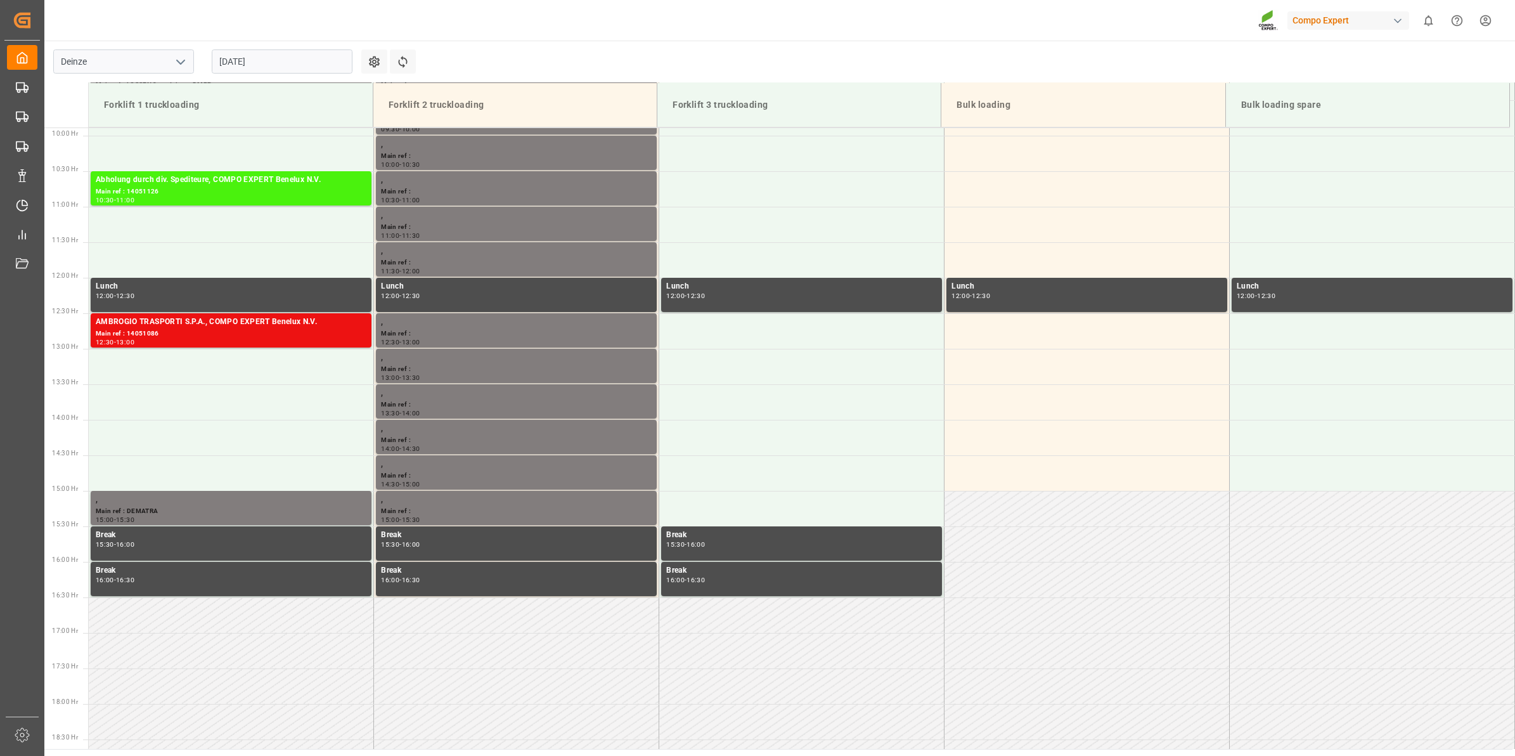
click at [257, 58] on input "[DATE]" at bounding box center [282, 61] width 141 height 24
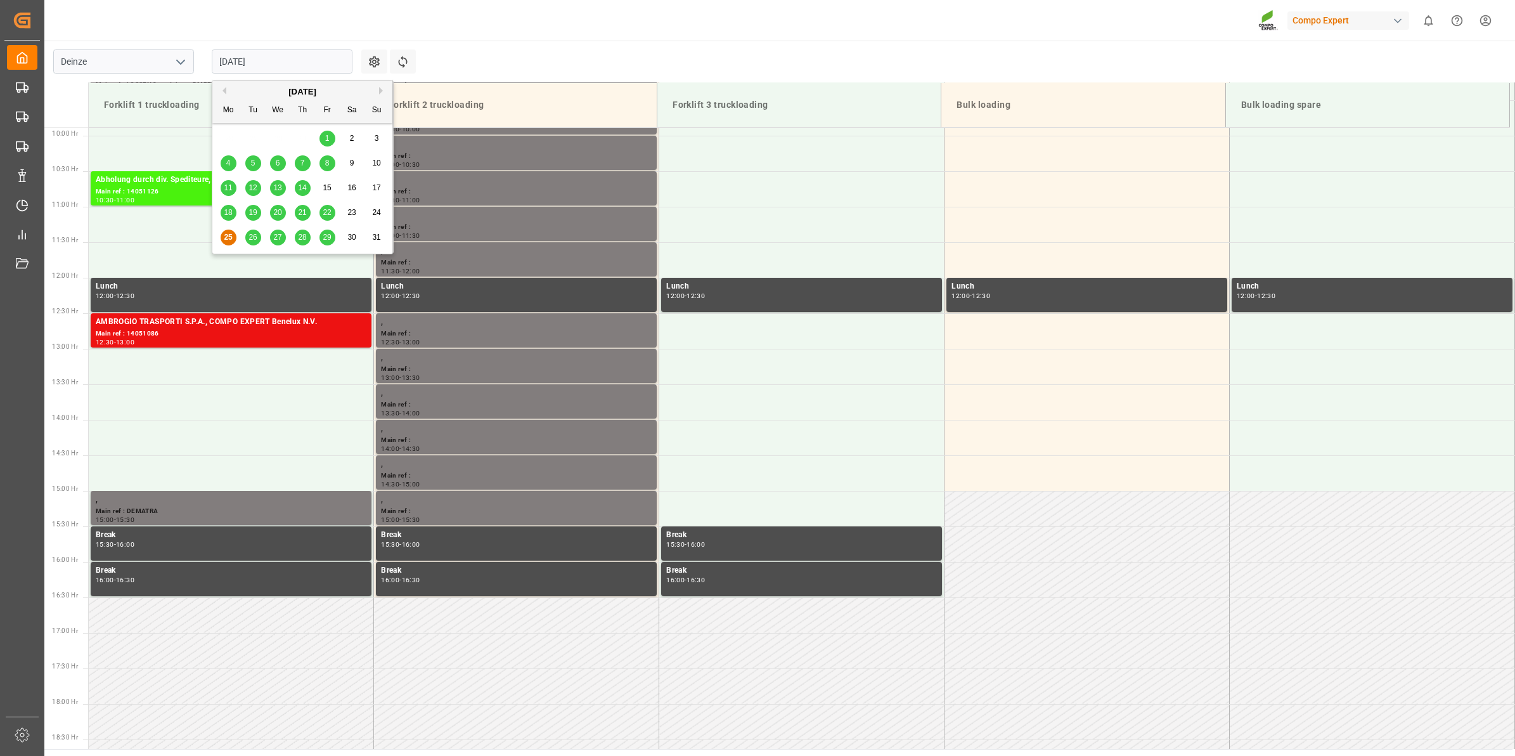
click at [331, 233] on span "29" at bounding box center [327, 237] width 8 height 9
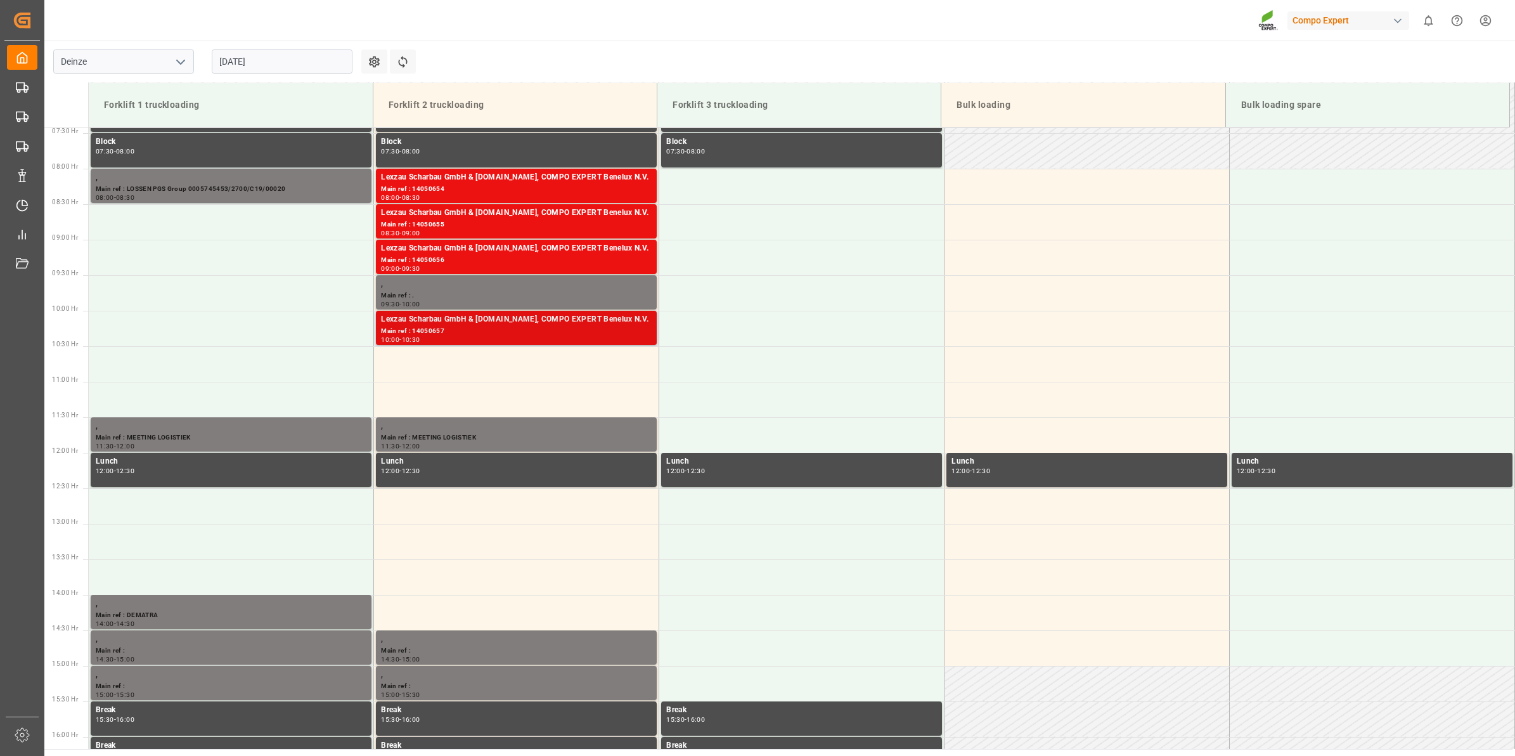
scroll to position [385, 0]
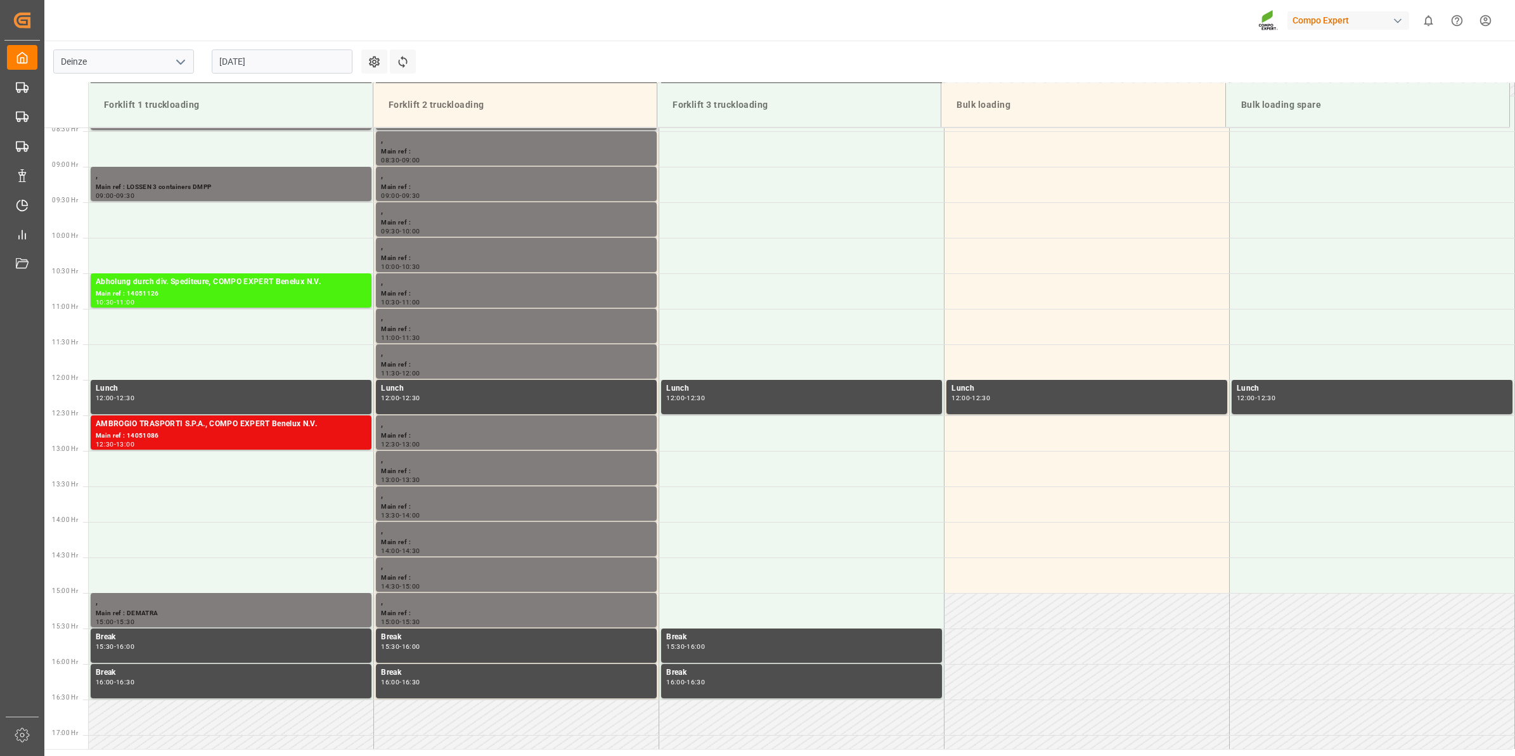
scroll to position [772, 0]
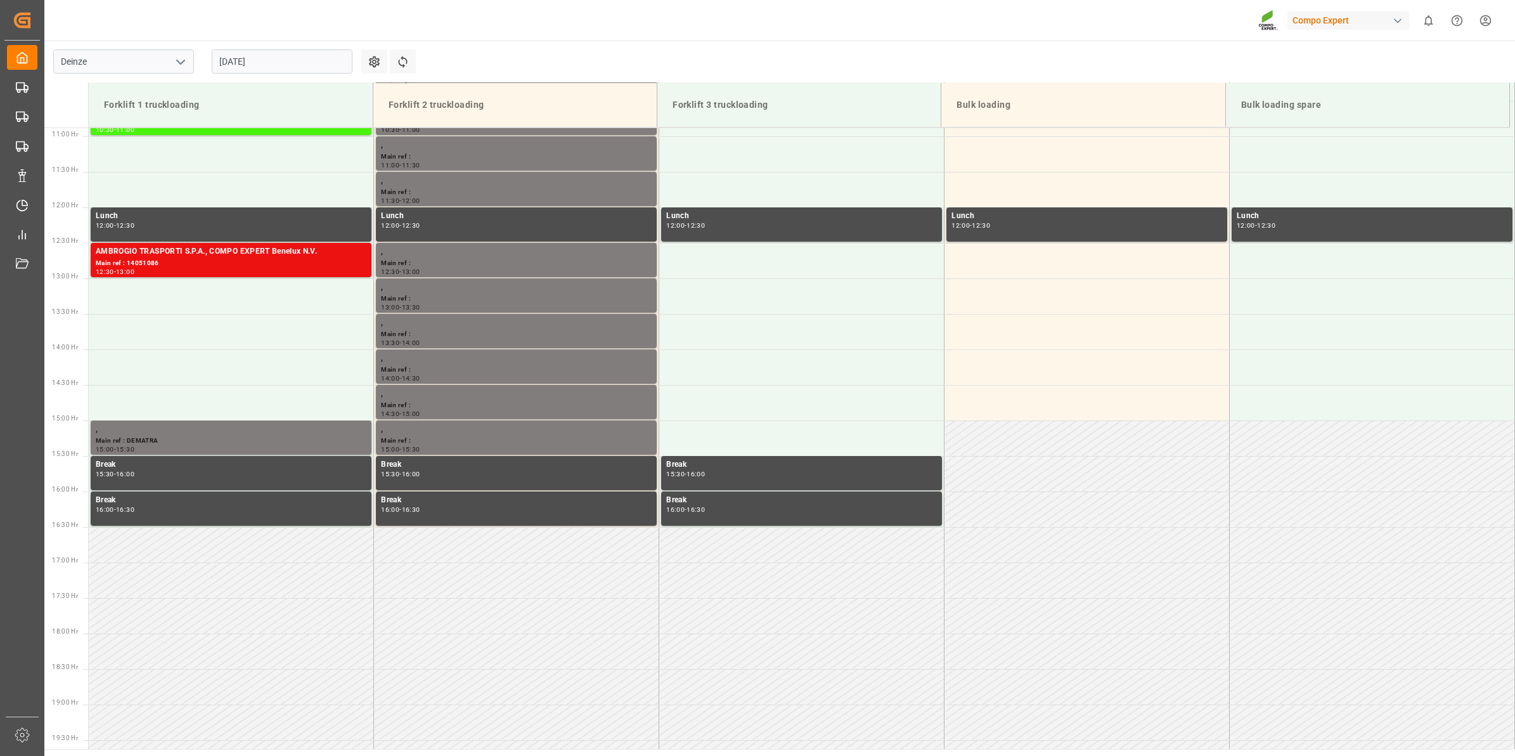
click at [251, 67] on input "[DATE]" at bounding box center [282, 61] width 141 height 24
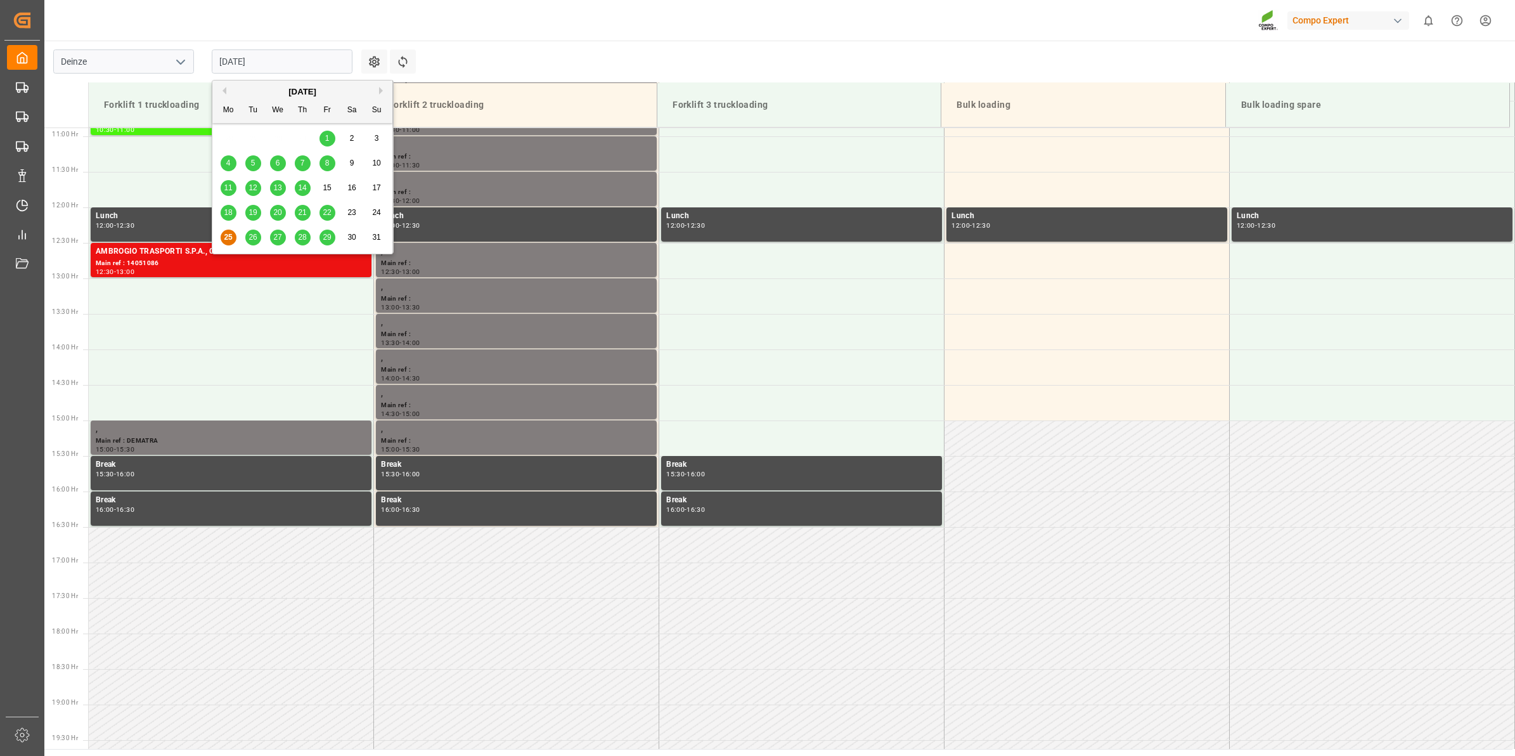
click at [331, 233] on span "29" at bounding box center [327, 237] width 8 height 9
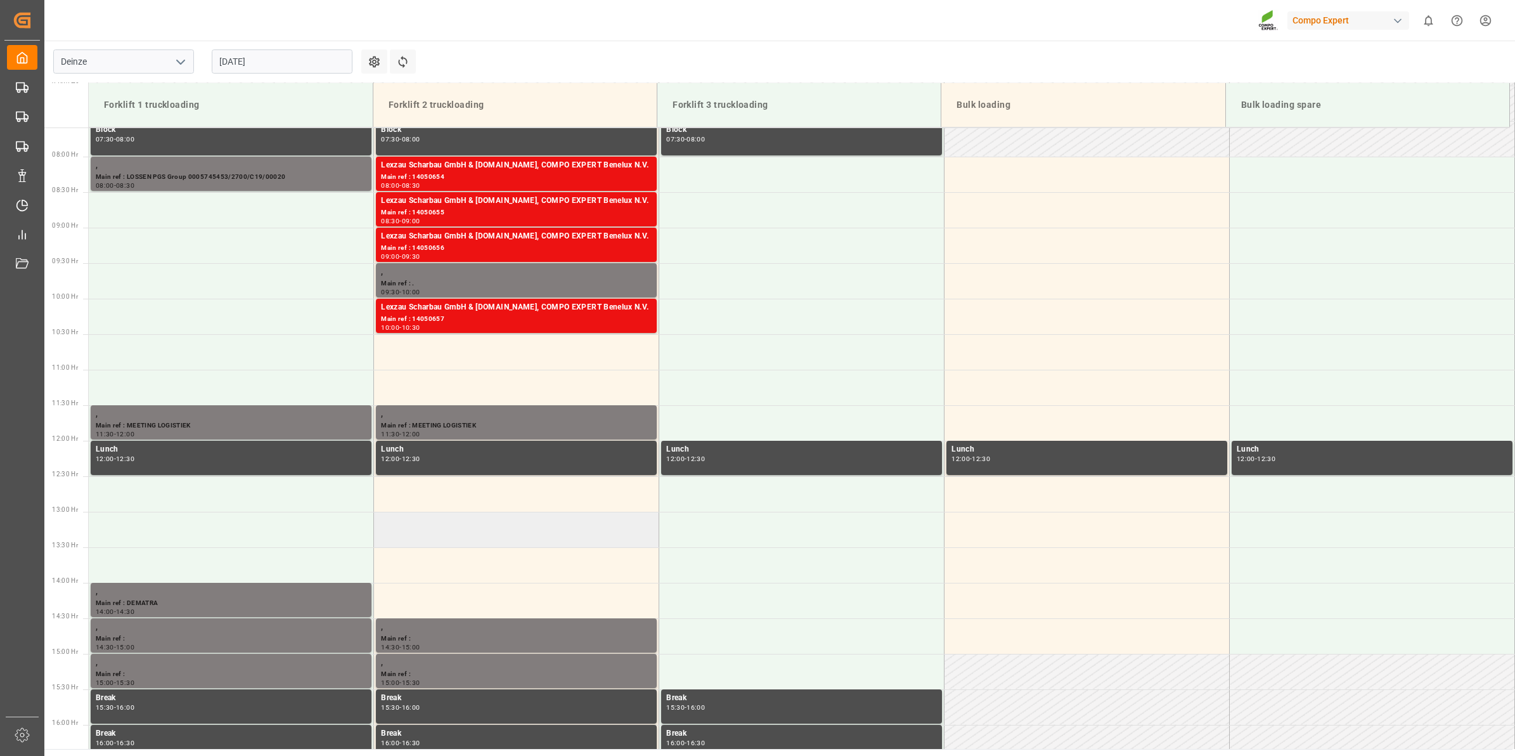
scroll to position [534, 0]
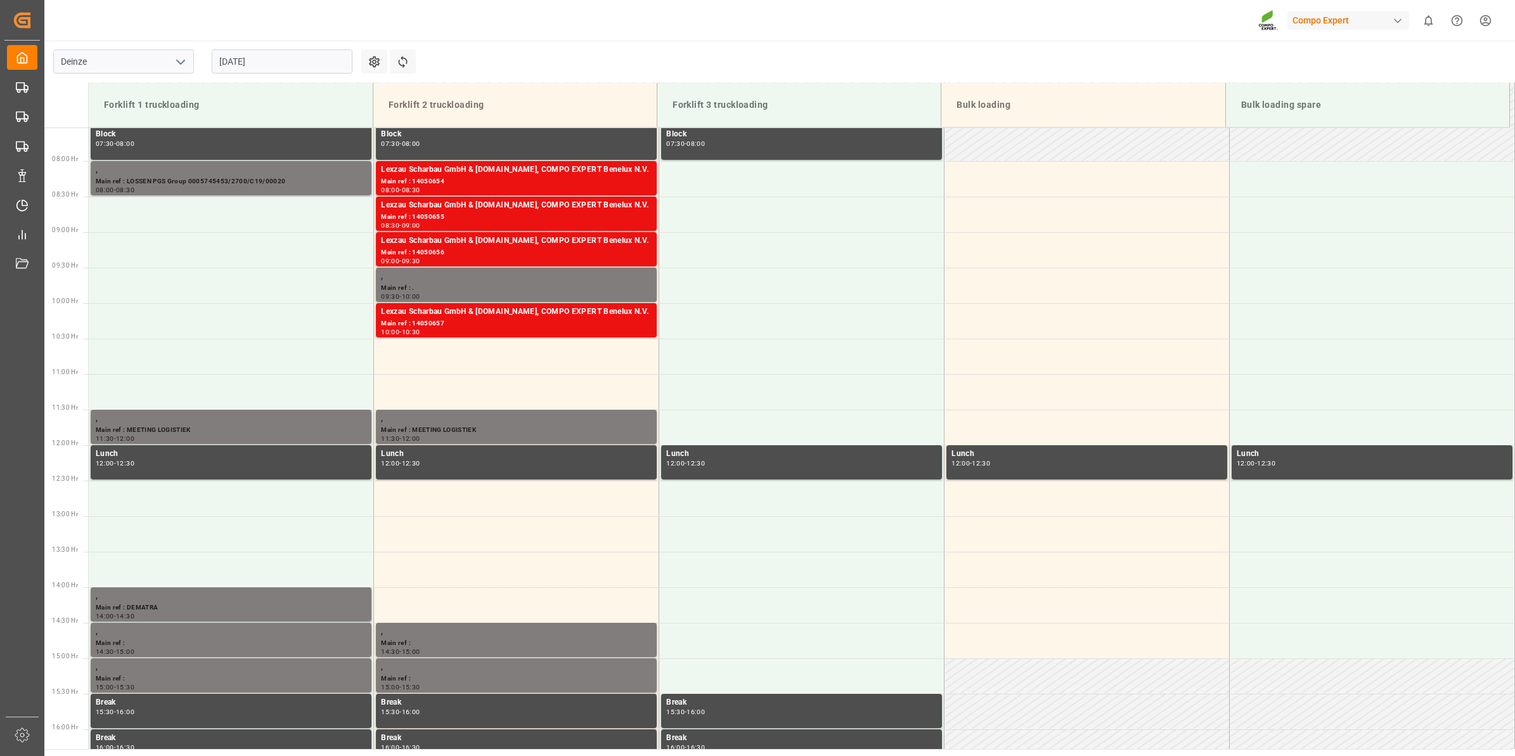
click at [532, 49] on main "Deinze [DATE] Settings Refresh Time Slots Forklift 1 truckloading Forklift 2 tr…" at bounding box center [778, 395] width 1468 height 708
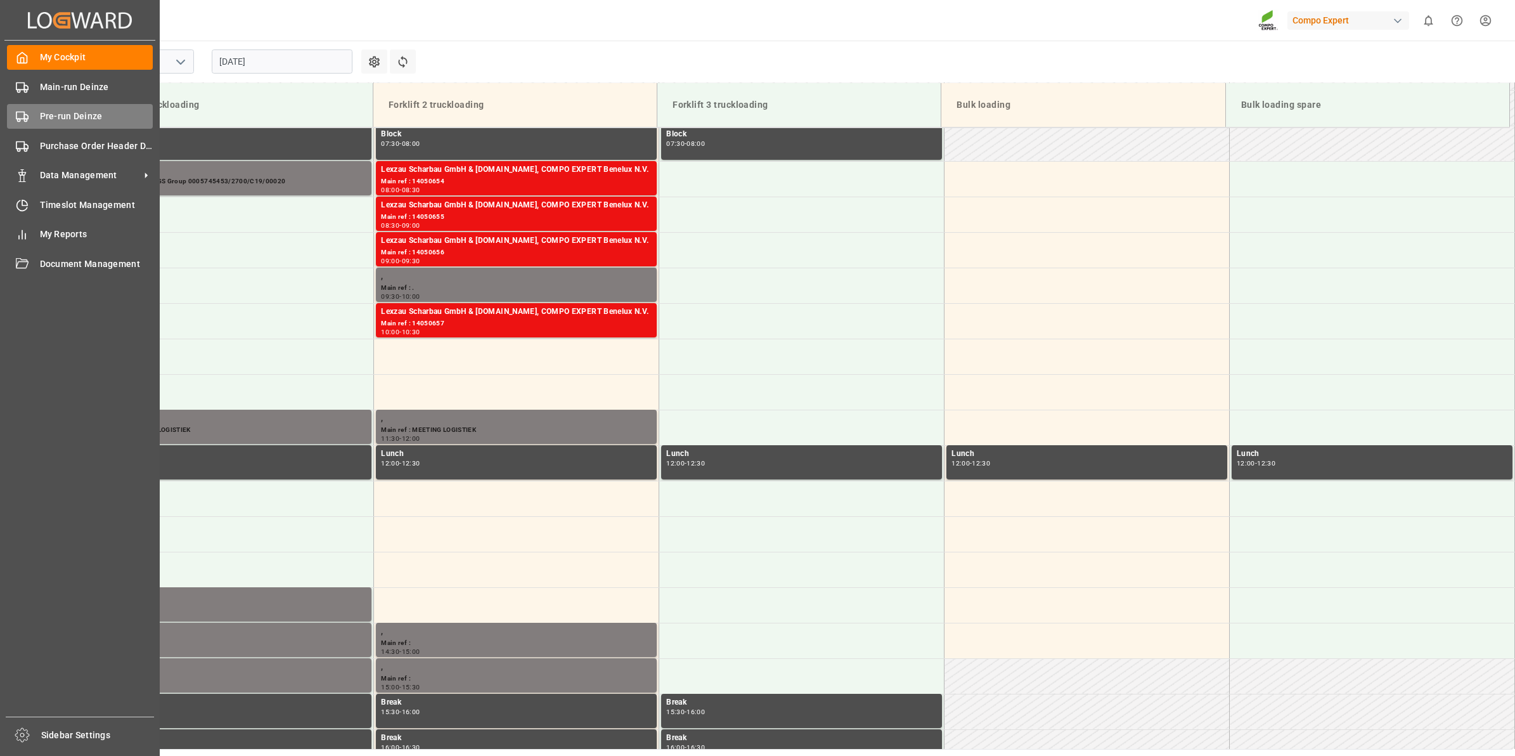
click at [51, 122] on span "Pre-run Deinze" at bounding box center [96, 116] width 113 height 13
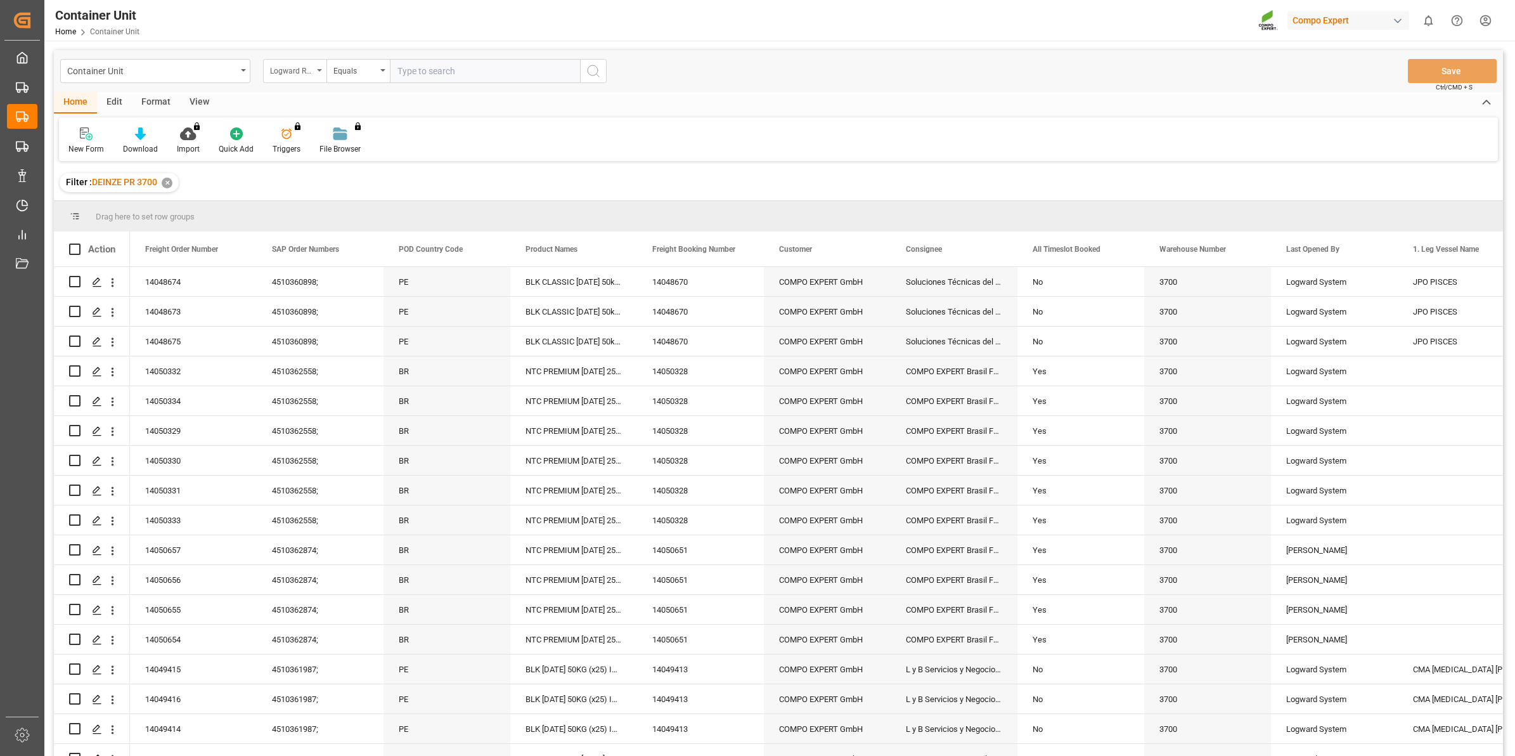
click at [315, 70] on div "Logward Reference" at bounding box center [294, 71] width 63 height 24
click at [345, 312] on div "Freight Order Number" at bounding box center [358, 316] width 189 height 27
click at [433, 68] on input "text" at bounding box center [485, 71] width 190 height 24
type input "14050658"
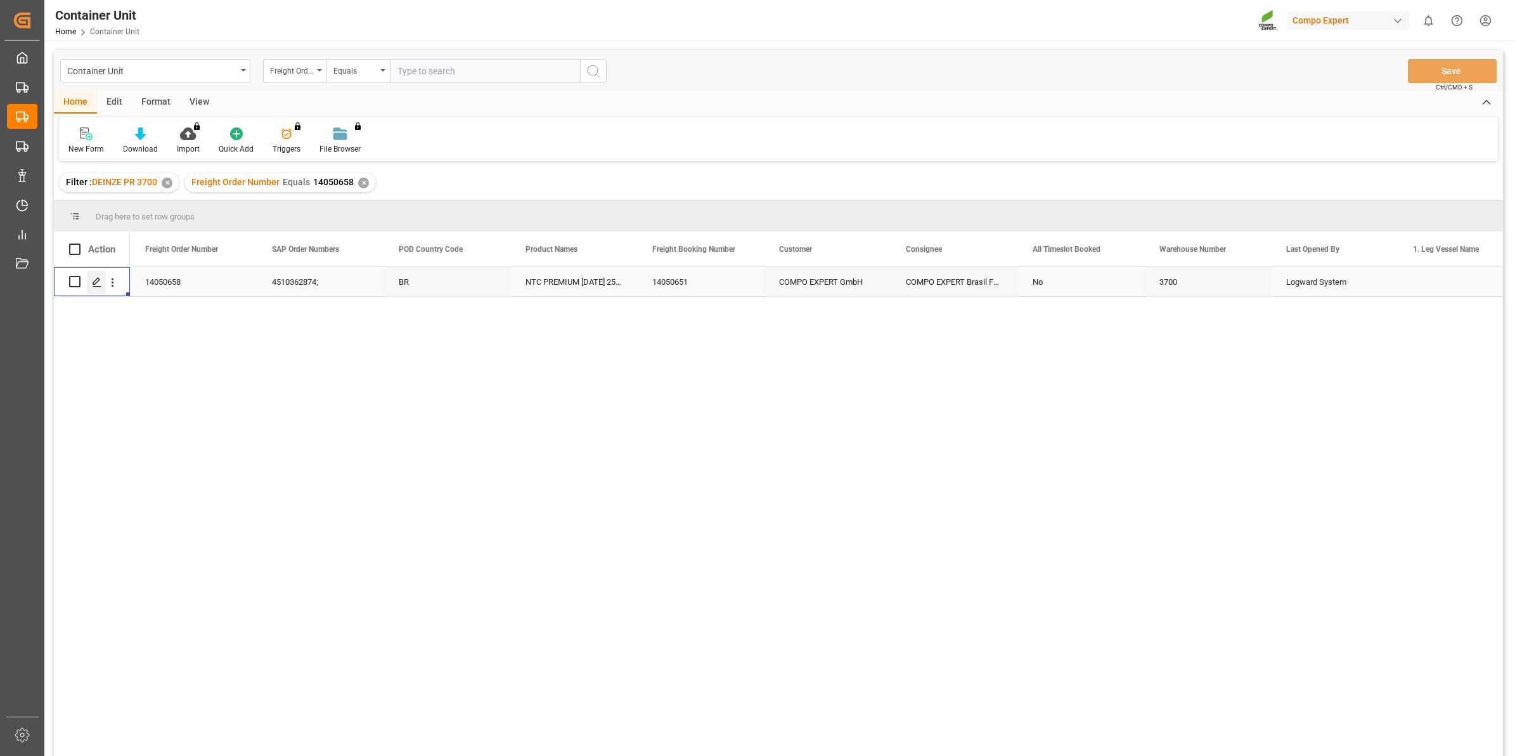
click at [97, 277] on icon "Press SPACE to select this row." at bounding box center [97, 282] width 10 height 10
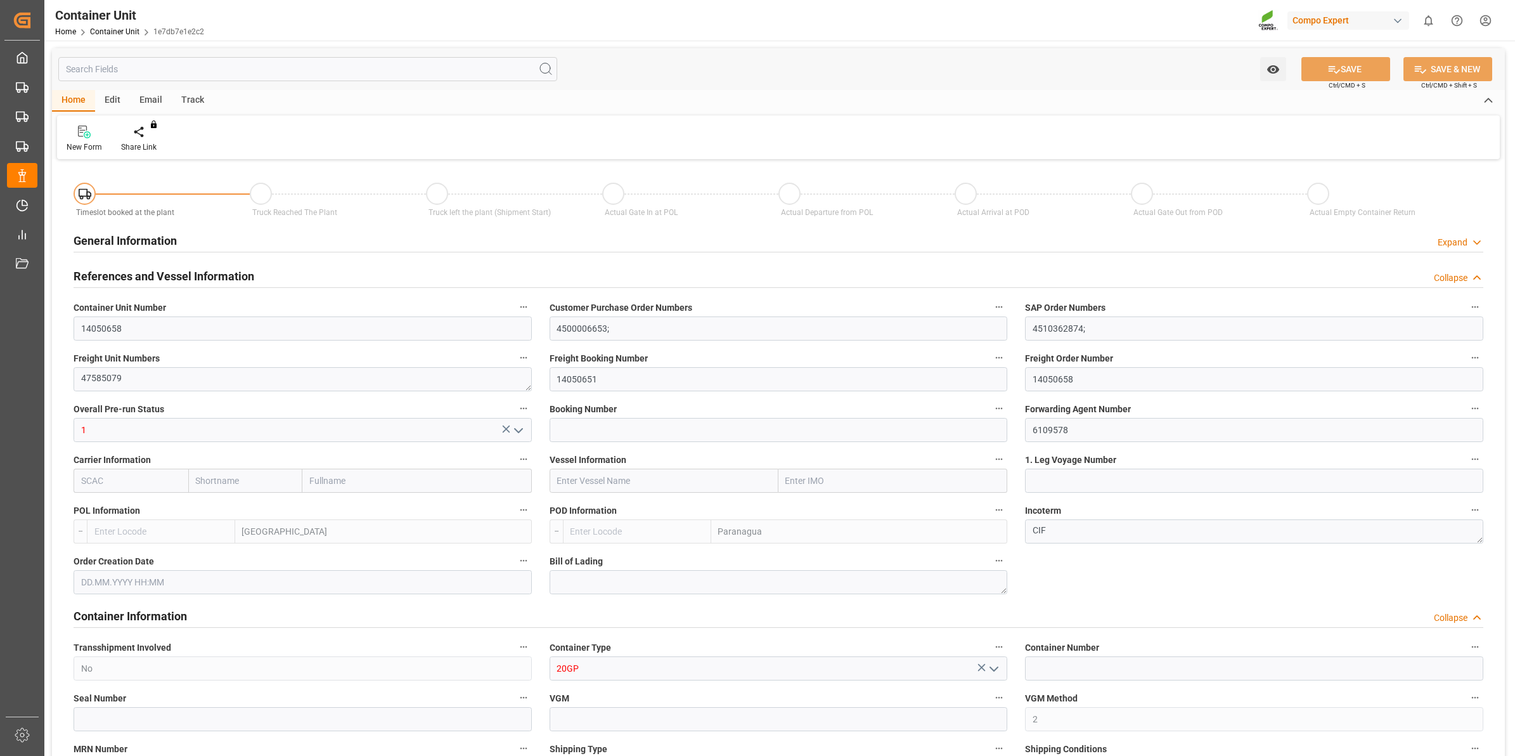
type input "BEANR"
type input "BRPNG"
type input "0"
type input "100"
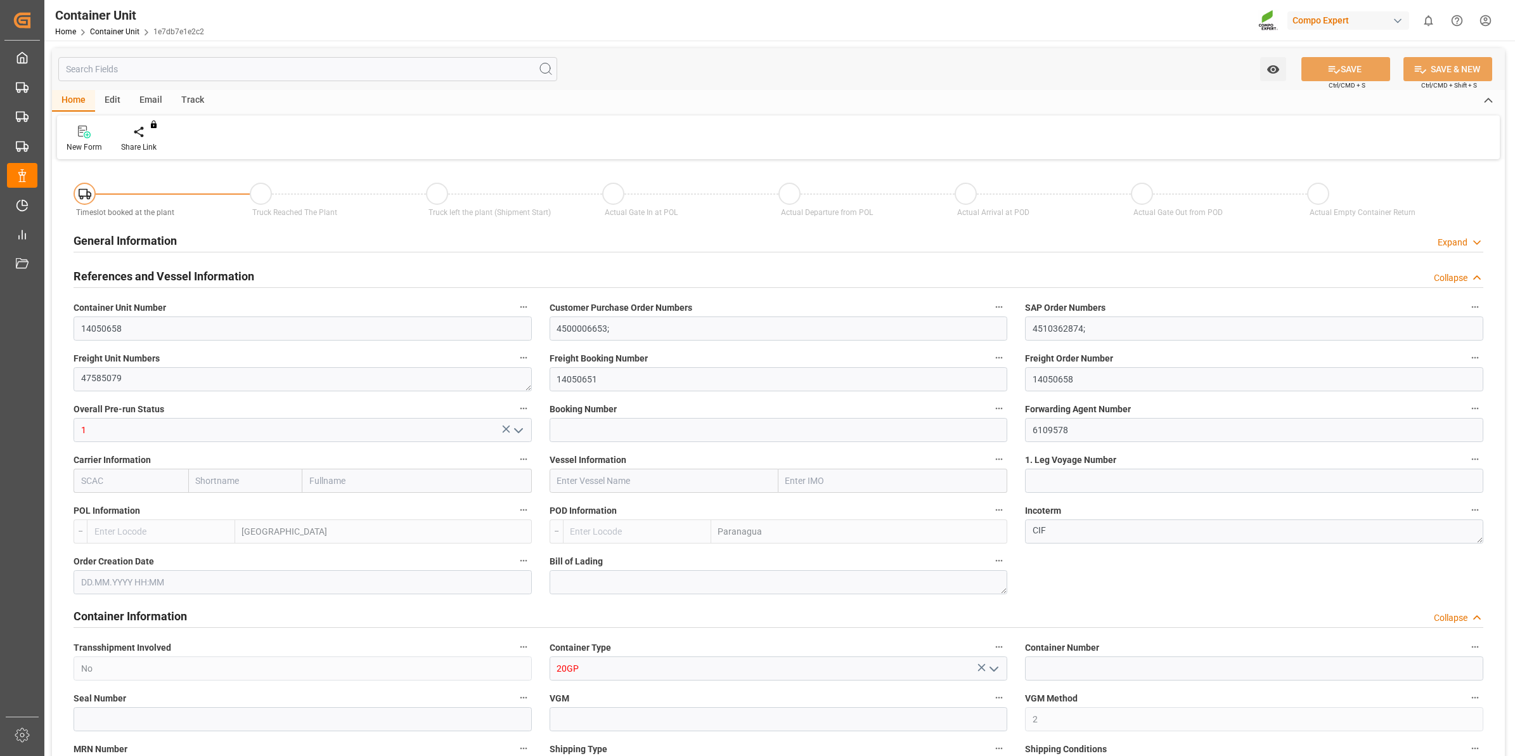
type input "21500"
type input "[DATE] 11:37"
type input "[DATE]"
click at [154, 140] on div "Create Timeslot" at bounding box center [148, 139] width 73 height 28
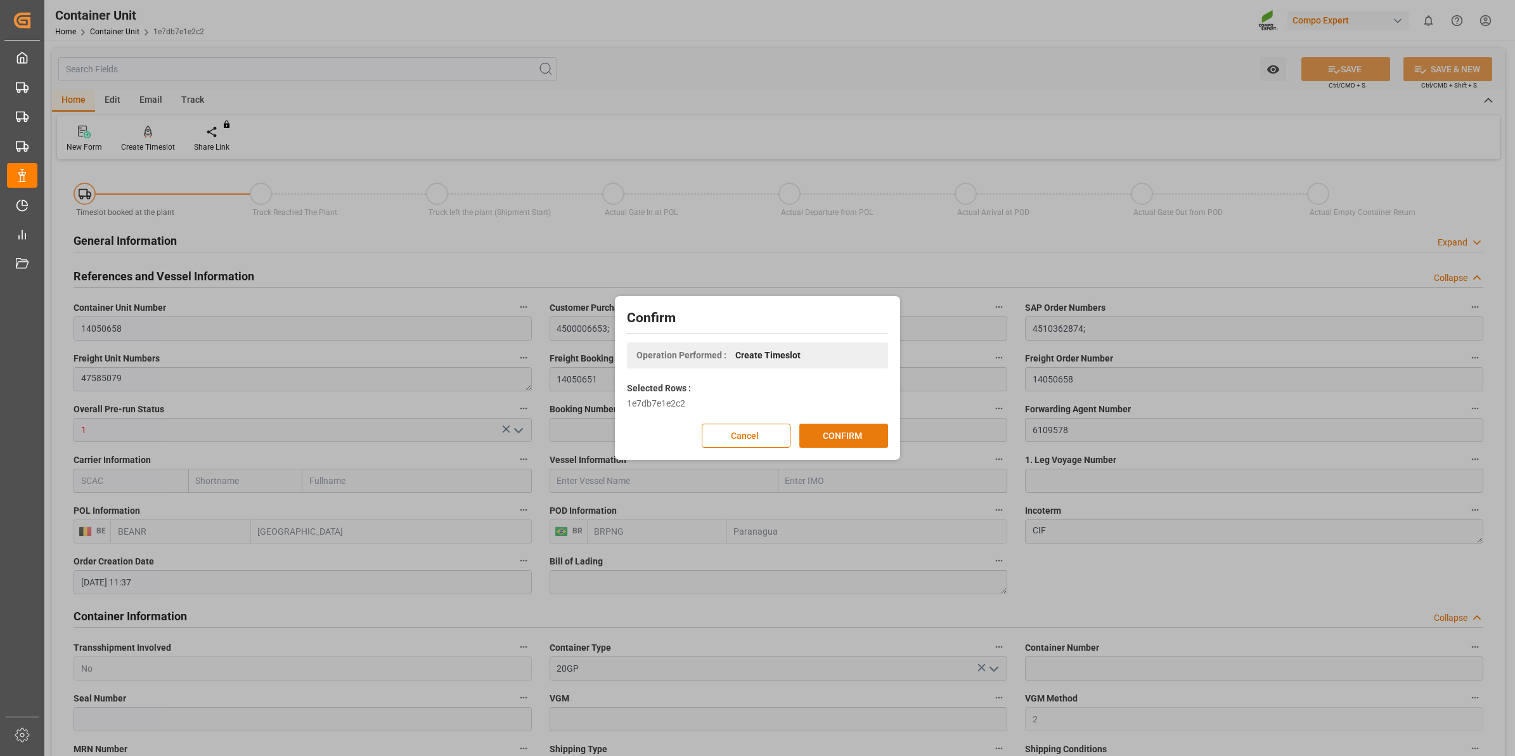
click at [823, 431] on button "CONFIRM" at bounding box center [843, 435] width 89 height 24
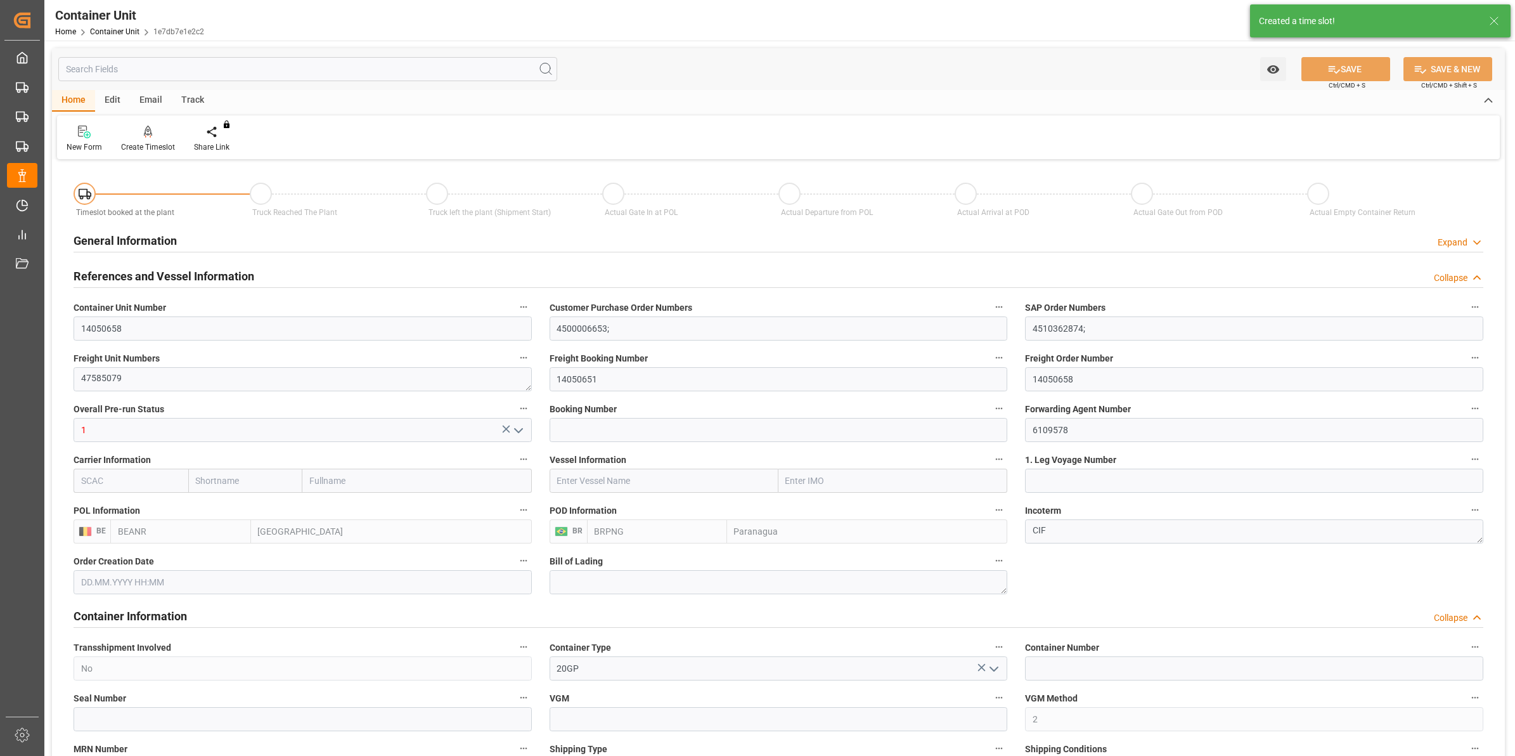
type input "[DATE] 11:37"
type input "15.10.2025"
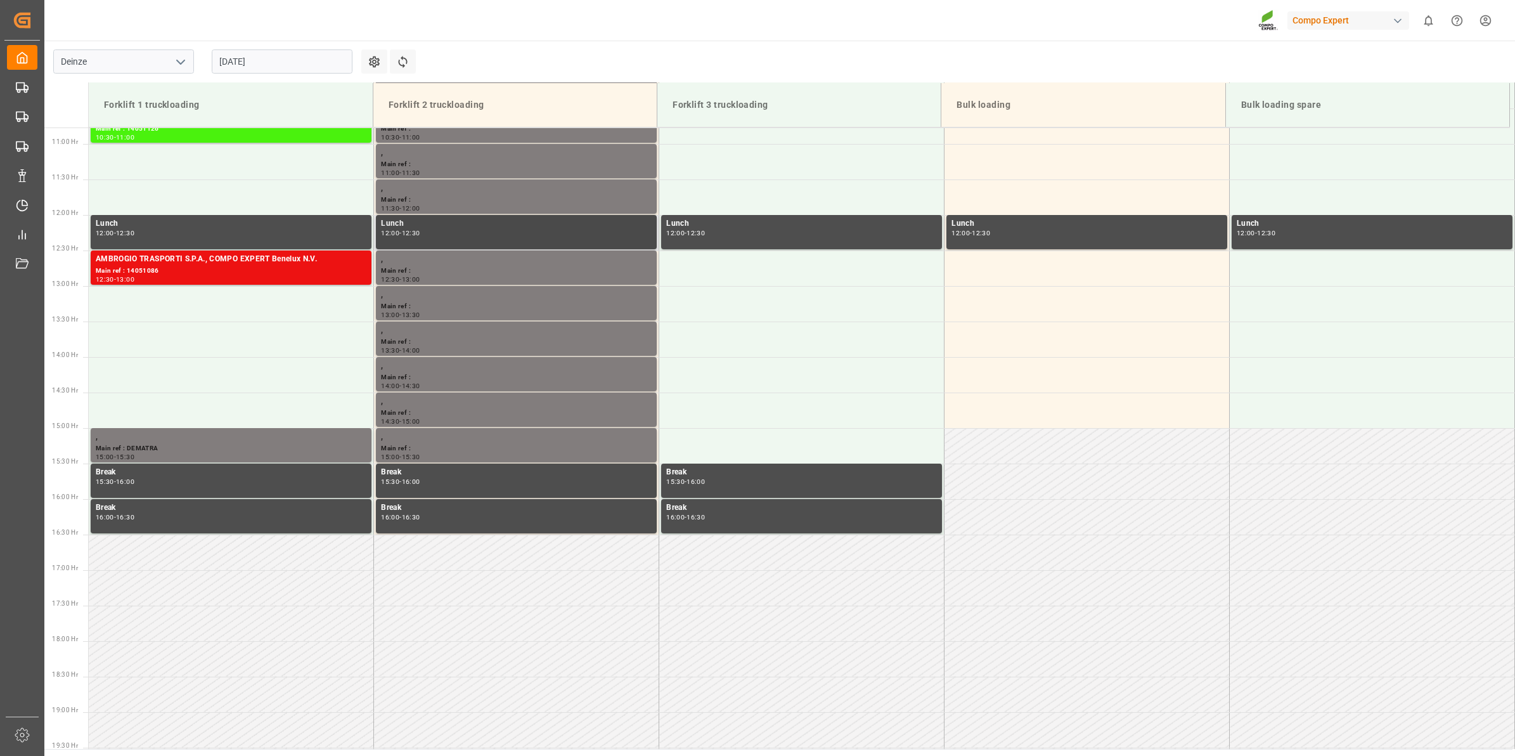
scroll to position [772, 0]
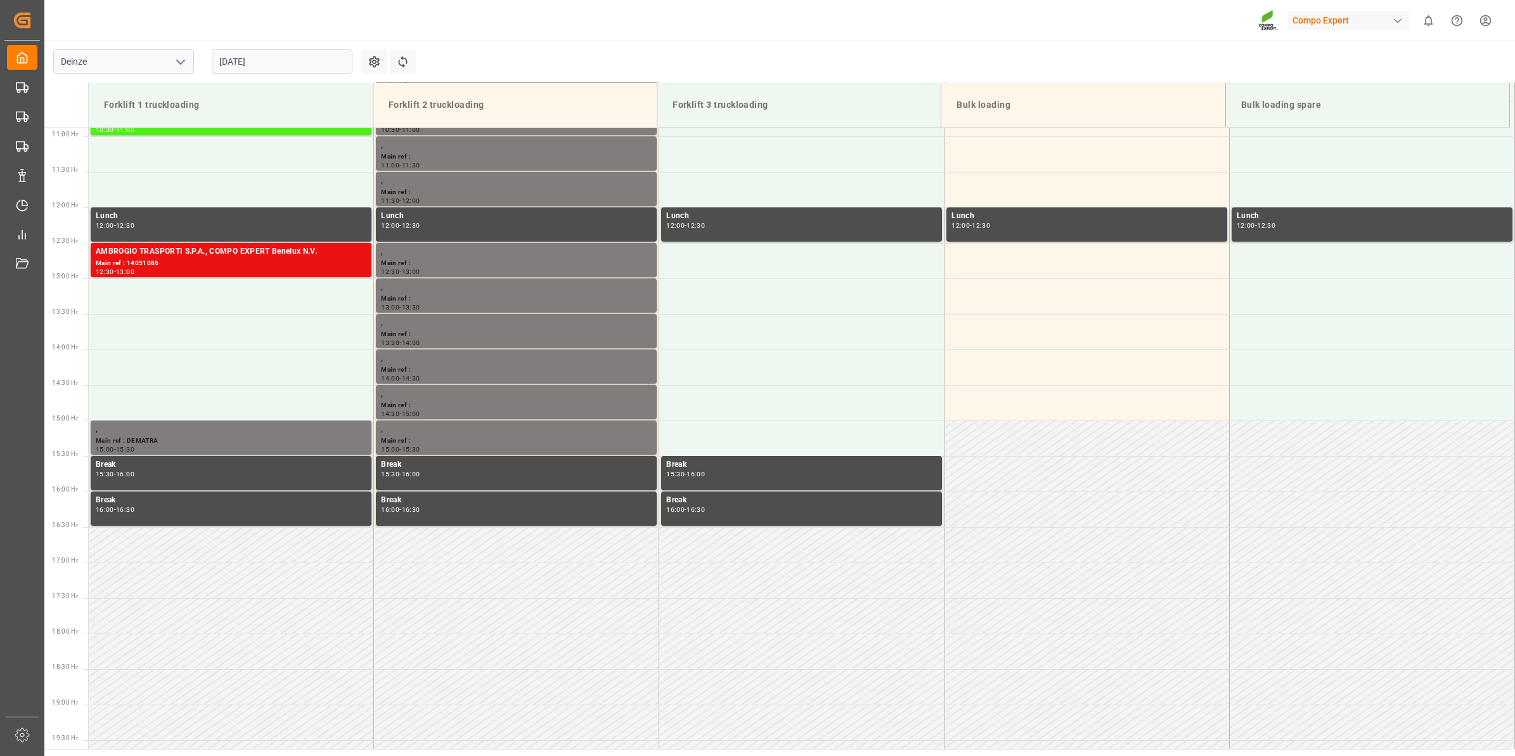
click at [258, 74] on div "[DATE]" at bounding box center [282, 62] width 158 height 42
click at [255, 62] on input "[DATE]" at bounding box center [282, 61] width 141 height 24
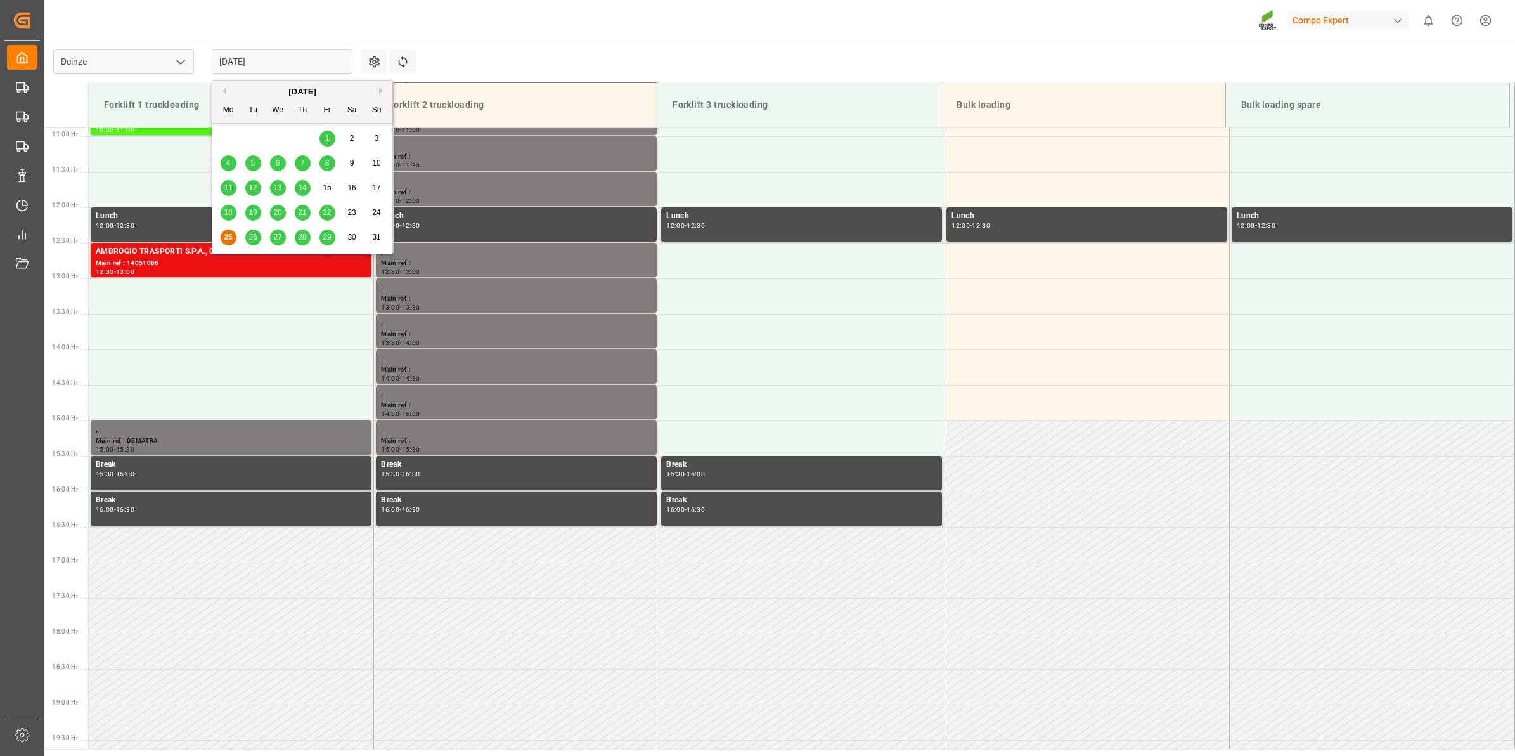
click at [328, 238] on span "29" at bounding box center [327, 237] width 8 height 9
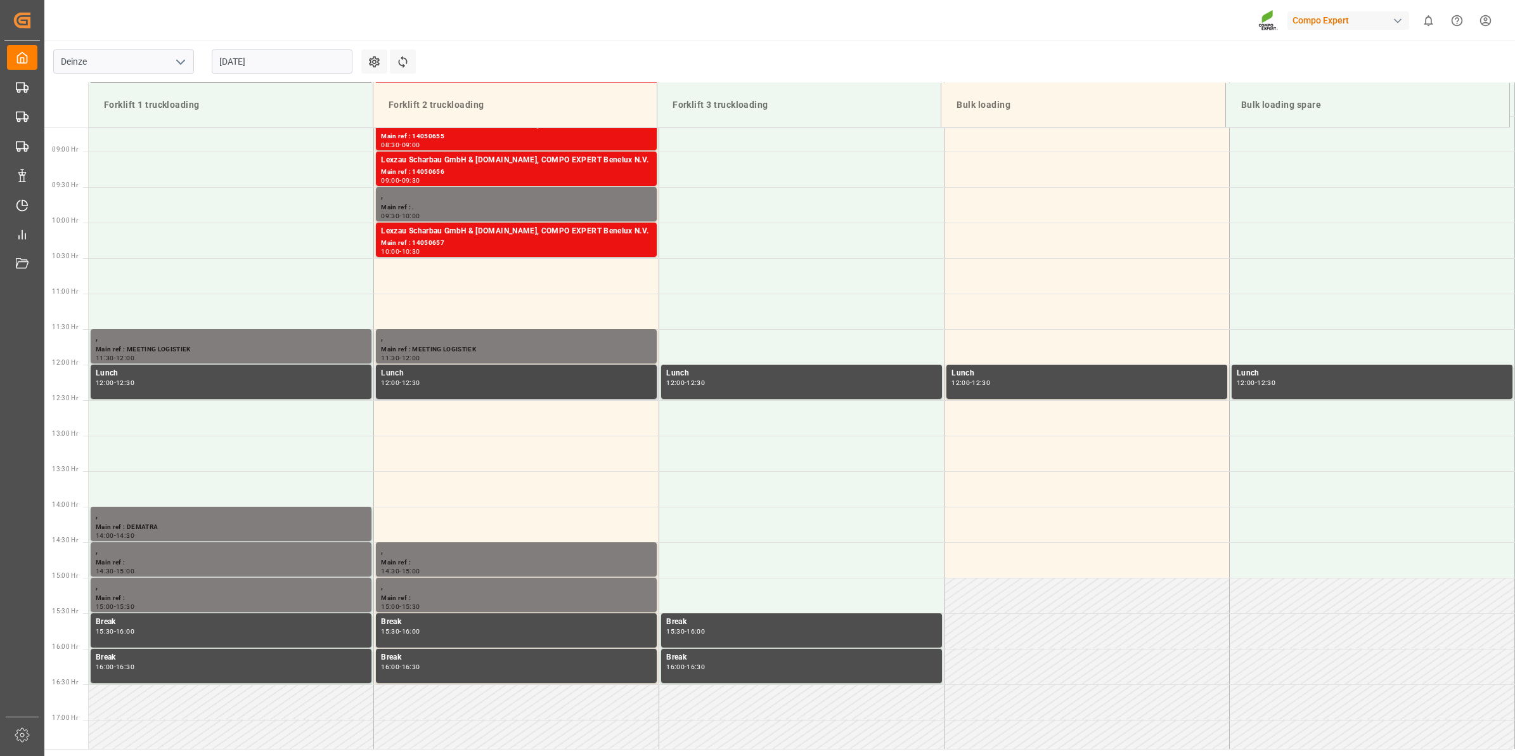
scroll to position [614, 0]
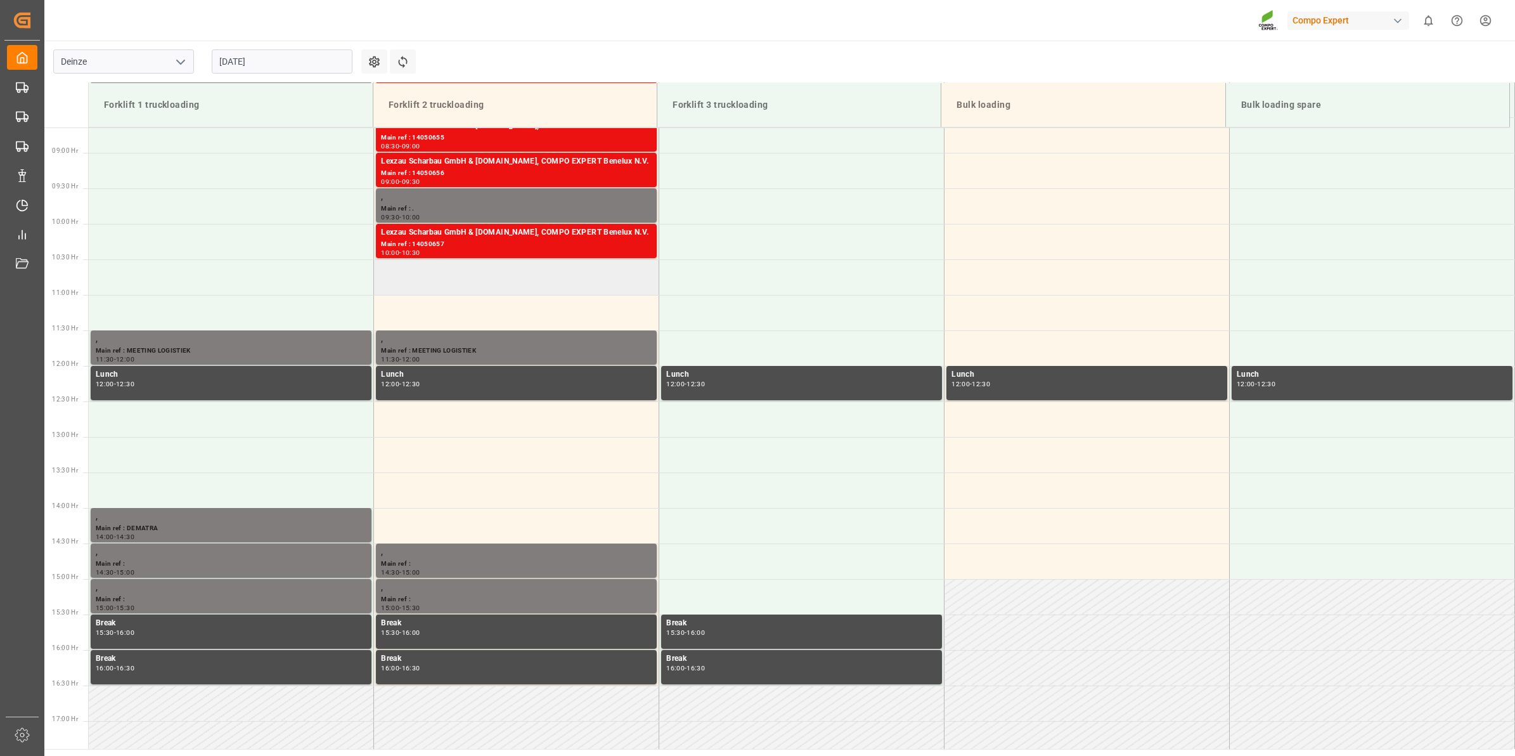
click at [475, 286] on td at bounding box center [516, 276] width 285 height 35
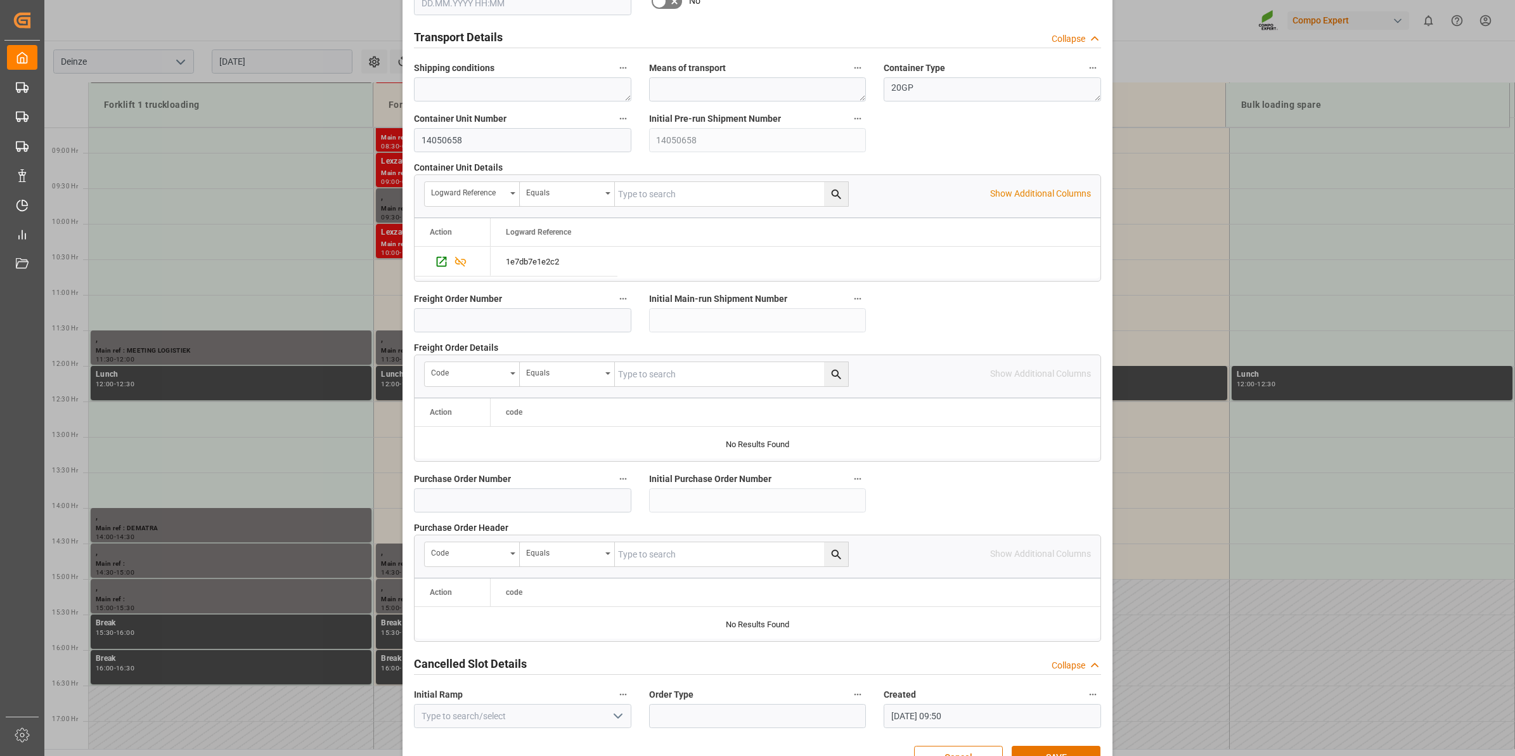
scroll to position [1005, 0]
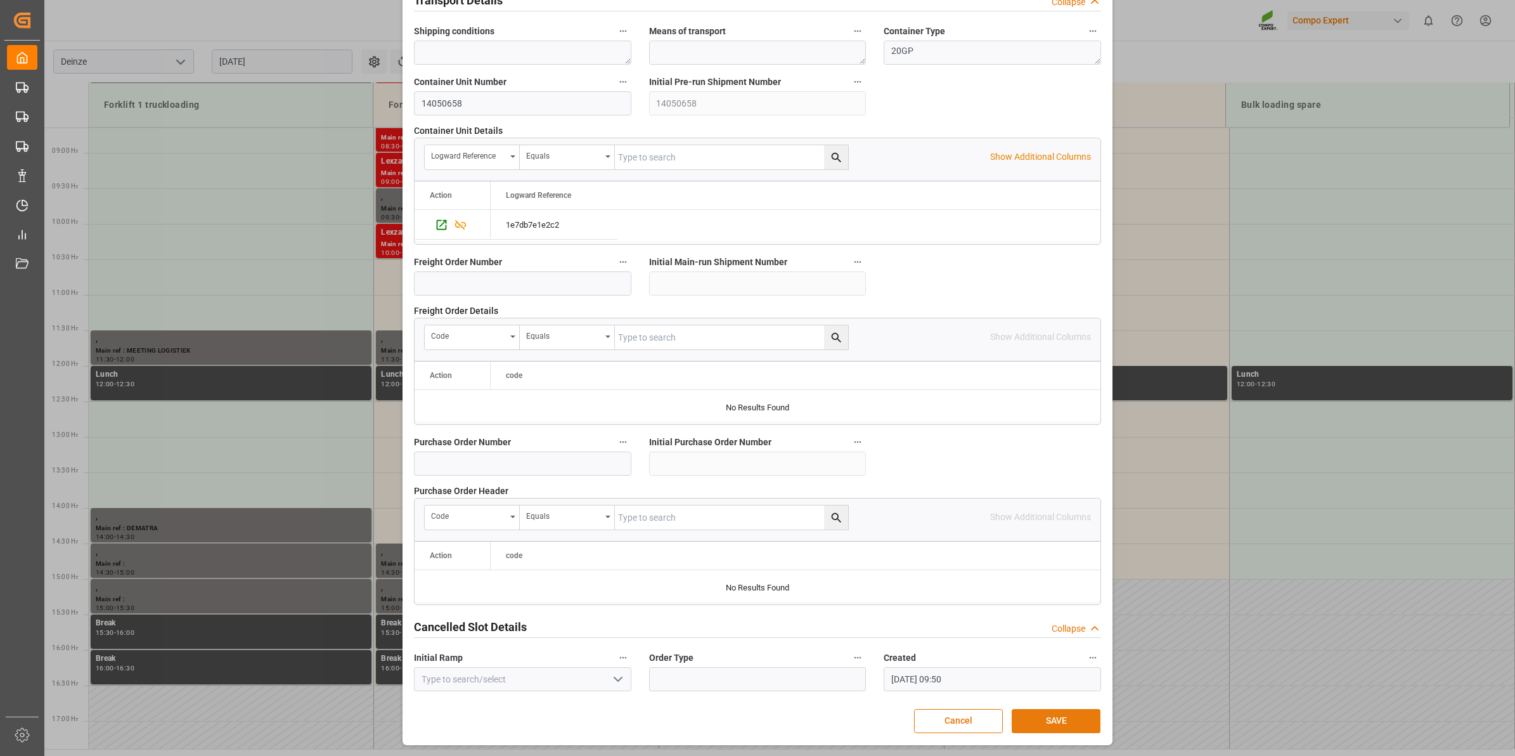
click at [1040, 723] on button "SAVE" at bounding box center [1056, 721] width 89 height 24
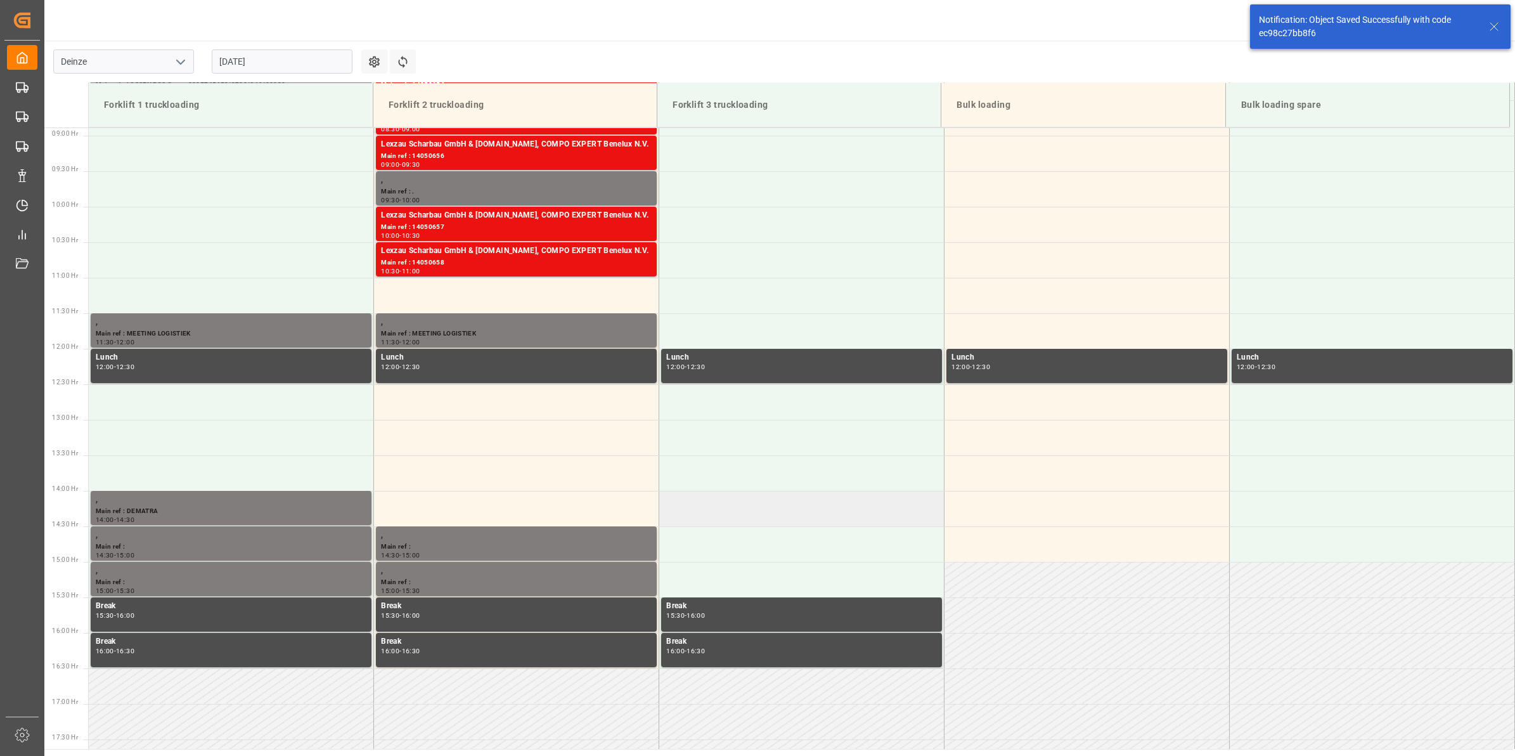
scroll to position [393, 0]
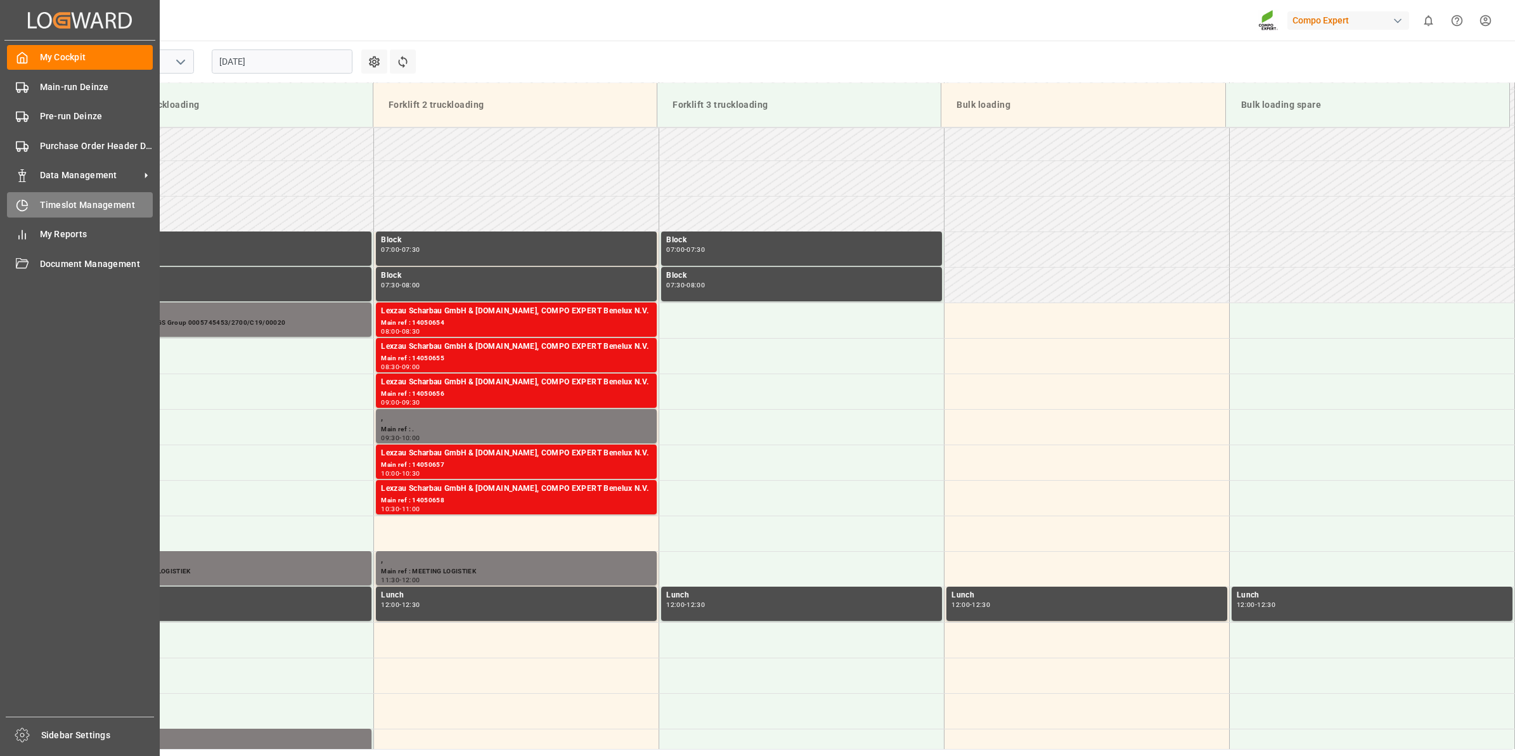
click at [75, 208] on span "Timeslot Management" at bounding box center [96, 204] width 113 height 13
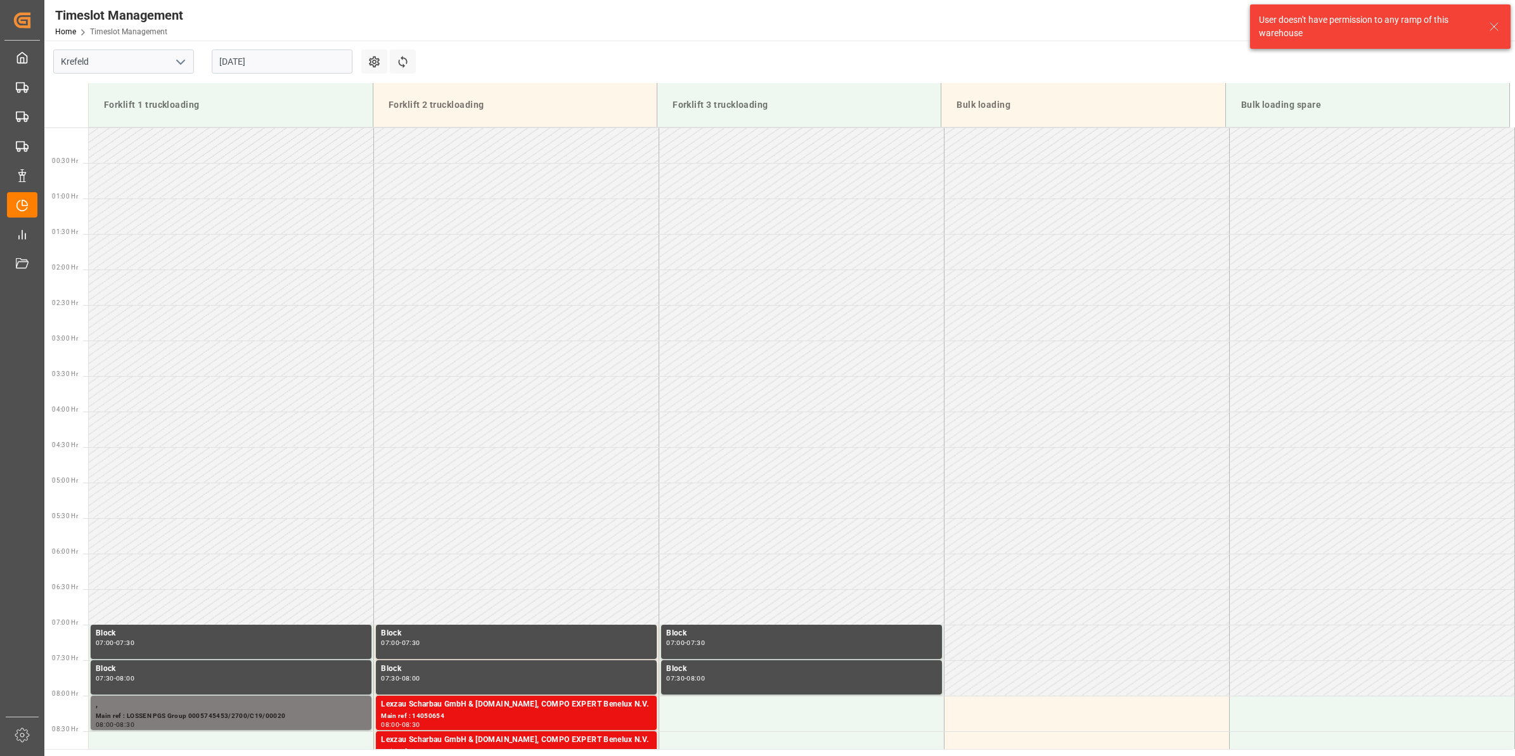
click at [185, 62] on icon "open menu" at bounding box center [180, 62] width 15 height 15
click at [116, 89] on div "Deinze" at bounding box center [123, 89] width 139 height 29
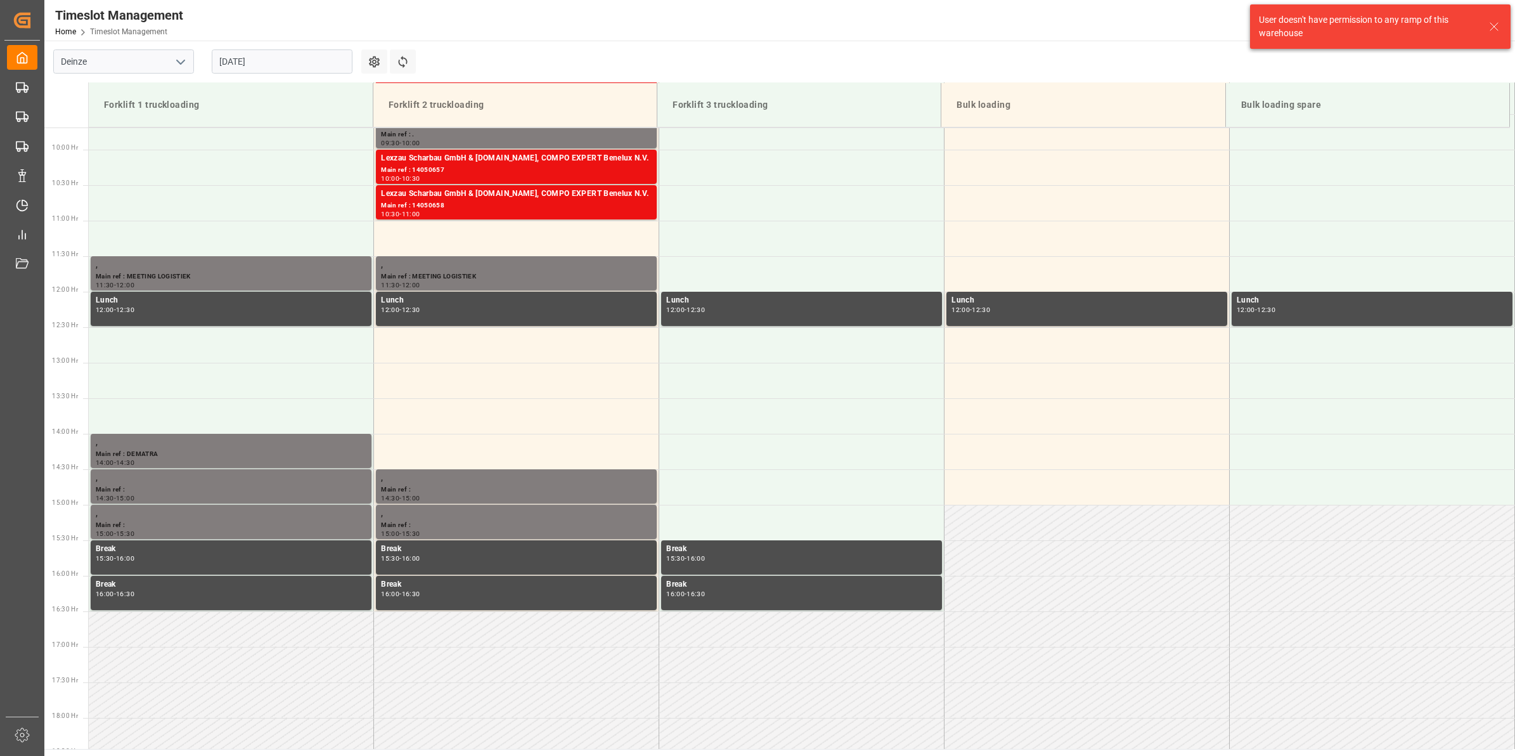
scroll to position [772, 0]
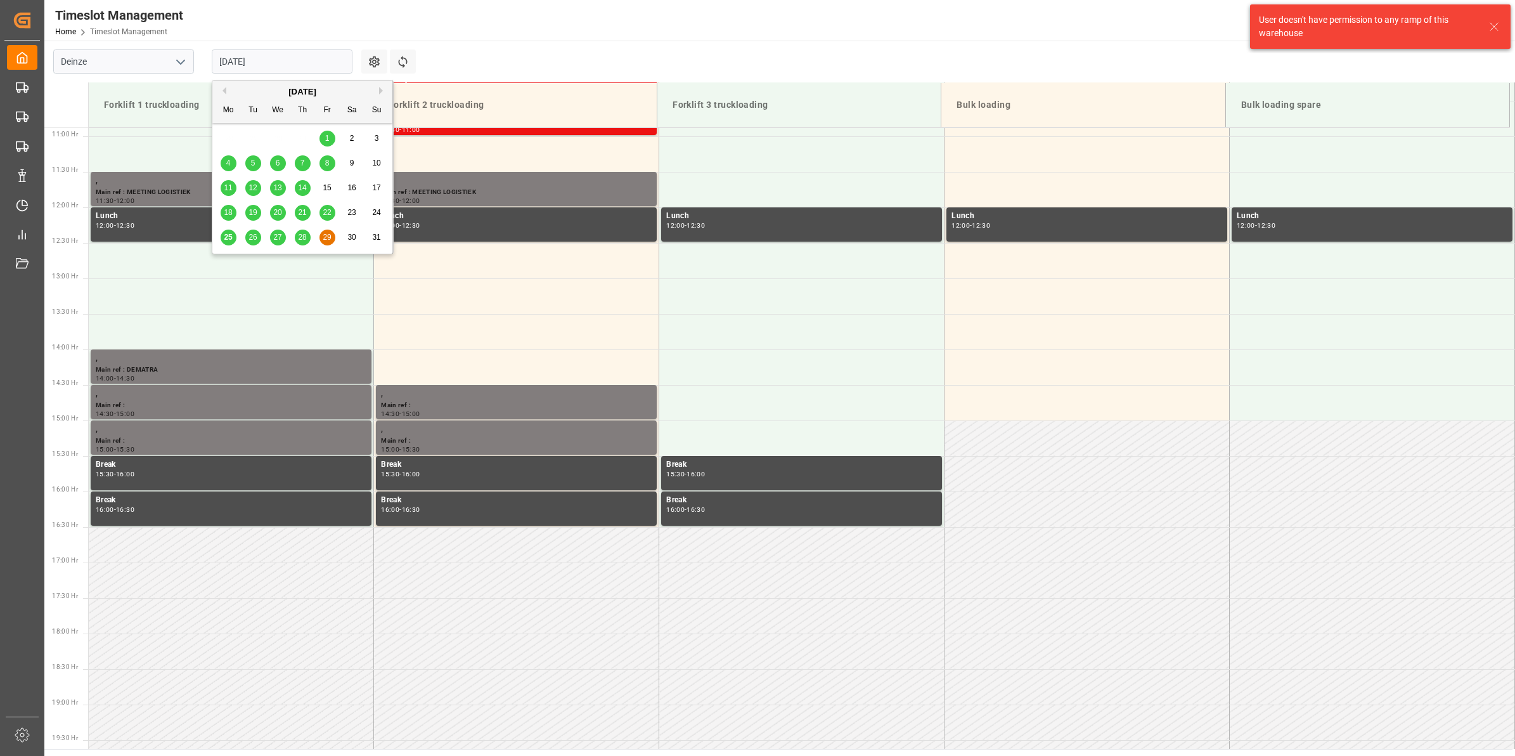
click at [255, 67] on input "29.08.2025" at bounding box center [282, 61] width 141 height 24
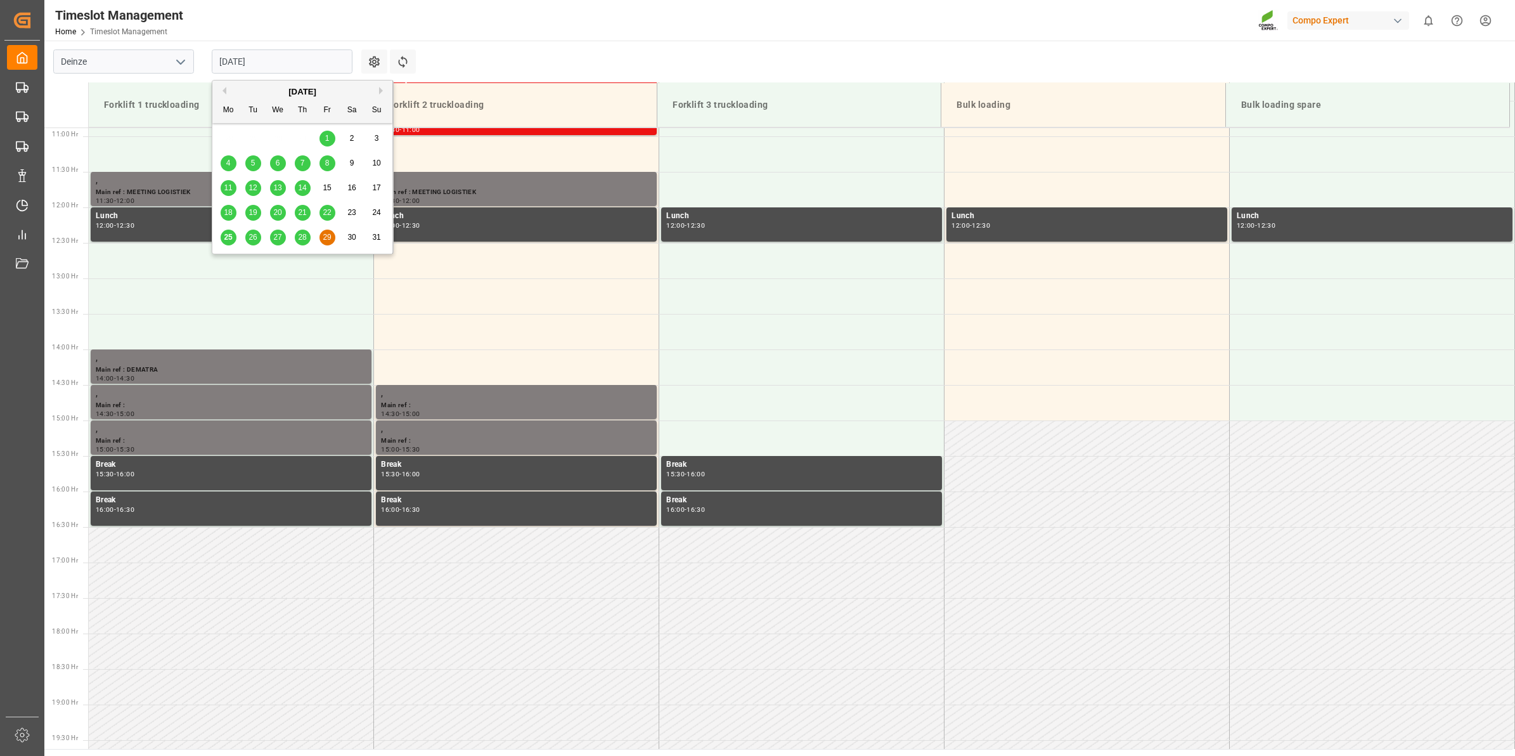
click at [285, 235] on div "27" at bounding box center [278, 237] width 16 height 15
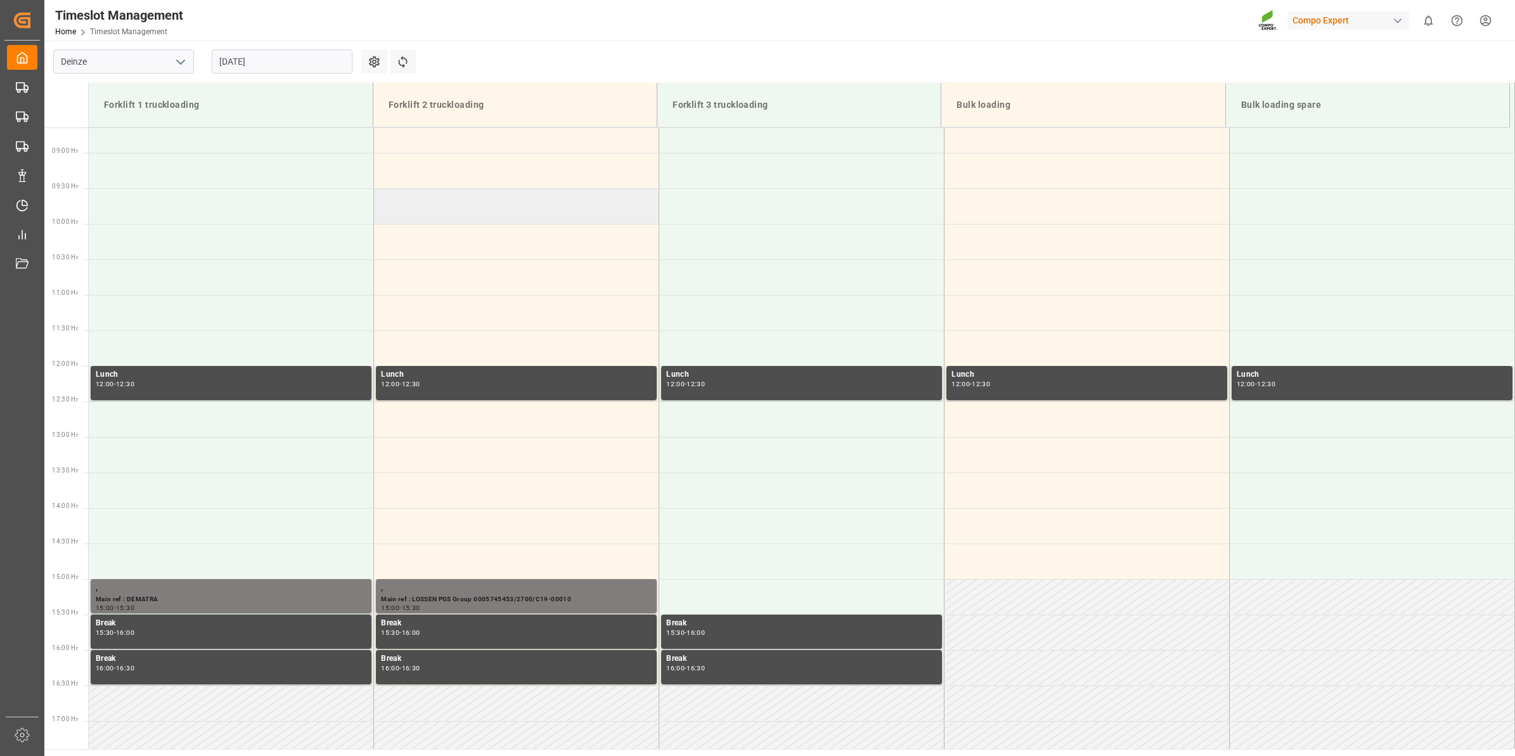
scroll to position [534, 0]
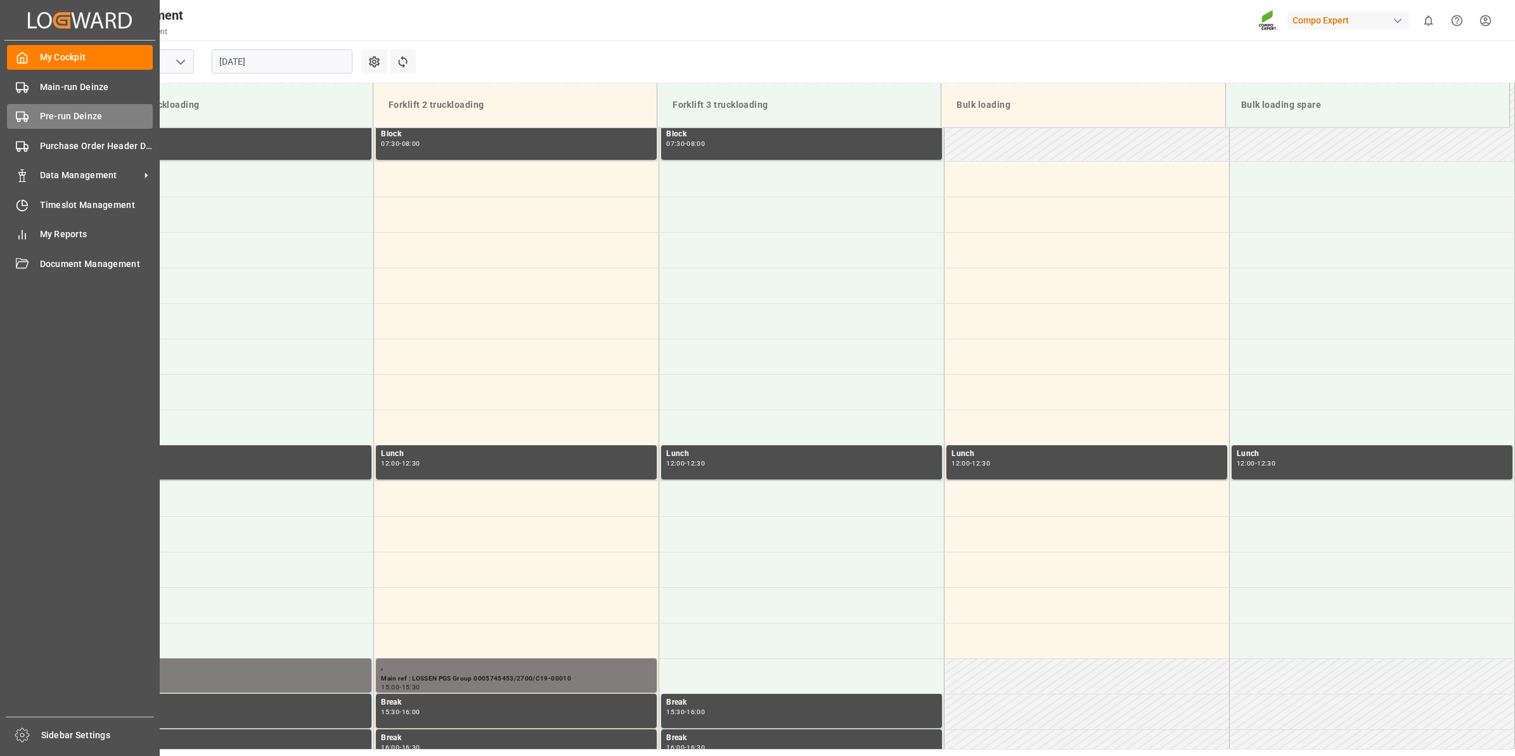
click at [58, 112] on span "Pre-run Deinze" at bounding box center [96, 116] width 113 height 13
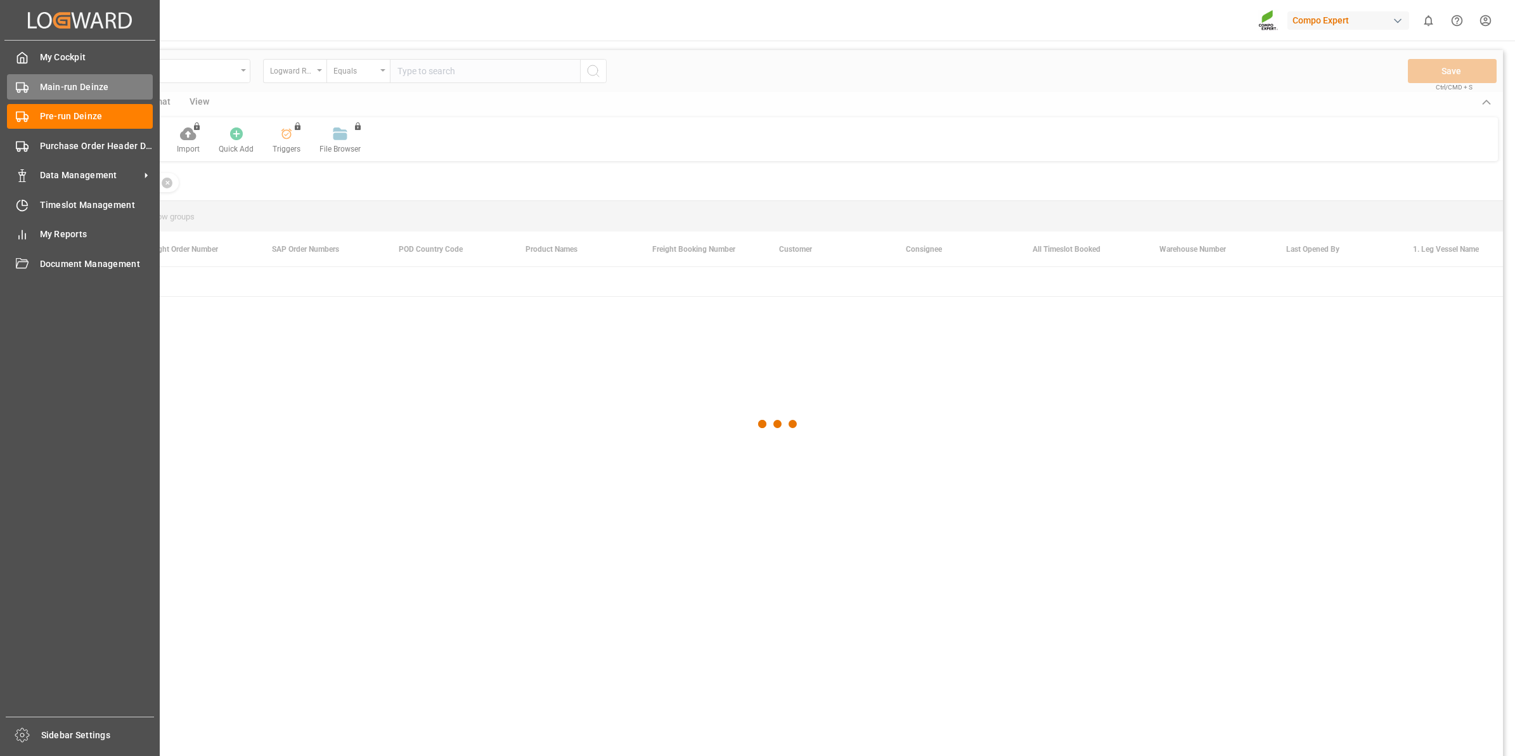
click at [30, 89] on div "Main-run Deinze Main-run Deinze" at bounding box center [80, 86] width 146 height 25
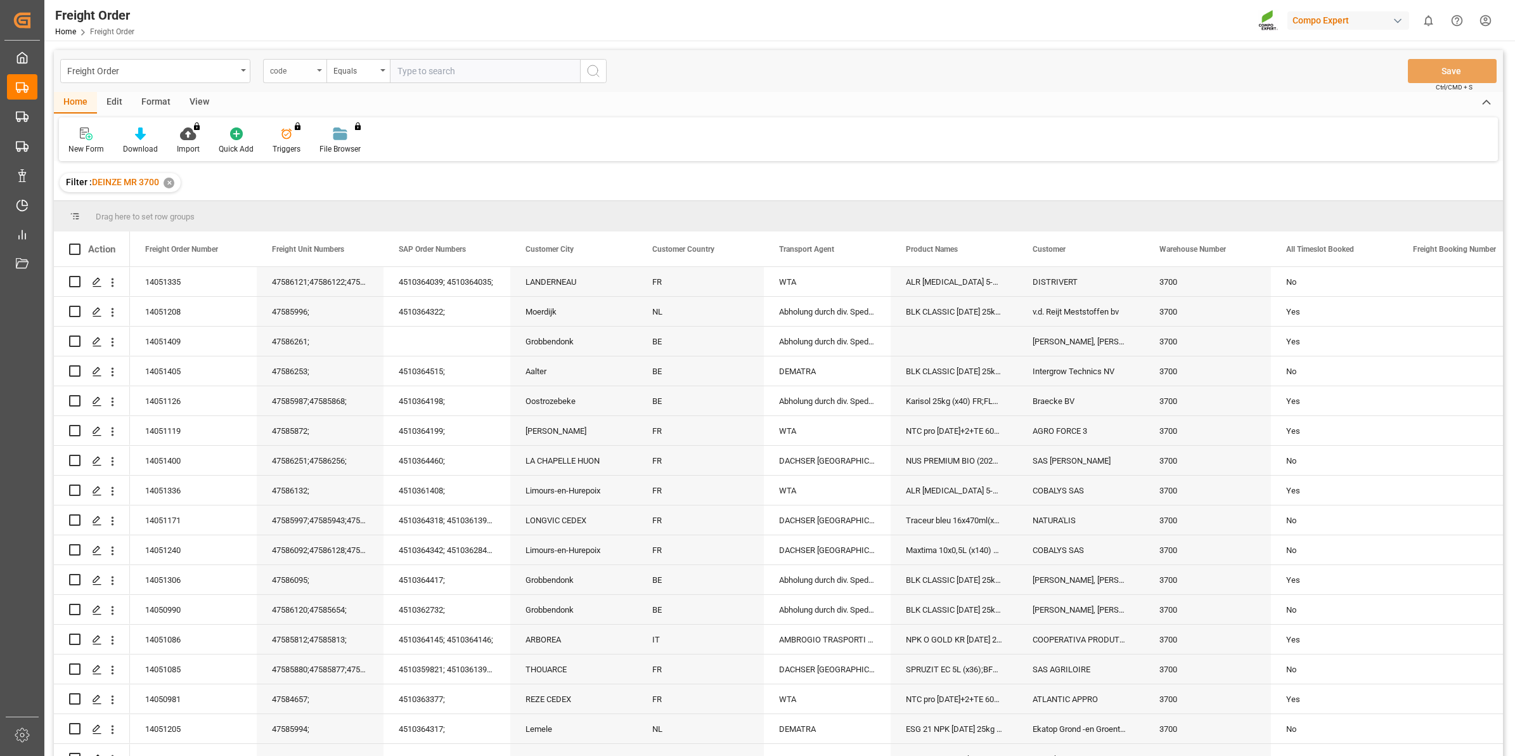
click at [317, 74] on div "code" at bounding box center [294, 71] width 63 height 24
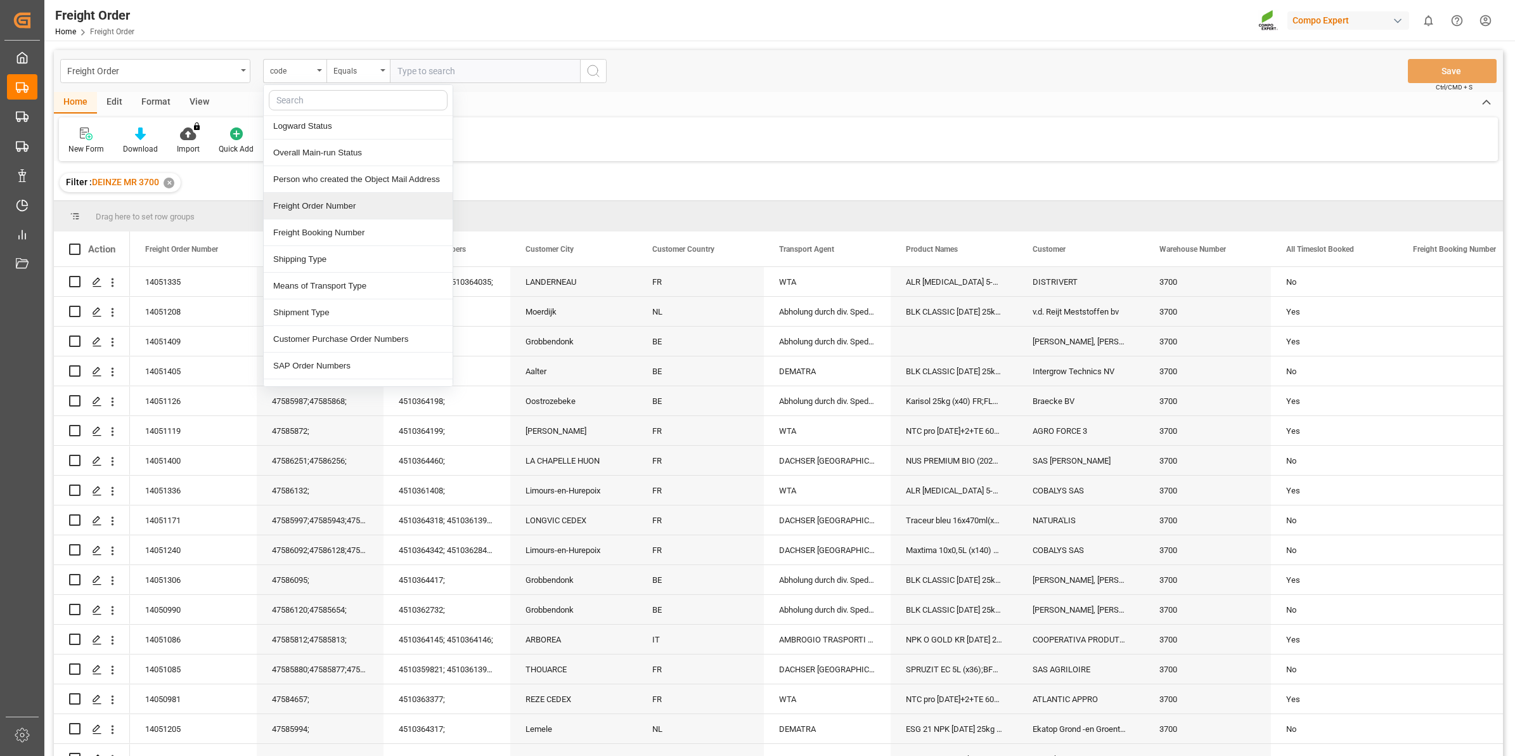
scroll to position [79, 0]
click at [345, 214] on div "Freight Order Number" at bounding box center [358, 209] width 189 height 27
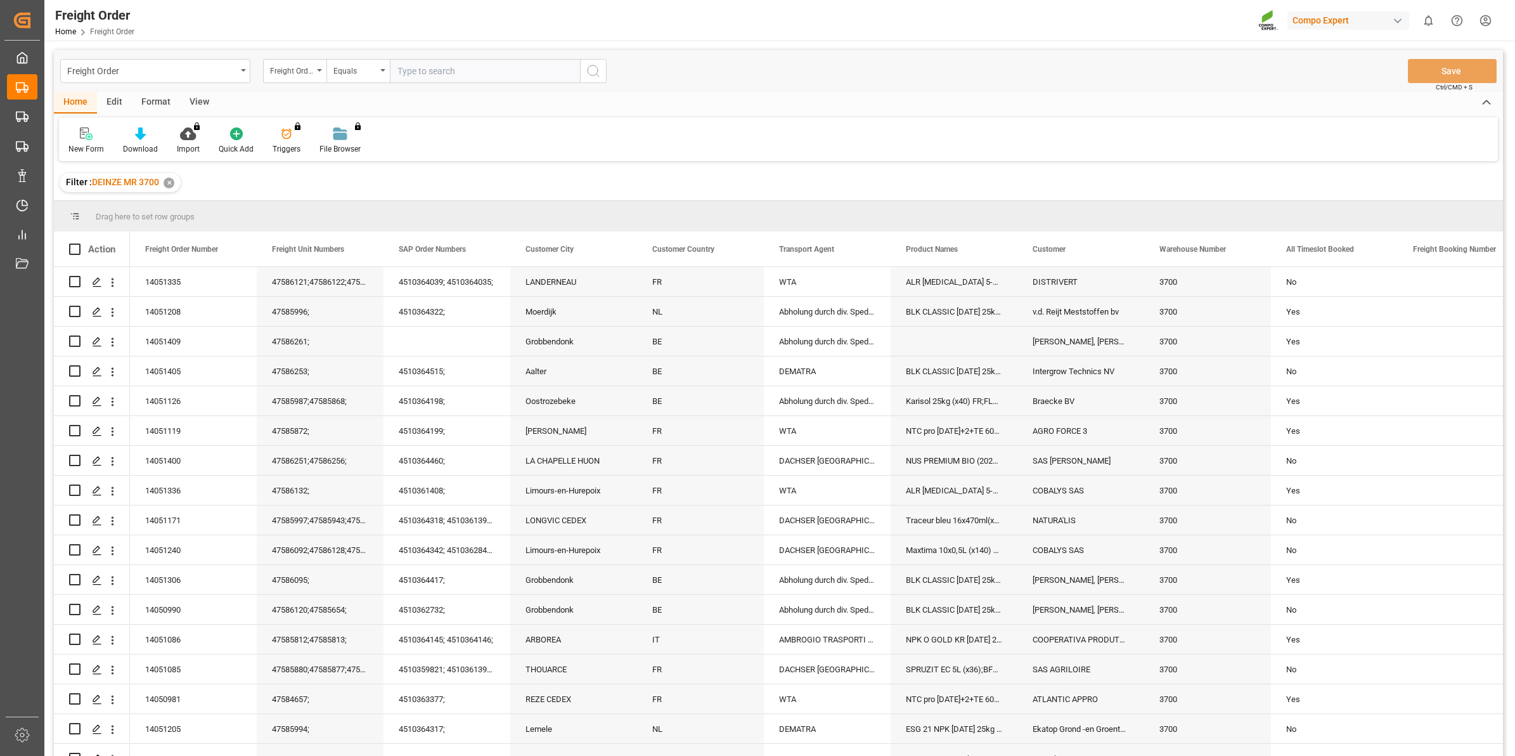
click at [452, 74] on input "text" at bounding box center [485, 71] width 190 height 24
type input "14051409"
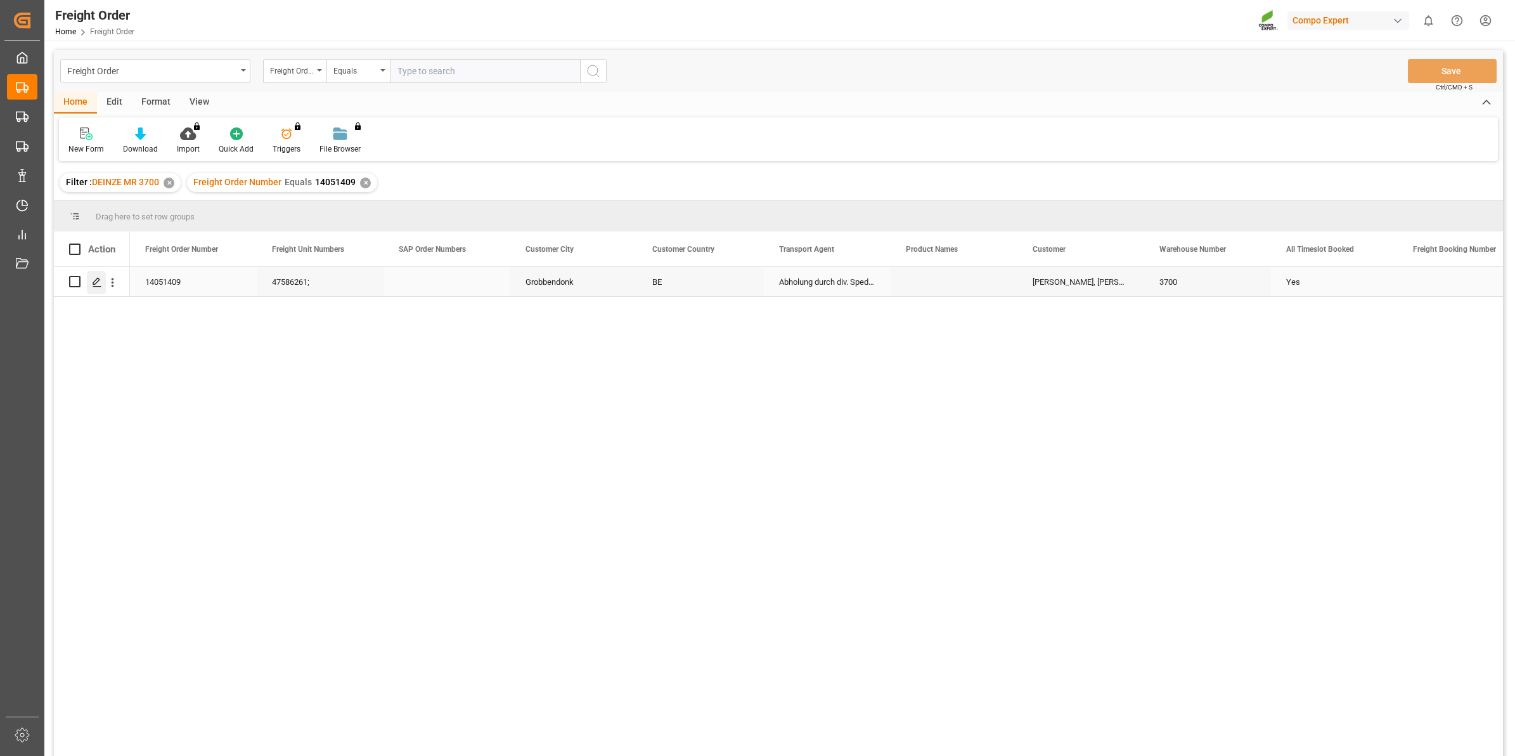
click at [93, 279] on icon "Press SPACE to select this row." at bounding box center [97, 282] width 10 height 10
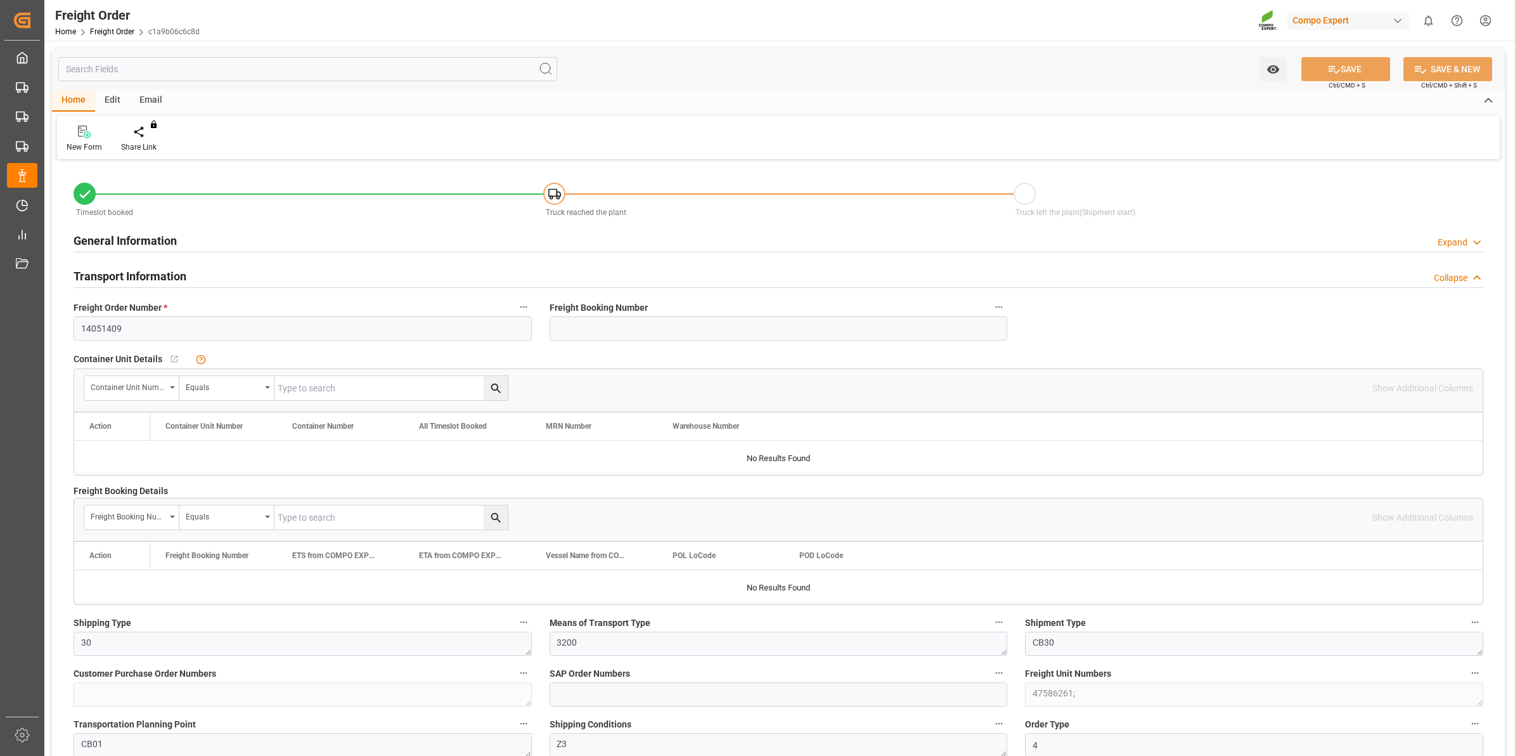
type input "25.08.2025 00:00"
type input "[DATE] 10:37"
click at [145, 141] on div "Create Timeslot" at bounding box center [148, 146] width 54 height 11
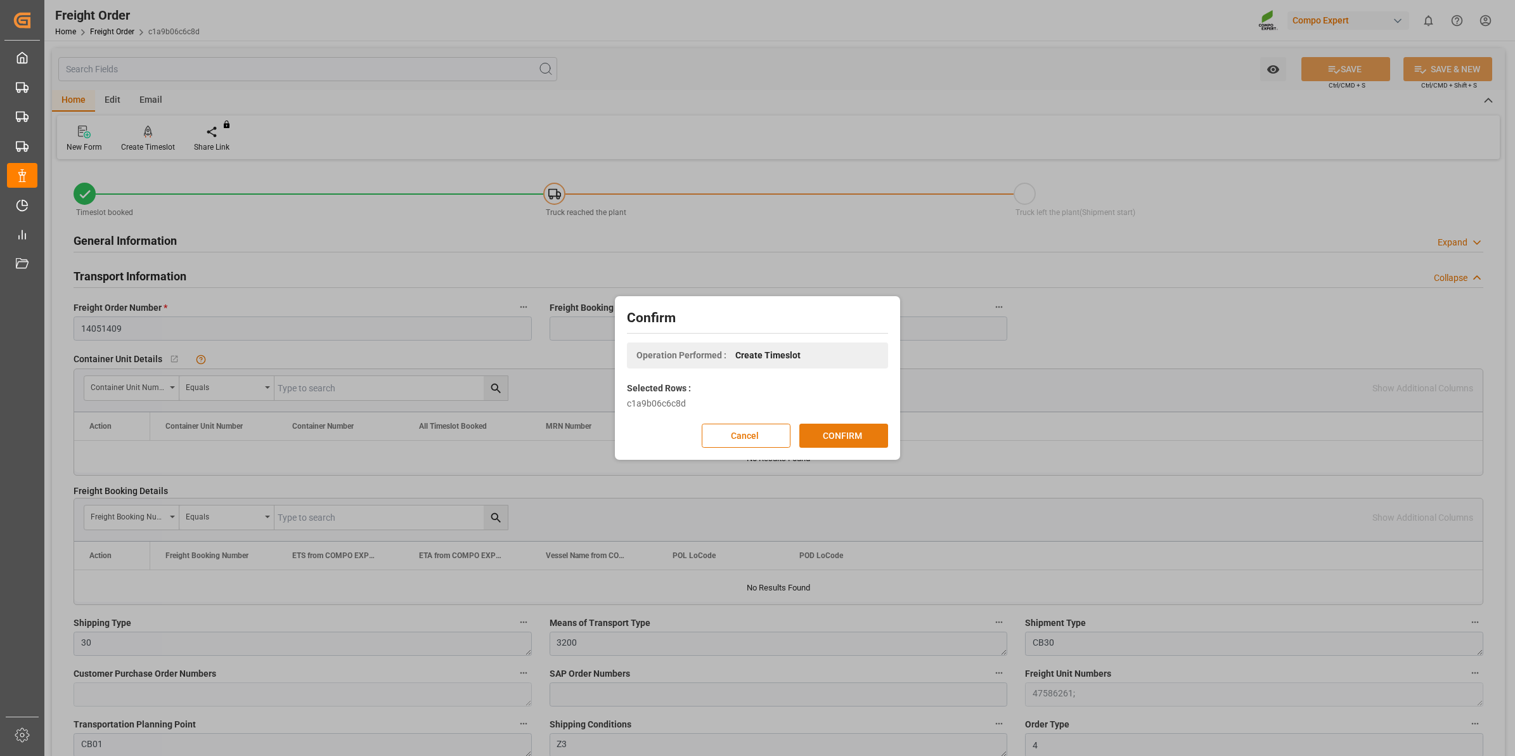
click at [866, 439] on button "CONFIRM" at bounding box center [843, 435] width 89 height 24
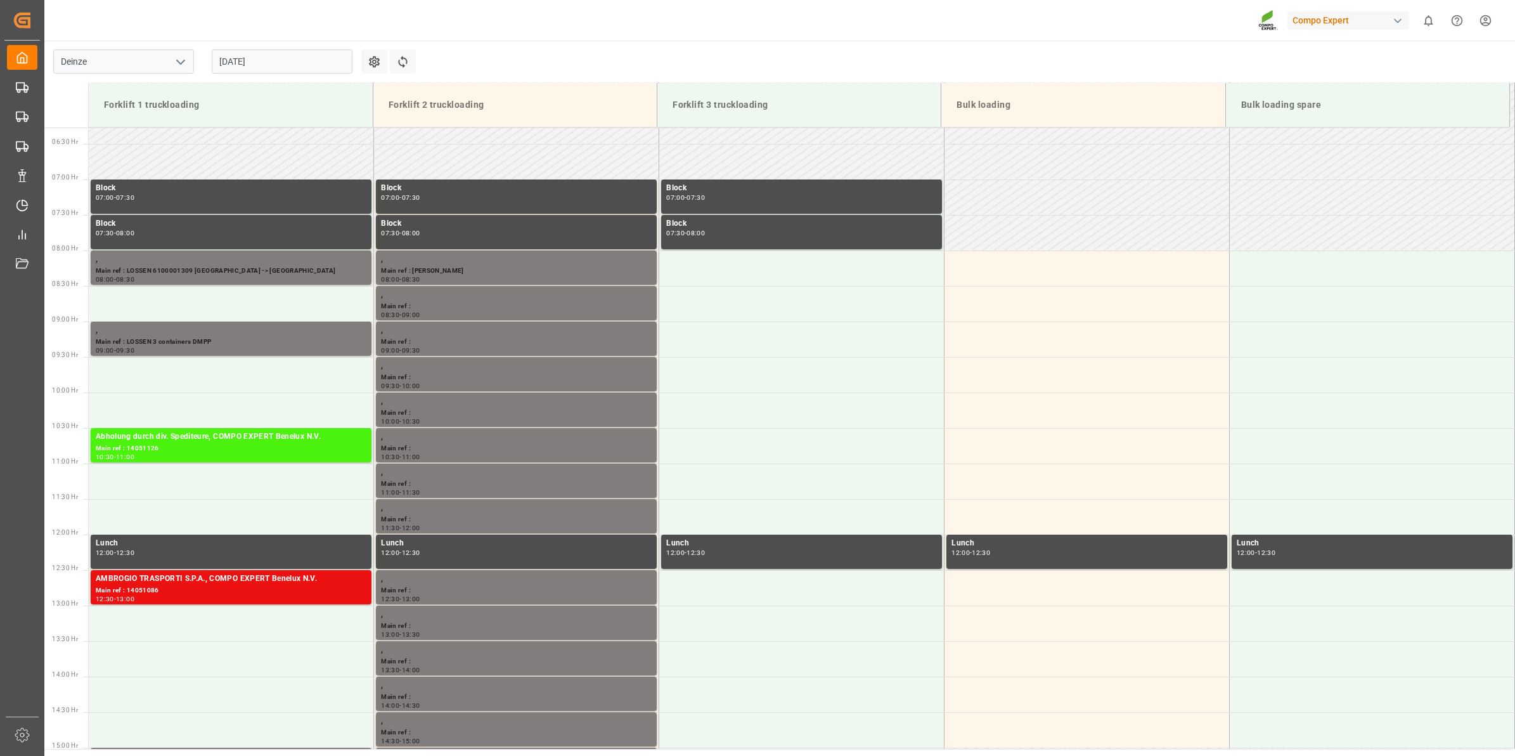
scroll to position [772, 0]
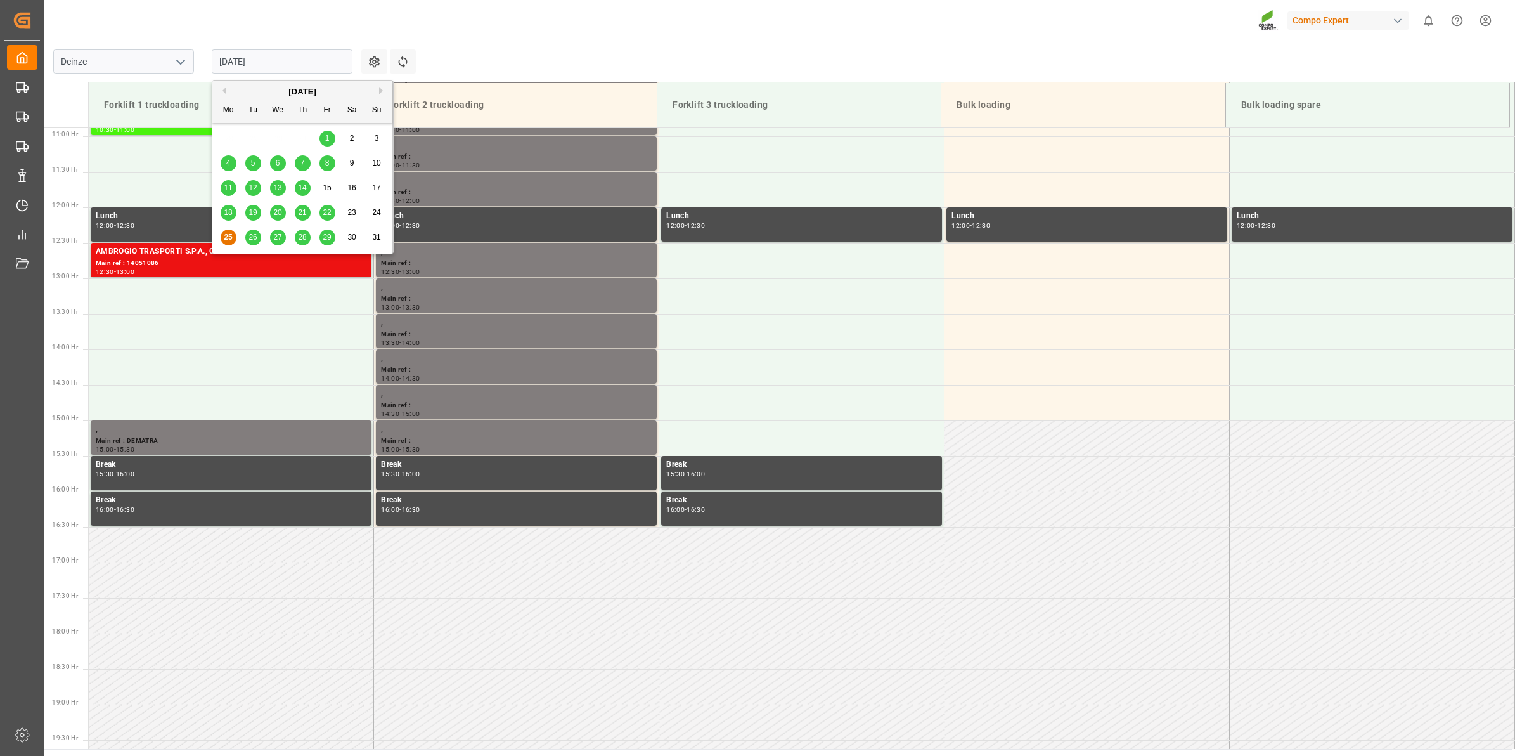
click at [295, 59] on input "[DATE]" at bounding box center [282, 61] width 141 height 24
click at [281, 241] on span "27" at bounding box center [277, 237] width 8 height 9
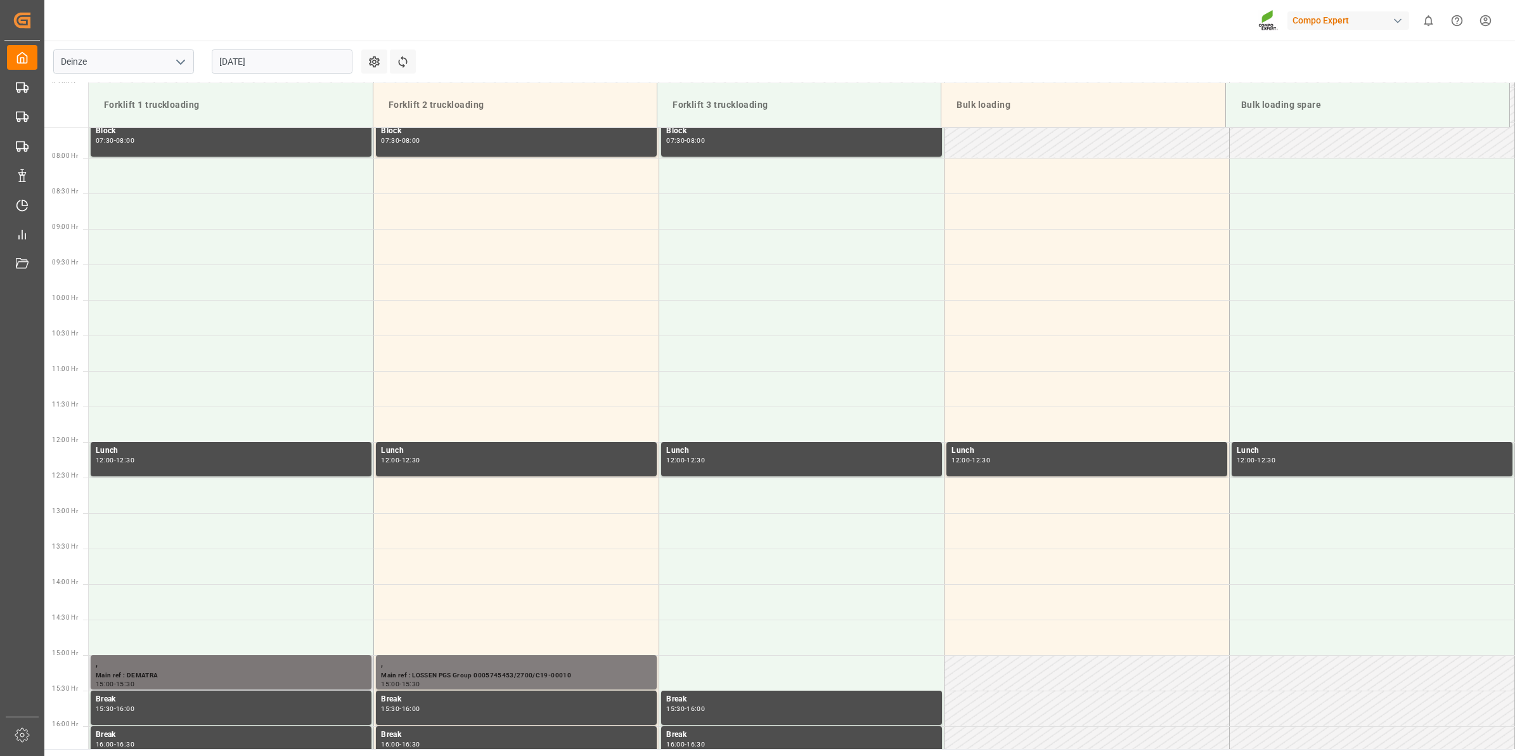
scroll to position [534, 0]
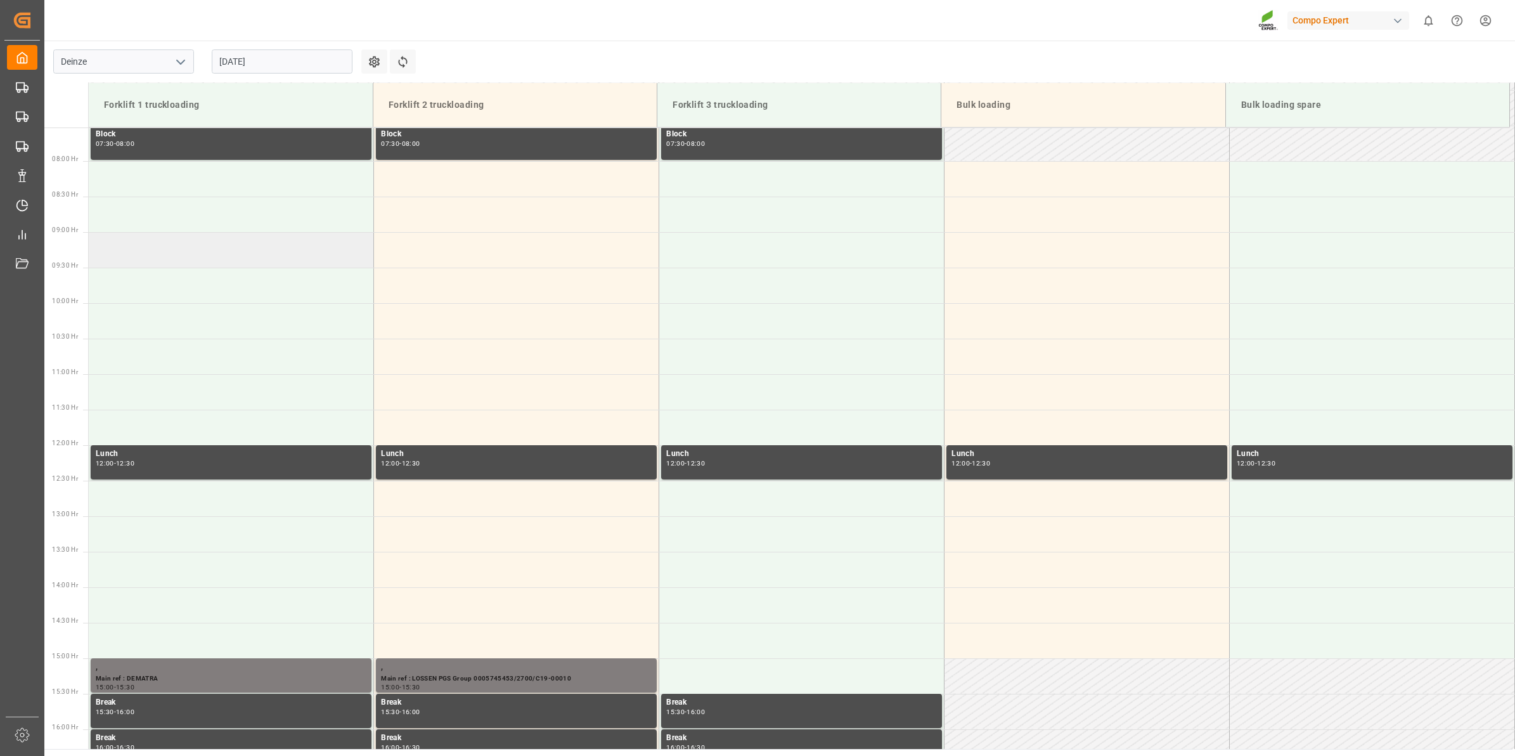
click at [224, 252] on td at bounding box center [231, 249] width 285 height 35
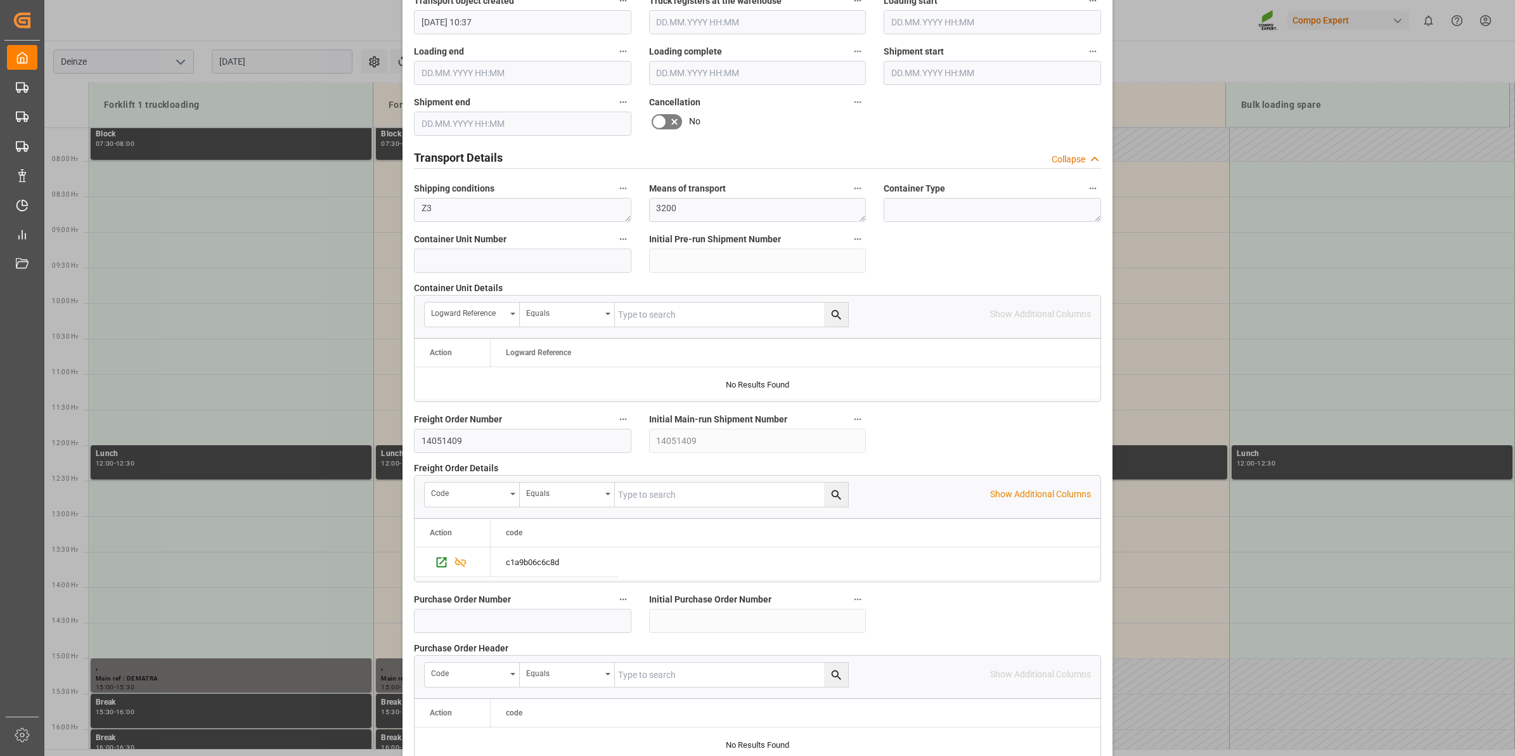
scroll to position [1005, 0]
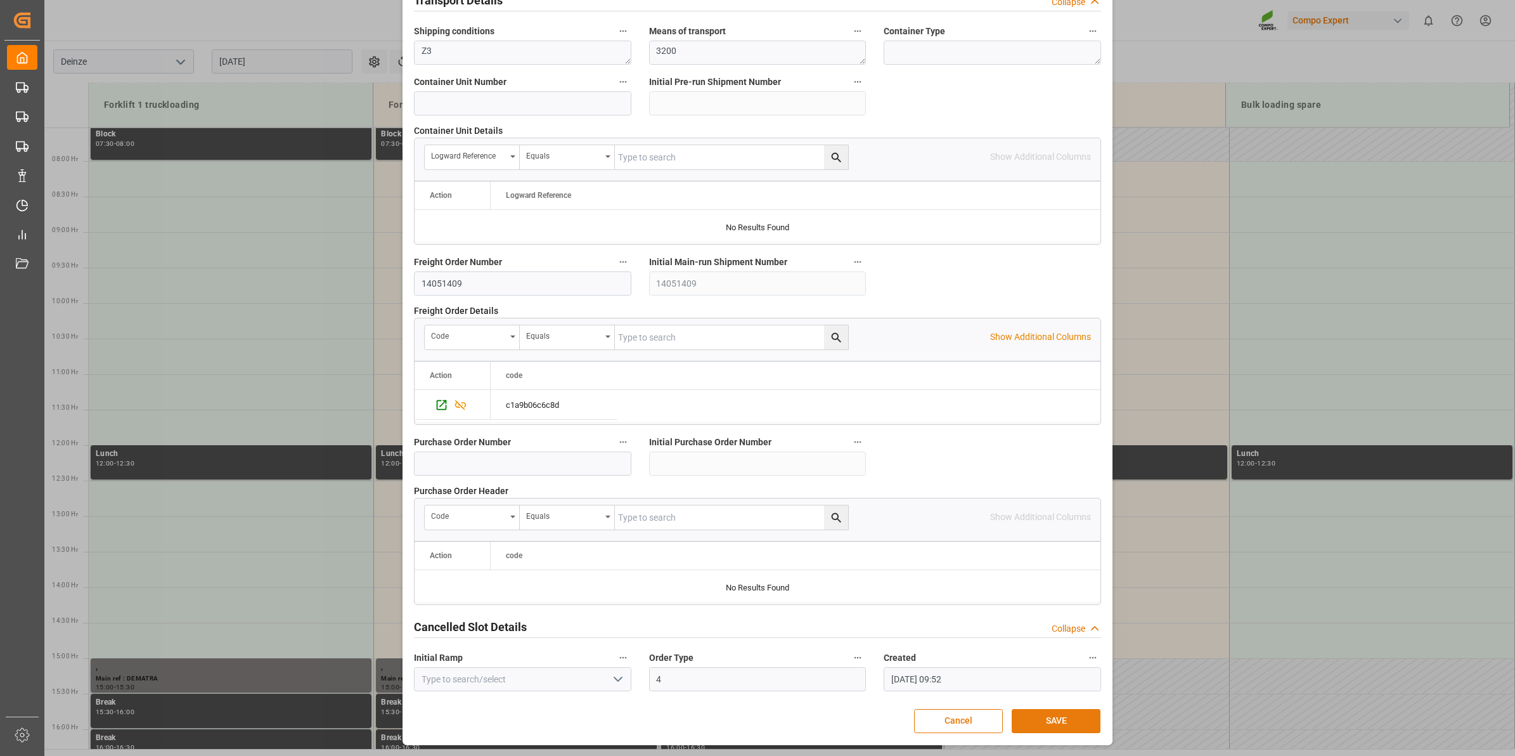
click at [1043, 732] on button "SAVE" at bounding box center [1056, 721] width 89 height 24
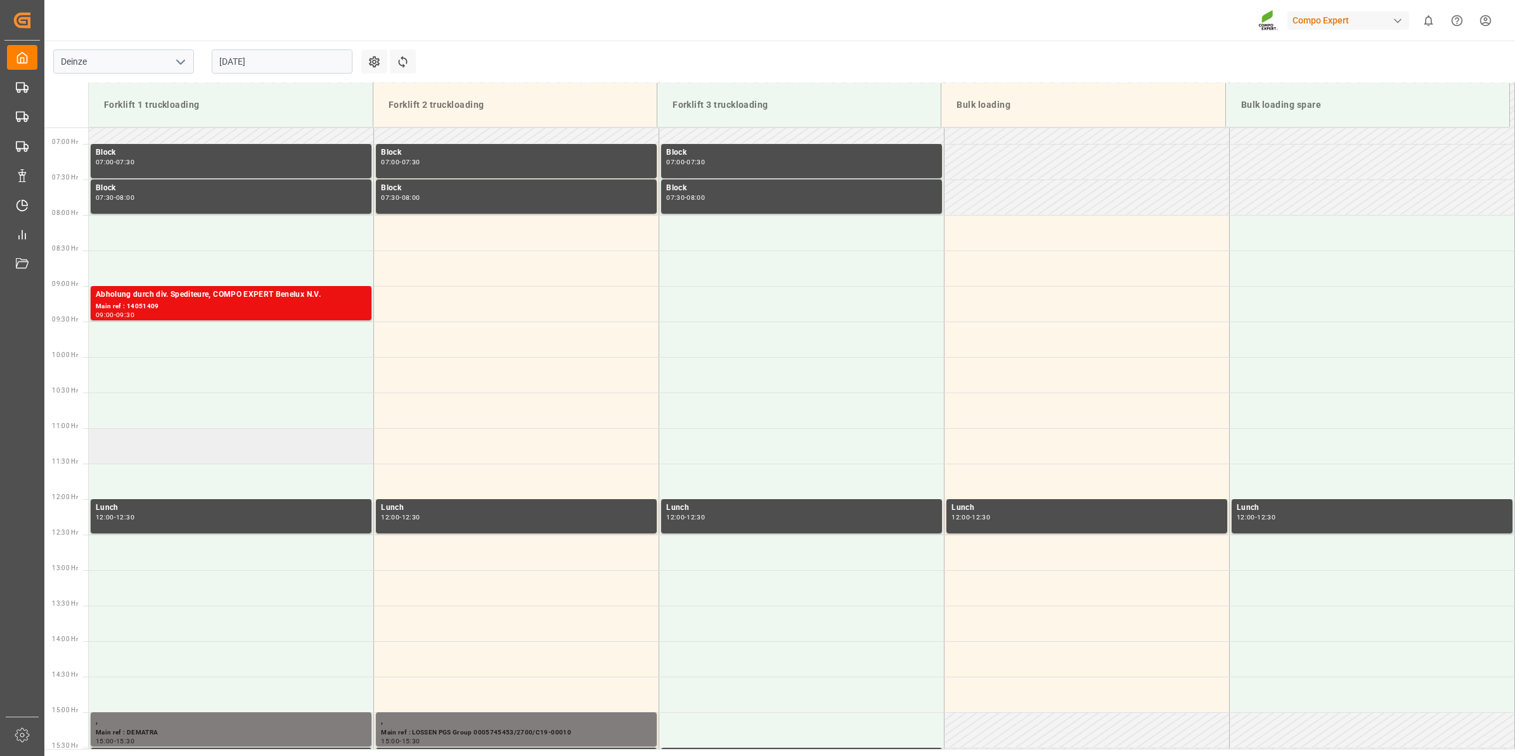
scroll to position [560, 0]
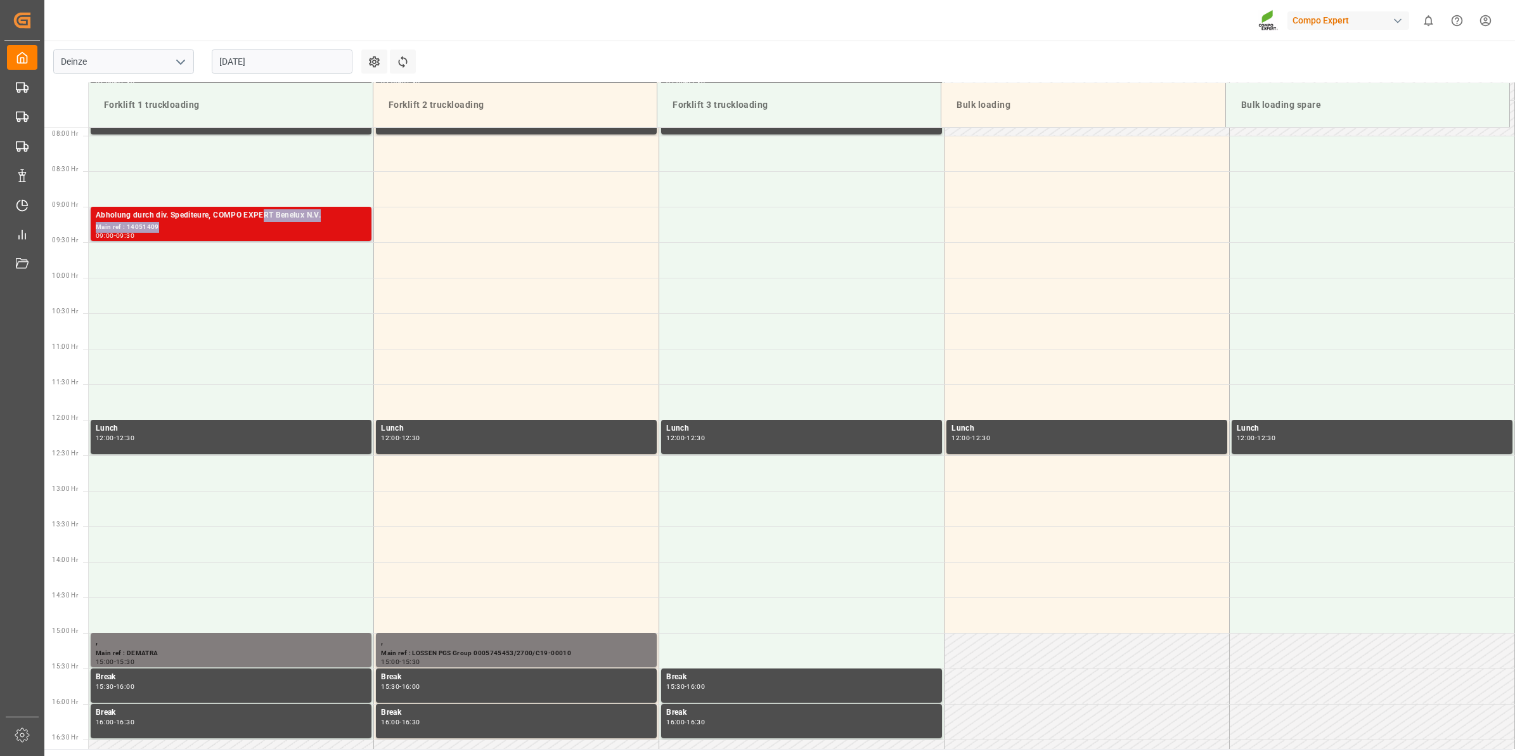
click at [265, 229] on div "Abholung durch div. Spediteure, COMPO EXPERT Benelux N.V. Main ref : 14051409 0…" at bounding box center [231, 223] width 271 height 29
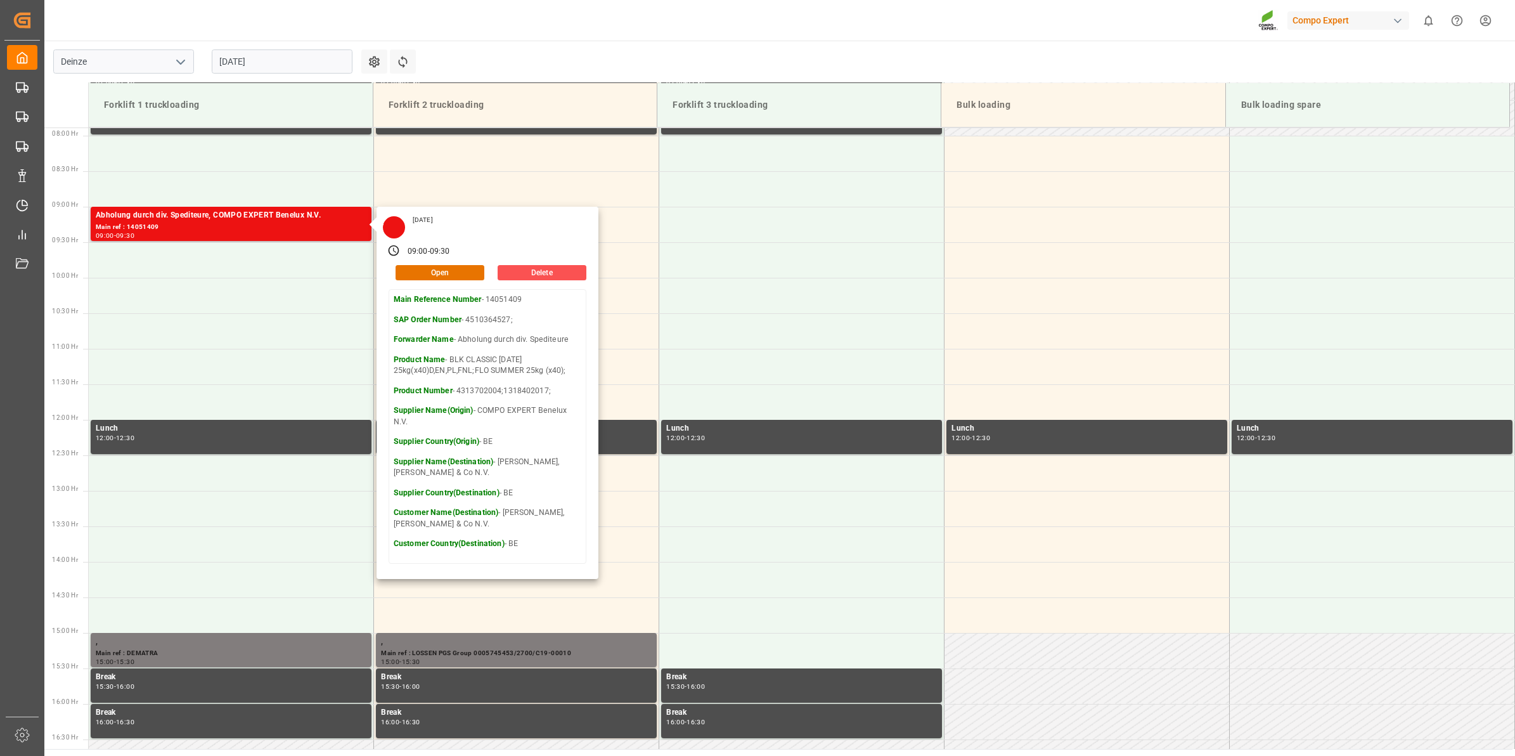
click at [461, 280] on div "[DATE] 09:00 - 09:30 Open Delete Main Reference Number - 14051409 SAP Order Num…" at bounding box center [488, 393] width 222 height 372
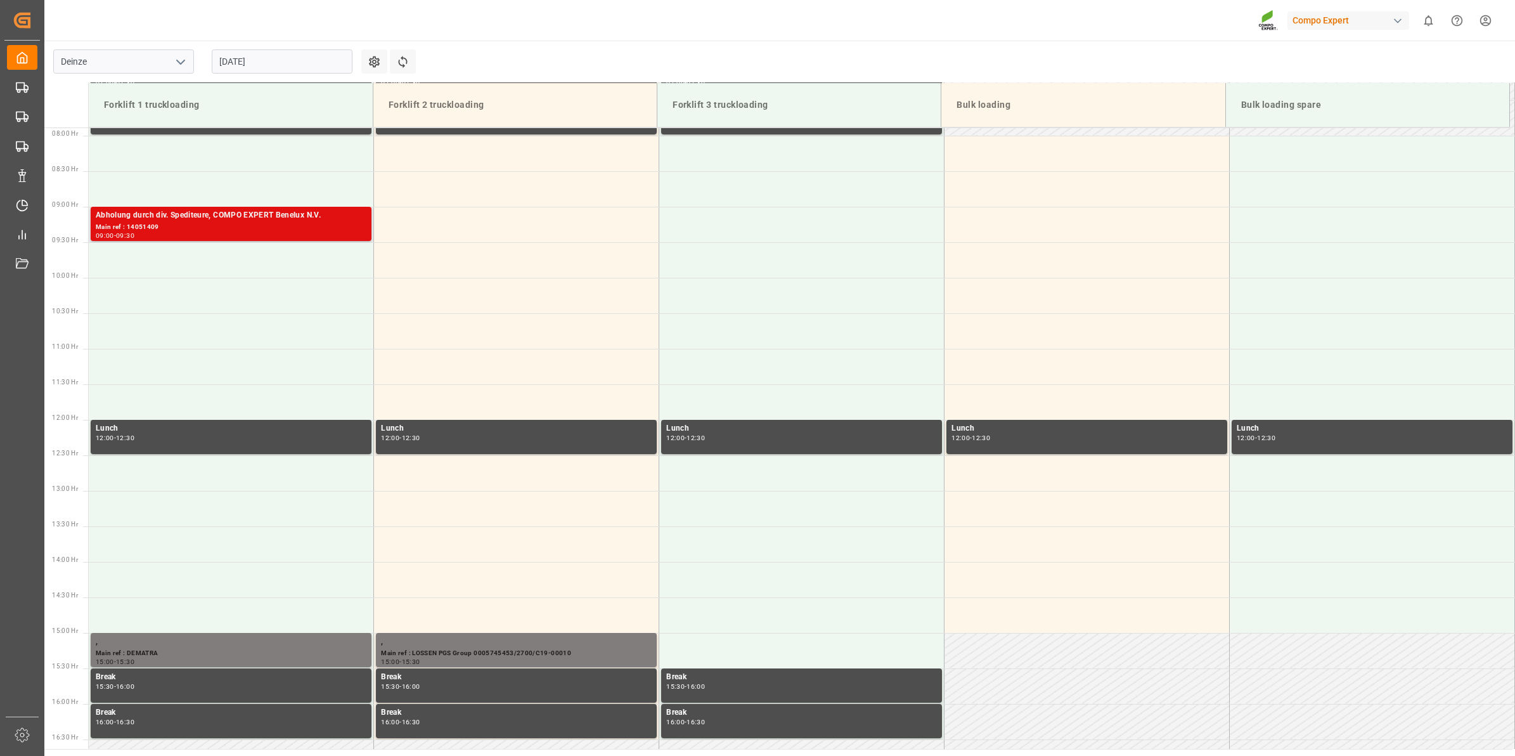
click at [274, 219] on div "Abholung durch div. Spediteure, COMPO EXPERT Benelux N.V." at bounding box center [231, 215] width 271 height 13
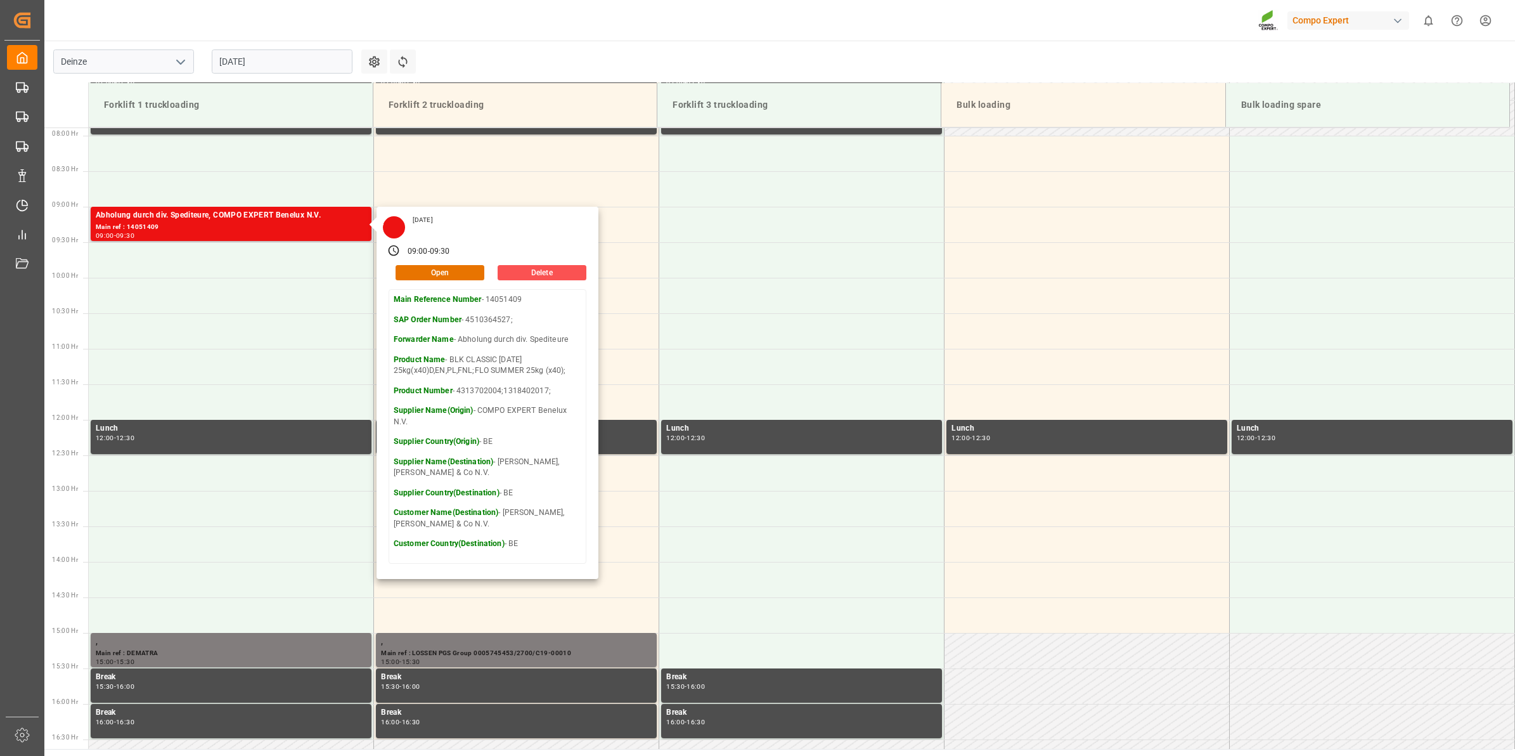
click at [434, 284] on div "[DATE] 09:00 - 09:30 Open Delete Main Reference Number - 14051409 SAP Order Num…" at bounding box center [488, 393] width 222 height 372
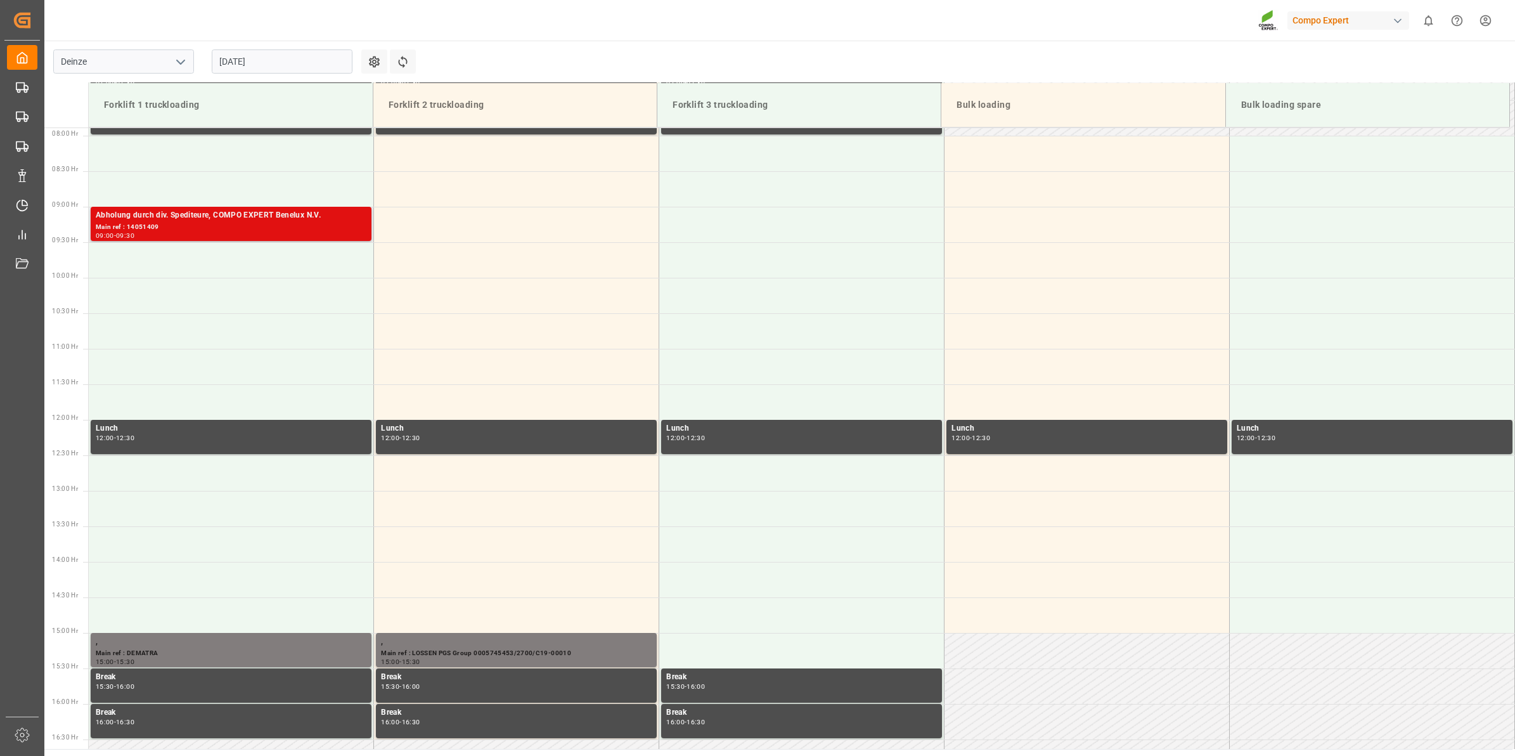
click at [254, 229] on div "Main ref : 14051409" at bounding box center [231, 227] width 271 height 11
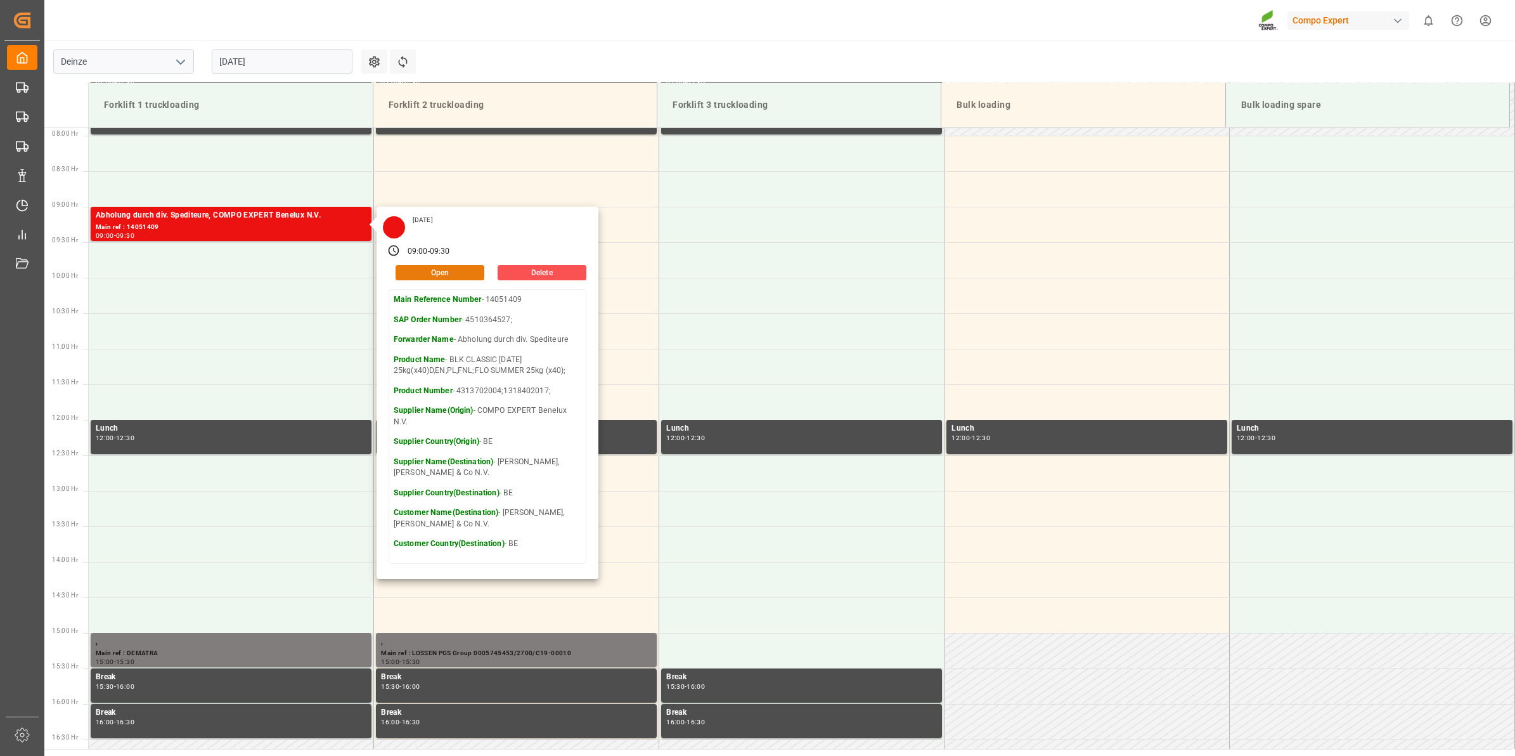
click at [435, 273] on button "Open" at bounding box center [440, 272] width 89 height 15
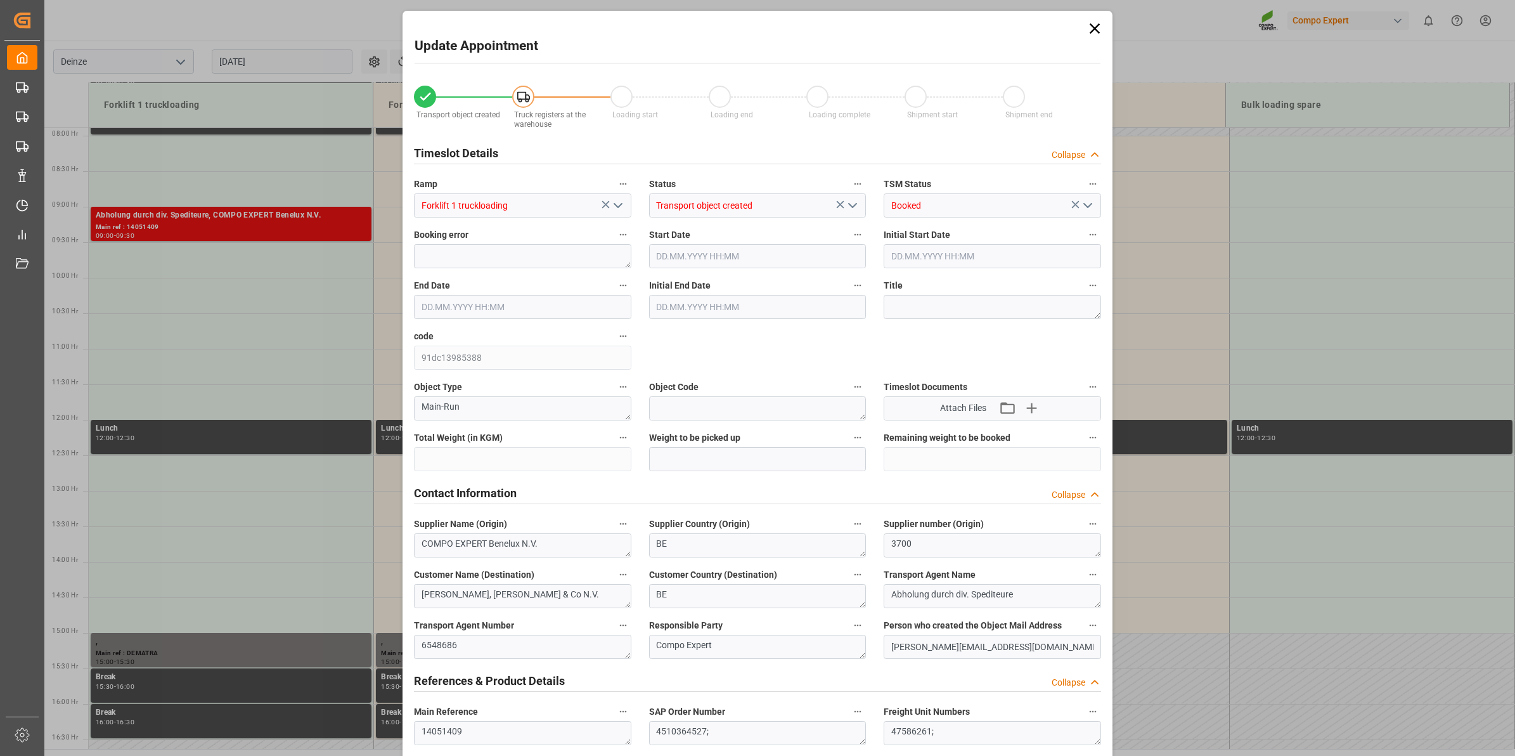
type input "12128"
type input "0"
type input "12"
type input "[DATE] 09:00"
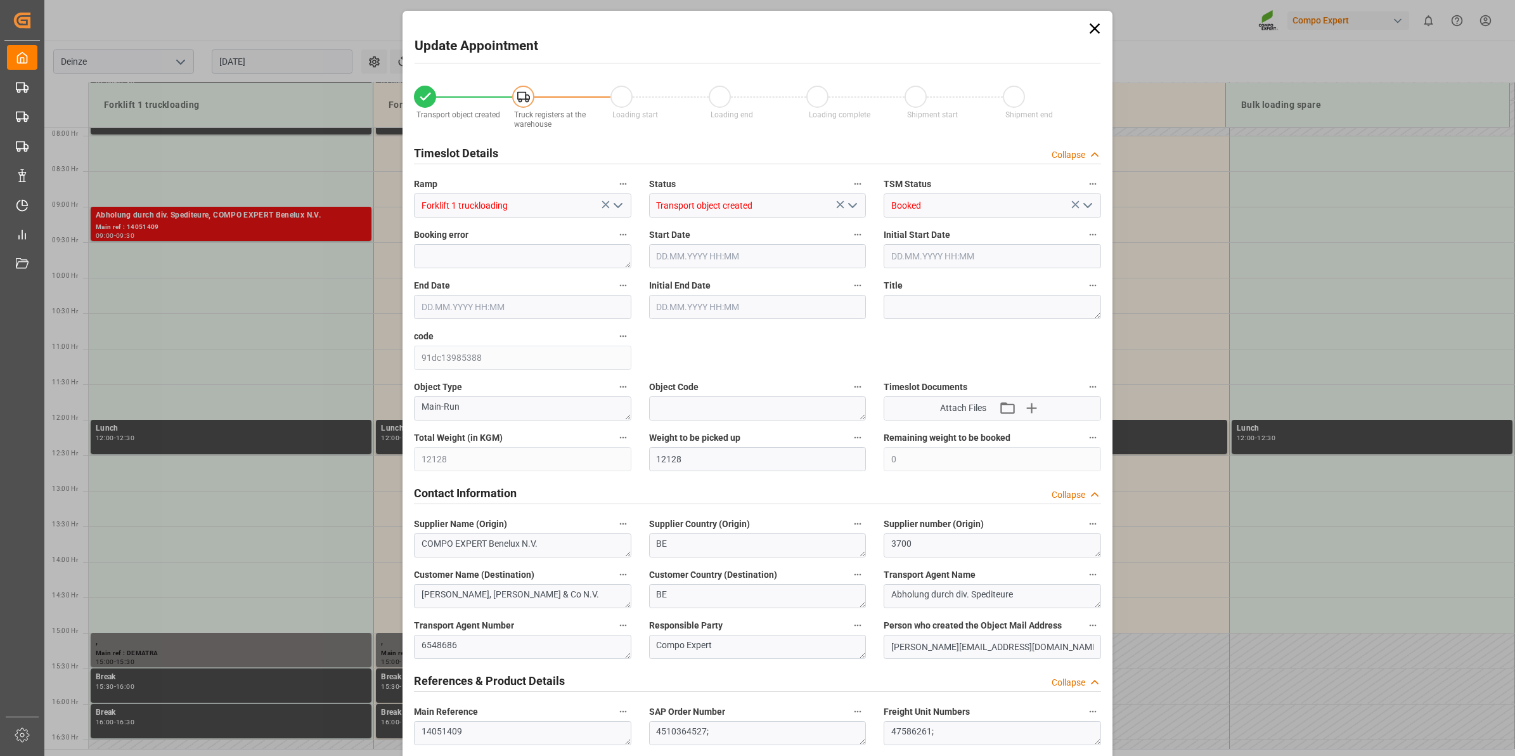
type input "[DATE] 09:00"
type input "[DATE] 09:30"
type input "[DATE] 10:37"
type input "[DATE] 09:52"
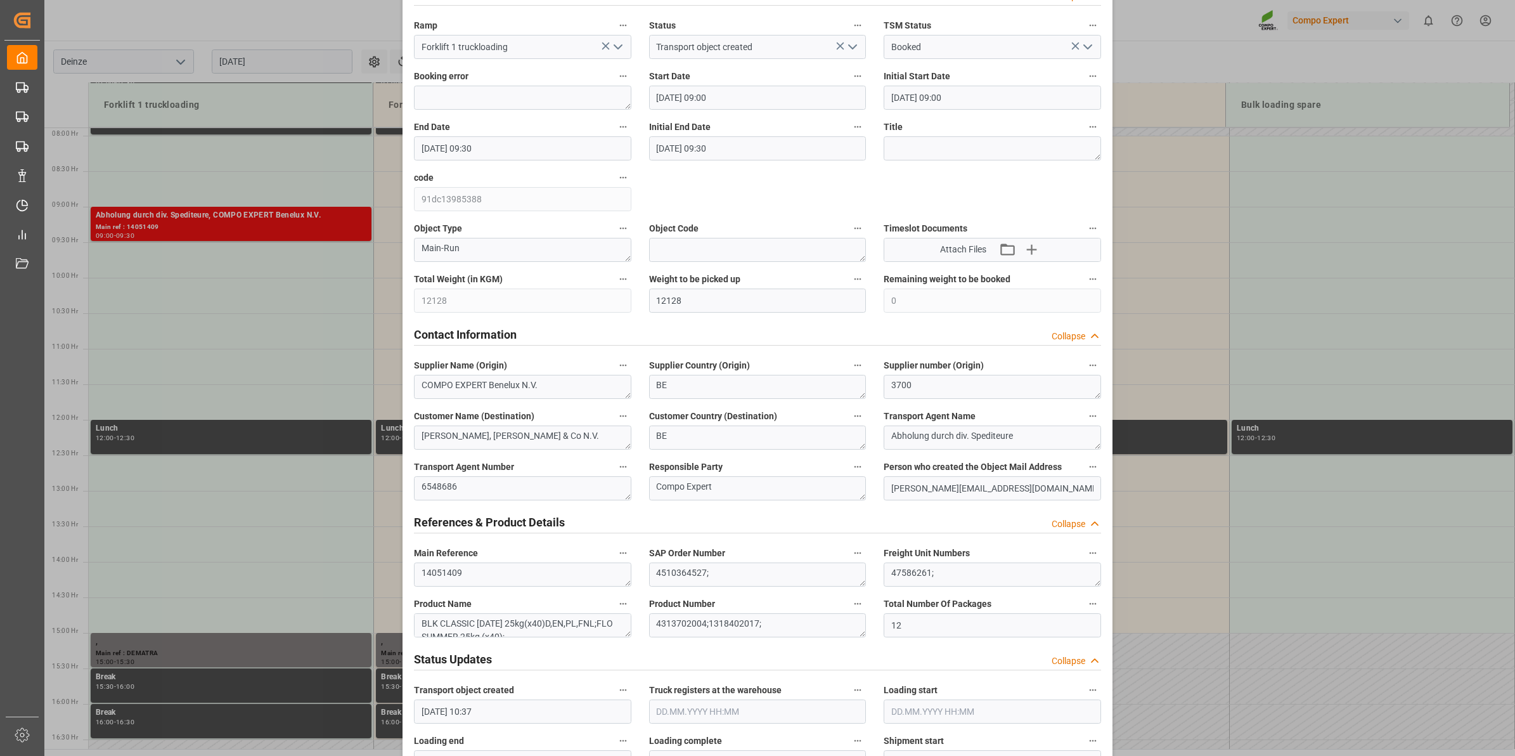
scroll to position [0, 0]
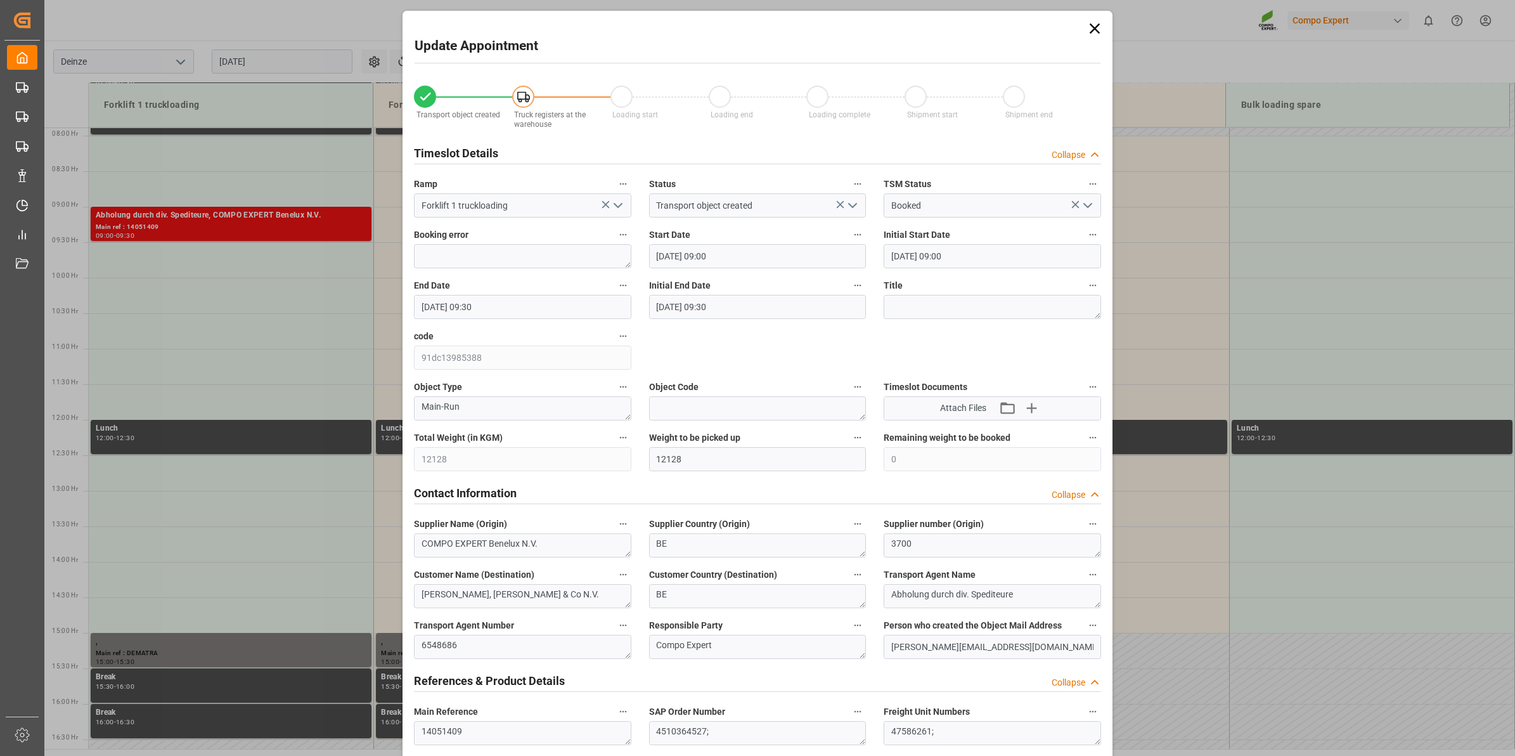
click at [1092, 29] on icon at bounding box center [1095, 28] width 10 height 10
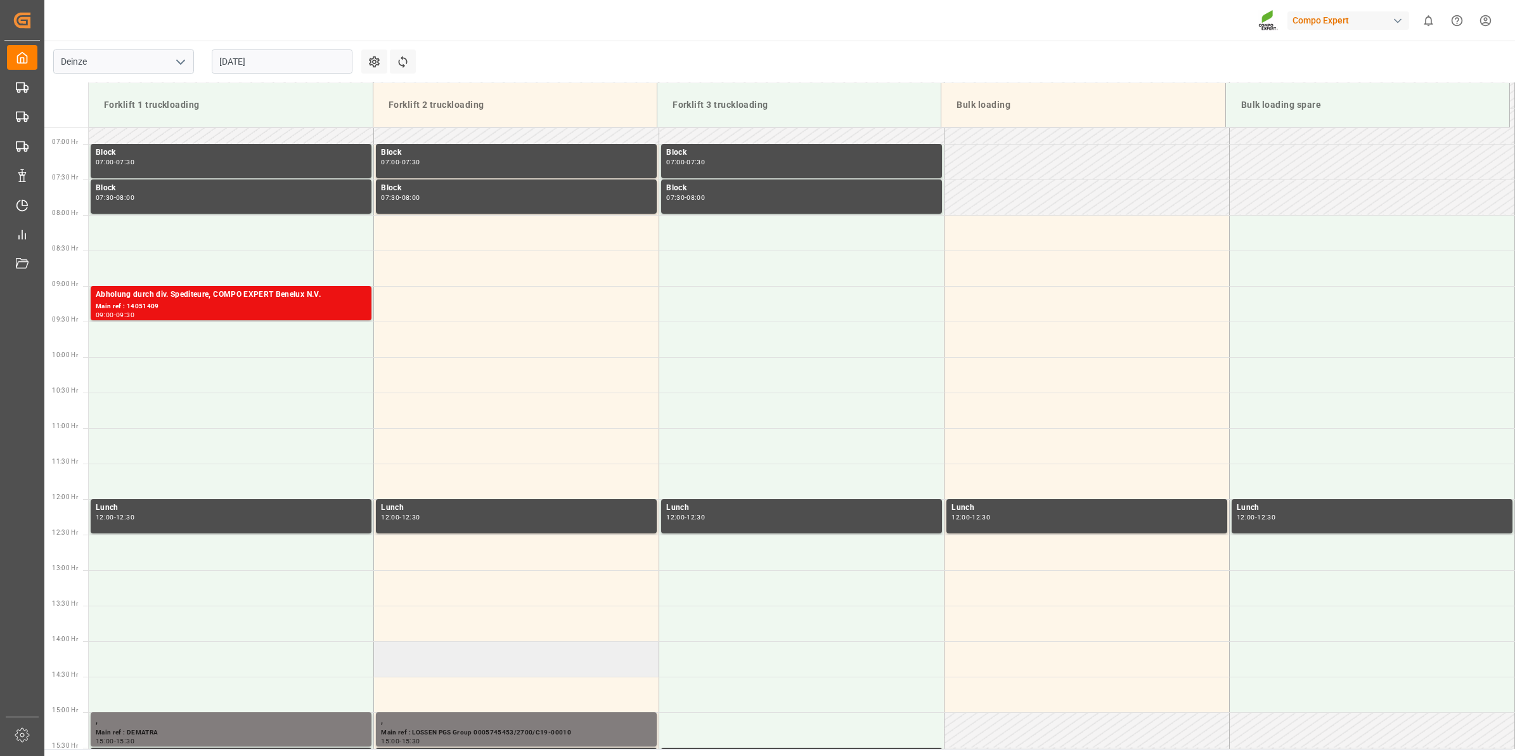
scroll to position [560, 0]
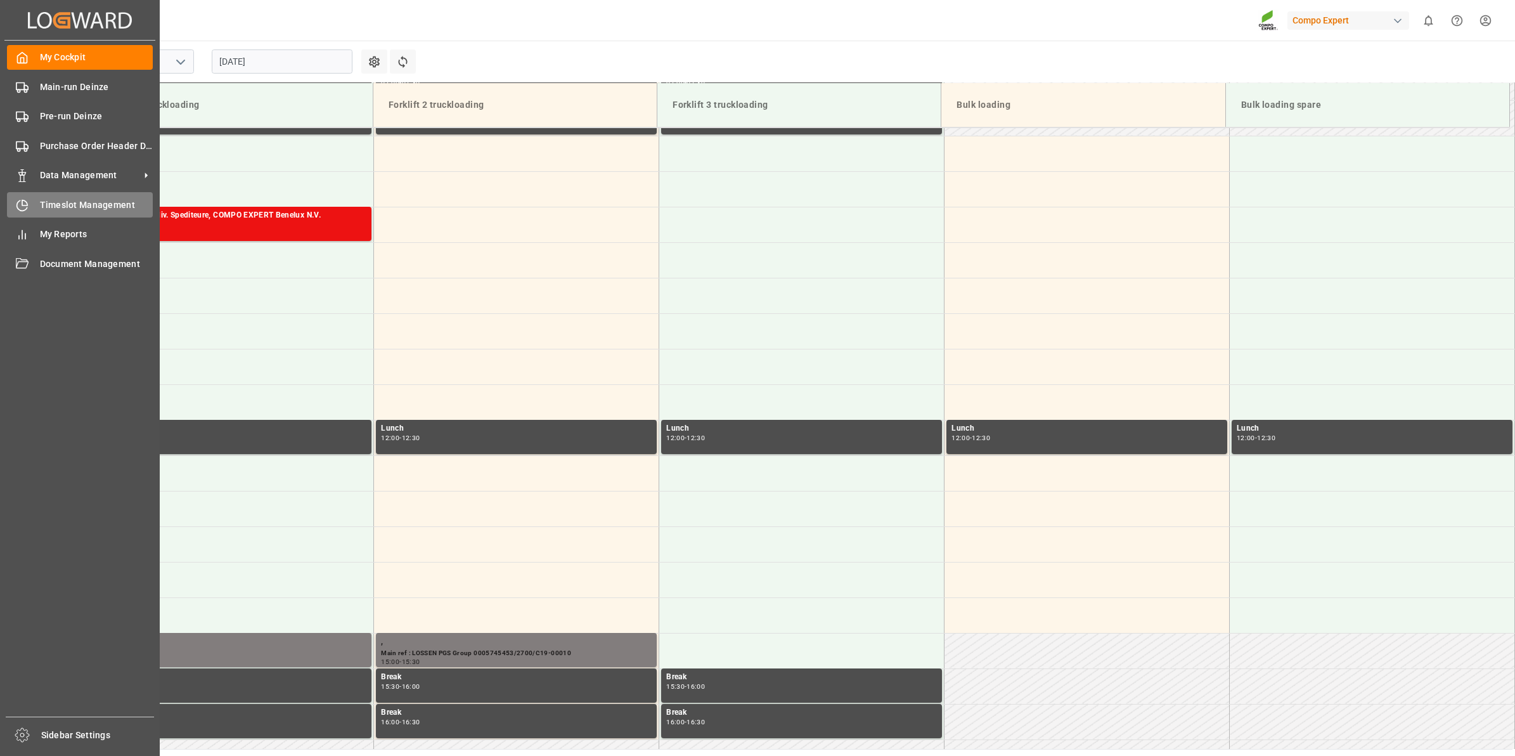
click at [96, 201] on span "Timeslot Management" at bounding box center [96, 204] width 113 height 13
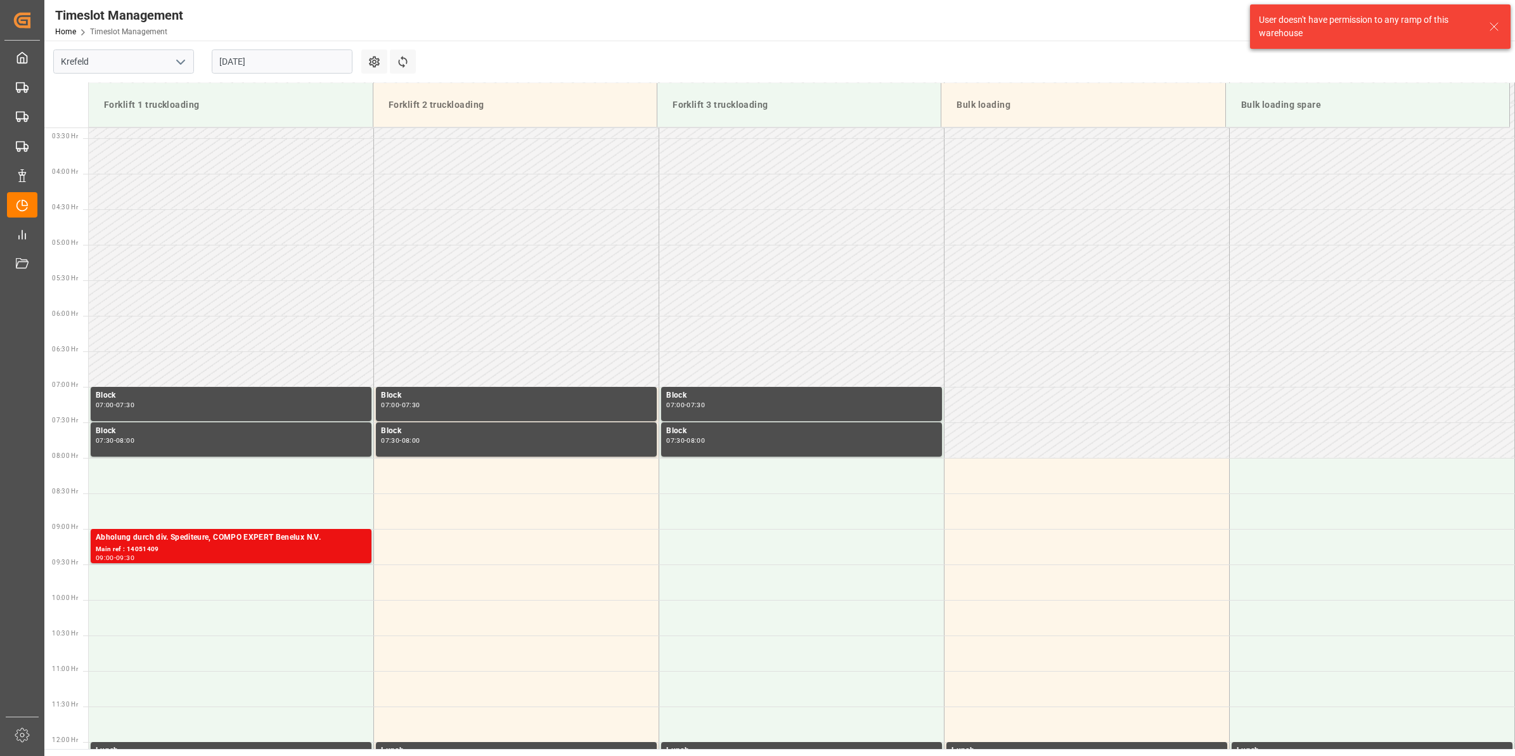
scroll to position [475, 0]
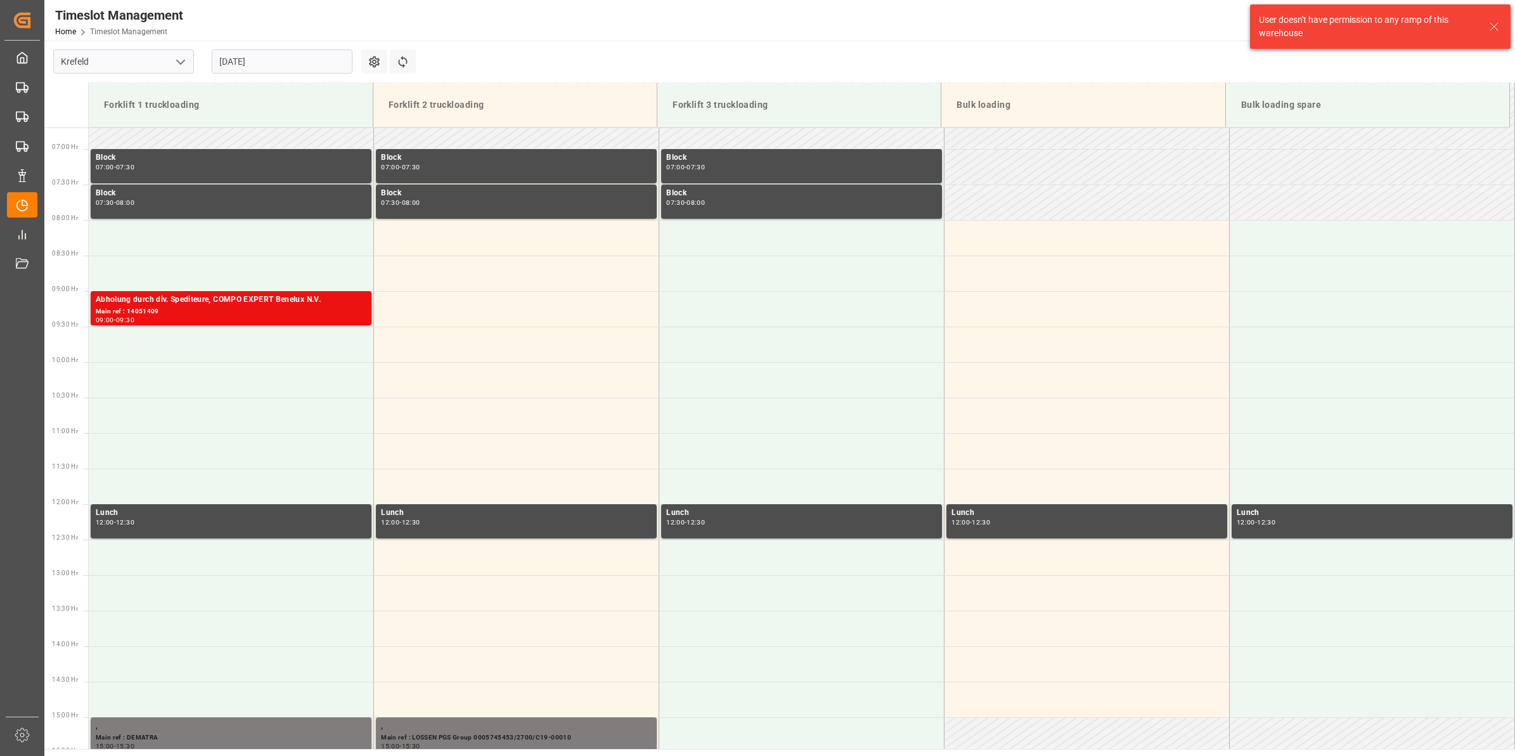
click at [184, 64] on icon "open menu" at bounding box center [180, 62] width 15 height 15
click at [184, 89] on div "Deinze" at bounding box center [123, 89] width 139 height 29
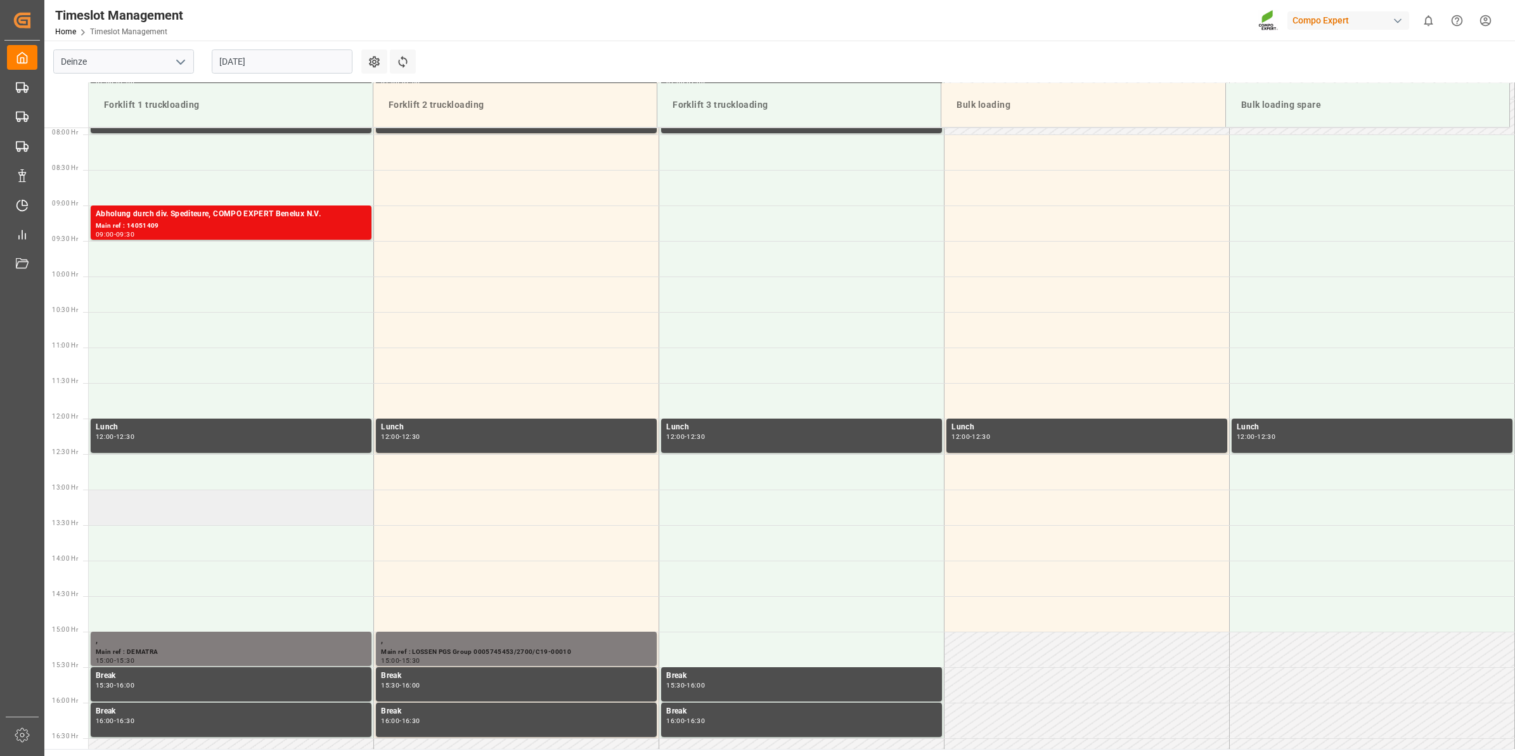
scroll to position [534, 0]
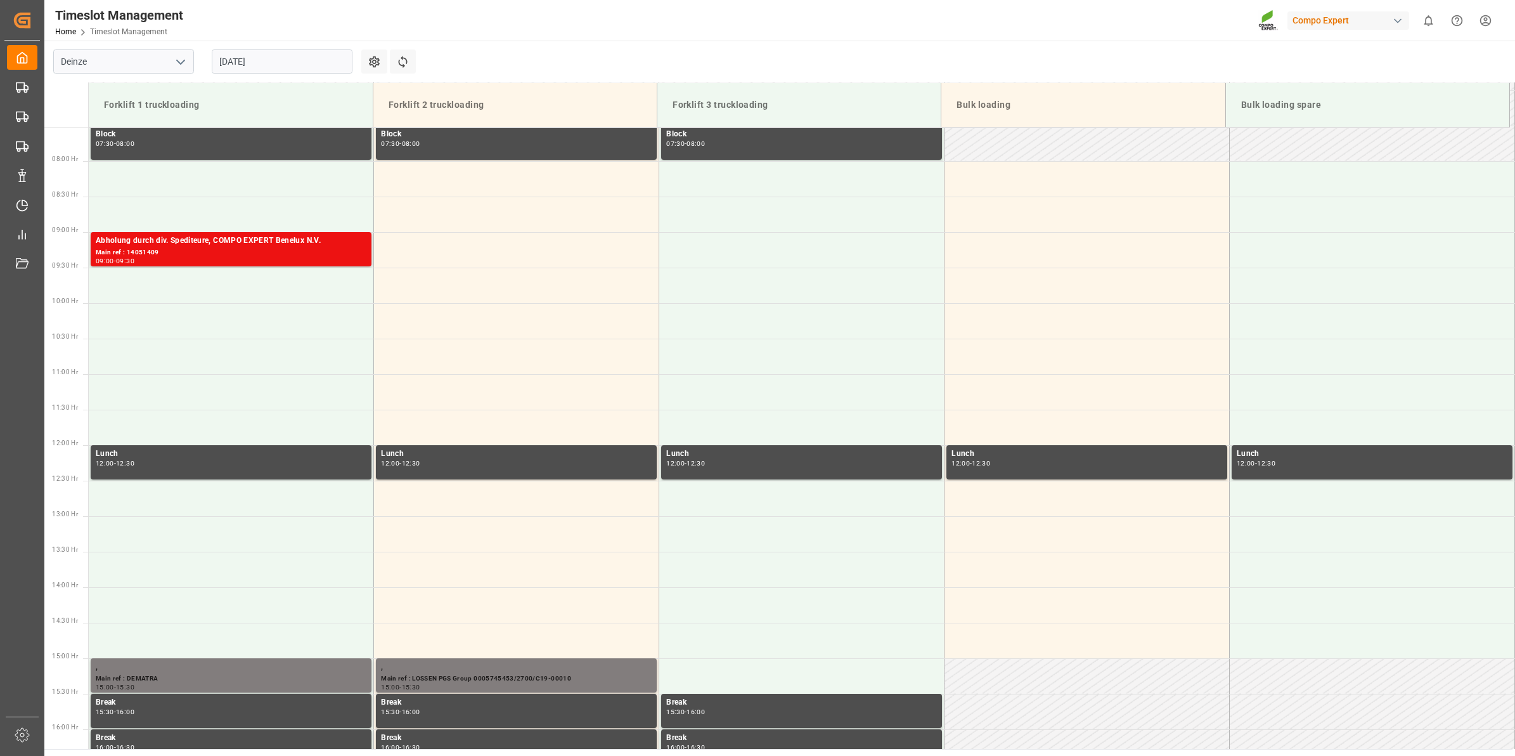
click at [283, 52] on input "[DATE]" at bounding box center [282, 61] width 141 height 24
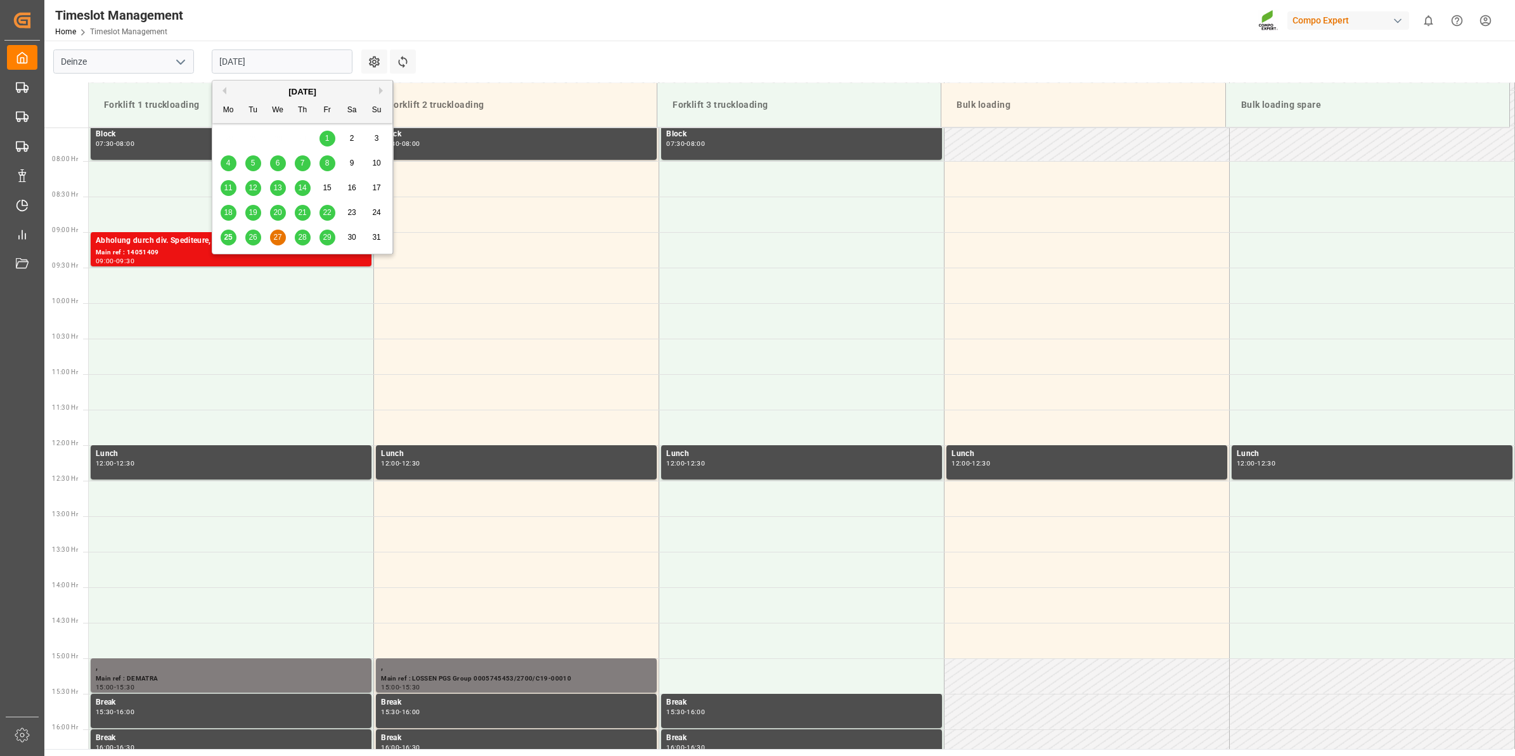
click at [255, 242] on div "26" at bounding box center [253, 237] width 16 height 15
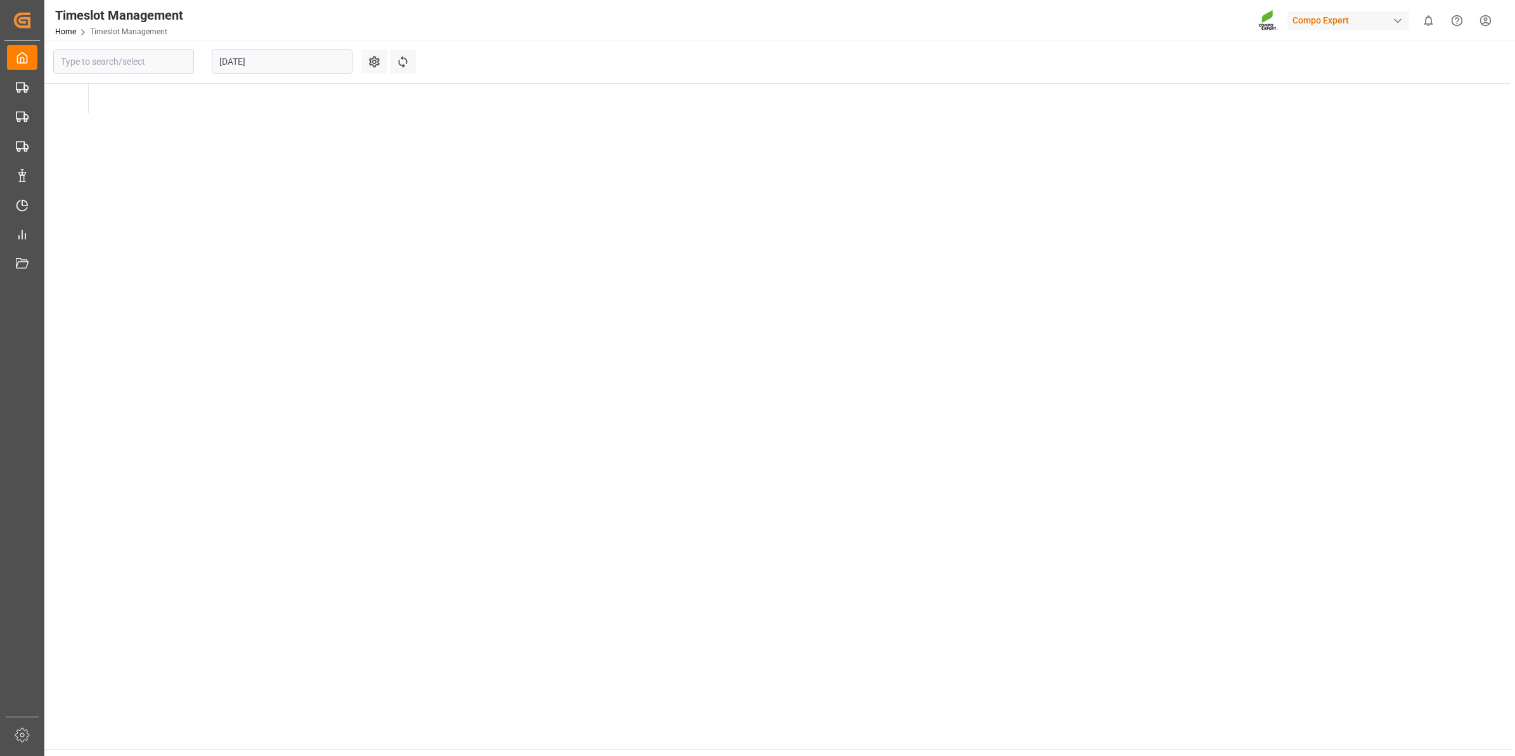
type input "Deinze"
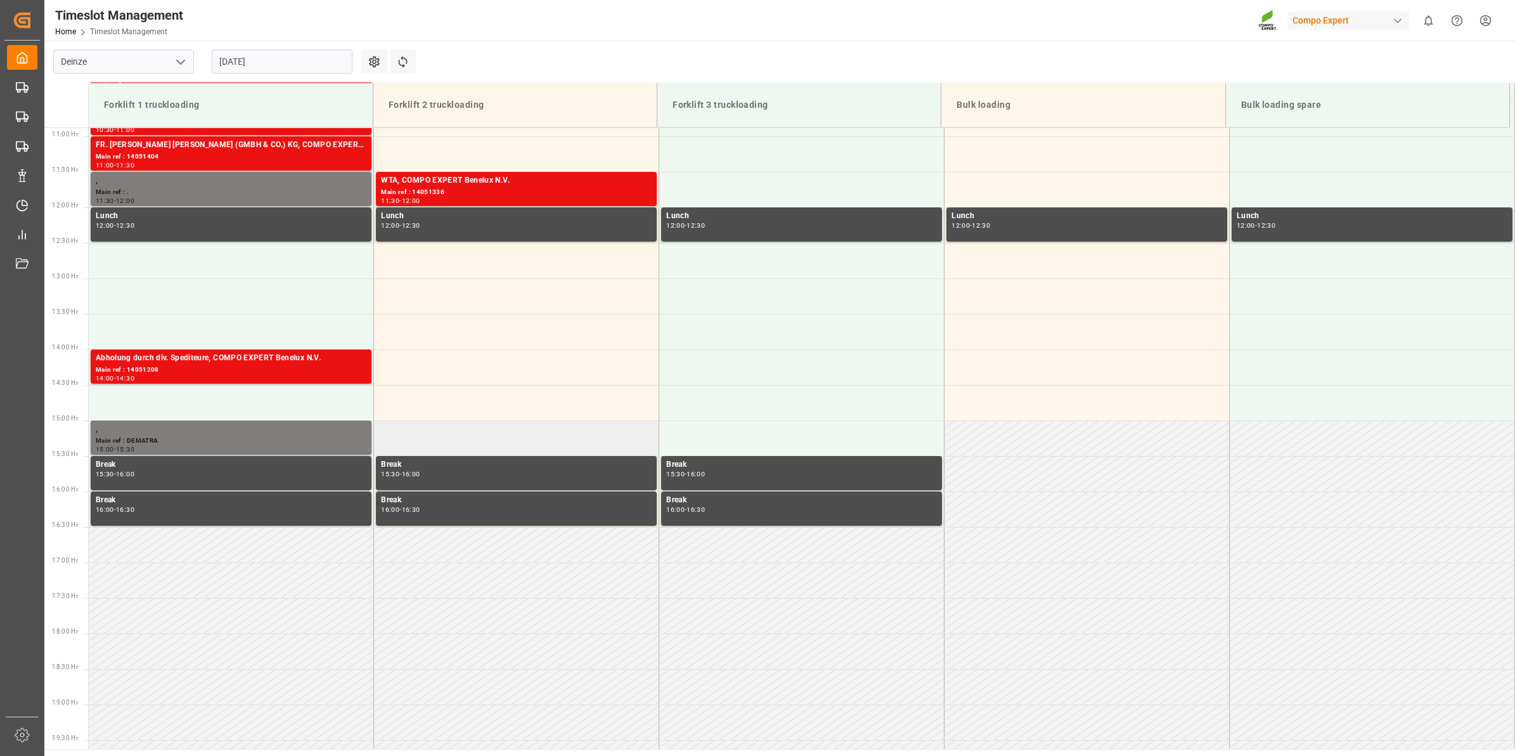
scroll to position [455, 0]
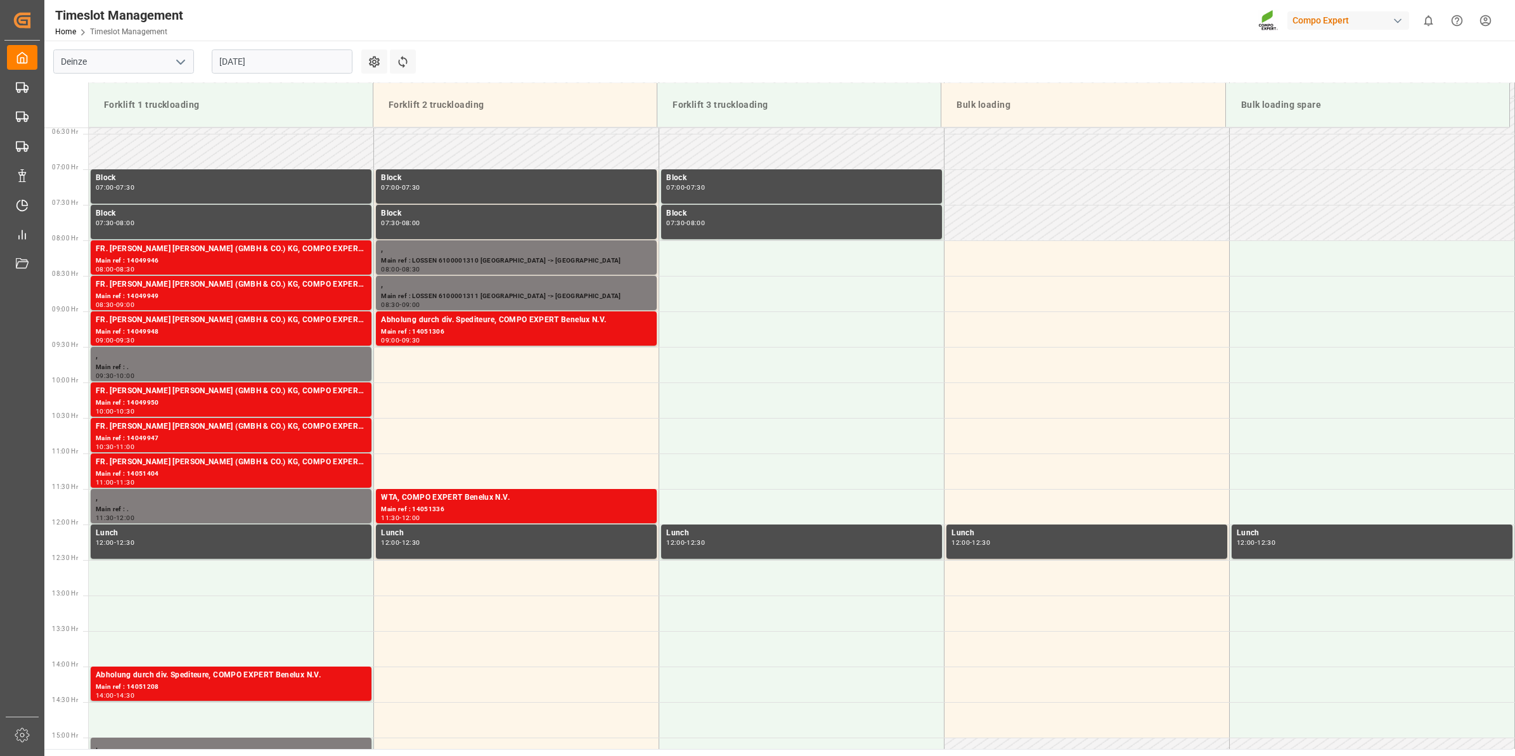
click at [289, 58] on input "[DATE]" at bounding box center [282, 61] width 141 height 24
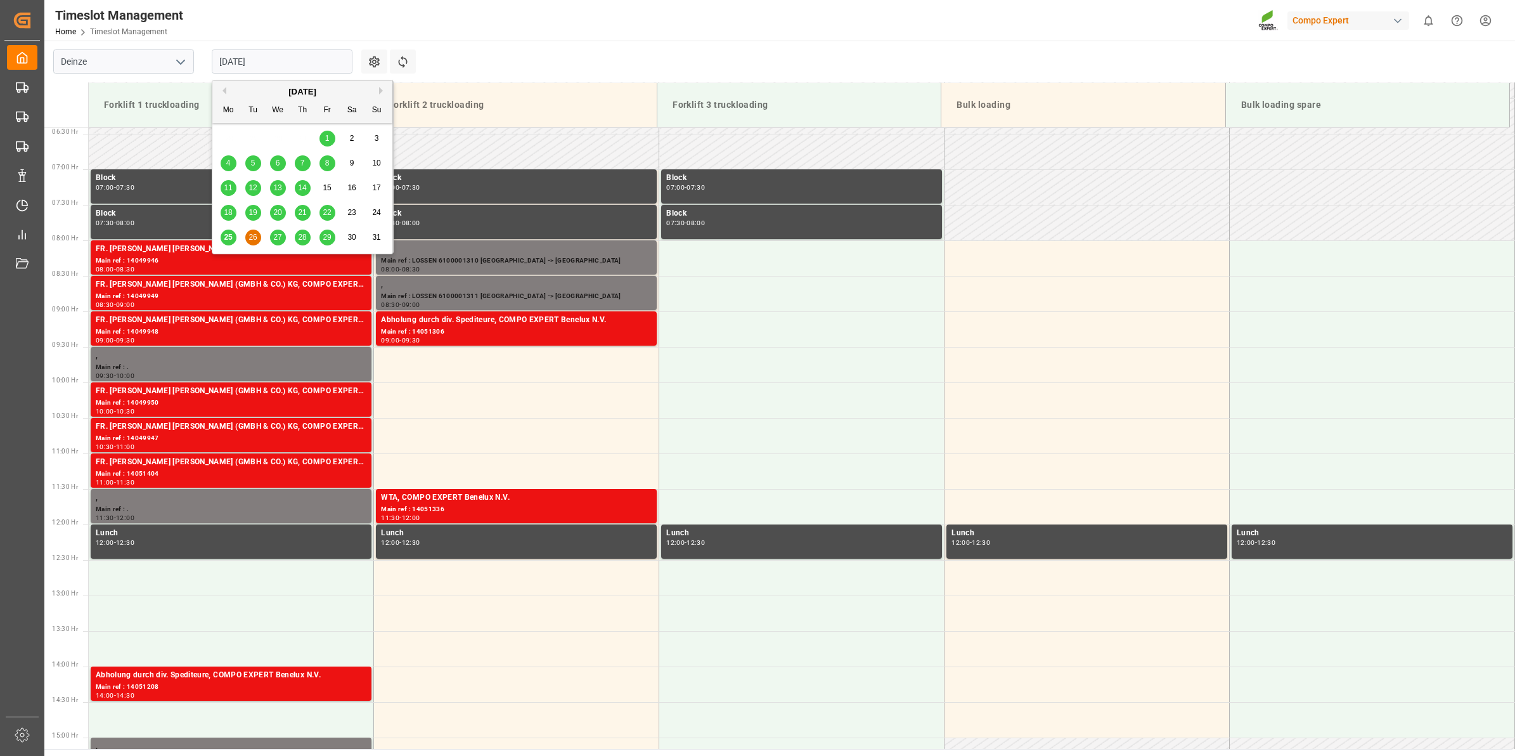
click at [280, 233] on span "27" at bounding box center [277, 237] width 8 height 9
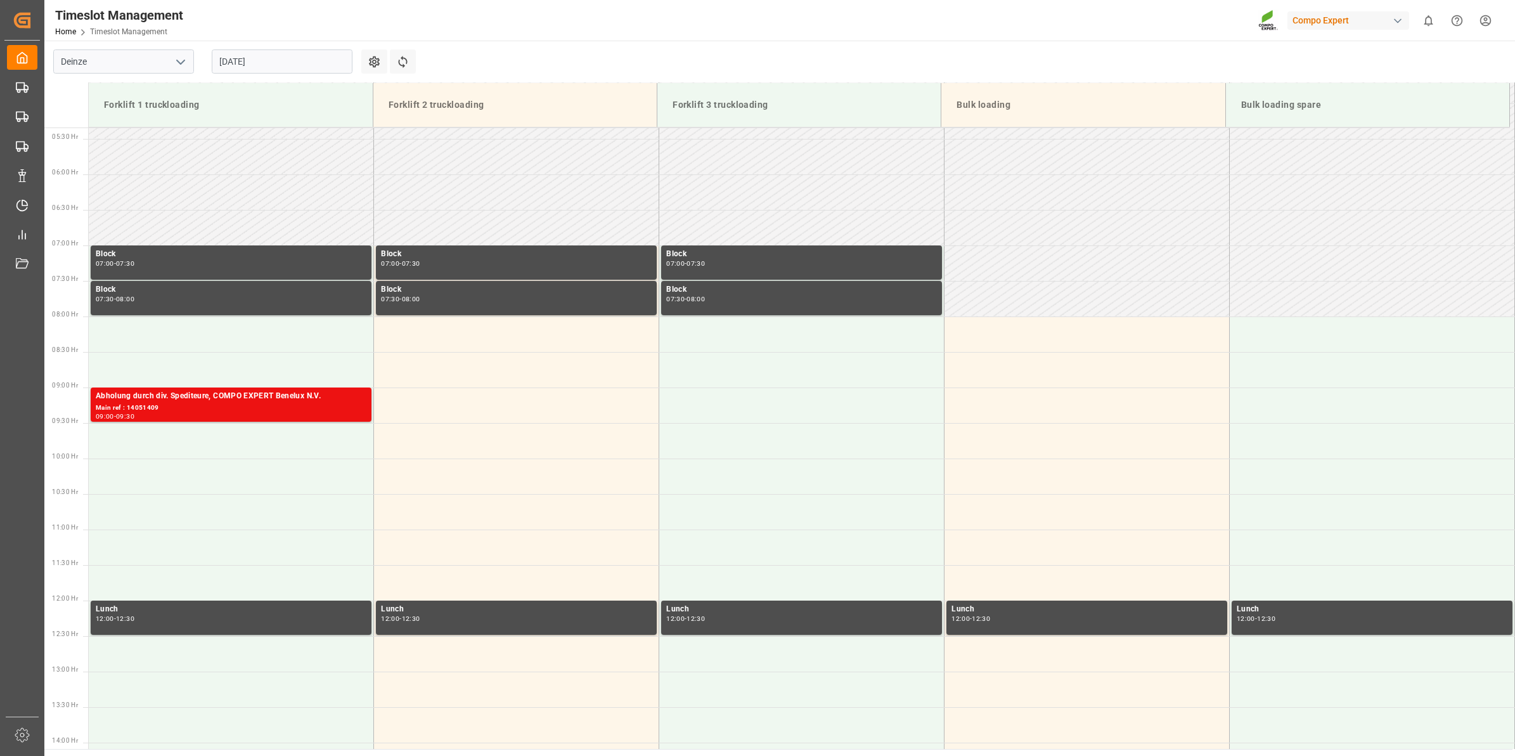
scroll to position [376, 0]
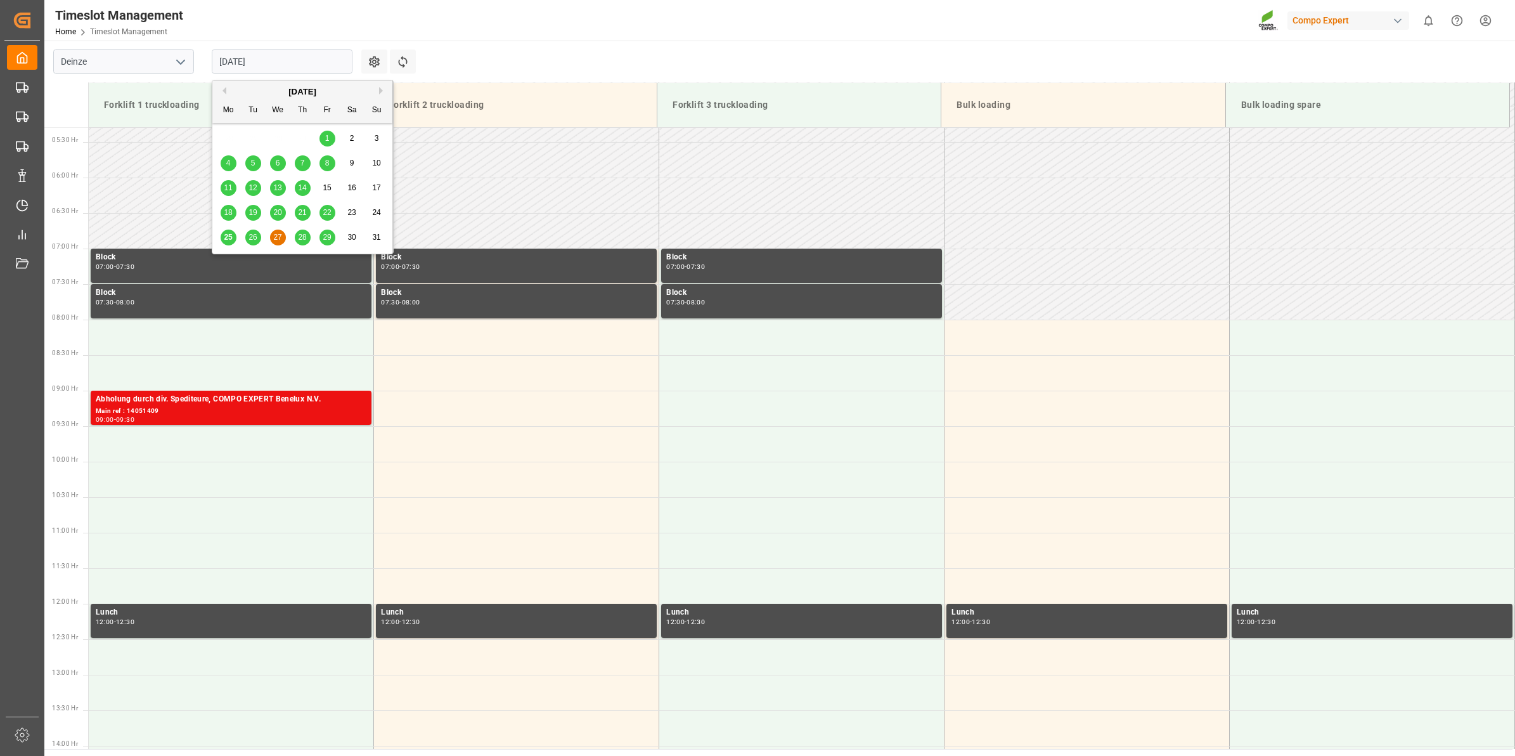
click at [300, 65] on input "[DATE]" at bounding box center [282, 61] width 141 height 24
click at [254, 235] on span "26" at bounding box center [252, 237] width 8 height 9
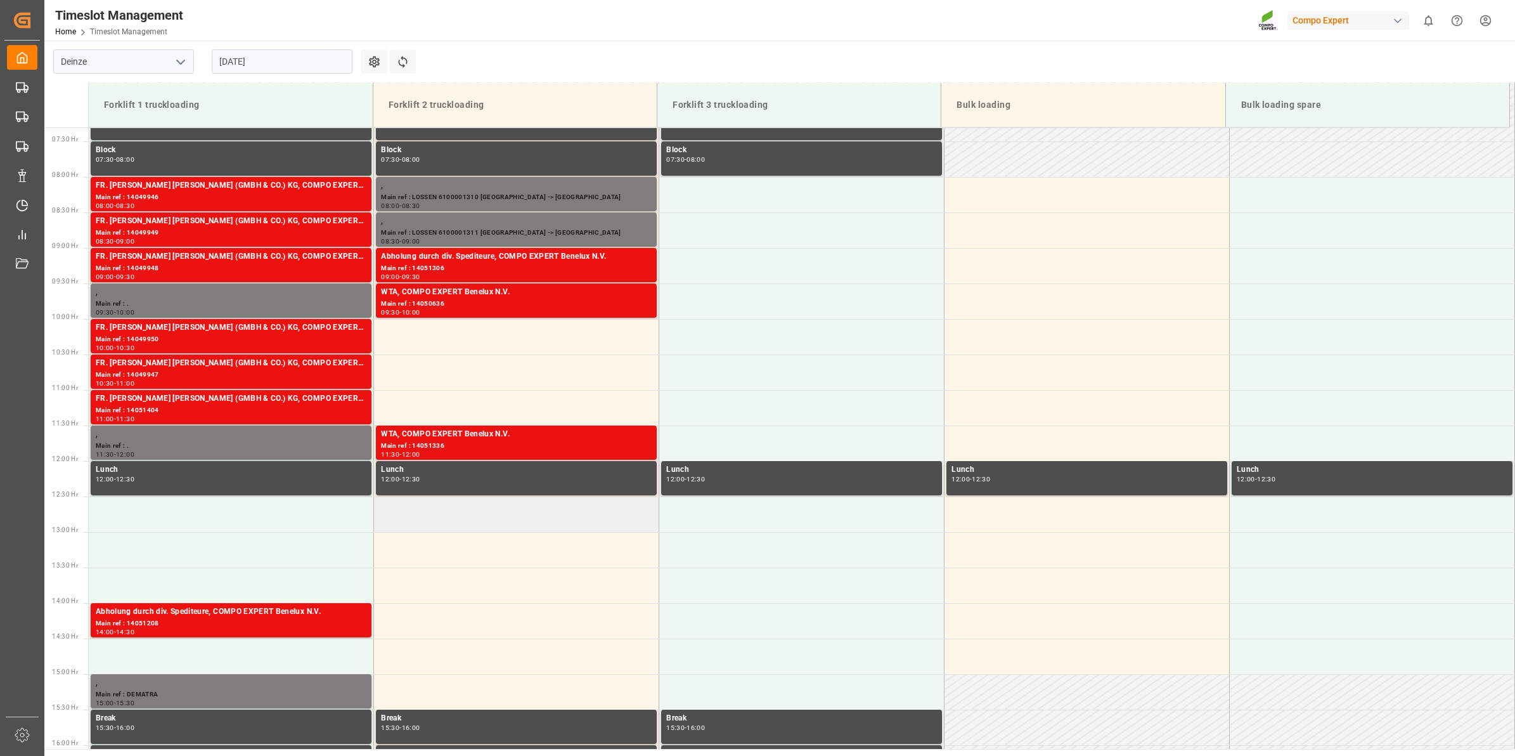
scroll to position [439, 0]
